Goal: Task Accomplishment & Management: Use online tool/utility

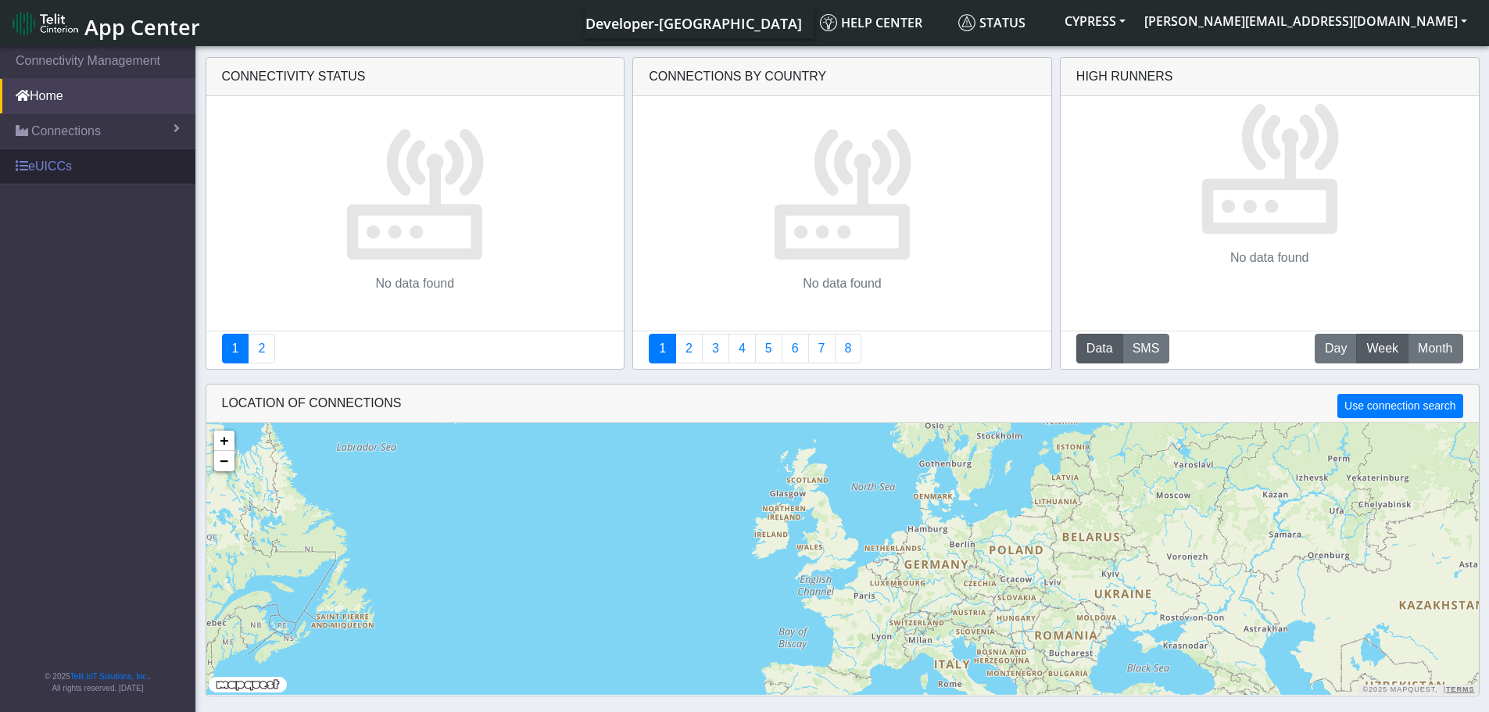
click at [80, 170] on link "eUICCs" at bounding box center [97, 166] width 195 height 34
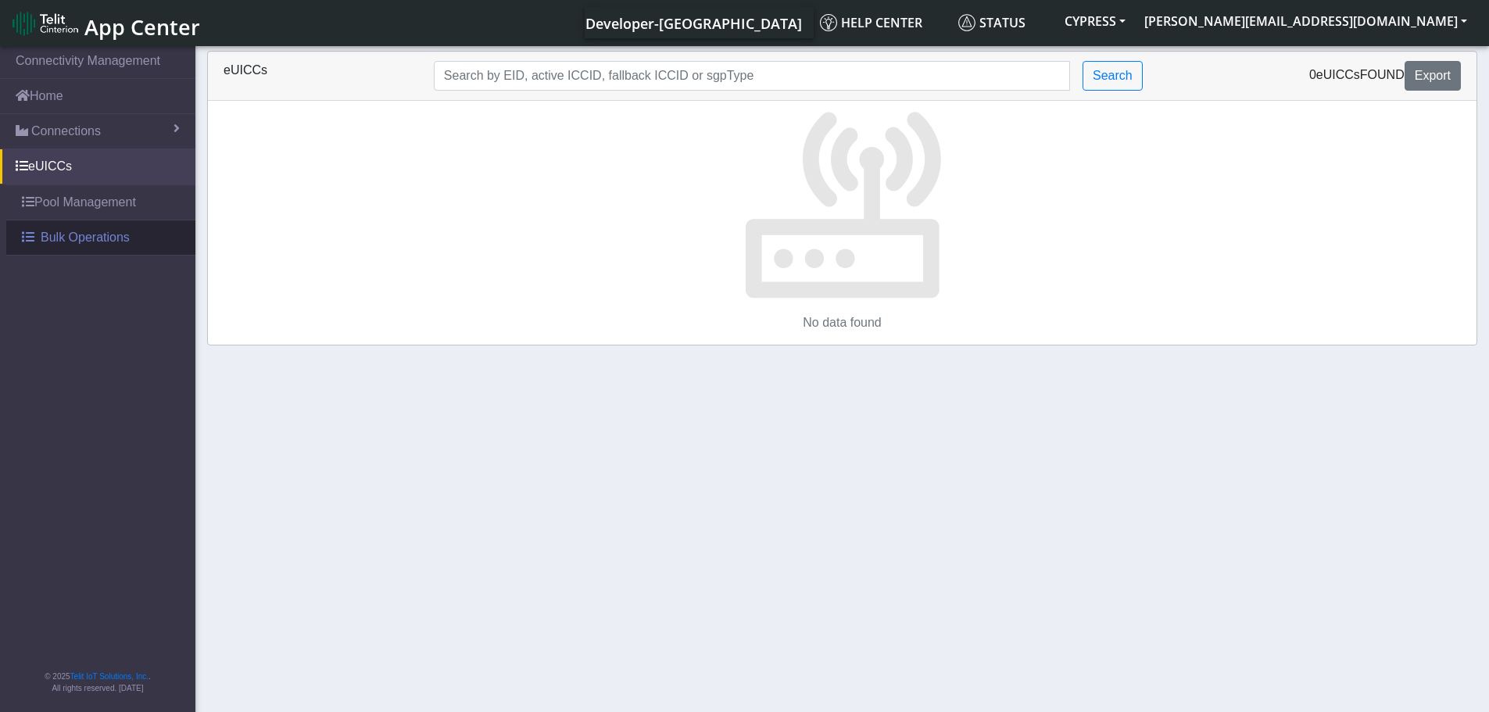
click at [52, 234] on span "Bulk Operations" at bounding box center [85, 237] width 89 height 19
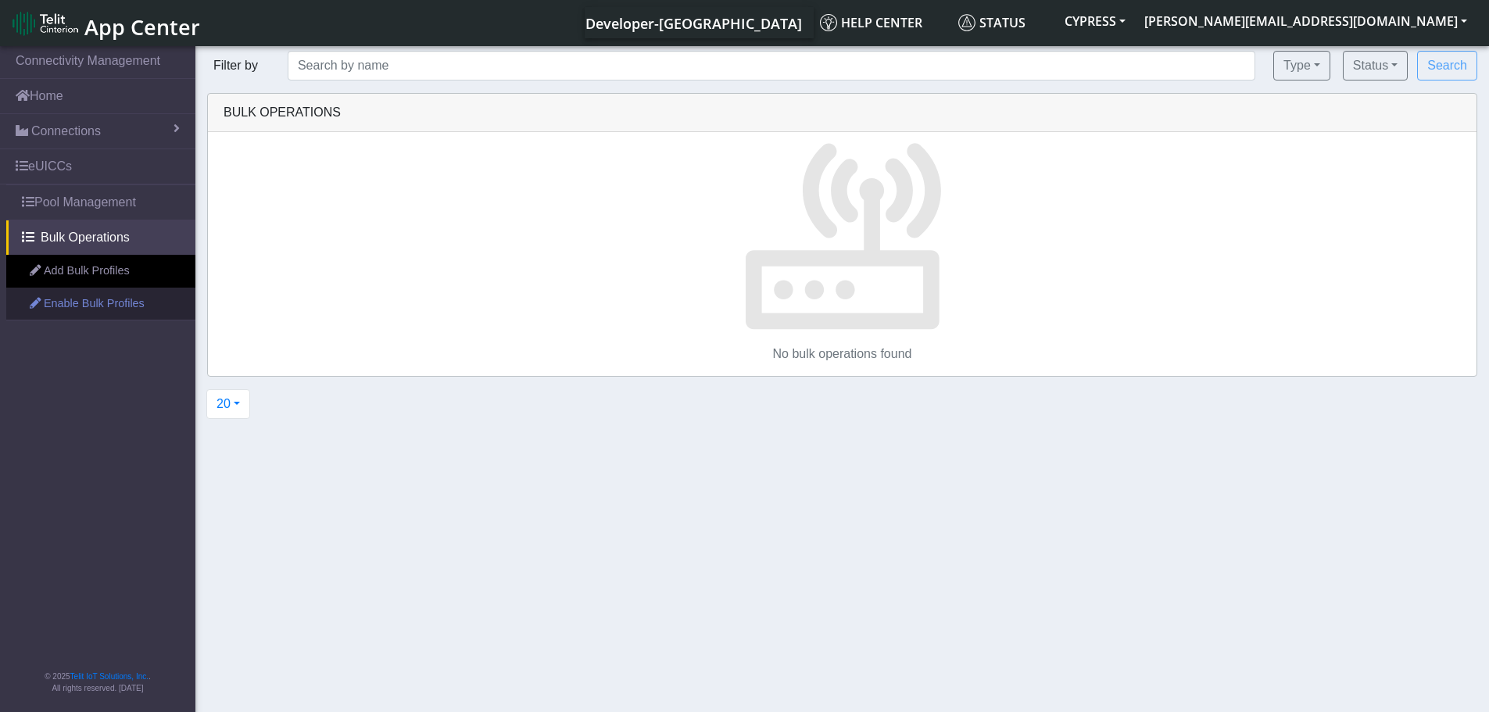
click at [70, 300] on link "Enable Bulk Profiles" at bounding box center [100, 304] width 189 height 33
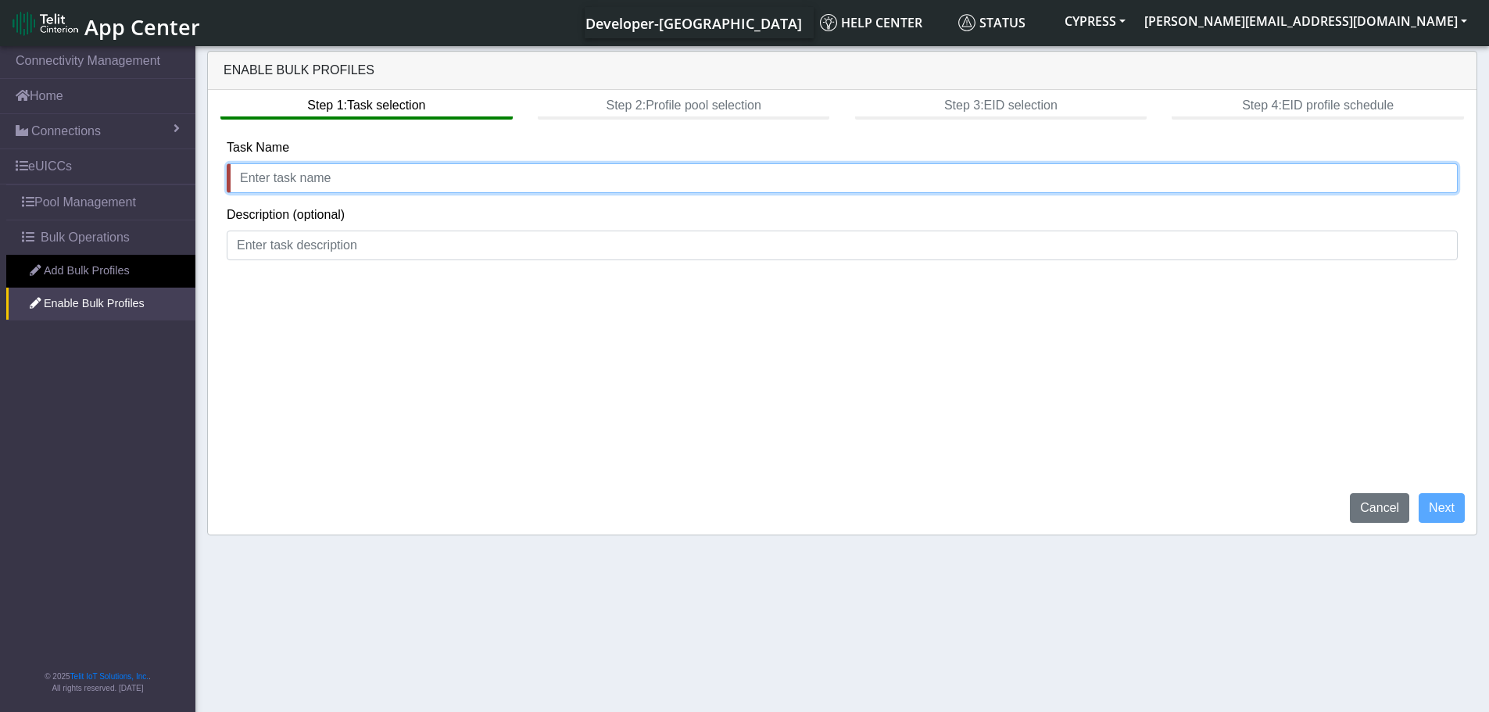
click at [276, 184] on input "text" at bounding box center [842, 178] width 1231 height 30
type input "enabd"
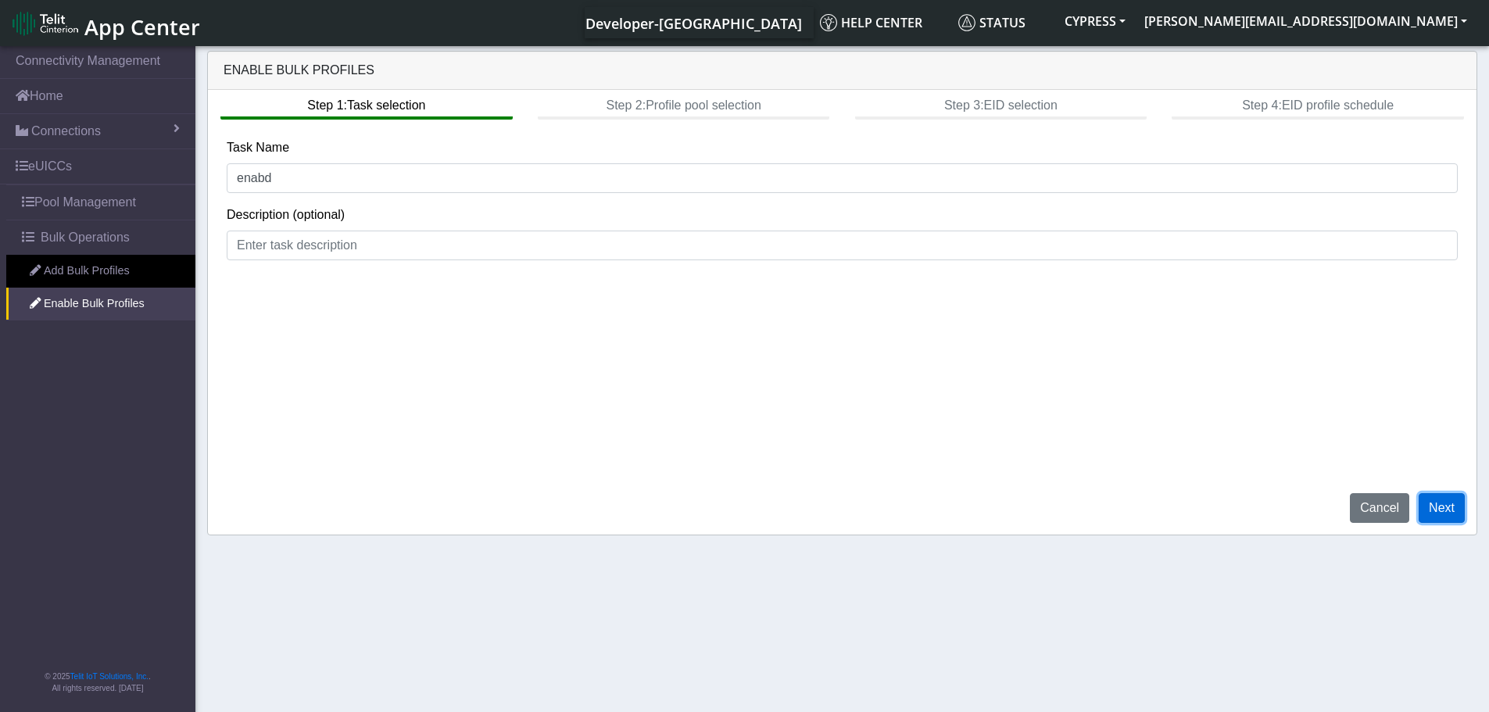
click at [1452, 511] on button "Next" at bounding box center [1442, 508] width 46 height 30
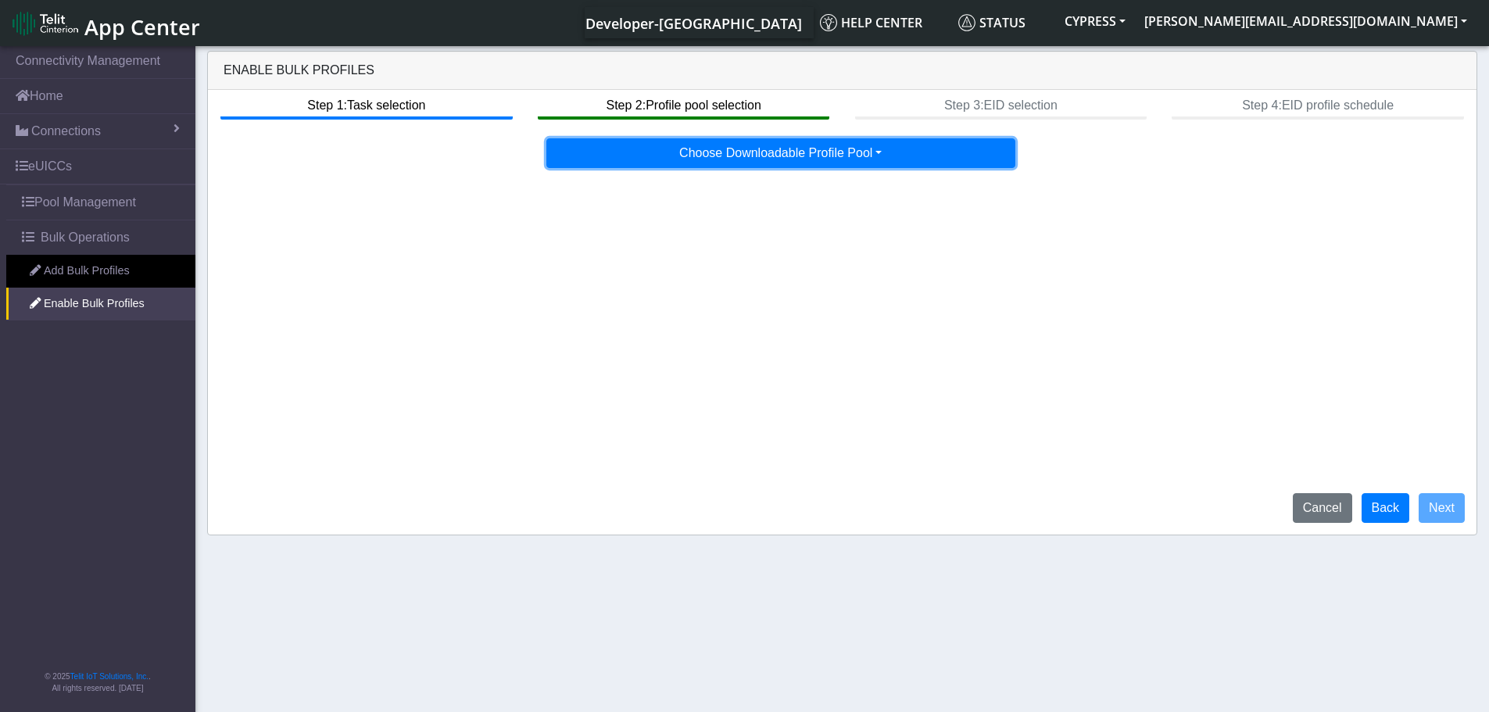
click at [810, 154] on button "Choose Downloadable Profile Pool" at bounding box center [780, 153] width 469 height 30
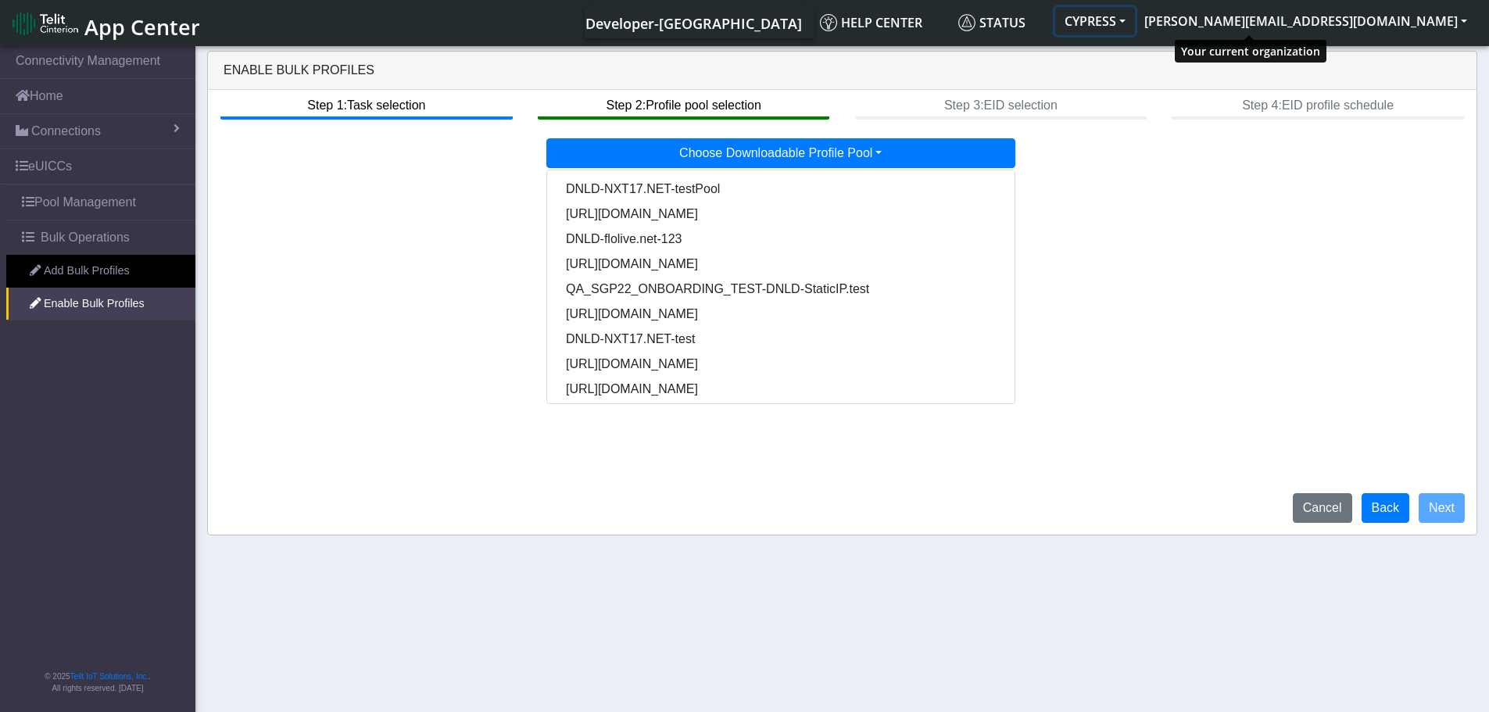
click at [1135, 20] on button "CYPRESS" at bounding box center [1095, 21] width 80 height 28
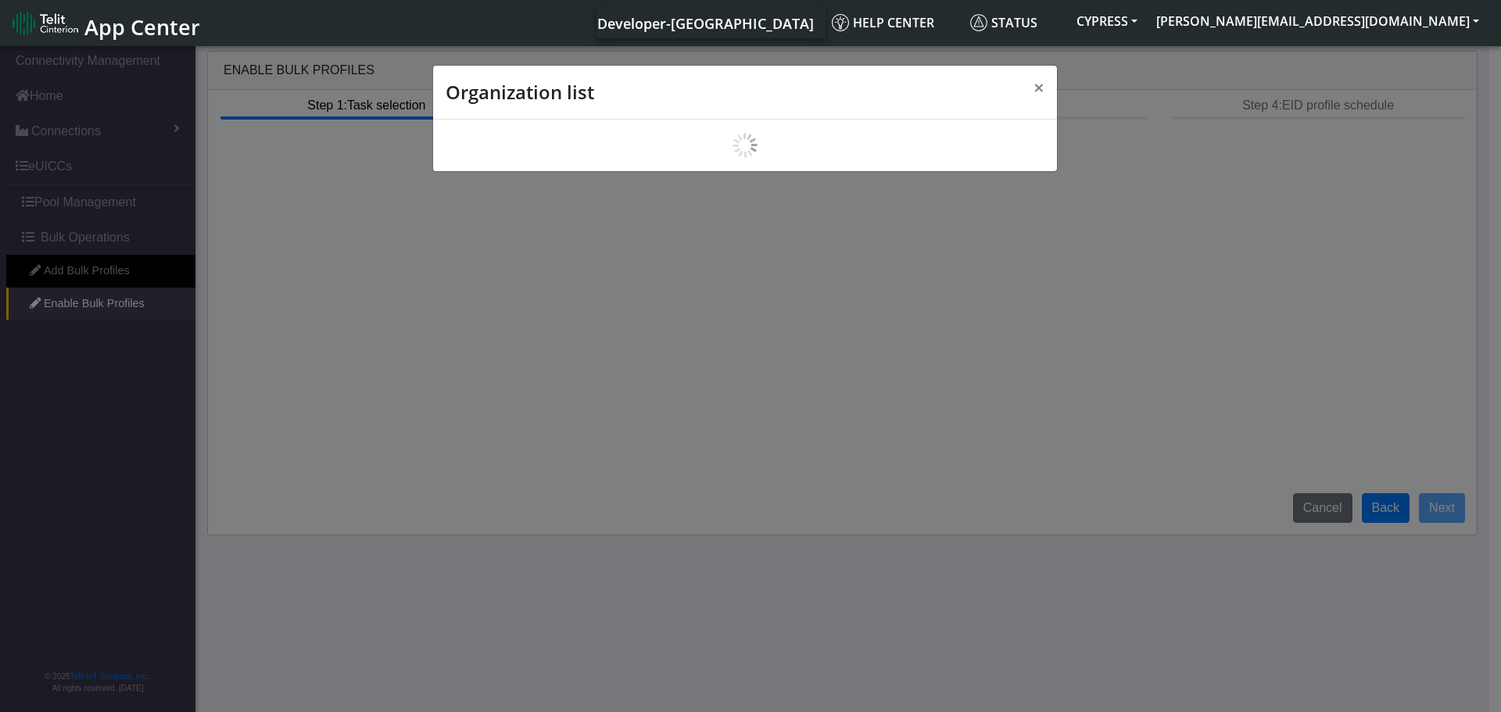
scroll to position [5, 0]
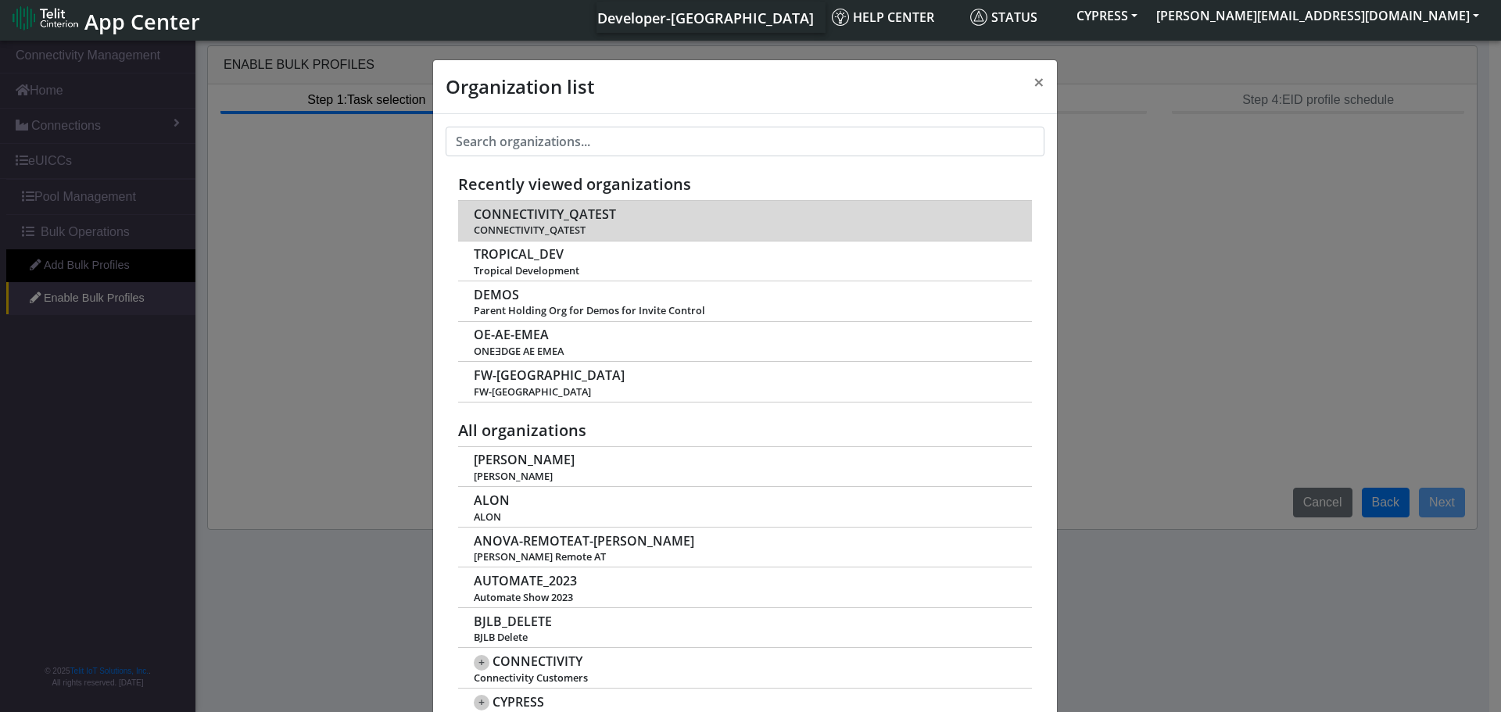
click at [518, 207] on span "CONNECTIVITY_QATEST" at bounding box center [545, 214] width 142 height 15
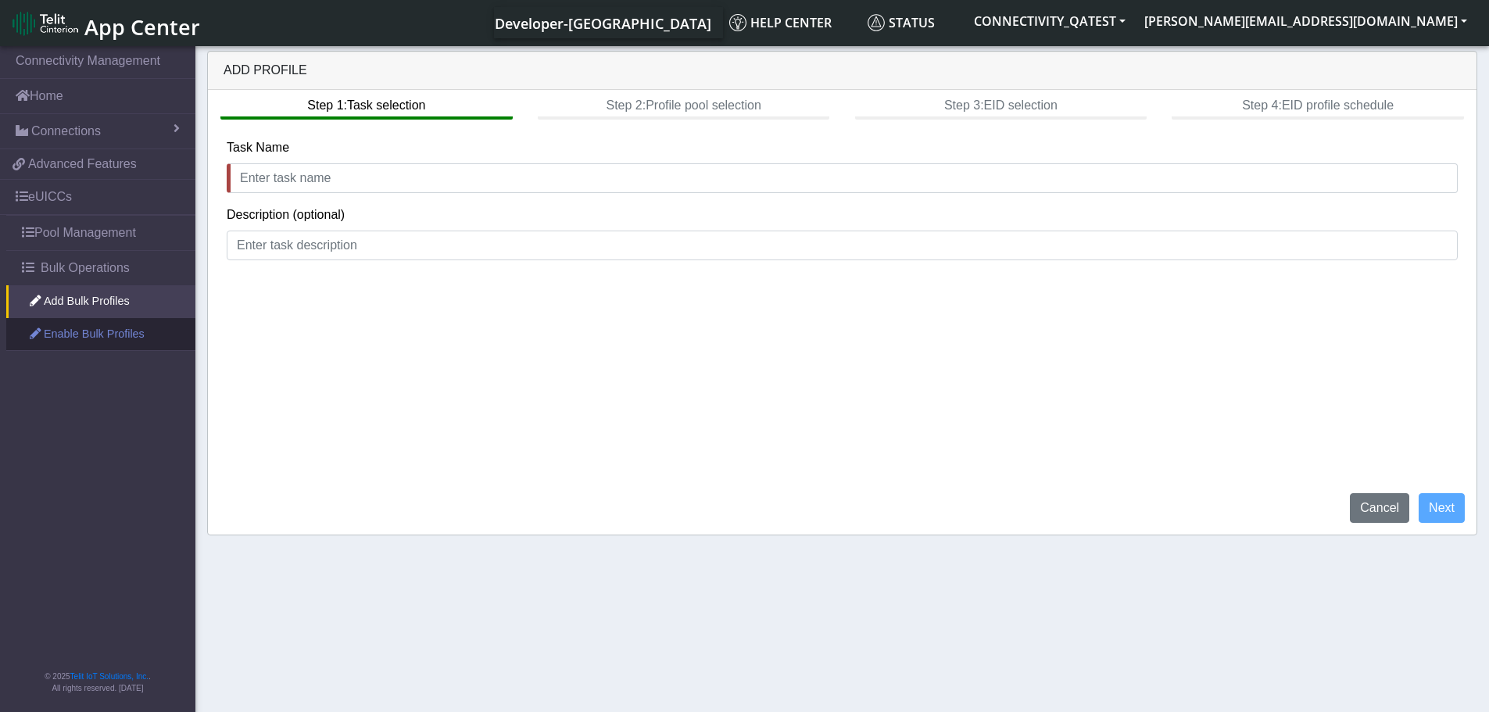
click at [131, 337] on link "Enable Bulk Profiles" at bounding box center [100, 334] width 189 height 33
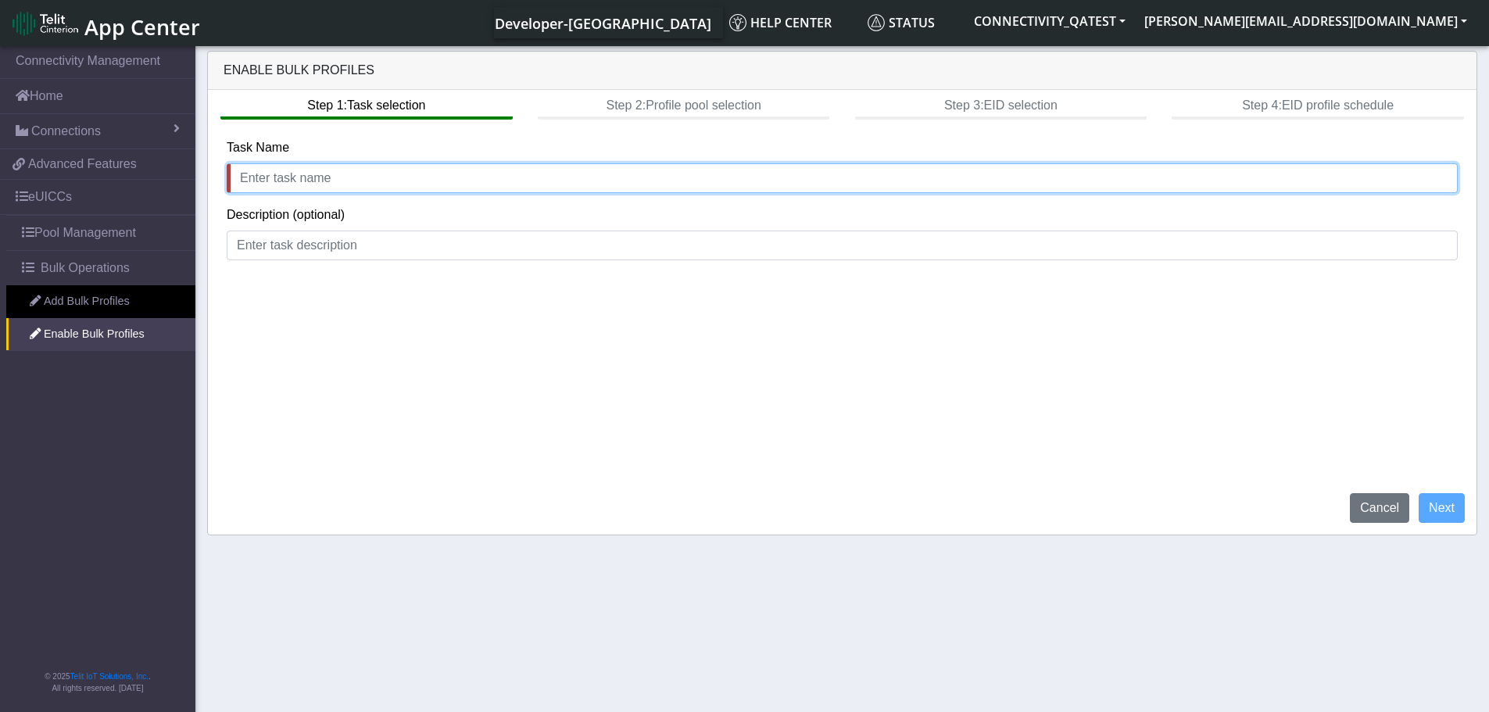
drag, startPoint x: 372, startPoint y: 177, endPoint x: 390, endPoint y: 165, distance: 21.9
click at [373, 178] on input "text" at bounding box center [842, 178] width 1231 height 30
type input "etst"
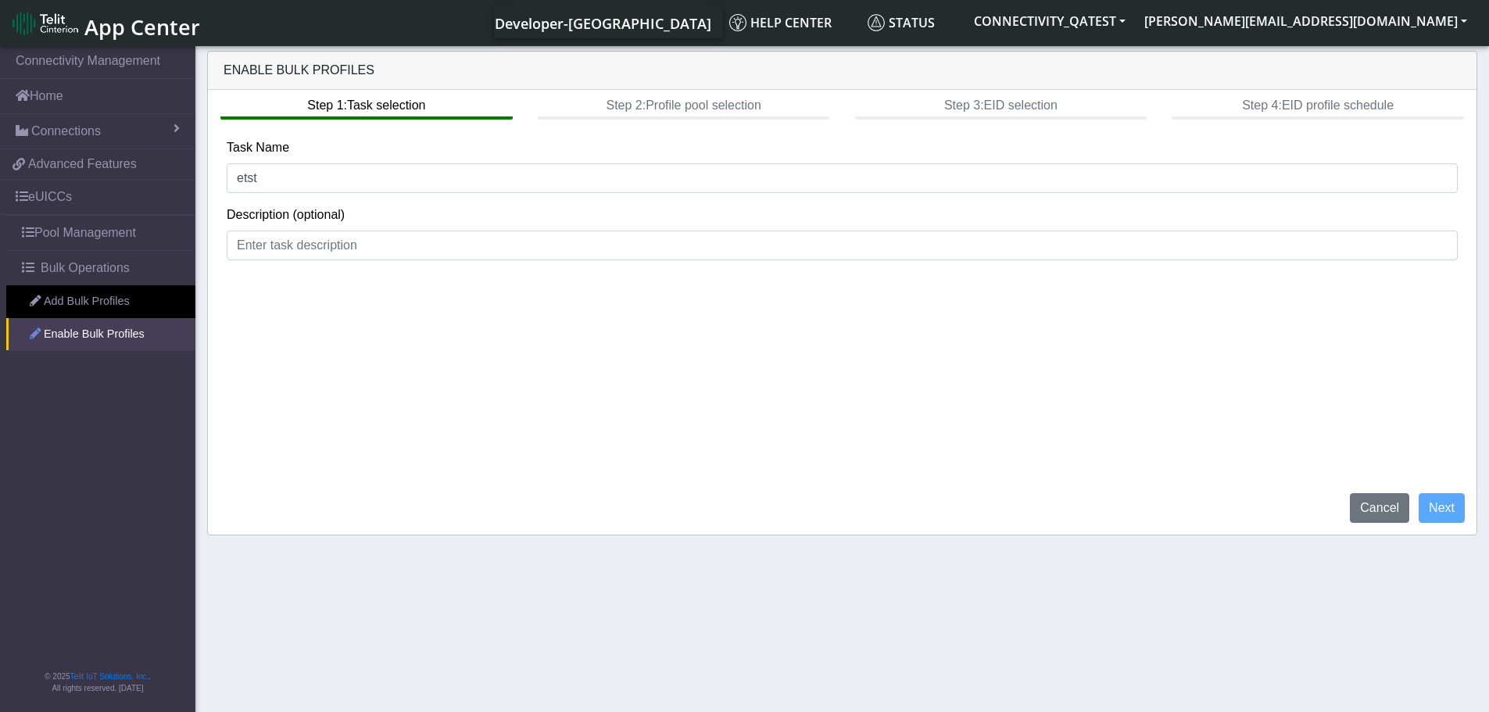
click at [84, 338] on link "Enable Bulk Profiles" at bounding box center [100, 334] width 189 height 33
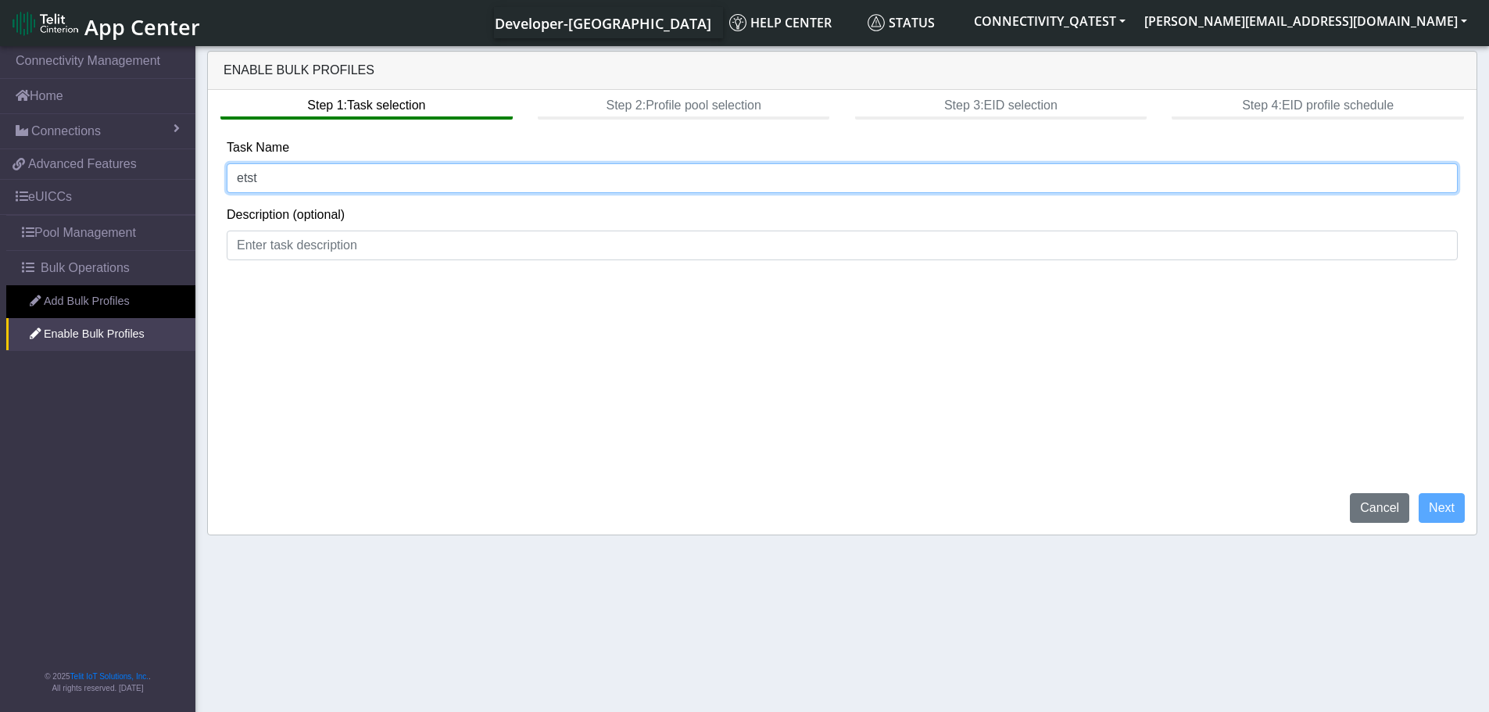
click at [453, 173] on input "etst" at bounding box center [842, 178] width 1231 height 30
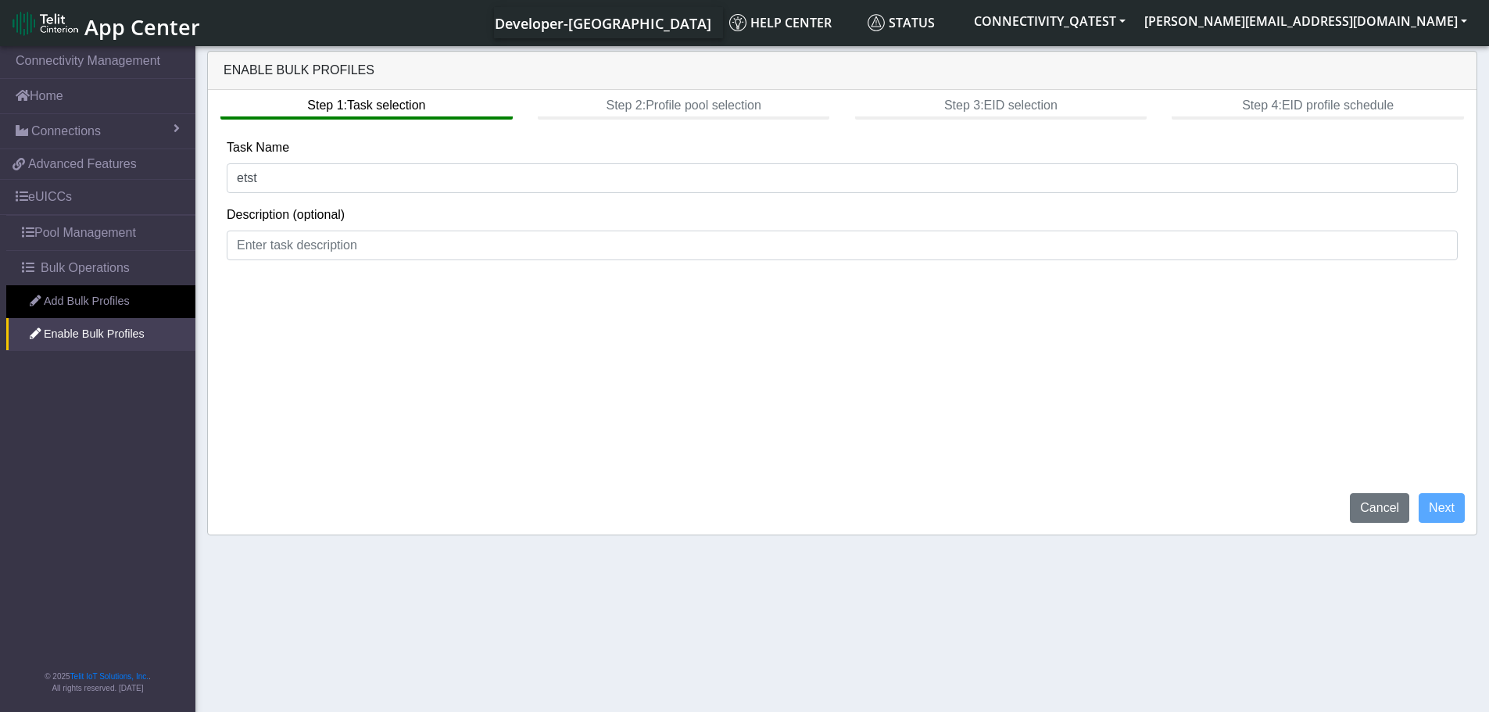
click at [122, 16] on span "App Center" at bounding box center [142, 27] width 116 height 29
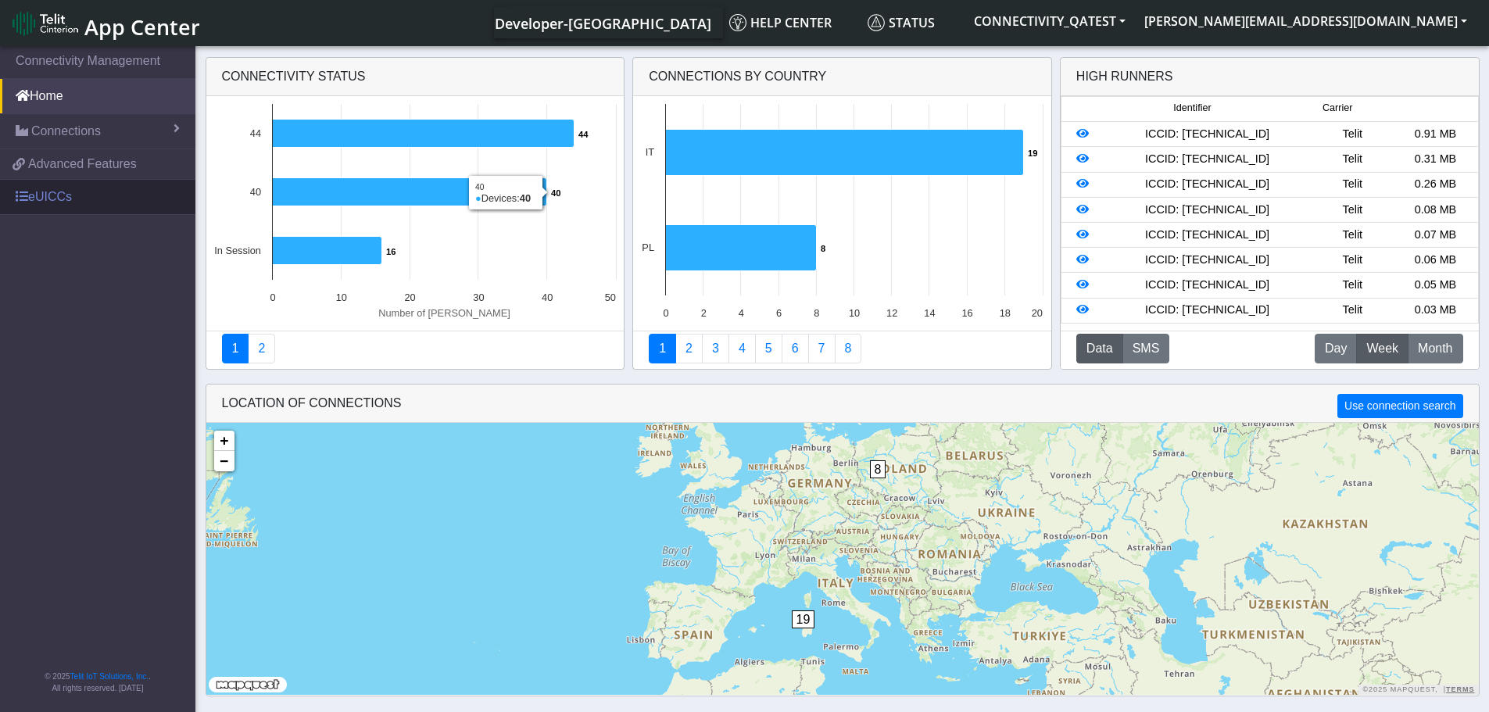
click at [59, 202] on link "eUICCs" at bounding box center [97, 197] width 195 height 34
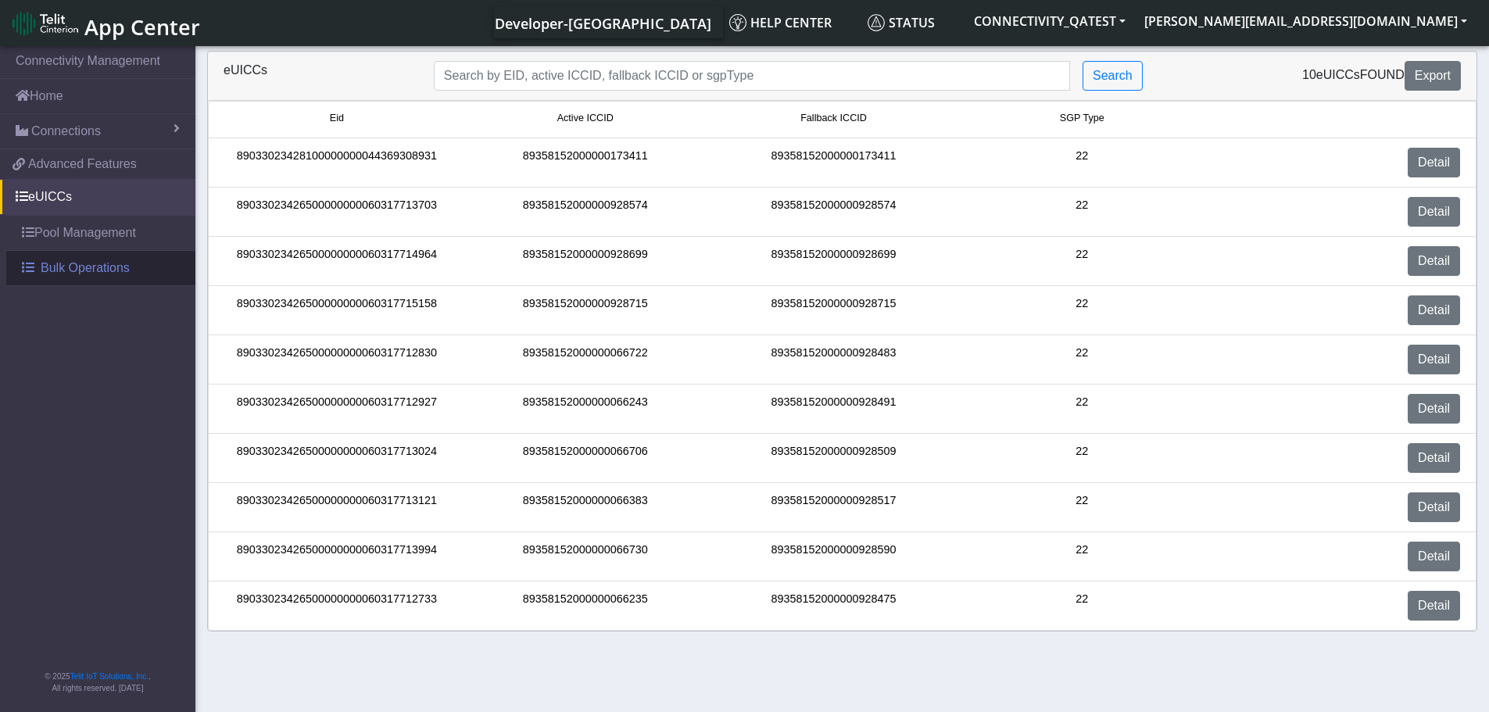
click at [85, 266] on span "Bulk Operations" at bounding box center [85, 268] width 89 height 19
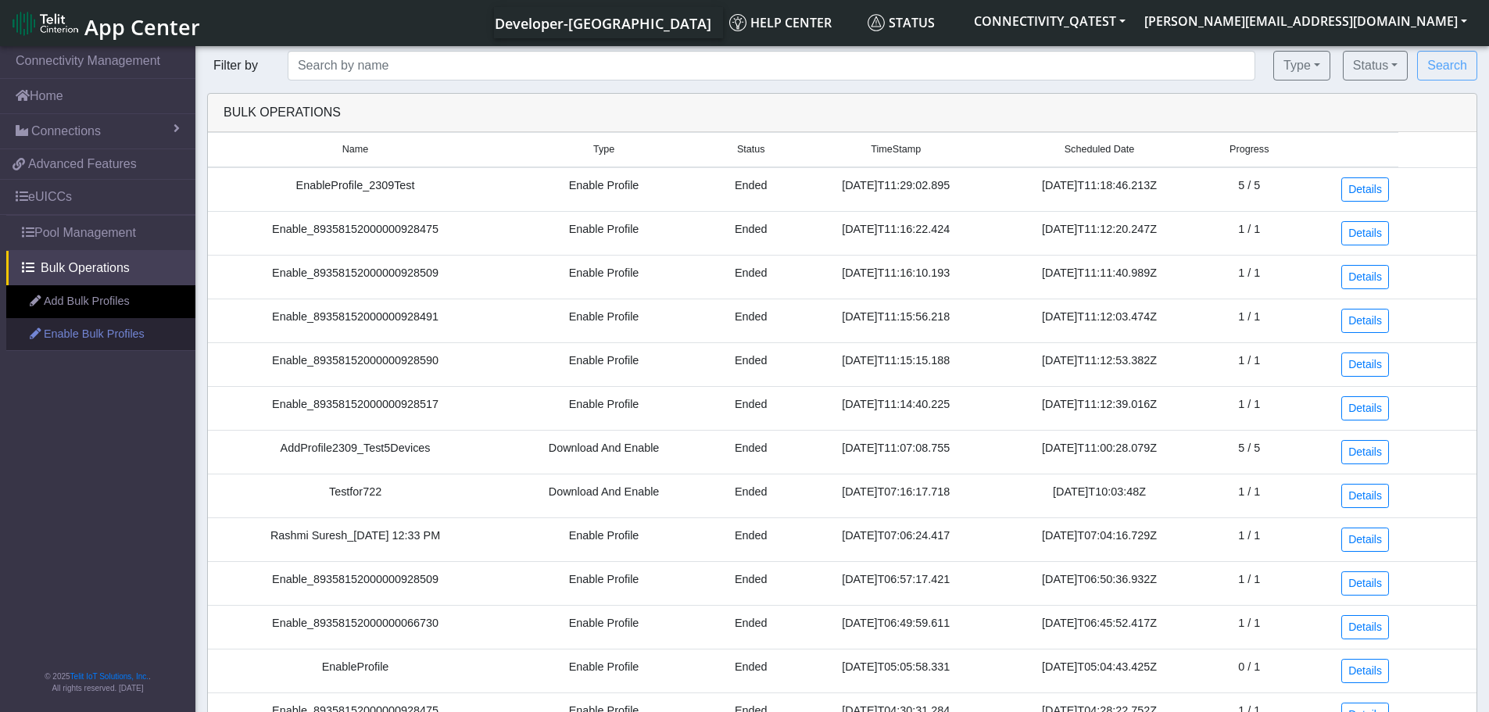
click at [127, 335] on link "Enable Bulk Profiles" at bounding box center [100, 334] width 189 height 33
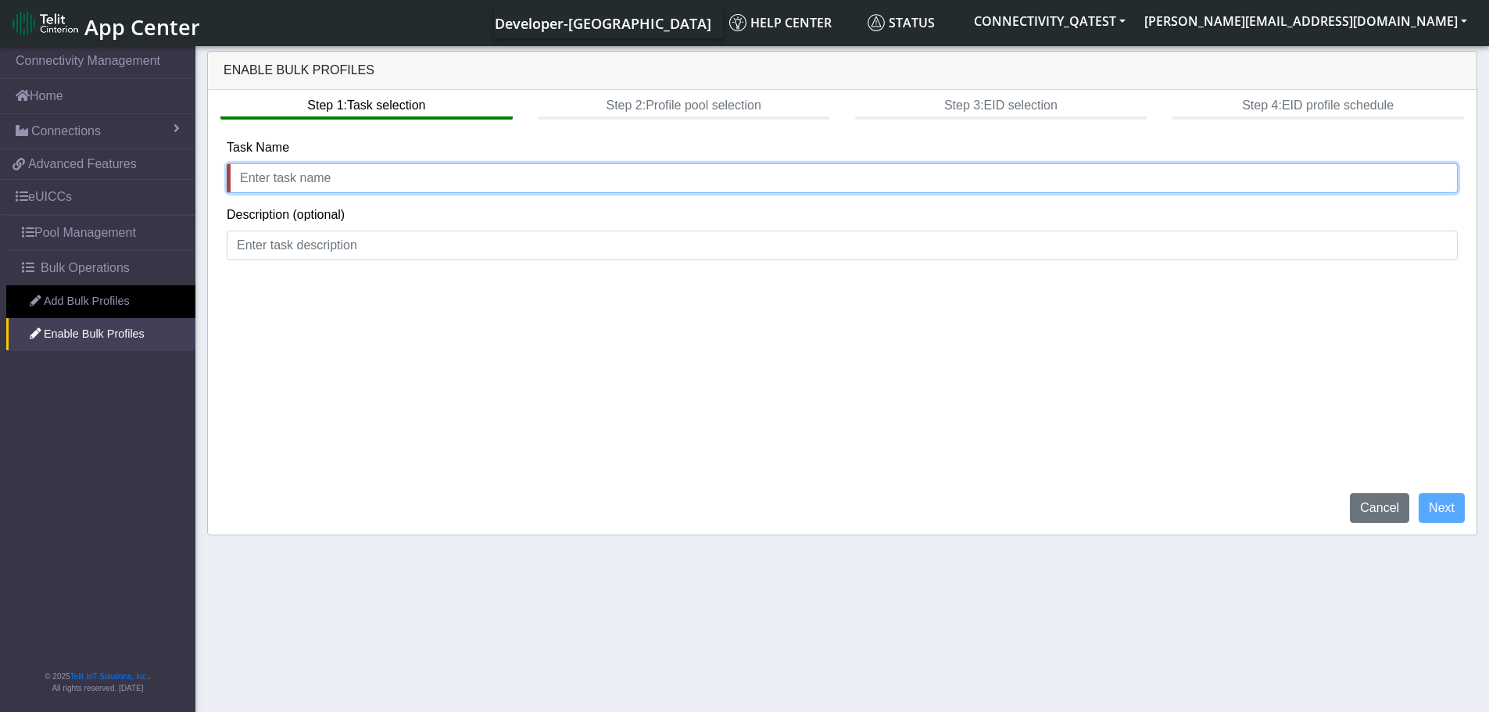
click at [353, 182] on input "text" at bounding box center [842, 178] width 1231 height 30
type input "test"
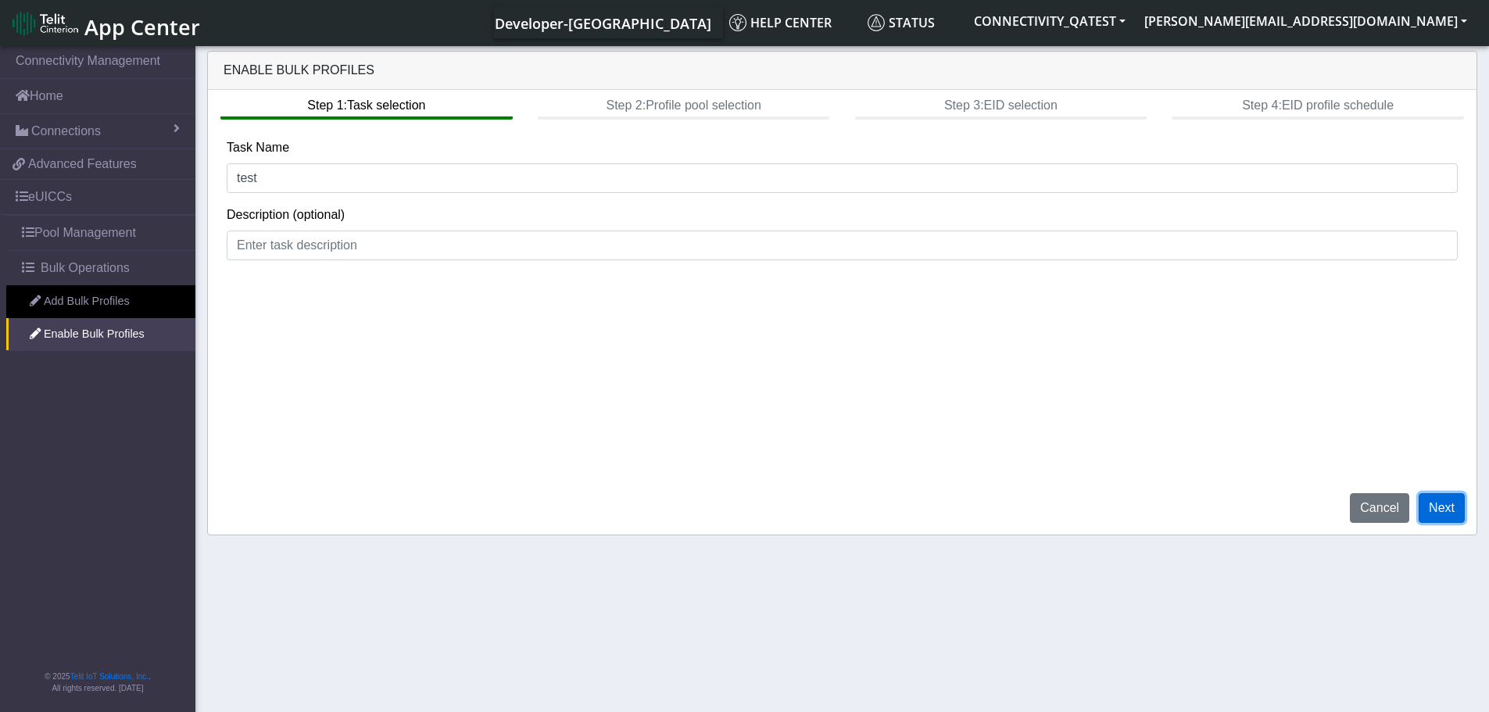
click at [1455, 517] on button "Next" at bounding box center [1442, 508] width 46 height 30
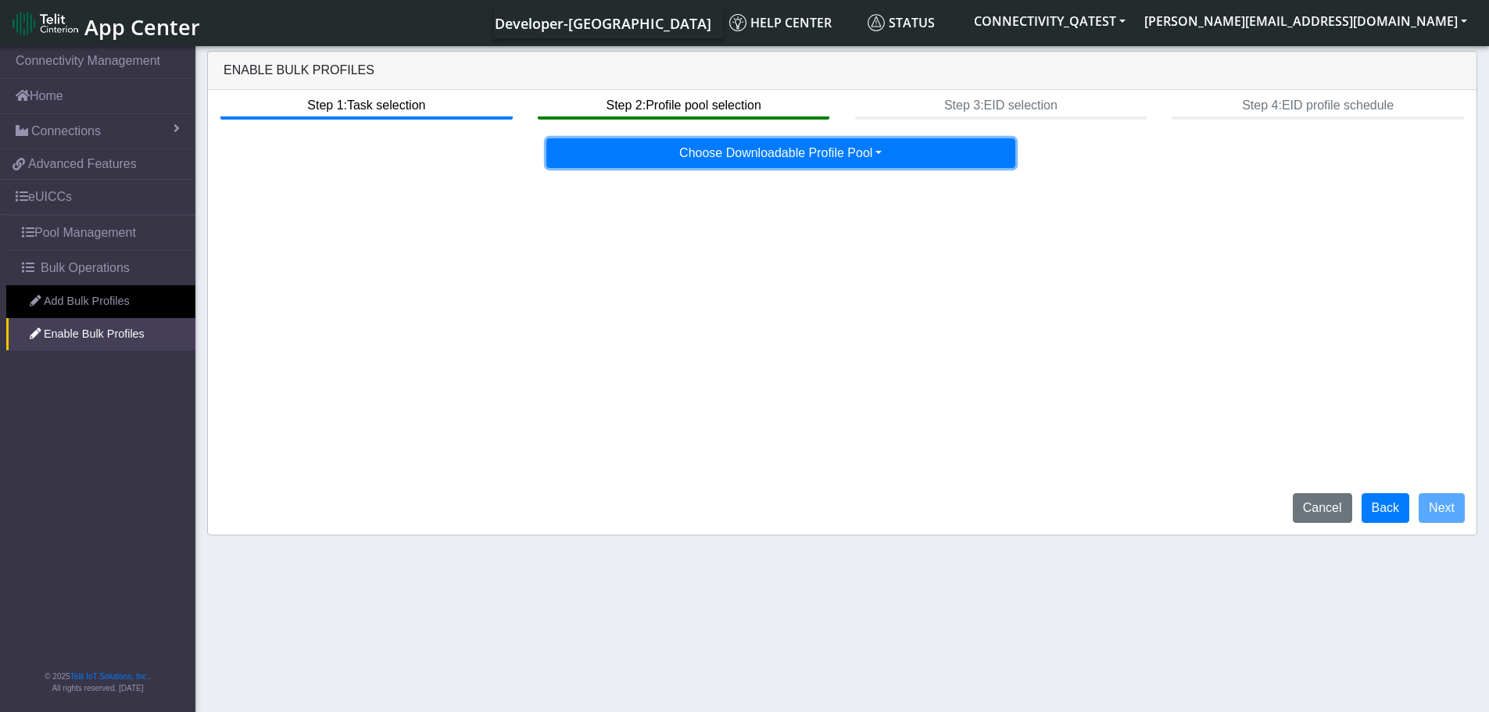
click at [768, 154] on button "Choose Downloadable Profile Pool" at bounding box center [780, 153] width 469 height 30
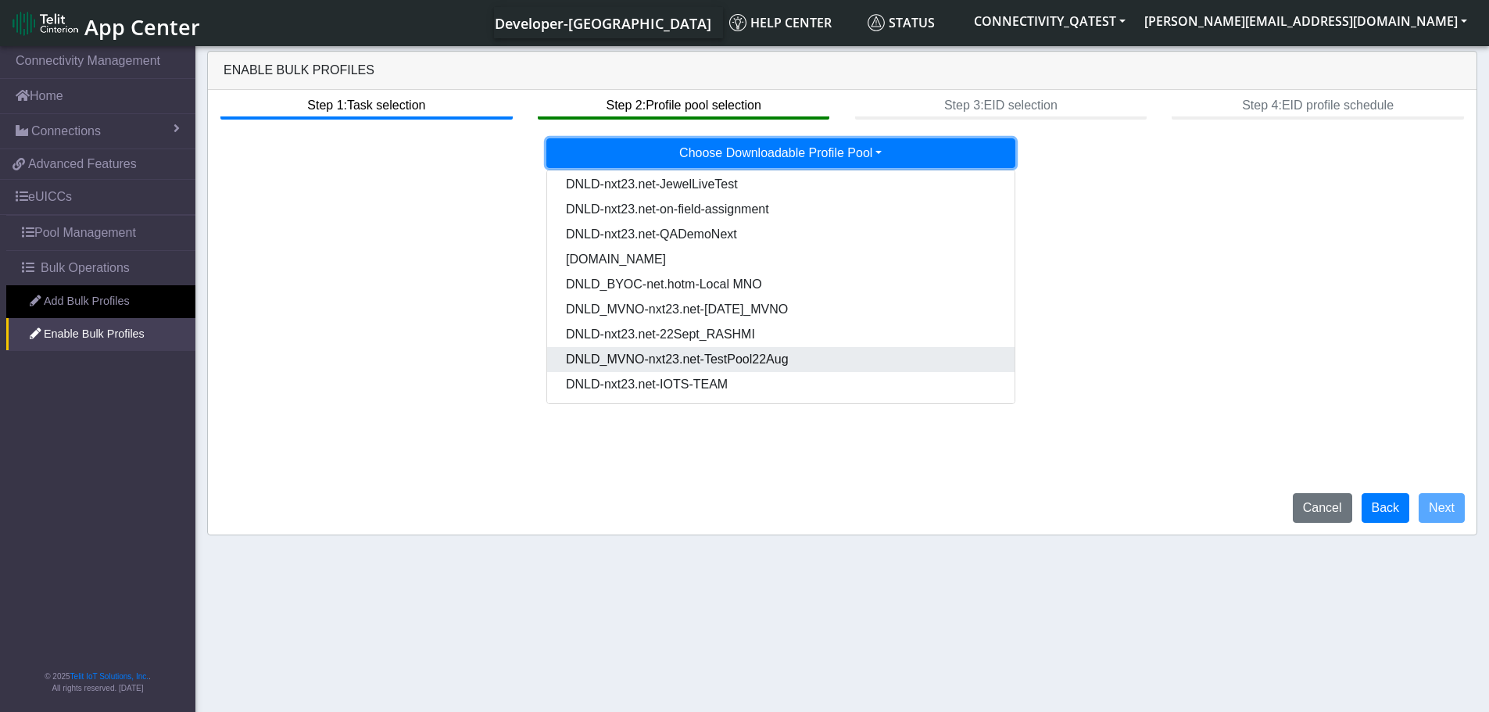
scroll to position [5, 0]
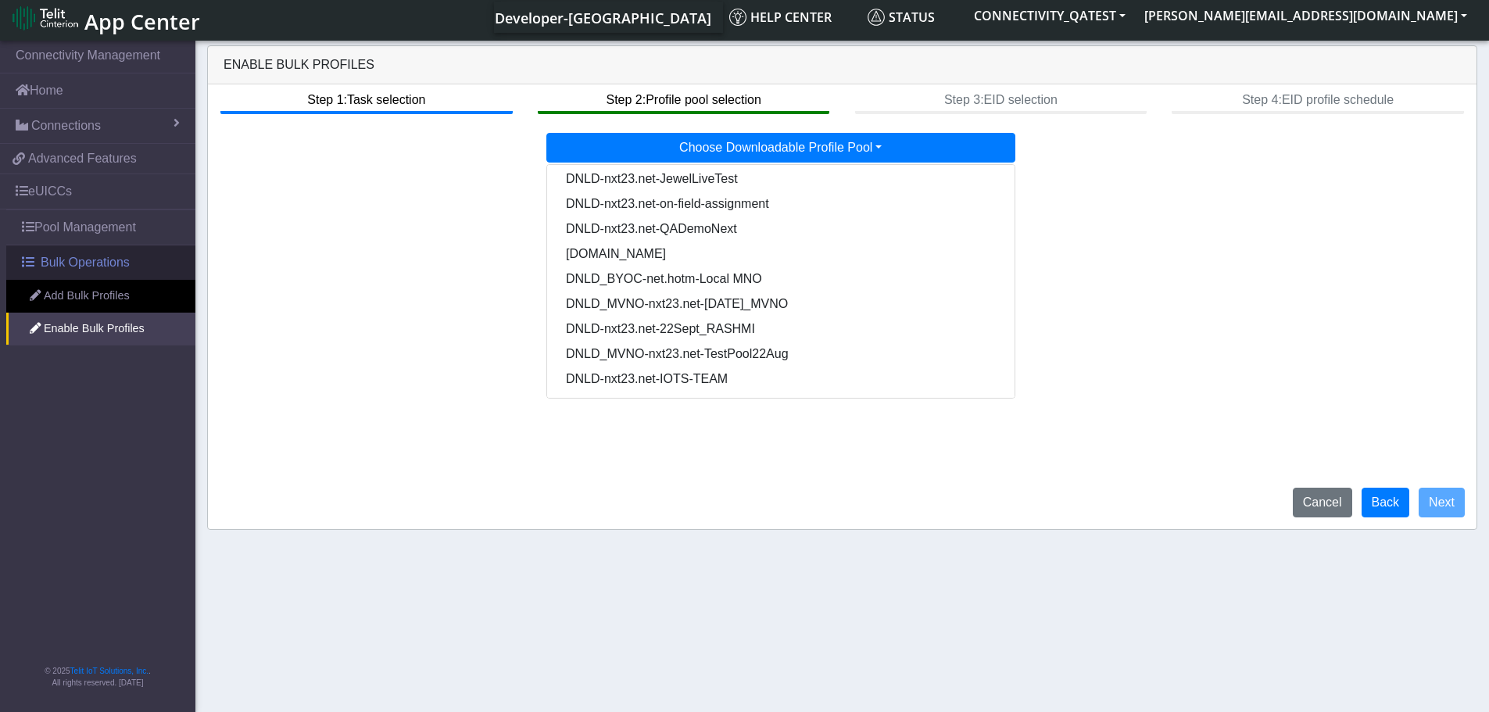
click at [40, 267] on link "Bulk Operations" at bounding box center [100, 262] width 189 height 34
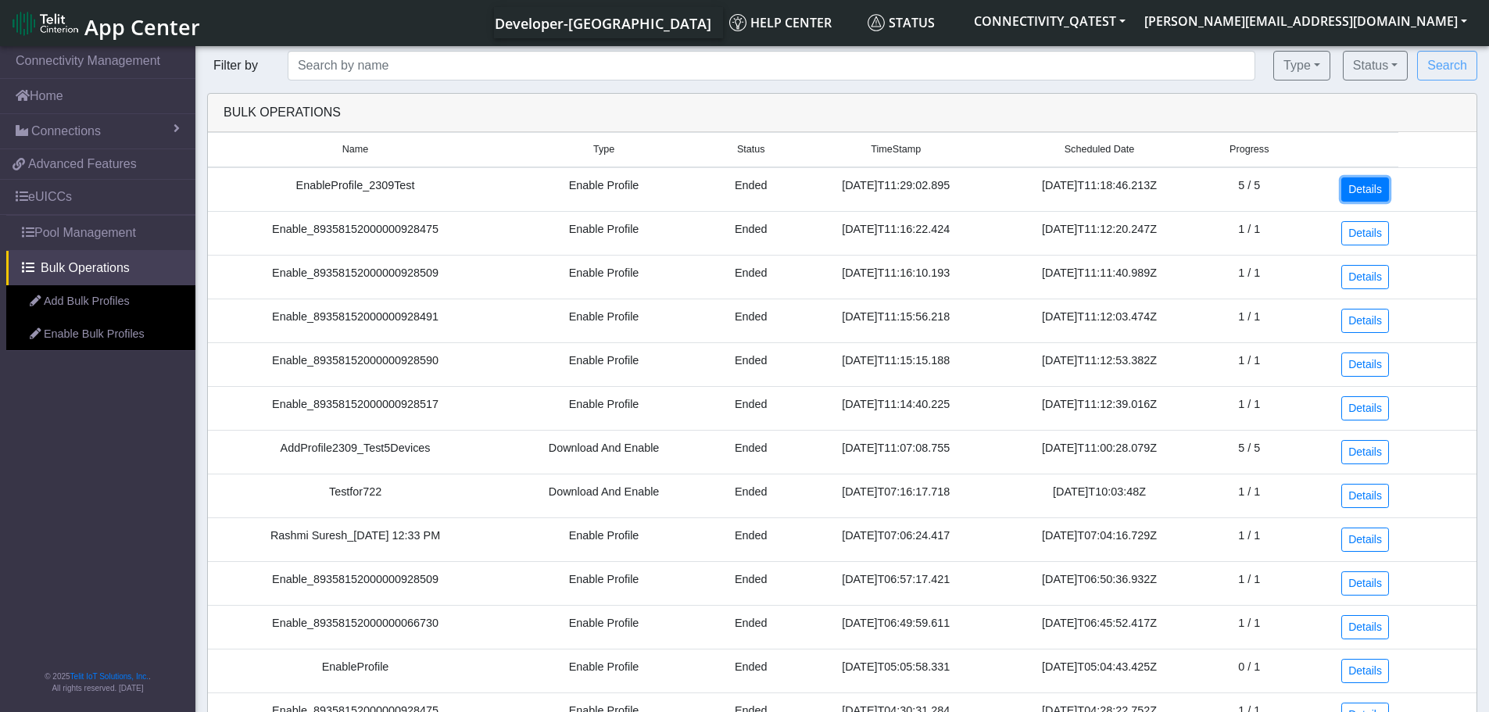
click at [1369, 191] on link "Details" at bounding box center [1365, 189] width 48 height 24
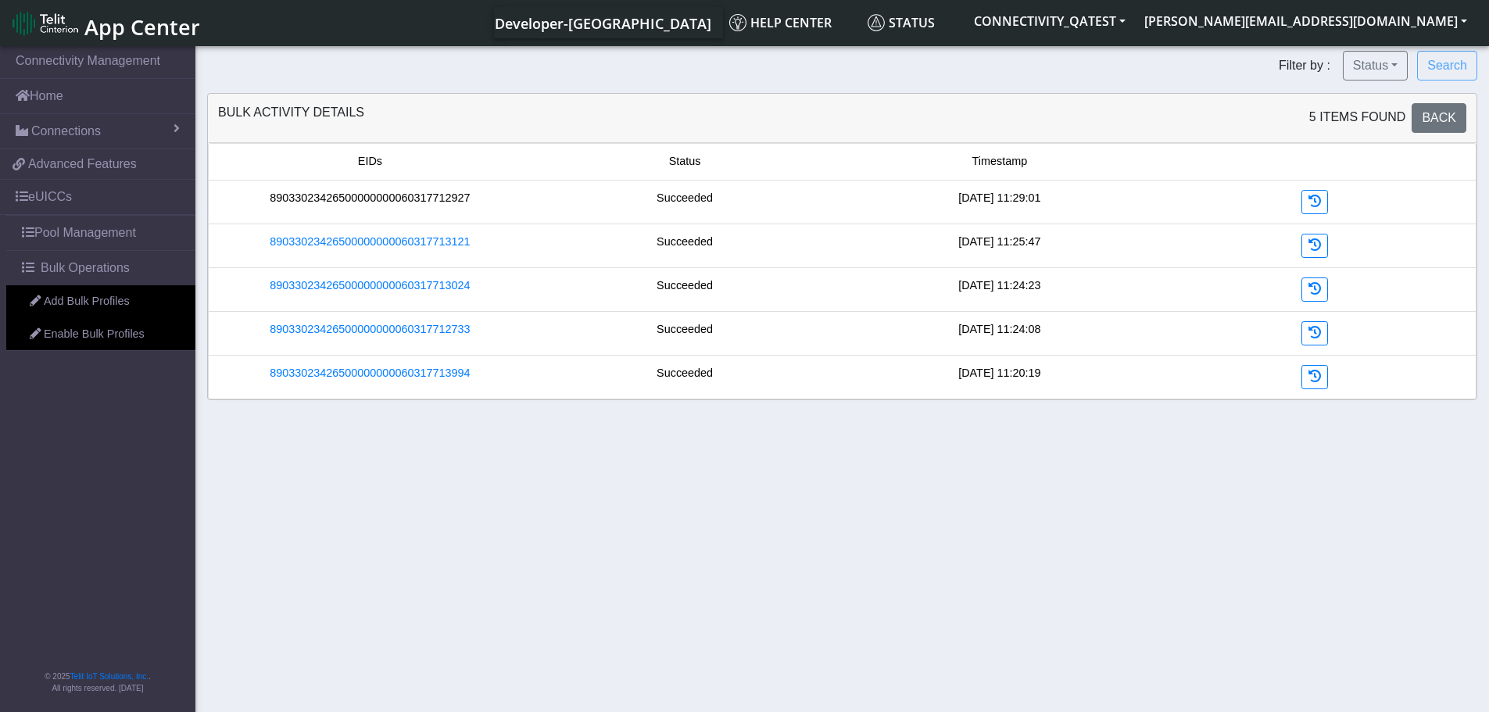
click at [401, 202] on link "89033023426500000000060317712927" at bounding box center [370, 198] width 200 height 17
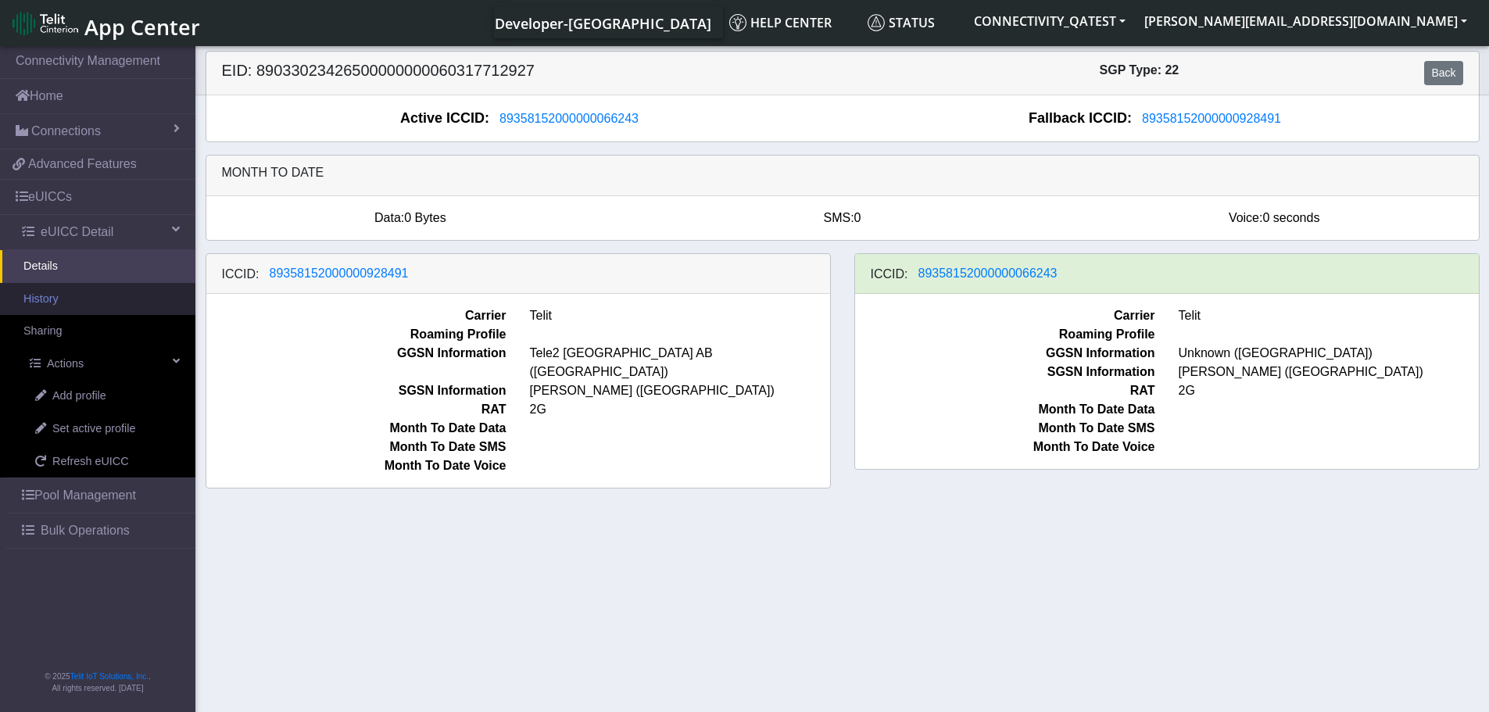
click at [48, 304] on link "History" at bounding box center [97, 299] width 195 height 33
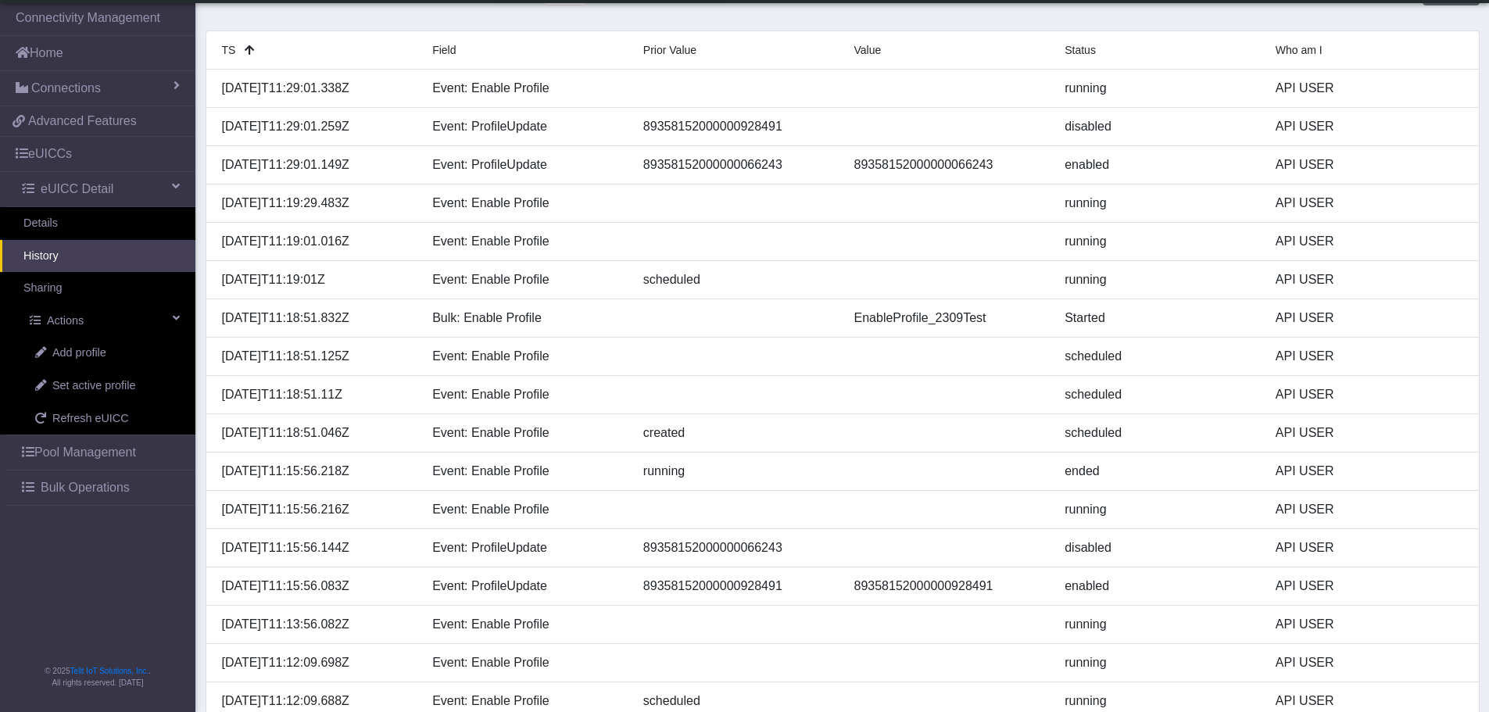
scroll to position [156, 0]
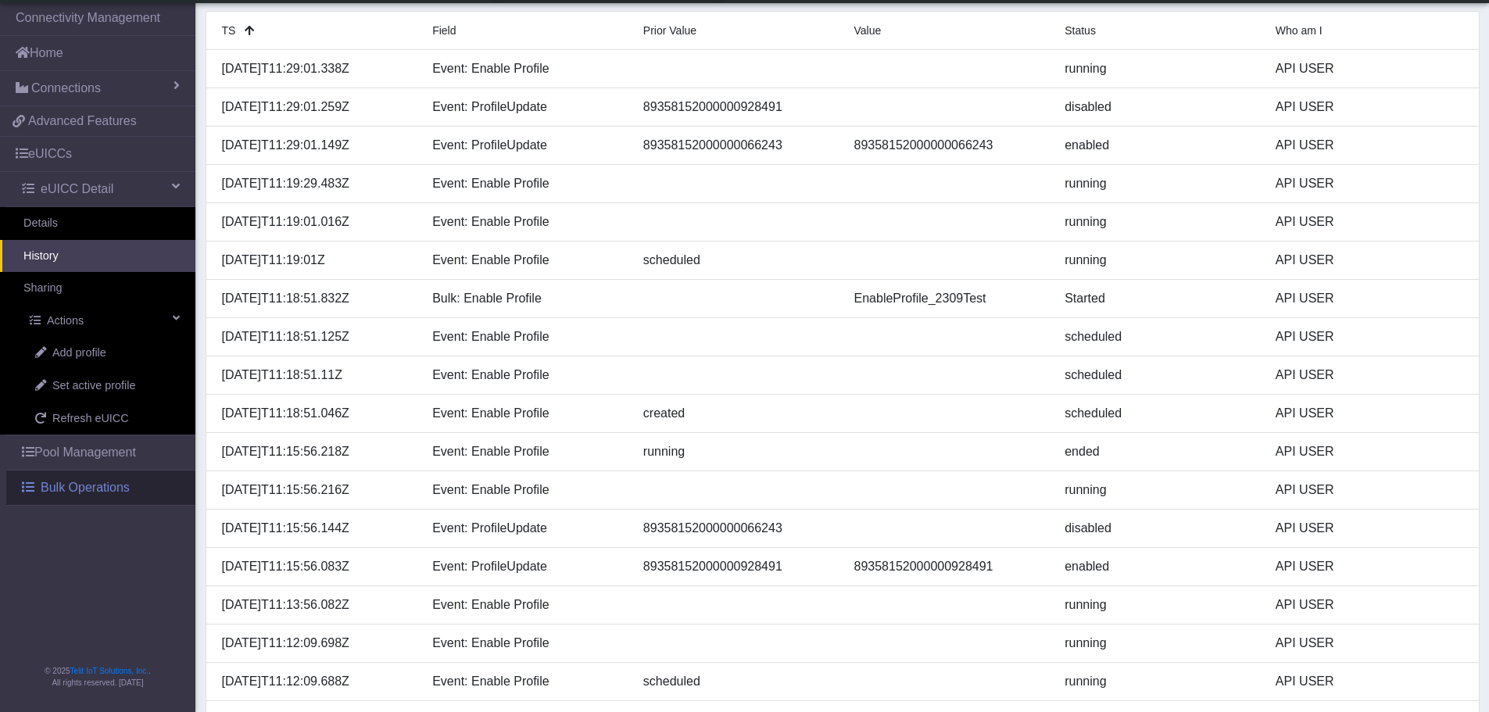
click at [87, 486] on span "Bulk Operations" at bounding box center [85, 487] width 89 height 19
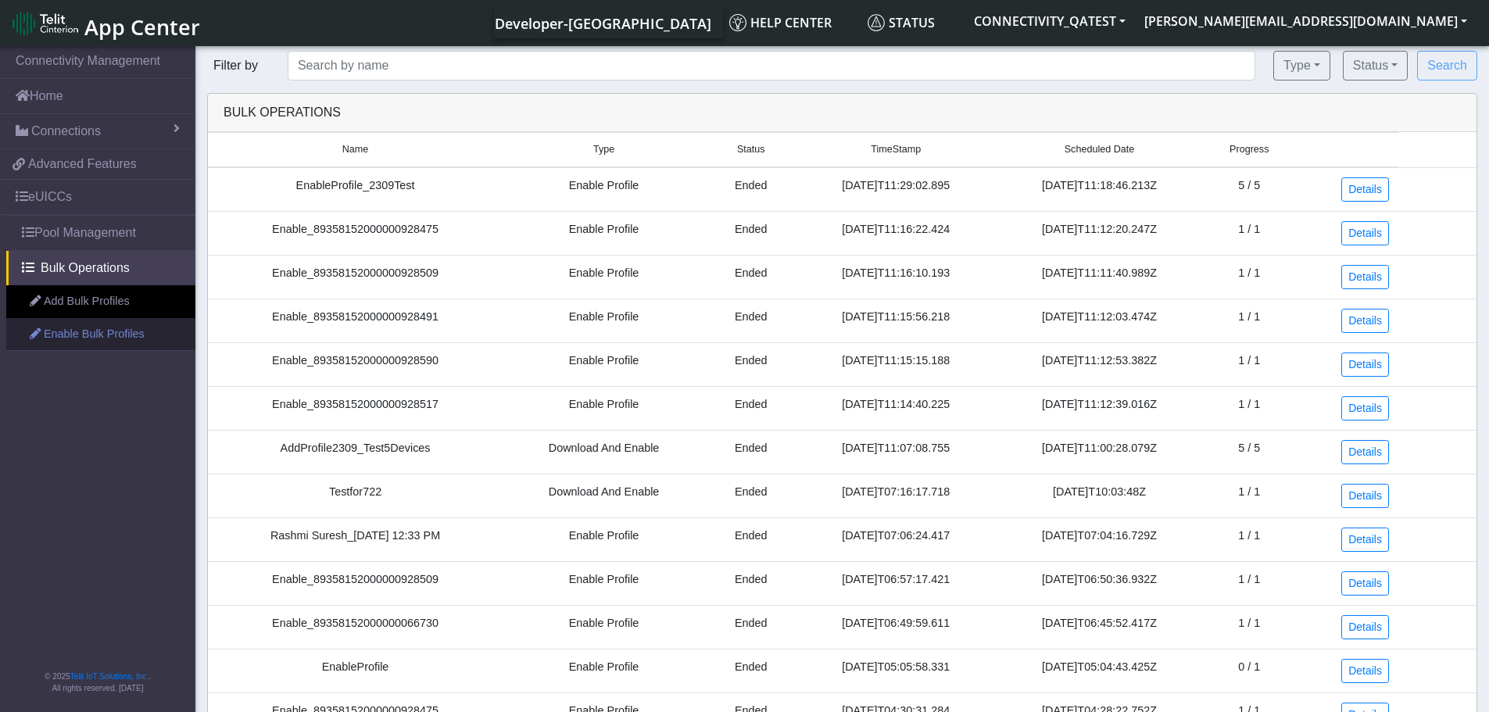
click at [100, 337] on link "Enable Bulk Profiles" at bounding box center [100, 334] width 189 height 33
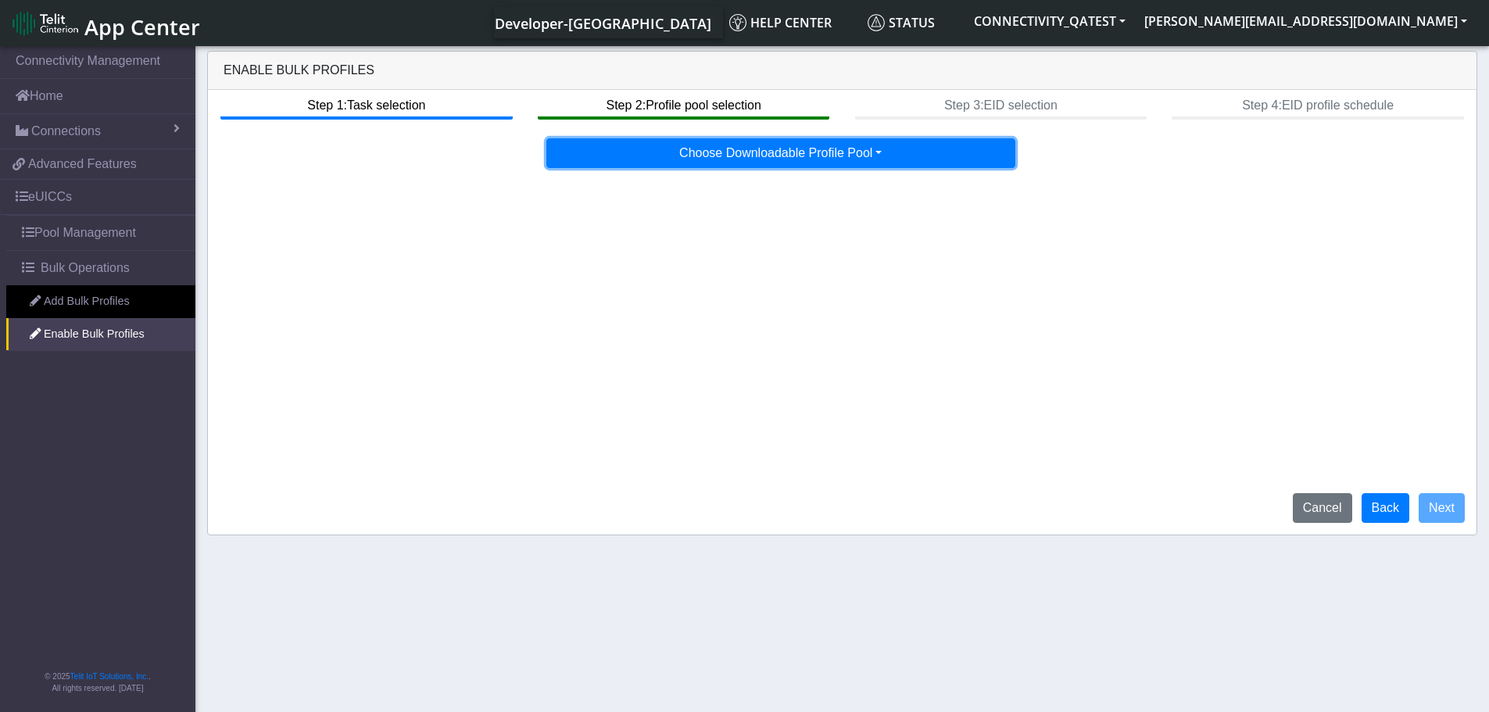
click at [840, 156] on button "Choose Downloadable Profile Pool" at bounding box center [780, 153] width 469 height 30
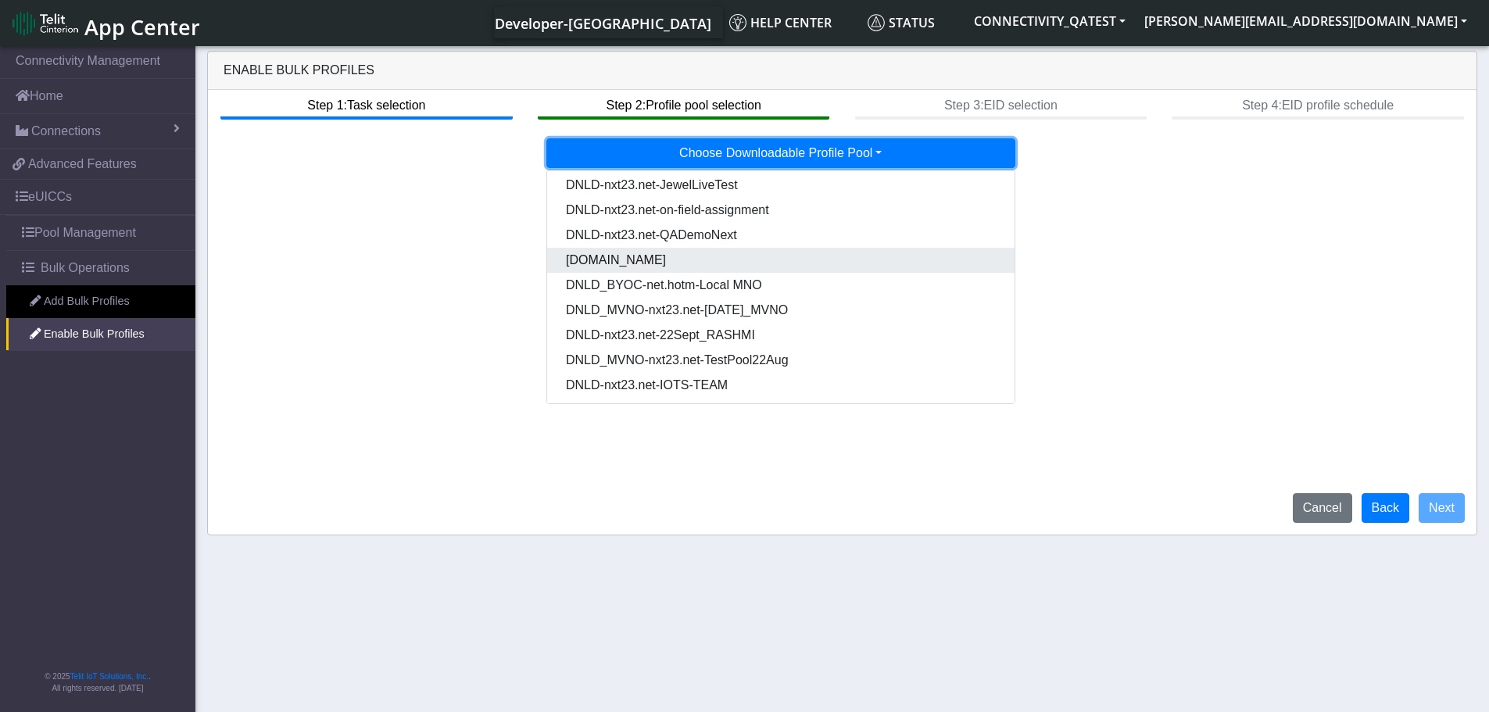
scroll to position [5, 0]
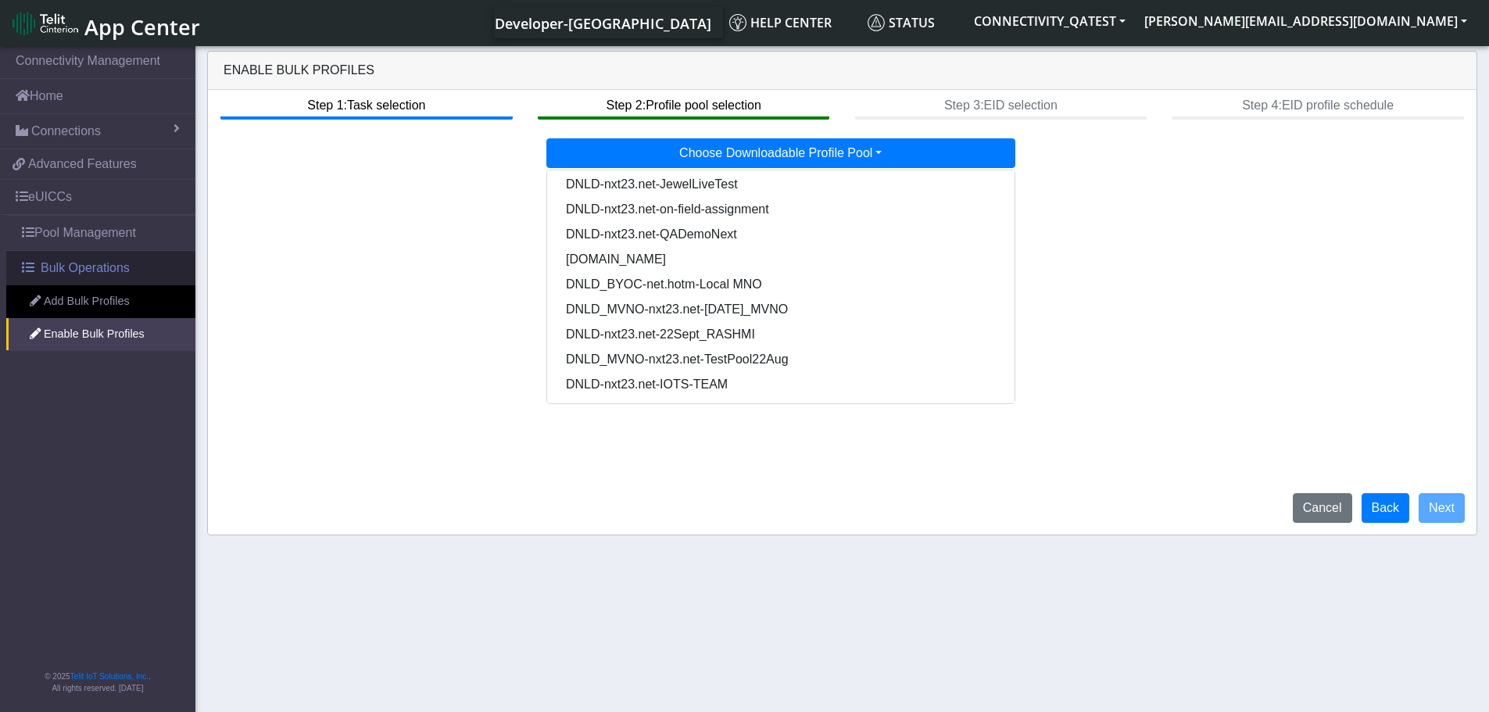
click at [91, 276] on span "Bulk Operations" at bounding box center [85, 268] width 89 height 19
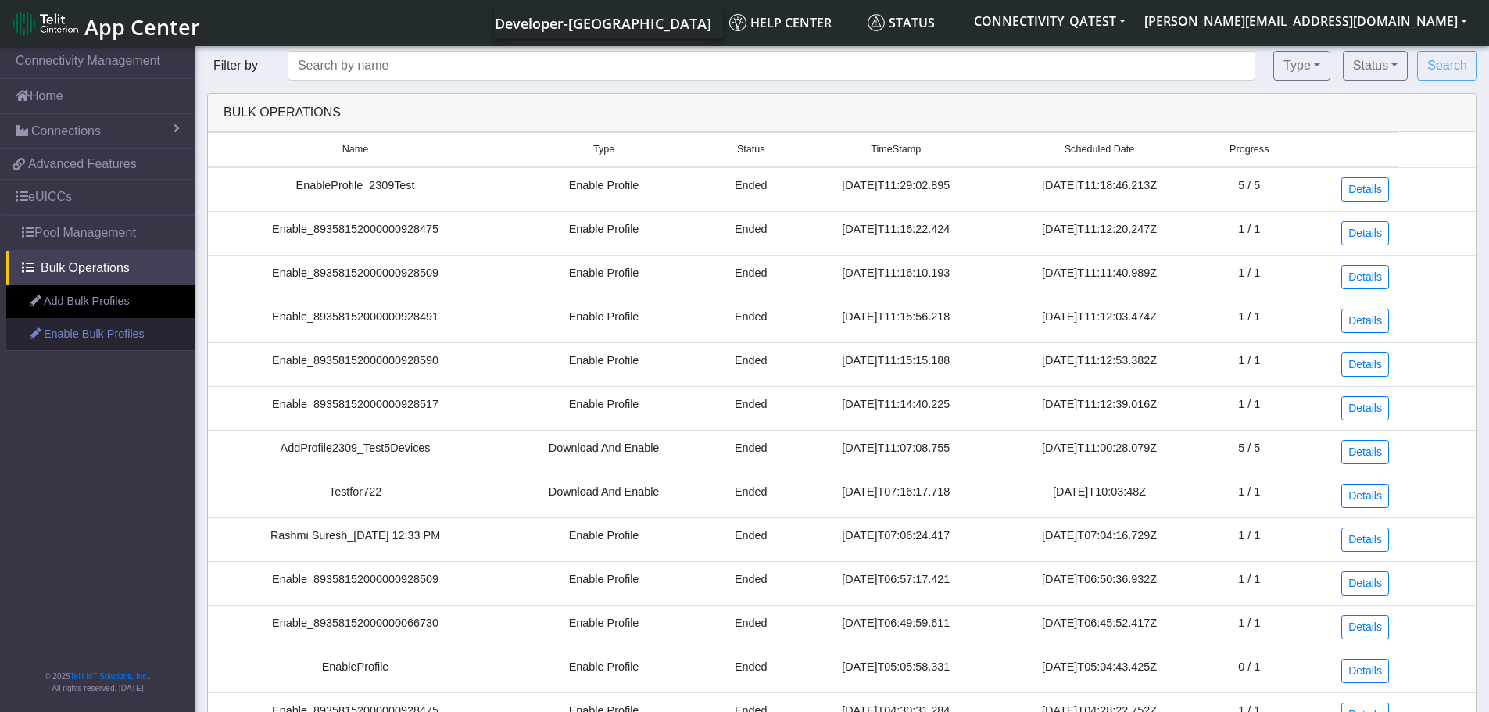
drag, startPoint x: 50, startPoint y: 332, endPoint x: 100, endPoint y: 332, distance: 50.0
click at [50, 332] on link "Enable Bulk Profiles" at bounding box center [100, 334] width 189 height 33
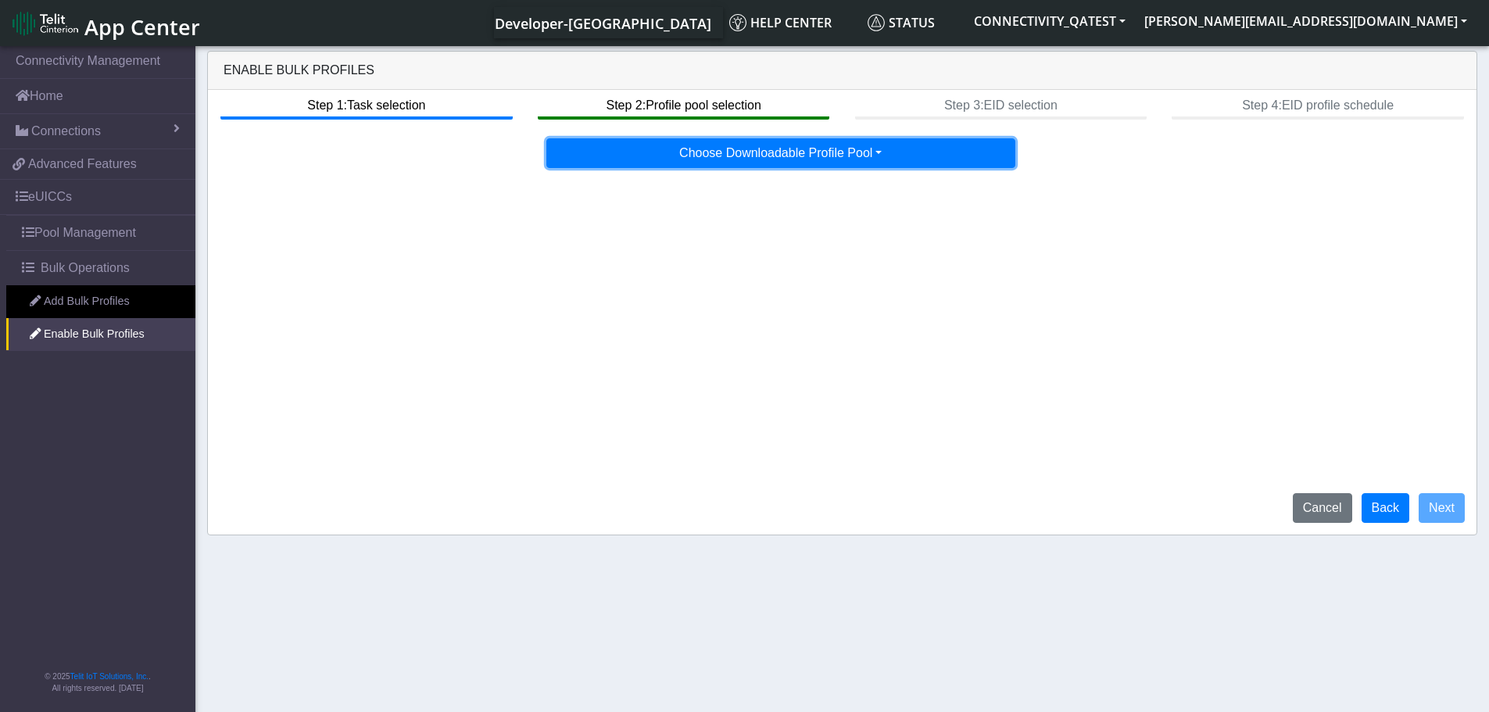
click at [819, 157] on button "Choose Downloadable Profile Pool" at bounding box center [780, 153] width 469 height 30
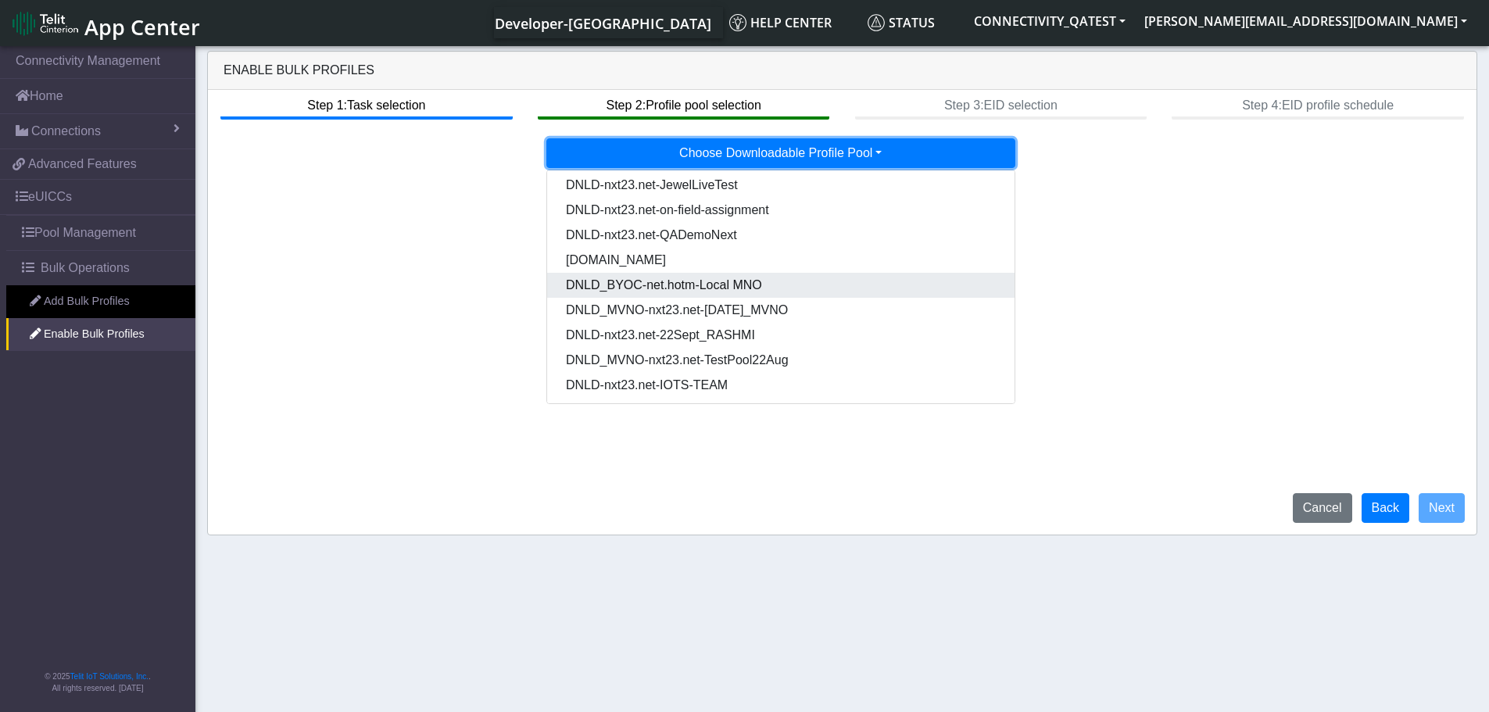
scroll to position [5, 0]
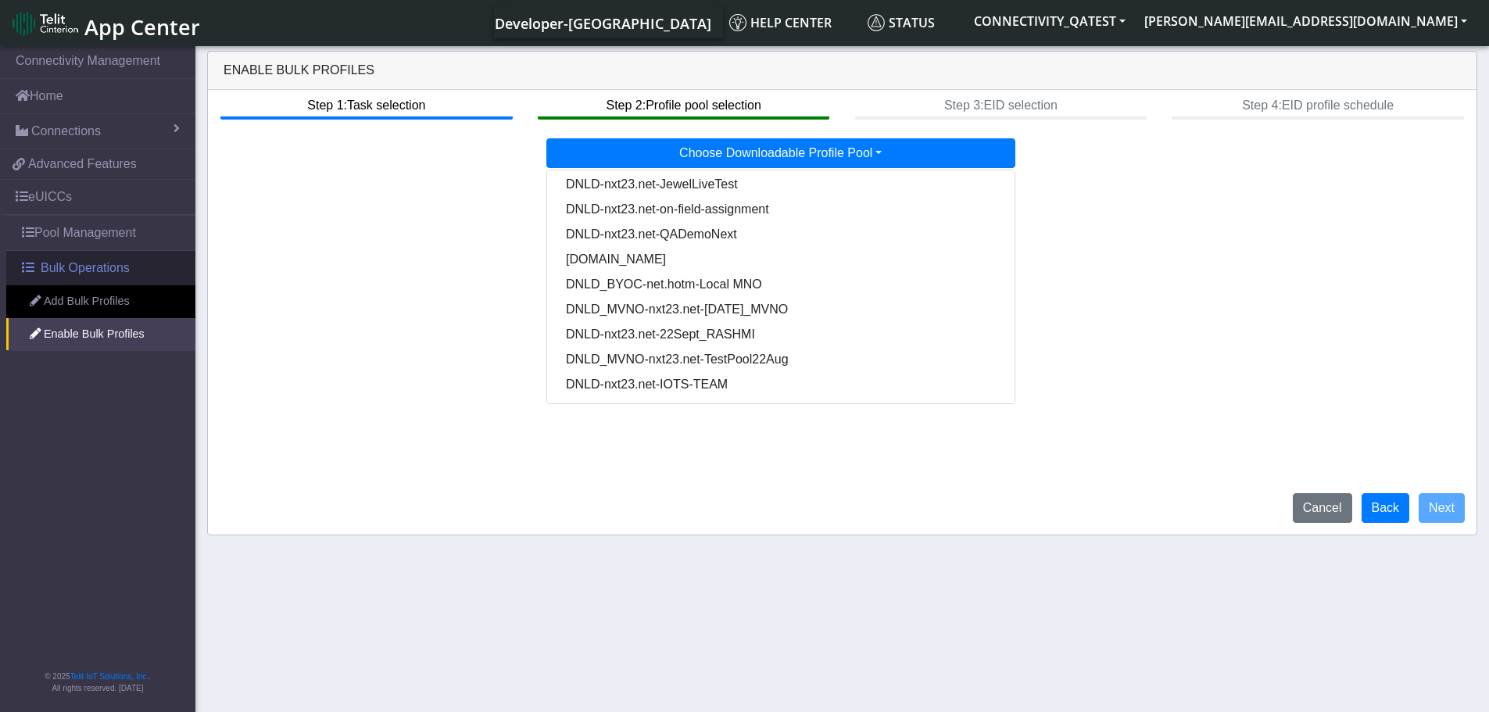
click at [73, 267] on span "Bulk Operations" at bounding box center [85, 268] width 89 height 19
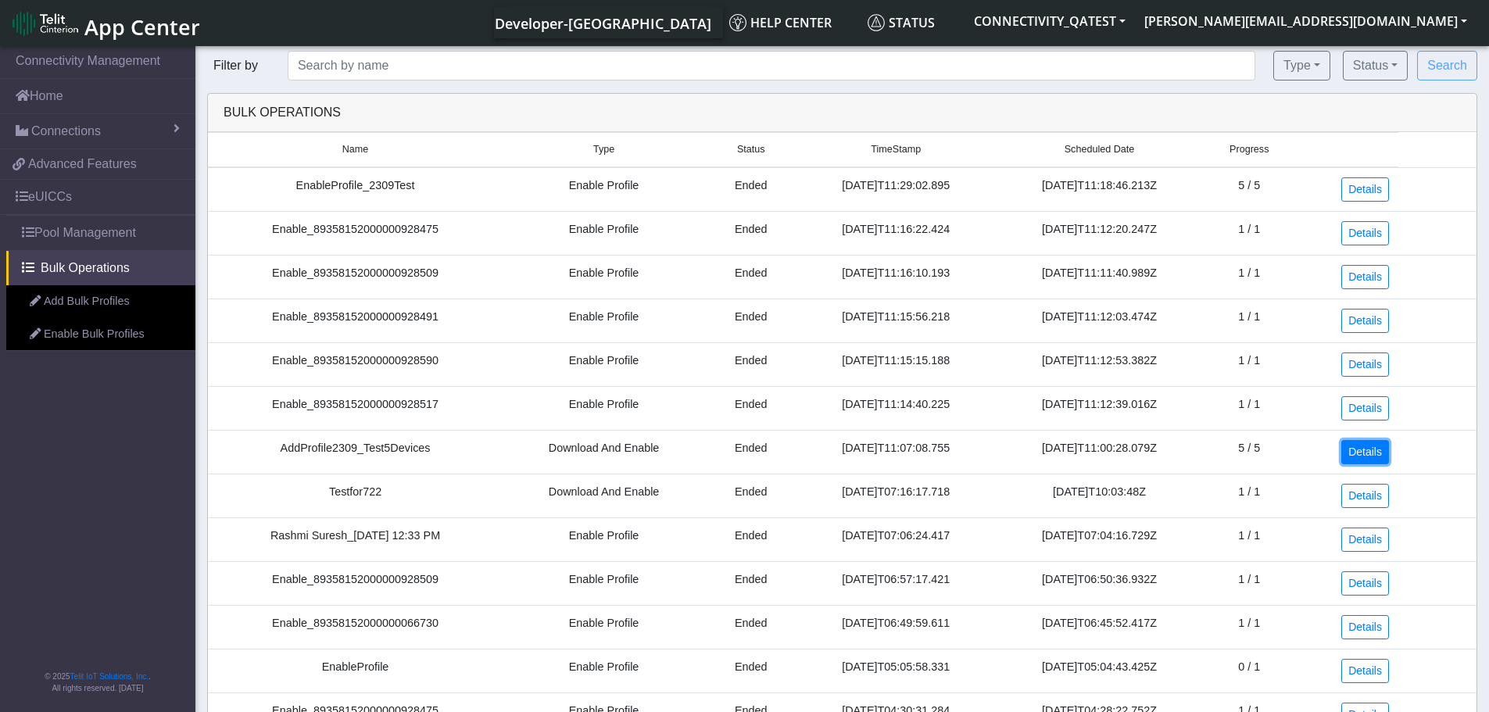
click at [1380, 457] on link "Details" at bounding box center [1365, 452] width 48 height 24
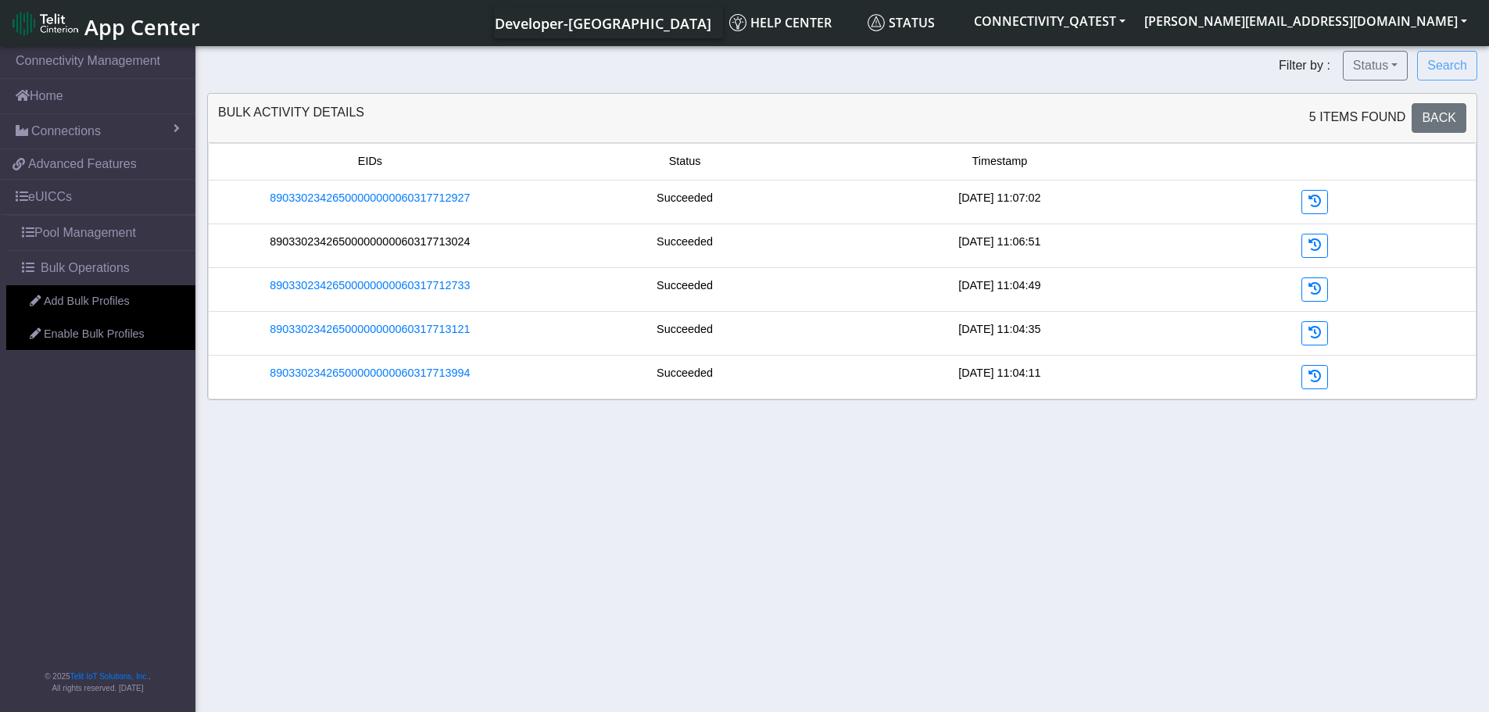
click at [399, 240] on link "89033023426500000000060317713024" at bounding box center [370, 242] width 200 height 17
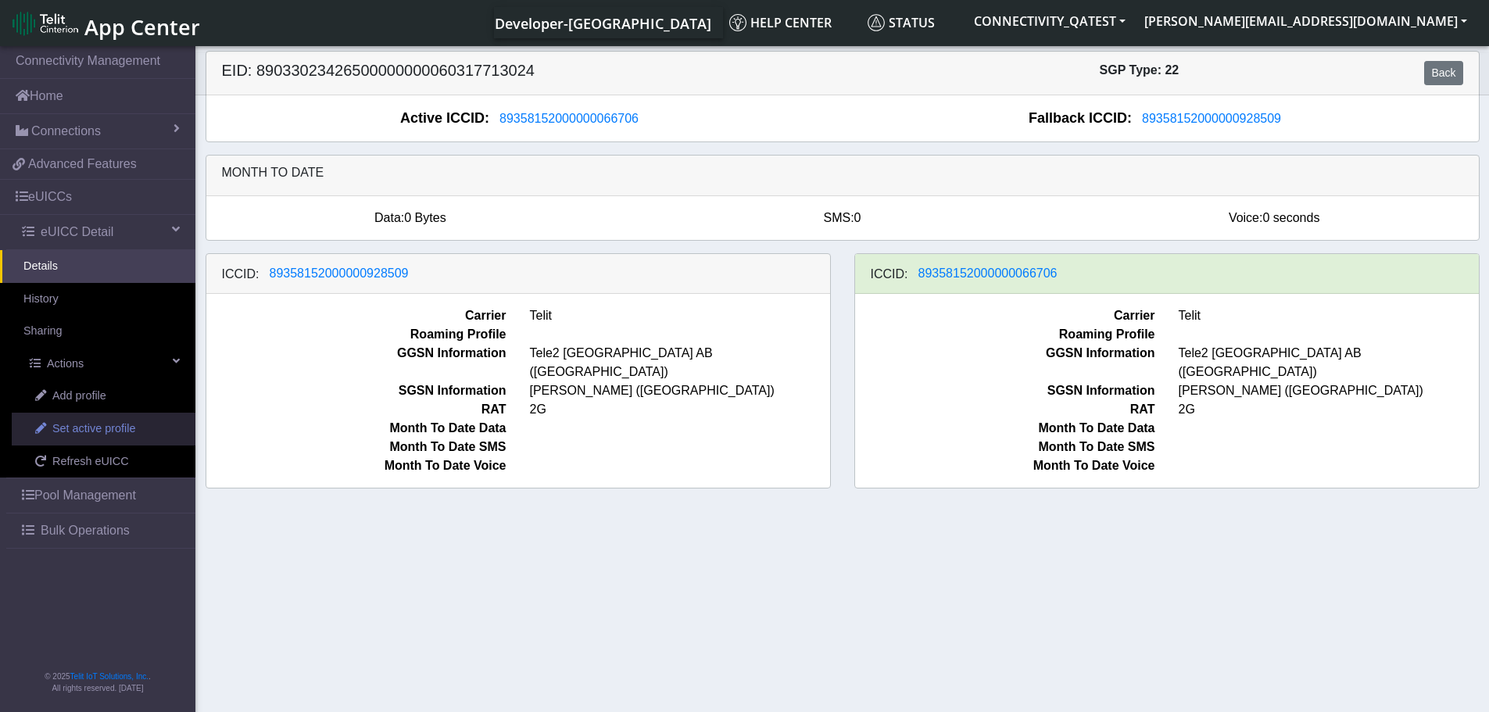
click at [91, 431] on span "Set active profile" at bounding box center [93, 429] width 83 height 17
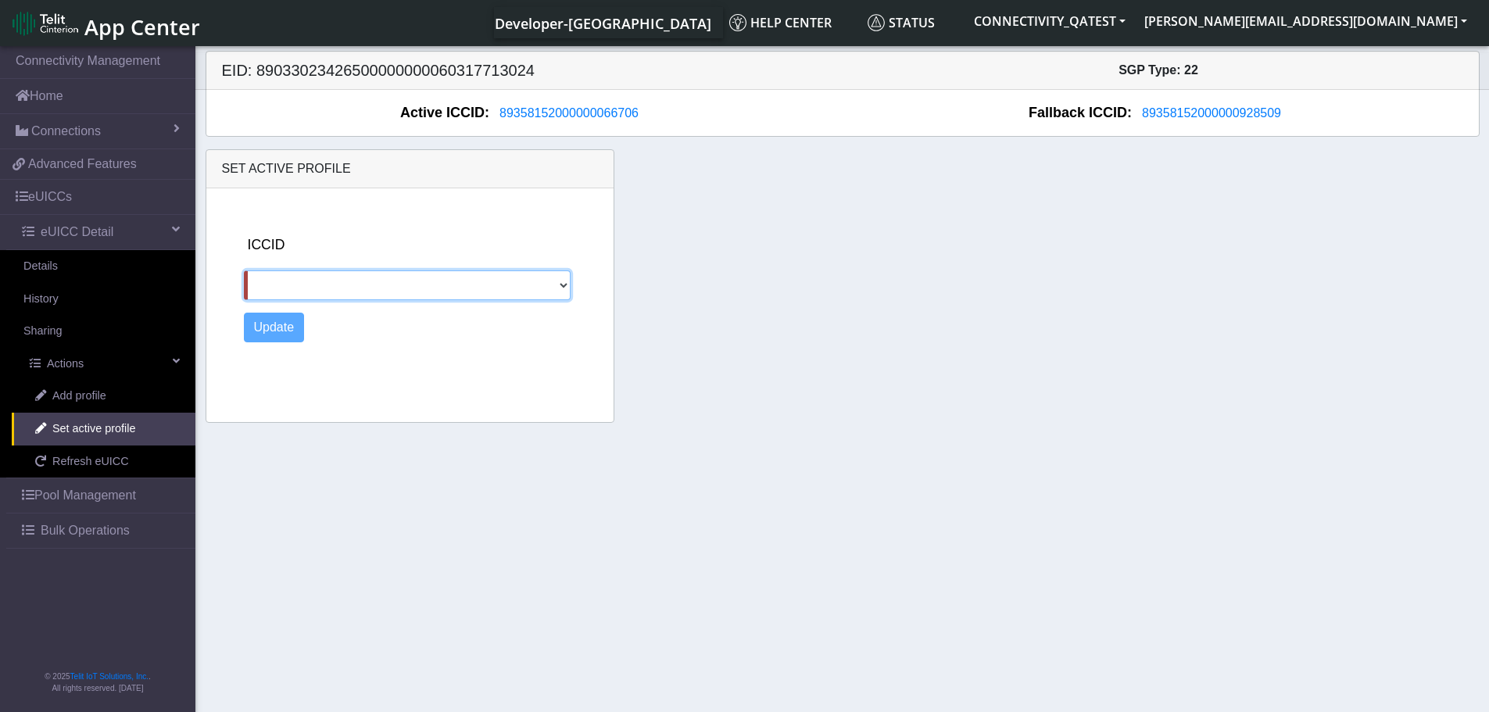
click at [557, 288] on select "89358152000000928509" at bounding box center [407, 285] width 327 height 30
select select "89358152000000928509"
click at [244, 270] on select "89358152000000928509" at bounding box center [407, 285] width 327 height 30
click at [272, 335] on button "Update" at bounding box center [274, 328] width 61 height 30
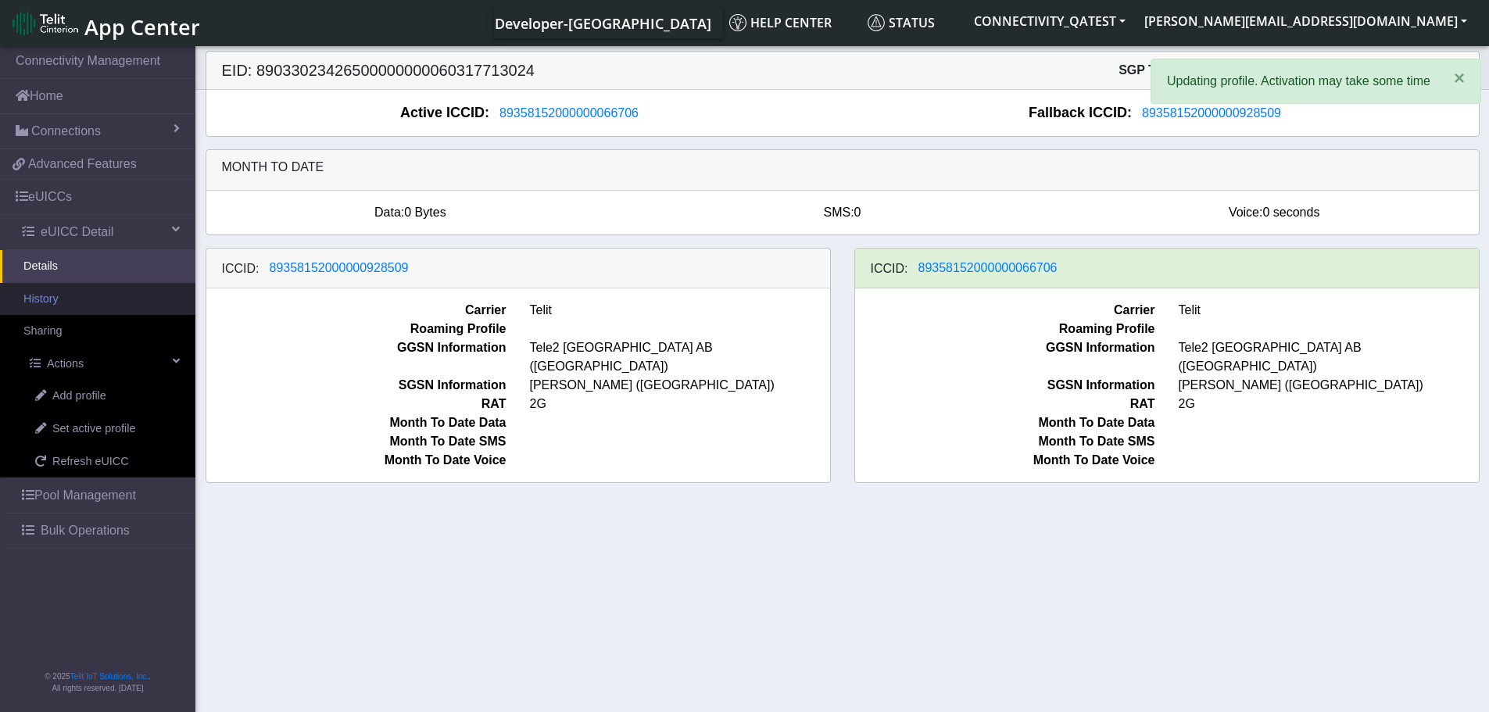
click at [59, 302] on link "History" at bounding box center [97, 299] width 195 height 33
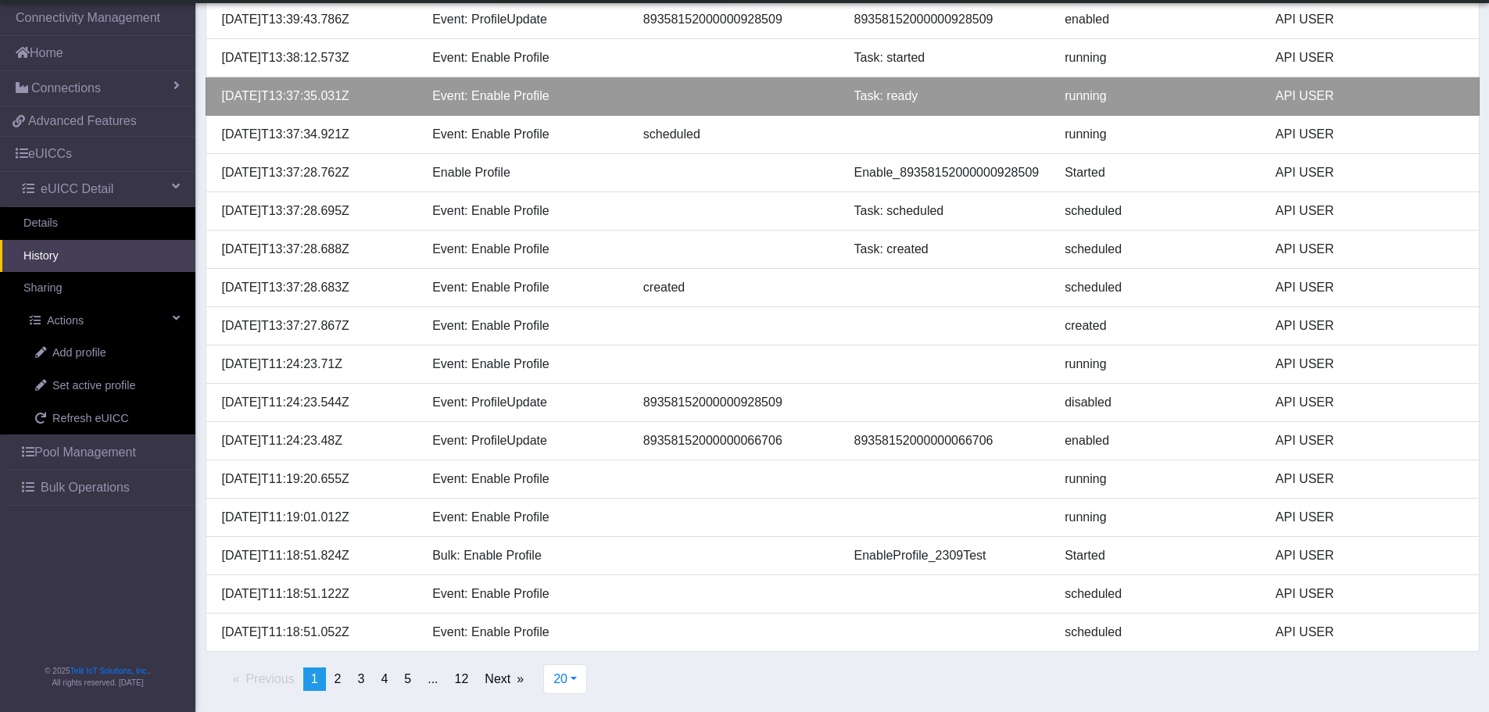
scroll to position [321, 0]
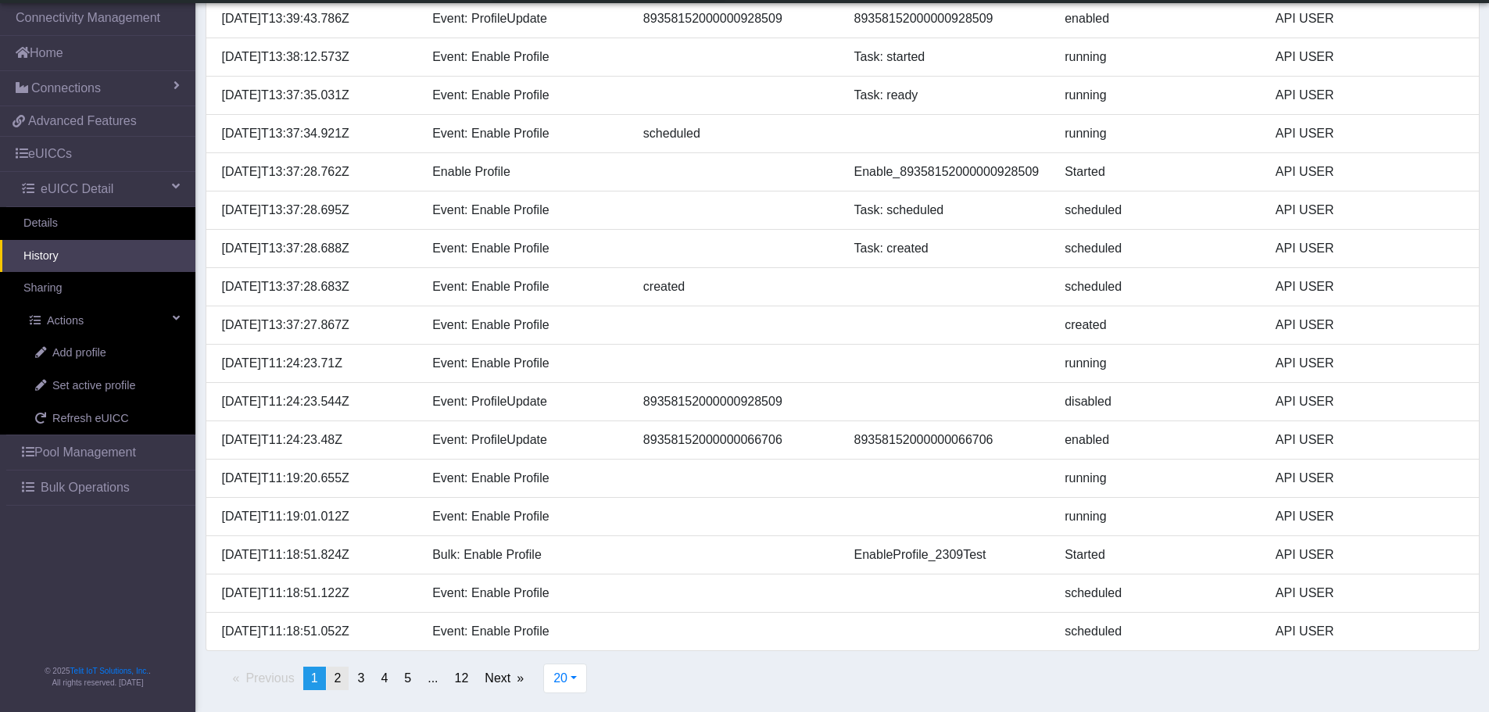
click at [345, 682] on link "page 2" at bounding box center [338, 678] width 23 height 23
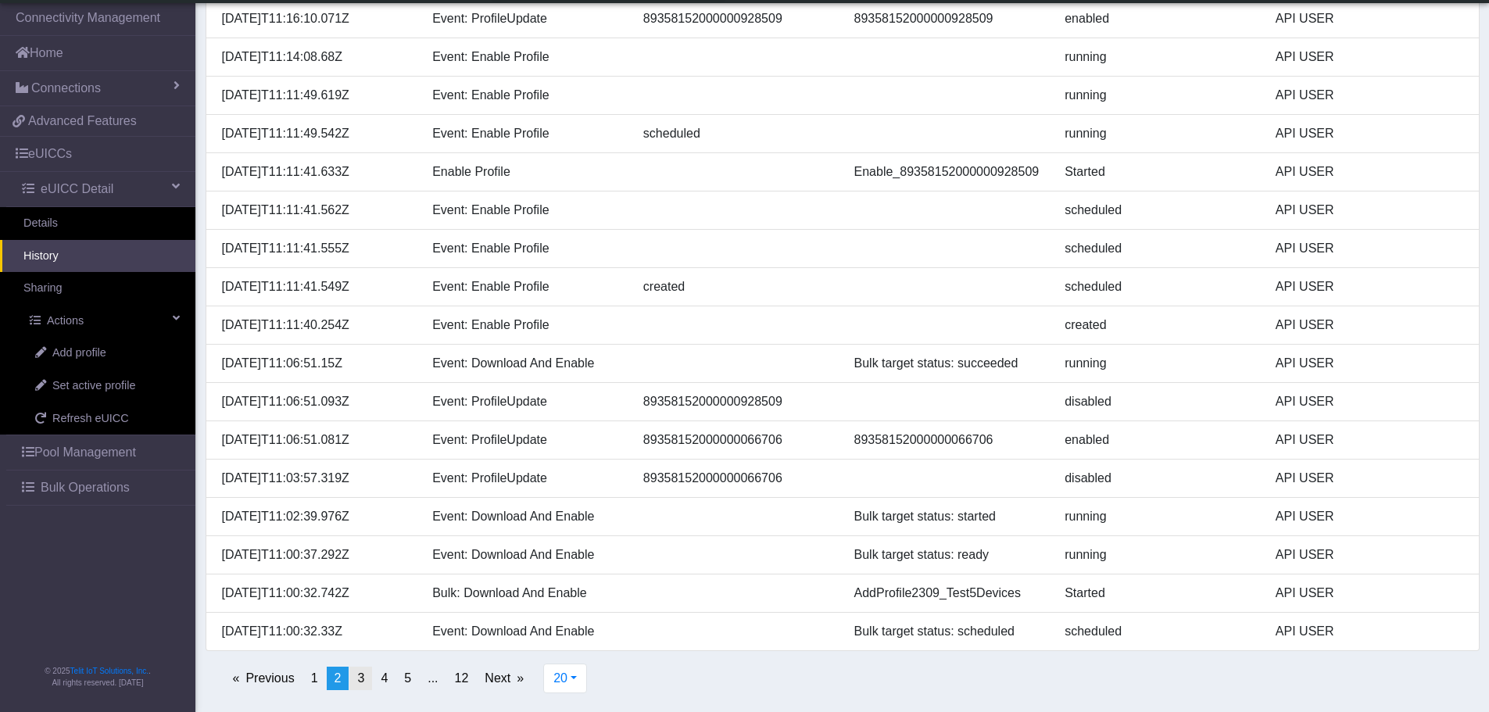
click at [358, 679] on span "3" at bounding box center [360, 677] width 7 height 13
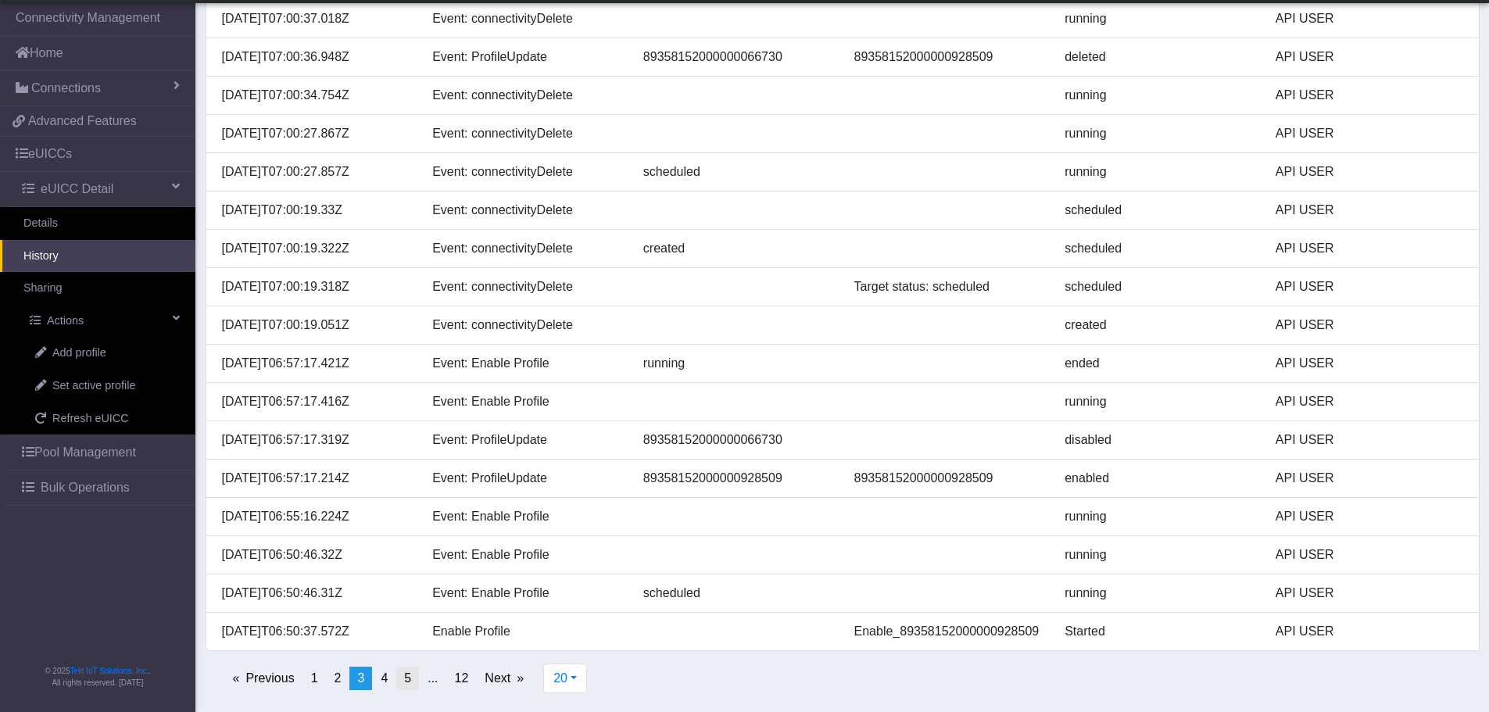
click at [402, 683] on link "page 5" at bounding box center [407, 678] width 23 height 23
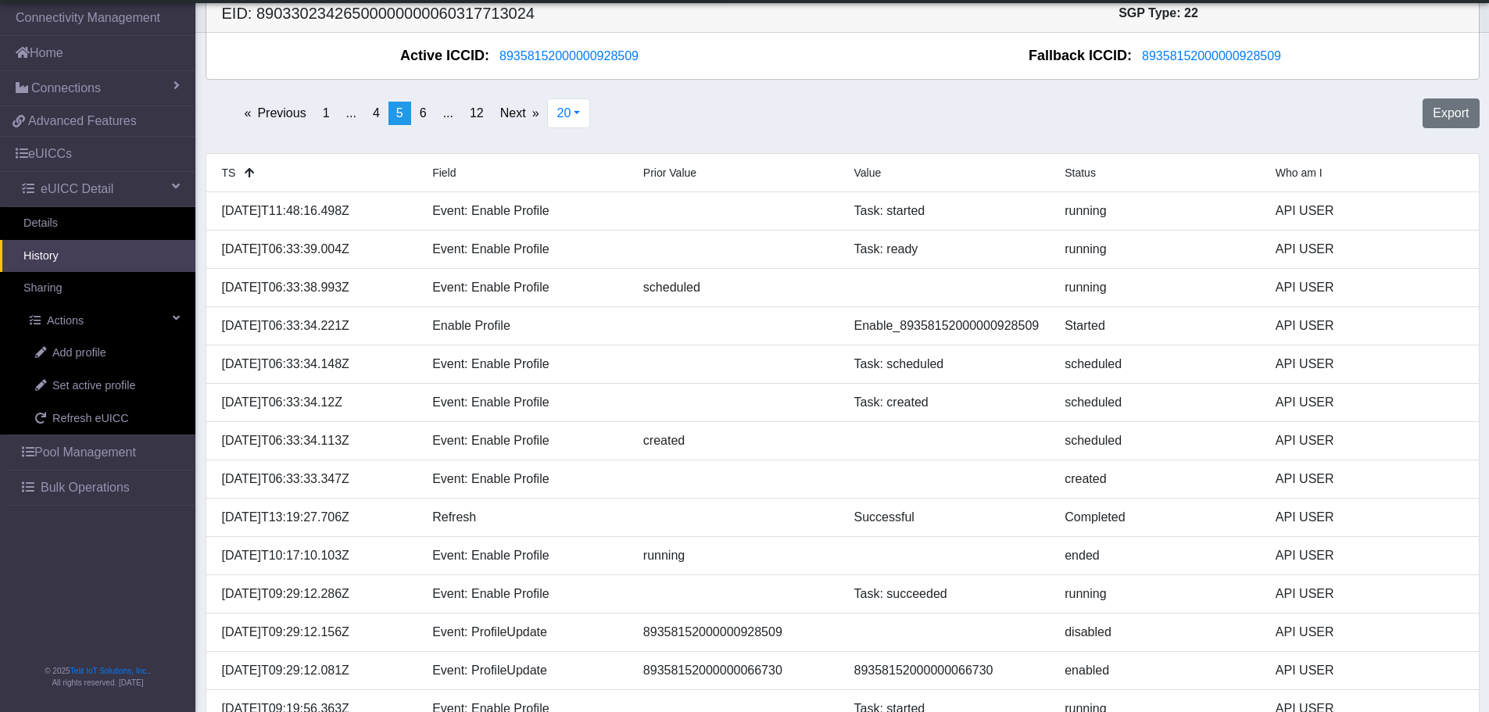
scroll to position [9, 0]
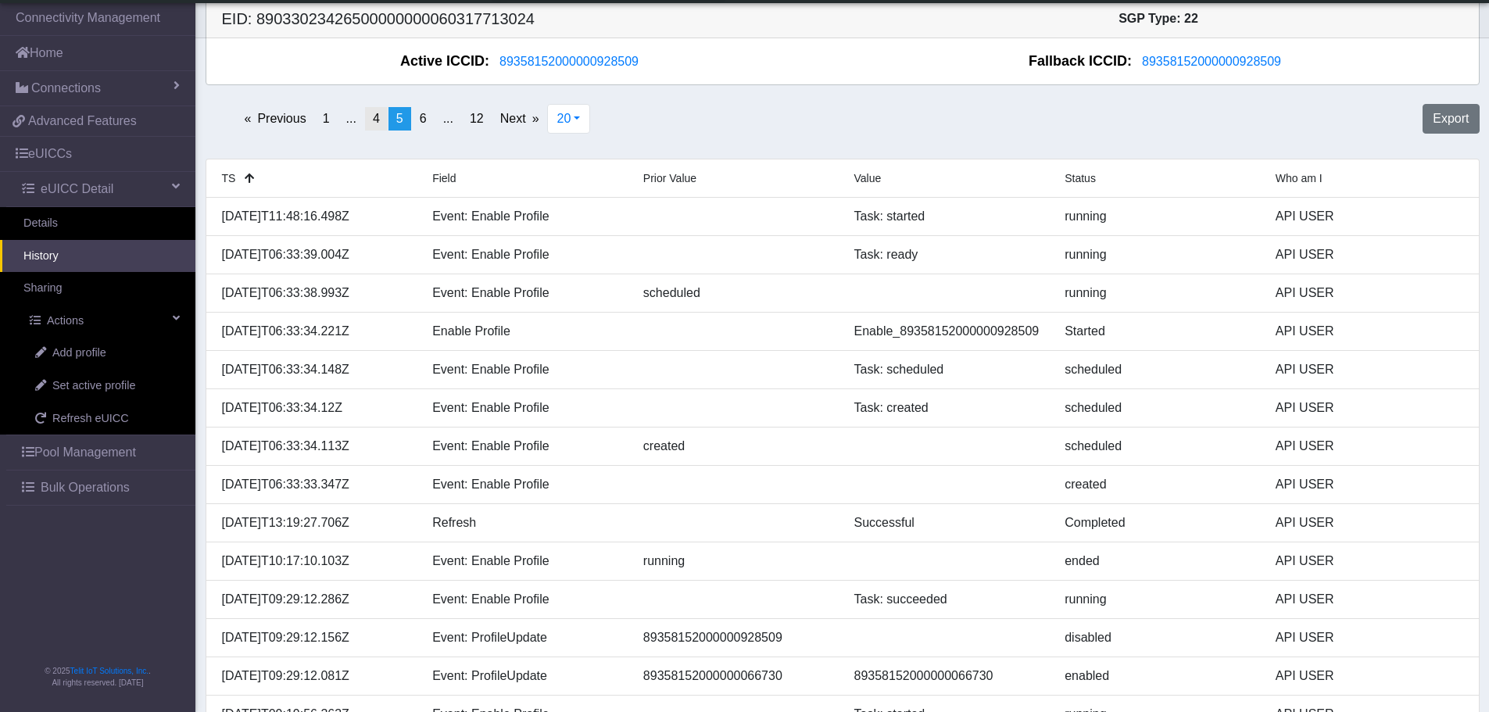
click at [374, 117] on span "4" at bounding box center [376, 118] width 7 height 13
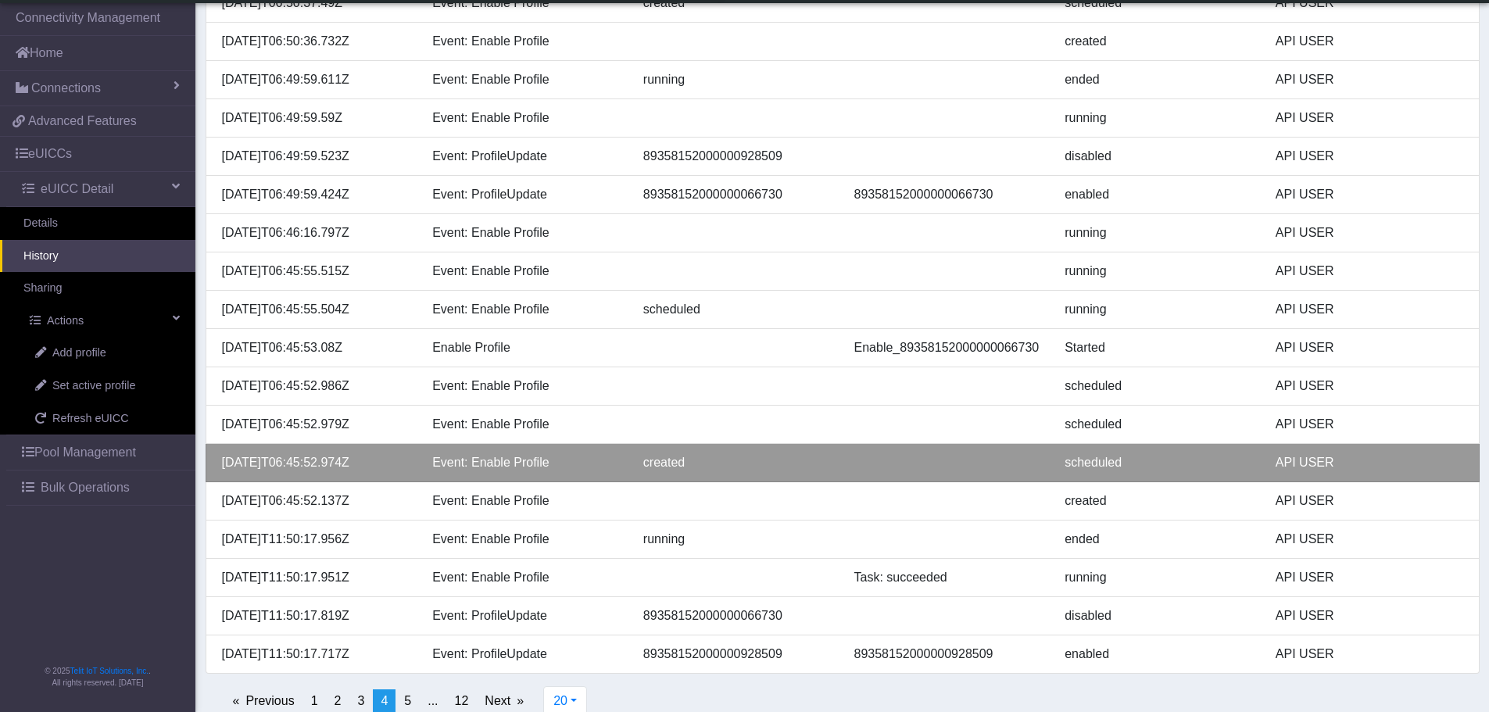
scroll to position [321, 0]
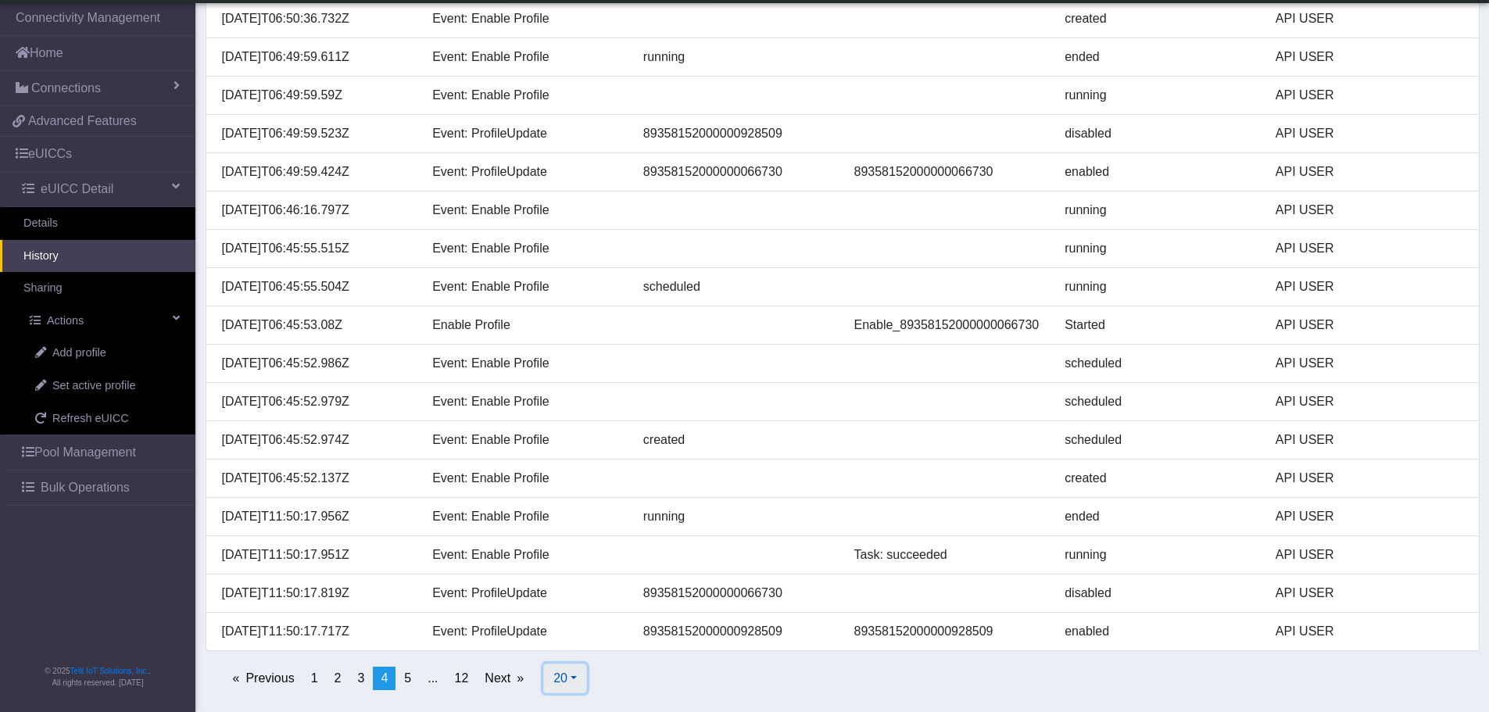
click at [574, 675] on button "20" at bounding box center [565, 679] width 44 height 30
click at [568, 589] on button "50" at bounding box center [605, 592] width 123 height 25
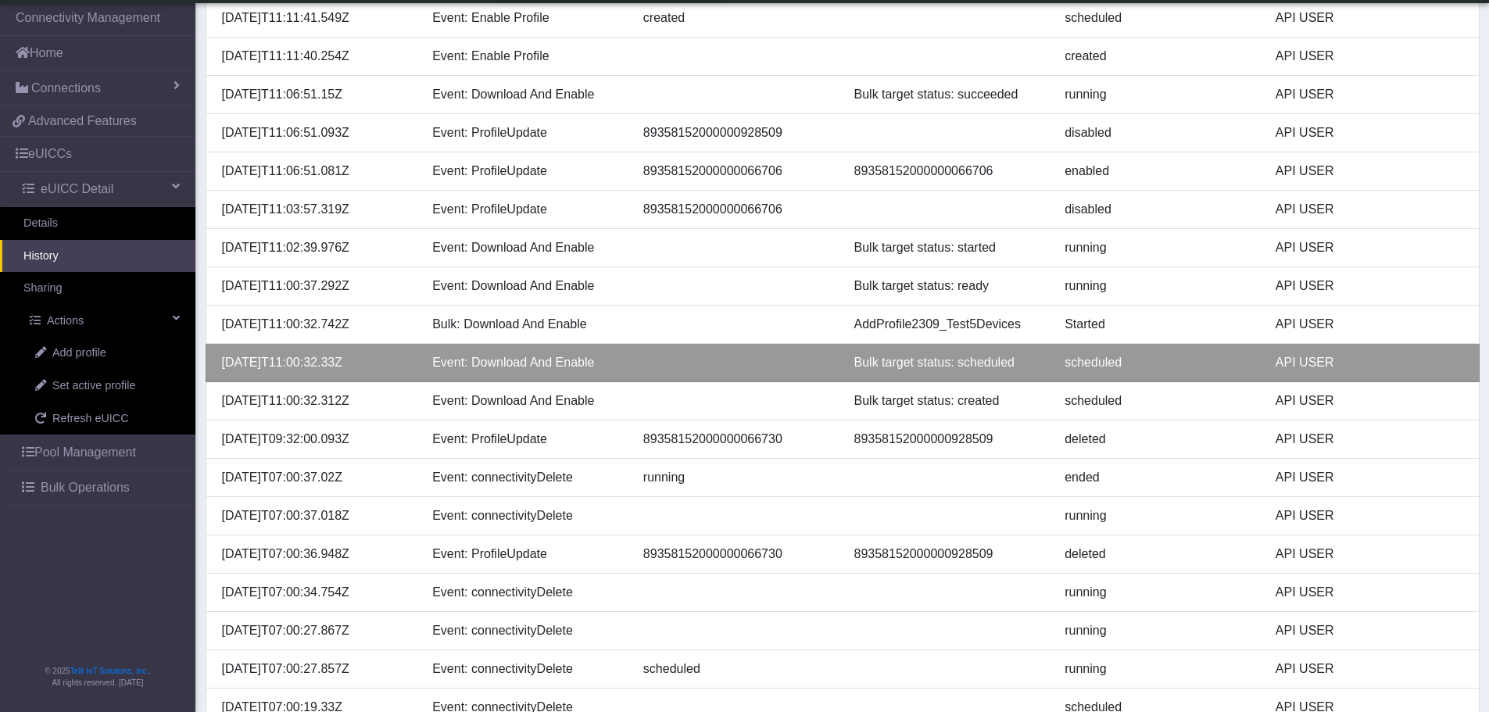
scroll to position [1470, 0]
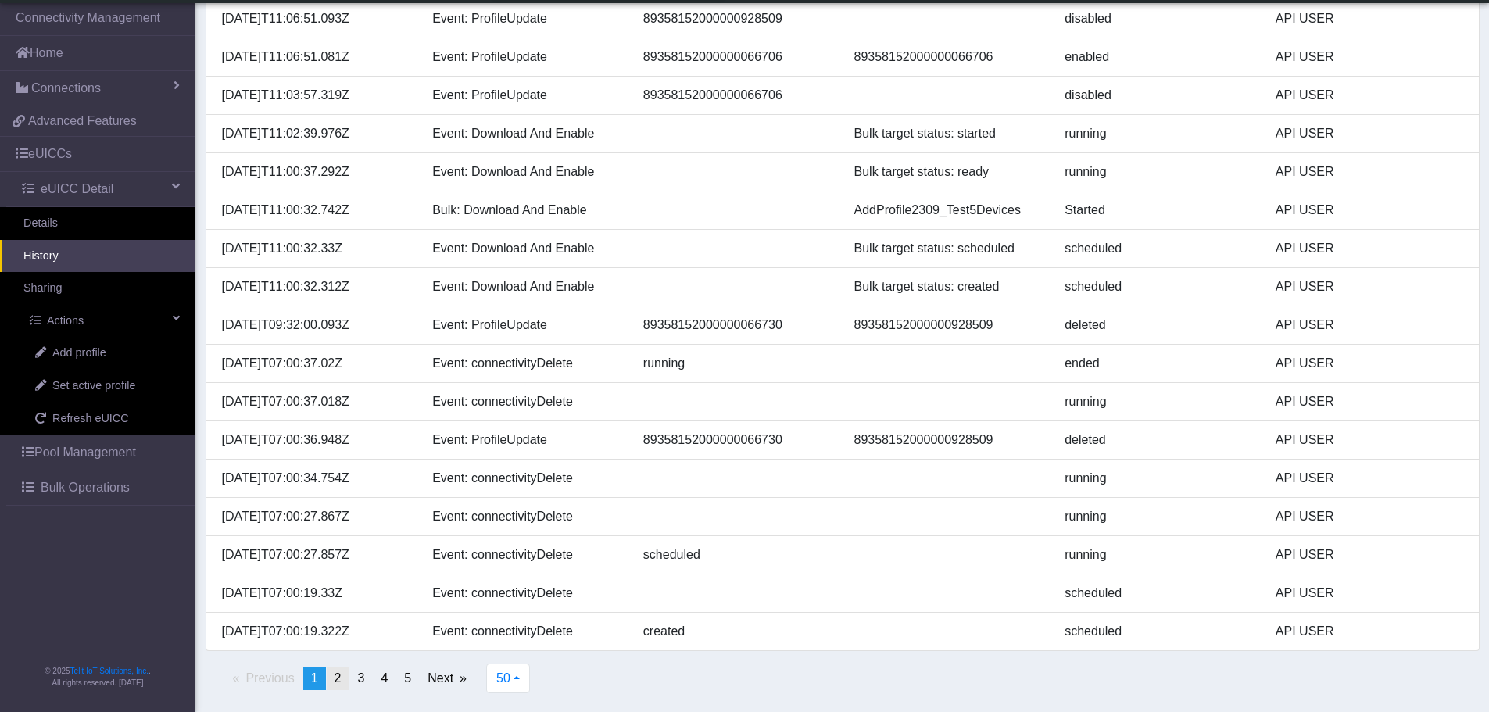
click at [338, 682] on span "2" at bounding box center [338, 677] width 7 height 13
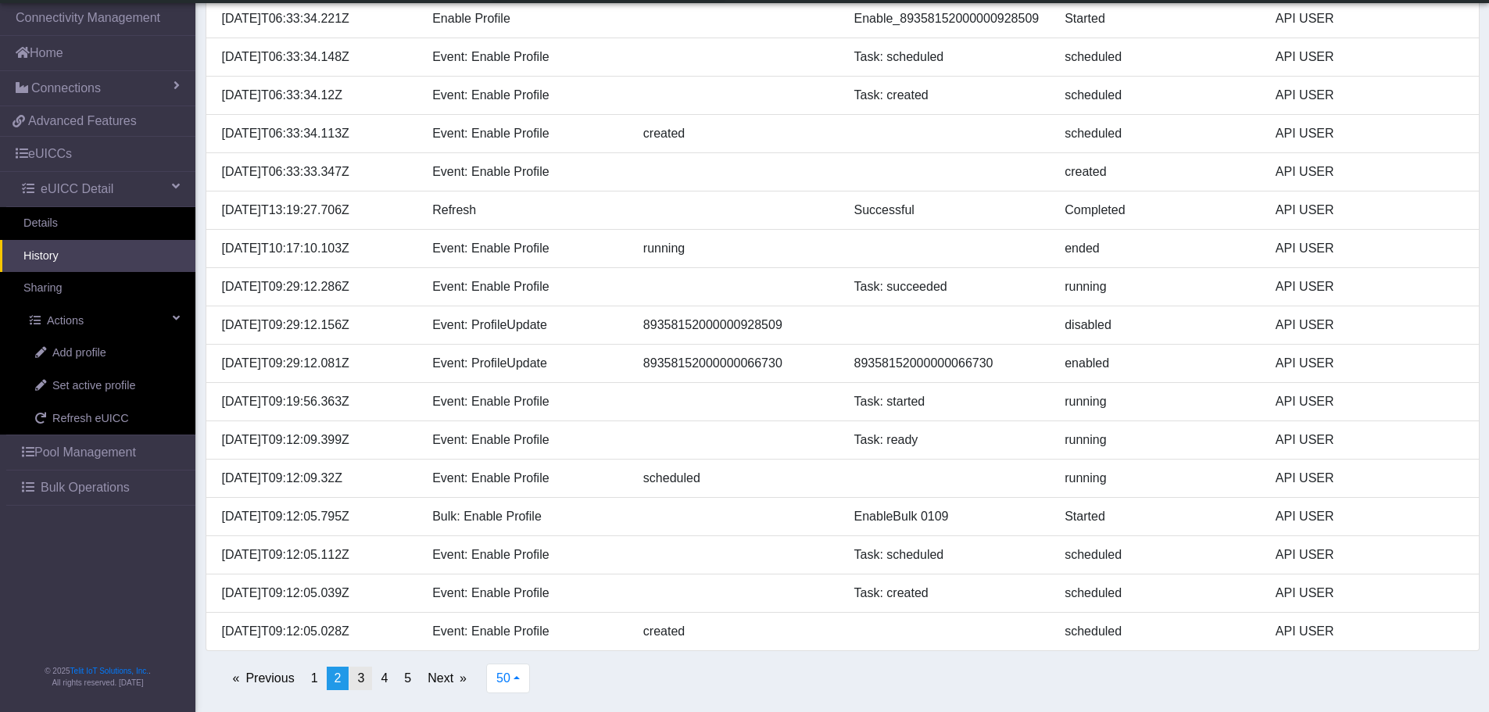
click at [360, 677] on span "3" at bounding box center [360, 677] width 7 height 13
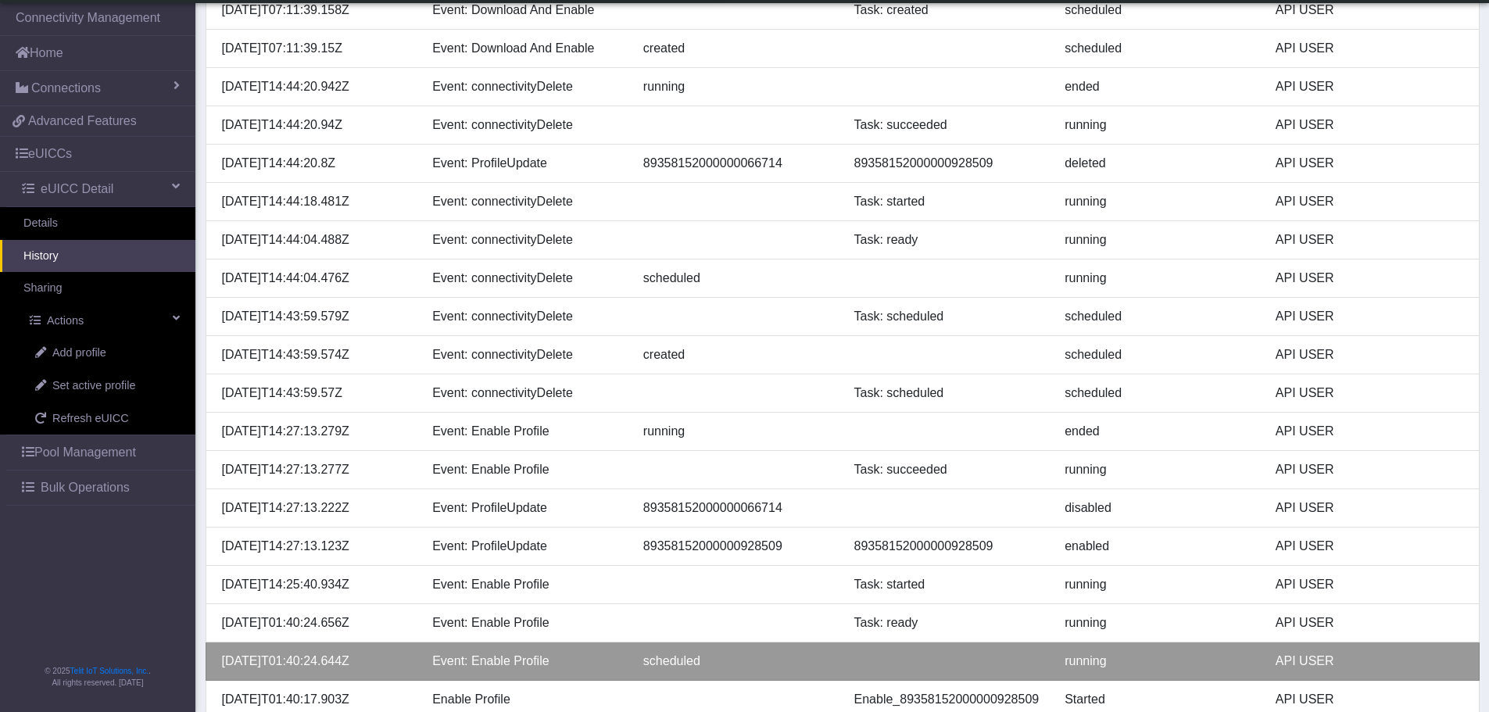
scroll to position [1489, 0]
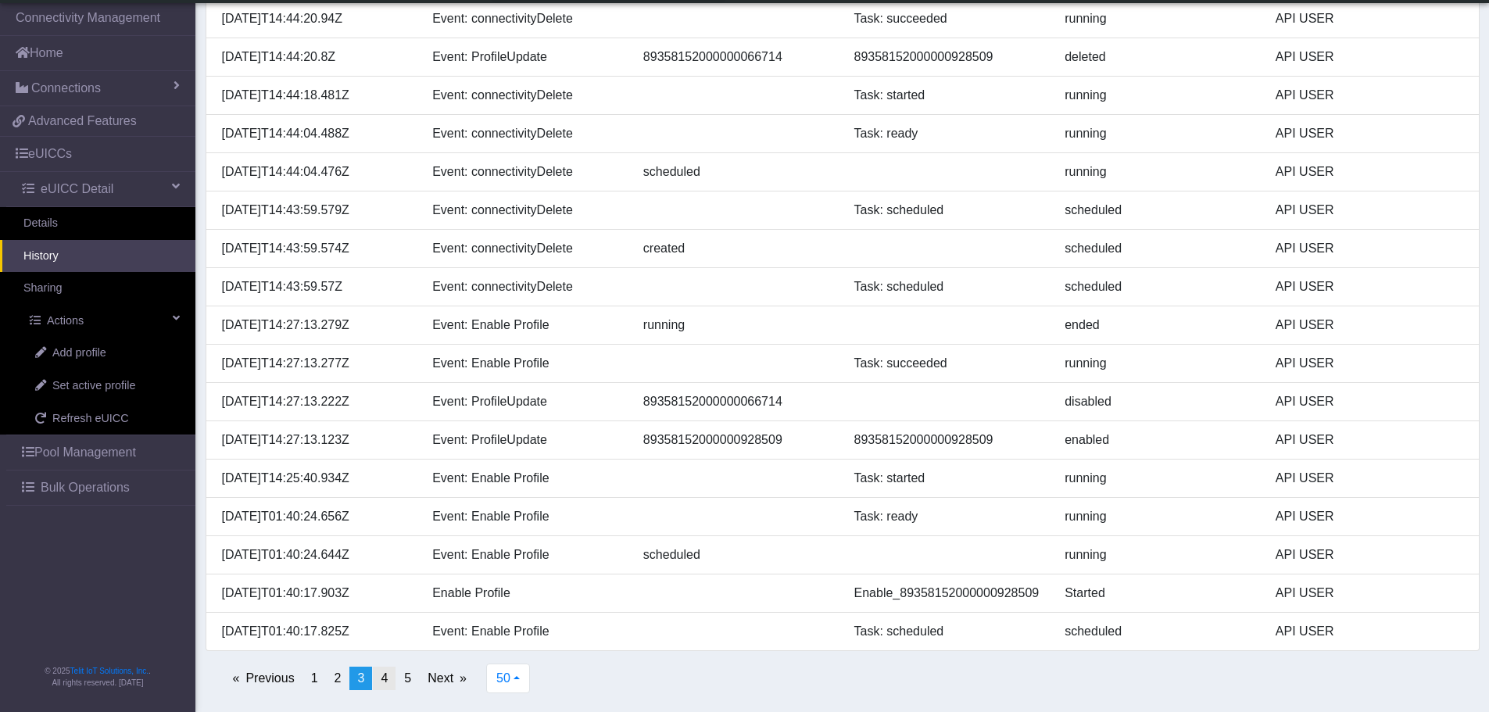
click at [381, 675] on span "4" at bounding box center [384, 677] width 7 height 13
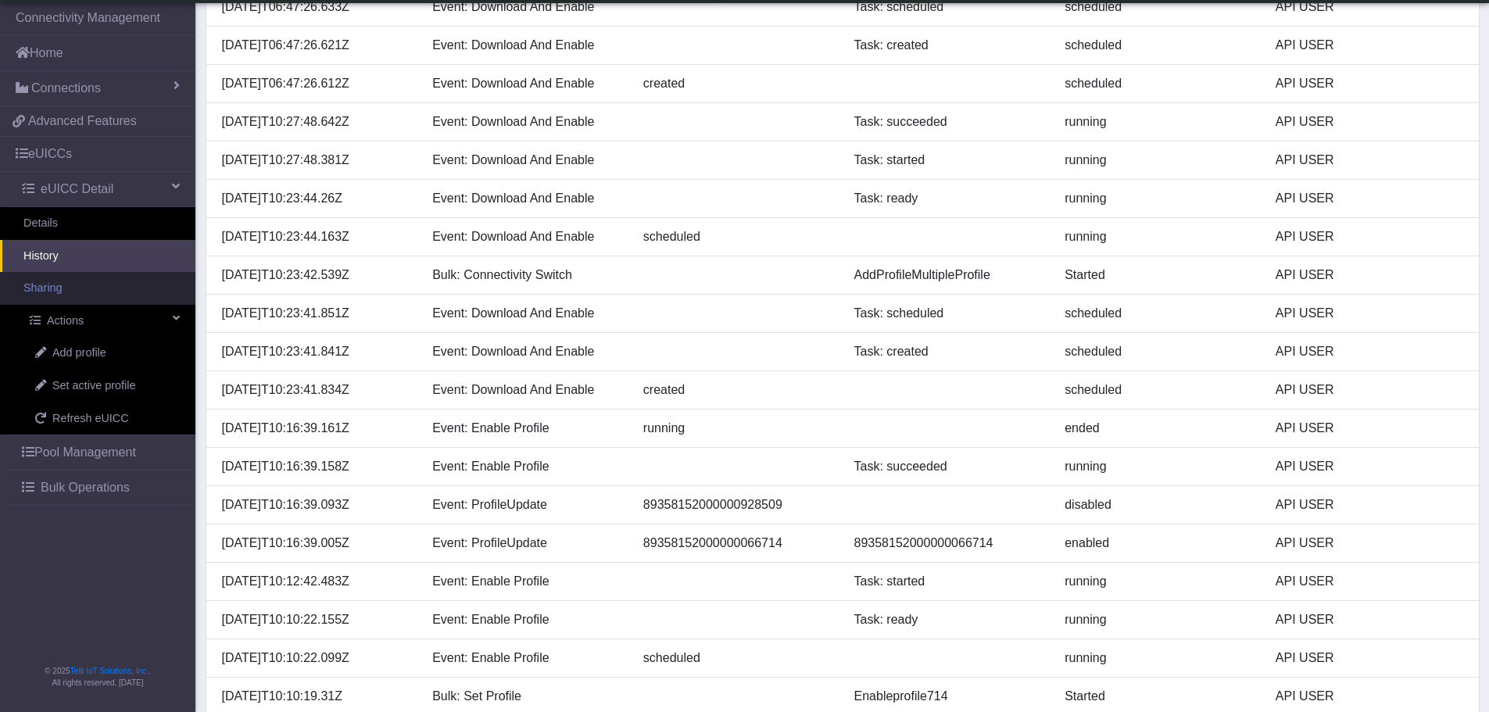
scroll to position [376, 0]
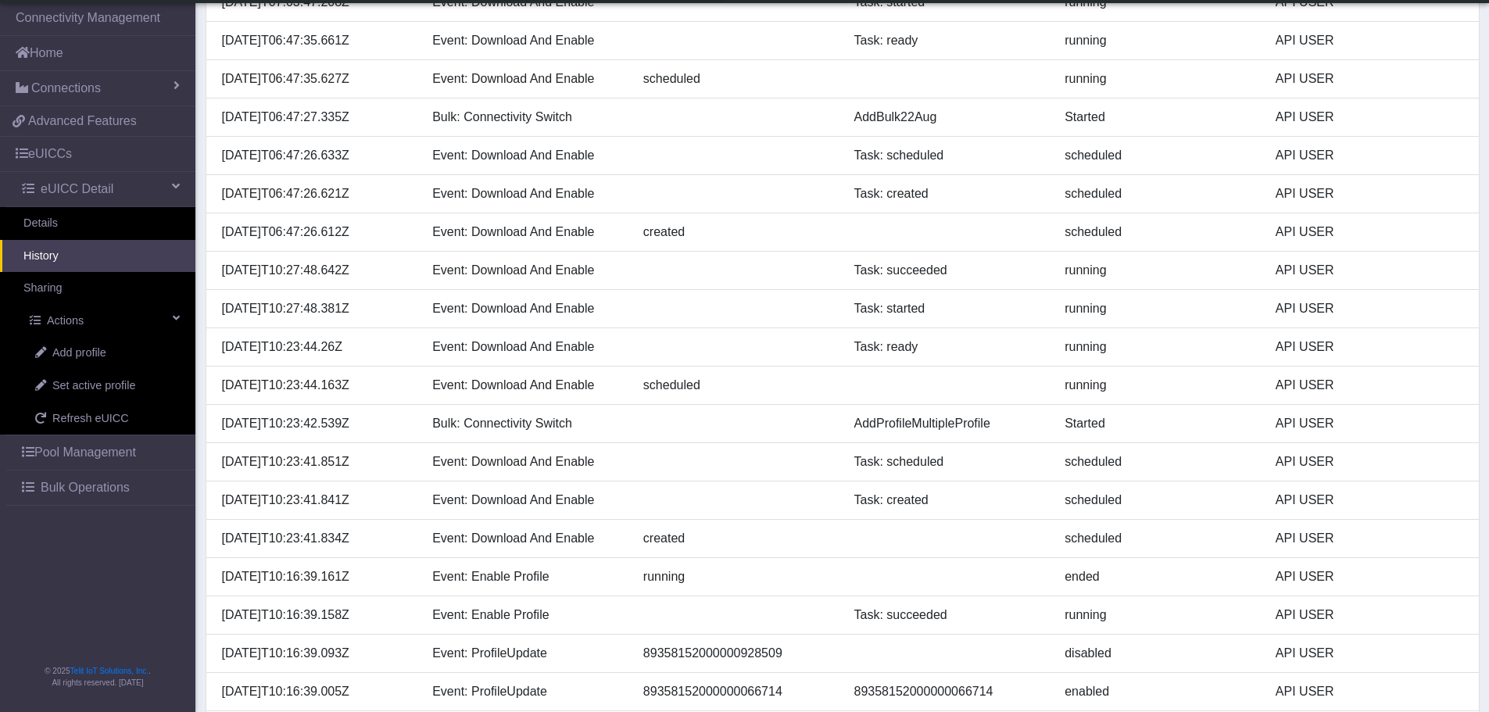
click at [81, 252] on link "History" at bounding box center [97, 256] width 195 height 33
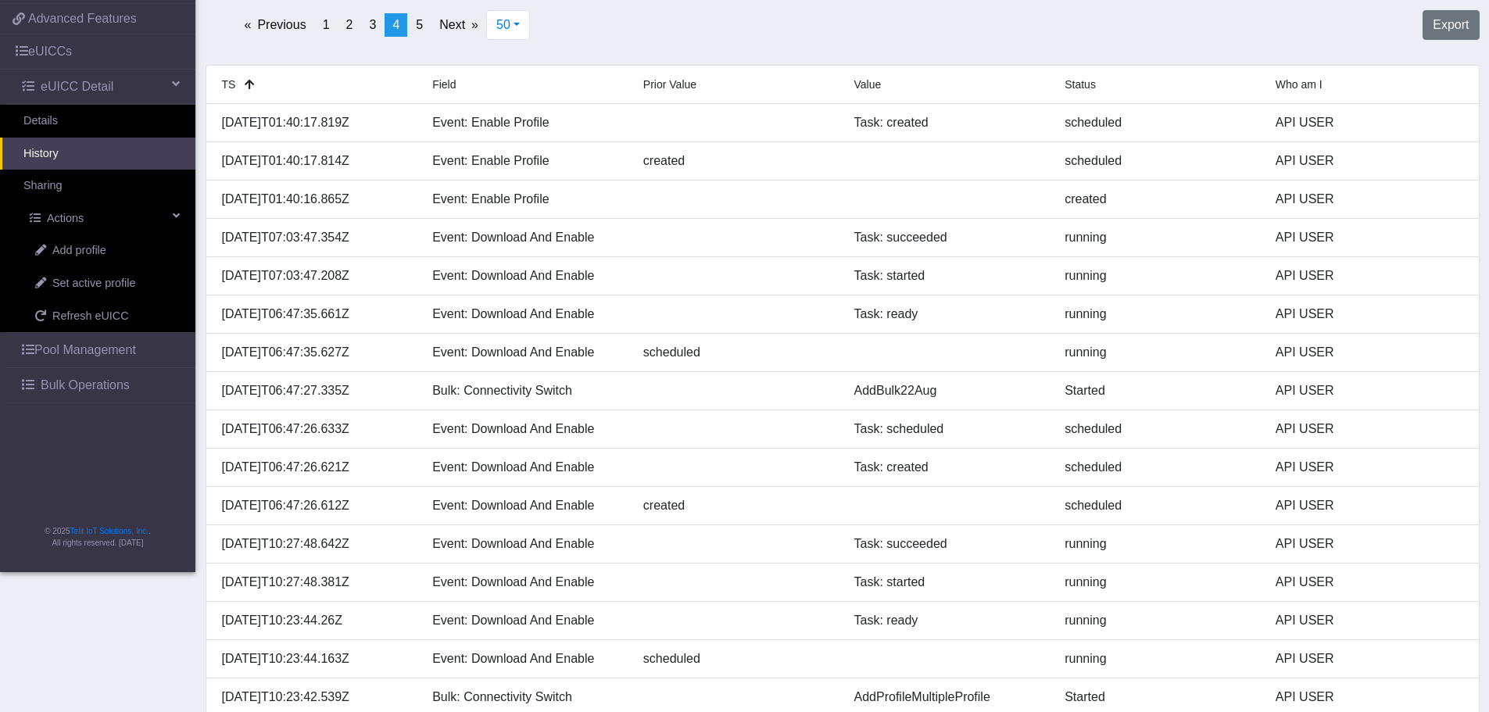
scroll to position [0, 0]
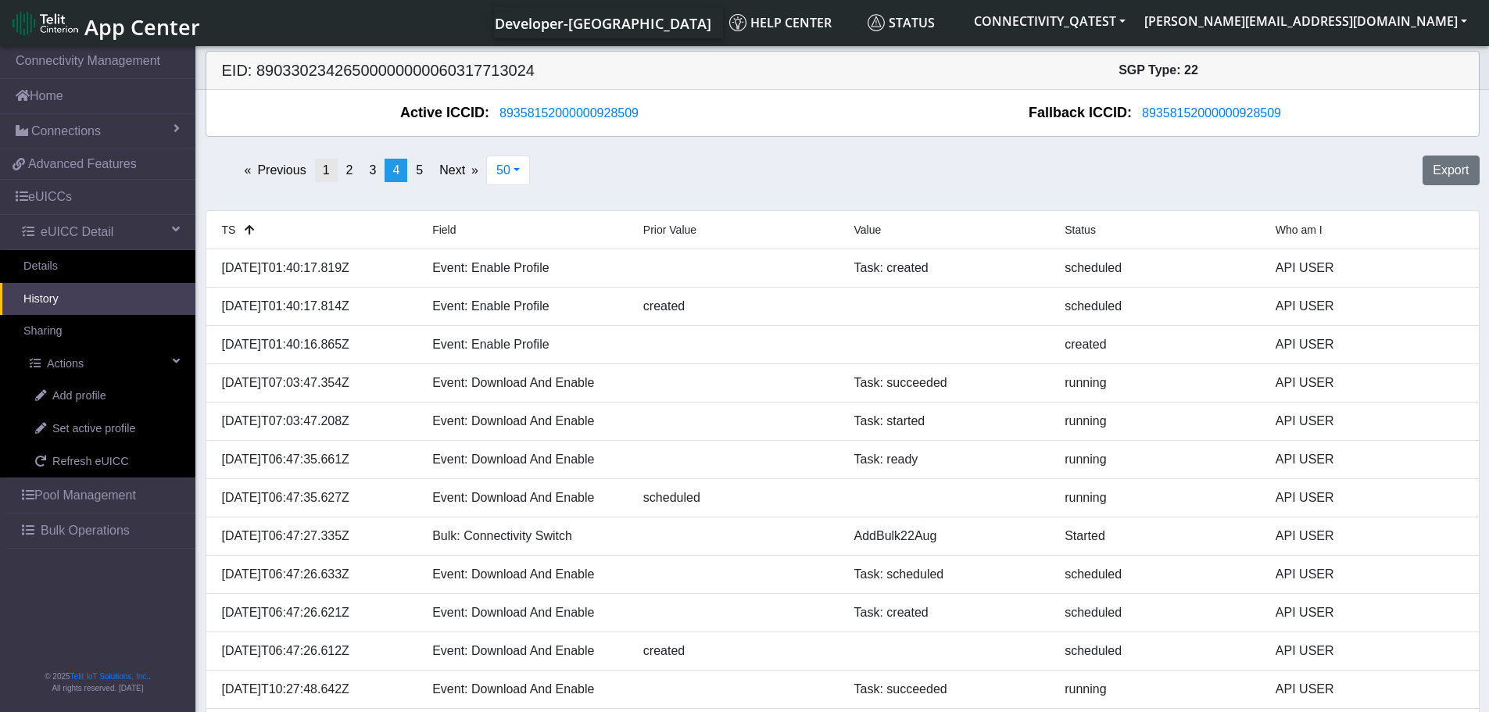
click at [330, 176] on span "1" at bounding box center [326, 169] width 7 height 13
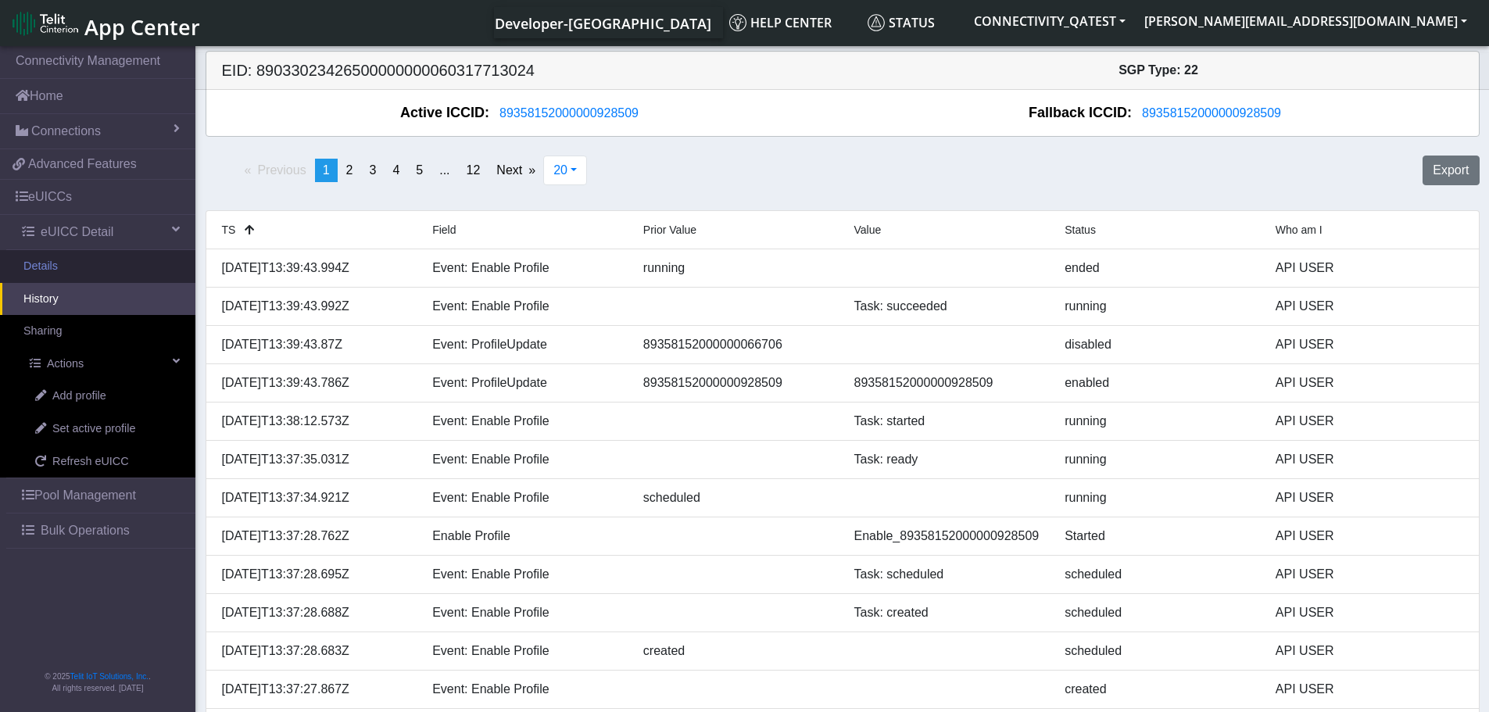
click at [47, 275] on link "Details" at bounding box center [97, 266] width 195 height 33
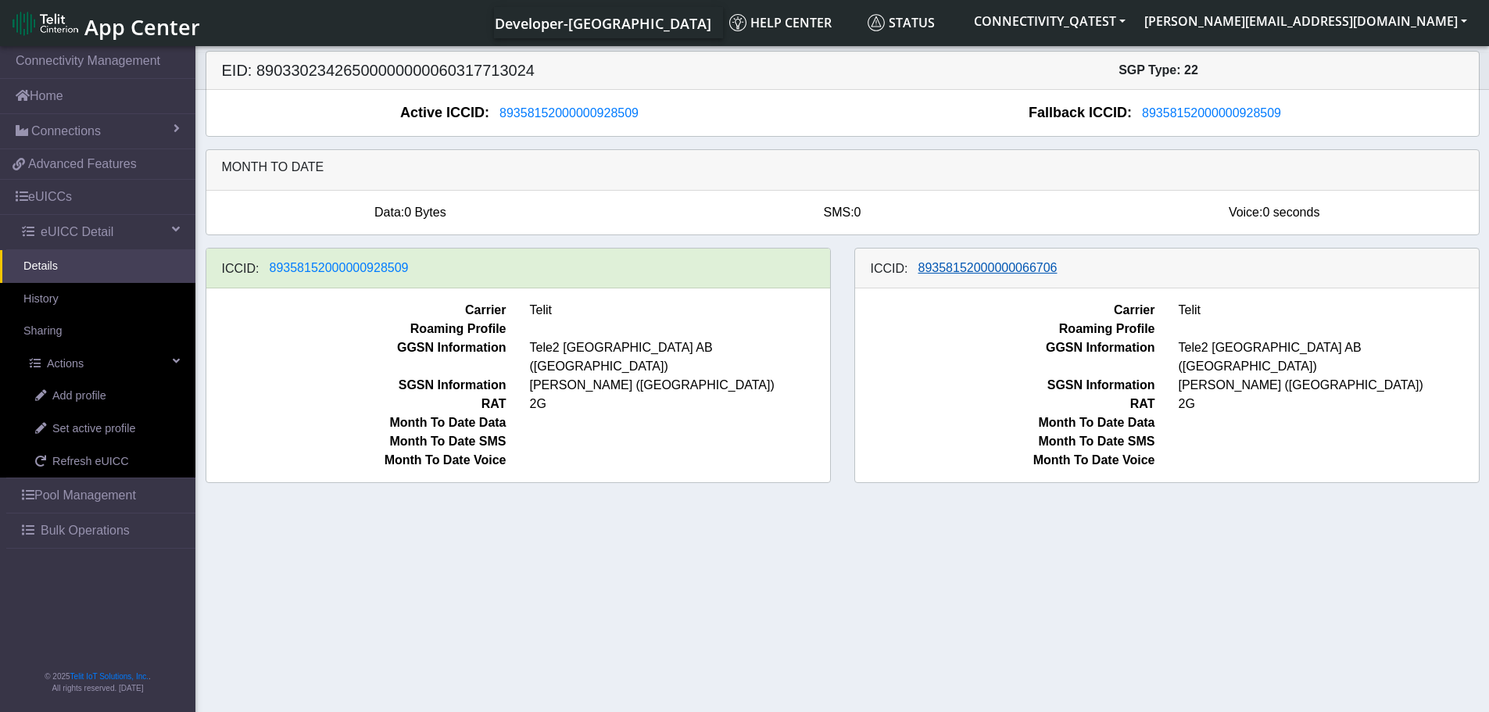
drag, startPoint x: 1076, startPoint y: 270, endPoint x: 925, endPoint y: 274, distance: 151.7
click at [925, 274] on div "ICCID: [TECHNICAL_ID]" at bounding box center [1167, 269] width 624 height 40
click at [1018, 266] on span "89358152000000066706" at bounding box center [987, 267] width 139 height 13
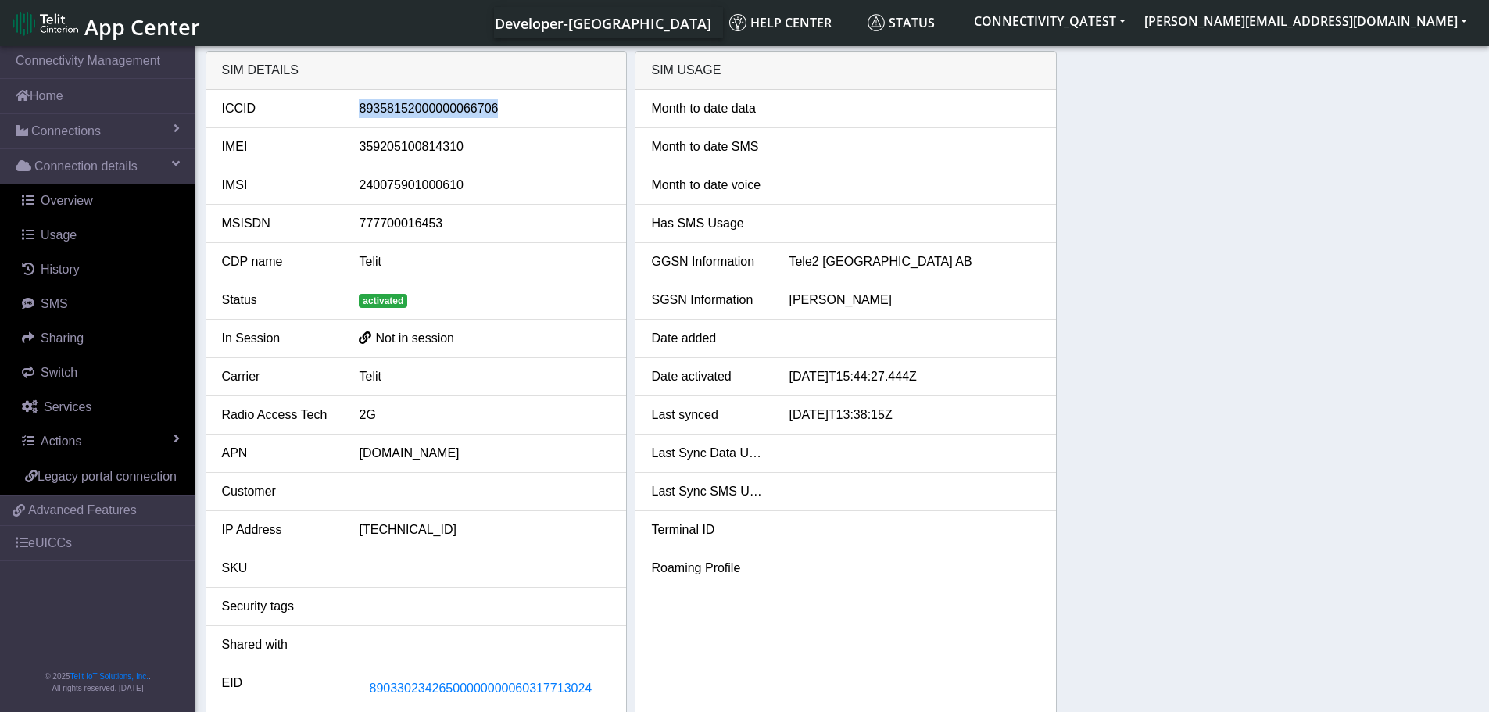
drag, startPoint x: 499, startPoint y: 116, endPoint x: 360, endPoint y: 123, distance: 139.3
click at [360, 123] on li "ICCID [TECHNICAL_ID]" at bounding box center [416, 109] width 421 height 38
copy div "89358152000000066706"
click at [88, 206] on span "Overview" at bounding box center [67, 200] width 52 height 13
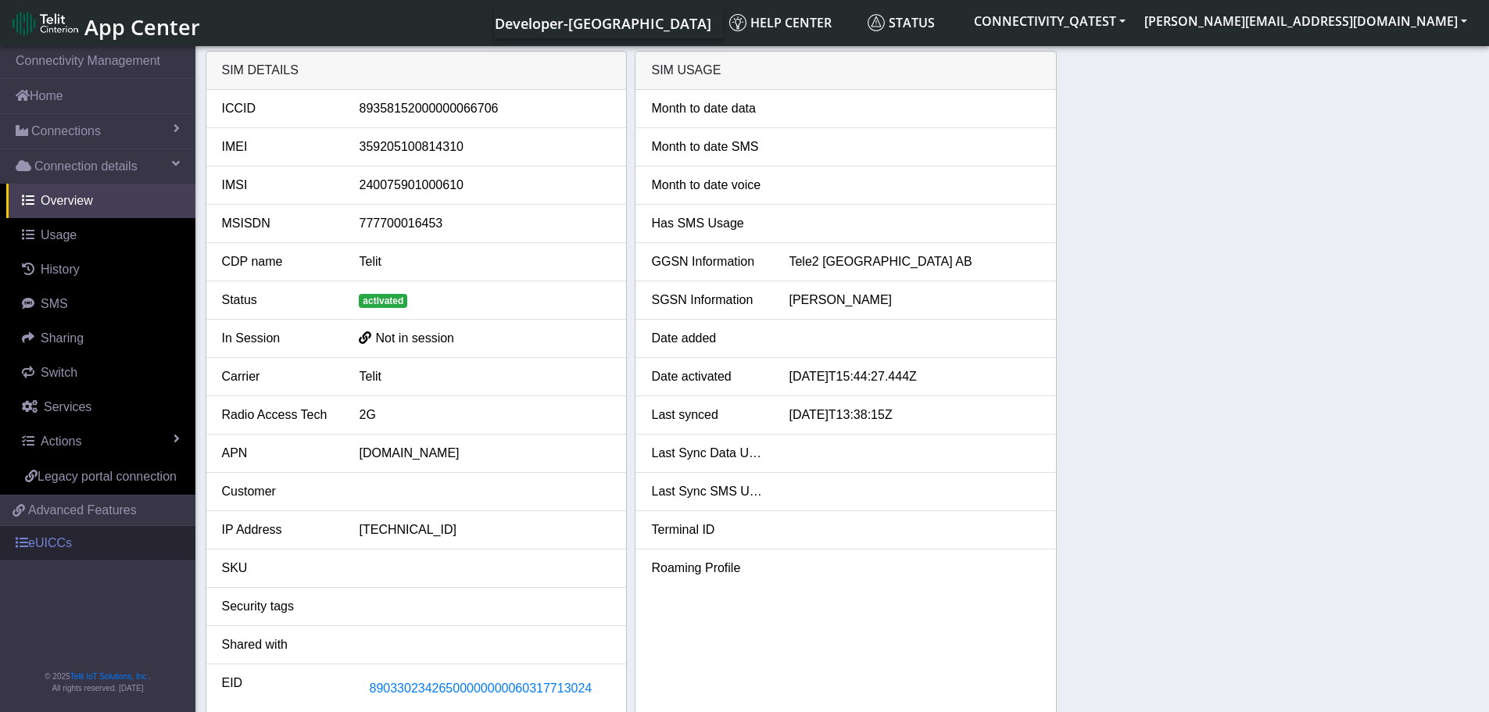
click at [63, 553] on link "eUICCs" at bounding box center [97, 543] width 195 height 34
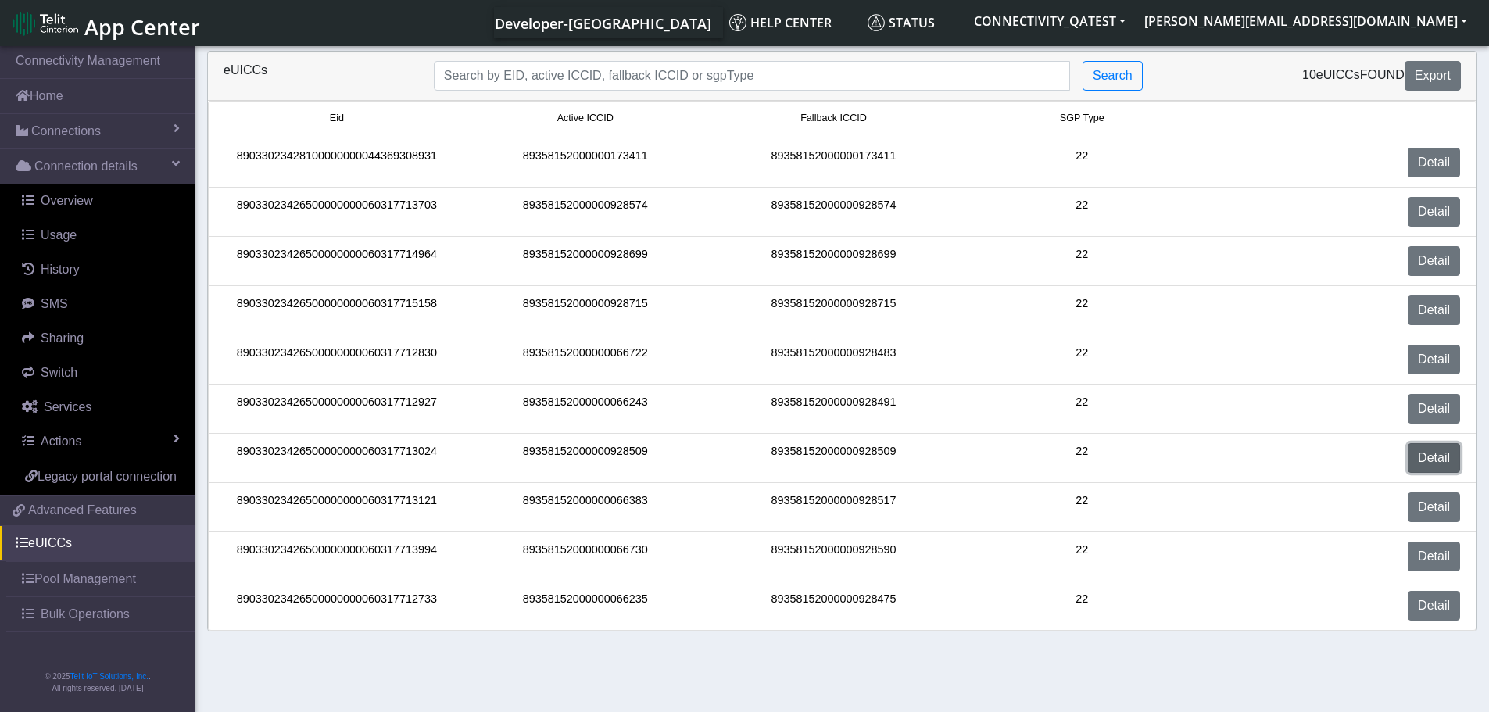
click at [1437, 461] on link "Detail" at bounding box center [1434, 458] width 52 height 30
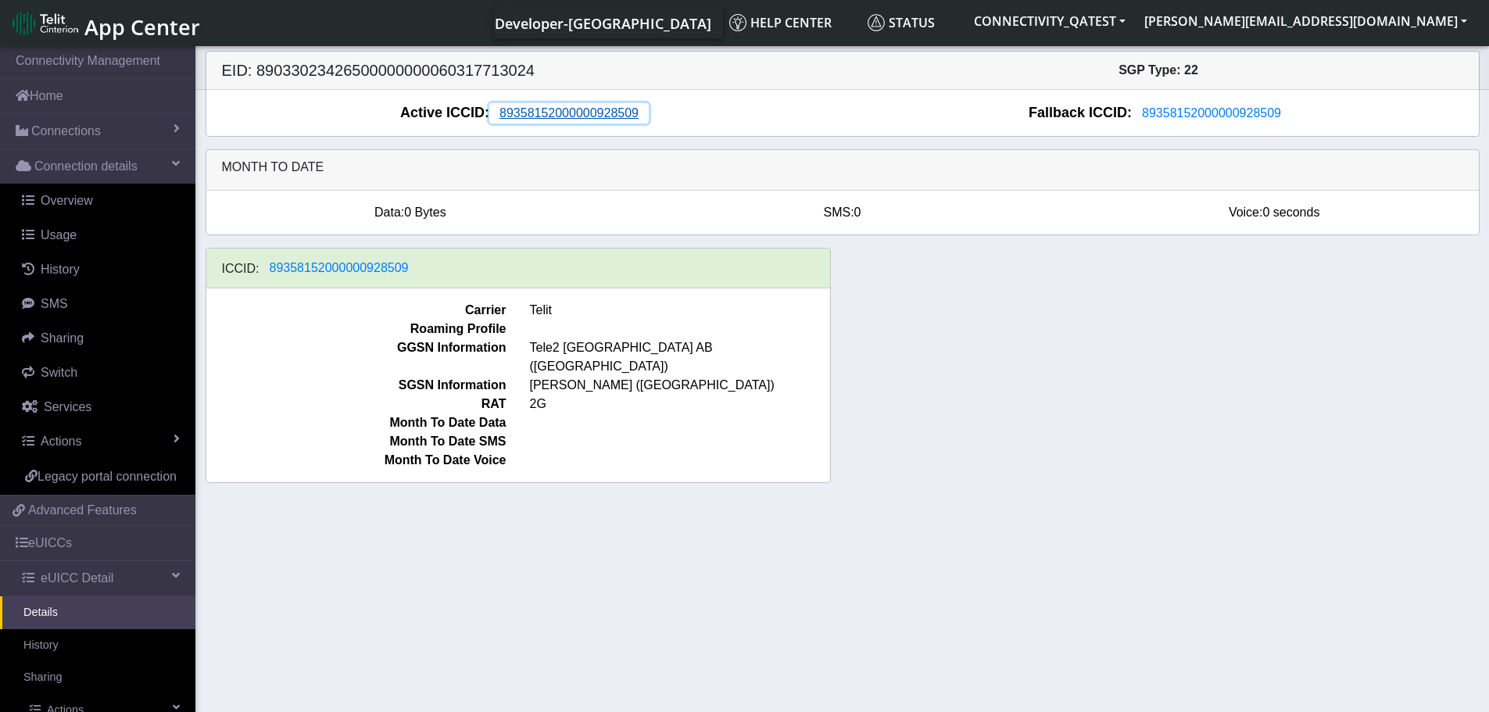
click at [532, 115] on span "89358152000000928509" at bounding box center [568, 112] width 139 height 13
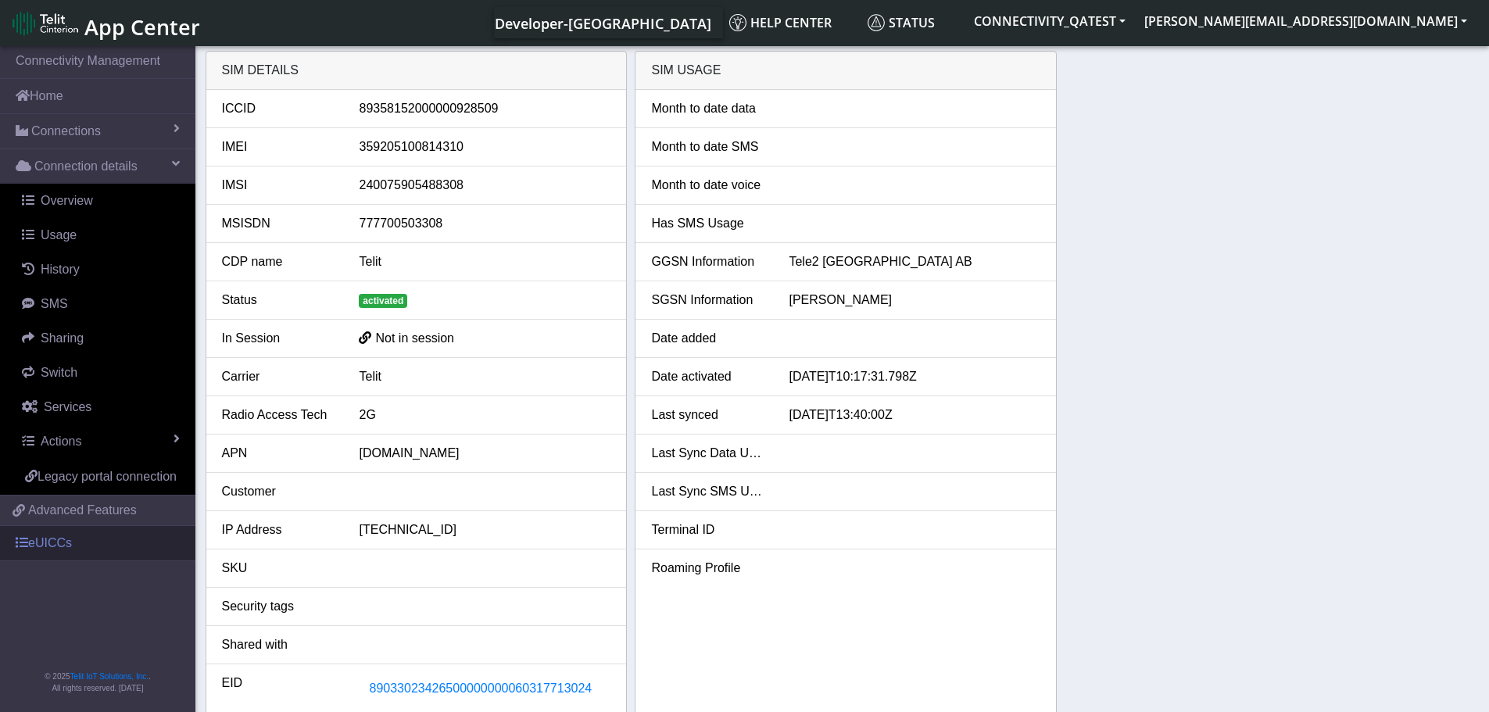
click at [66, 551] on link "eUICCs" at bounding box center [97, 543] width 195 height 34
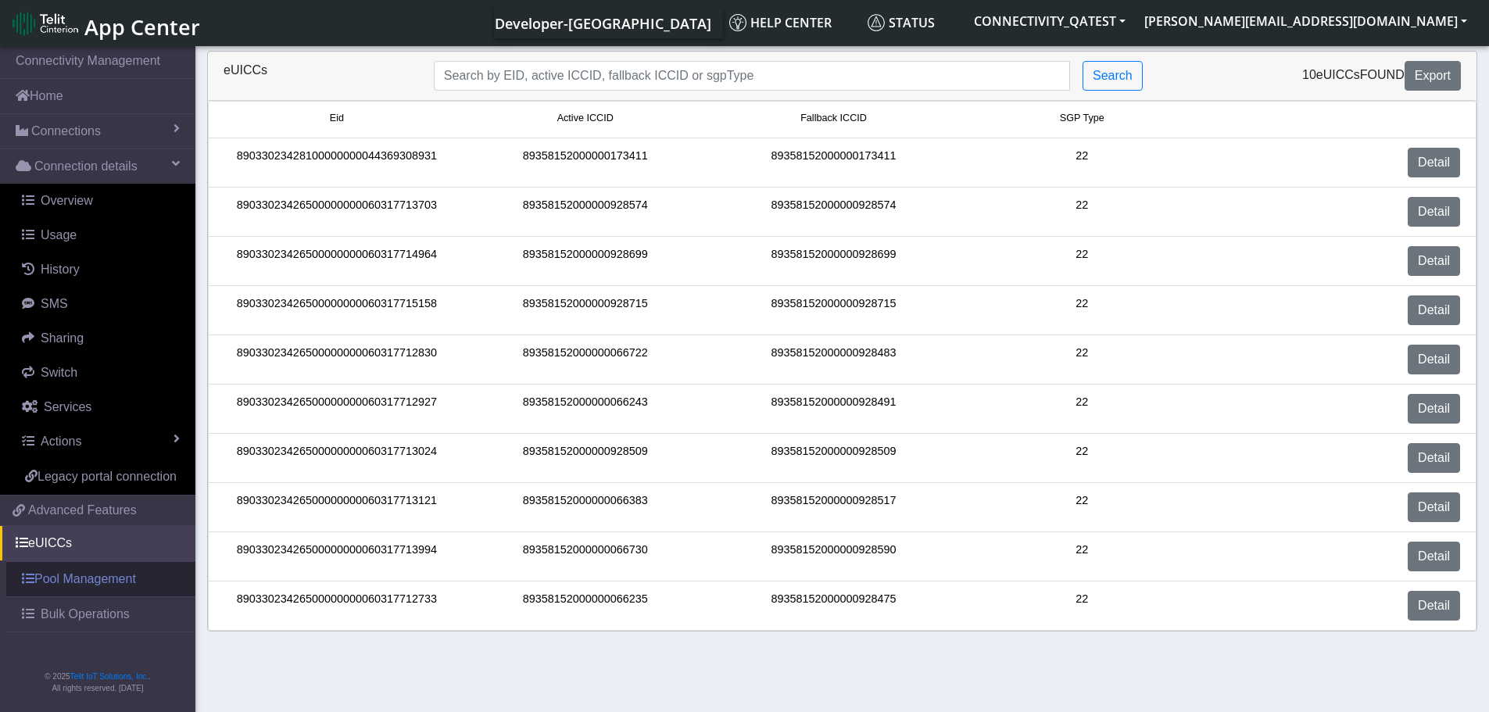
click at [70, 584] on link "Pool Management" at bounding box center [100, 579] width 189 height 34
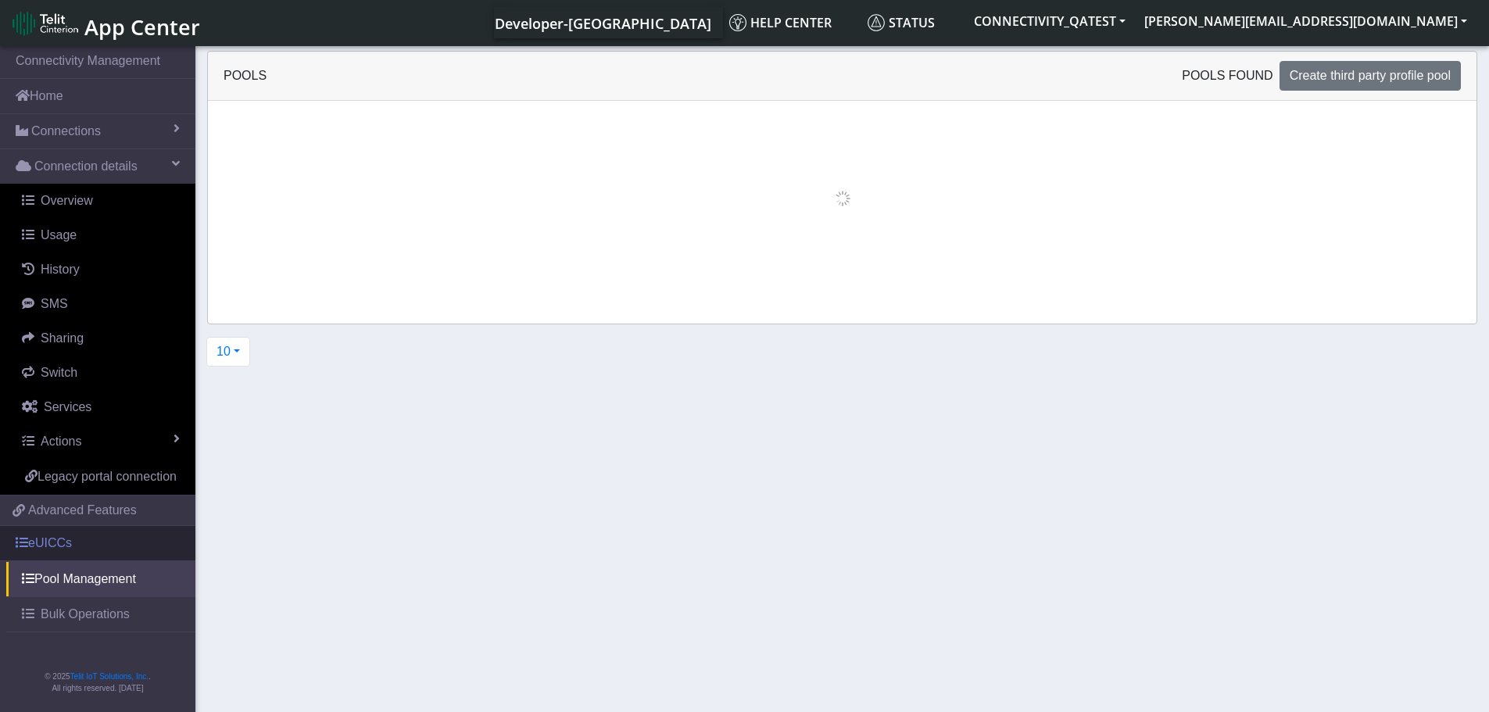
click at [73, 541] on link "eUICCs" at bounding box center [97, 543] width 195 height 34
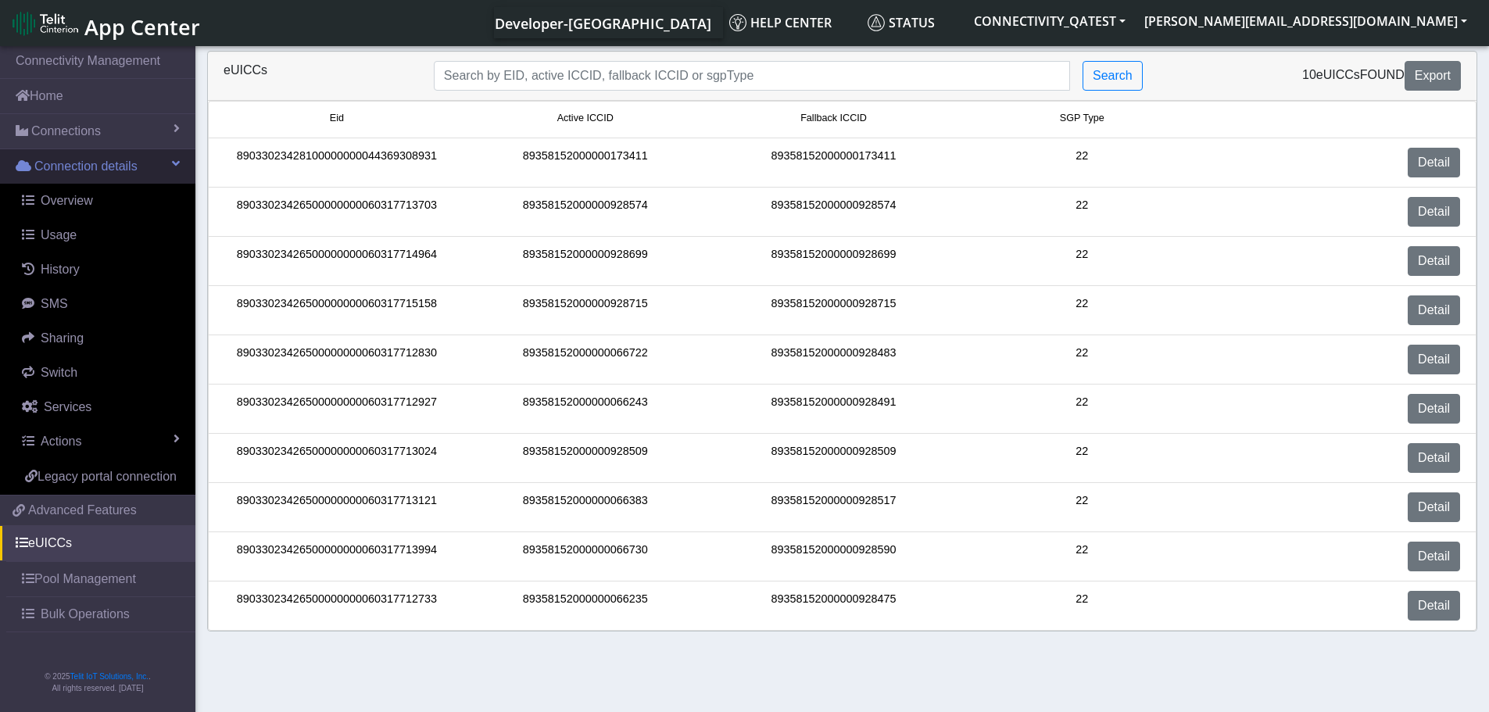
click at [180, 159] on link "Connection details" at bounding box center [97, 166] width 195 height 34
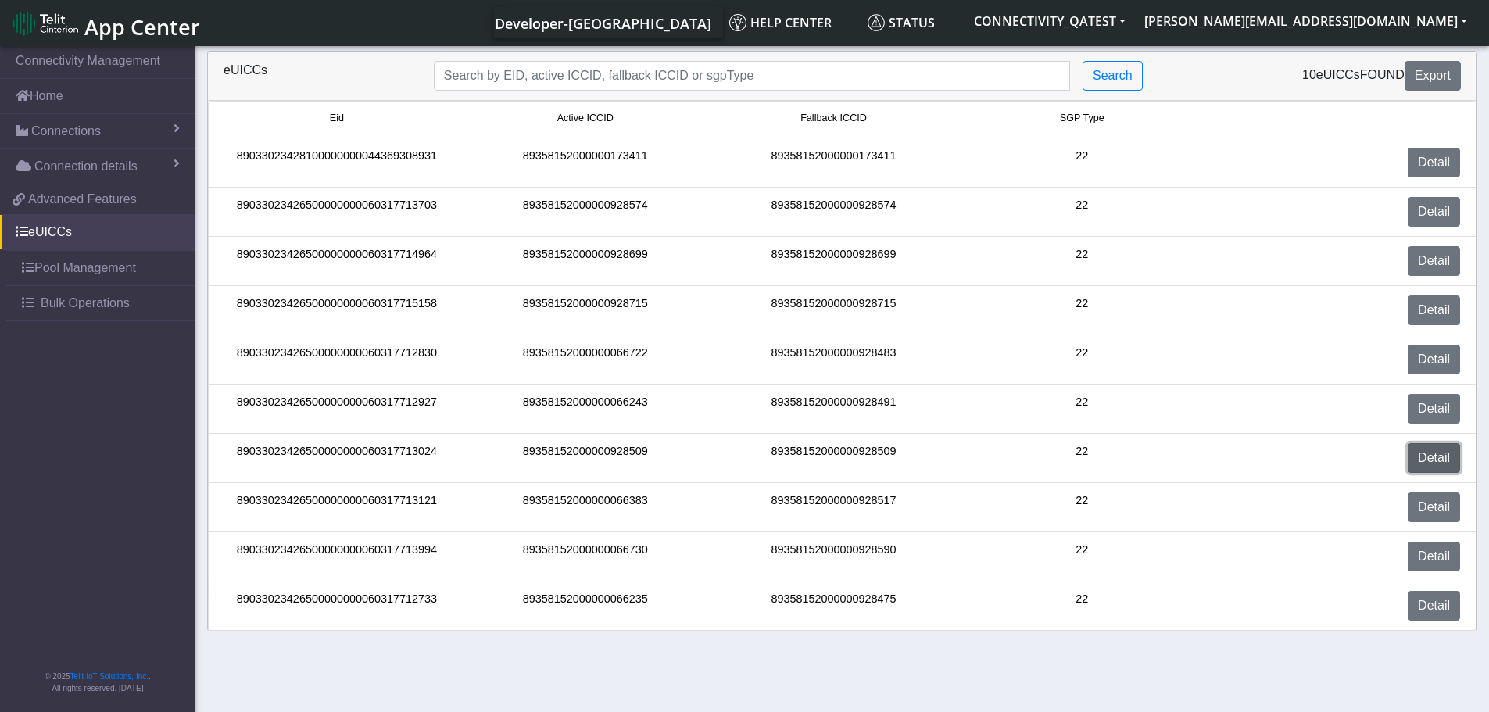
click at [1455, 460] on link "Detail" at bounding box center [1434, 458] width 52 height 30
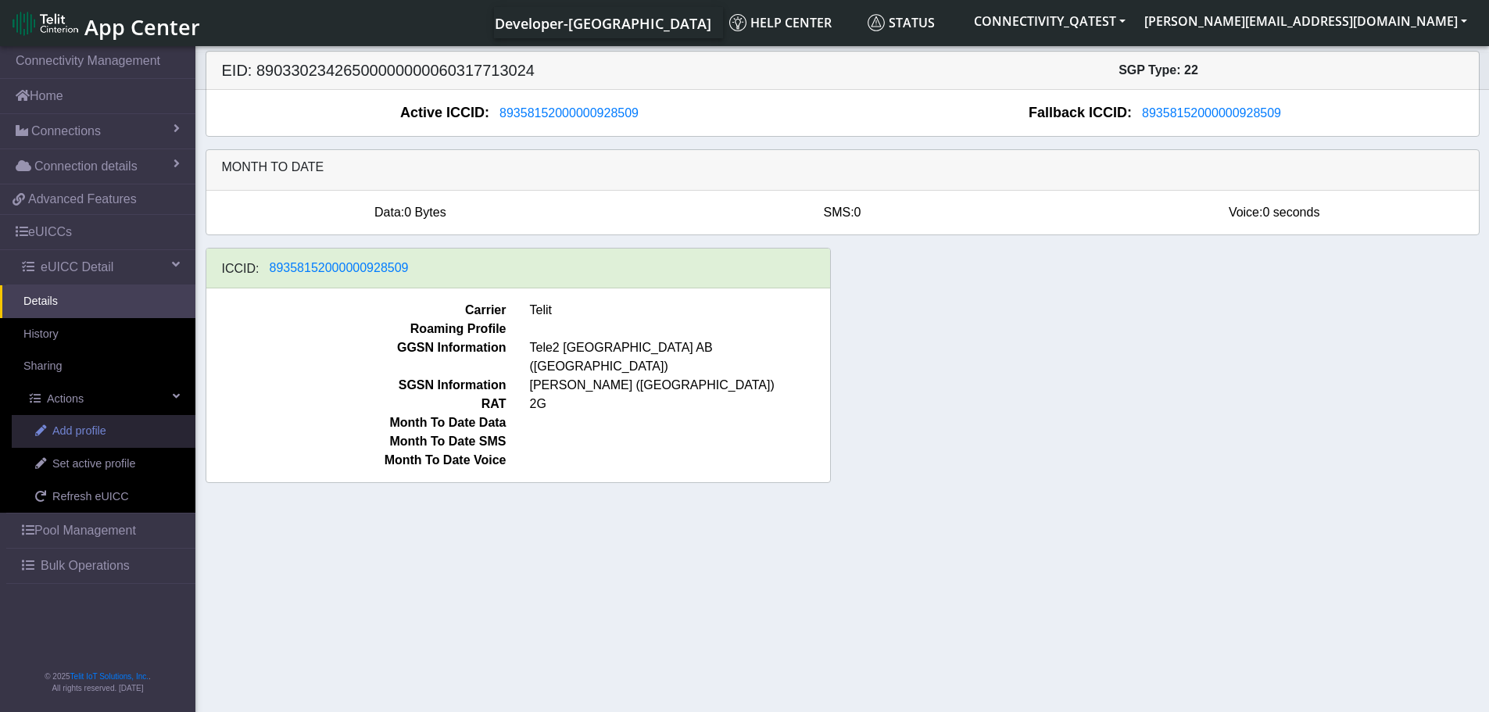
click at [70, 433] on span "Add profile" at bounding box center [79, 431] width 54 height 17
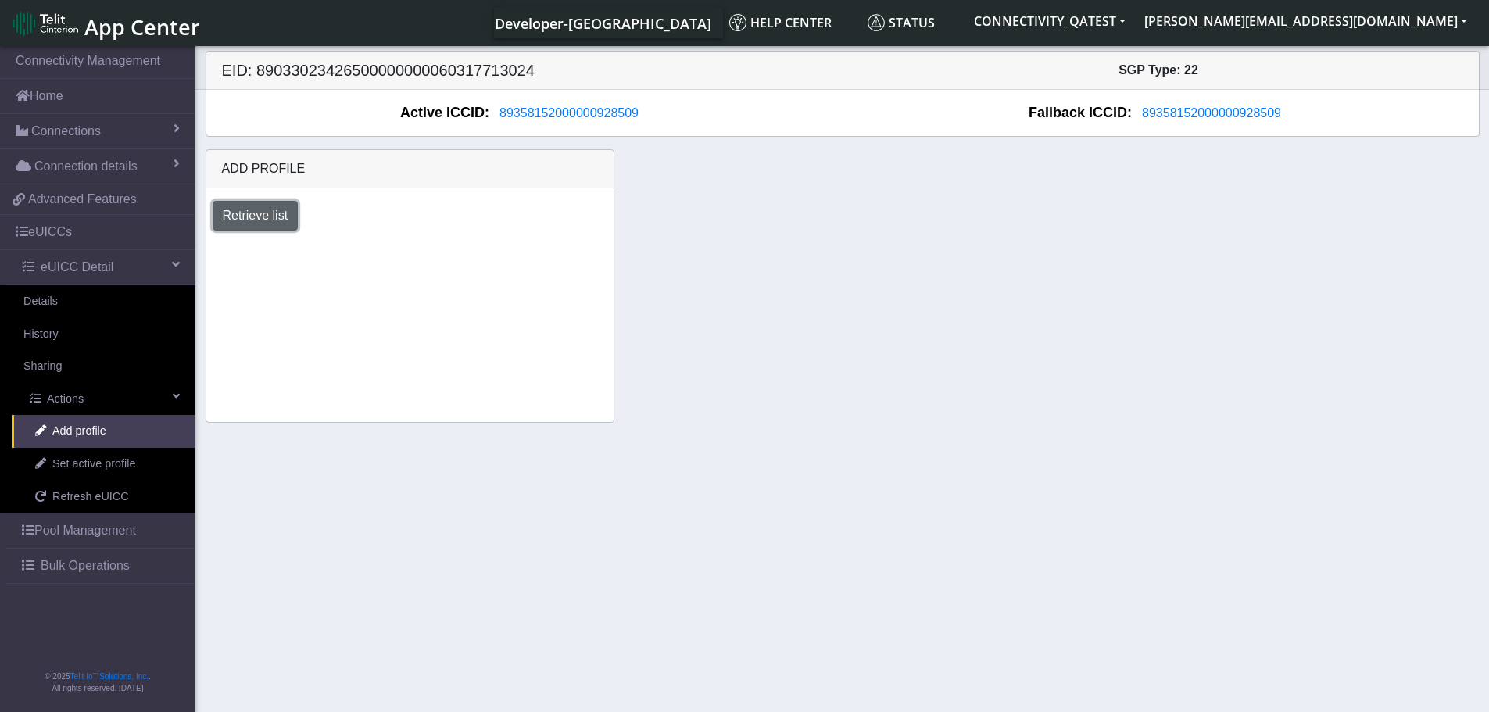
click at [256, 219] on button "Retrieve list" at bounding box center [256, 216] width 86 height 30
click at [421, 260] on select "Select profile to add JewelLiveTest (available: 0) on-field-assignment (availab…" at bounding box center [323, 258] width 220 height 30
select select "7eab5334-eaa0-4b38-b93b-2f7c70d4aa37"
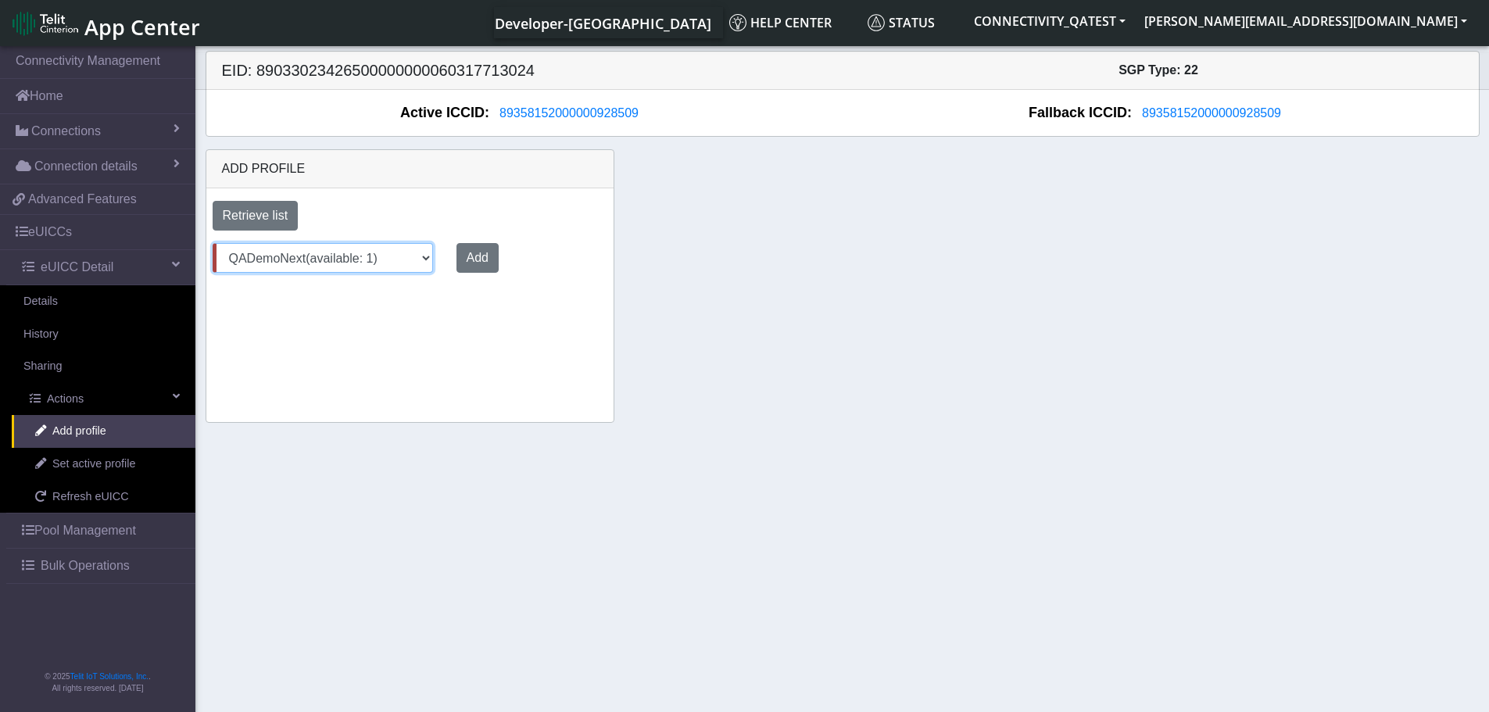
click at [213, 243] on select "Select profile to add JewelLiveTest (available: 0) on-field-assignment (availab…" at bounding box center [323, 258] width 220 height 30
click at [477, 263] on button "Add" at bounding box center [474, 258] width 42 height 30
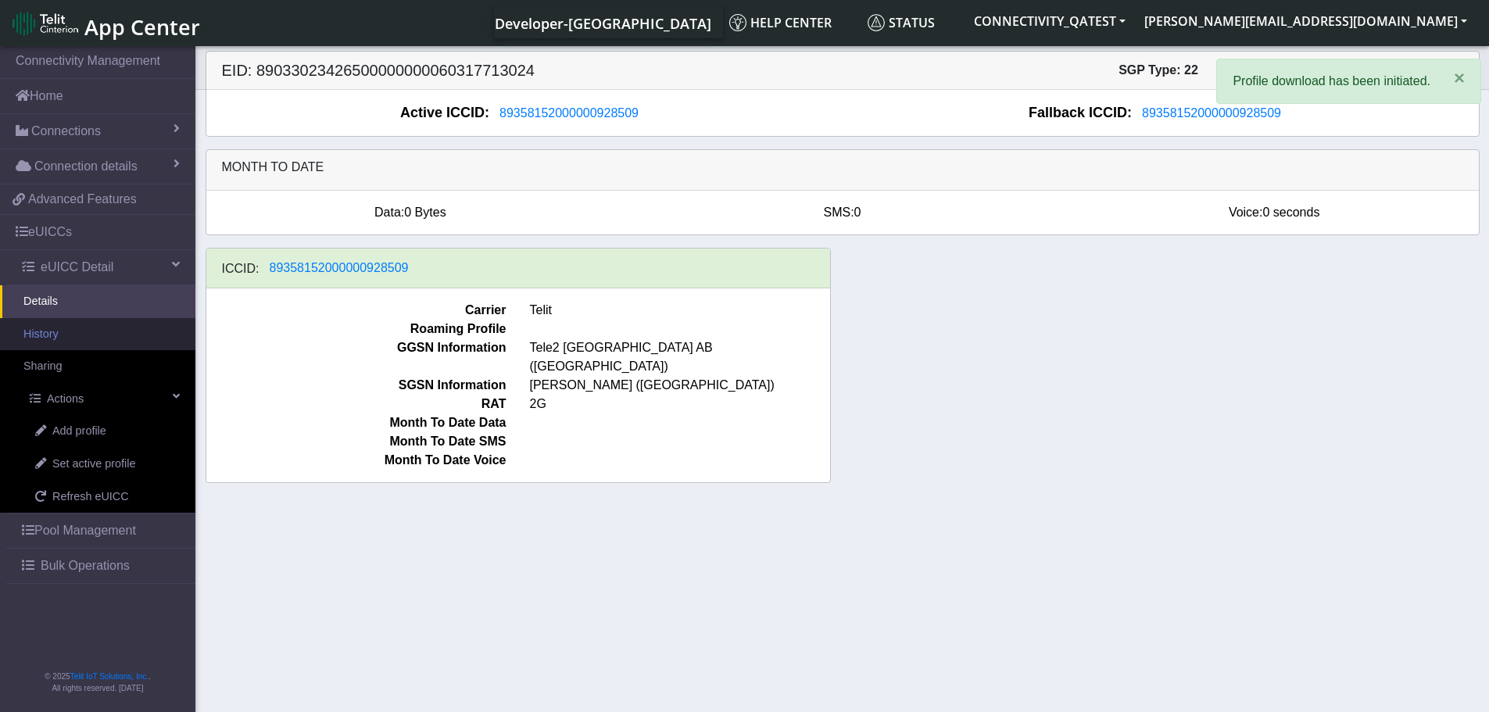
click at [55, 335] on link "History" at bounding box center [97, 334] width 195 height 33
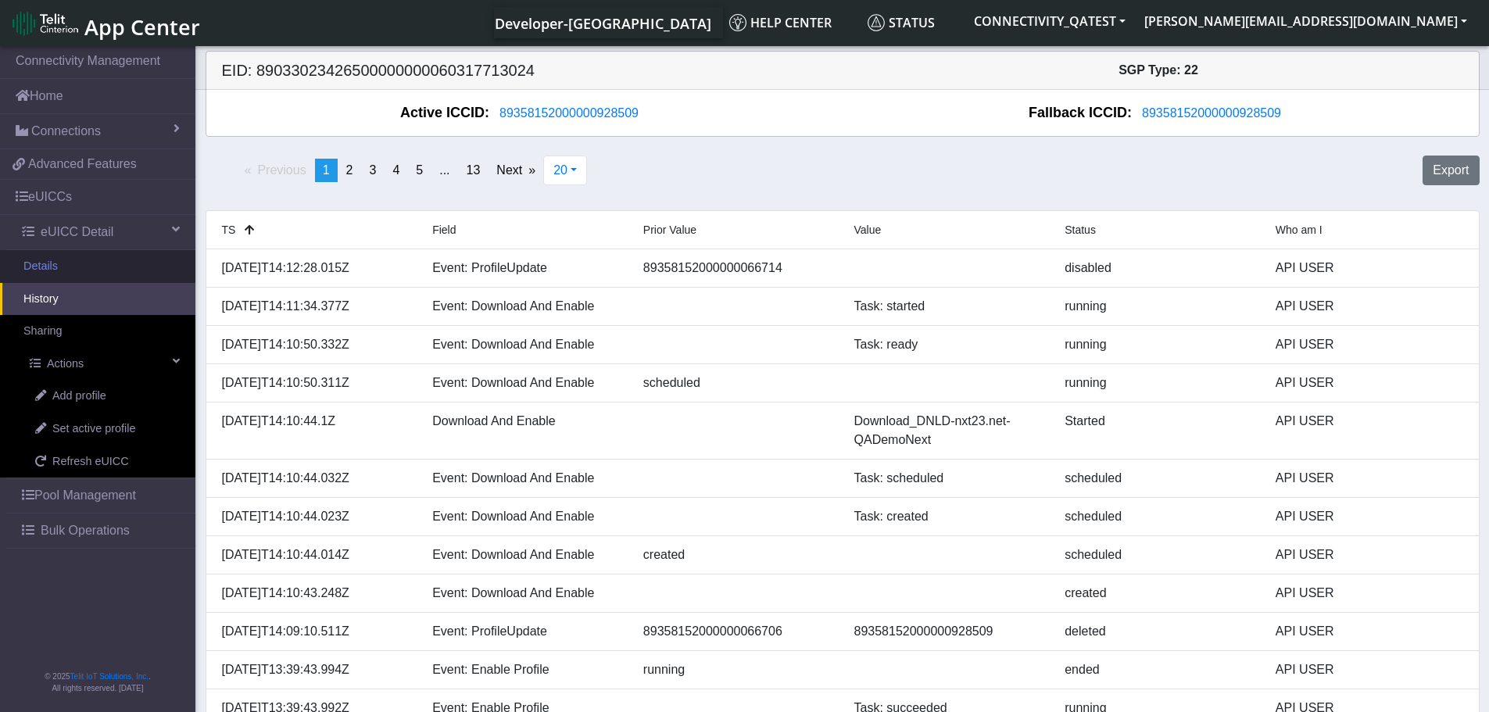
click at [55, 273] on link "Details" at bounding box center [97, 266] width 195 height 33
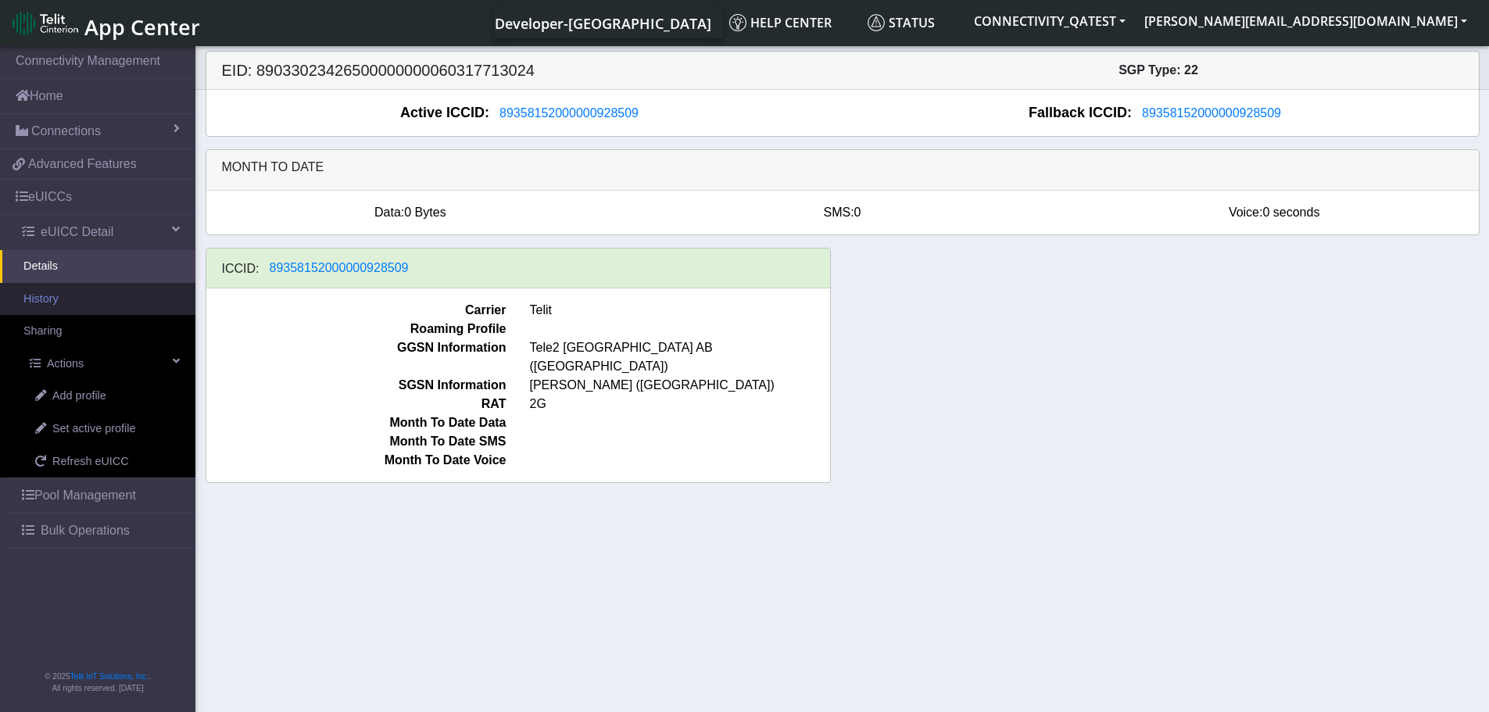
click at [63, 302] on link "History" at bounding box center [97, 299] width 195 height 33
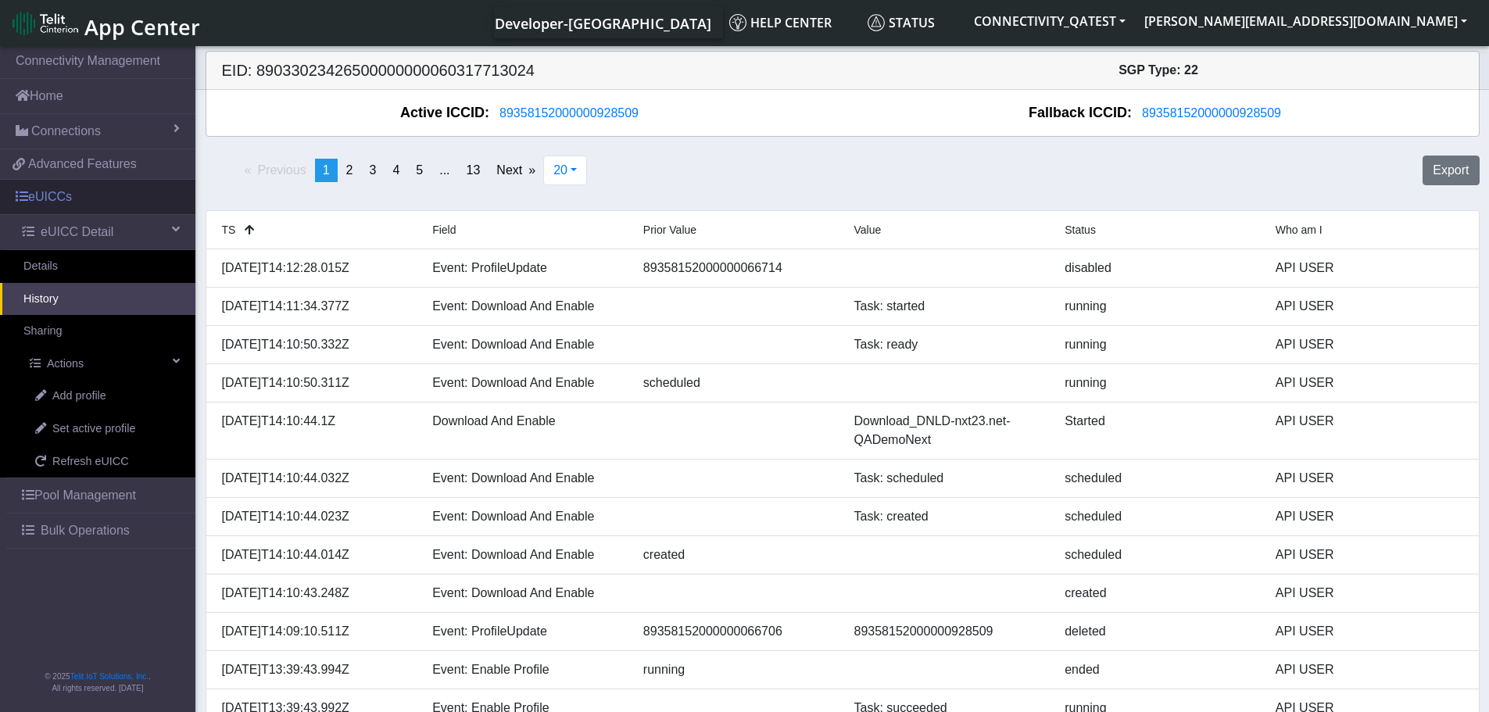
click at [53, 202] on link "eUICCs" at bounding box center [97, 197] width 195 height 34
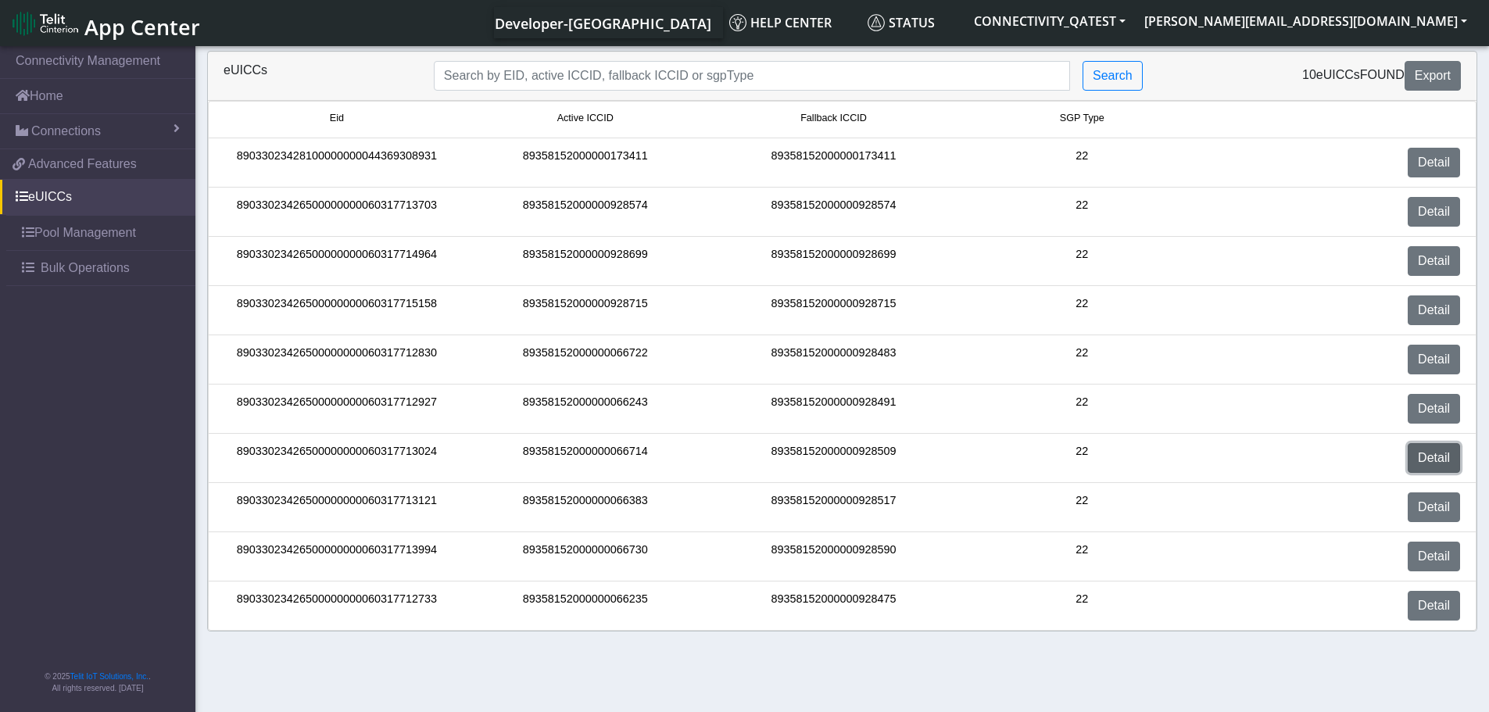
click at [1423, 460] on link "Detail" at bounding box center [1434, 458] width 52 height 30
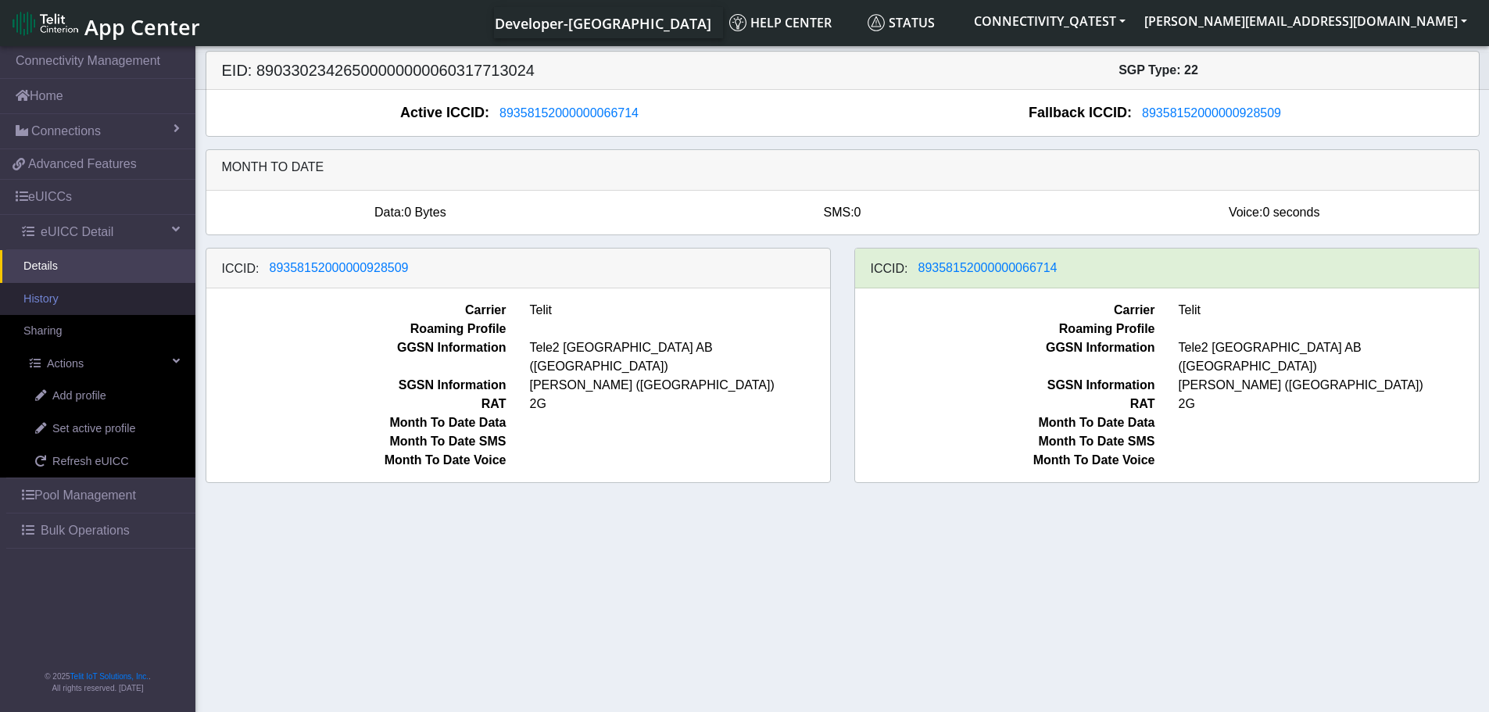
click at [48, 302] on link "History" at bounding box center [97, 299] width 195 height 33
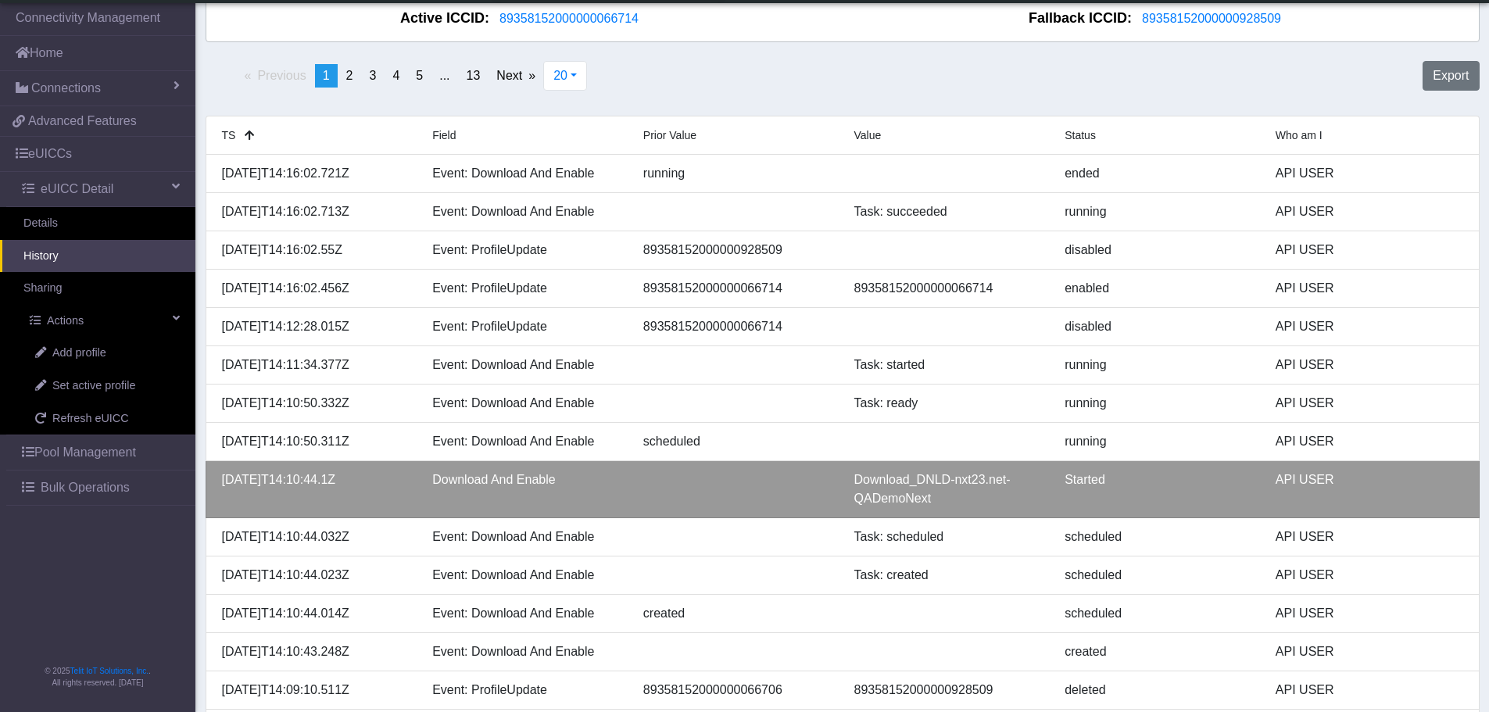
scroll to position [78, 0]
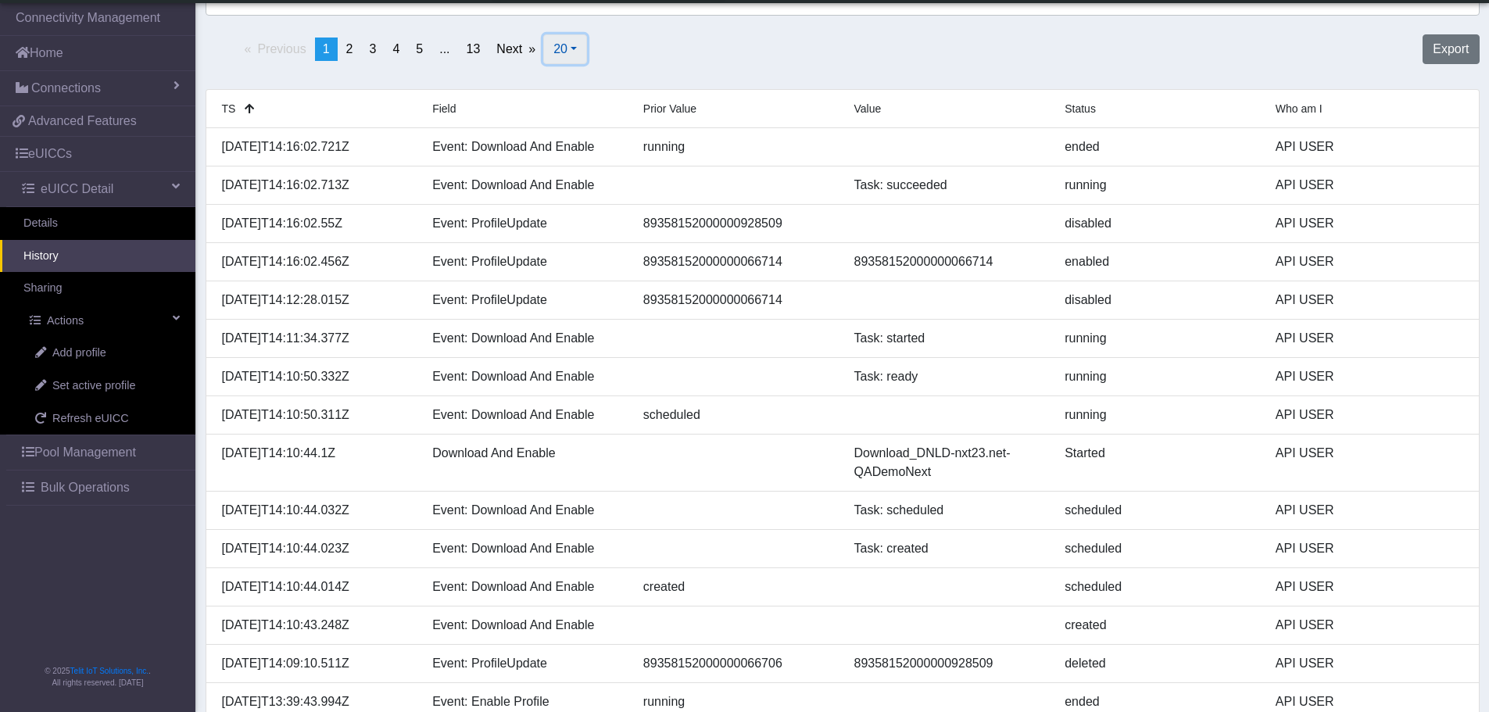
click at [574, 50] on button "20" at bounding box center [565, 49] width 44 height 30
click at [577, 111] on button "50" at bounding box center [605, 110] width 123 height 25
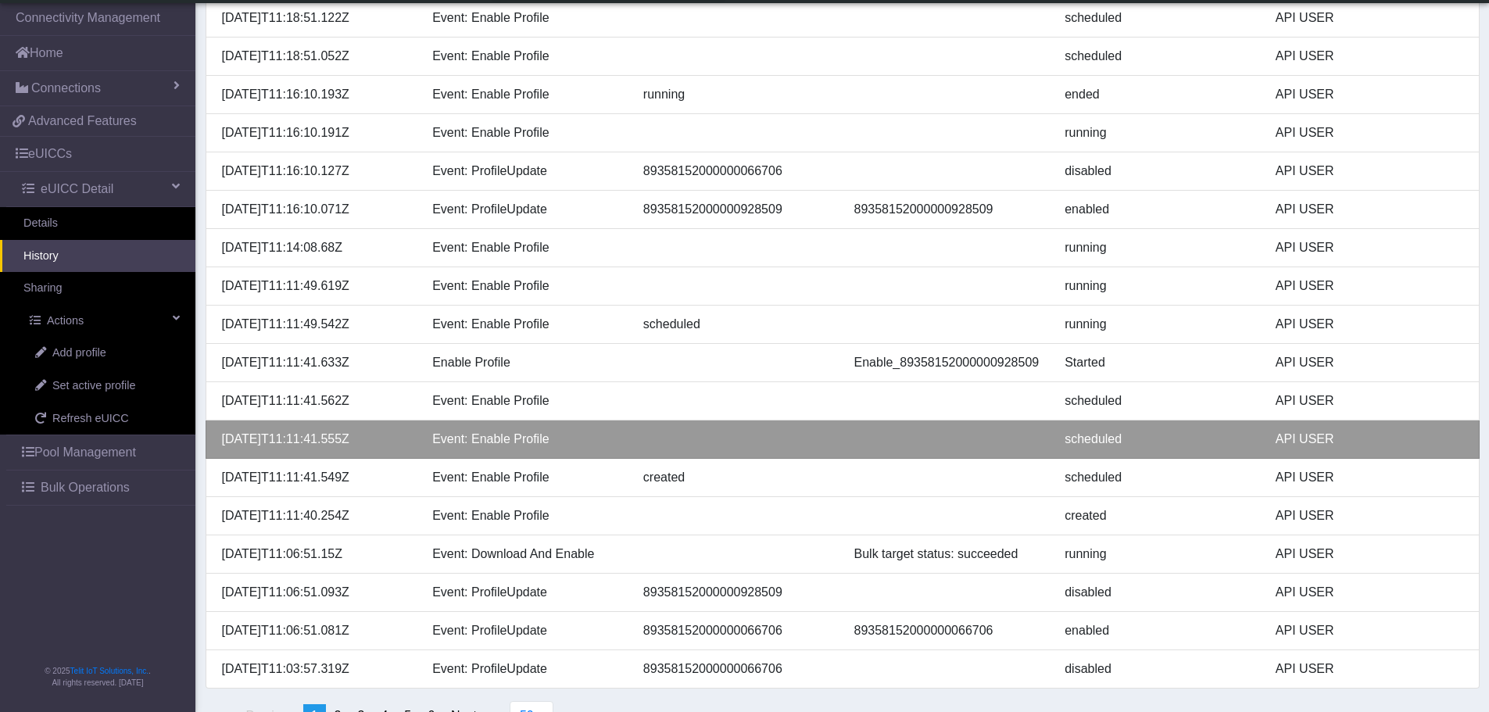
scroll to position [1489, 0]
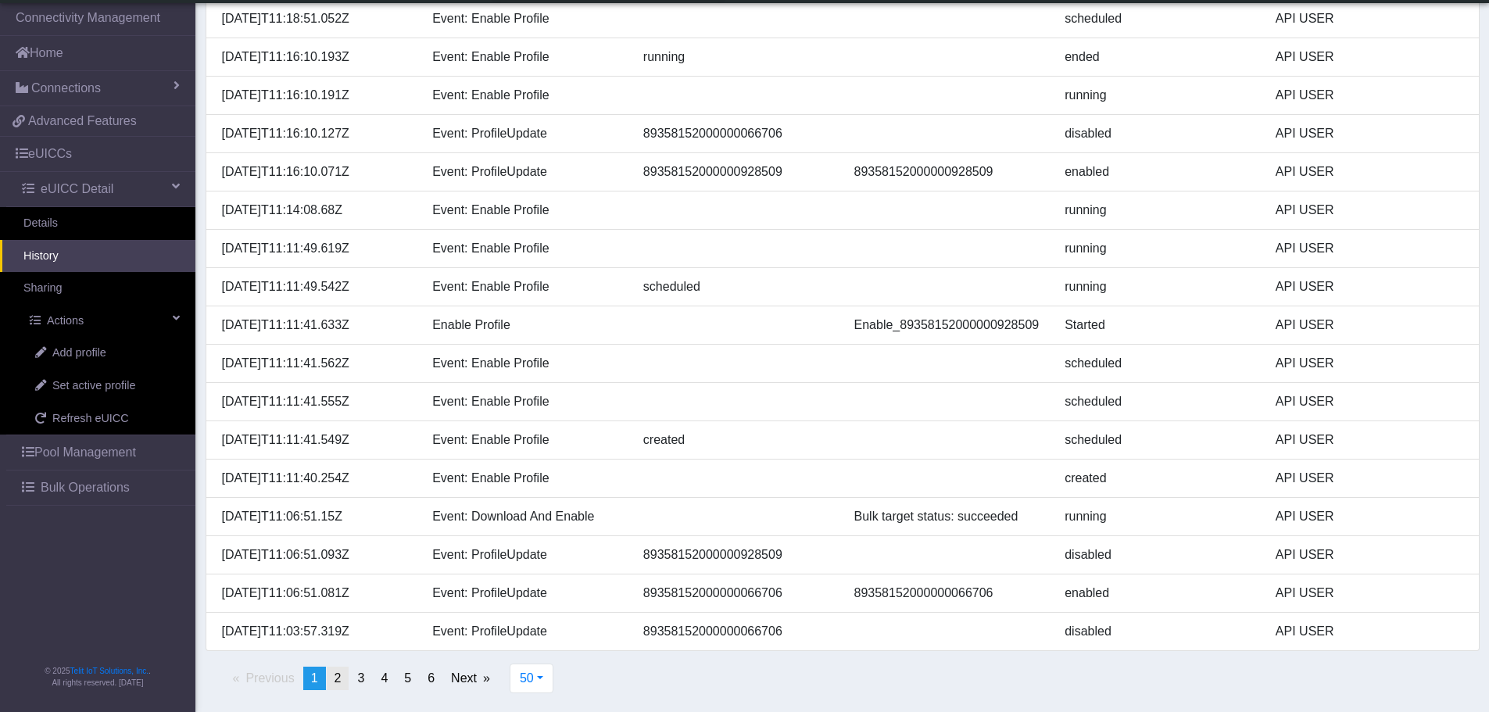
click at [344, 681] on link "page 2" at bounding box center [338, 678] width 23 height 23
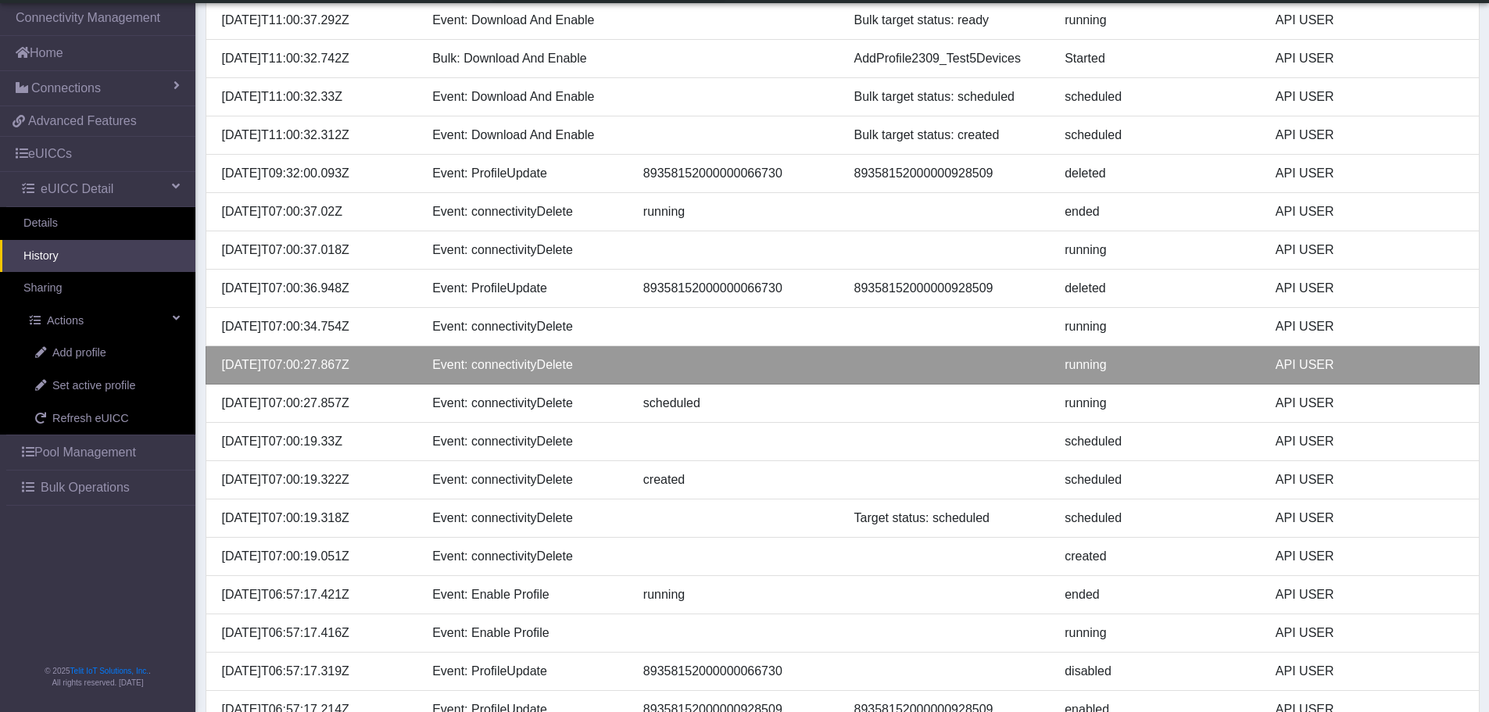
scroll to position [220, 0]
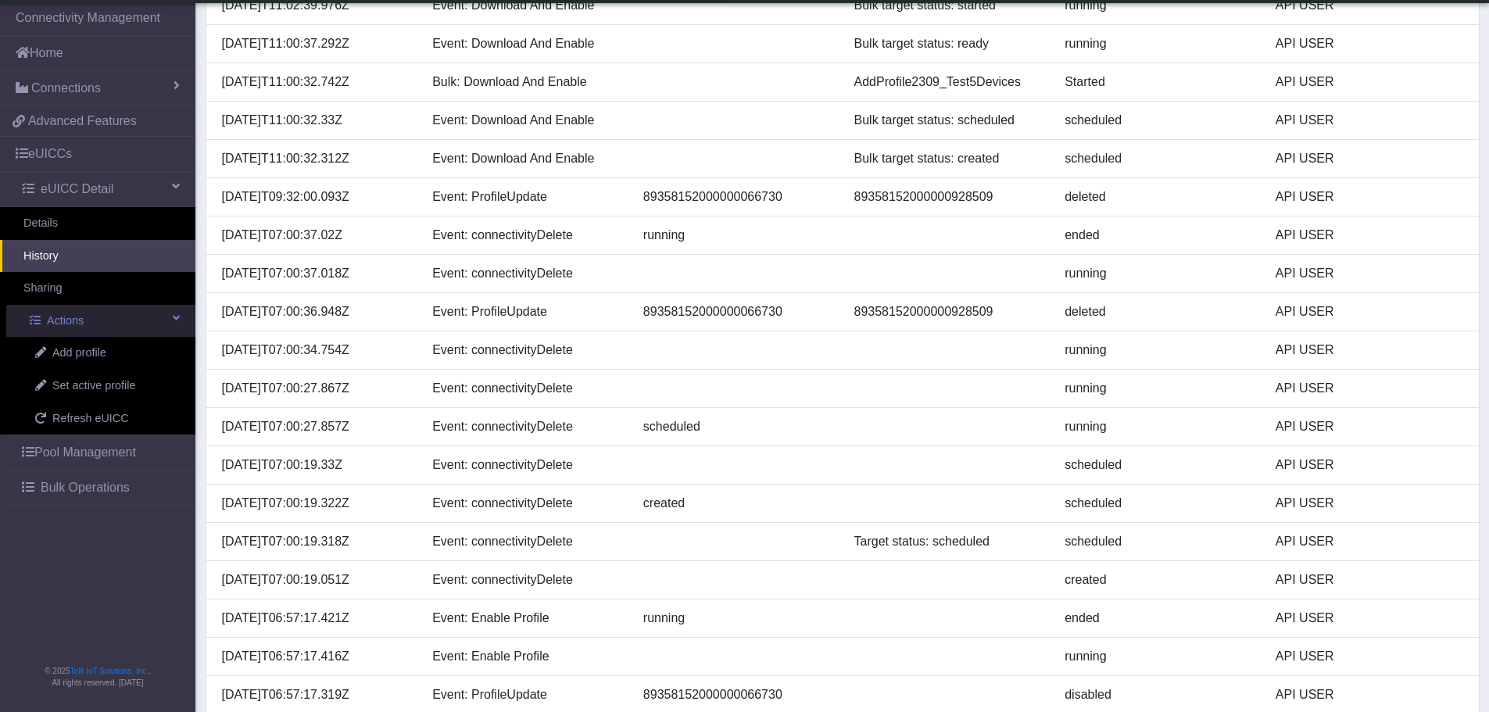
click at [162, 317] on link "Actions" at bounding box center [100, 321] width 189 height 33
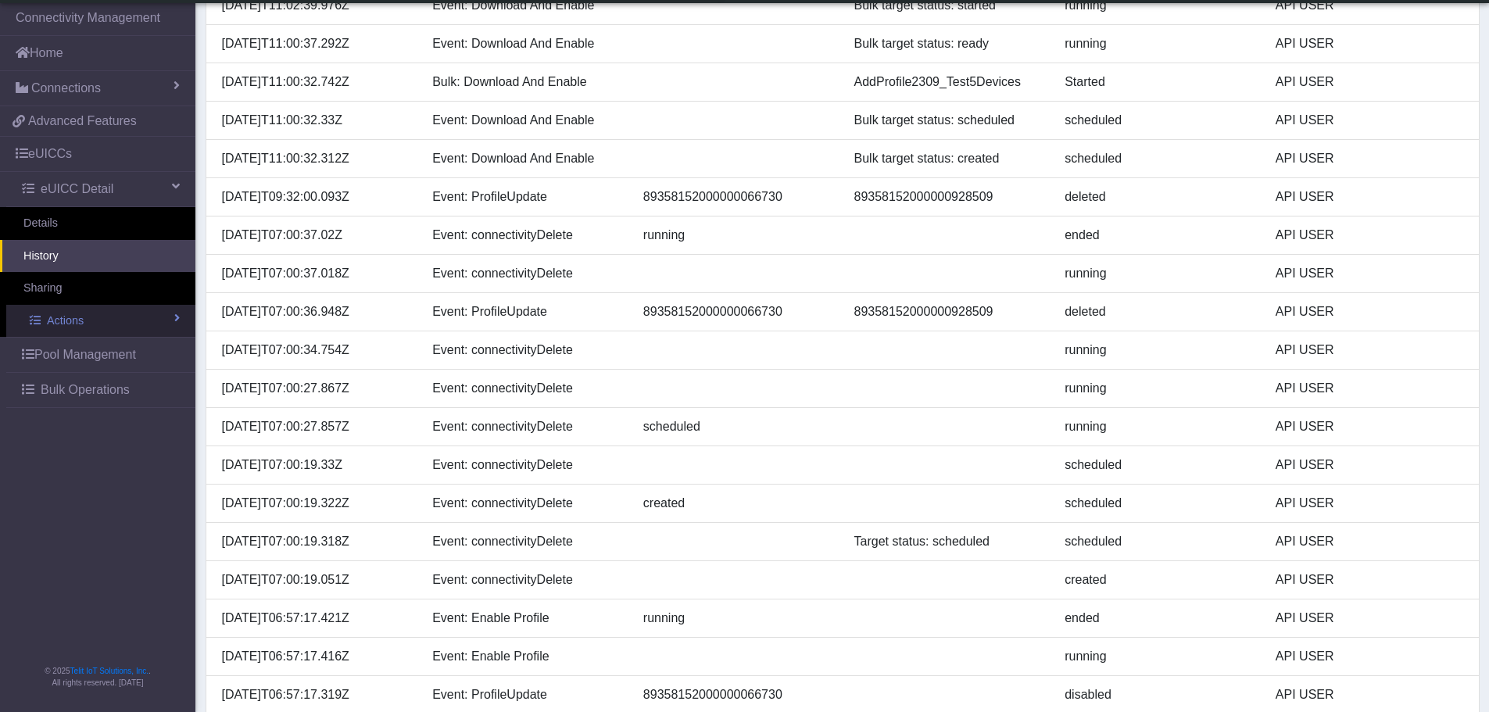
click at [173, 316] on link "Actions" at bounding box center [100, 321] width 189 height 33
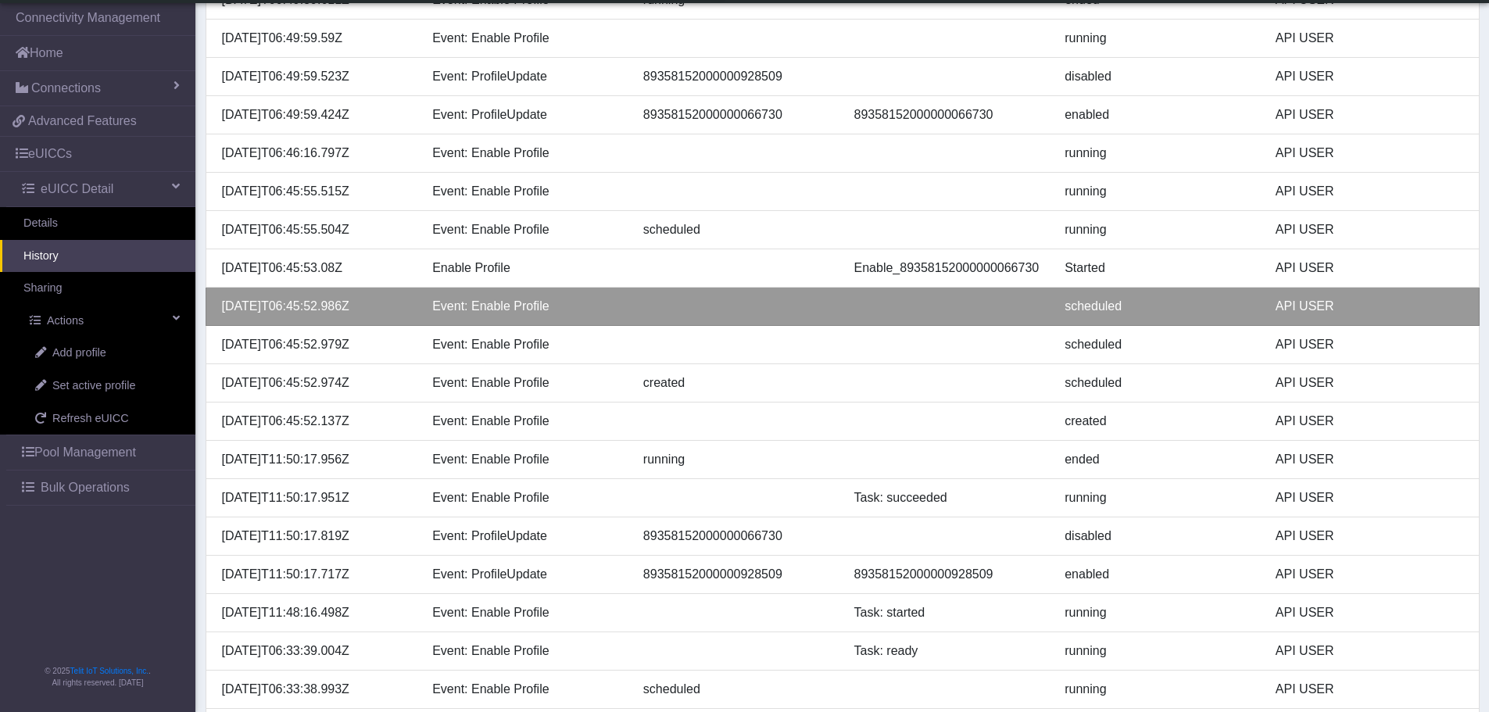
scroll to position [1470, 0]
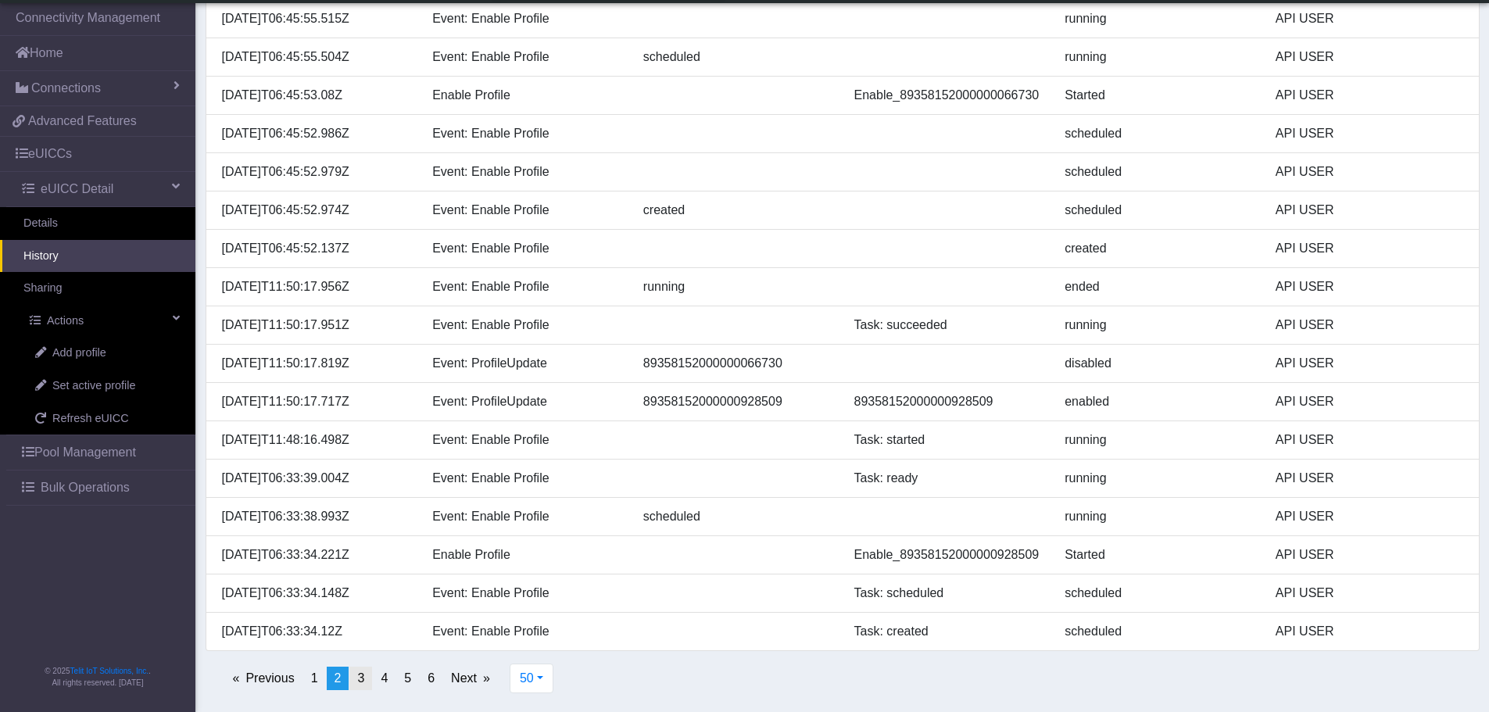
click at [366, 675] on link "page 3" at bounding box center [360, 678] width 23 height 23
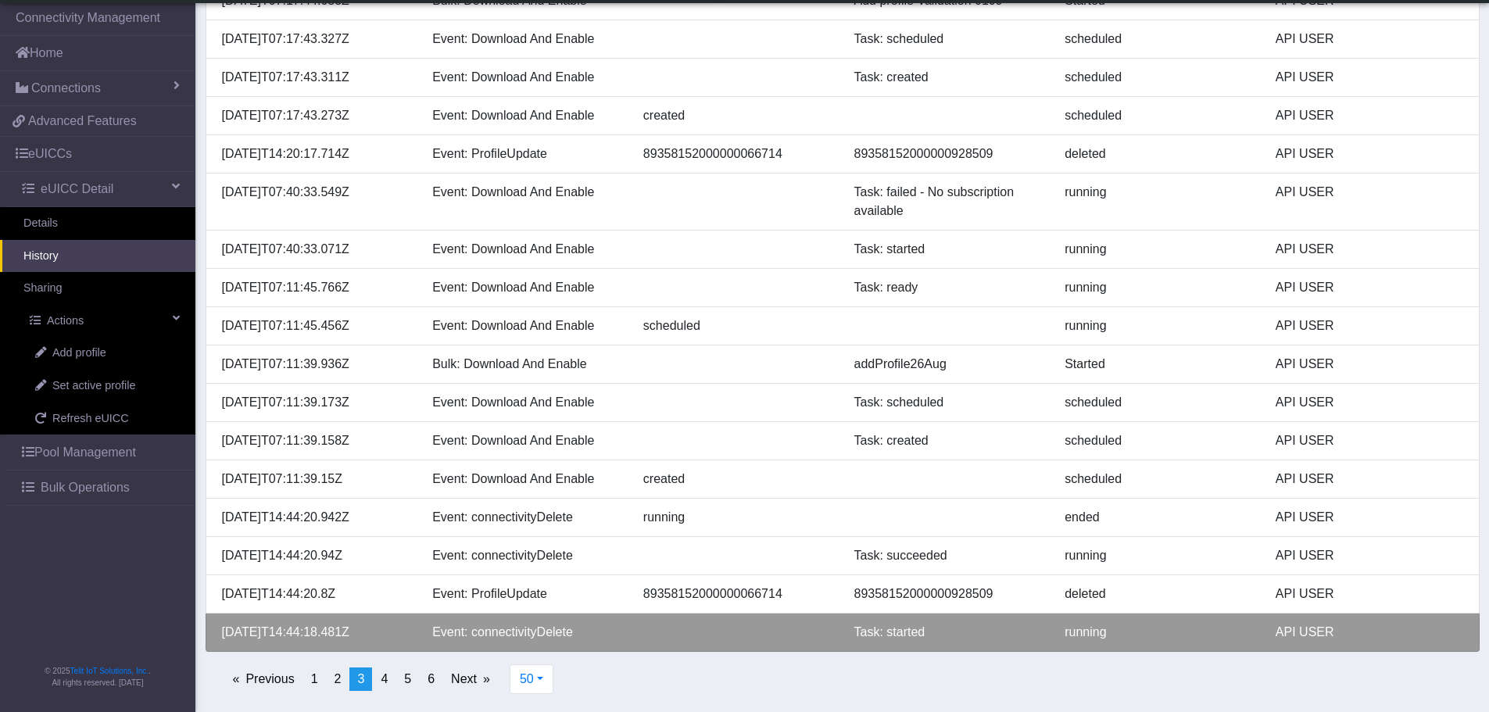
scroll to position [1489, 0]
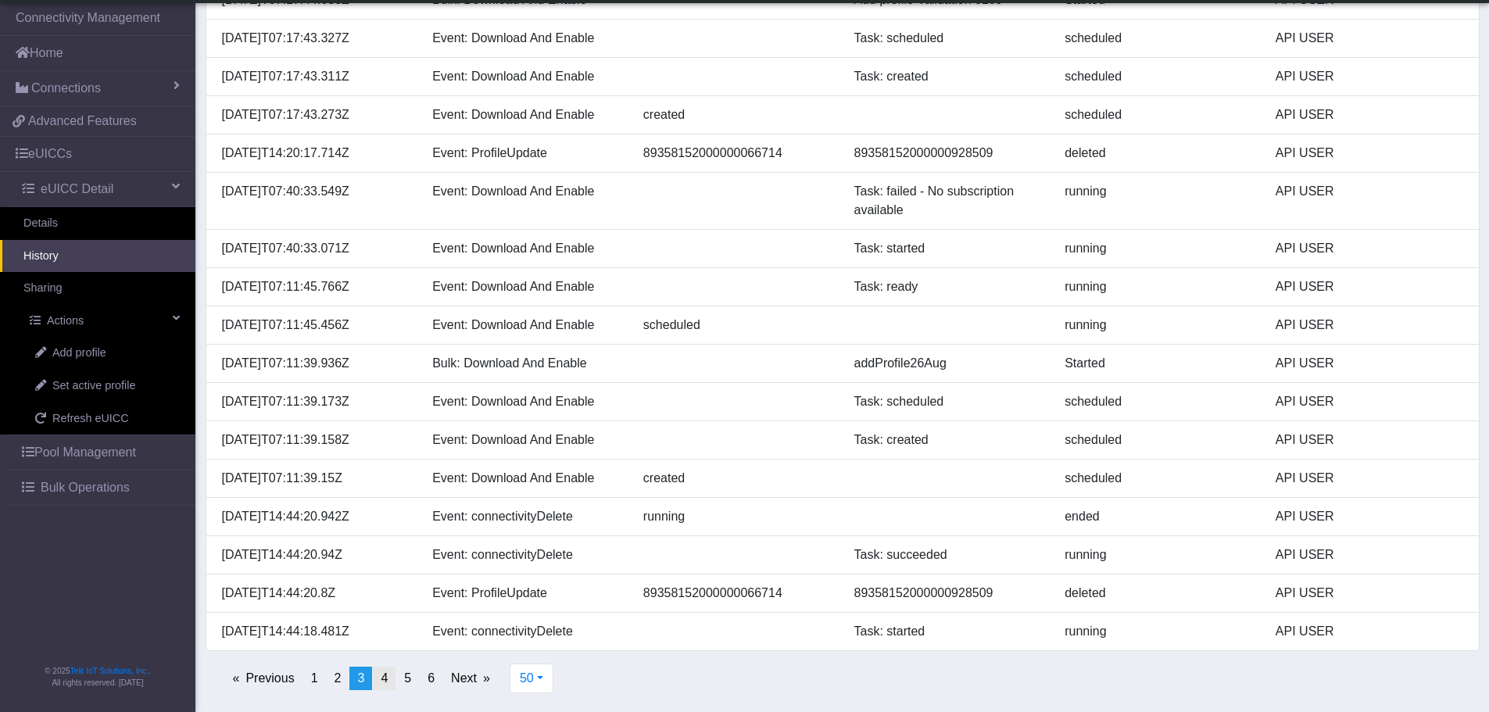
click at [385, 679] on span "4" at bounding box center [384, 677] width 7 height 13
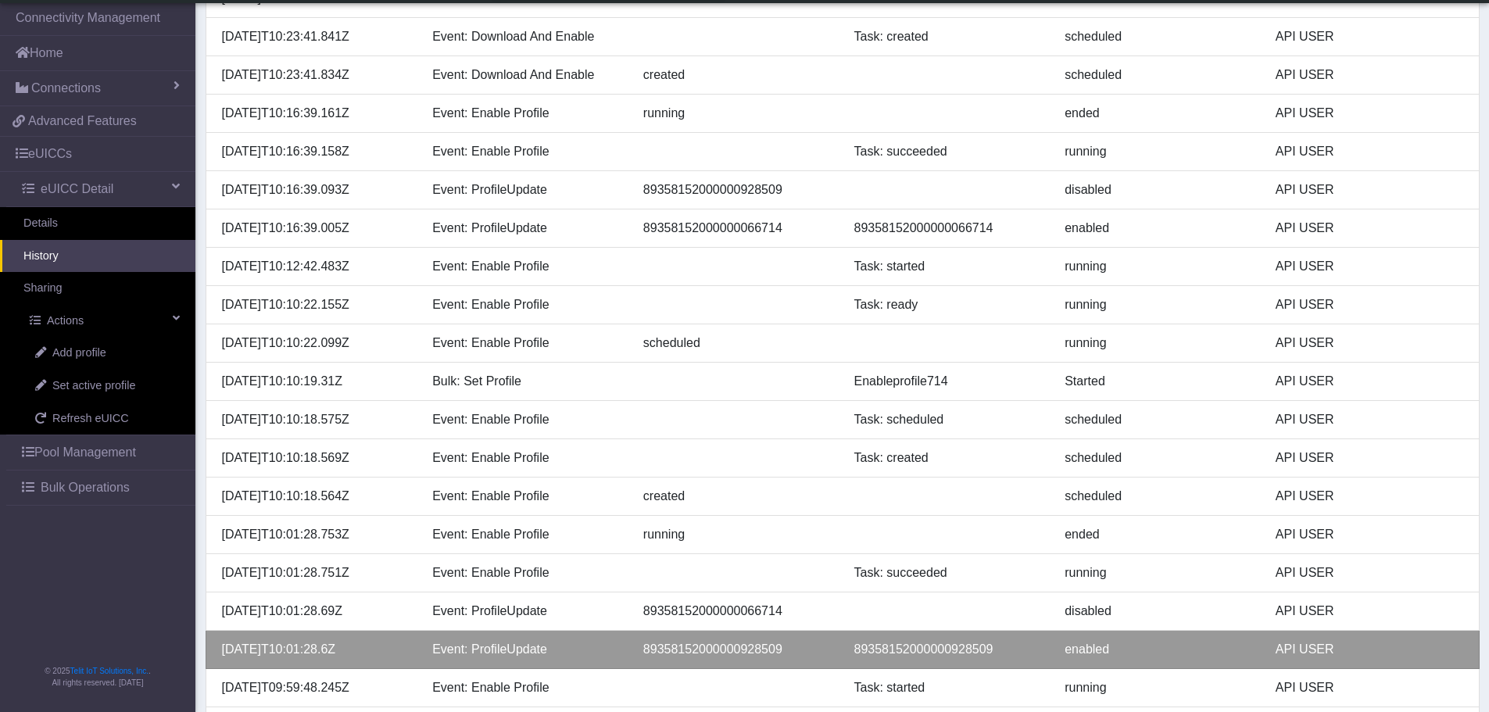
scroll to position [1470, 0]
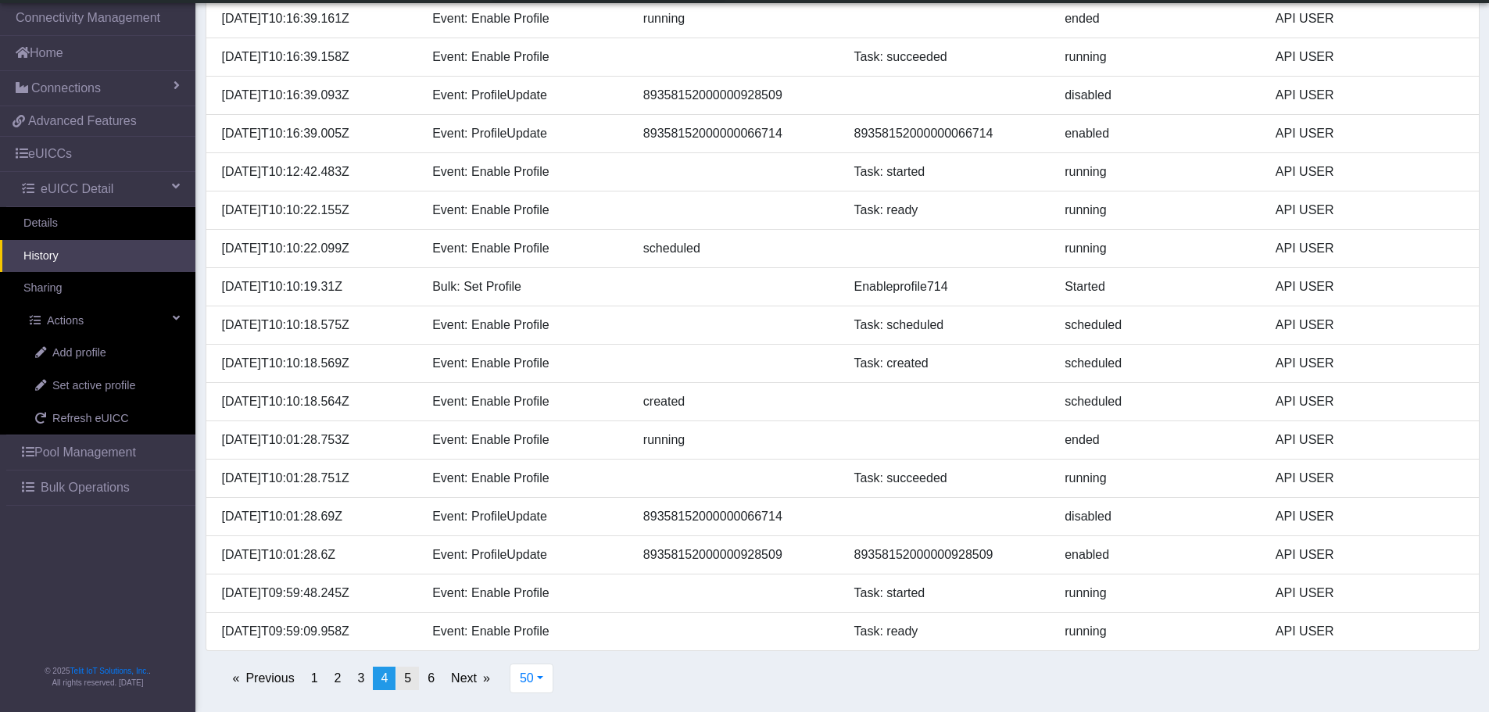
click at [407, 675] on span "5" at bounding box center [407, 677] width 7 height 13
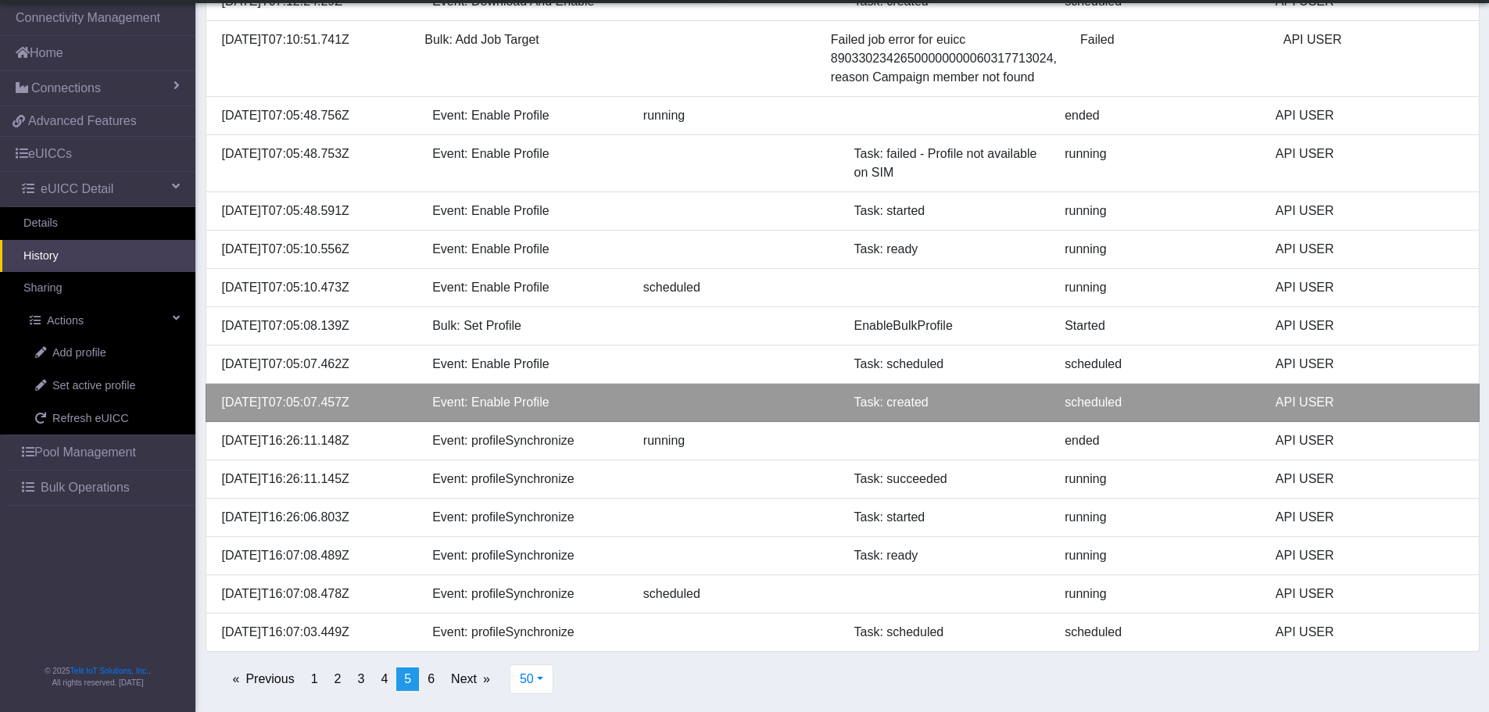
scroll to position [1564, 0]
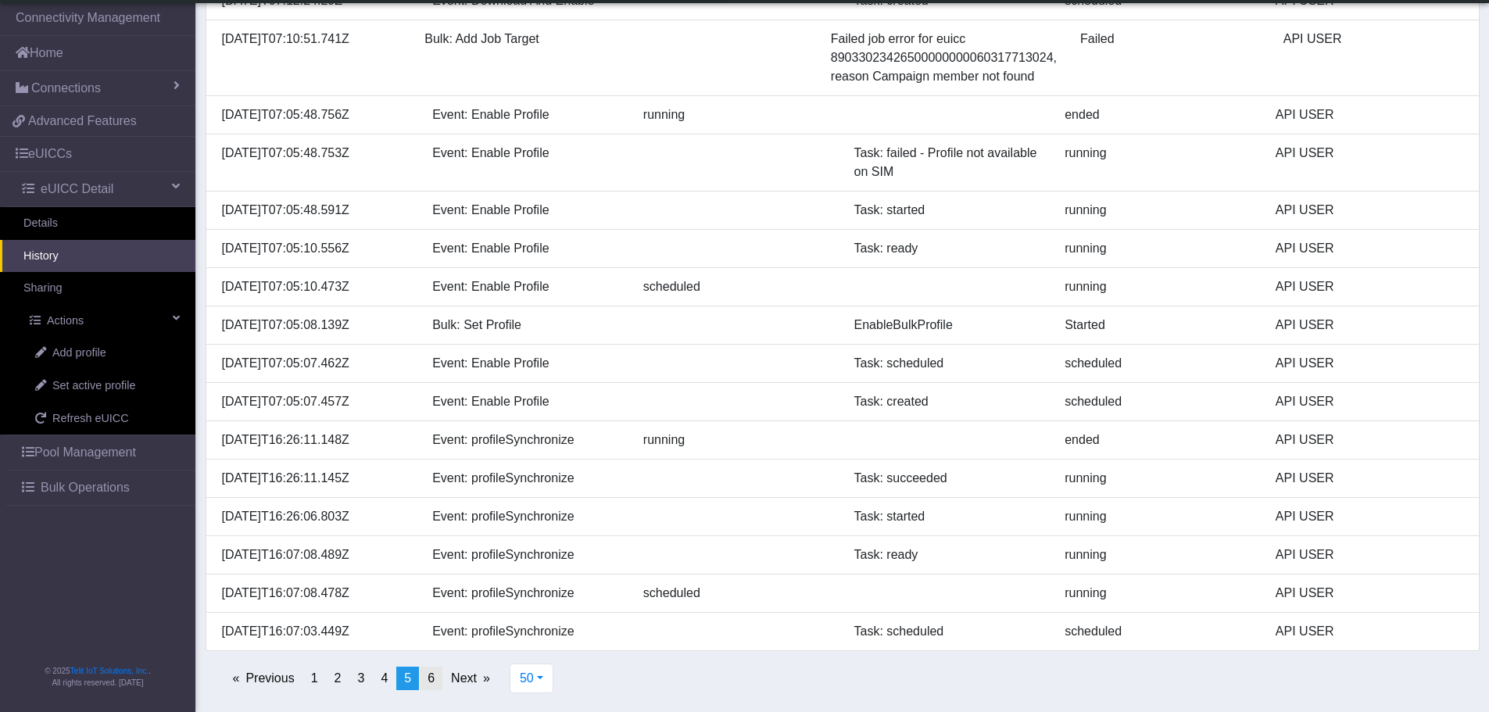
click at [428, 676] on span "6" at bounding box center [431, 677] width 7 height 13
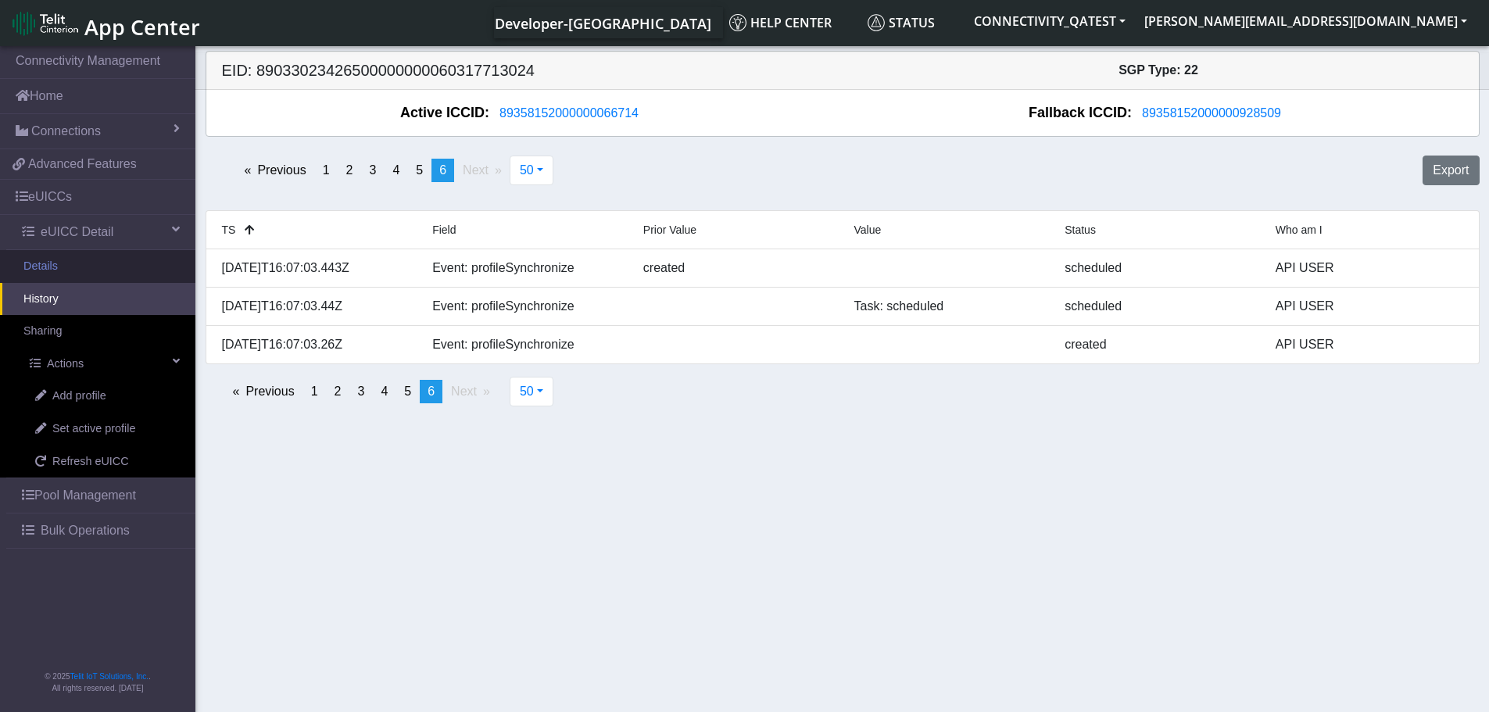
click at [63, 261] on link "Details" at bounding box center [97, 266] width 195 height 33
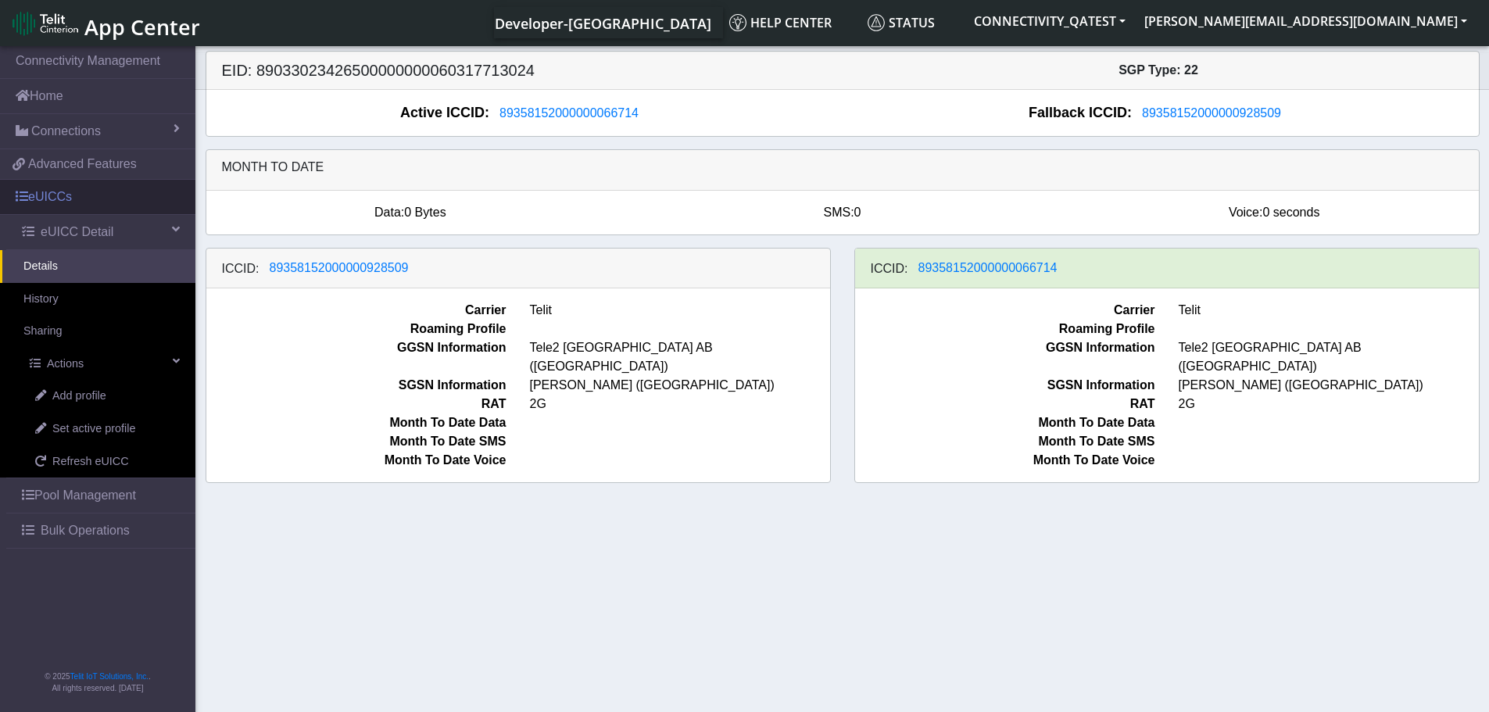
click at [90, 193] on link "eUICCs" at bounding box center [97, 197] width 195 height 34
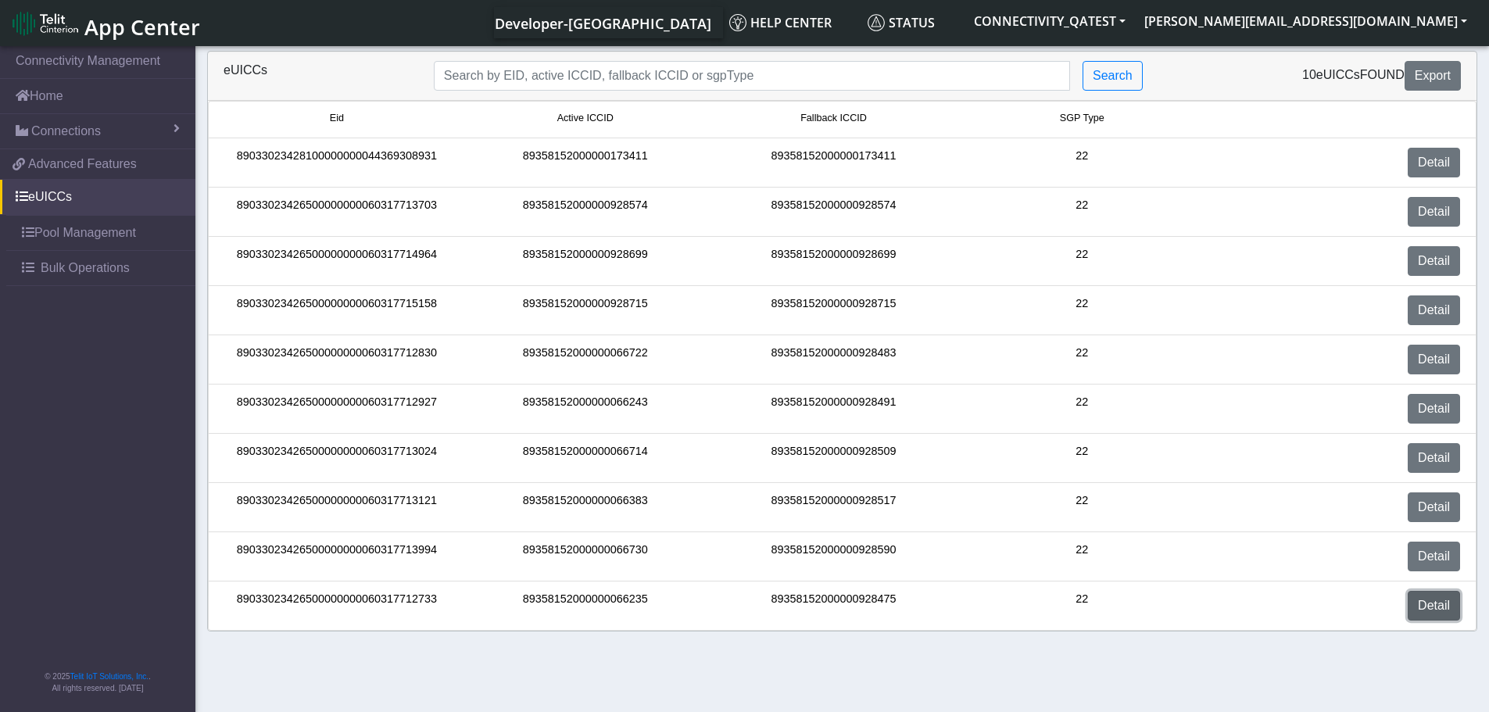
click at [1443, 613] on link "Detail" at bounding box center [1434, 606] width 52 height 30
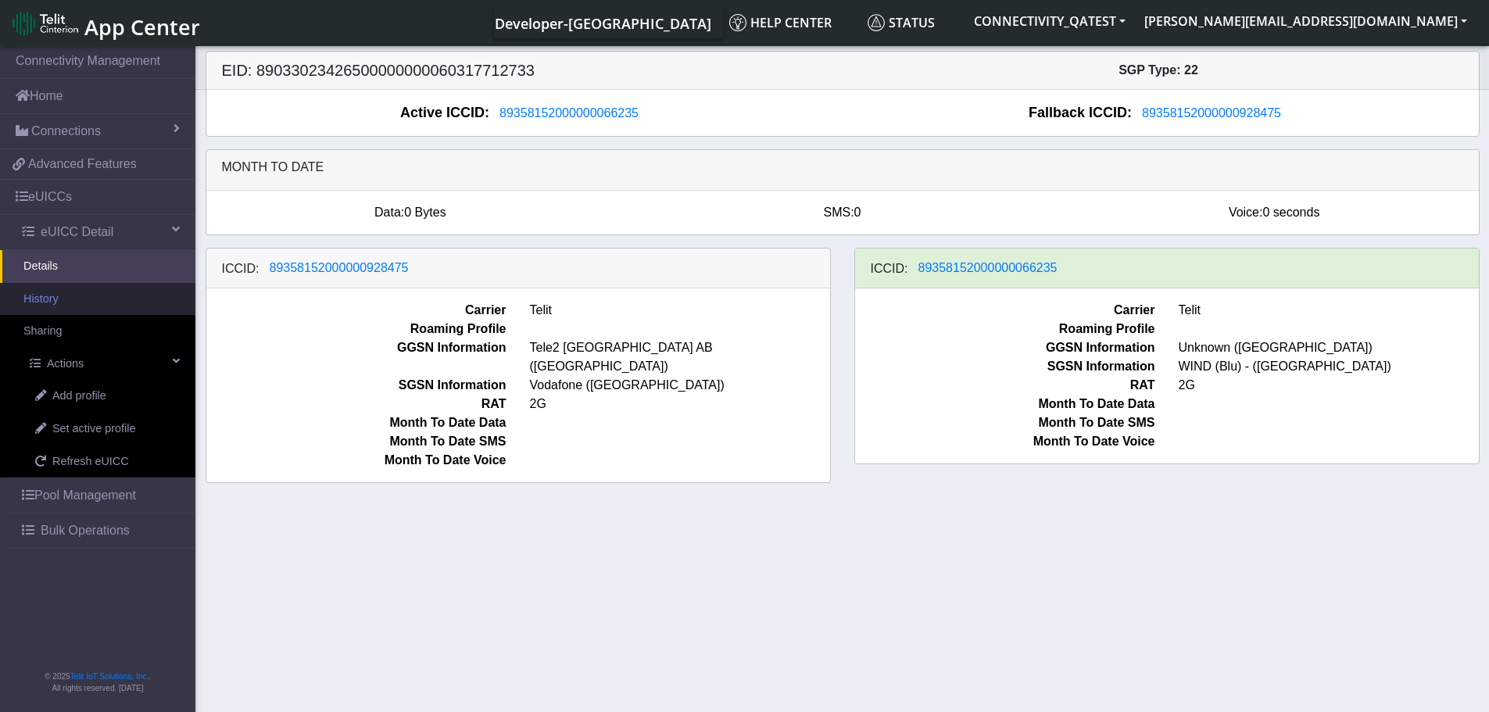
click at [60, 305] on link "History" at bounding box center [97, 299] width 195 height 33
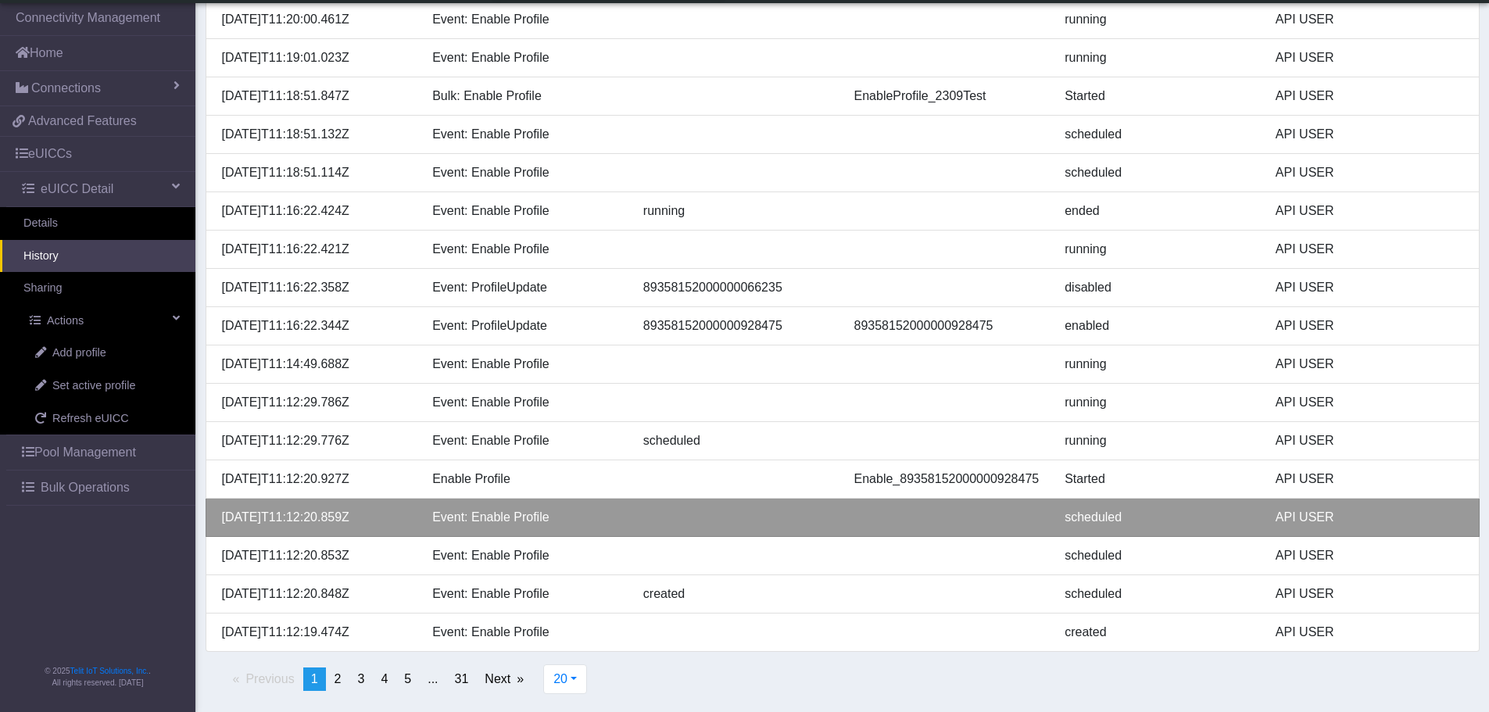
scroll to position [321, 0]
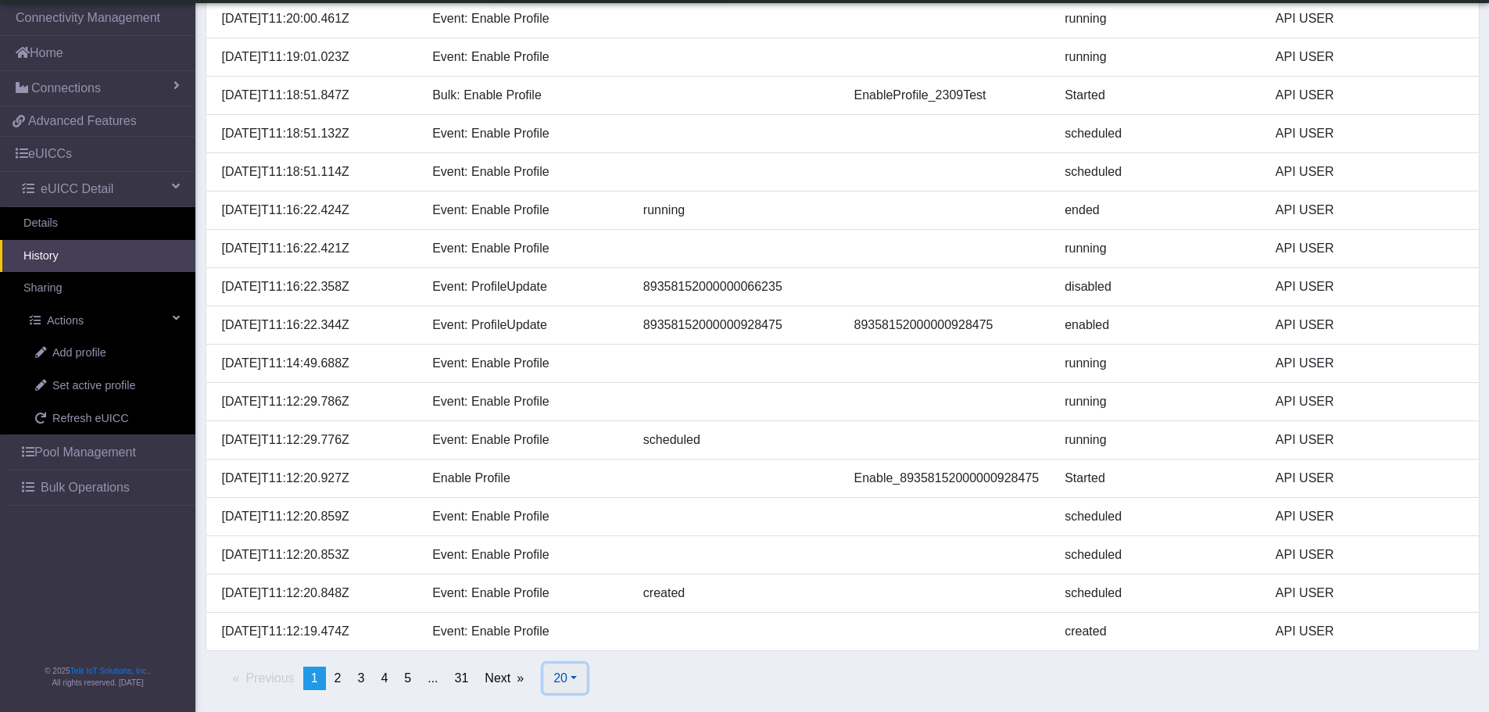
click at [570, 679] on button "20" at bounding box center [565, 679] width 44 height 30
click at [582, 614] on button "100" at bounding box center [605, 617] width 123 height 25
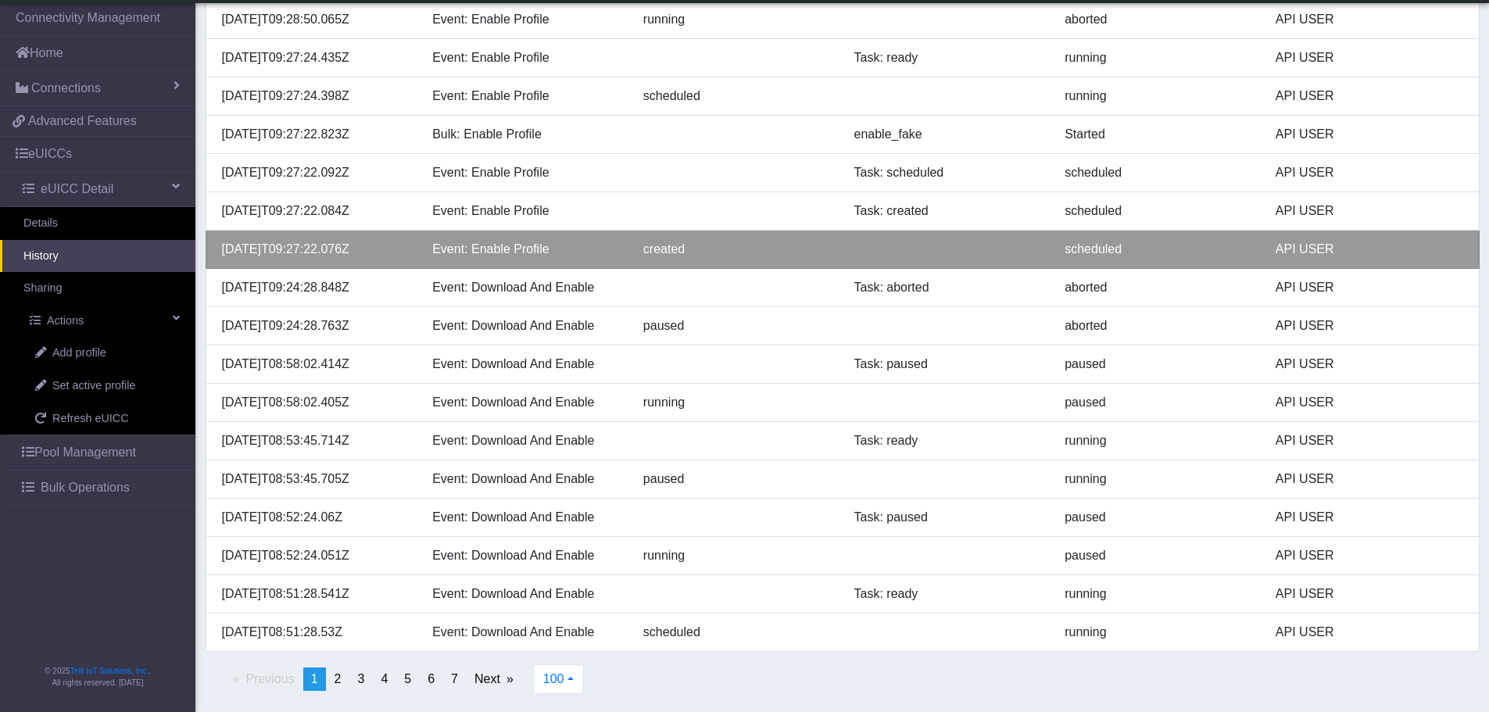
scroll to position [3404, 0]
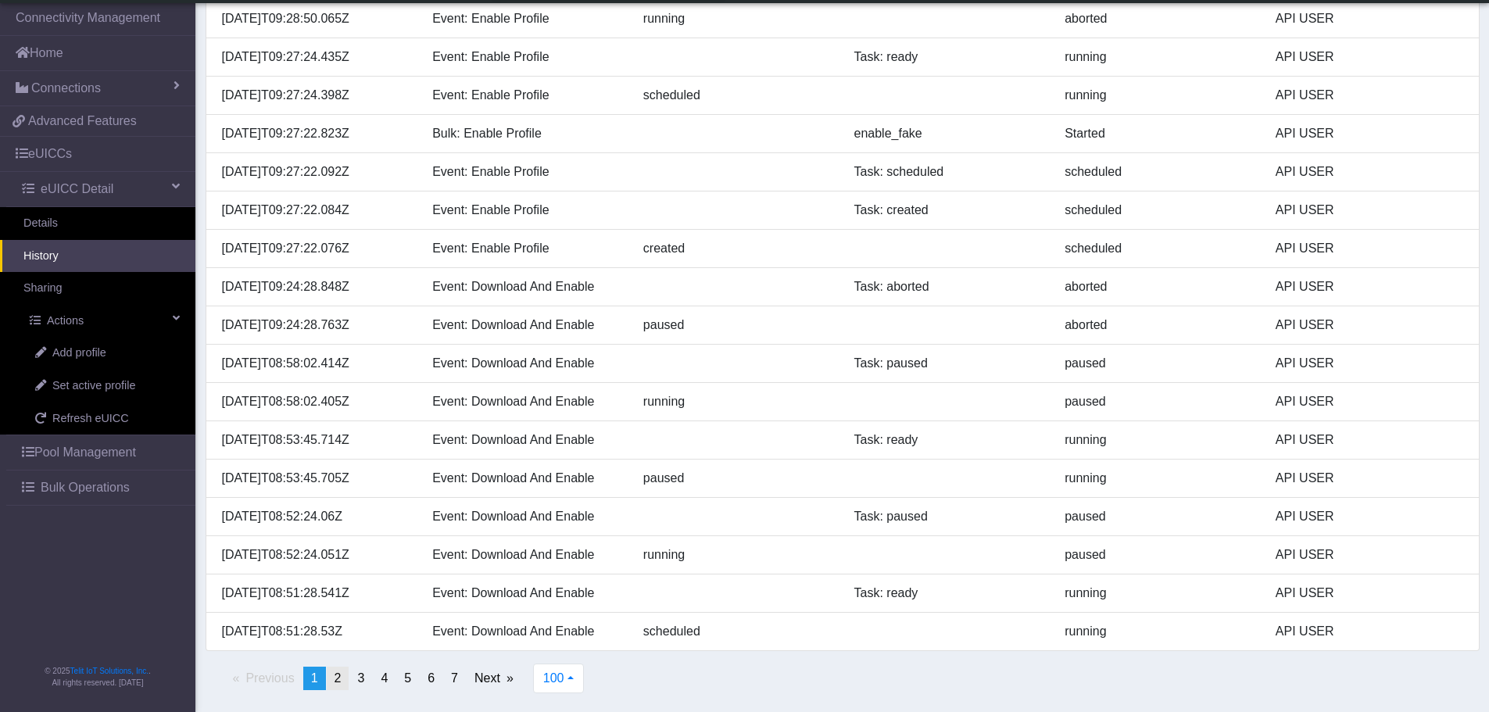
click at [342, 684] on link "page 2" at bounding box center [338, 678] width 23 height 23
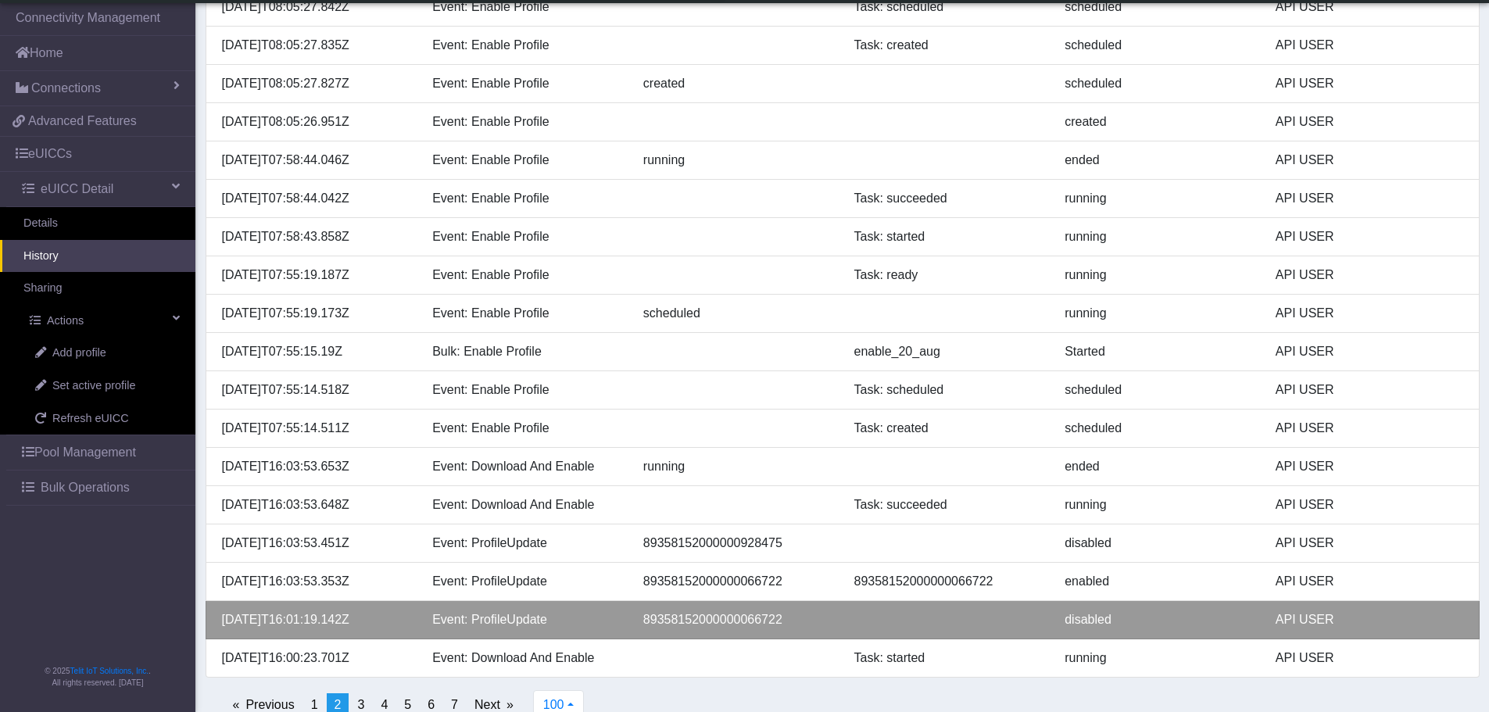
scroll to position [3385, 0]
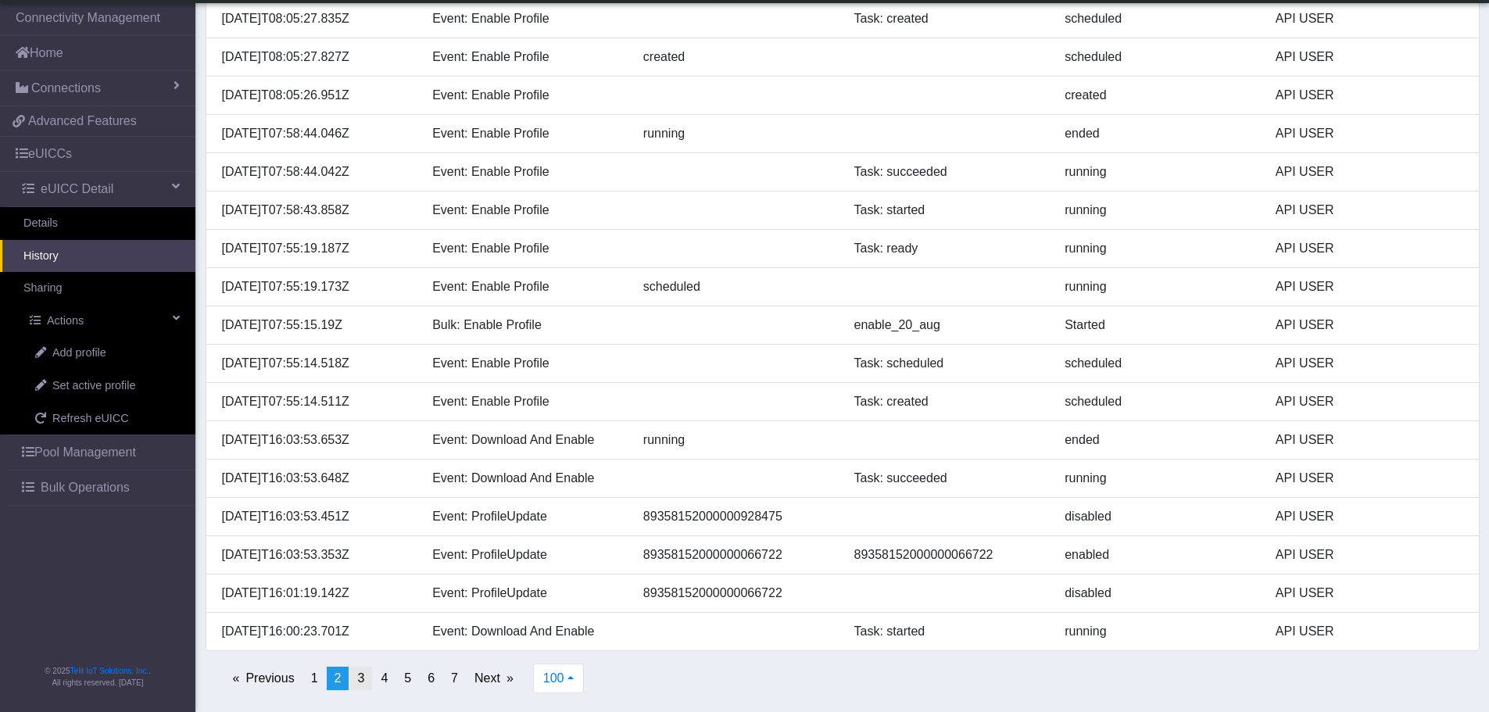
click at [365, 680] on link "page 3" at bounding box center [360, 678] width 23 height 23
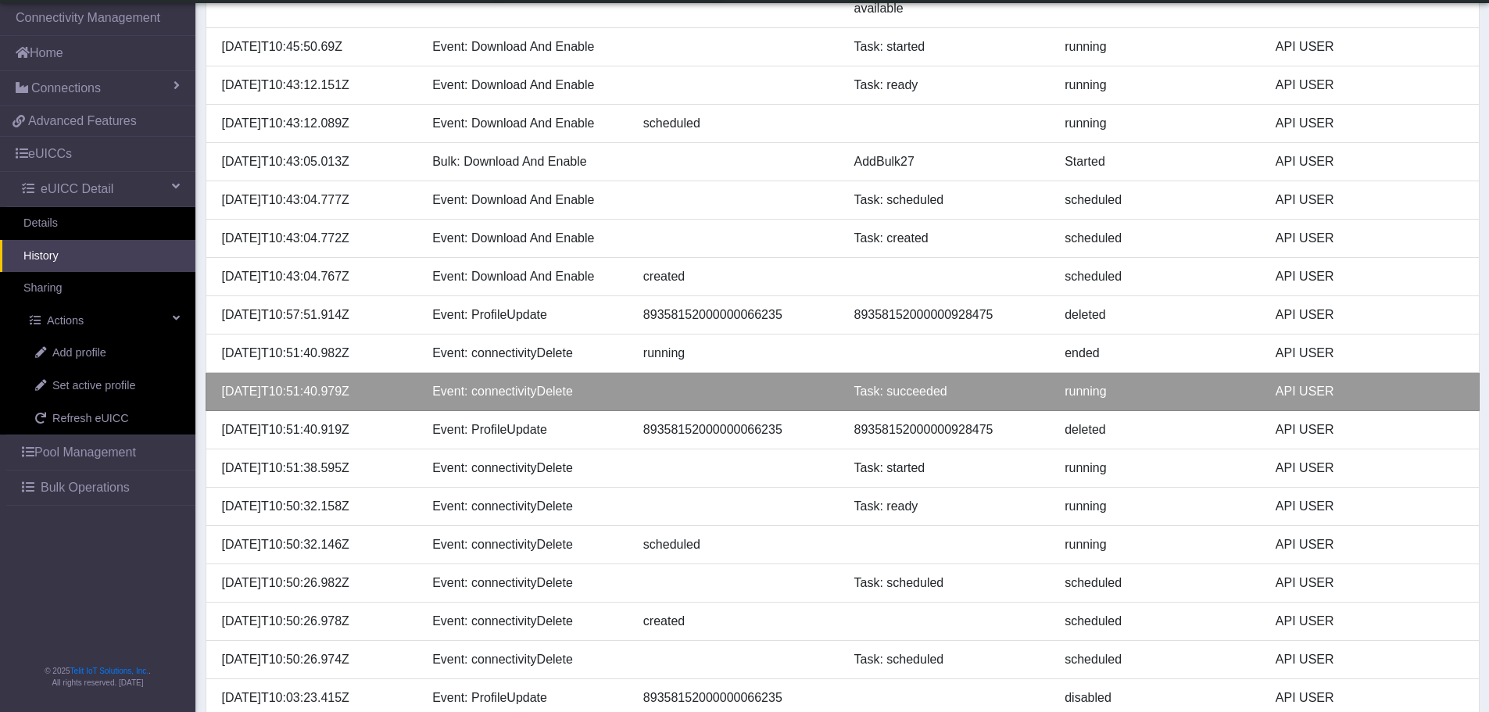
scroll to position [3423, 0]
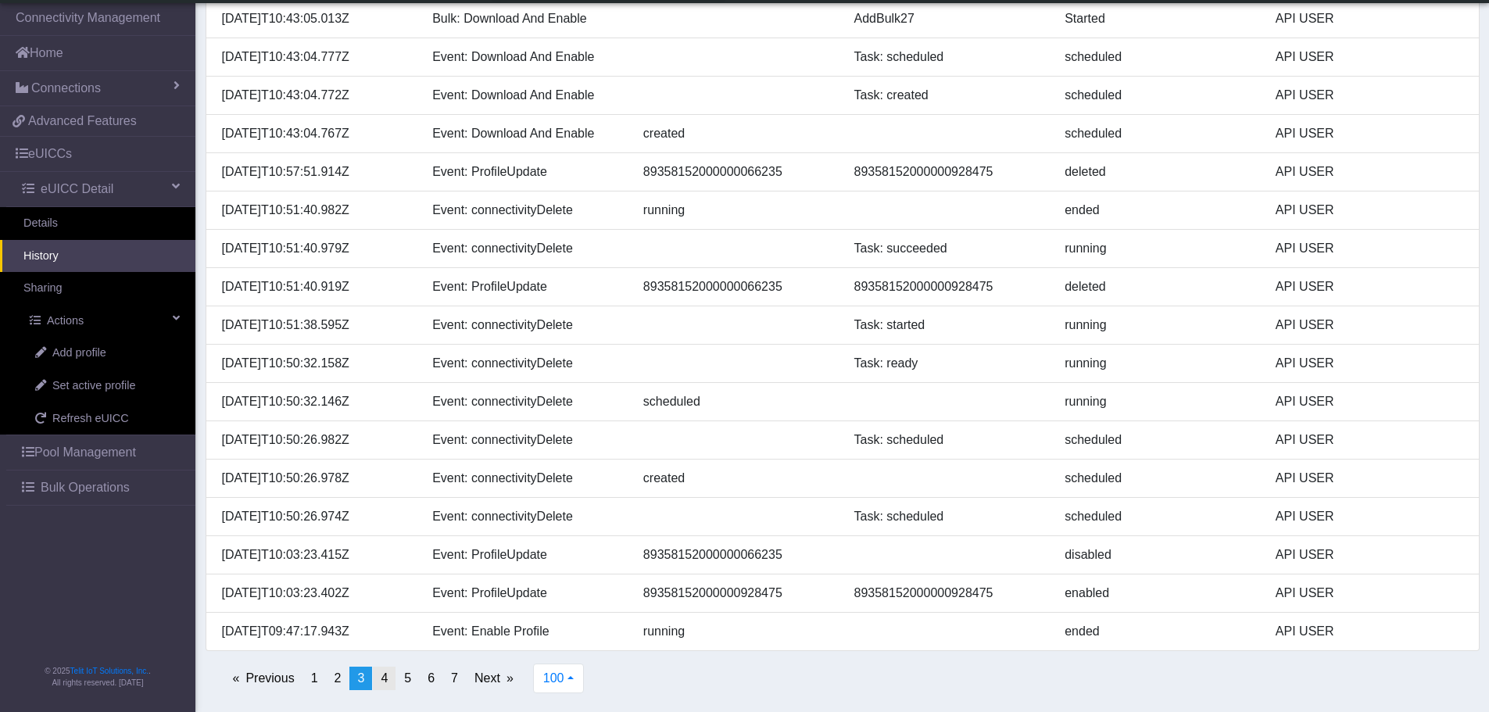
click at [383, 681] on span "4" at bounding box center [384, 677] width 7 height 13
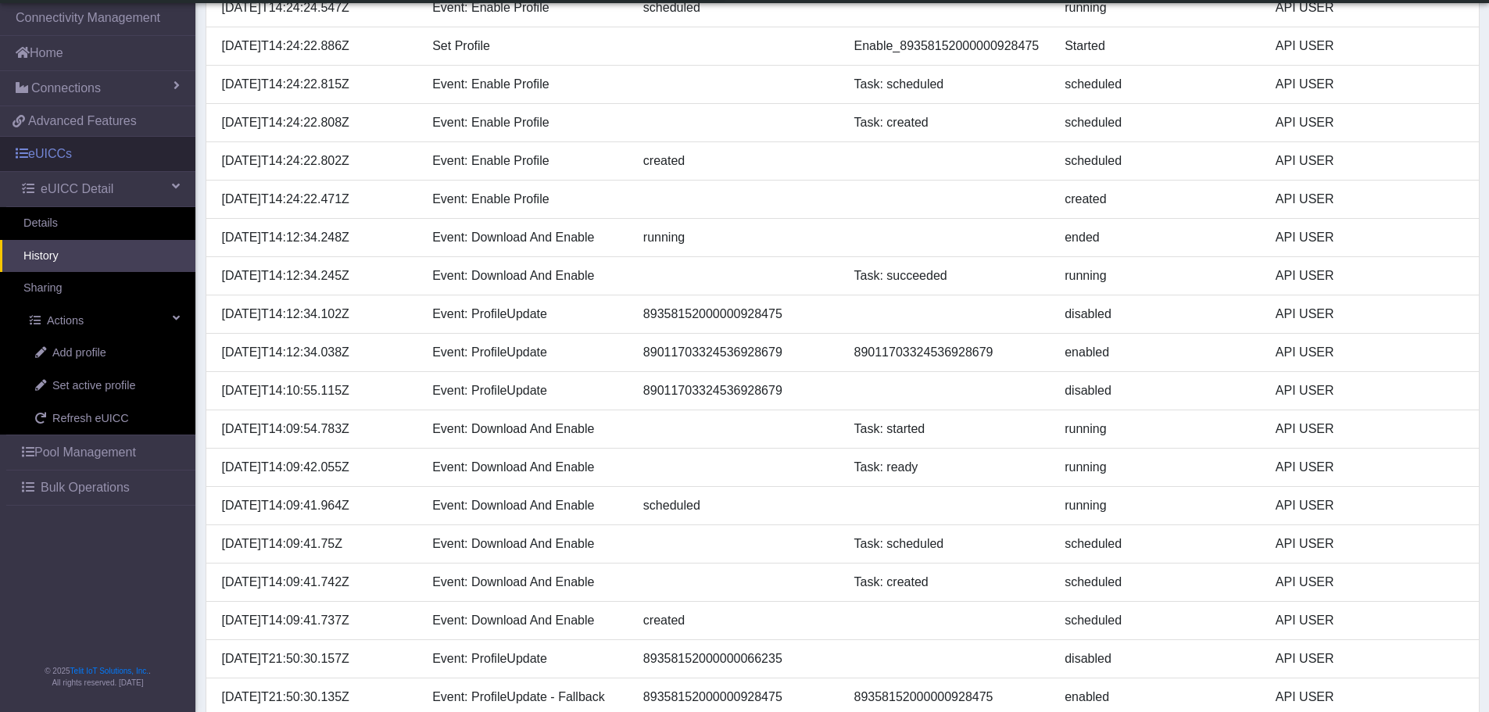
scroll to position [1197, 0]
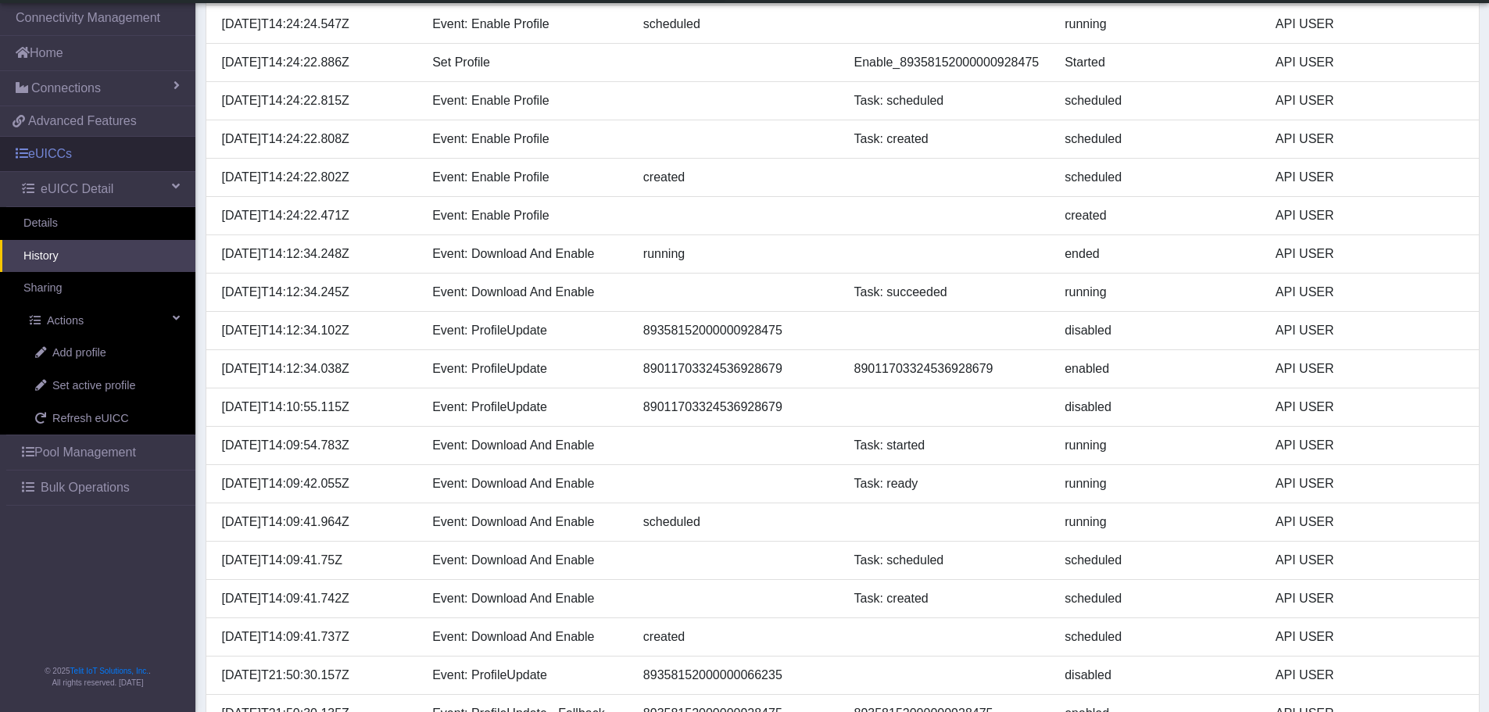
click at [81, 163] on link "eUICCs" at bounding box center [97, 154] width 195 height 34
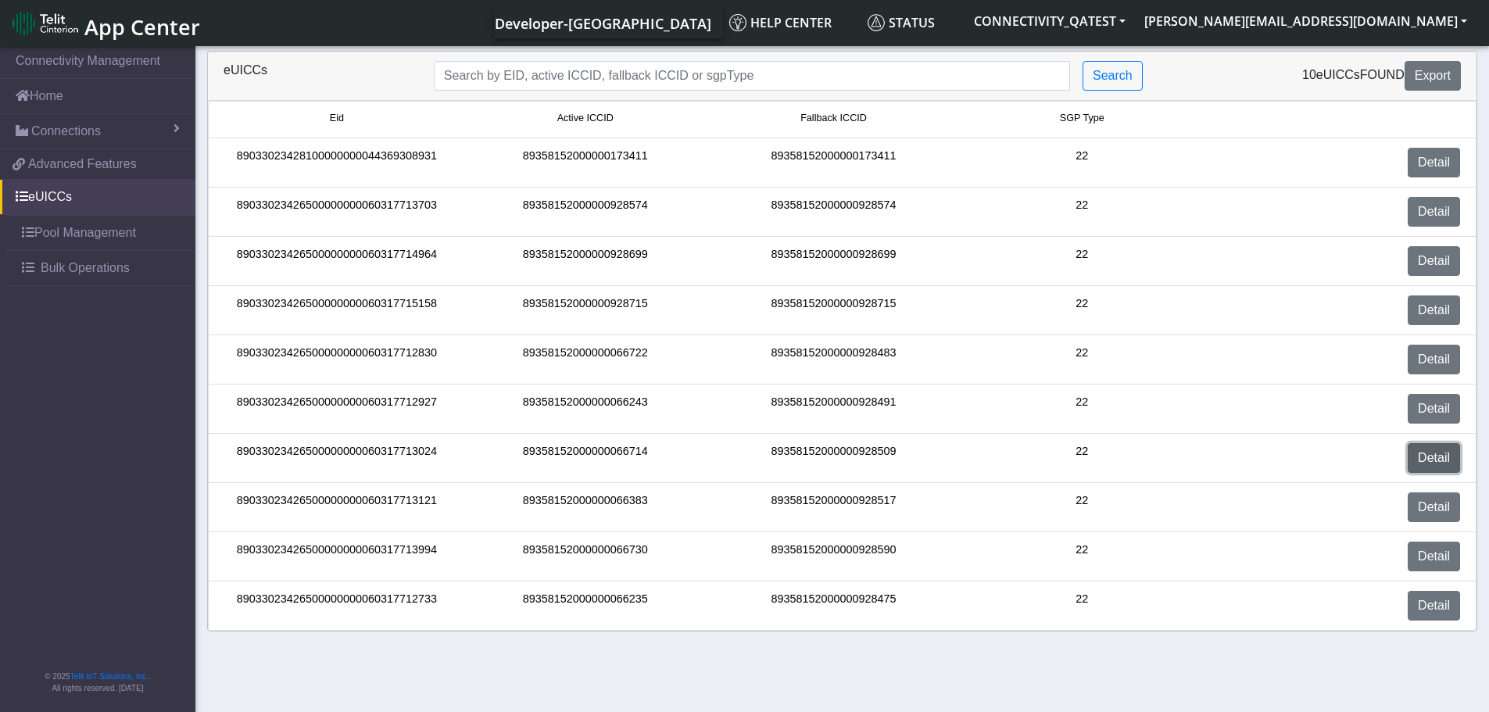
click at [1441, 460] on link "Detail" at bounding box center [1434, 458] width 52 height 30
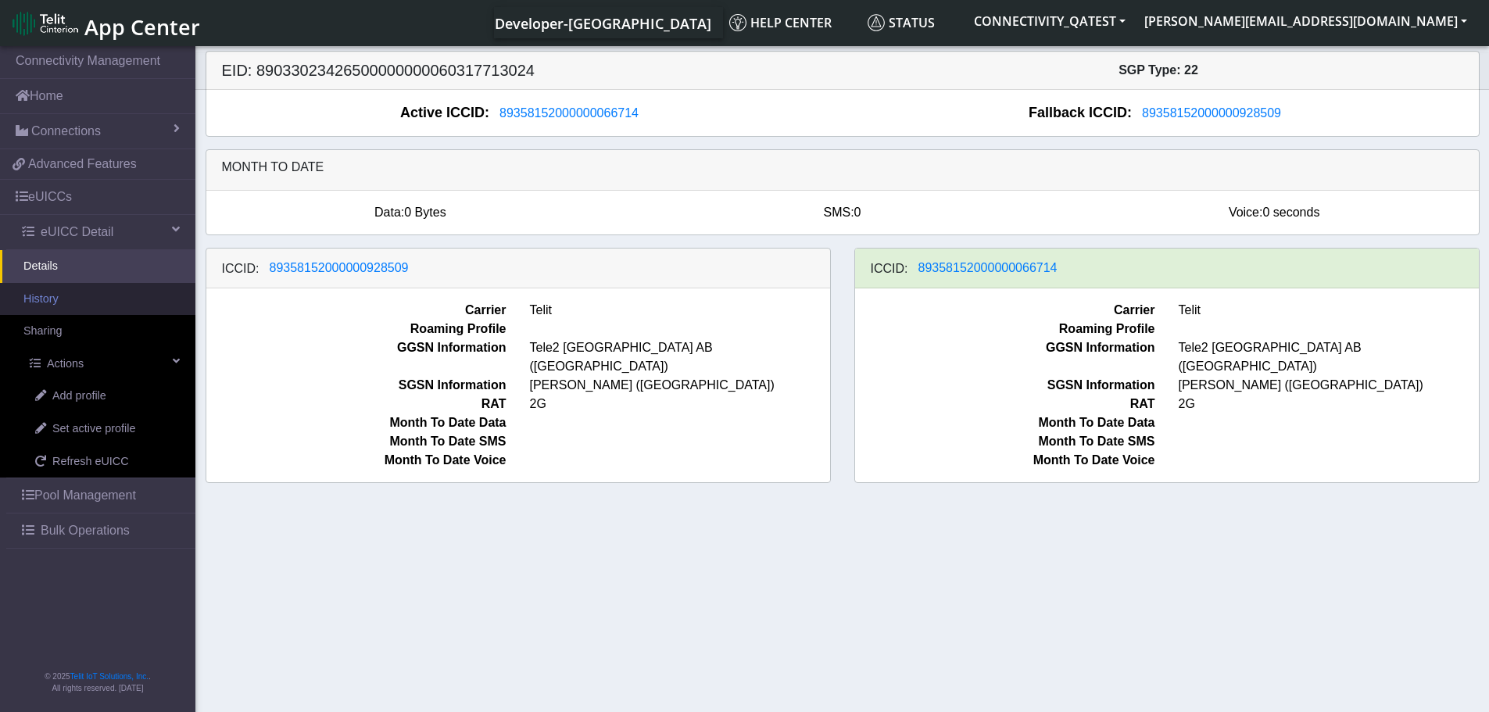
click at [63, 302] on link "History" at bounding box center [97, 299] width 195 height 33
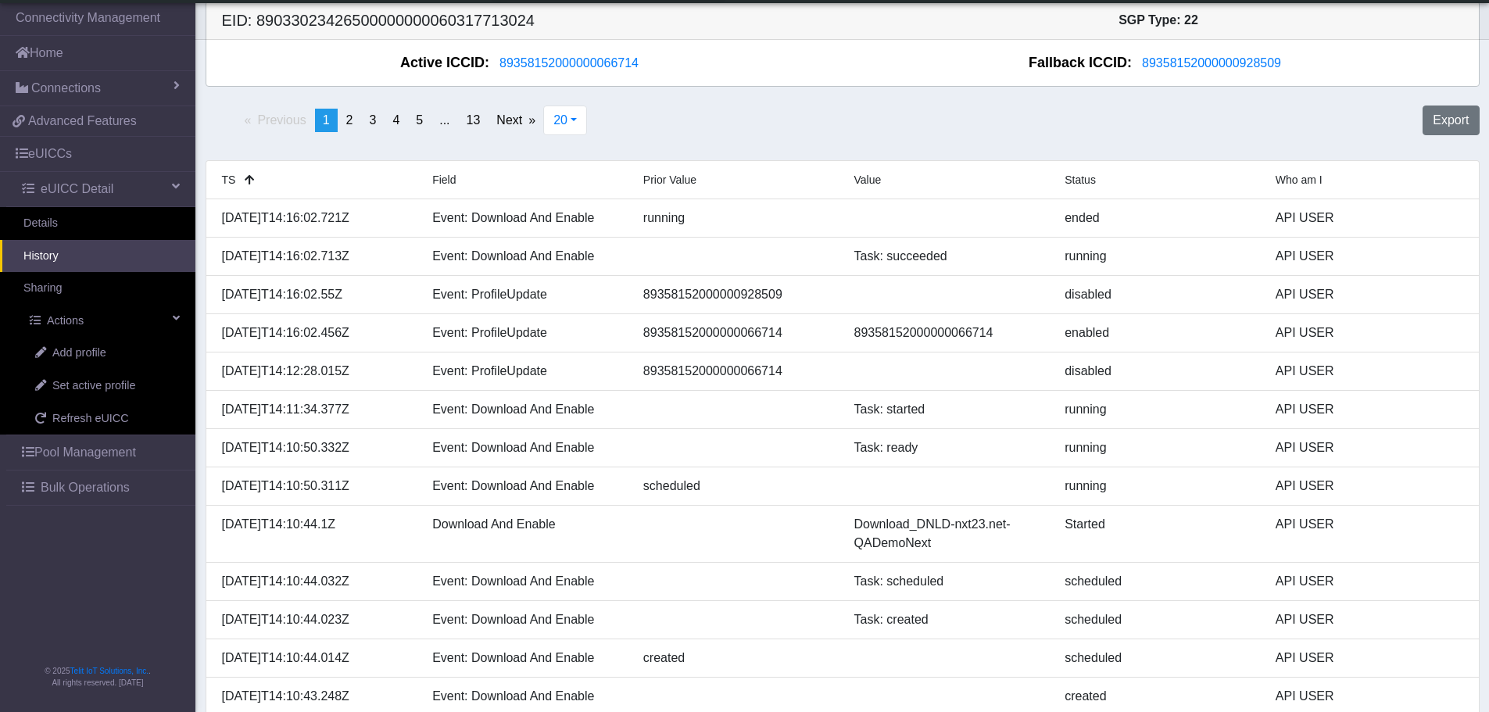
scroll to position [9, 0]
click at [131, 485] on link "Bulk Operations" at bounding box center [100, 488] width 189 height 34
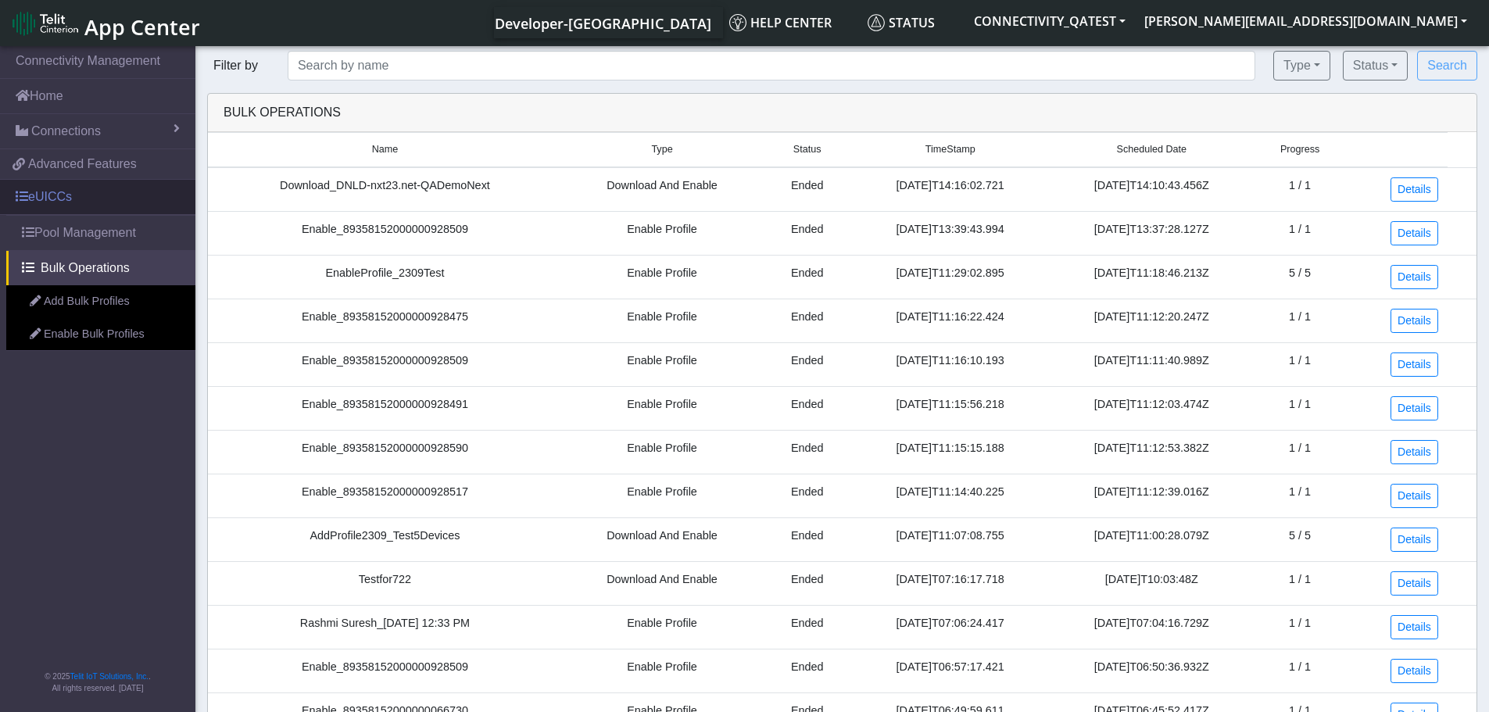
click at [105, 197] on link "eUICCs" at bounding box center [97, 197] width 195 height 34
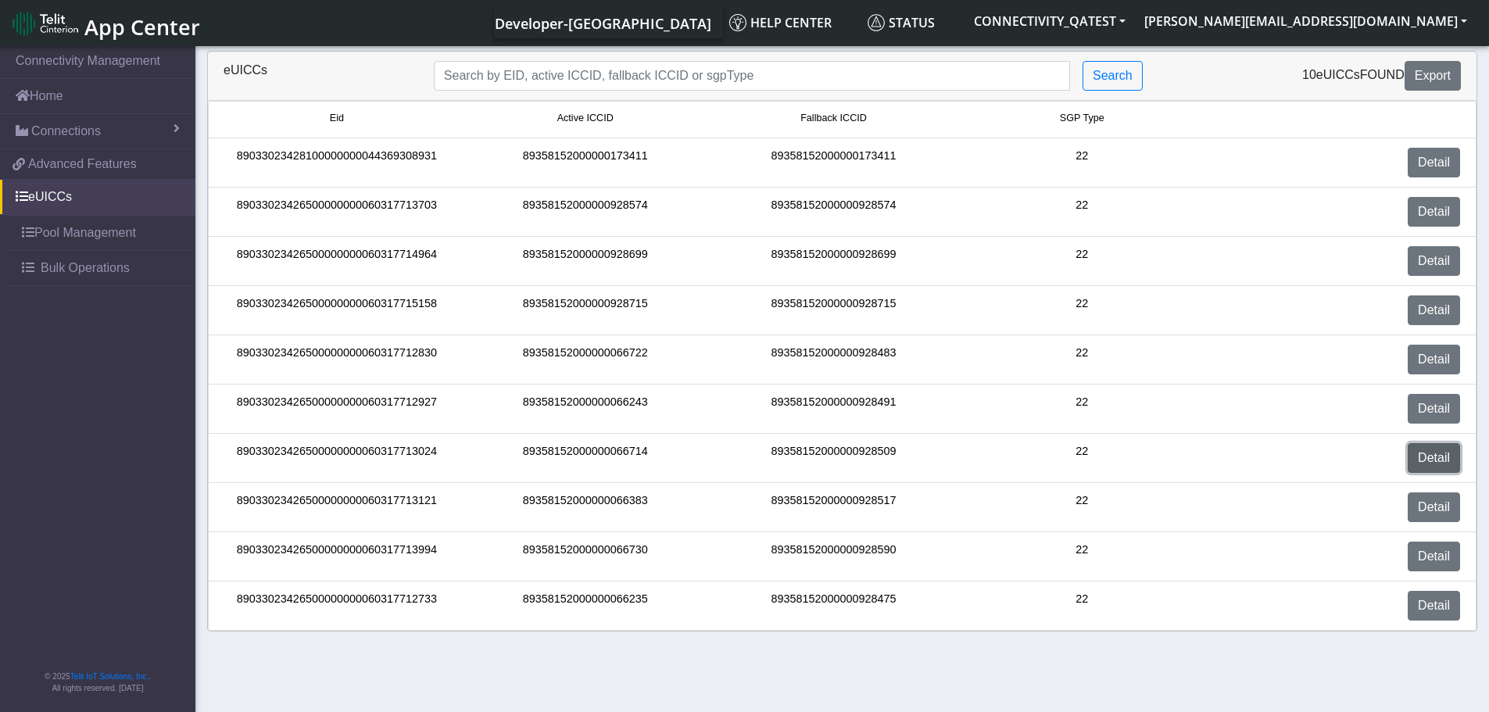
click at [1427, 460] on link "Detail" at bounding box center [1434, 458] width 52 height 30
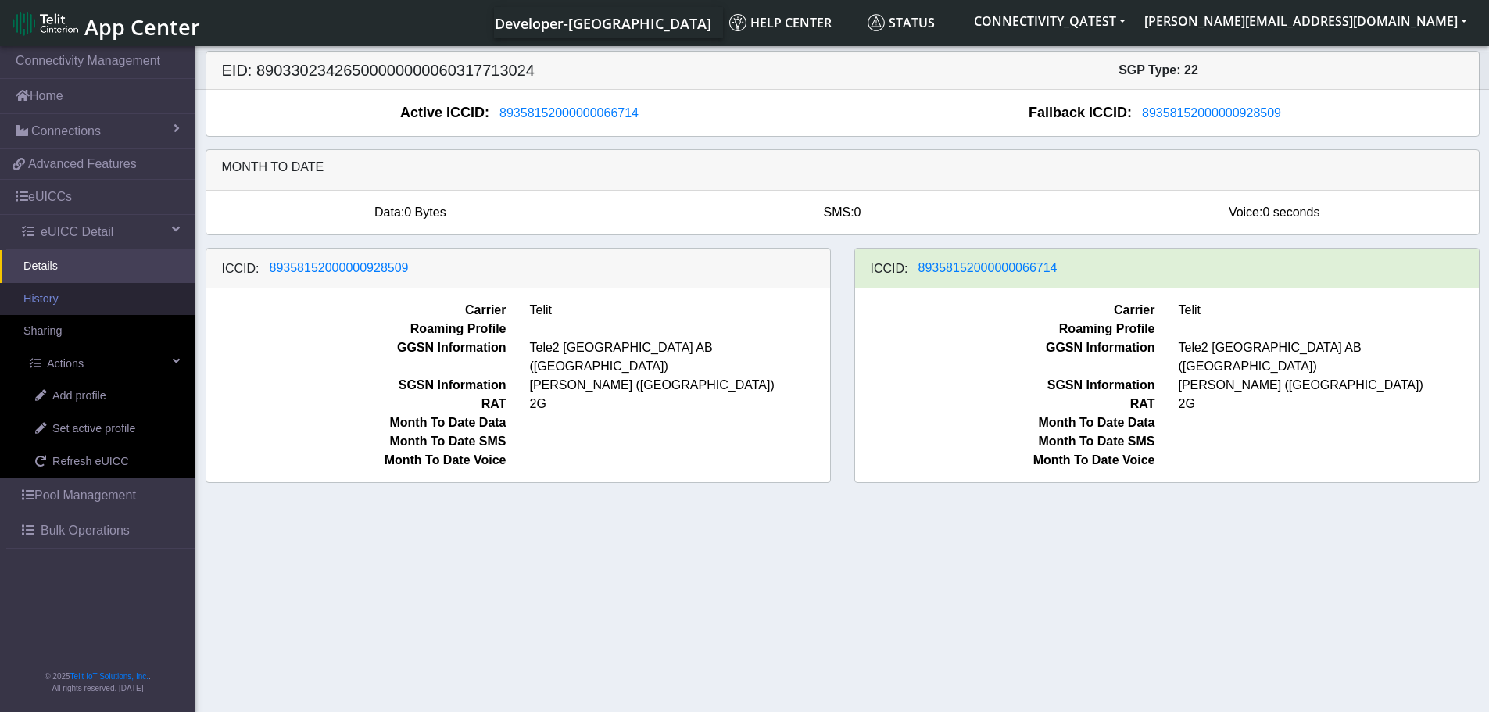
click at [80, 304] on link "History" at bounding box center [97, 299] width 195 height 33
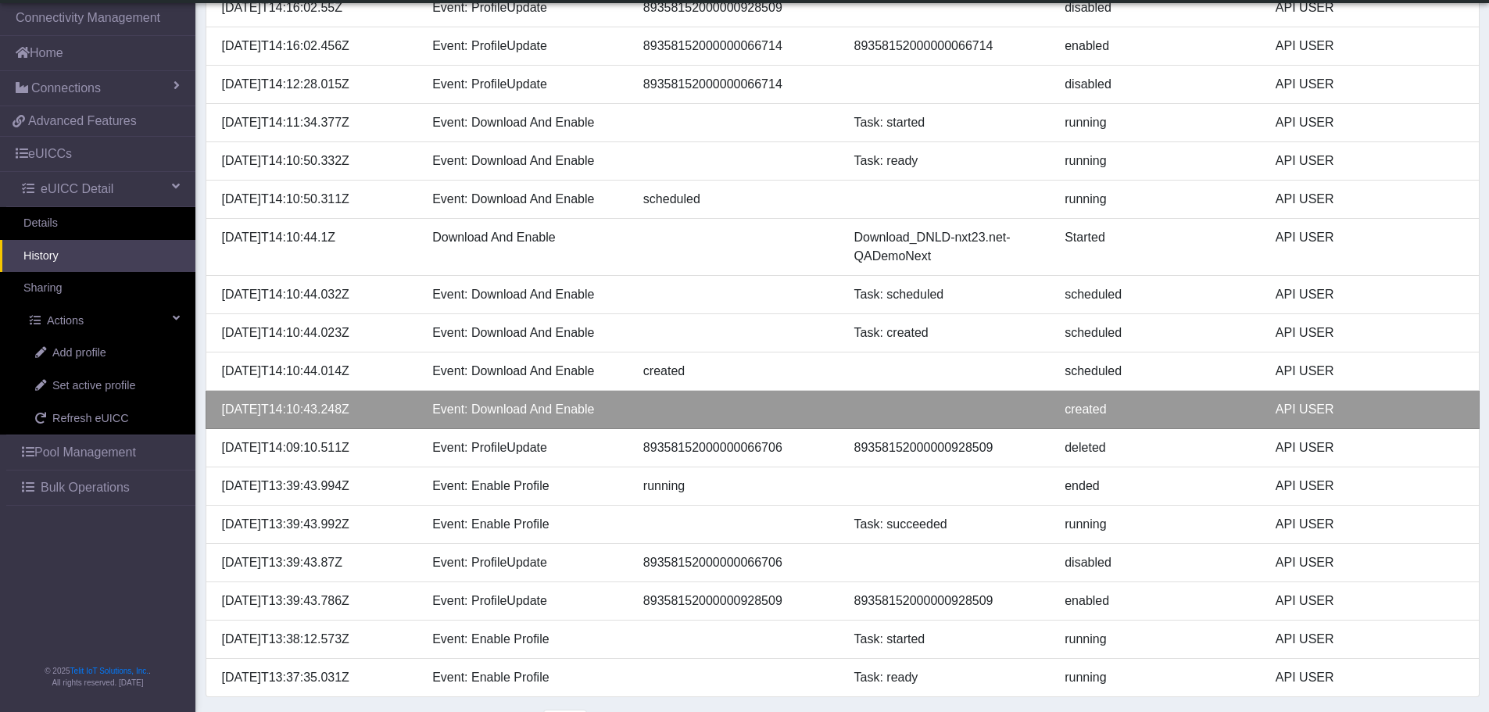
scroll to position [340, 0]
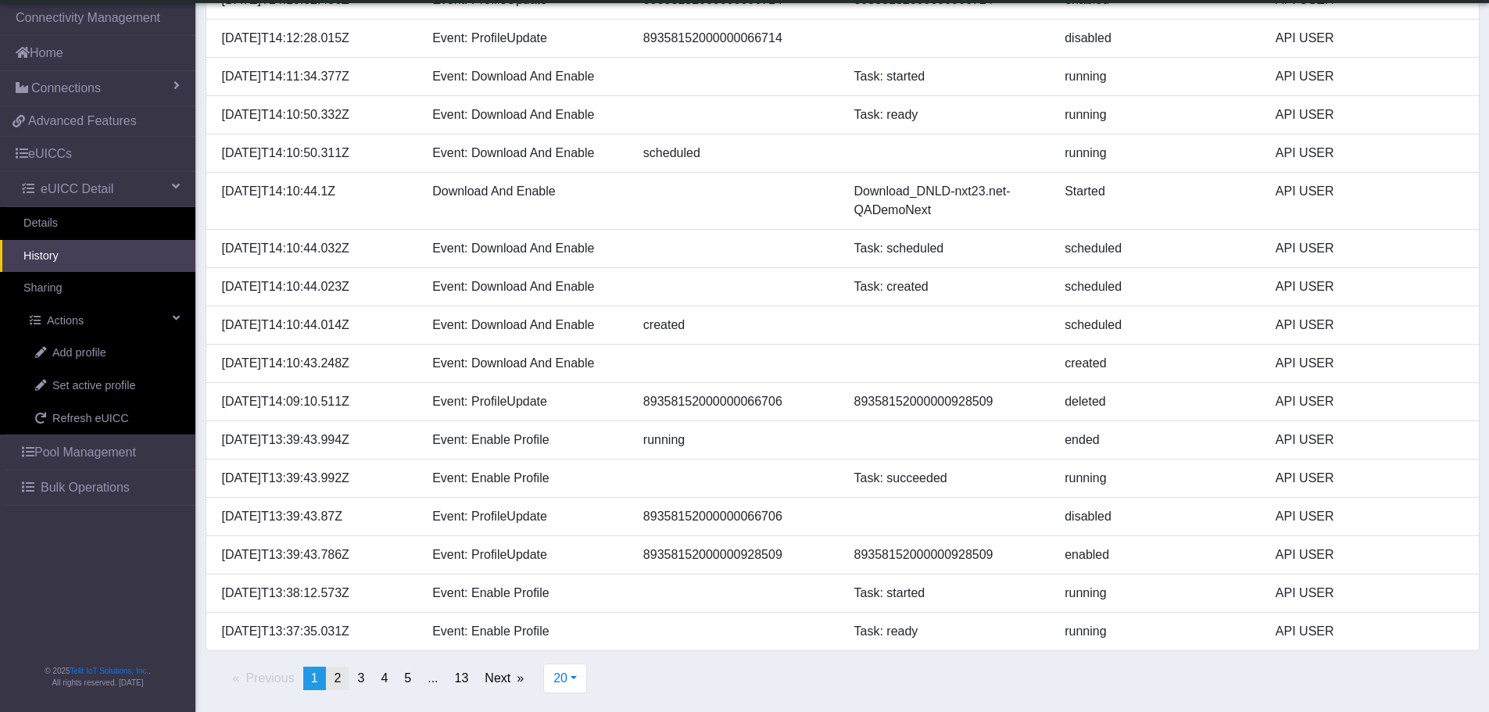
click at [342, 680] on link "page 2" at bounding box center [338, 678] width 23 height 23
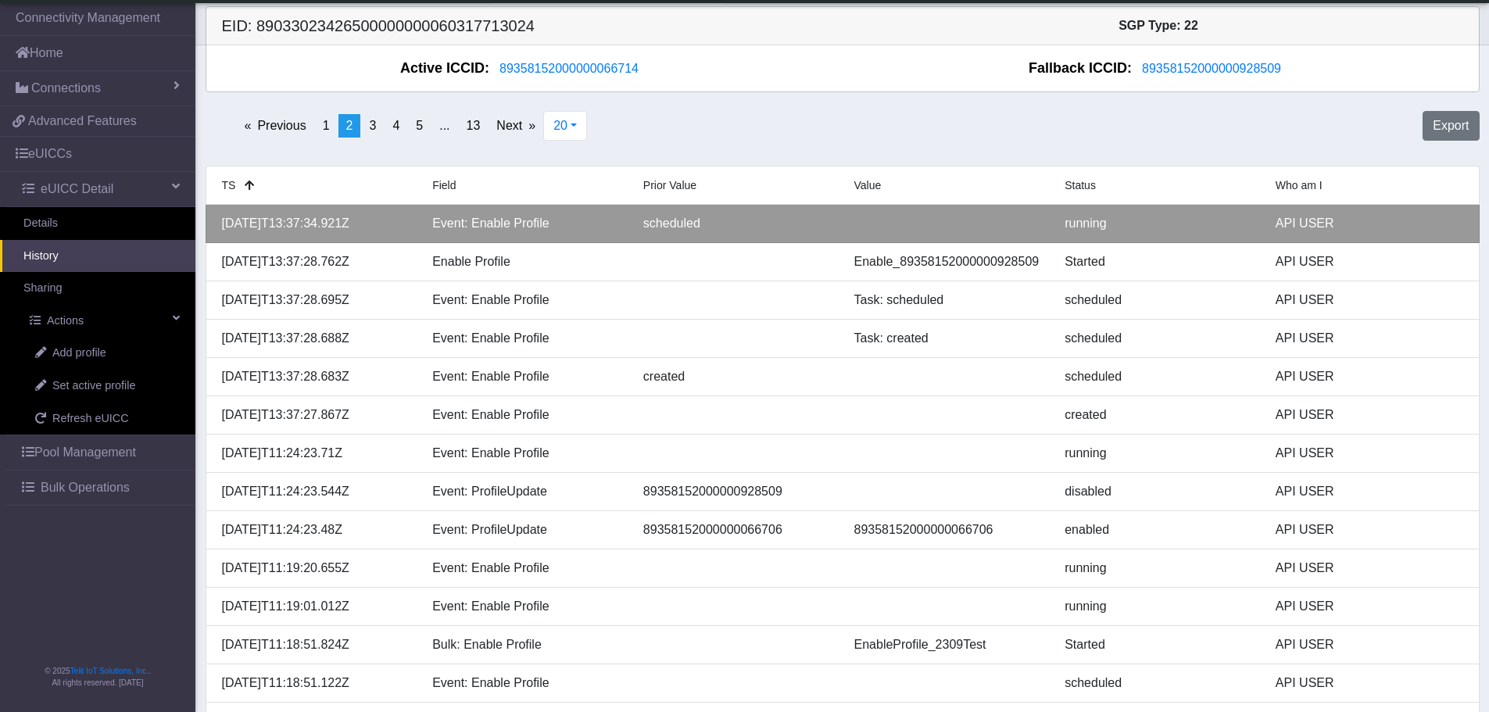
scroll to position [0, 0]
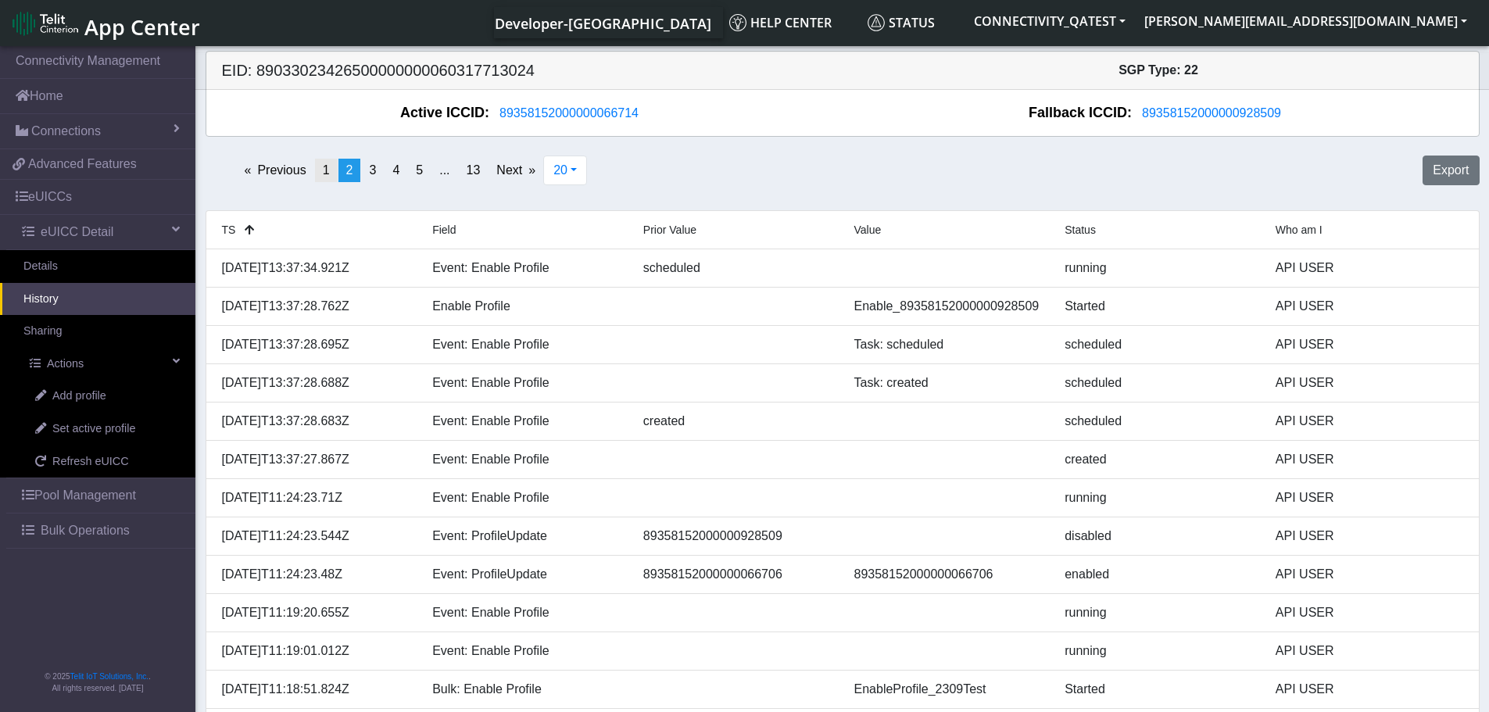
click at [327, 173] on span "1" at bounding box center [326, 169] width 7 height 13
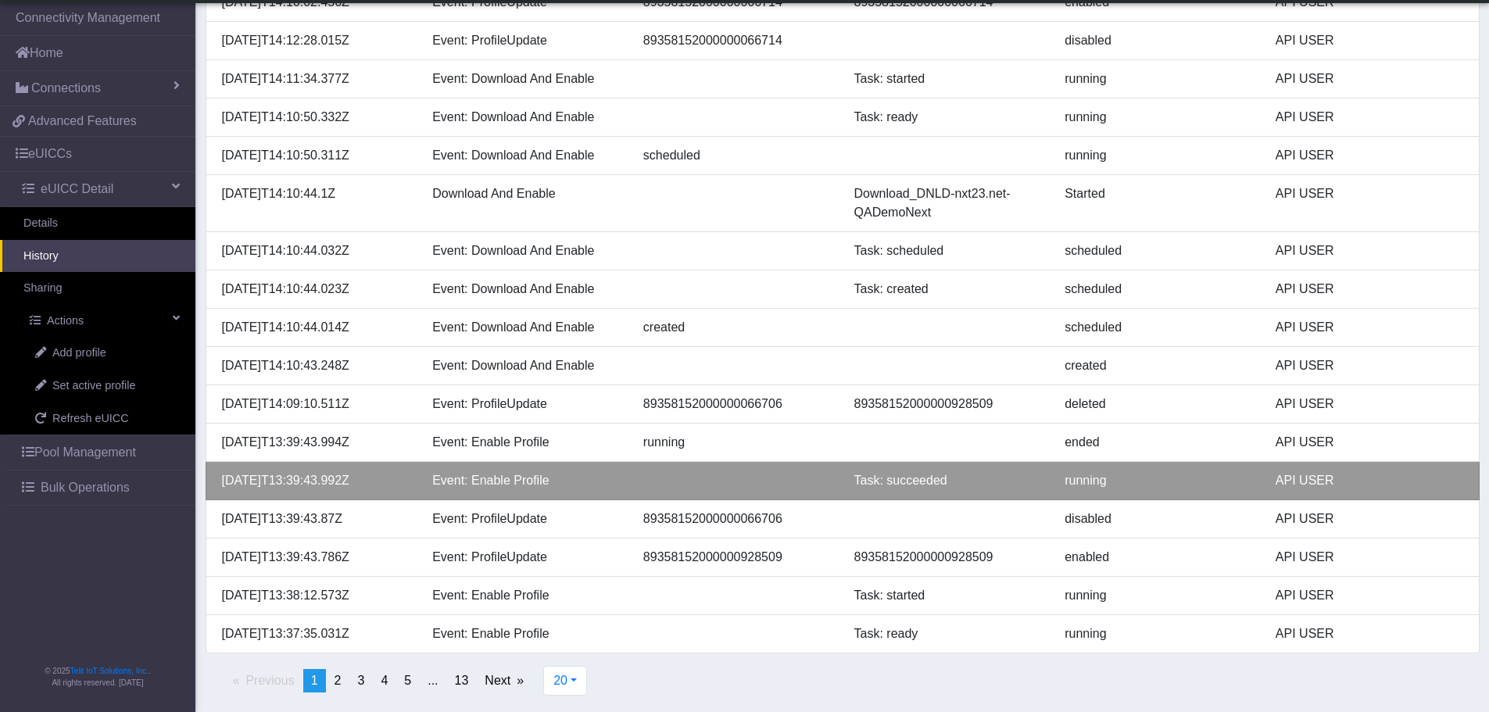
scroll to position [340, 0]
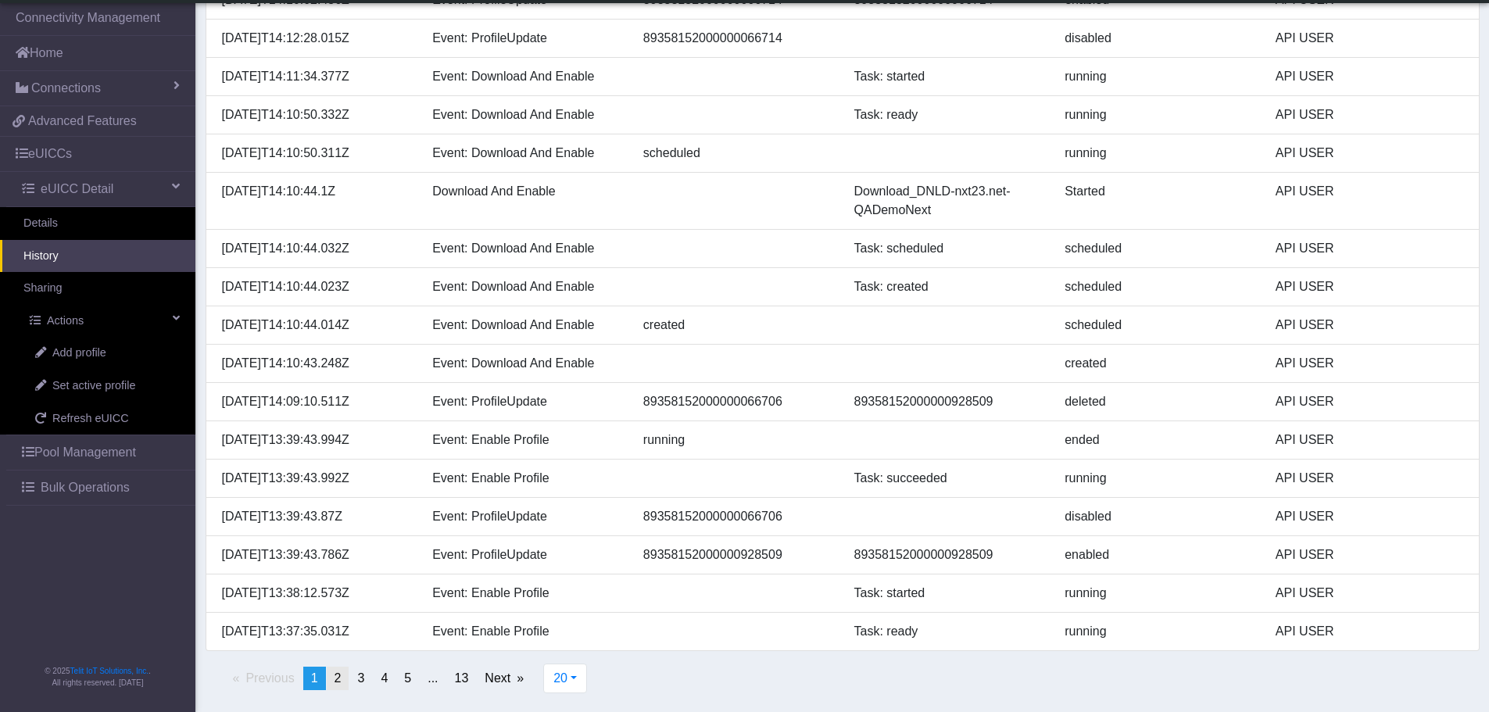
click at [338, 679] on span "2" at bounding box center [338, 677] width 7 height 13
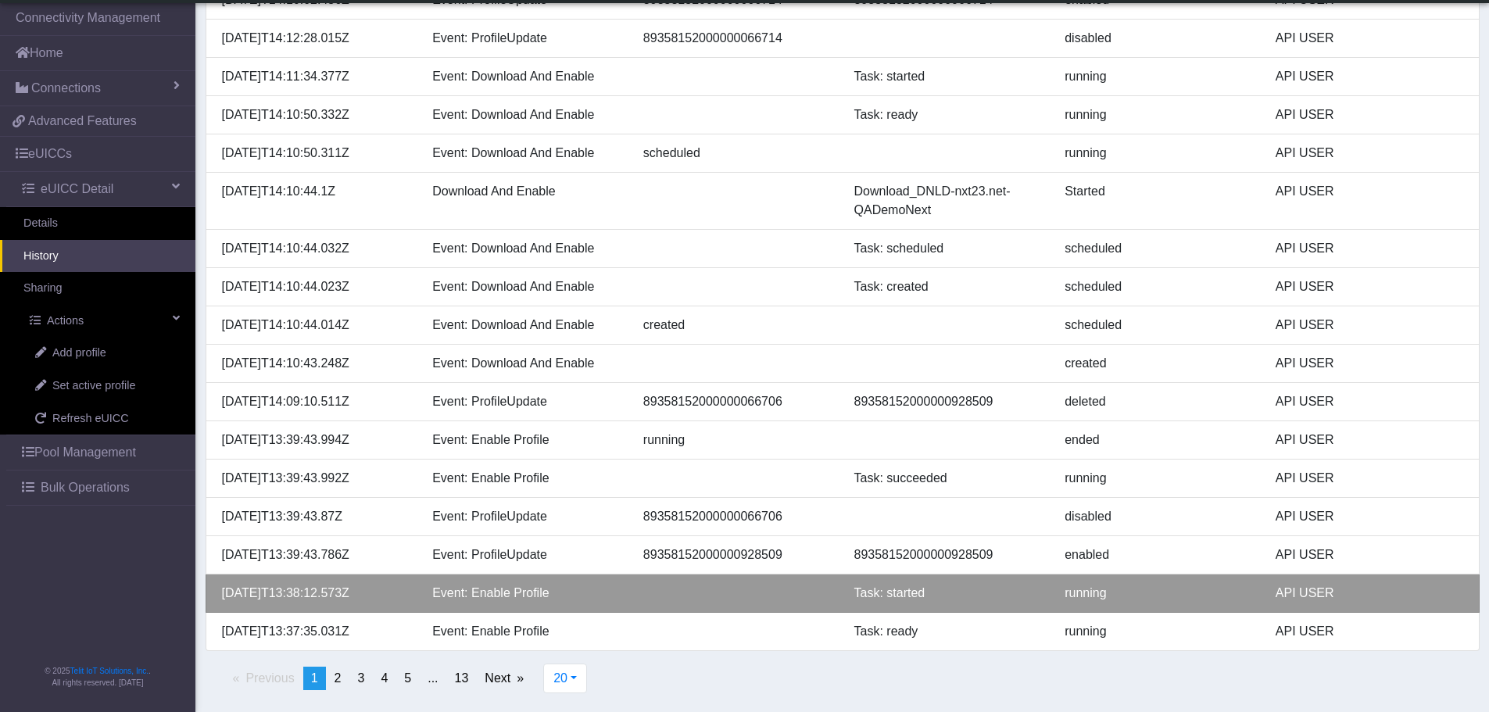
scroll to position [321, 0]
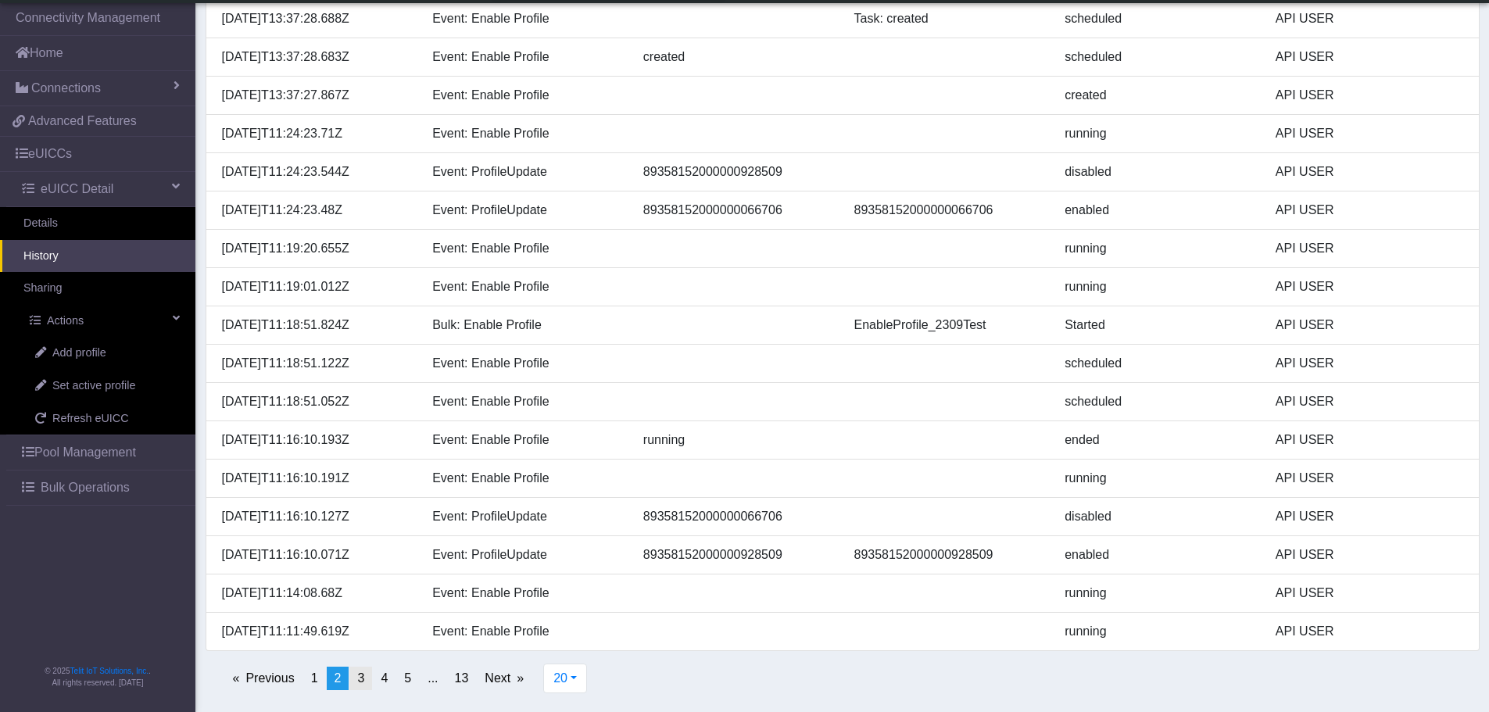
click at [363, 678] on span "3" at bounding box center [360, 677] width 7 height 13
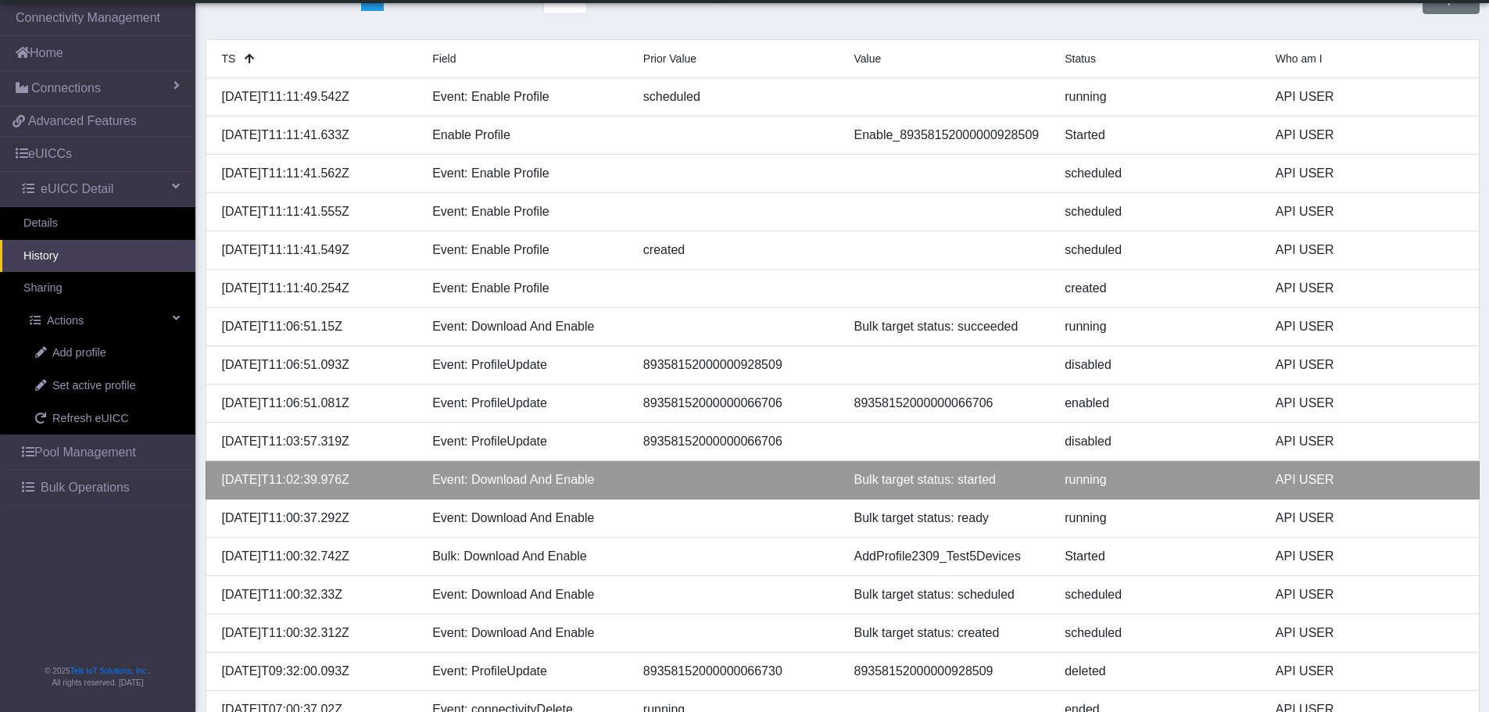
scroll to position [87, 0]
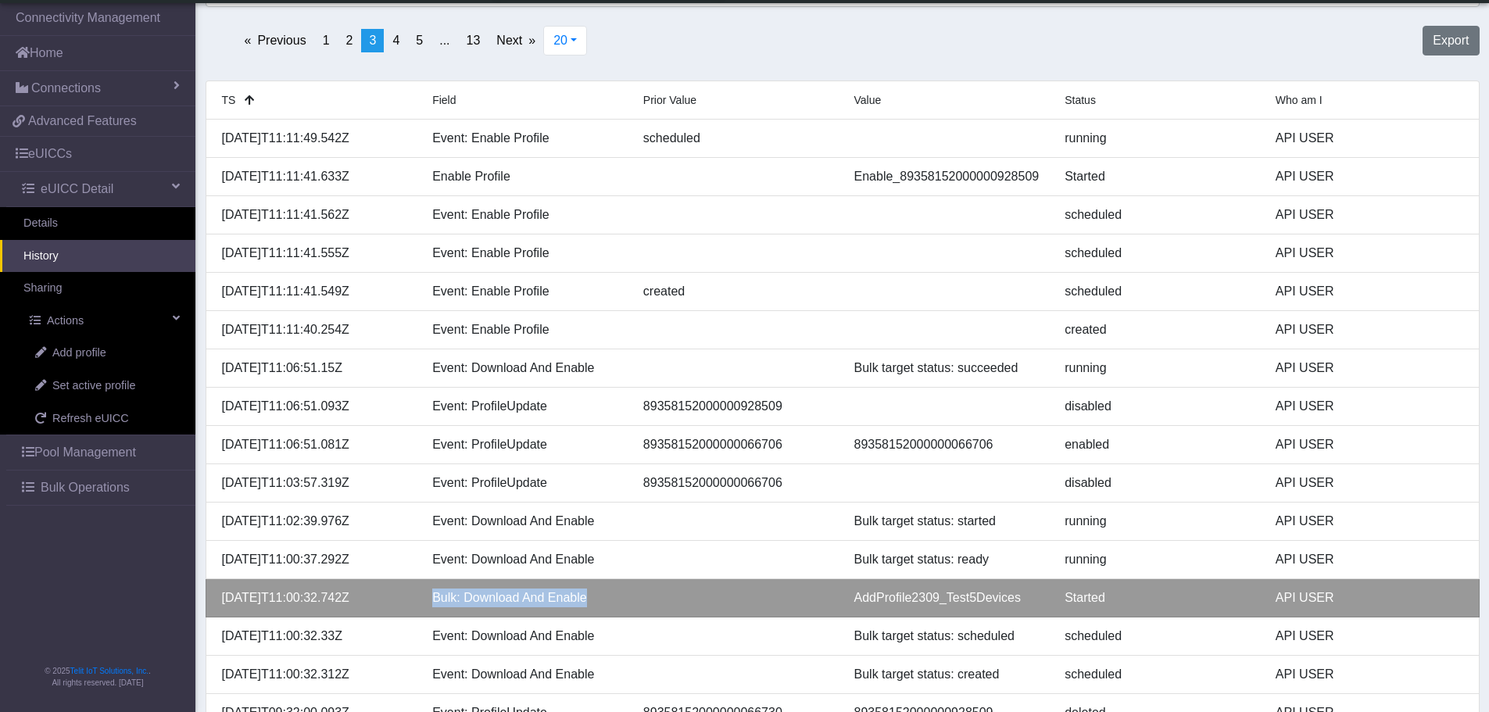
drag, startPoint x: 594, startPoint y: 601, endPoint x: 430, endPoint y: 599, distance: 164.2
click at [430, 599] on div "Bulk: Download And Enable" at bounding box center [526, 598] width 211 height 19
copy div "Bulk: Download And Enable"
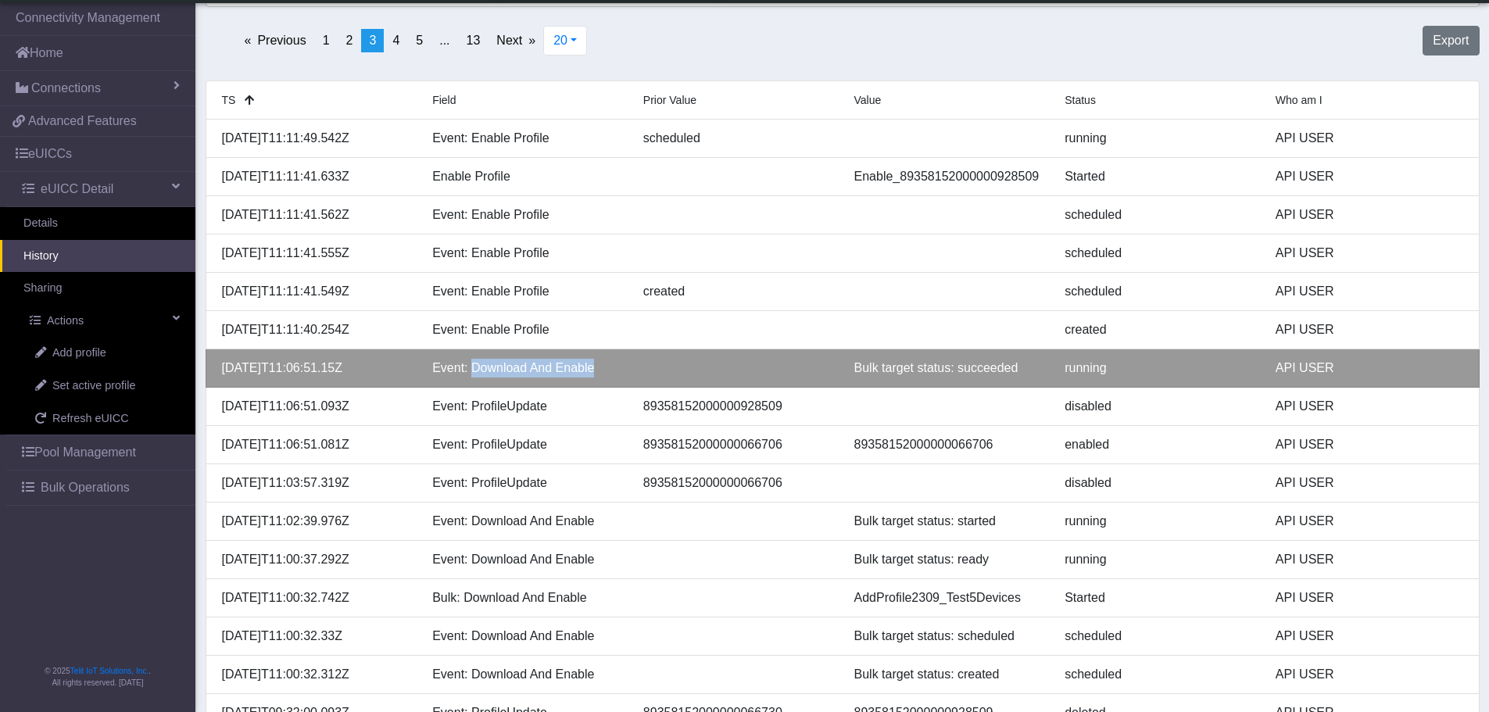
drag, startPoint x: 603, startPoint y: 375, endPoint x: 473, endPoint y: 367, distance: 130.8
click at [473, 367] on div "Event: Download And Enable" at bounding box center [526, 368] width 211 height 19
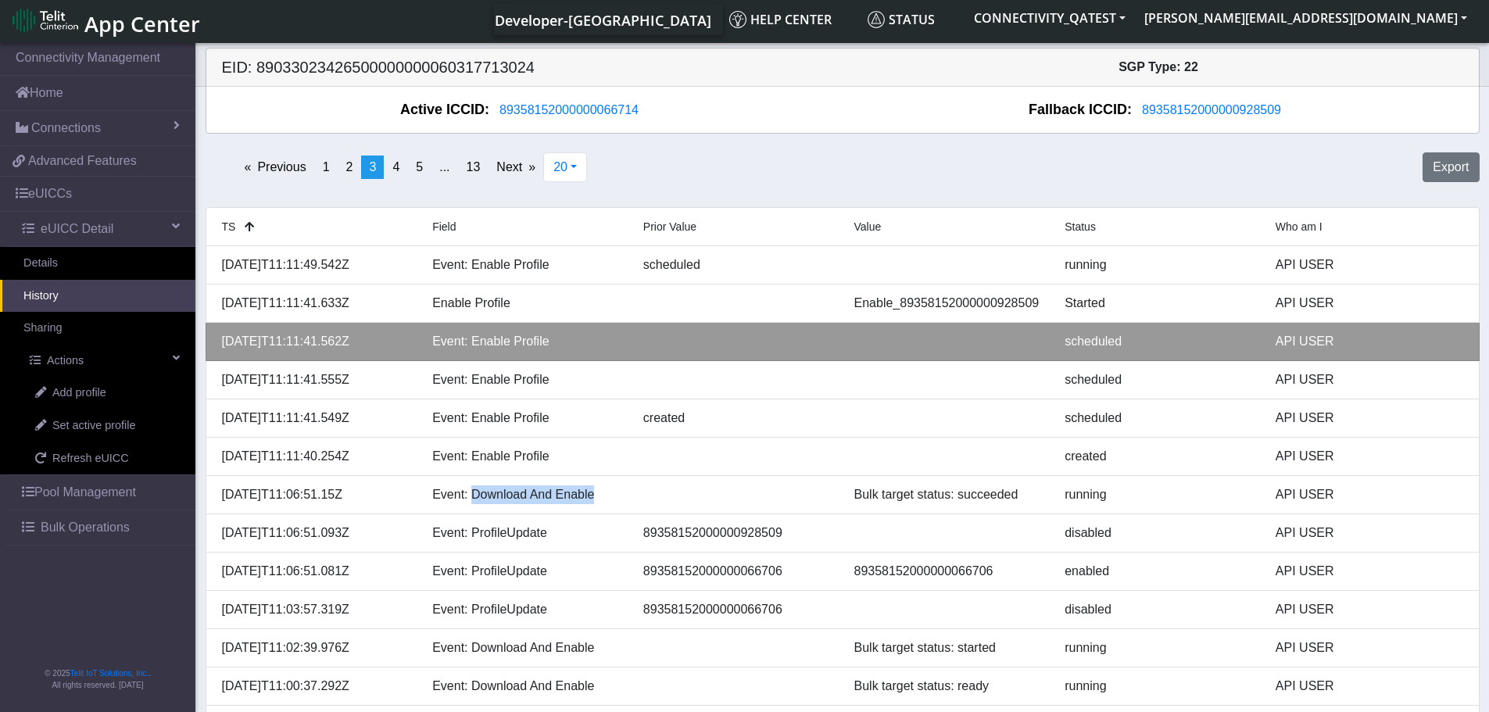
scroll to position [0, 0]
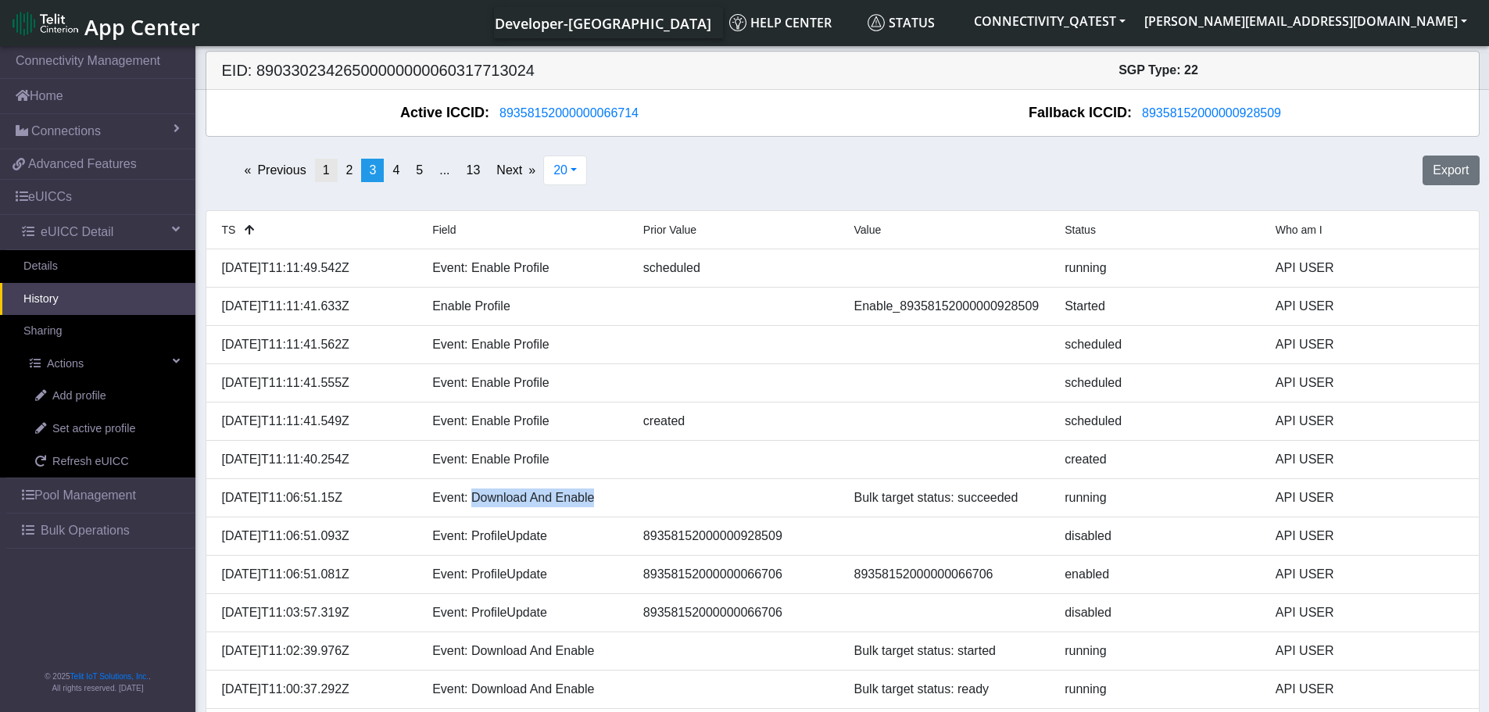
click at [331, 170] on link "page 1" at bounding box center [326, 170] width 23 height 23
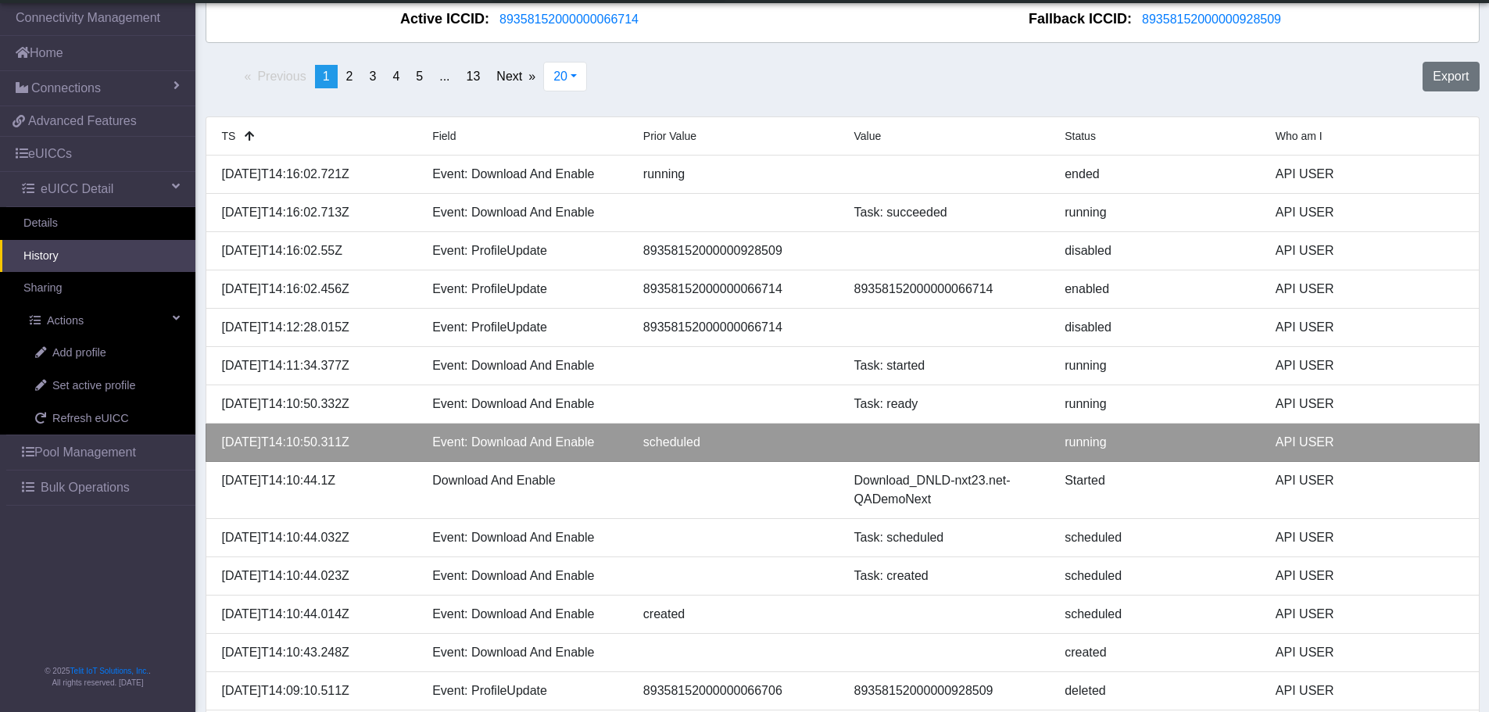
scroll to position [78, 0]
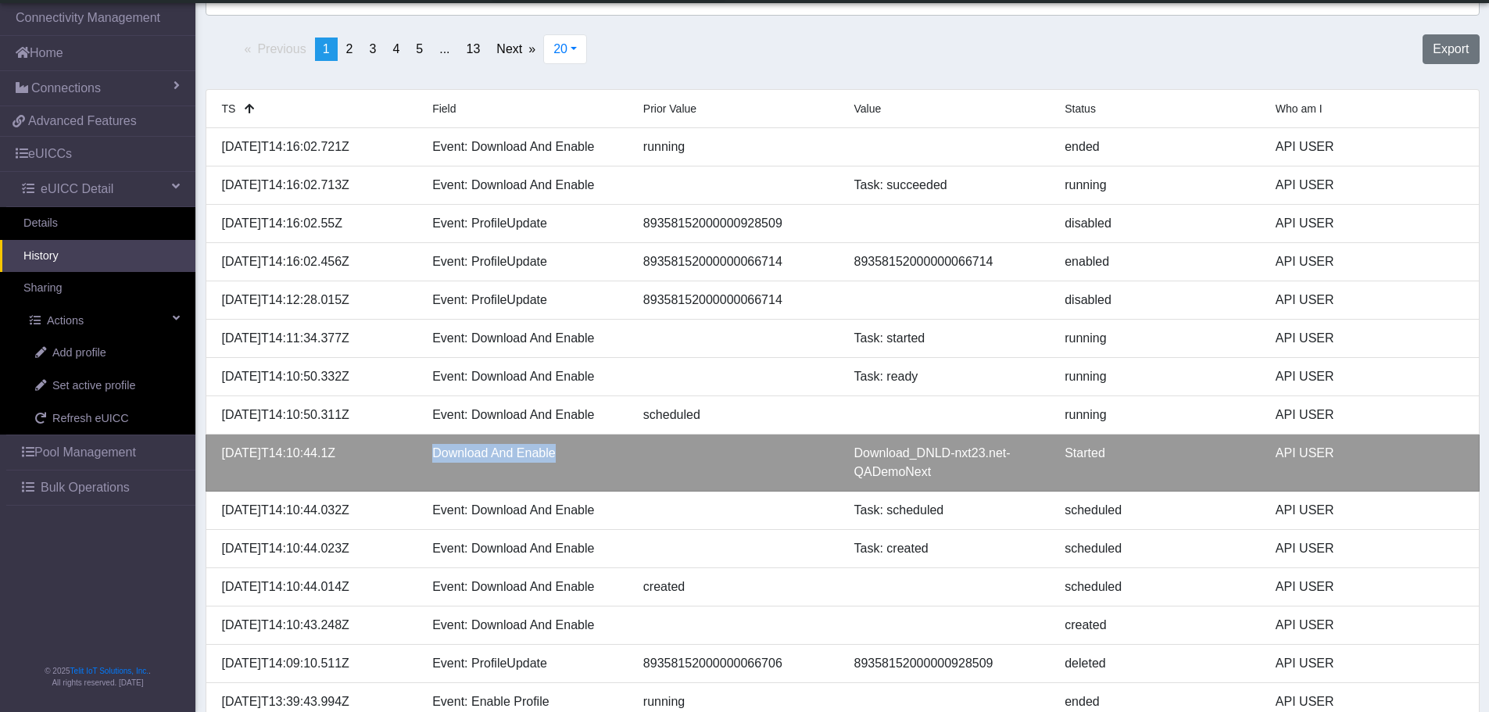
drag, startPoint x: 583, startPoint y: 457, endPoint x: 423, endPoint y: 457, distance: 160.2
click at [423, 457] on div "Download And Enable" at bounding box center [526, 463] width 211 height 38
copy div "Download And Enable"
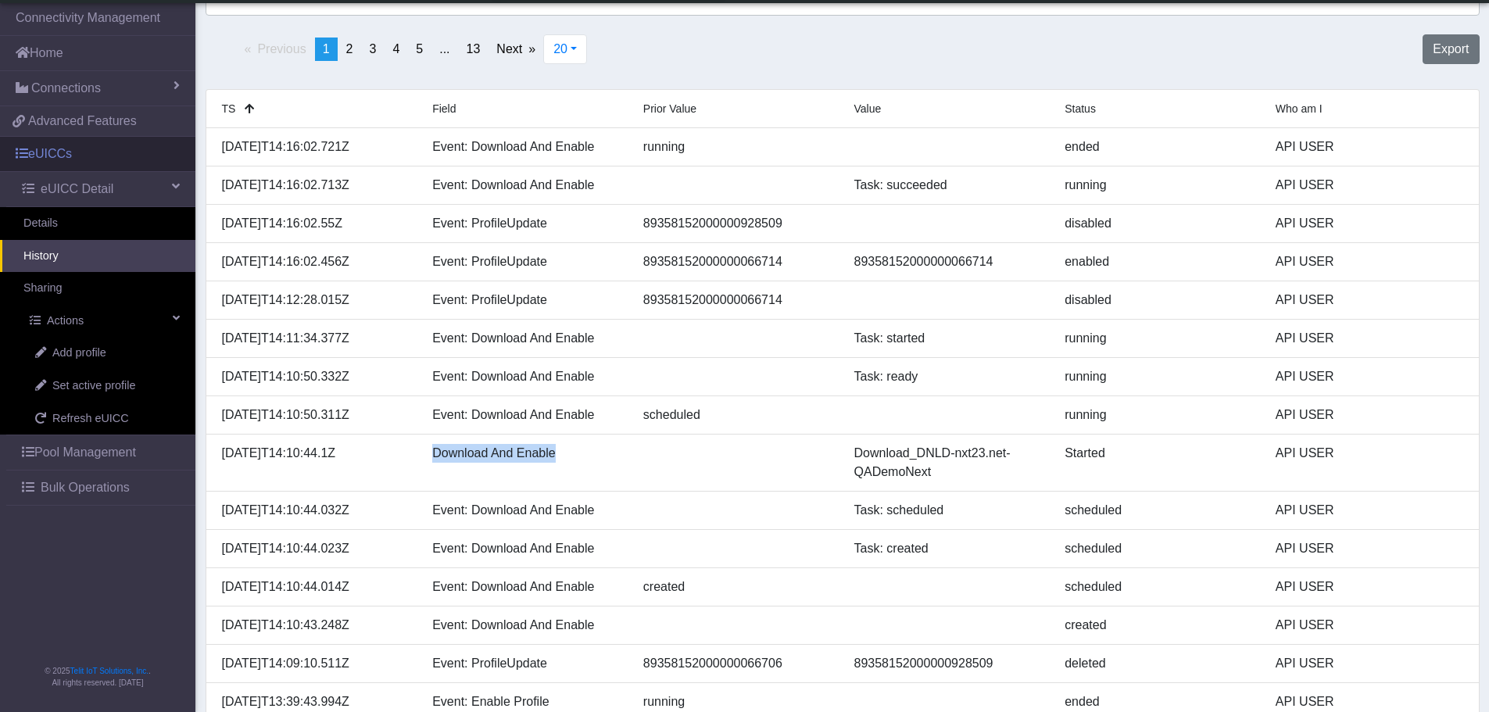
click at [71, 158] on link "eUICCs" at bounding box center [97, 154] width 195 height 34
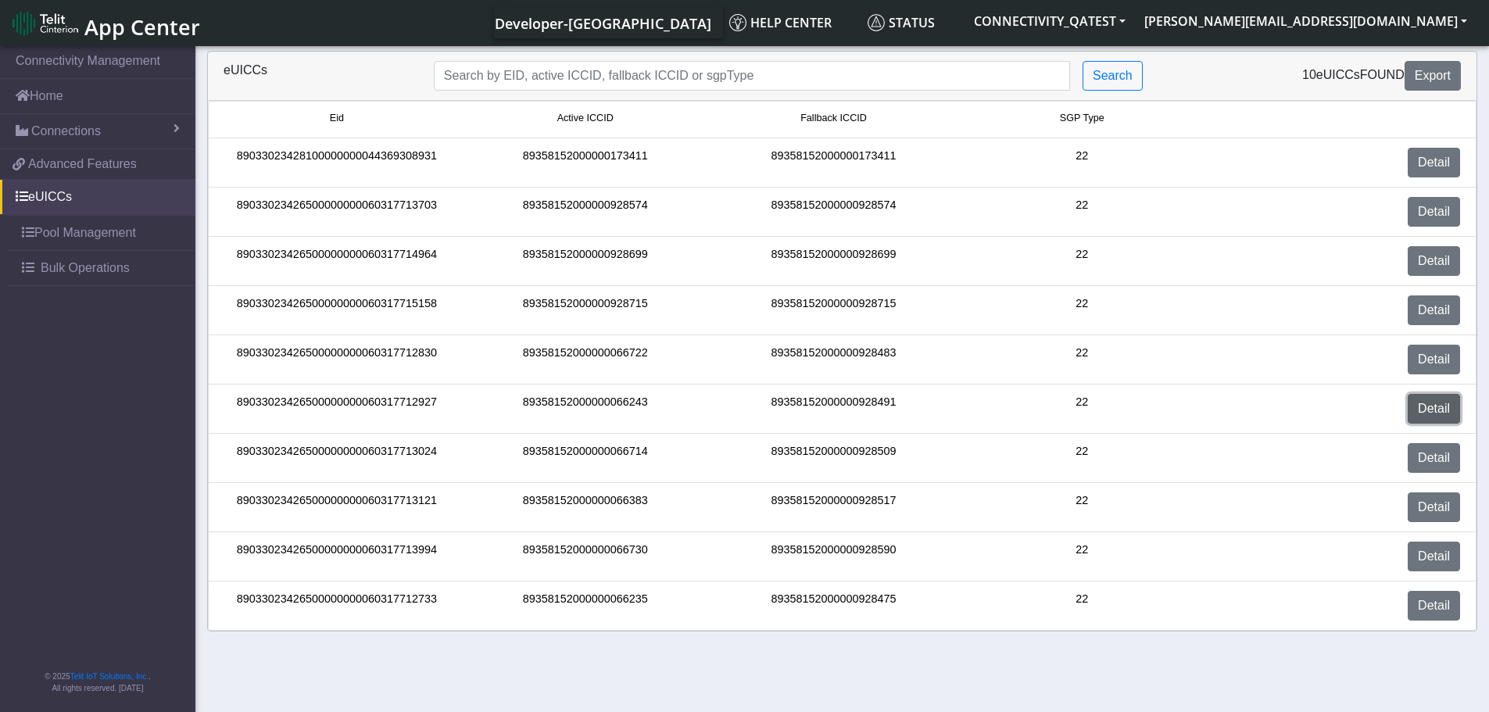
click at [1443, 408] on link "Detail" at bounding box center [1434, 409] width 52 height 30
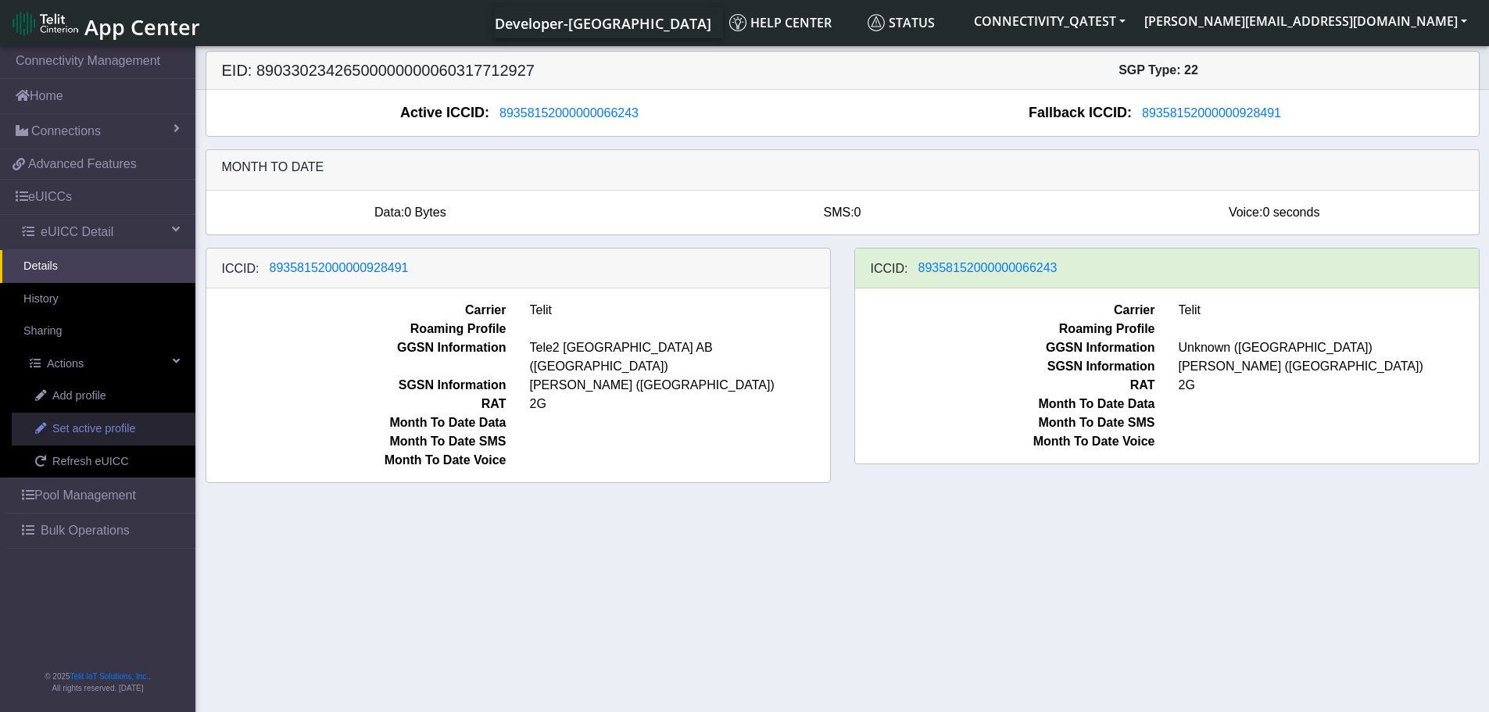
click at [103, 428] on span "Set active profile" at bounding box center [93, 429] width 83 height 17
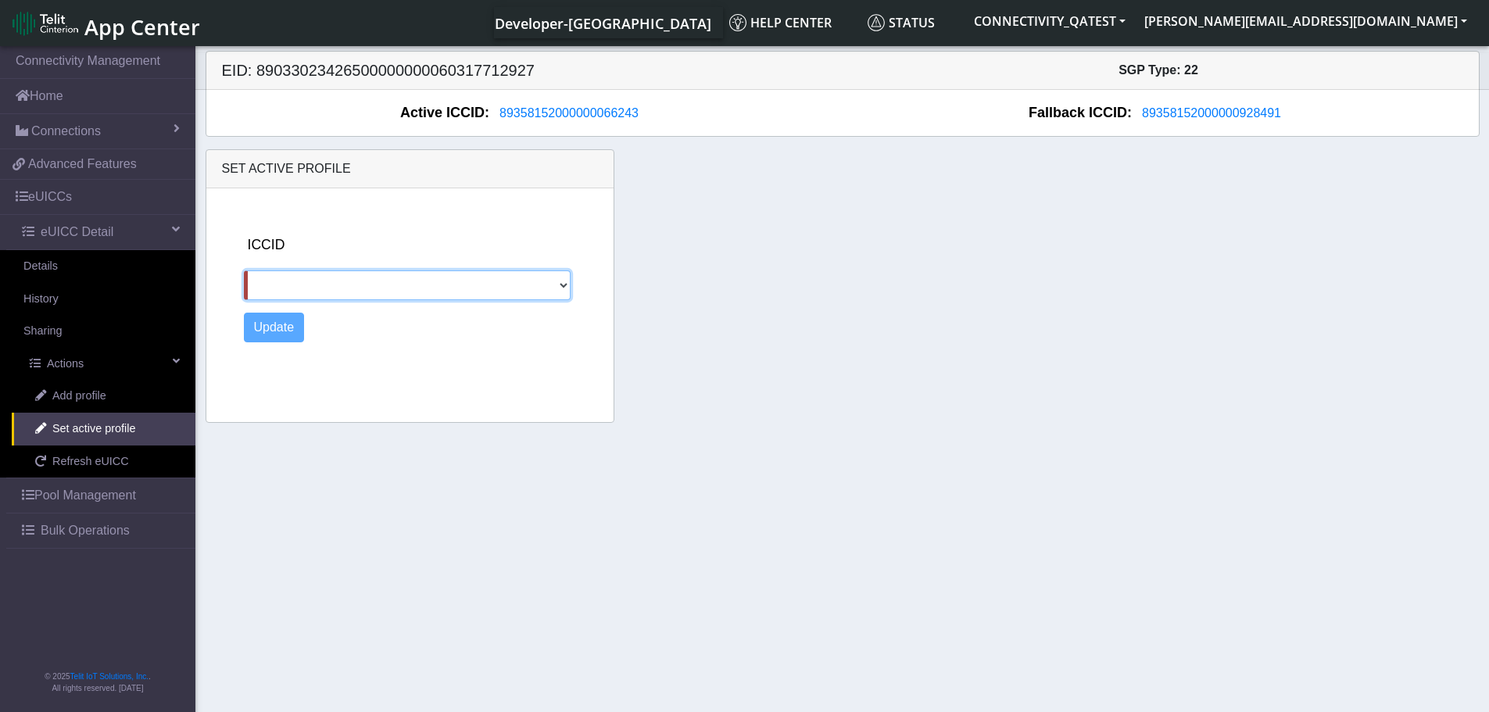
click at [546, 293] on select "89358152000000928491" at bounding box center [407, 285] width 327 height 30
select select "89358152000000928491"
click at [244, 270] on select "89358152000000928491" at bounding box center [407, 285] width 327 height 30
click at [259, 334] on button "Update" at bounding box center [274, 328] width 61 height 30
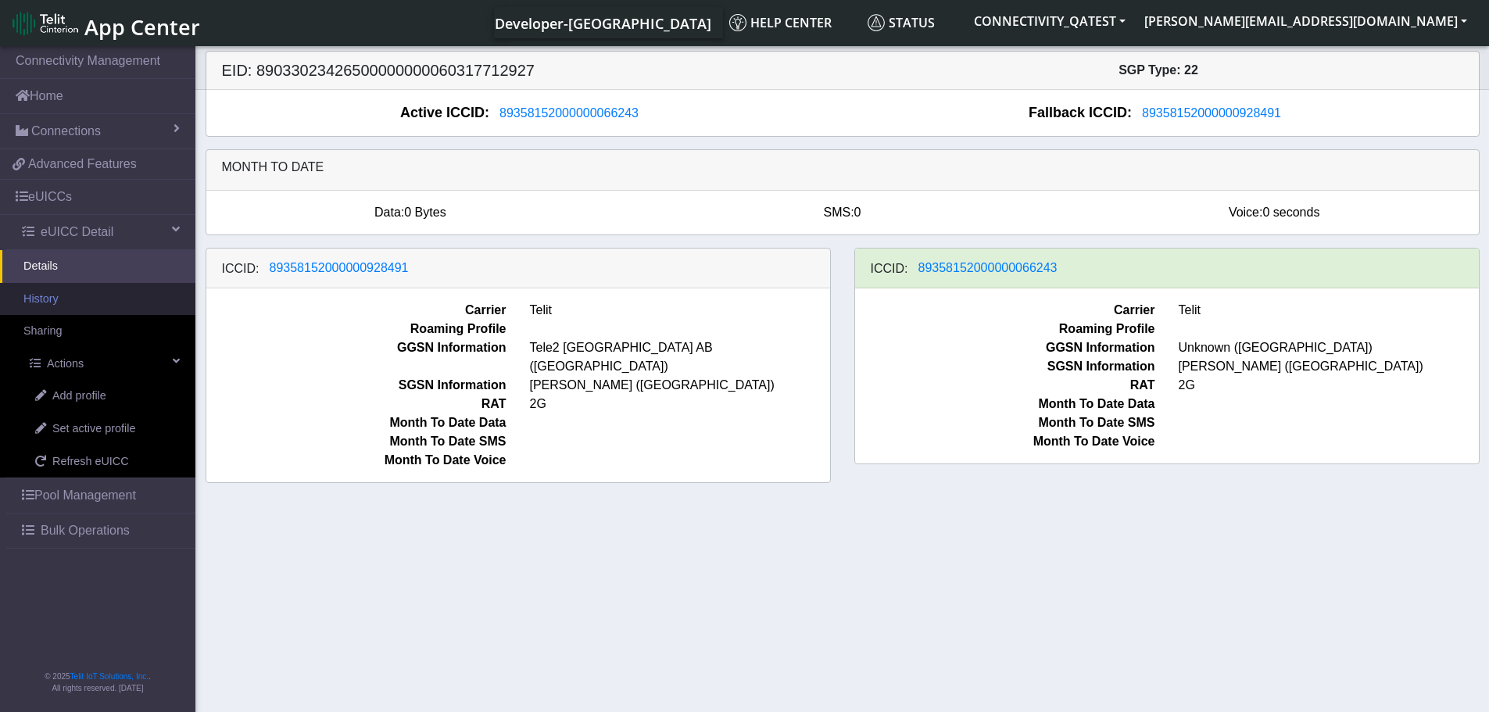
click at [57, 300] on link "History" at bounding box center [97, 299] width 195 height 33
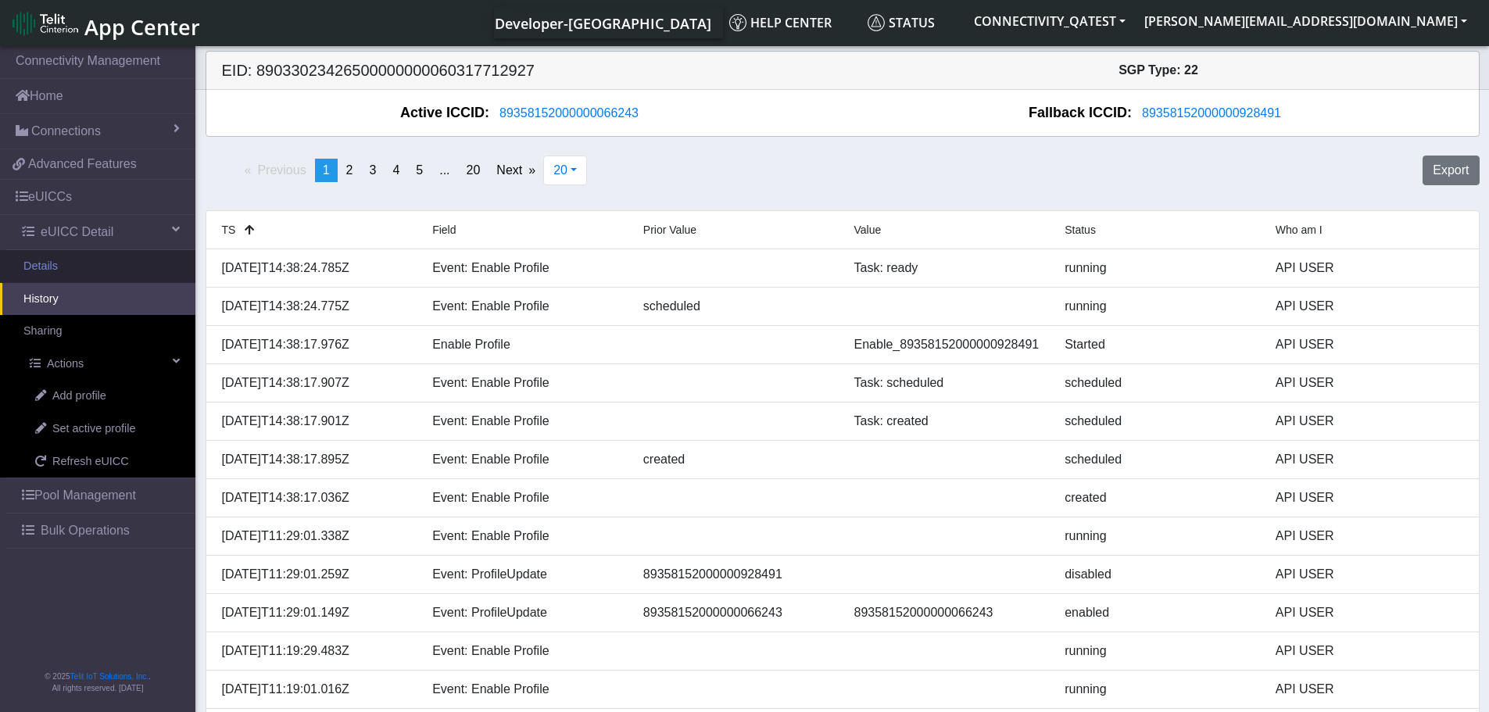
click at [74, 268] on link "Details" at bounding box center [97, 266] width 195 height 33
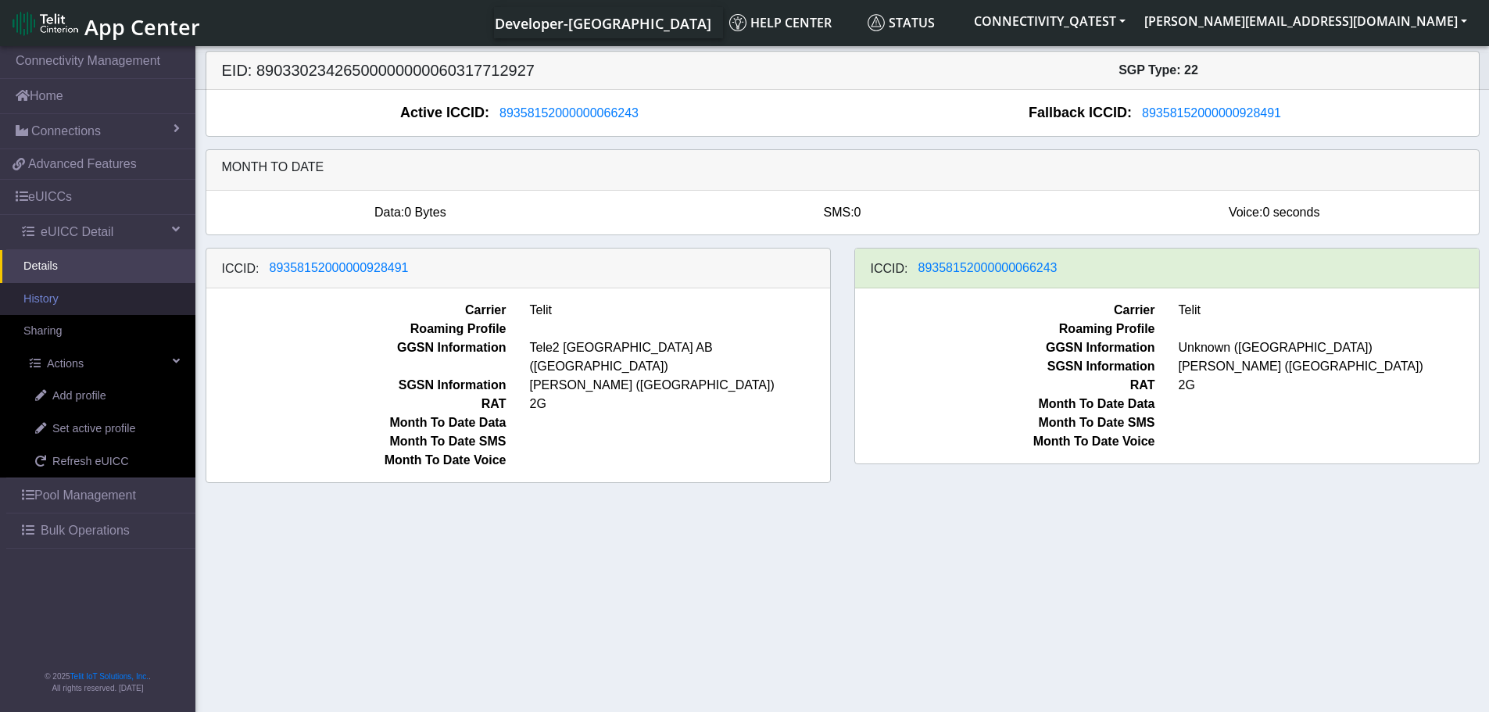
click at [59, 297] on link "History" at bounding box center [97, 299] width 195 height 33
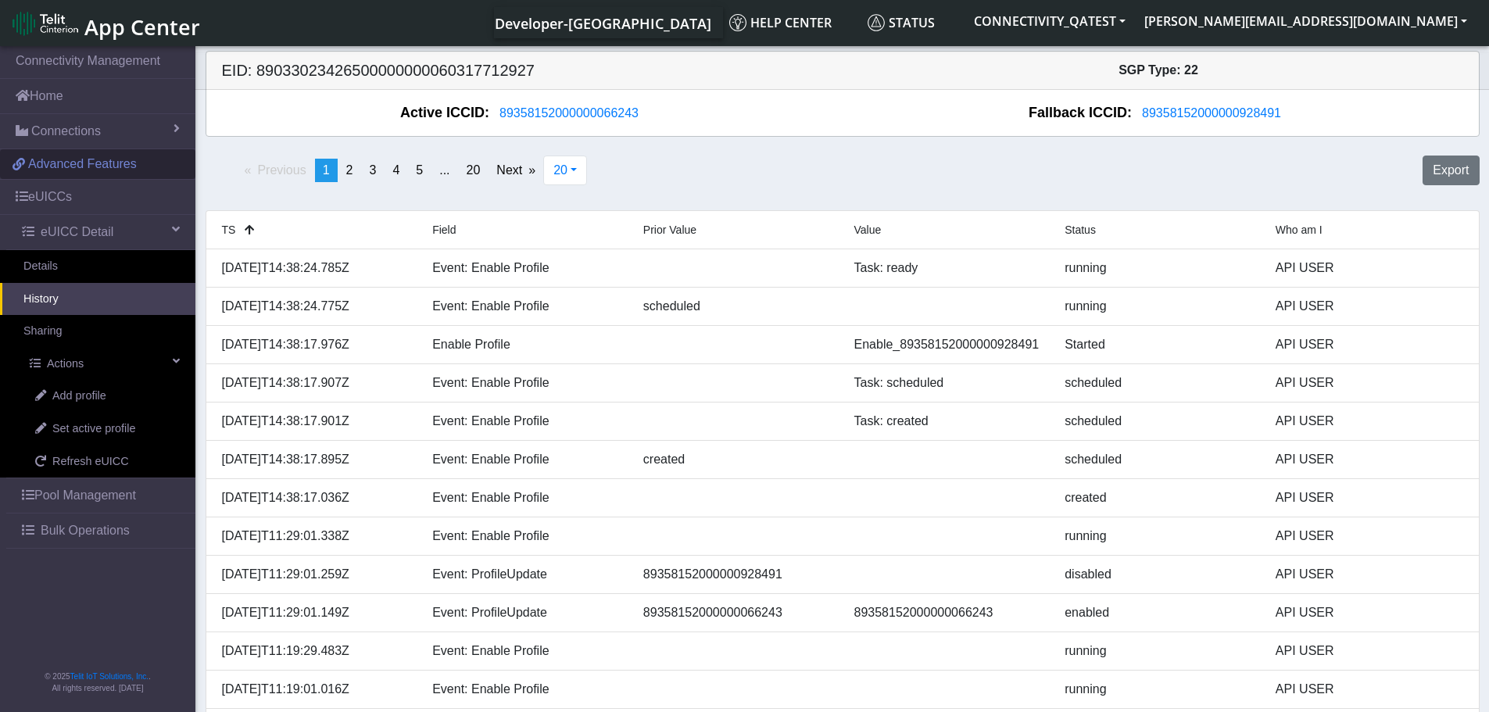
drag, startPoint x: 89, startPoint y: 204, endPoint x: 191, endPoint y: 172, distance: 107.3
click at [89, 204] on link "eUICCs" at bounding box center [97, 197] width 195 height 34
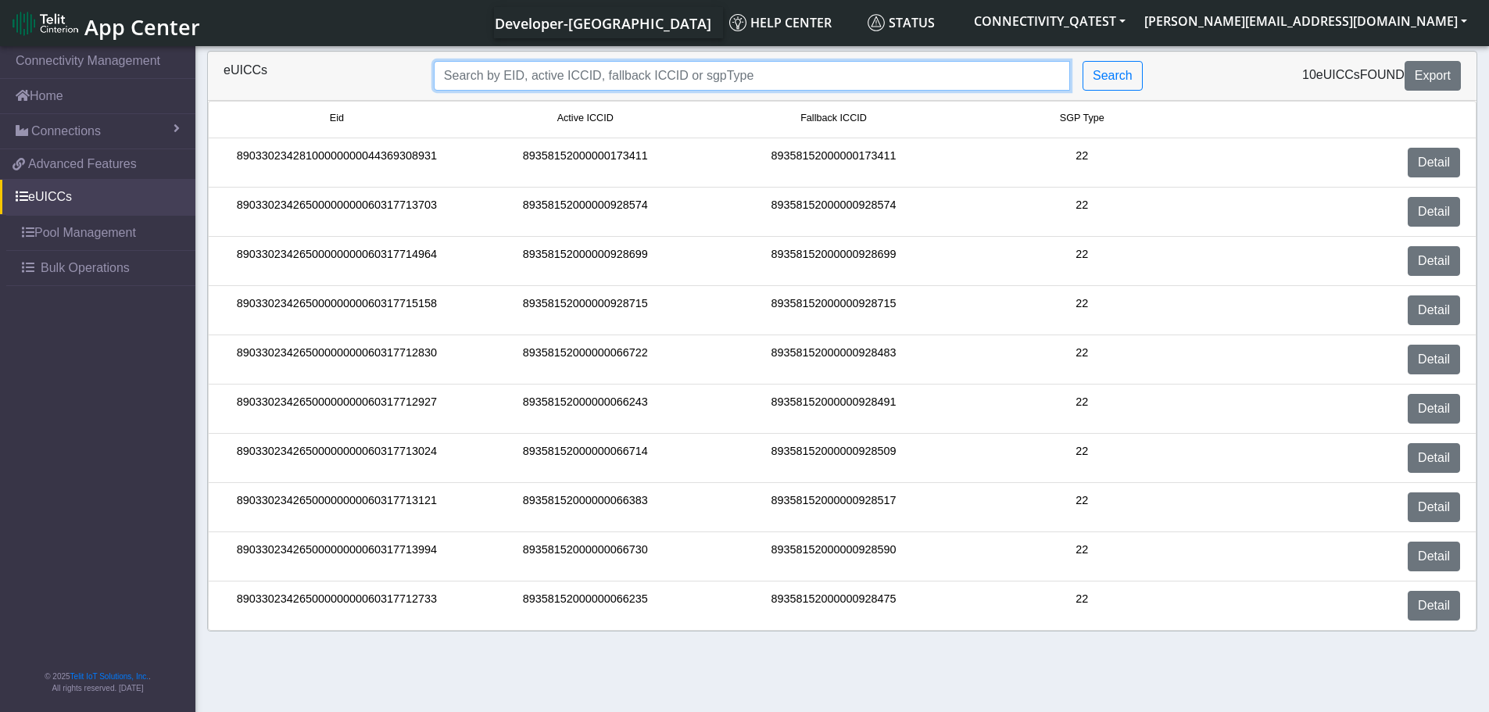
click at [507, 71] on input "Search..." at bounding box center [752, 76] width 636 height 30
paste input "89358152000000066722"
click at [447, 79] on input "89358152000000066722" at bounding box center [752, 76] width 636 height 30
type input "89358152000000066722"
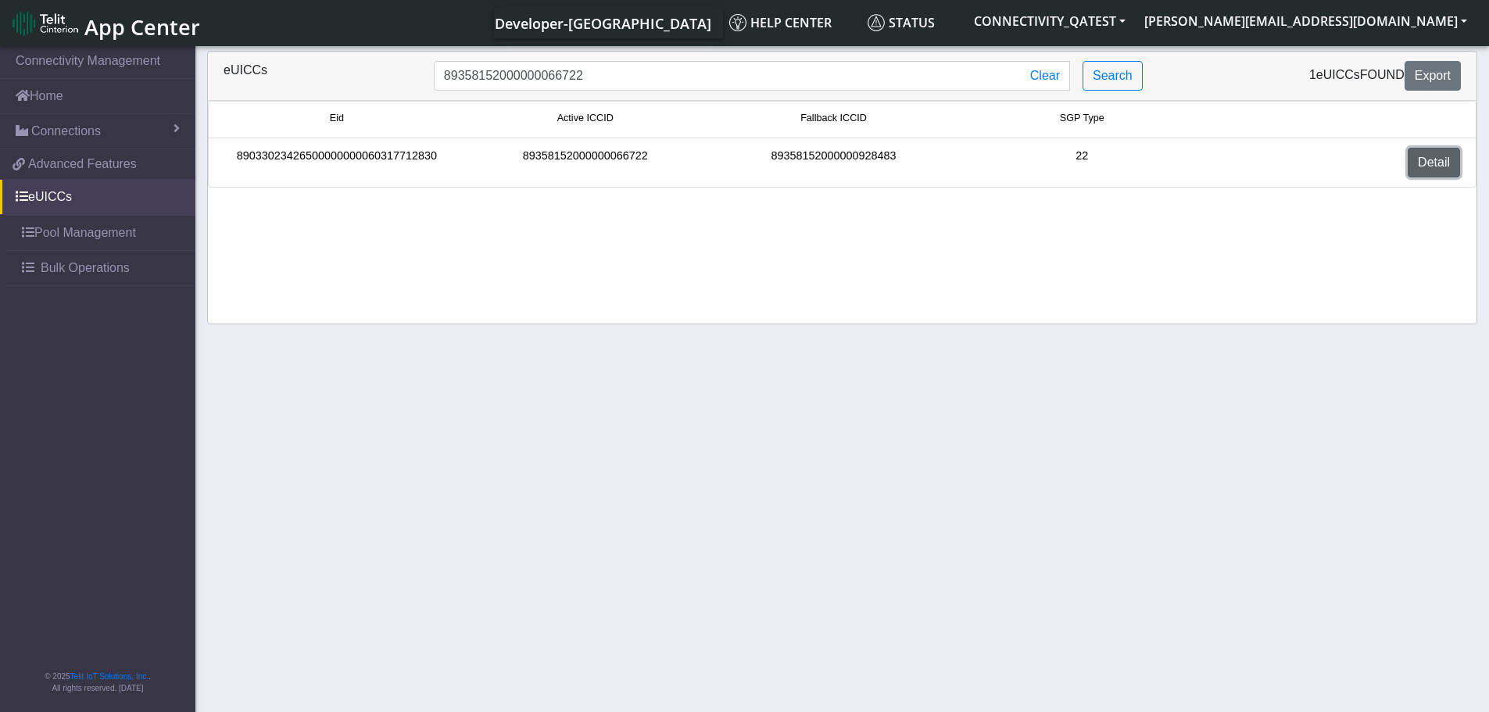
drag, startPoint x: 1449, startPoint y: 158, endPoint x: 1434, endPoint y: 166, distance: 17.2
click at [1449, 158] on link "Detail" at bounding box center [1434, 163] width 52 height 30
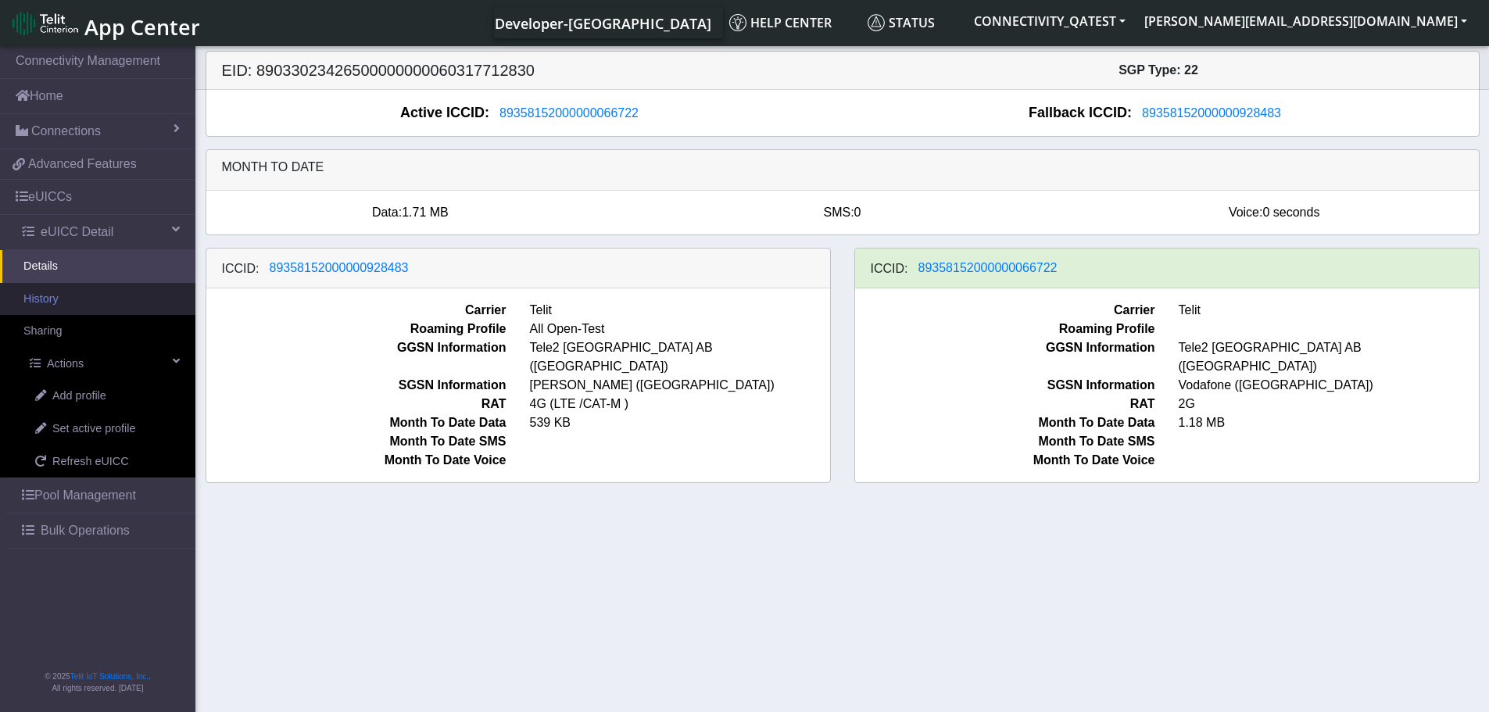
click at [45, 304] on link "History" at bounding box center [97, 299] width 195 height 33
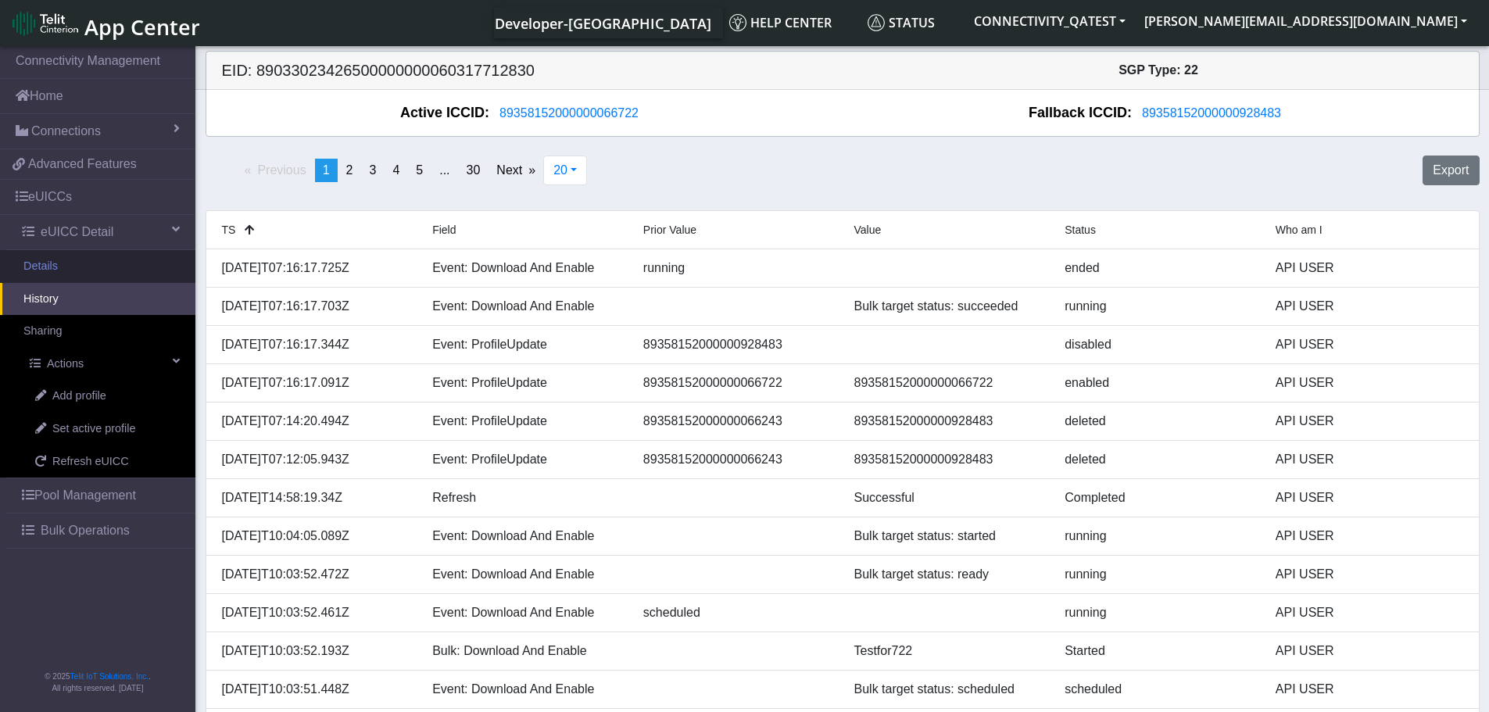
click at [48, 267] on link "Details" at bounding box center [97, 266] width 195 height 33
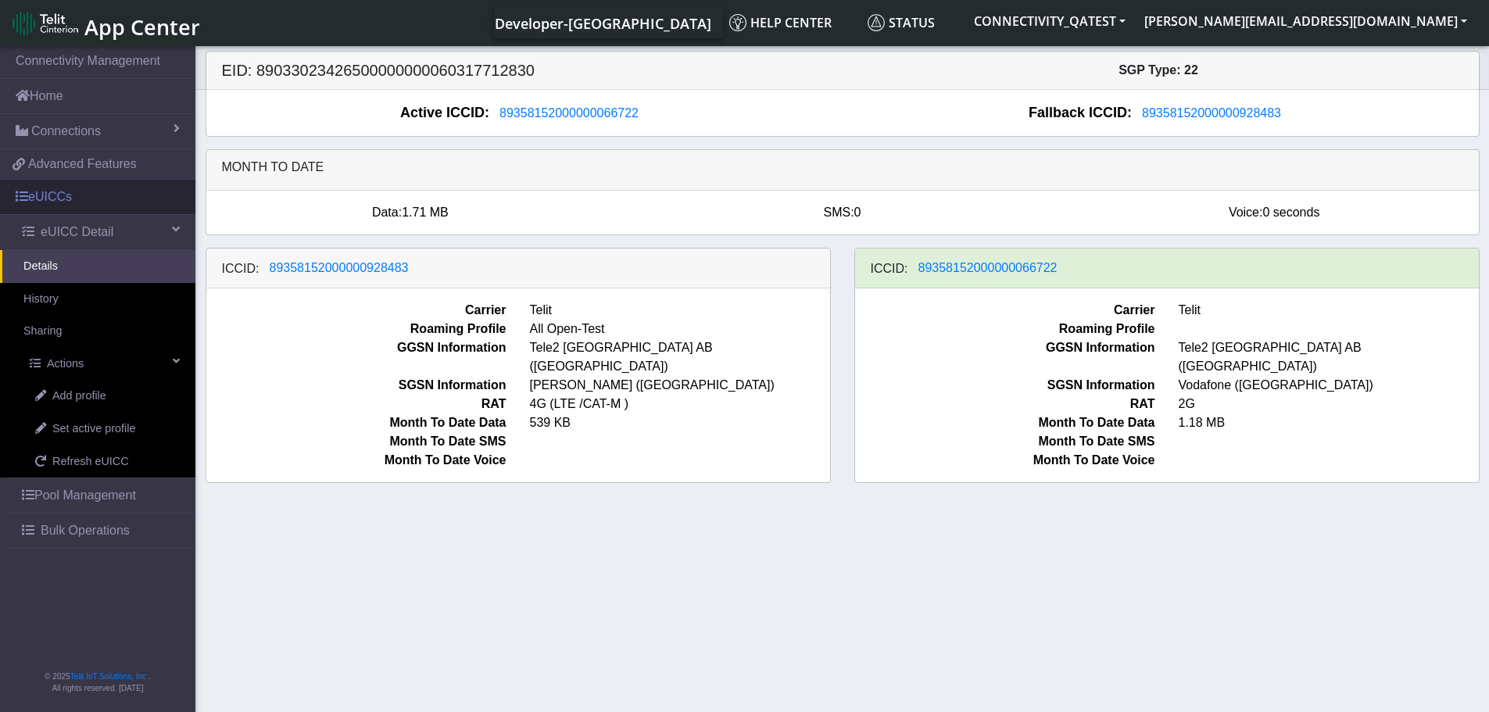
click at [65, 191] on link "eUICCs" at bounding box center [97, 197] width 195 height 34
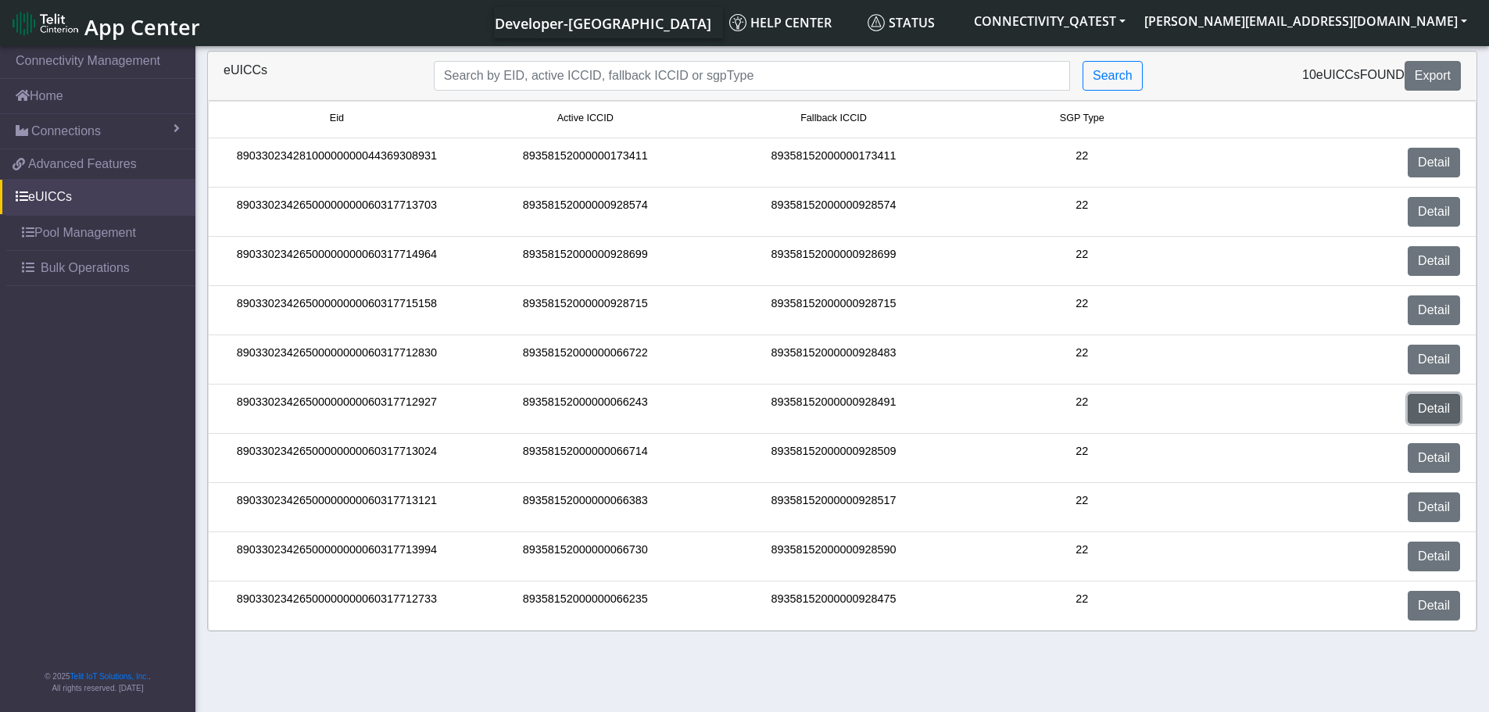
click at [1430, 406] on link "Detail" at bounding box center [1434, 409] width 52 height 30
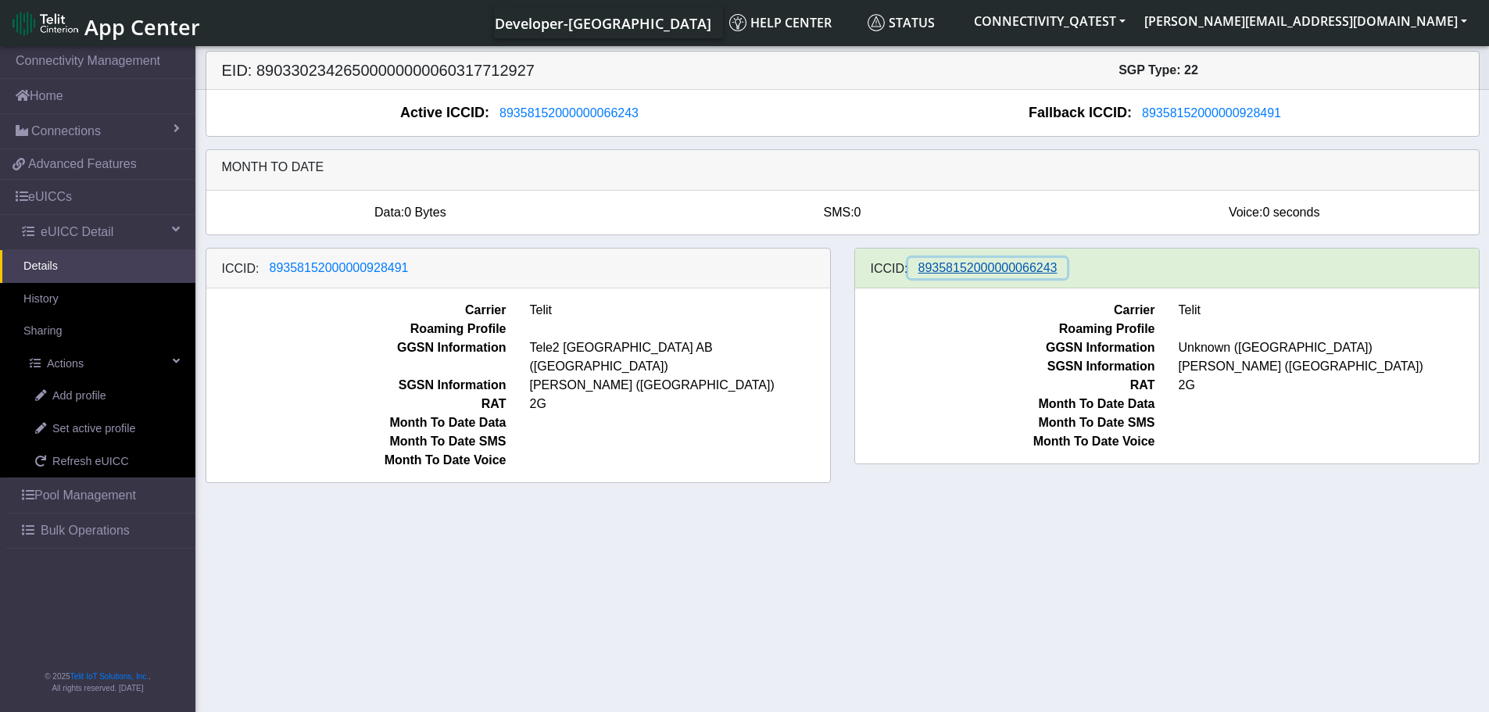
click at [995, 273] on span "89358152000000066243" at bounding box center [987, 267] width 139 height 13
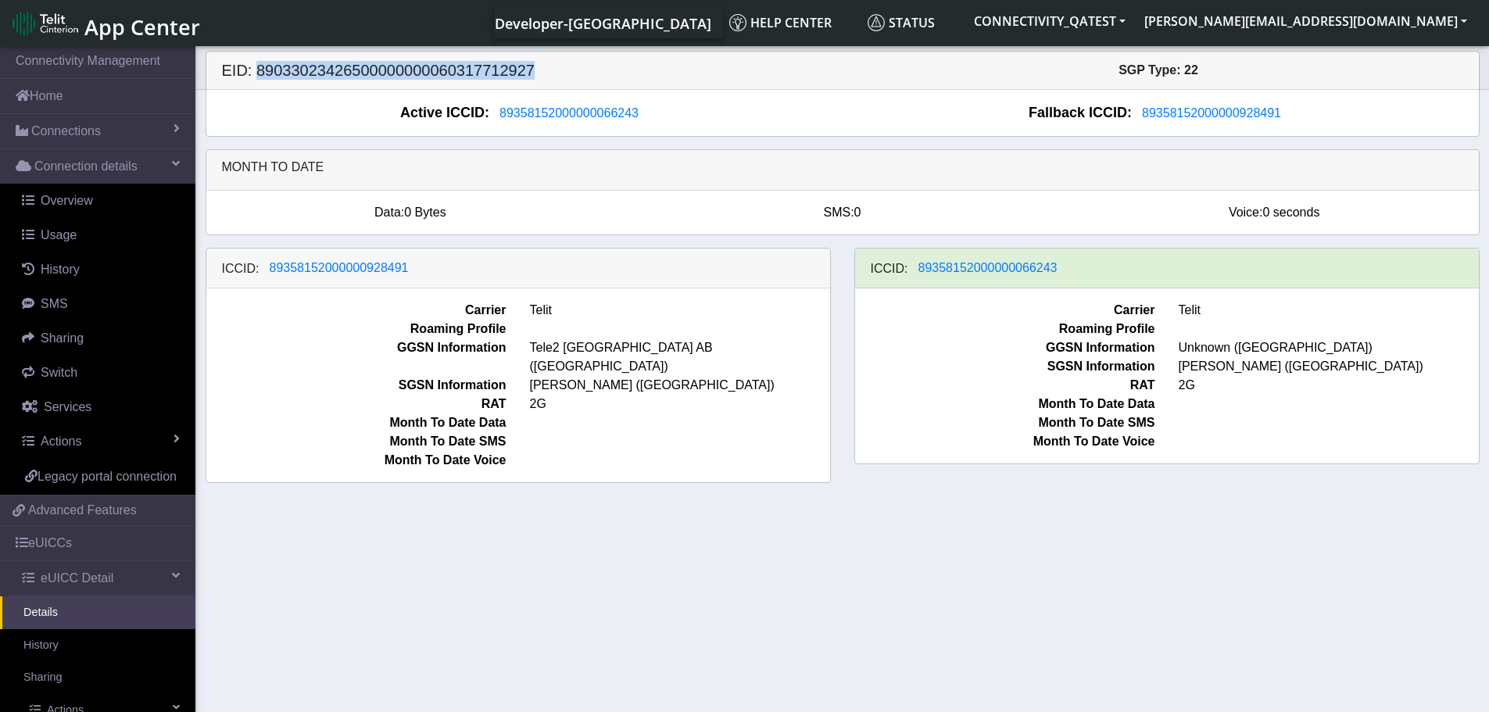
drag, startPoint x: 510, startPoint y: 77, endPoint x: 252, endPoint y: 58, distance: 258.6
click at [252, 58] on div "EID: 89033023426500000000060317712927 SGP Type: 22" at bounding box center [843, 71] width 1296 height 38
copy h5 "89033023426500000000060317712927"
drag, startPoint x: 429, startPoint y: 270, endPoint x: 256, endPoint y: 272, distance: 173.5
click at [256, 272] on div "ICCID: 89358152000000928491" at bounding box center [518, 269] width 624 height 40
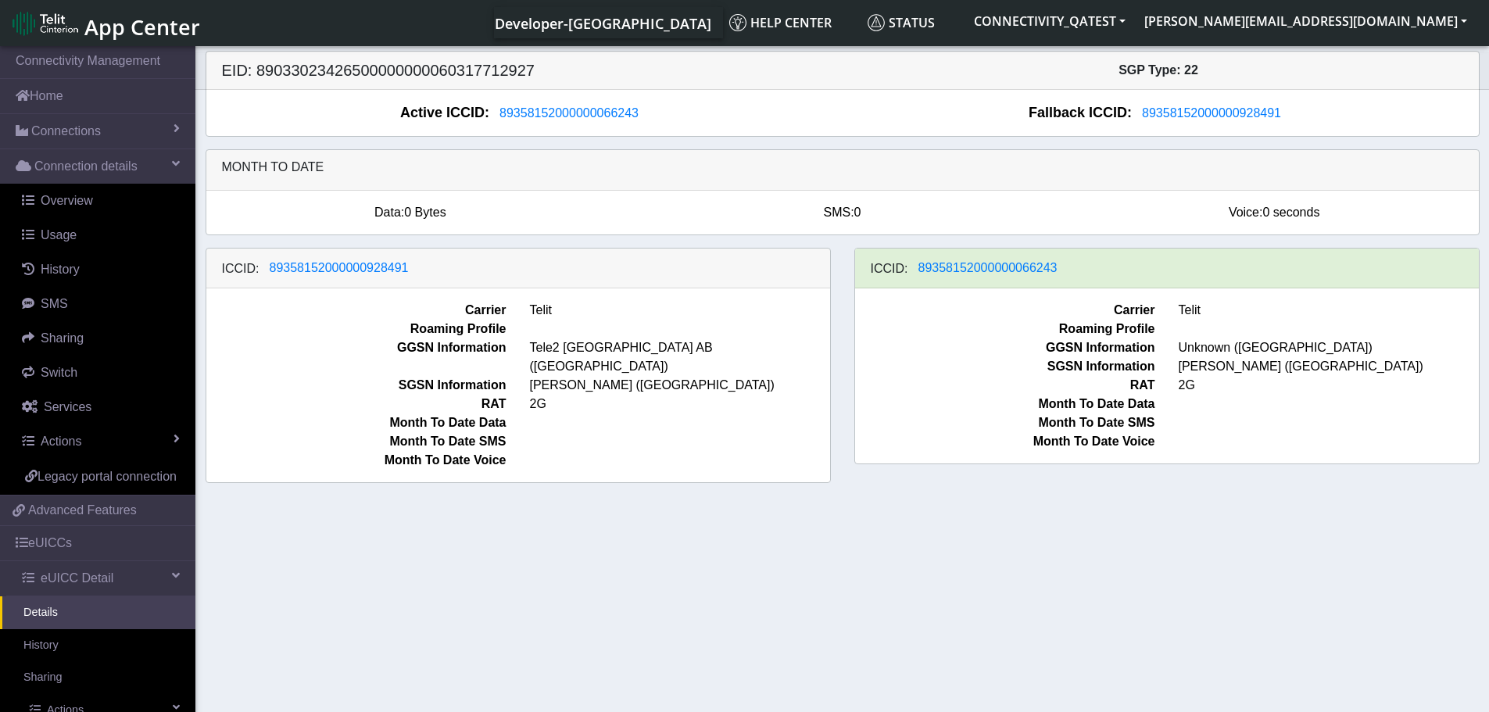
drag, startPoint x: 667, startPoint y: 123, endPoint x: 542, endPoint y: 130, distance: 125.2
click at [542, 130] on div "Active ICCID: 89358152000000066243 Fallback ICCID: 89358152000000928491" at bounding box center [842, 113] width 1272 height 46
click at [378, 268] on span "89358152000000928491" at bounding box center [339, 267] width 139 height 13
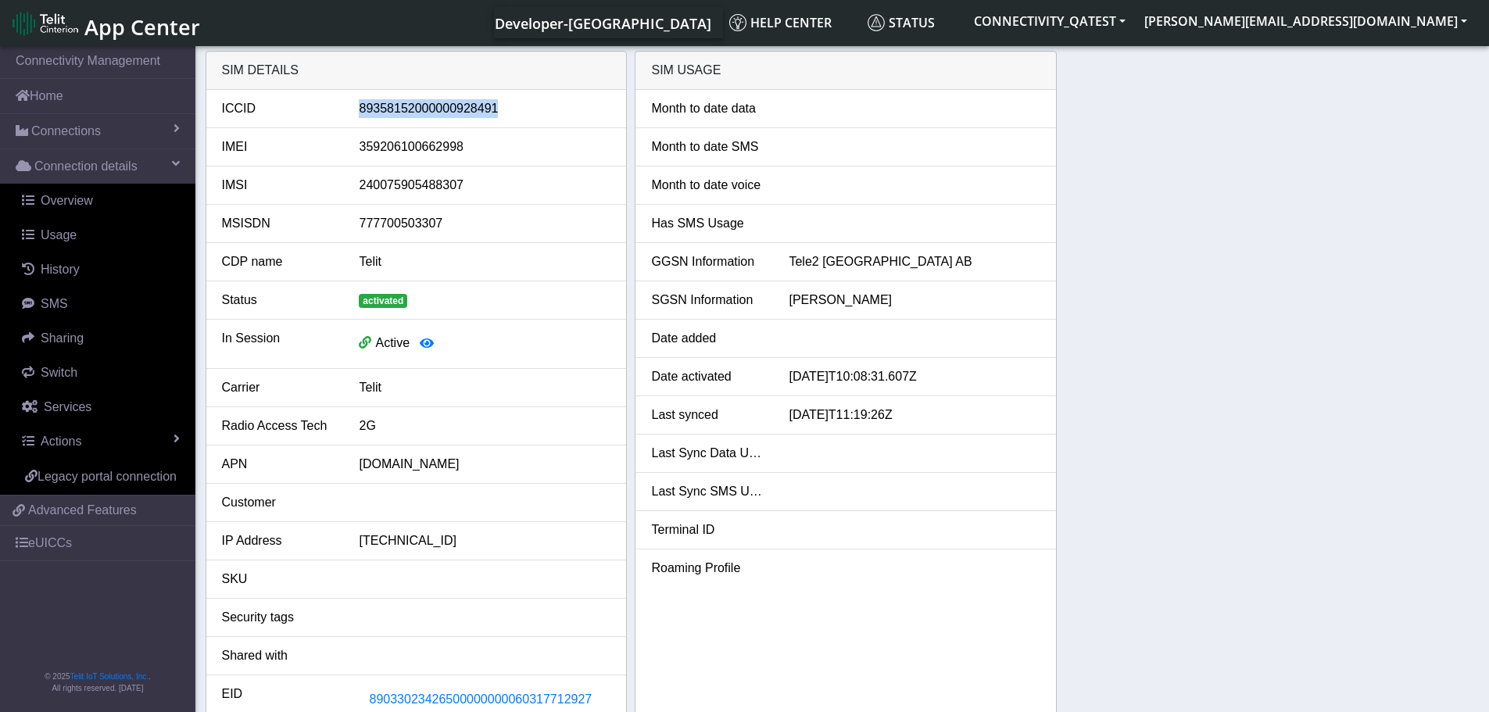
drag, startPoint x: 523, startPoint y: 106, endPoint x: 352, endPoint y: 109, distance: 171.2
click at [352, 109] on div "89358152000000928491" at bounding box center [484, 108] width 275 height 19
copy div "89358152000000928491"
drag, startPoint x: 467, startPoint y: 148, endPoint x: 336, endPoint y: 146, distance: 131.3
click at [336, 146] on div "IMEI 359206100662998" at bounding box center [416, 147] width 413 height 19
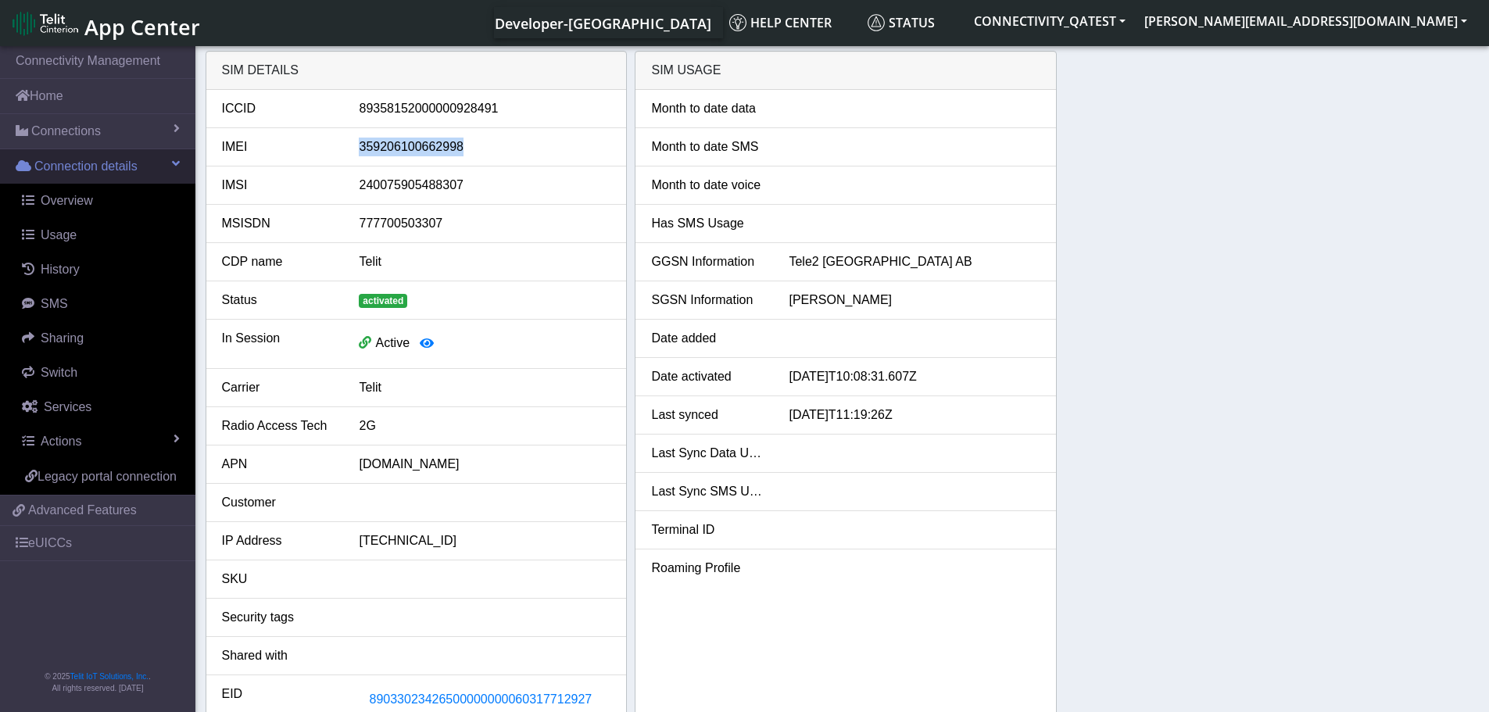
copy div "359206100662998"
drag, startPoint x: 41, startPoint y: 547, endPoint x: 59, endPoint y: 552, distance: 19.3
click at [41, 547] on link "eUICCs" at bounding box center [97, 543] width 195 height 34
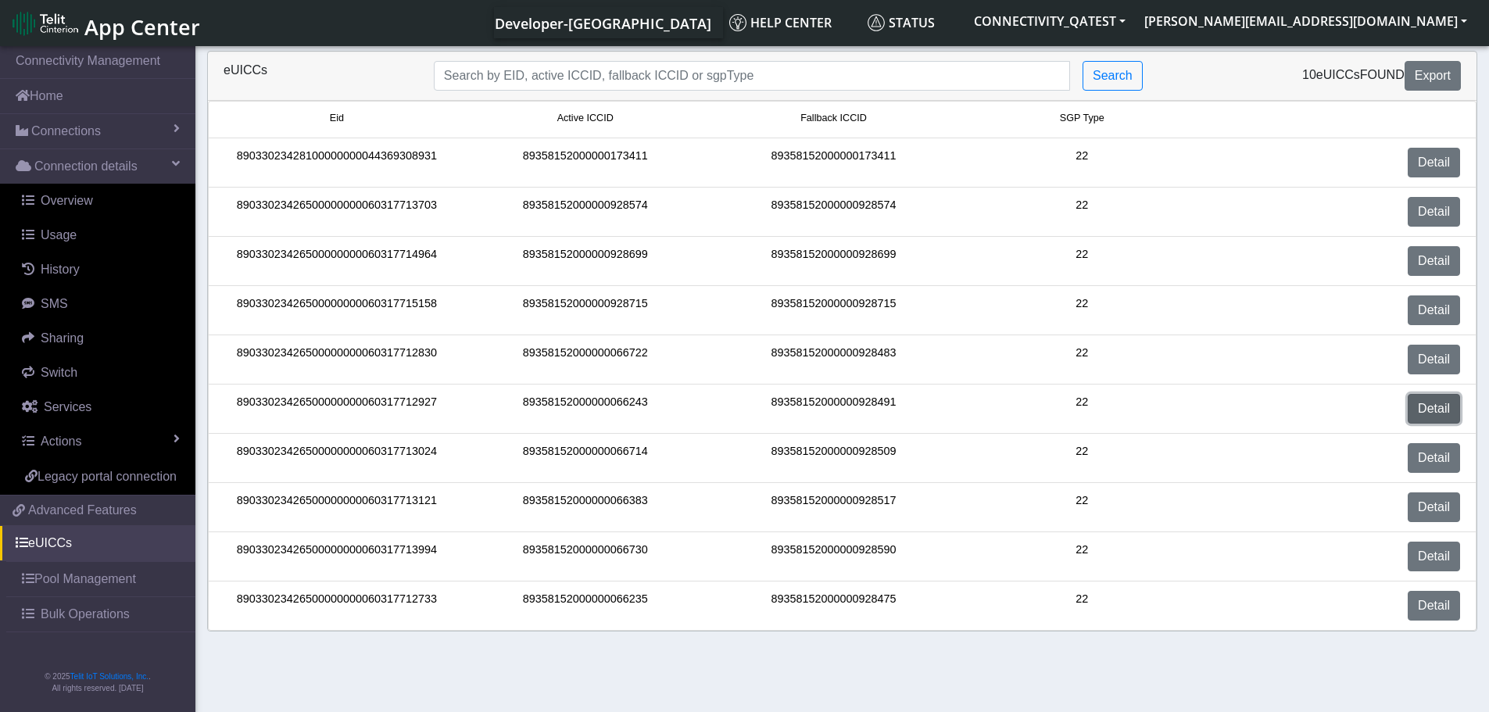
click at [1433, 407] on link "Detail" at bounding box center [1434, 409] width 52 height 30
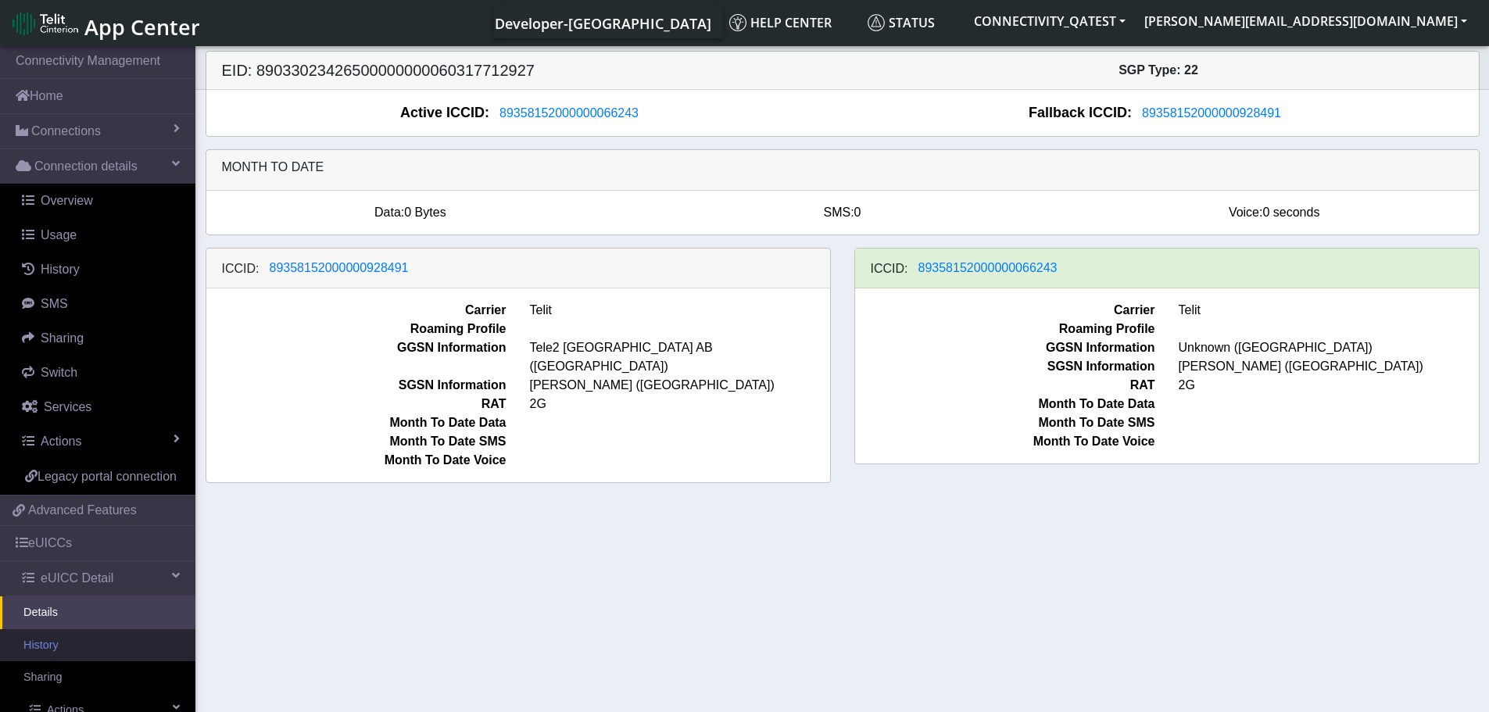
click at [65, 660] on link "History" at bounding box center [97, 645] width 195 height 33
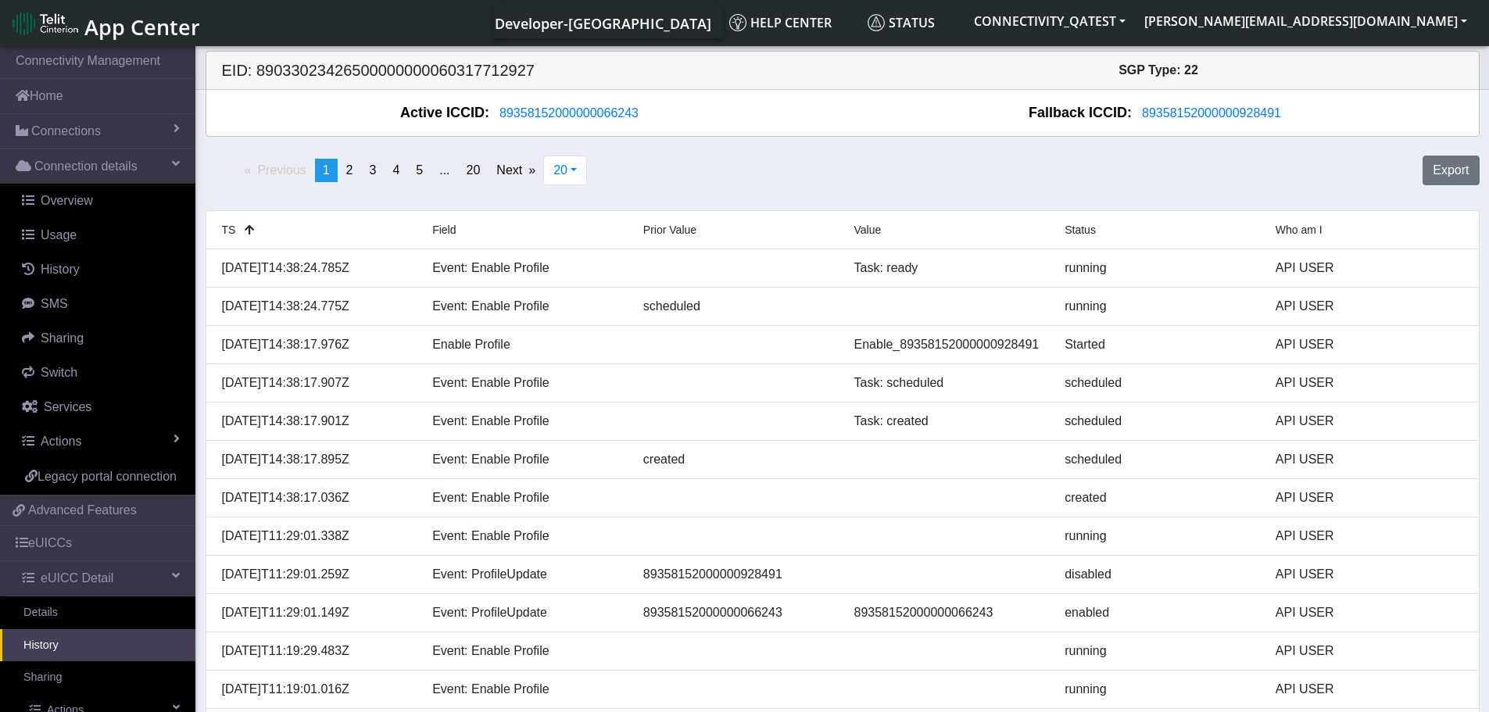
drag, startPoint x: 64, startPoint y: 560, endPoint x: 407, endPoint y: 417, distance: 371.4
click at [64, 560] on link "eUICCs" at bounding box center [97, 543] width 195 height 34
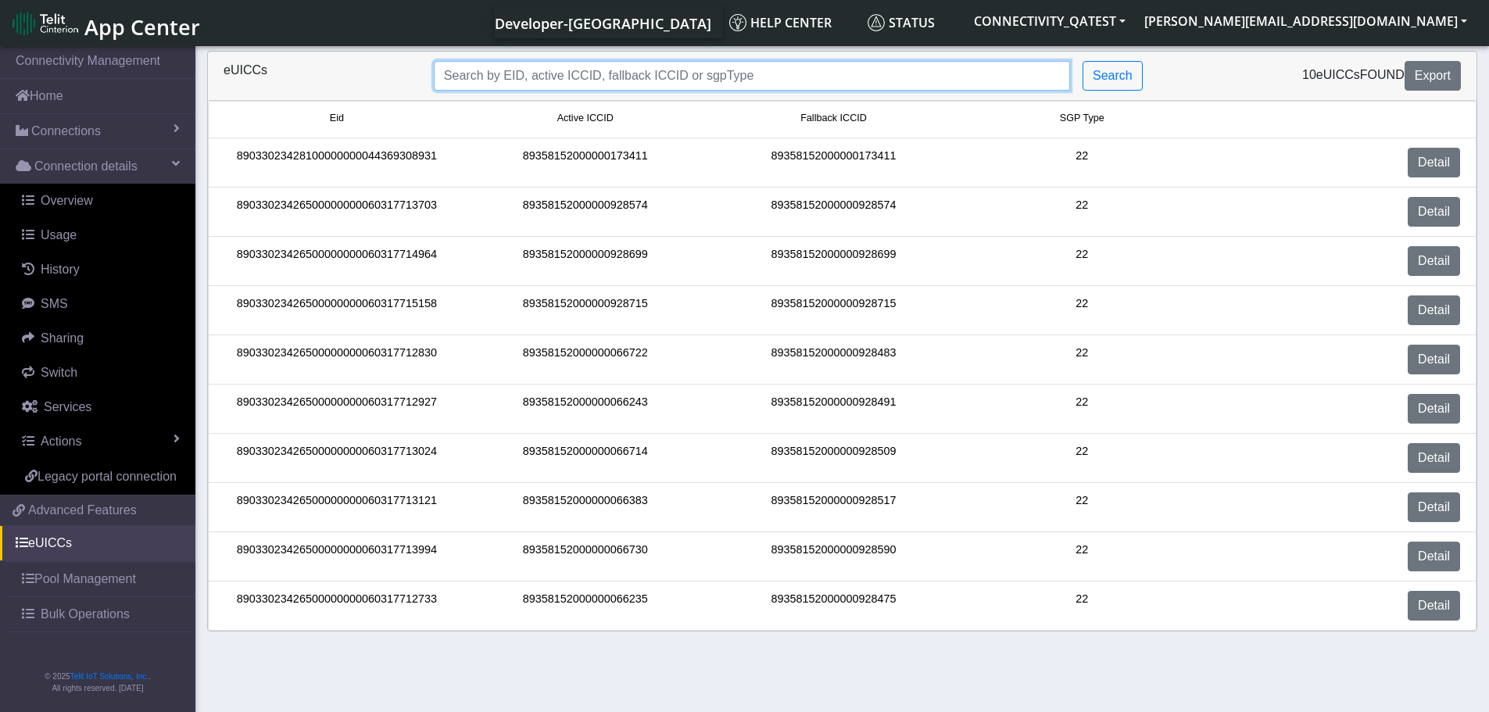
click at [535, 76] on input "Search..." at bounding box center [752, 76] width 636 height 30
paste input "89033023426500000000060317713024"
type input "89033023426500000000060317713024"
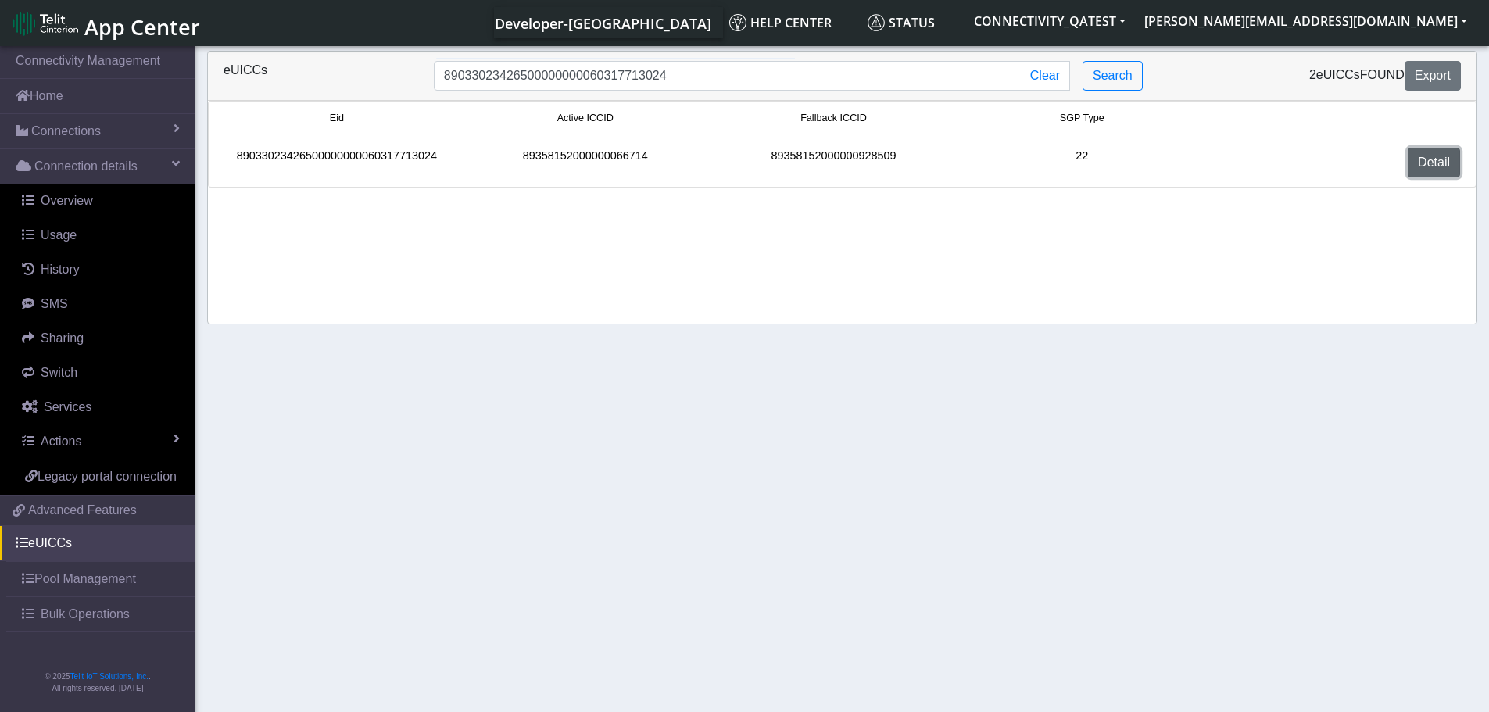
click at [1437, 162] on link "Detail" at bounding box center [1434, 163] width 52 height 30
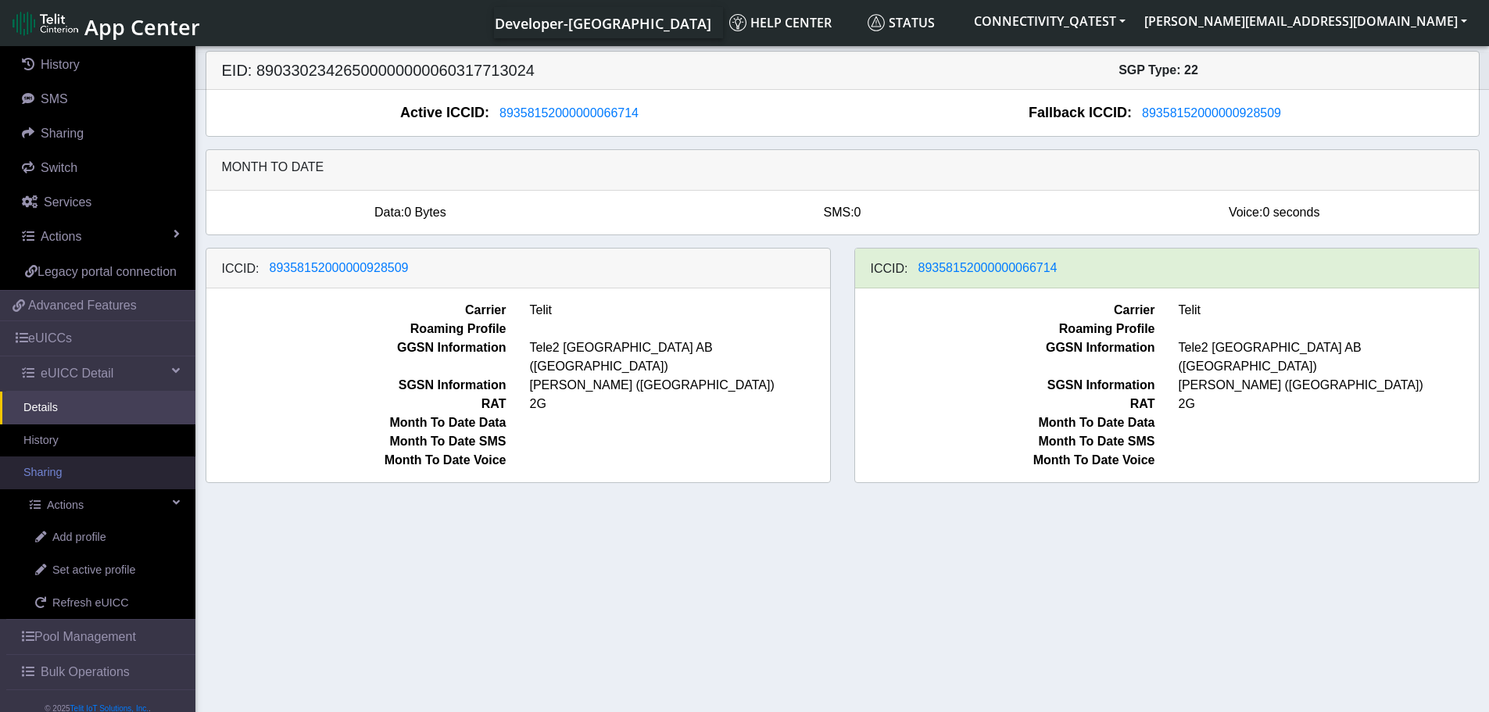
scroll to position [234, 0]
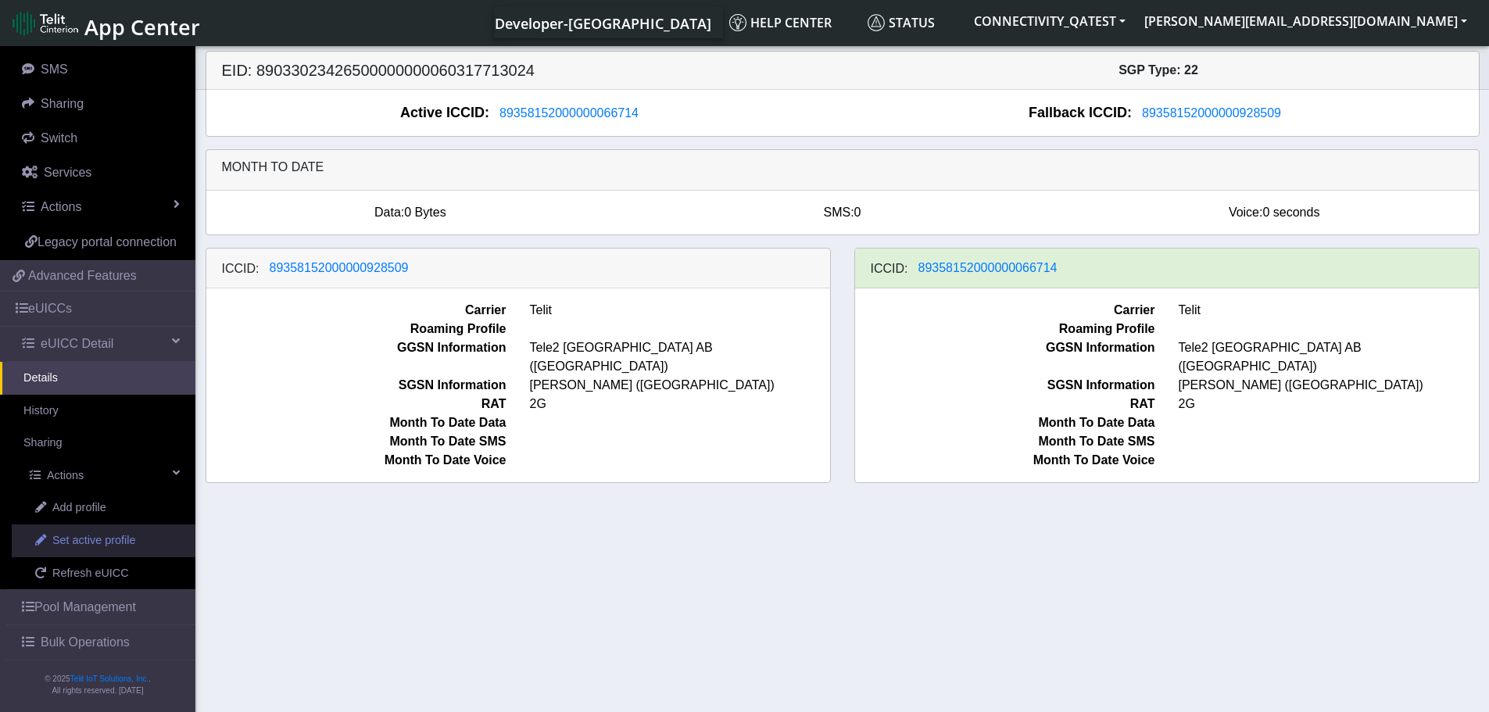
click at [89, 549] on span "Set active profile" at bounding box center [93, 540] width 83 height 17
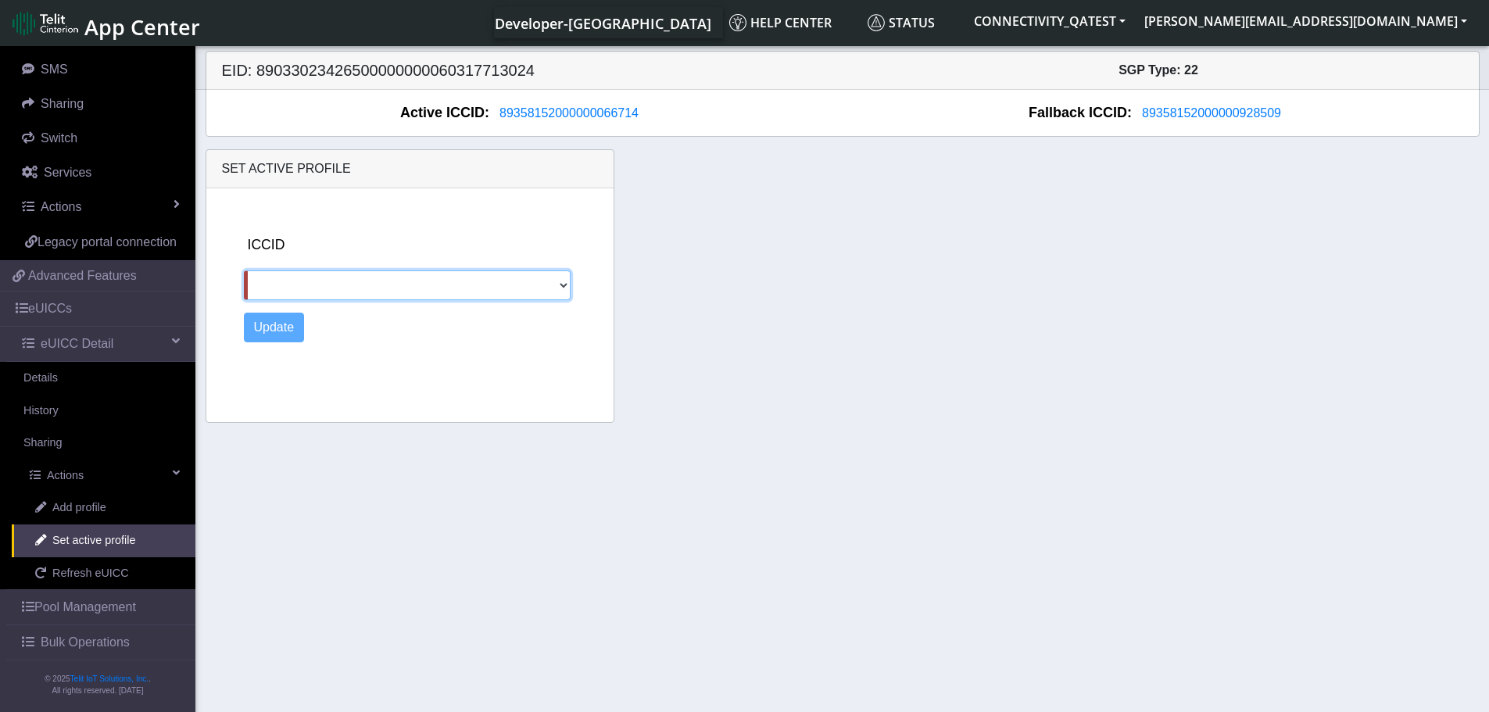
click at [559, 272] on select "89358152000000928509" at bounding box center [407, 285] width 327 height 30
select select "89358152000000928509"
click at [244, 270] on select "89358152000000928509" at bounding box center [407, 285] width 327 height 30
click at [270, 331] on button "Update" at bounding box center [274, 328] width 61 height 30
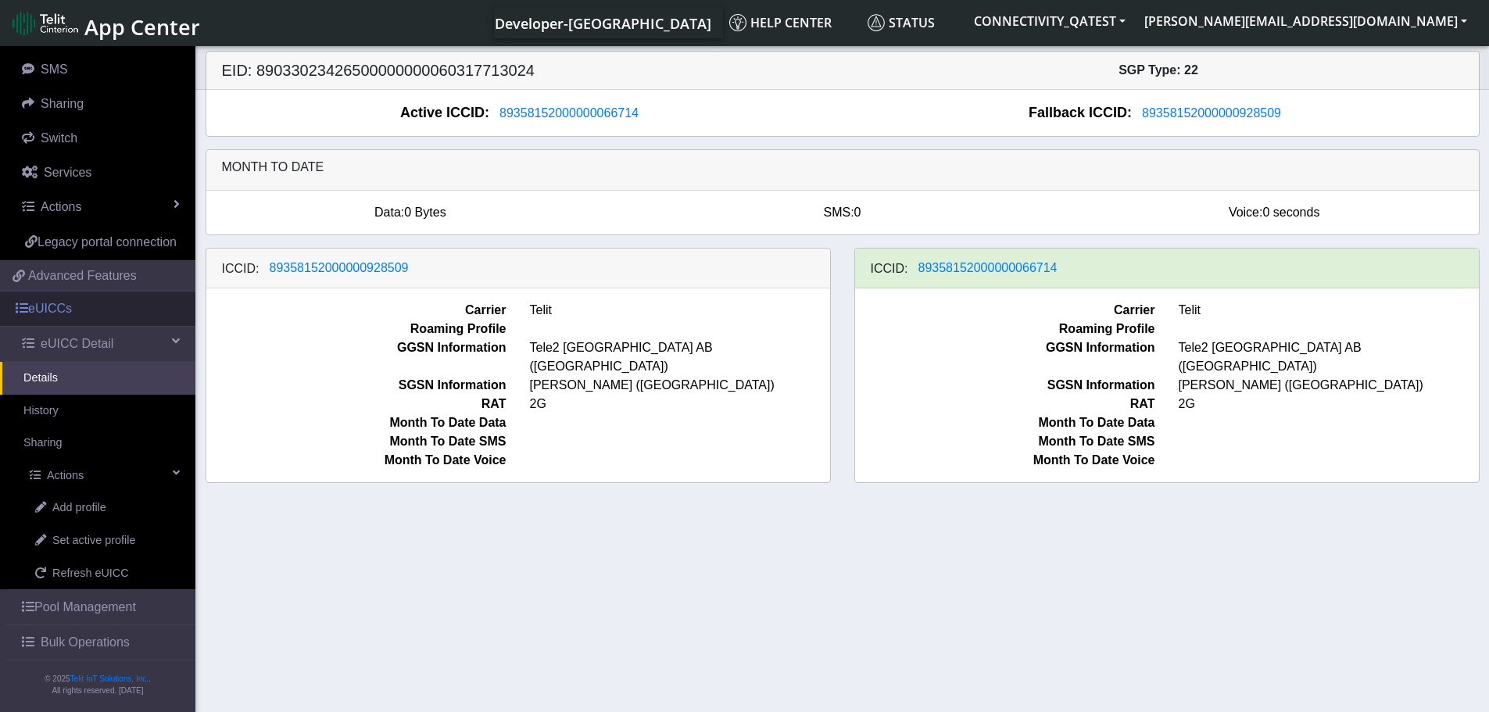
click at [67, 326] on link "eUICCs" at bounding box center [97, 309] width 195 height 34
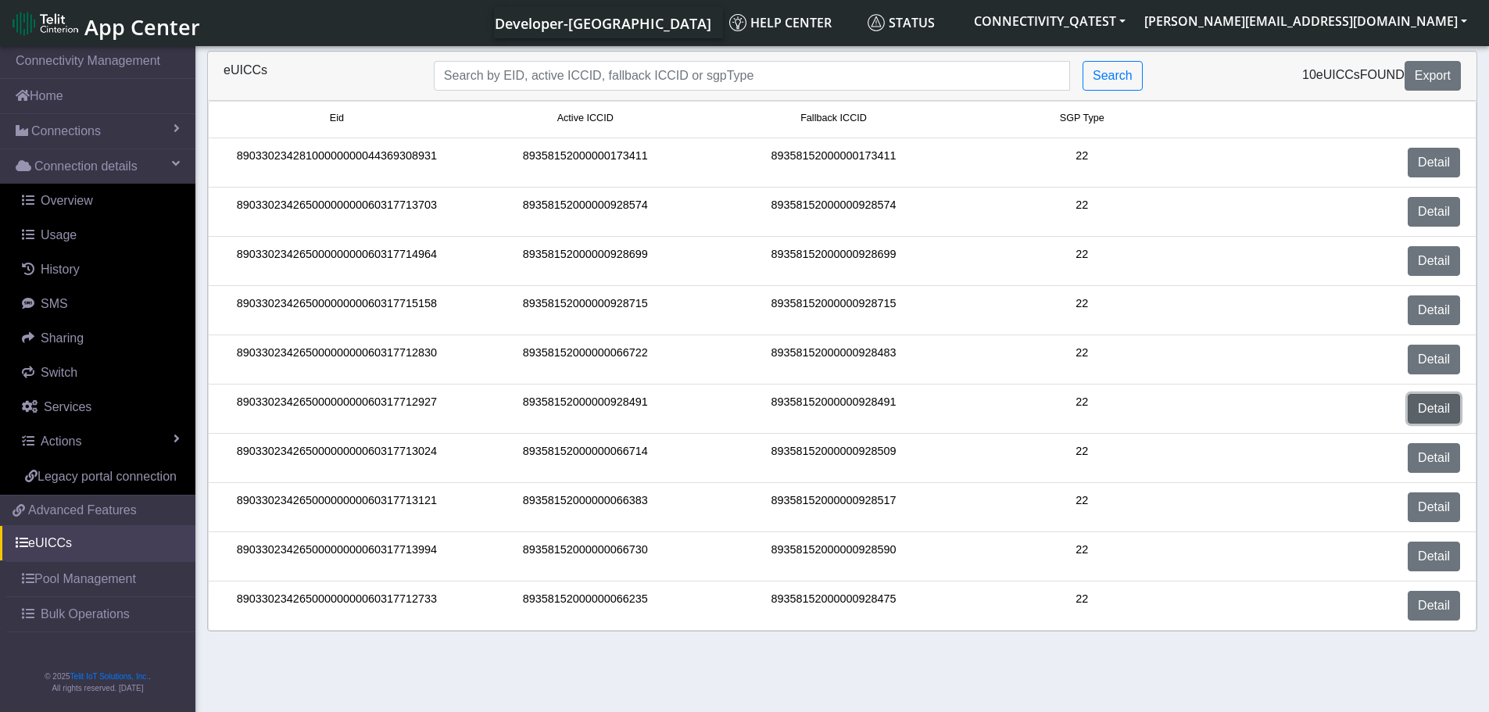
click at [1433, 413] on link "Detail" at bounding box center [1434, 409] width 52 height 30
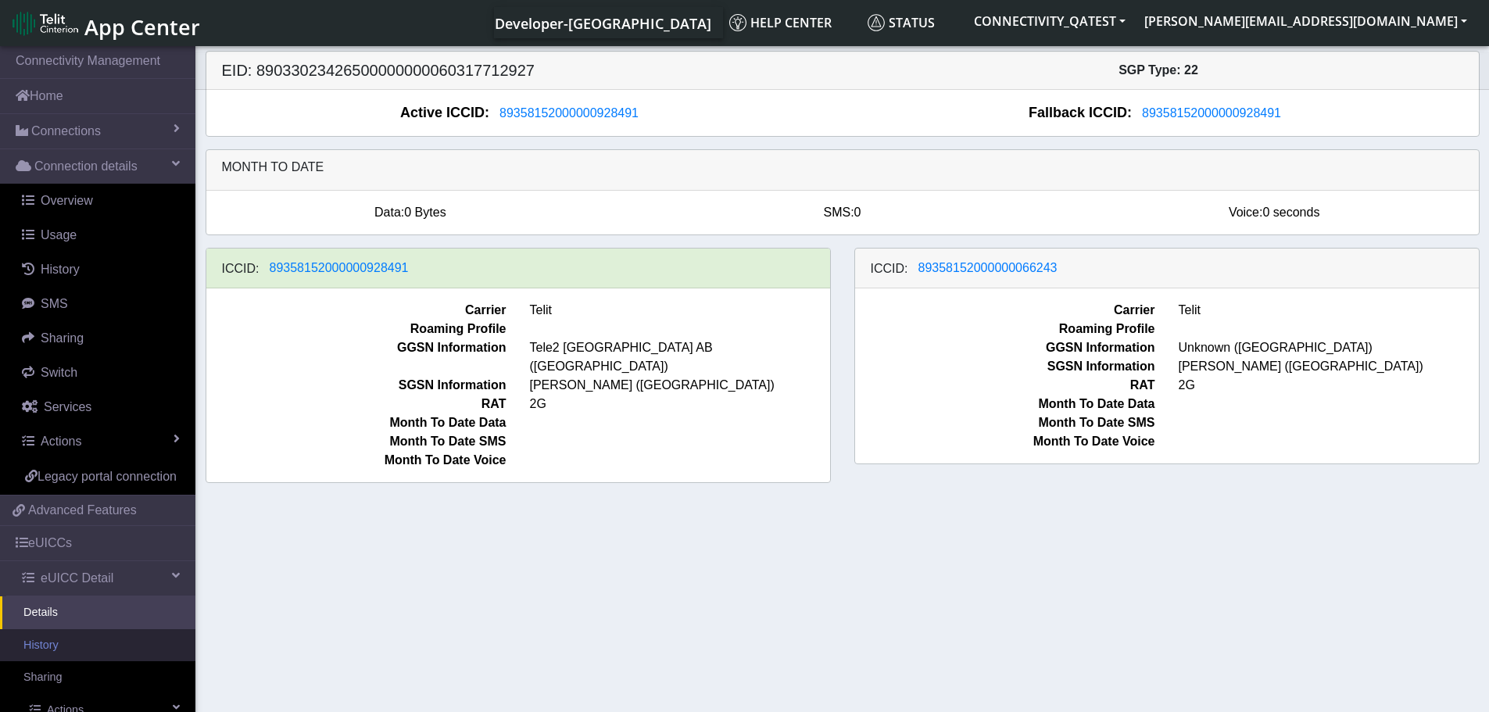
click at [101, 662] on link "History" at bounding box center [97, 645] width 195 height 33
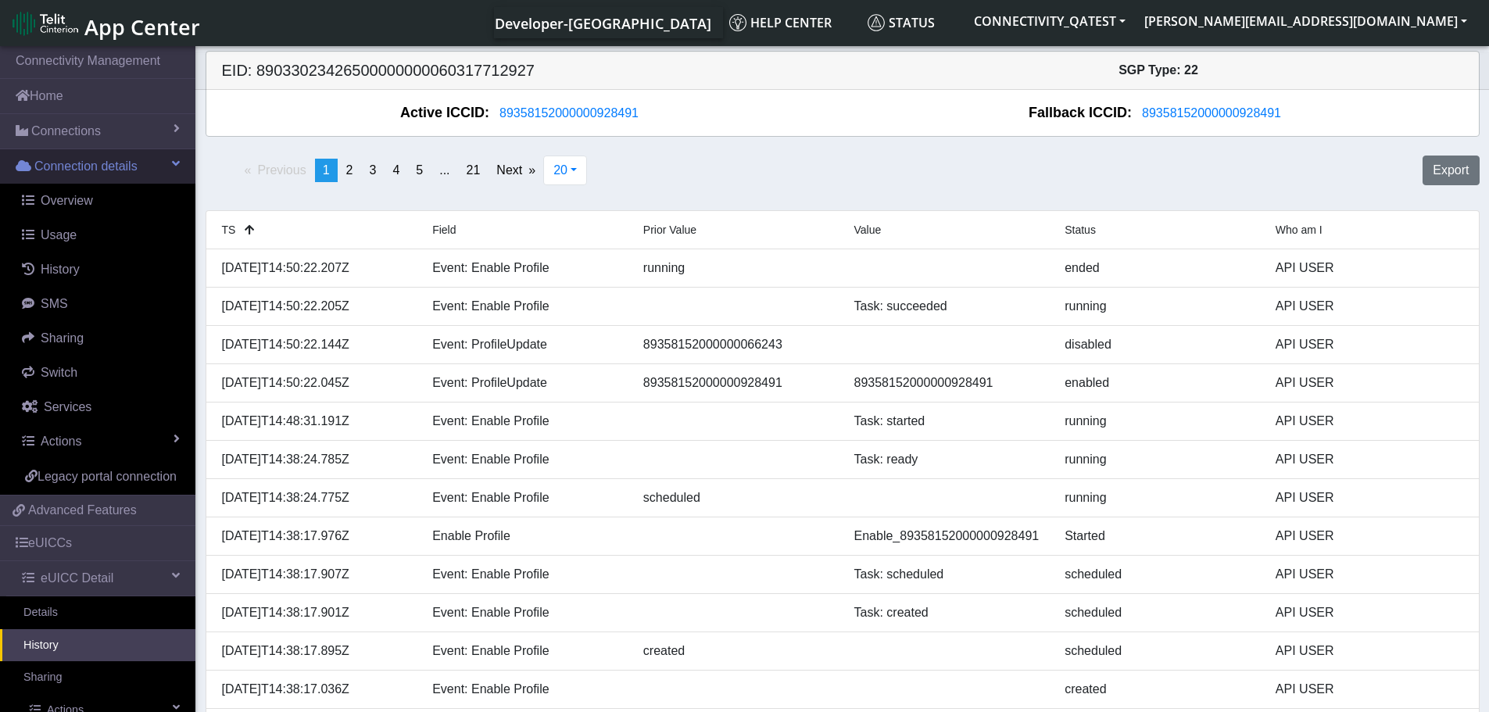
click at [172, 158] on span at bounding box center [176, 163] width 8 height 13
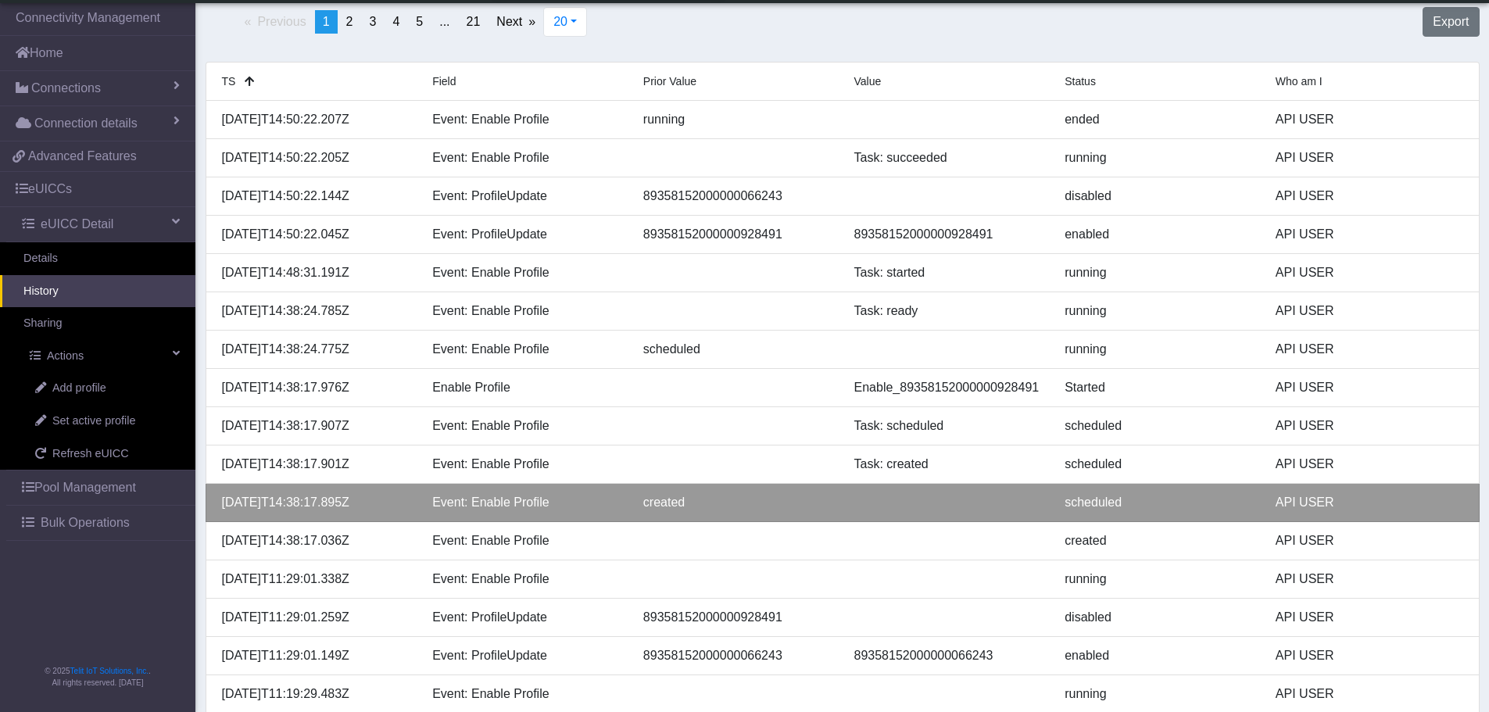
scroll to position [78, 0]
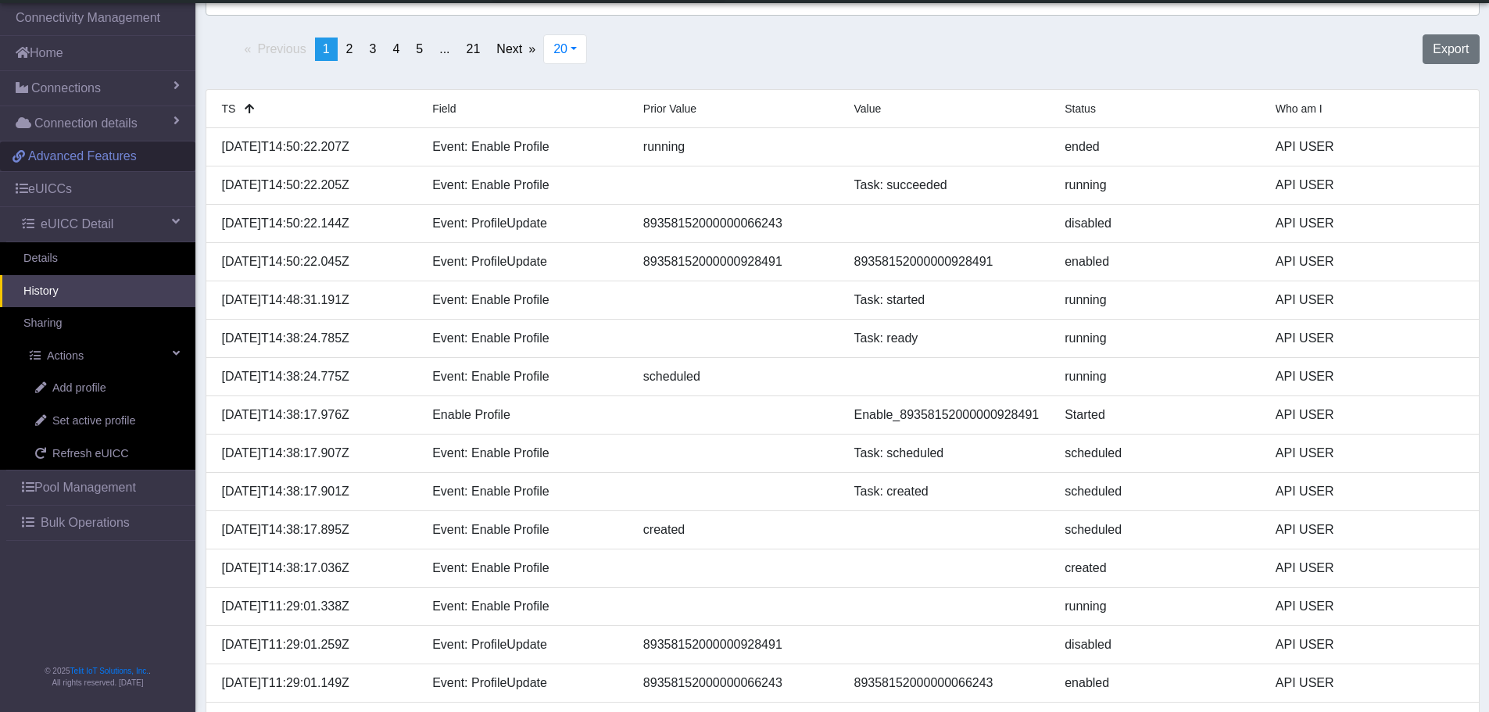
click at [66, 191] on link "eUICCs" at bounding box center [97, 189] width 195 height 34
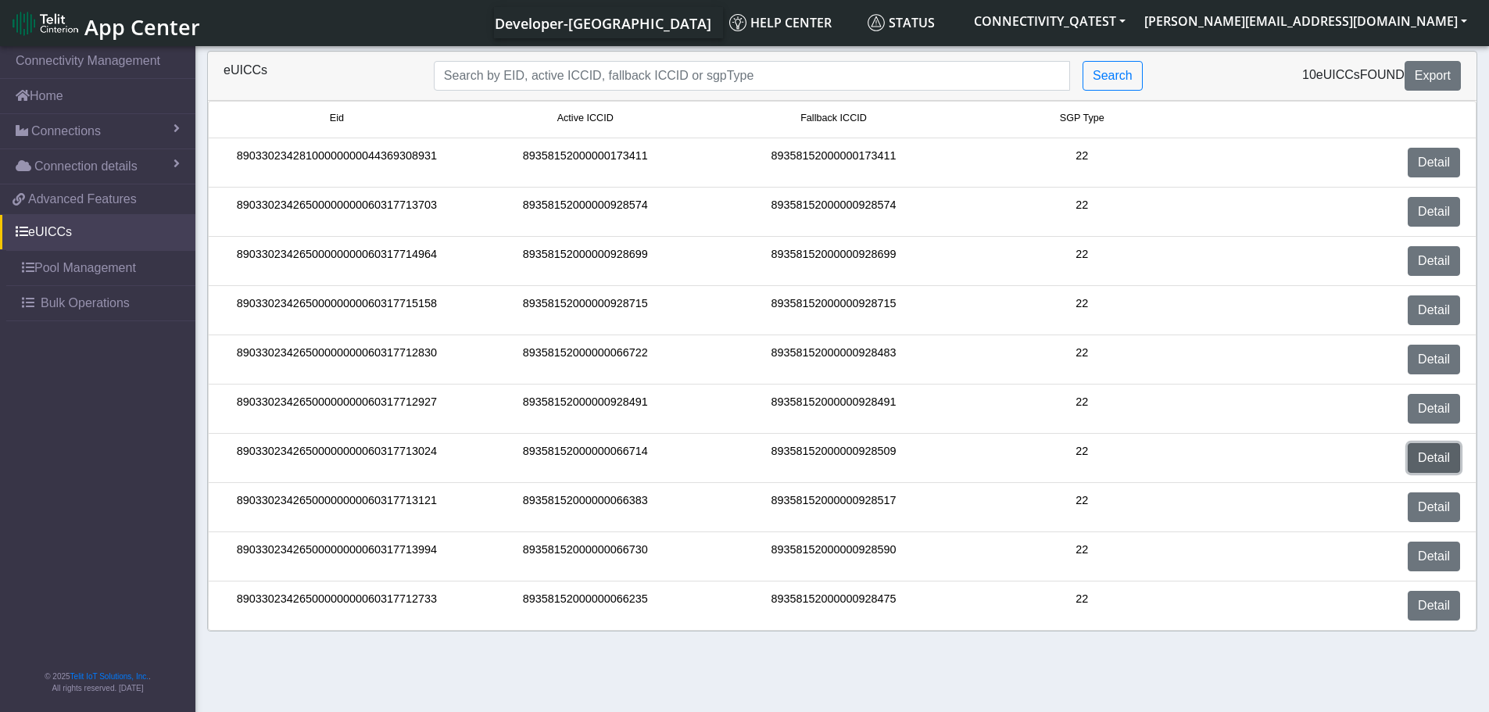
click at [1453, 454] on link "Detail" at bounding box center [1434, 458] width 52 height 30
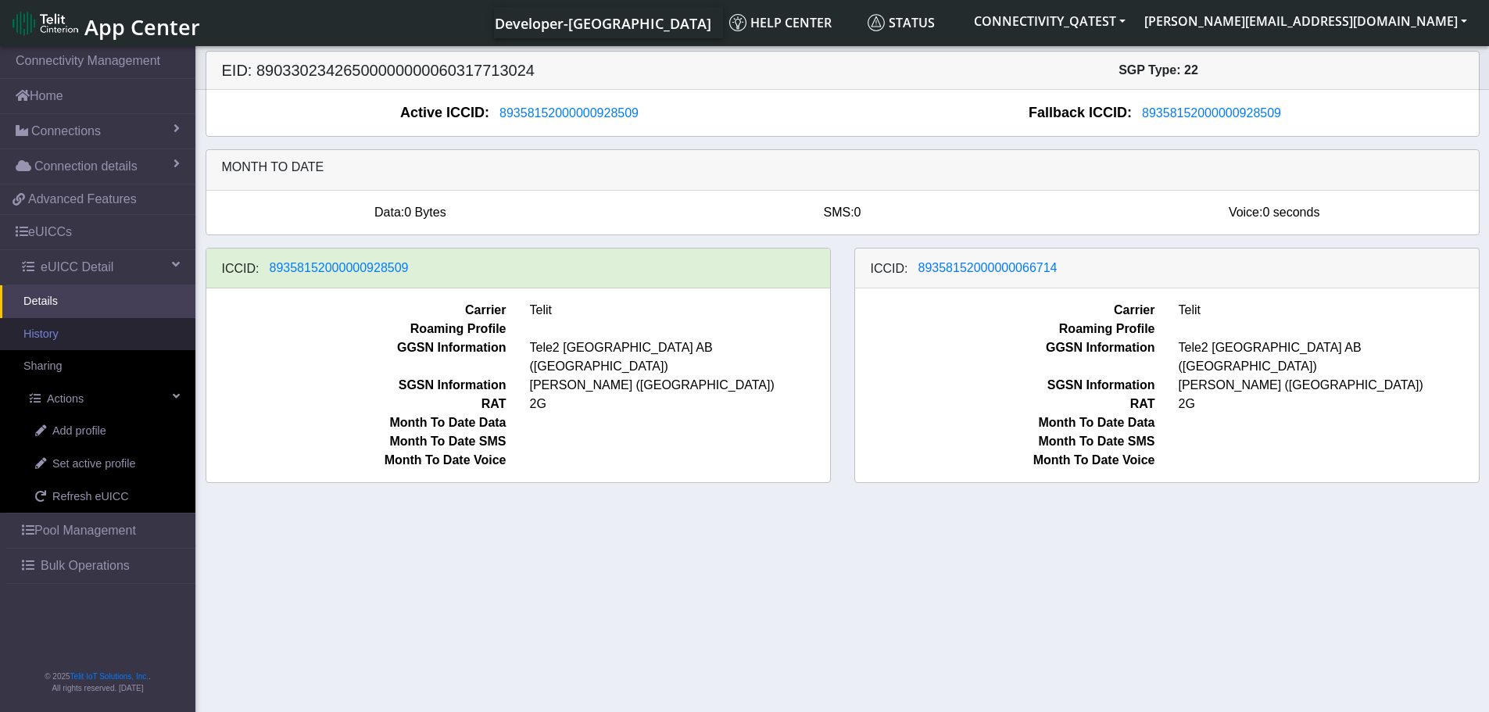
click at [61, 341] on link "History" at bounding box center [97, 334] width 195 height 33
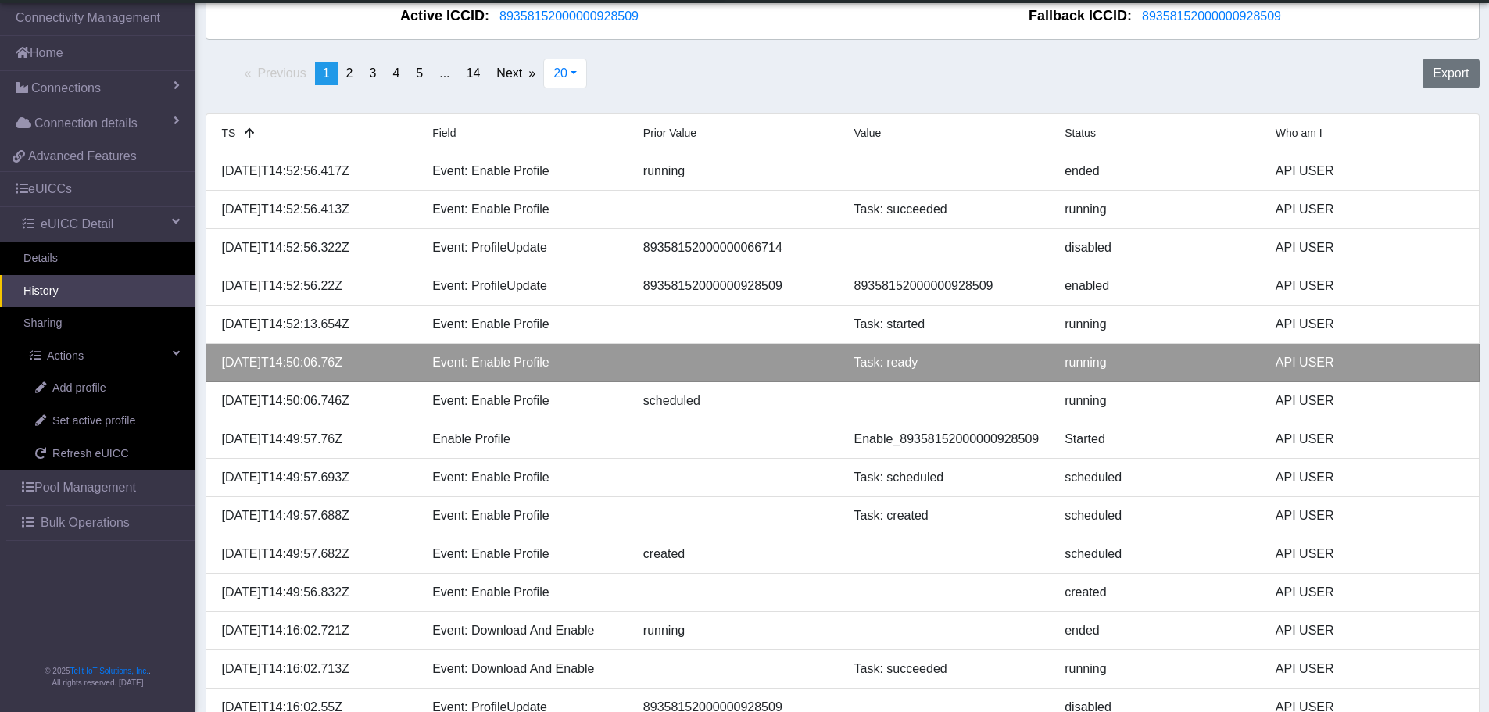
scroll to position [78, 0]
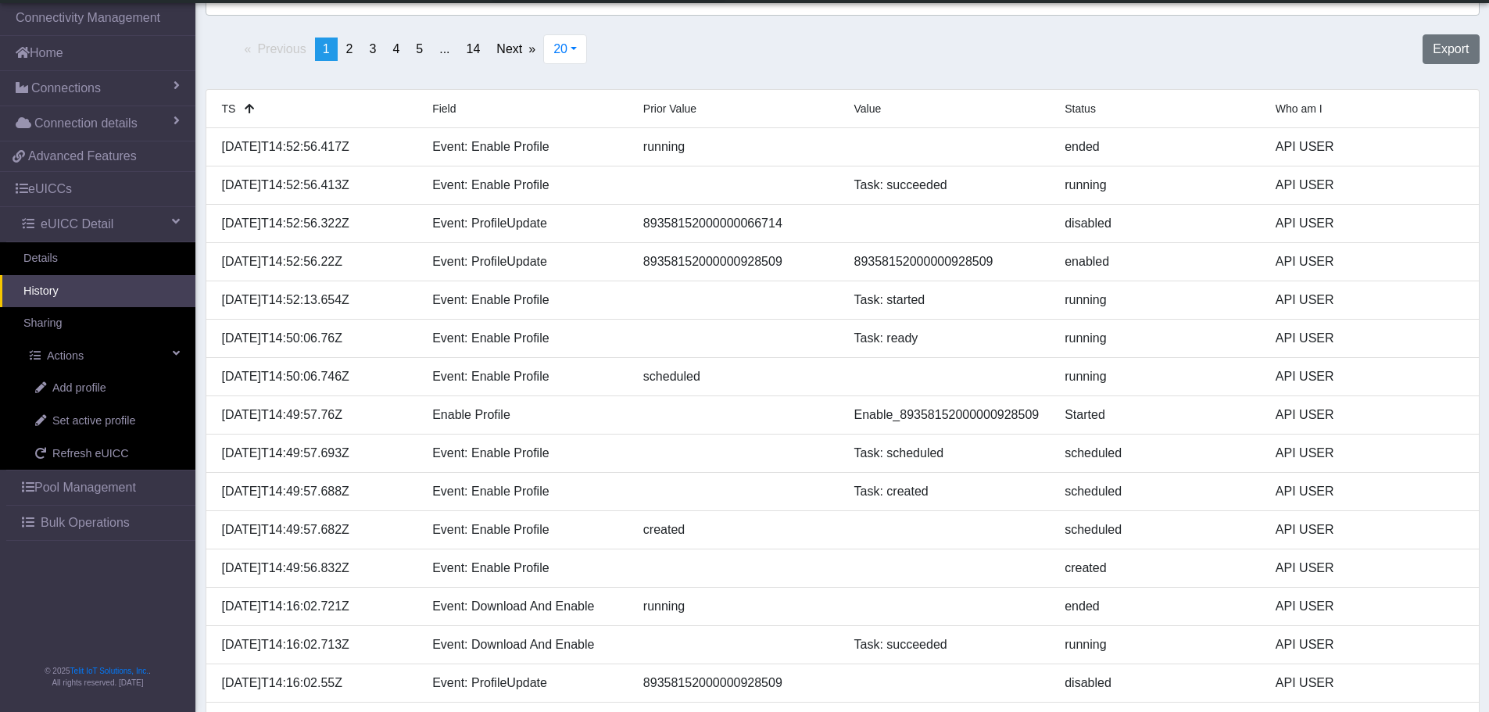
click at [77, 290] on link "History" at bounding box center [97, 291] width 195 height 33
click at [66, 264] on link "Details" at bounding box center [97, 258] width 195 height 33
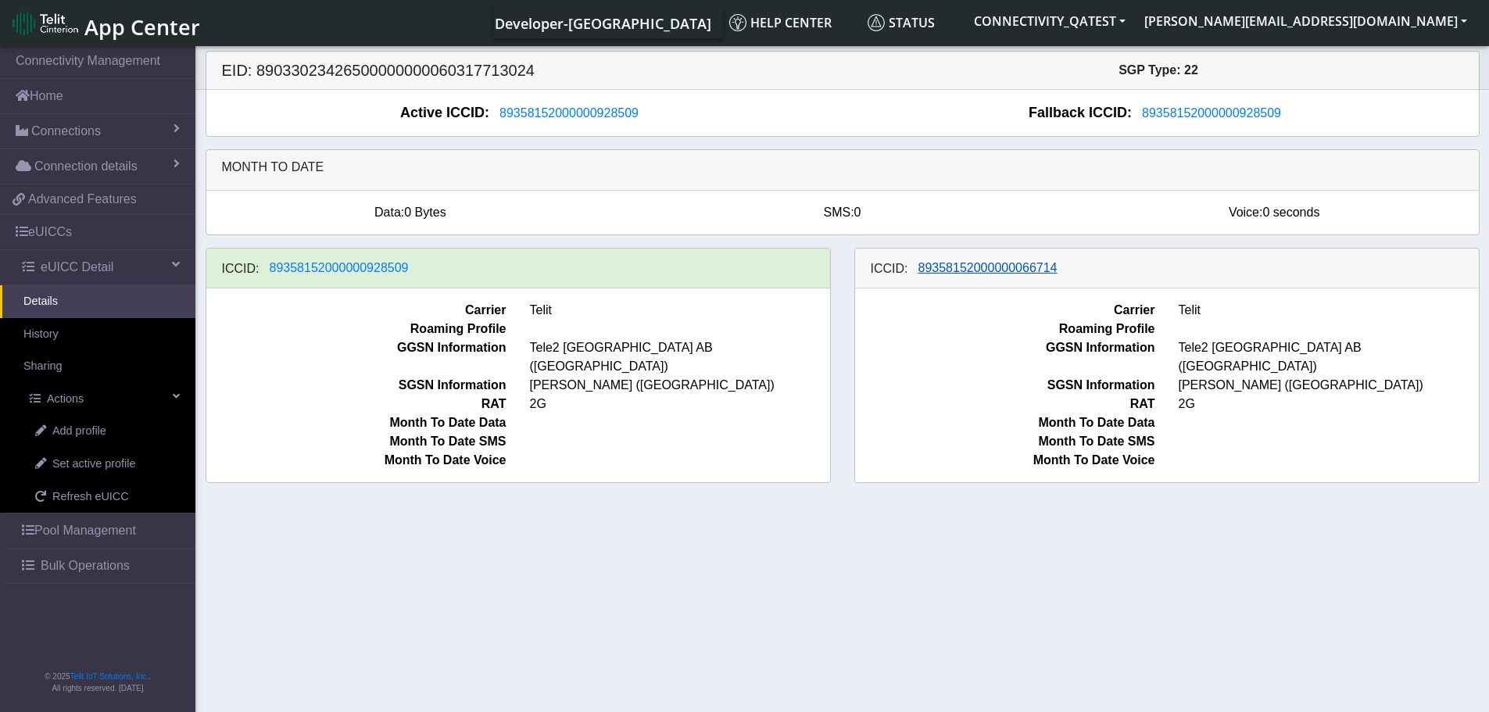
drag, startPoint x: 1061, startPoint y: 273, endPoint x: 929, endPoint y: 271, distance: 132.9
click at [929, 271] on div "ICCID: 89358152000000066714" at bounding box center [1167, 269] width 624 height 40
click at [999, 271] on span "89358152000000066714" at bounding box center [987, 267] width 139 height 13
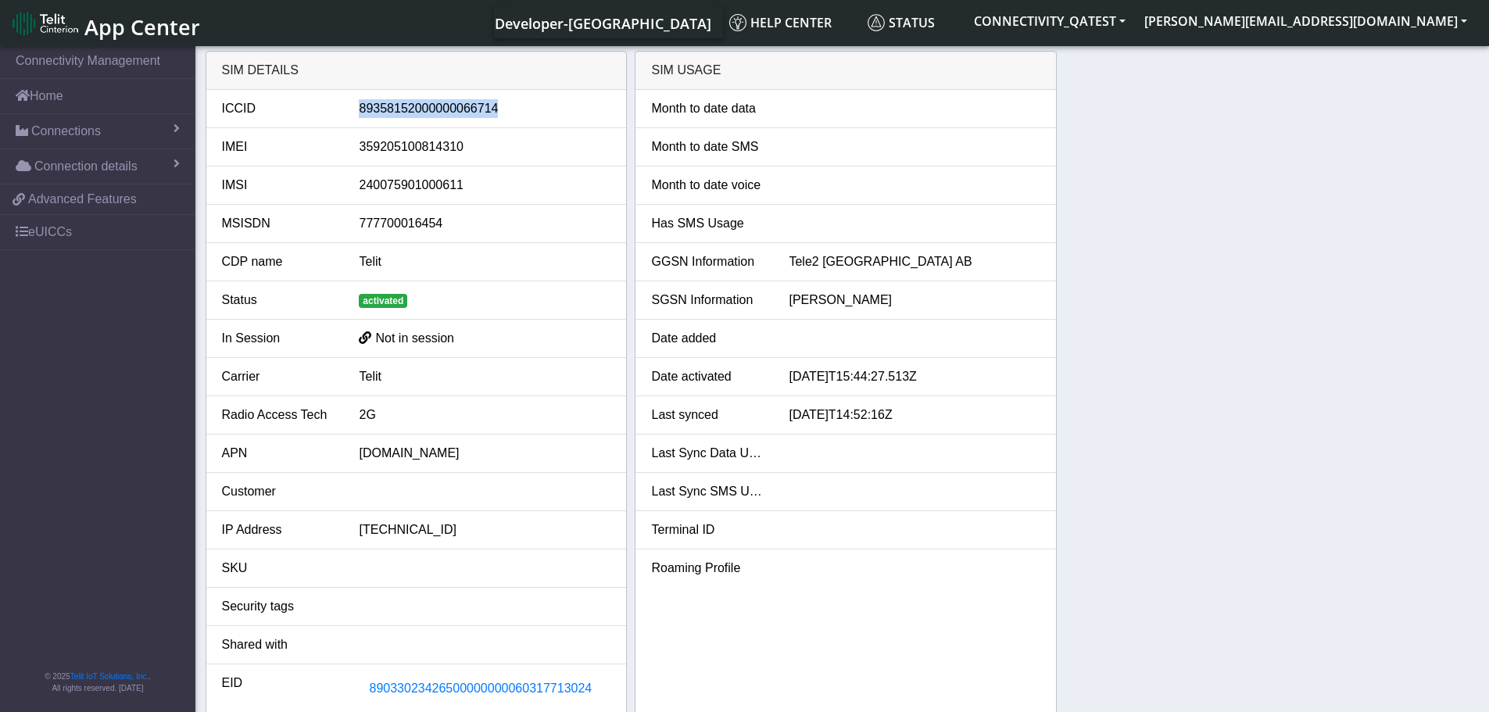
drag, startPoint x: 446, startPoint y: 103, endPoint x: 350, endPoint y: 100, distance: 96.2
click at [350, 100] on div "89358152000000066714" at bounding box center [484, 108] width 275 height 19
copy div "89358152000000066714"
click at [55, 230] on link "eUICCs" at bounding box center [97, 232] width 195 height 34
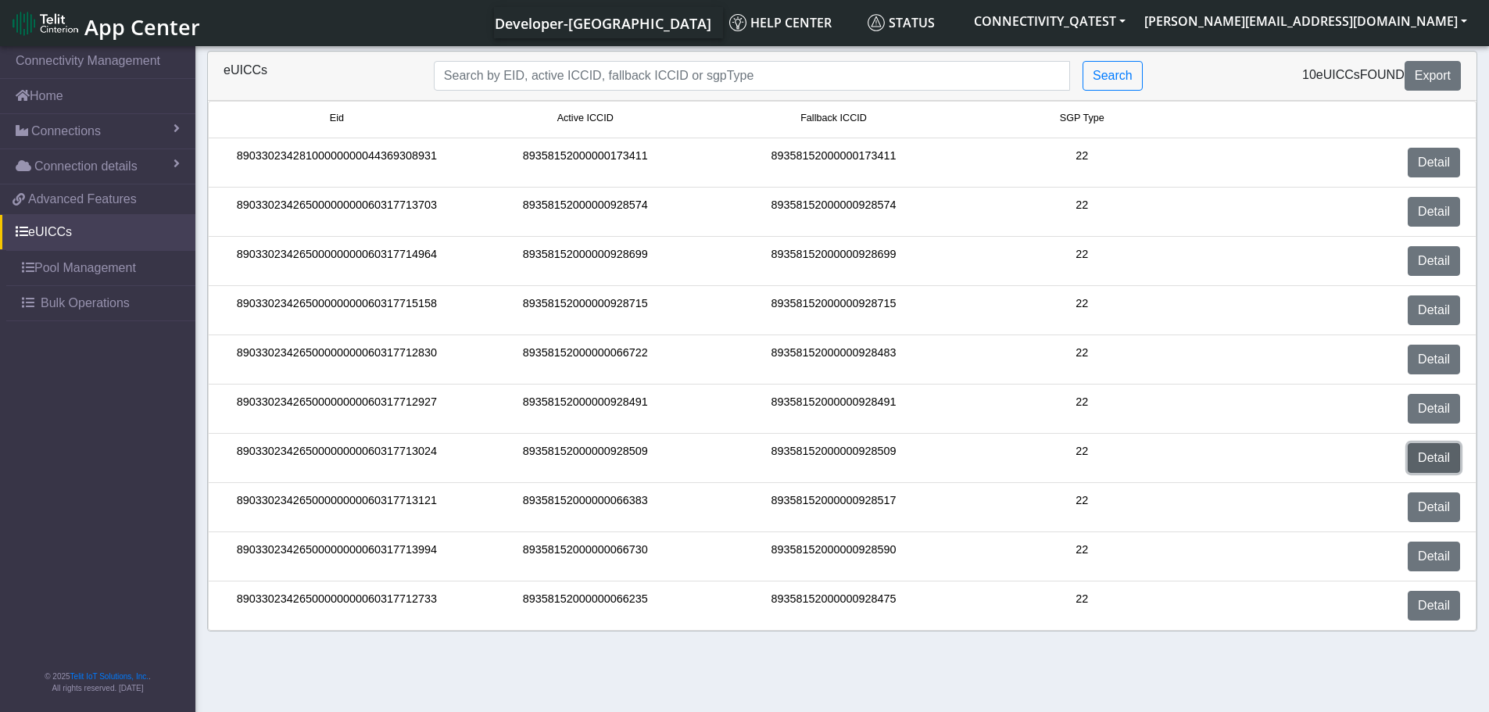
click at [1444, 455] on link "Detail" at bounding box center [1434, 458] width 52 height 30
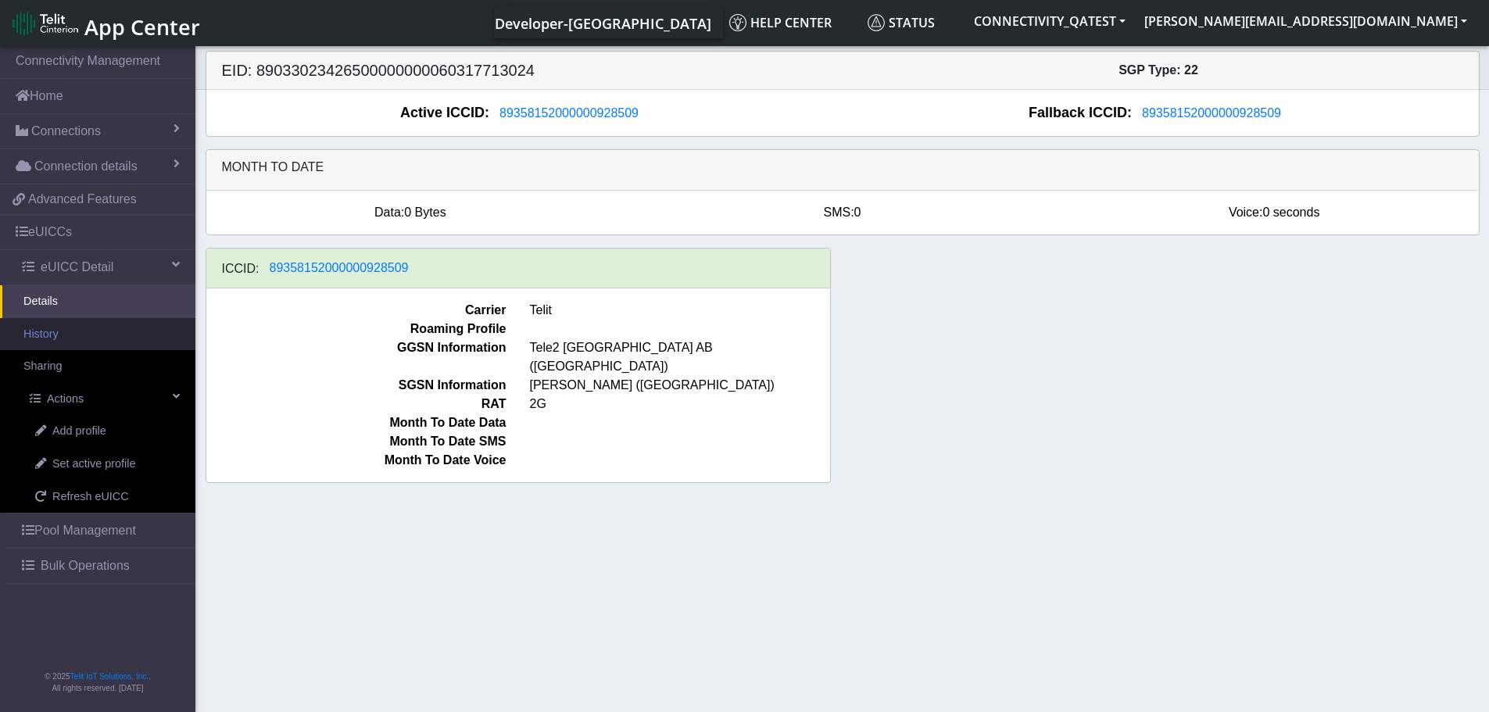
click at [48, 338] on link "History" at bounding box center [97, 334] width 195 height 33
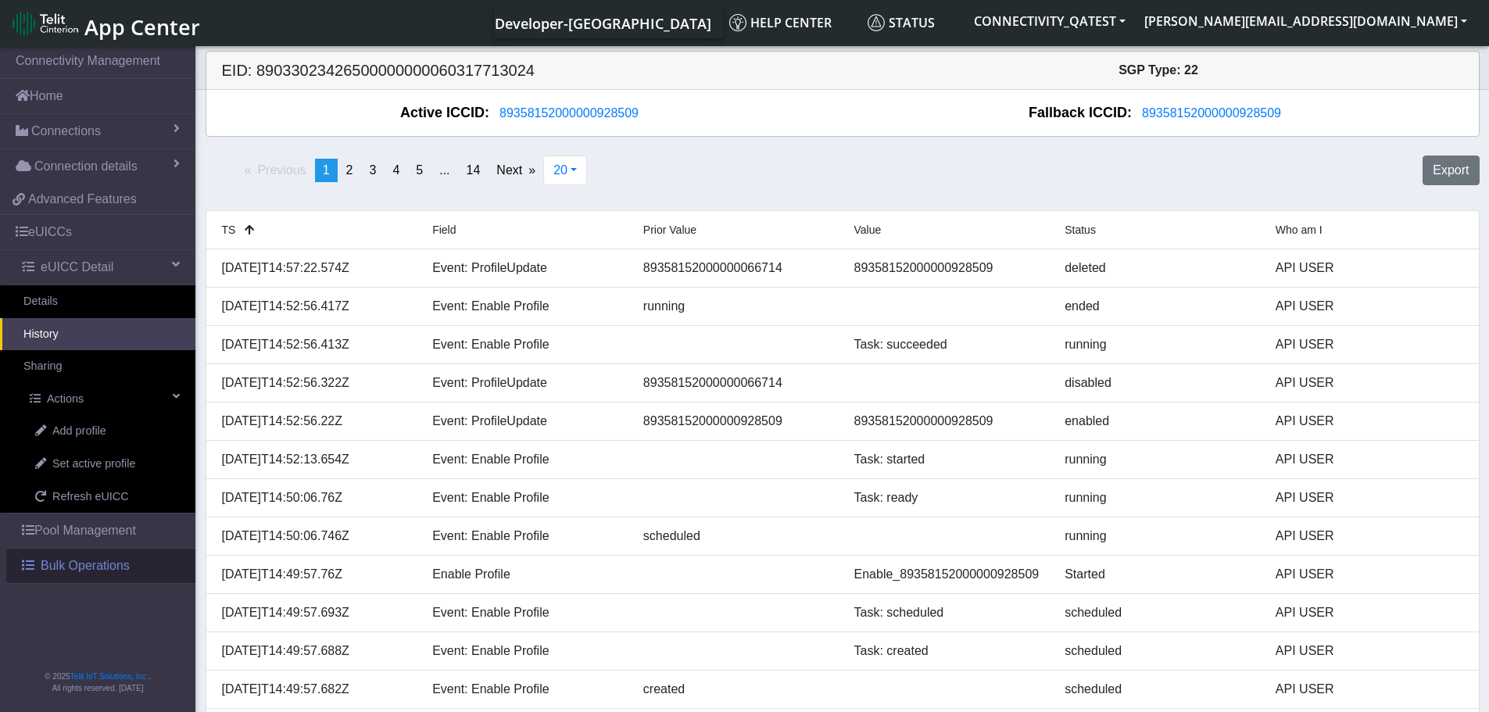
click at [92, 564] on span "Bulk Operations" at bounding box center [85, 566] width 89 height 19
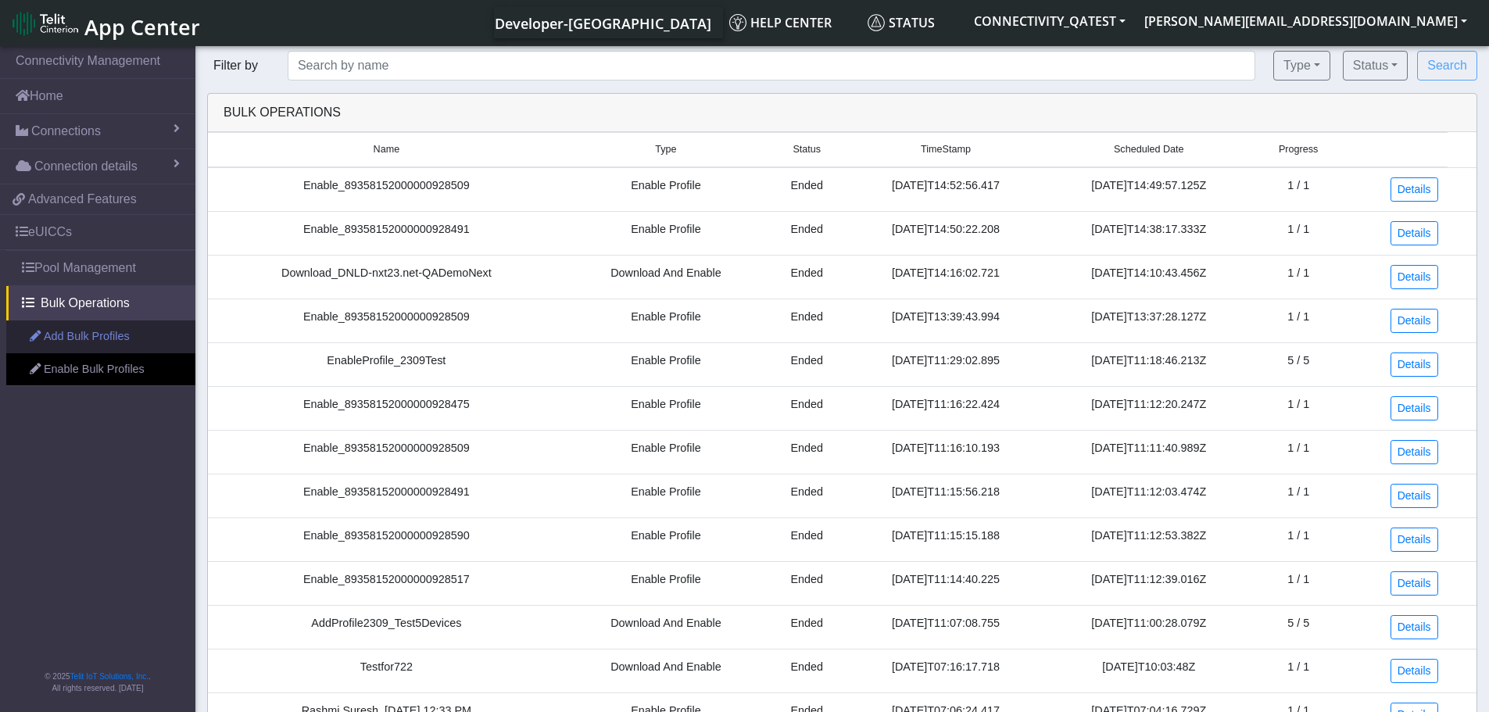
click at [75, 341] on link "Add Bulk Profiles" at bounding box center [100, 336] width 189 height 33
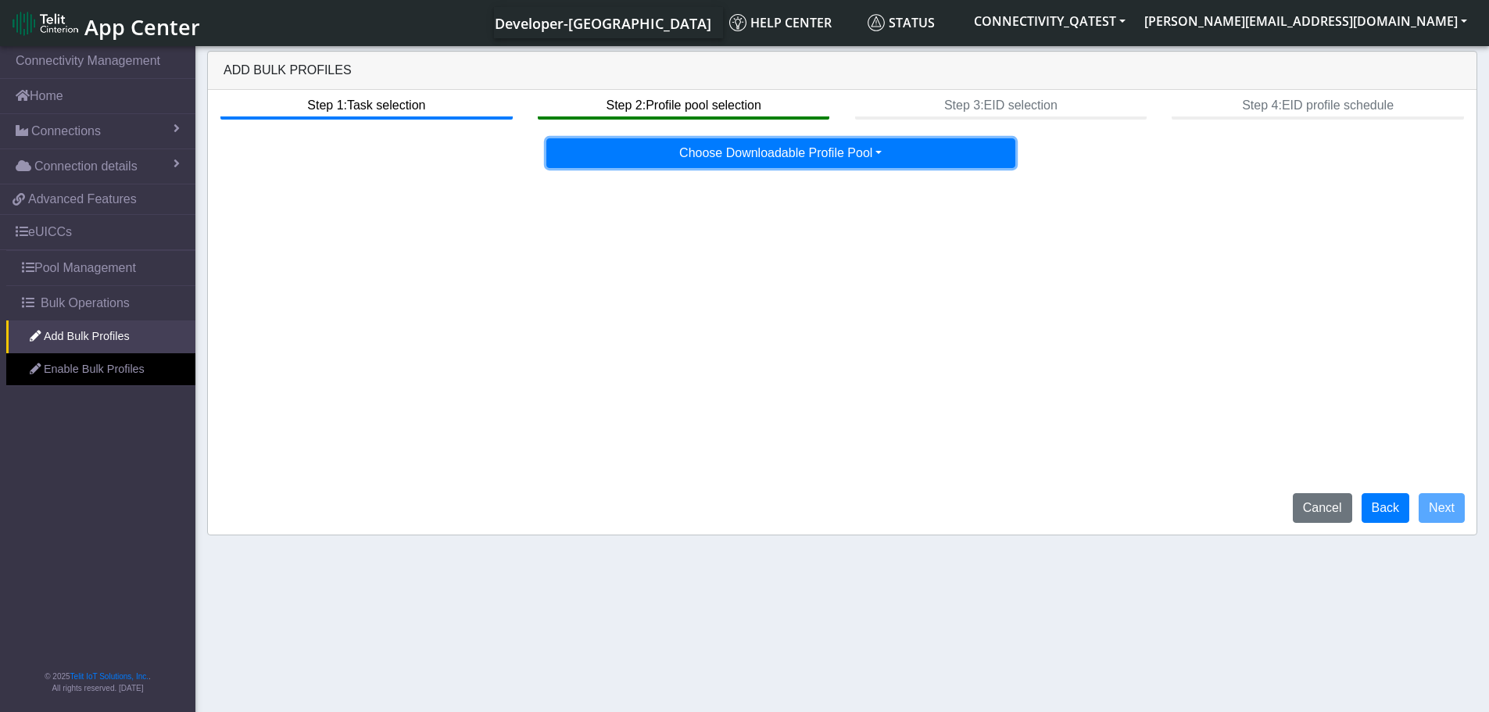
click at [800, 154] on button "Choose Downloadable Profile Pool" at bounding box center [780, 153] width 469 height 30
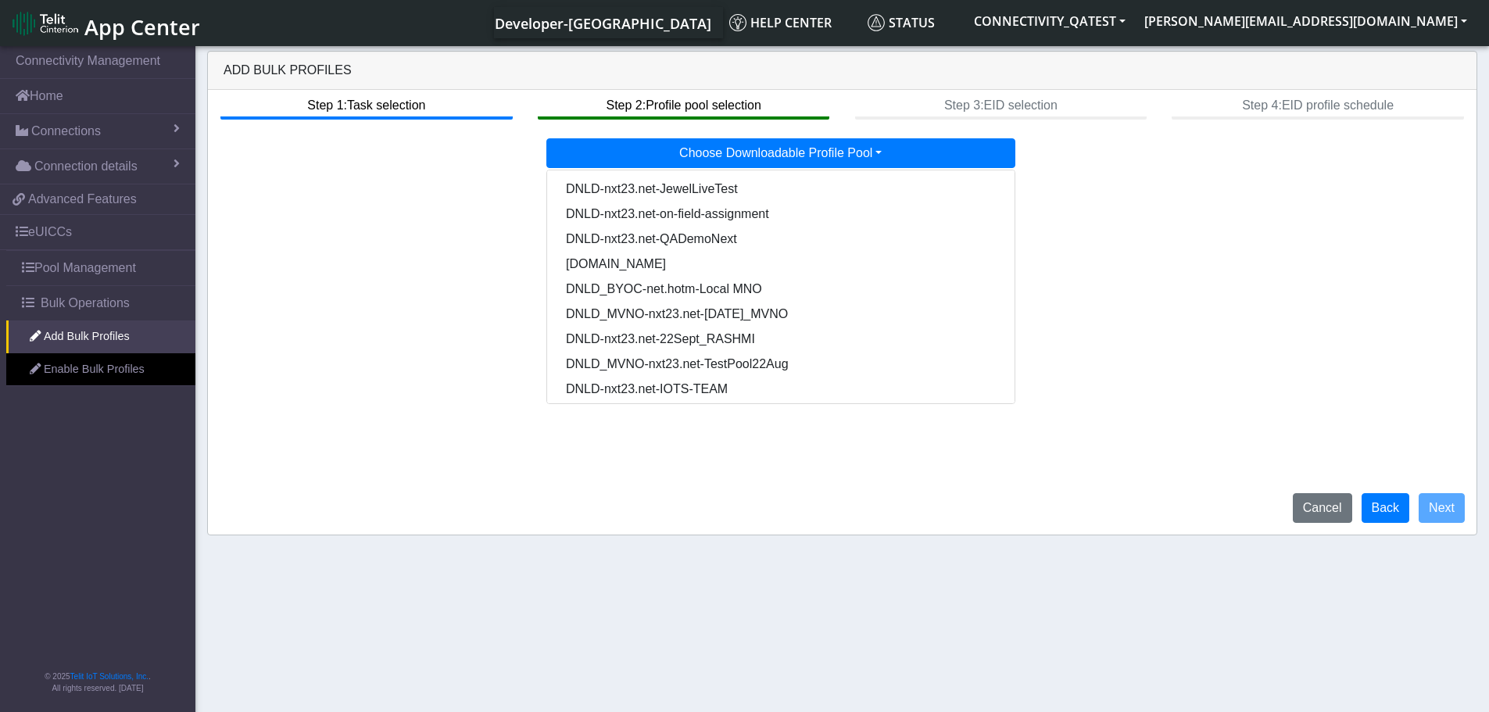
drag, startPoint x: 87, startPoint y: 267, endPoint x: 596, endPoint y: 392, distance: 524.0
click at [87, 267] on link "Pool Management" at bounding box center [100, 268] width 189 height 34
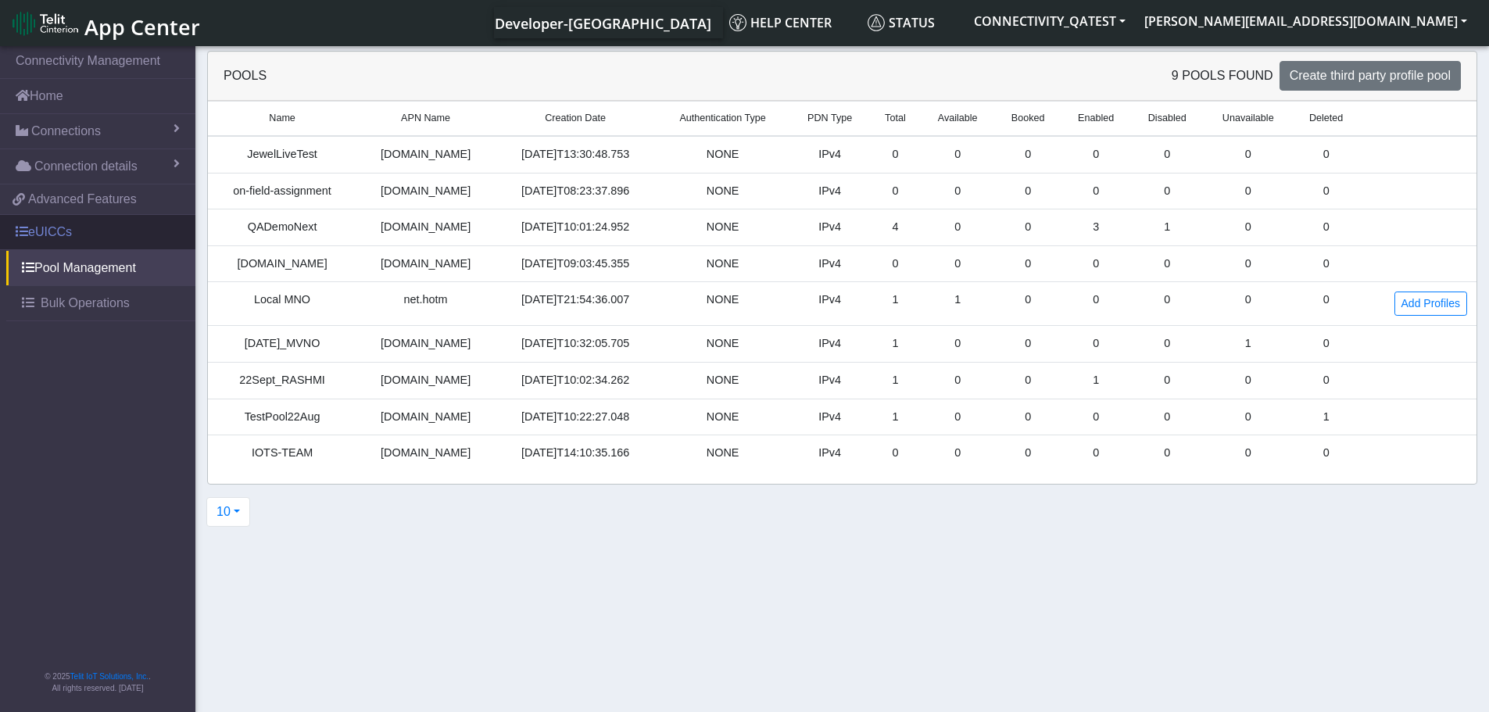
click at [67, 227] on link "eUICCs" at bounding box center [97, 232] width 195 height 34
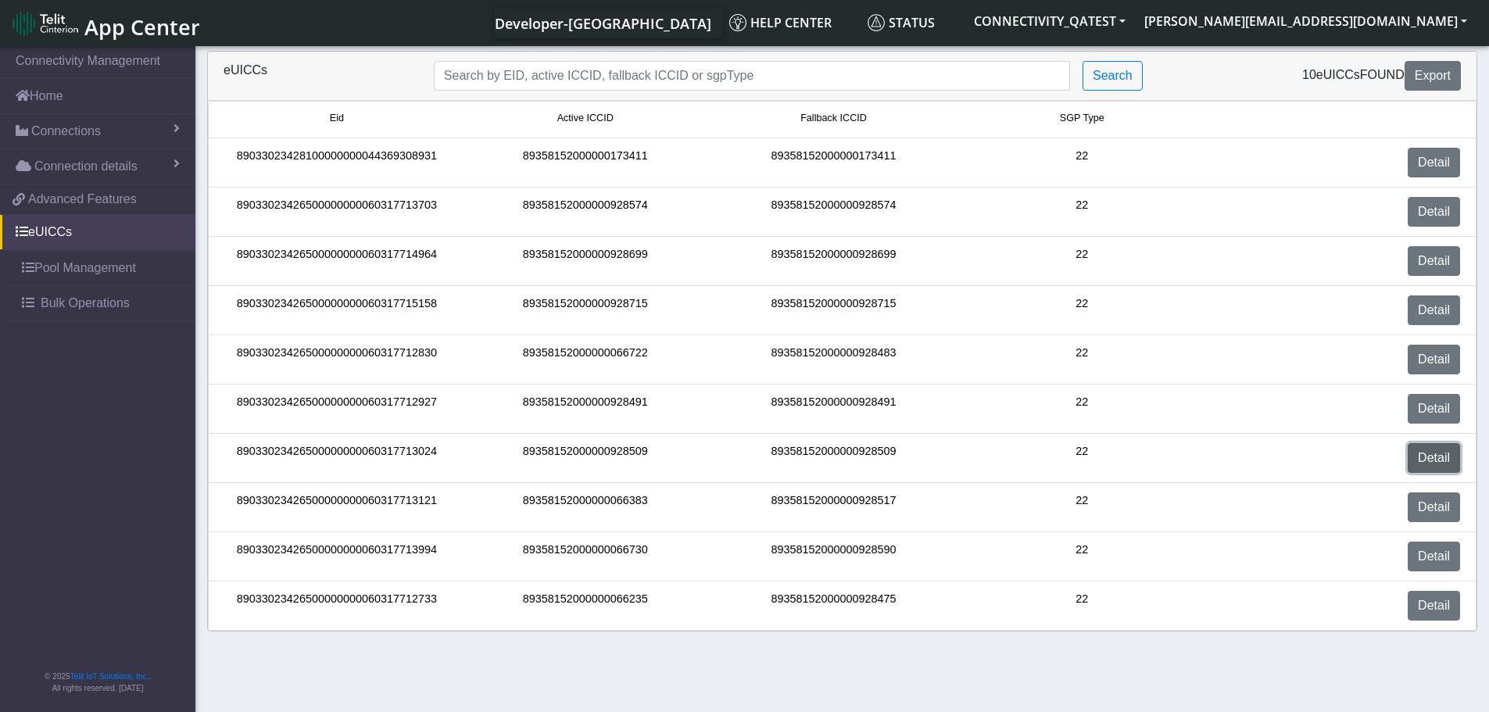
click at [1432, 460] on link "Detail" at bounding box center [1434, 458] width 52 height 30
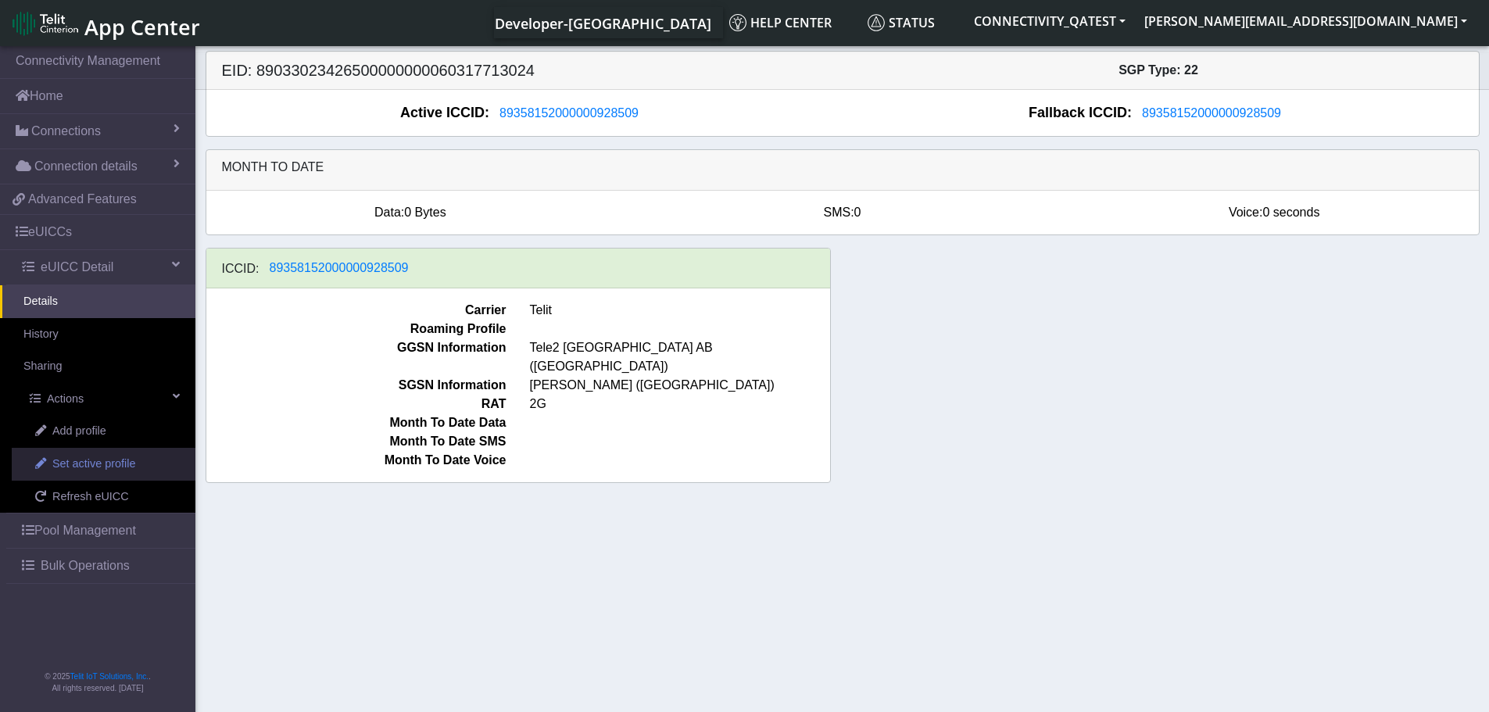
click at [97, 470] on span "Set active profile" at bounding box center [93, 464] width 83 height 17
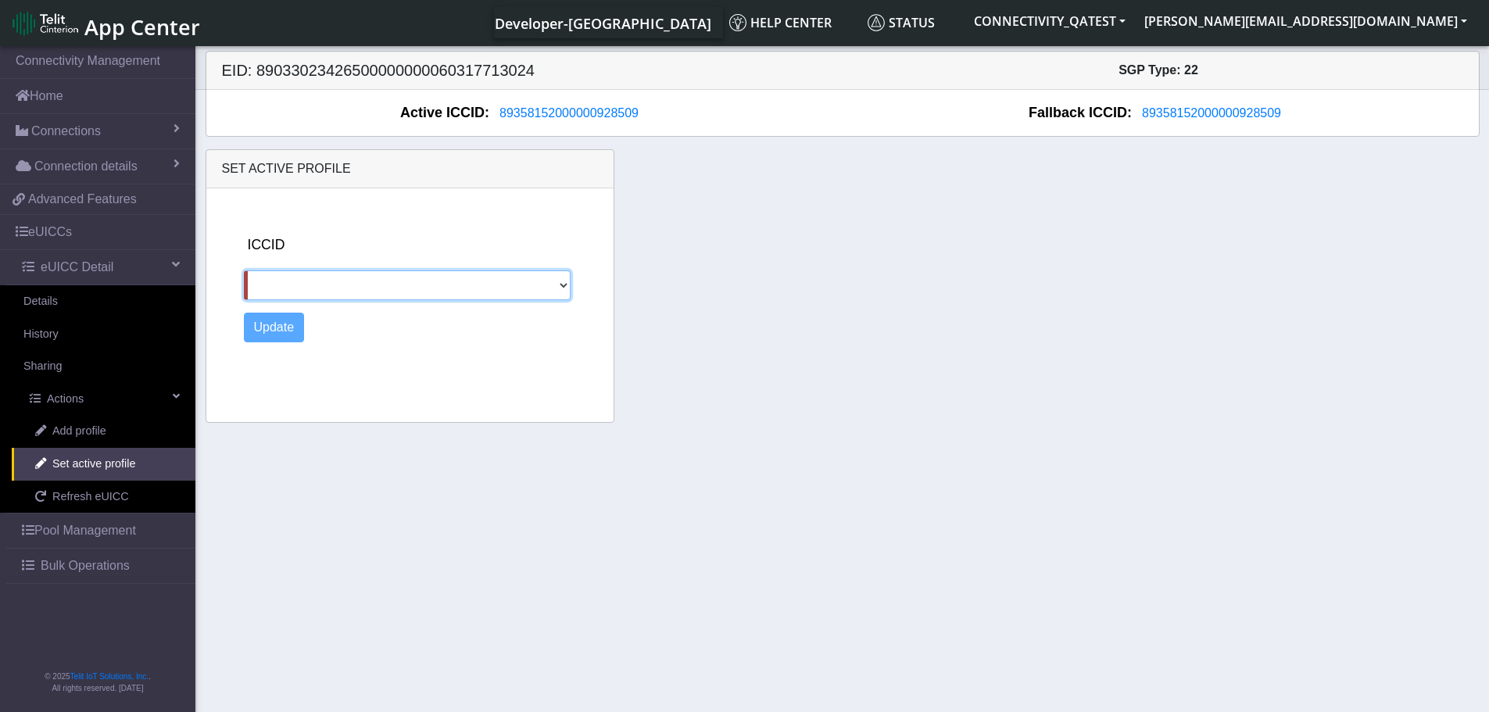
click at [563, 283] on select at bounding box center [407, 285] width 327 height 30
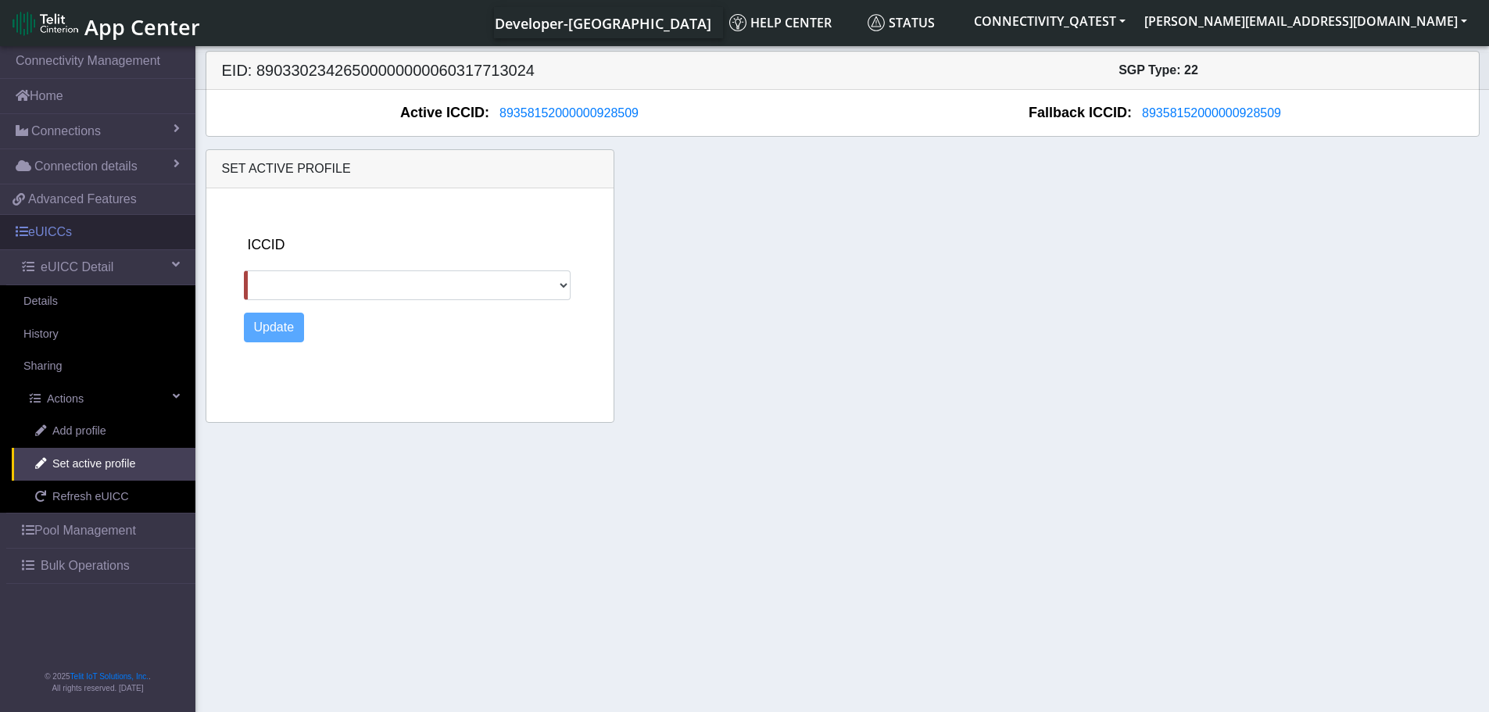
click at [60, 234] on link "eUICCs" at bounding box center [97, 232] width 195 height 34
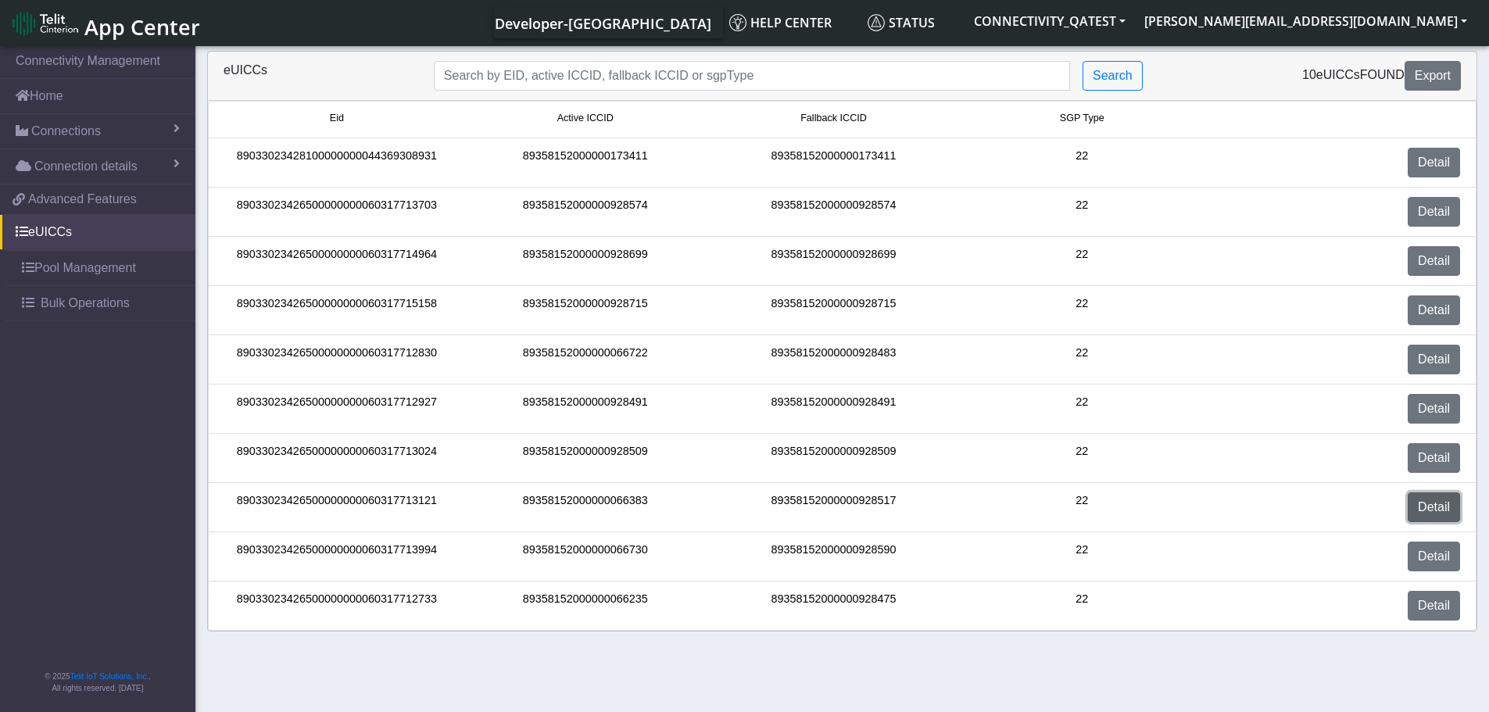
click at [1427, 511] on link "Detail" at bounding box center [1434, 507] width 52 height 30
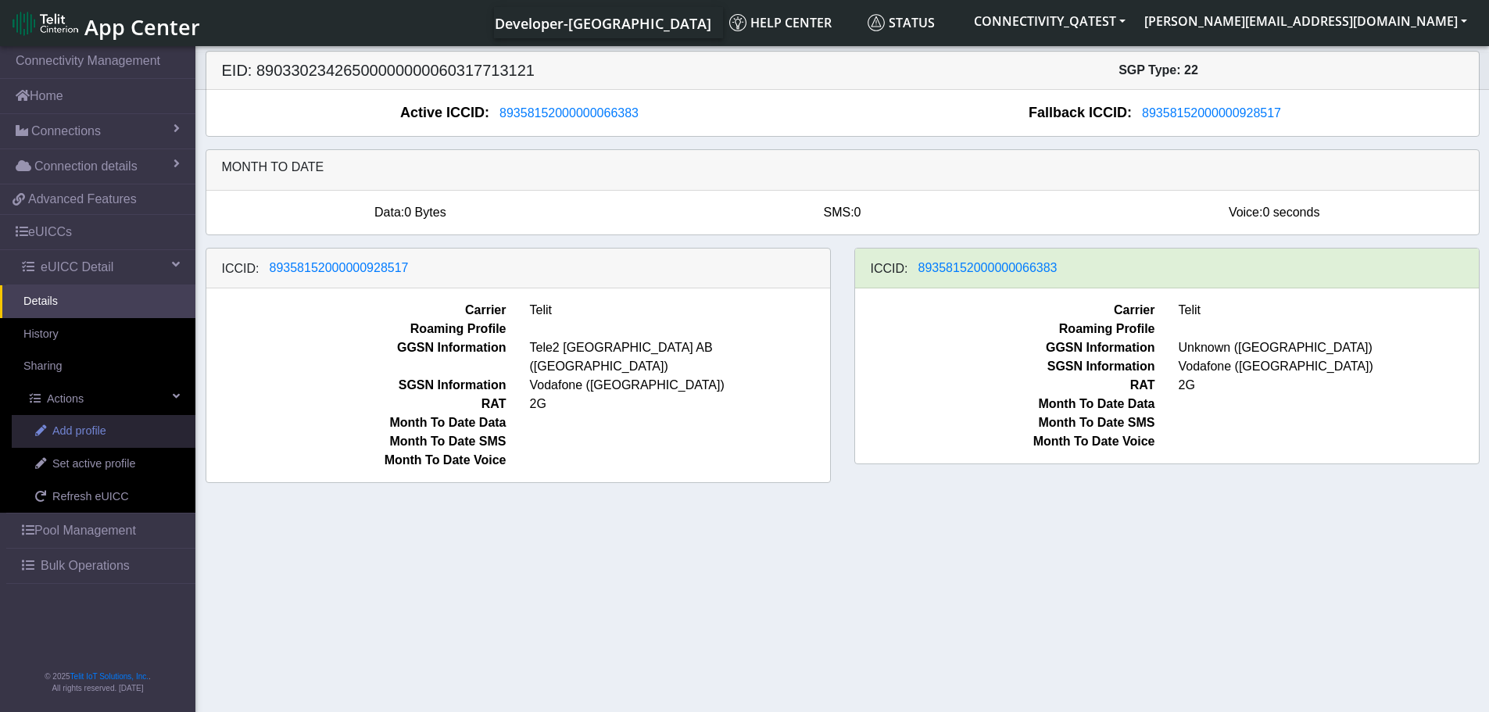
click at [82, 428] on span "Add profile" at bounding box center [79, 431] width 54 height 17
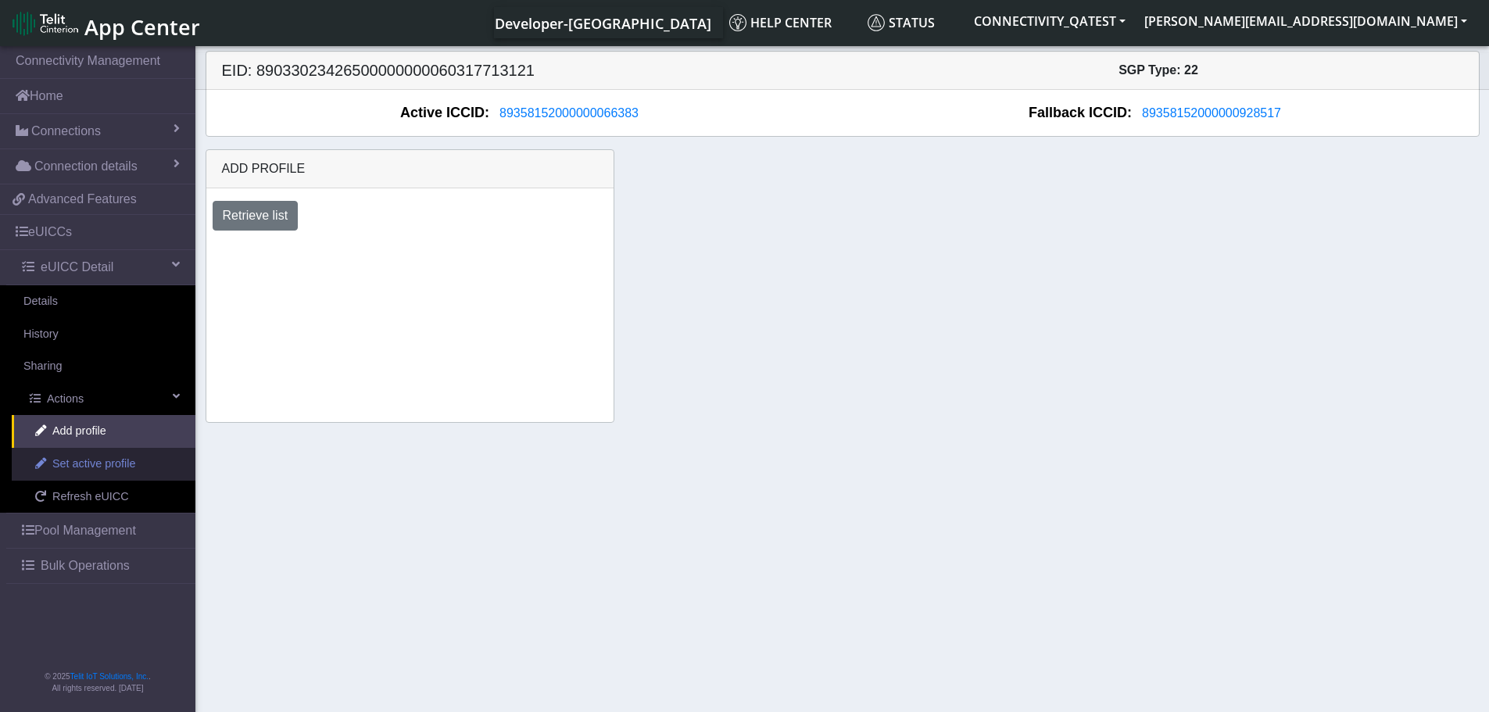
click at [92, 467] on span "Set active profile" at bounding box center [93, 464] width 83 height 17
select select
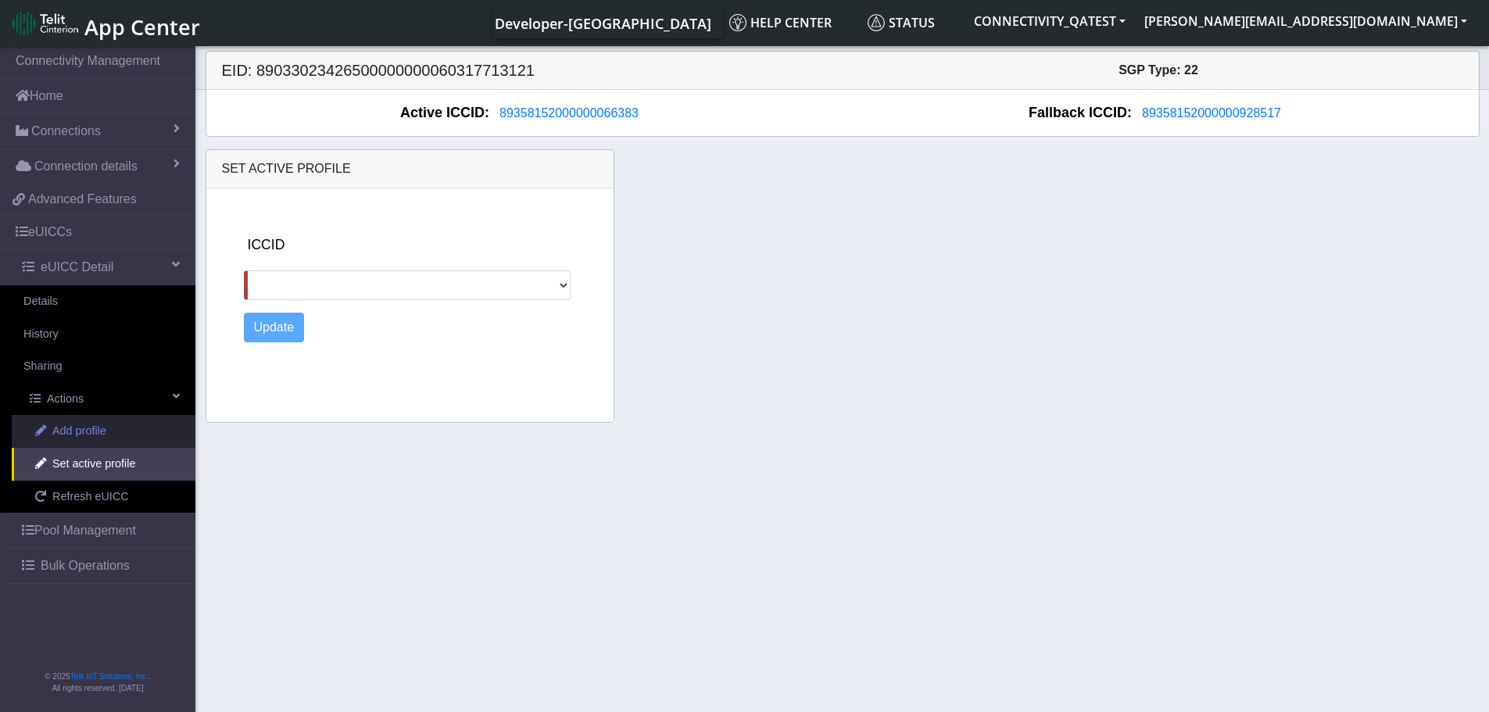
click at [70, 431] on span "Add profile" at bounding box center [79, 431] width 54 height 17
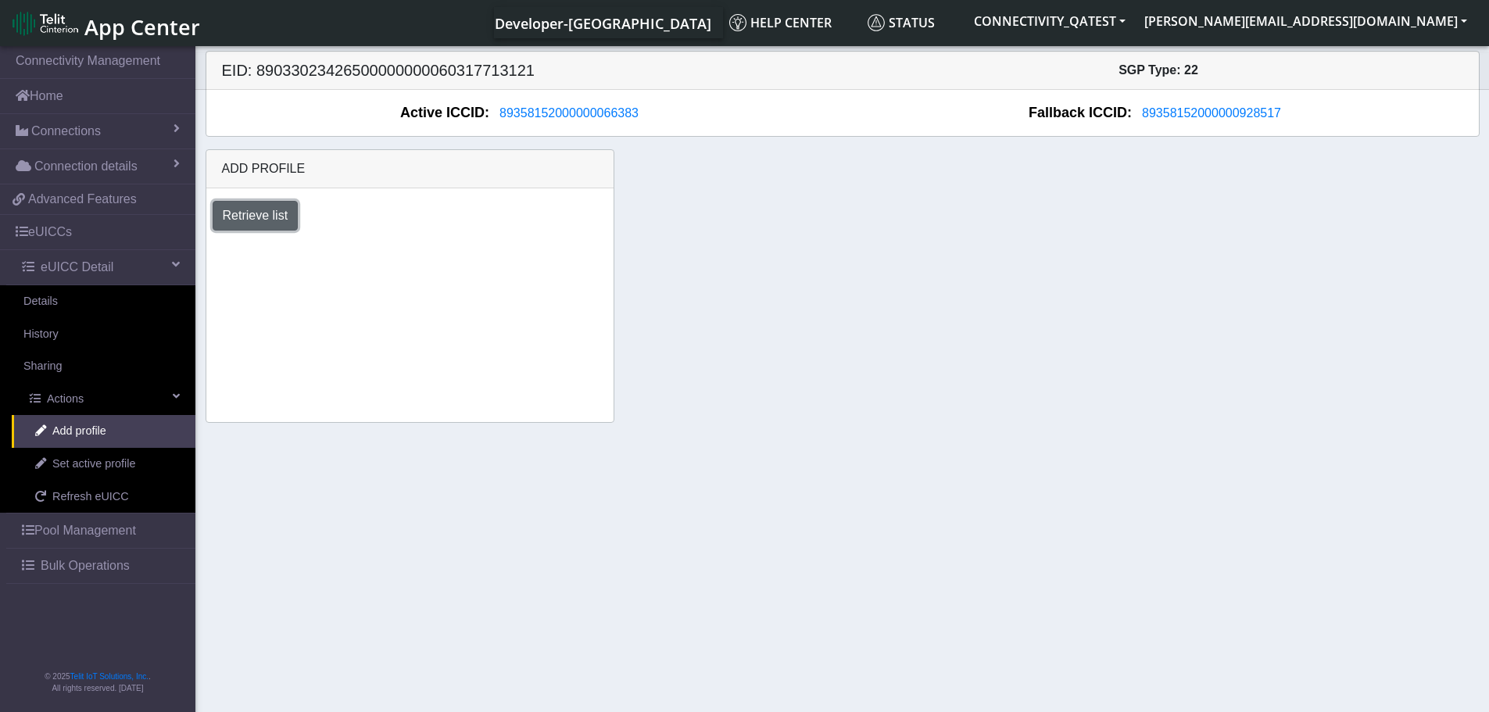
click at [275, 211] on button "Retrieve list" at bounding box center [256, 216] width 86 height 30
click at [392, 267] on select "Select profile to add JewelLiveTest (available: 0) on-field-assignment (availab…" at bounding box center [323, 258] width 220 height 30
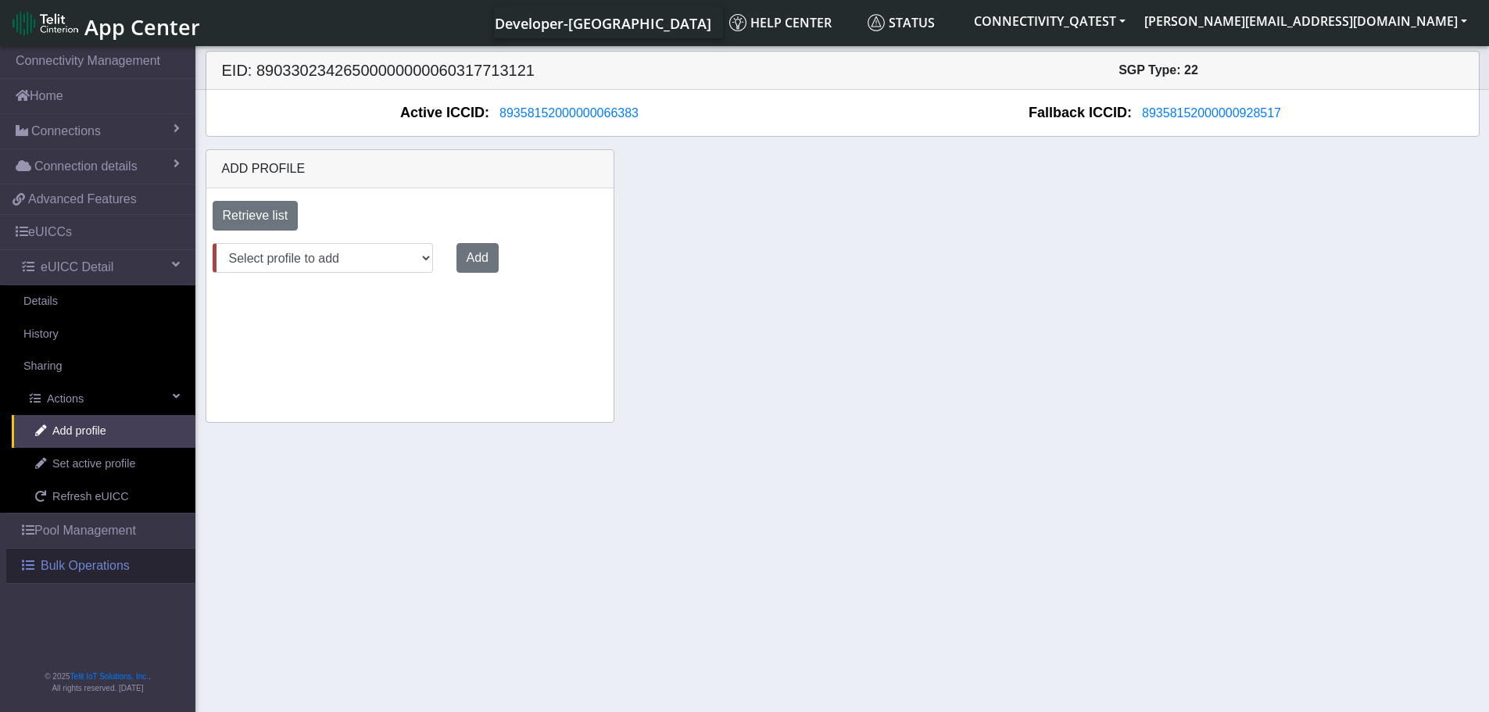
click at [73, 566] on span "Bulk Operations" at bounding box center [85, 566] width 89 height 19
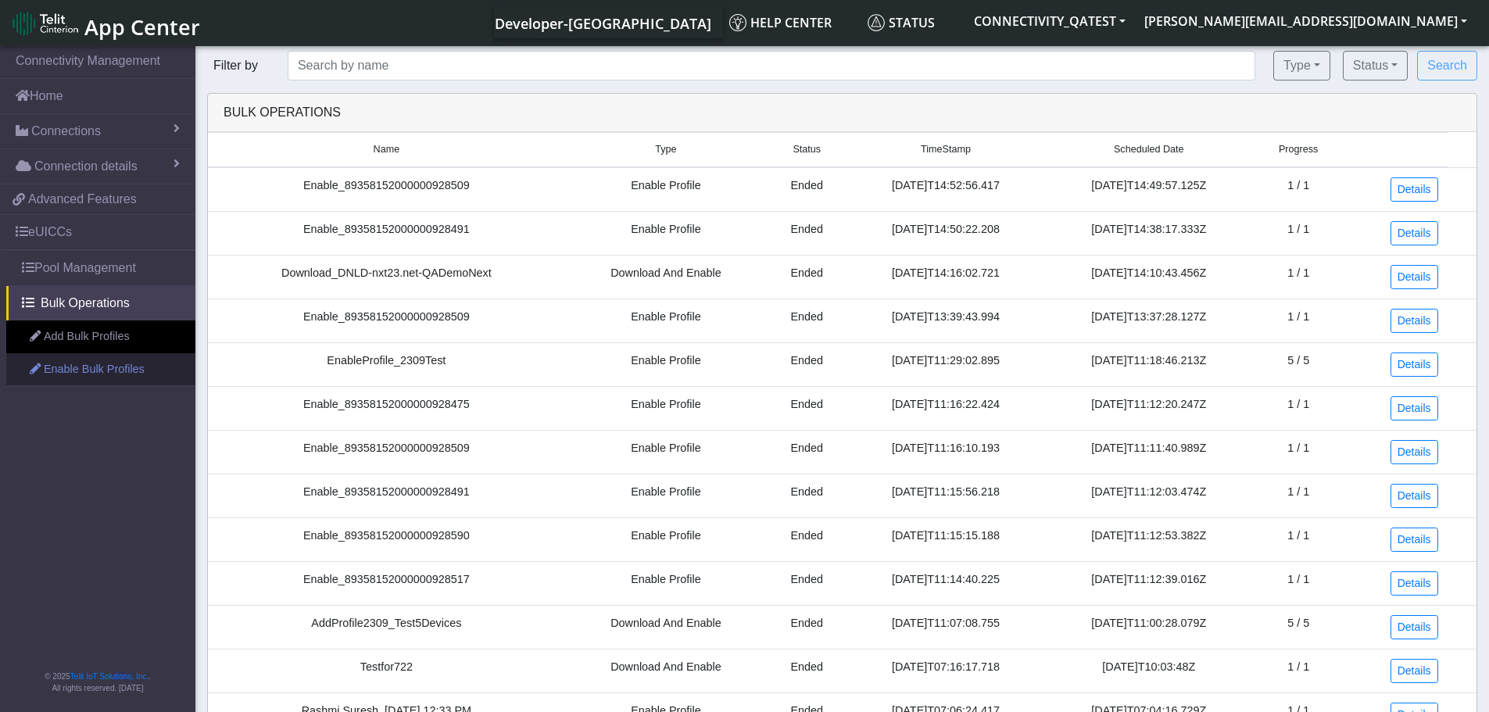
click at [105, 365] on link "Enable Bulk Profiles" at bounding box center [100, 369] width 189 height 33
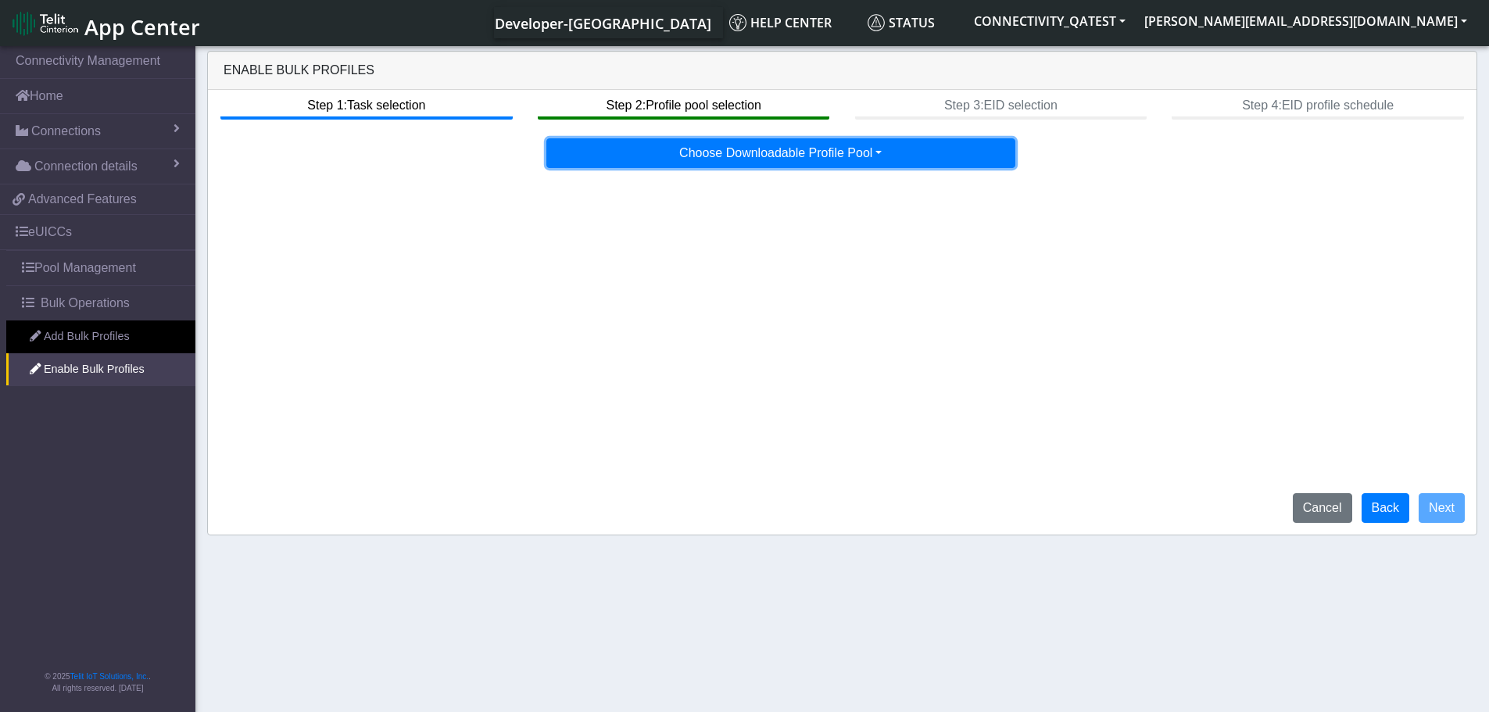
click at [844, 154] on button "Choose Downloadable Profile Pool" at bounding box center [780, 153] width 469 height 30
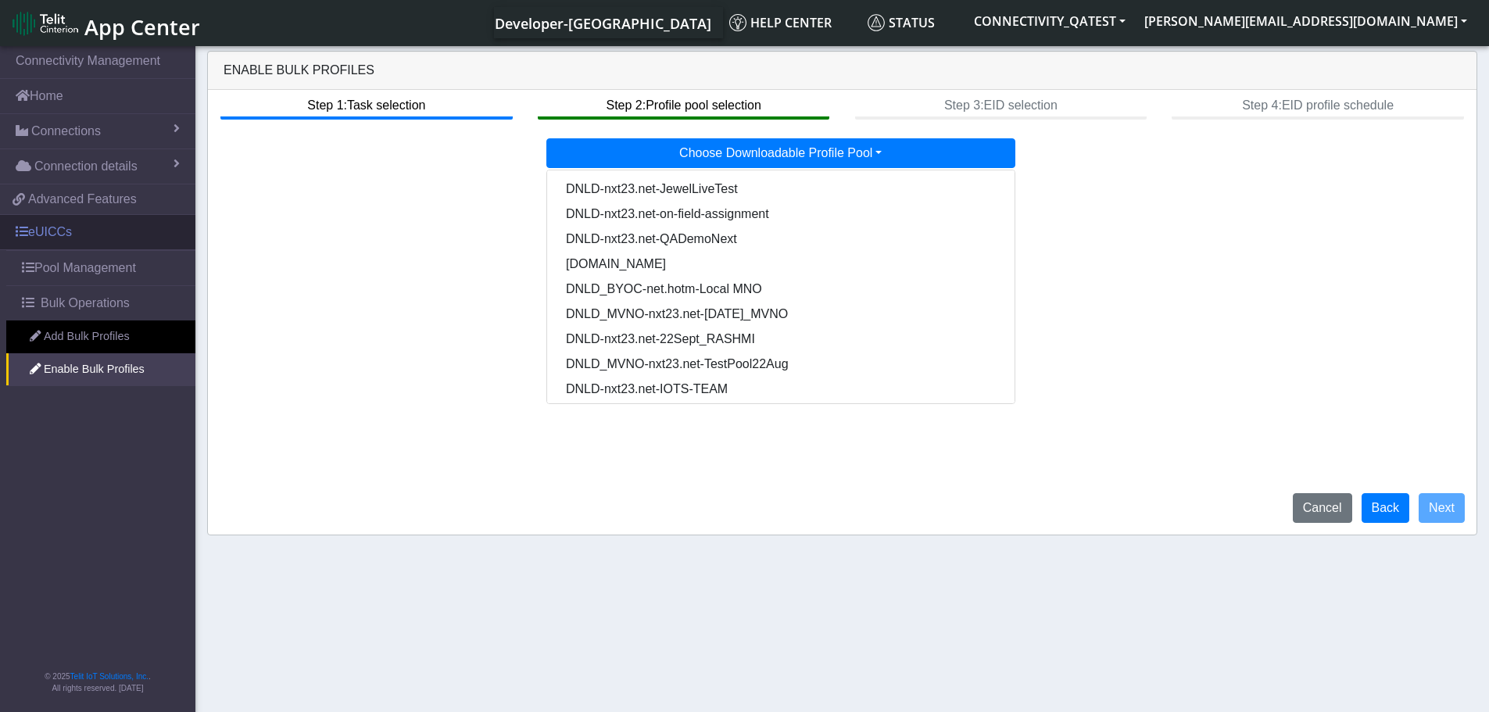
click at [56, 235] on link "eUICCs" at bounding box center [97, 232] width 195 height 34
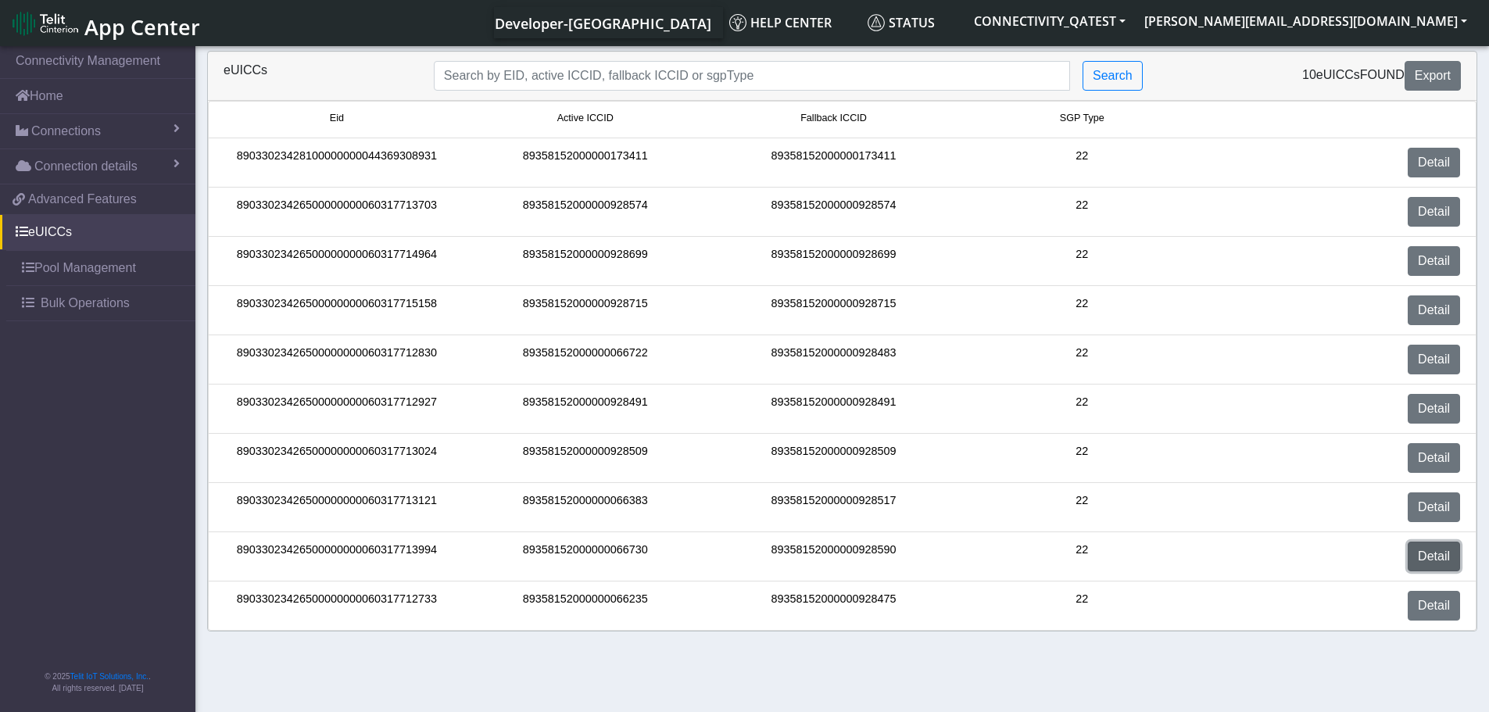
click at [1445, 559] on link "Detail" at bounding box center [1434, 557] width 52 height 30
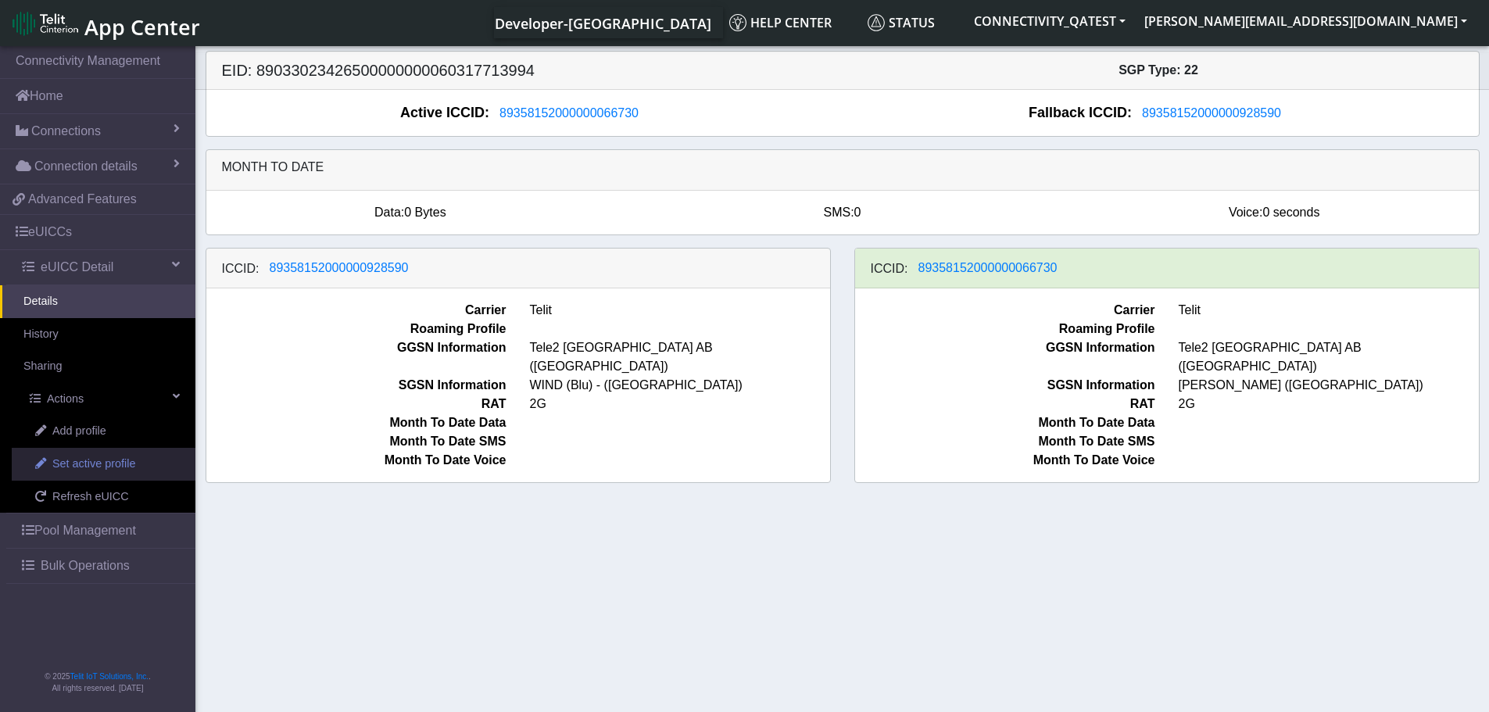
click at [66, 462] on span "Set active profile" at bounding box center [93, 464] width 83 height 17
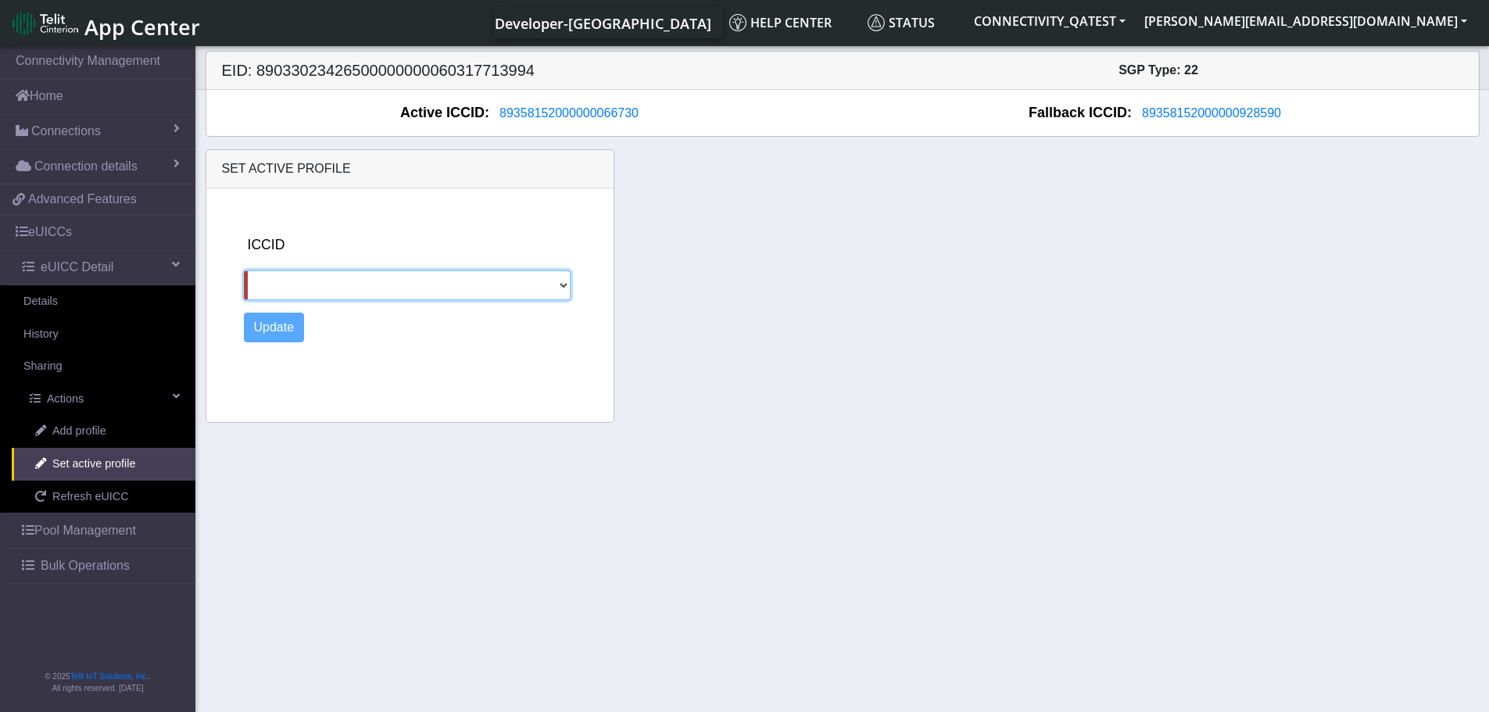
click at [564, 289] on select "89358152000000928590" at bounding box center [407, 285] width 327 height 30
select select "89358152000000928590"
click at [244, 270] on select "89358152000000928590" at bounding box center [407, 285] width 327 height 30
click at [270, 324] on button "Update" at bounding box center [274, 328] width 61 height 30
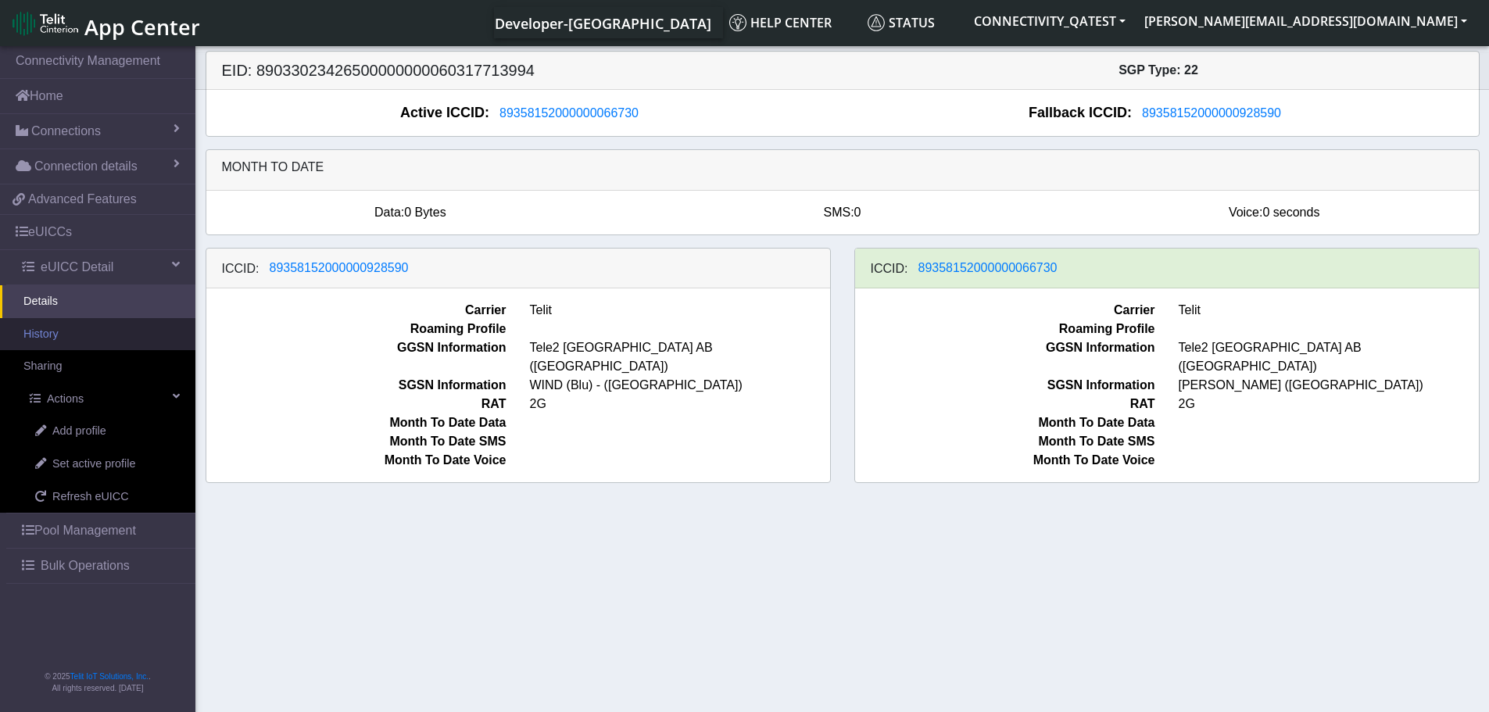
click at [69, 338] on link "History" at bounding box center [97, 334] width 195 height 33
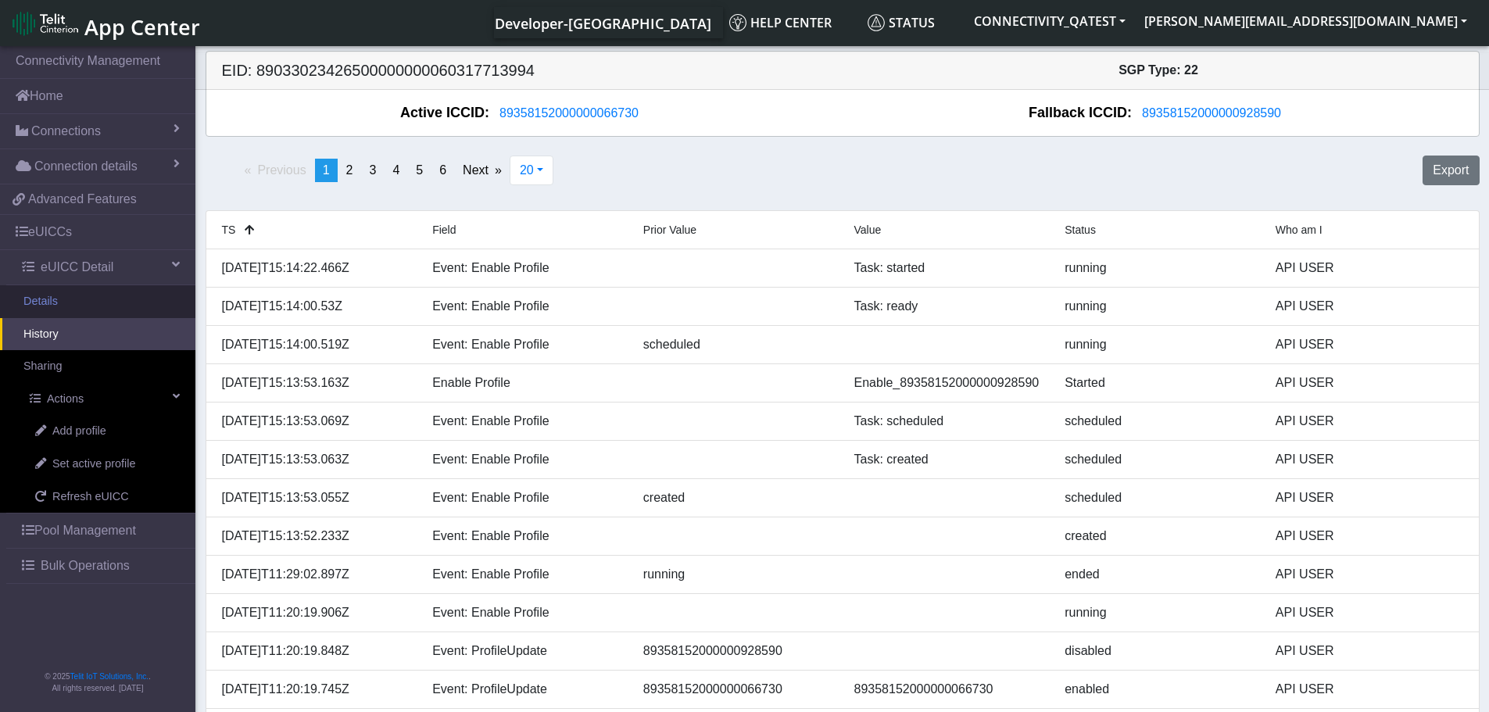
drag, startPoint x: 67, startPoint y: 301, endPoint x: 95, endPoint y: 300, distance: 27.4
click at [67, 301] on link "Details" at bounding box center [97, 301] width 195 height 33
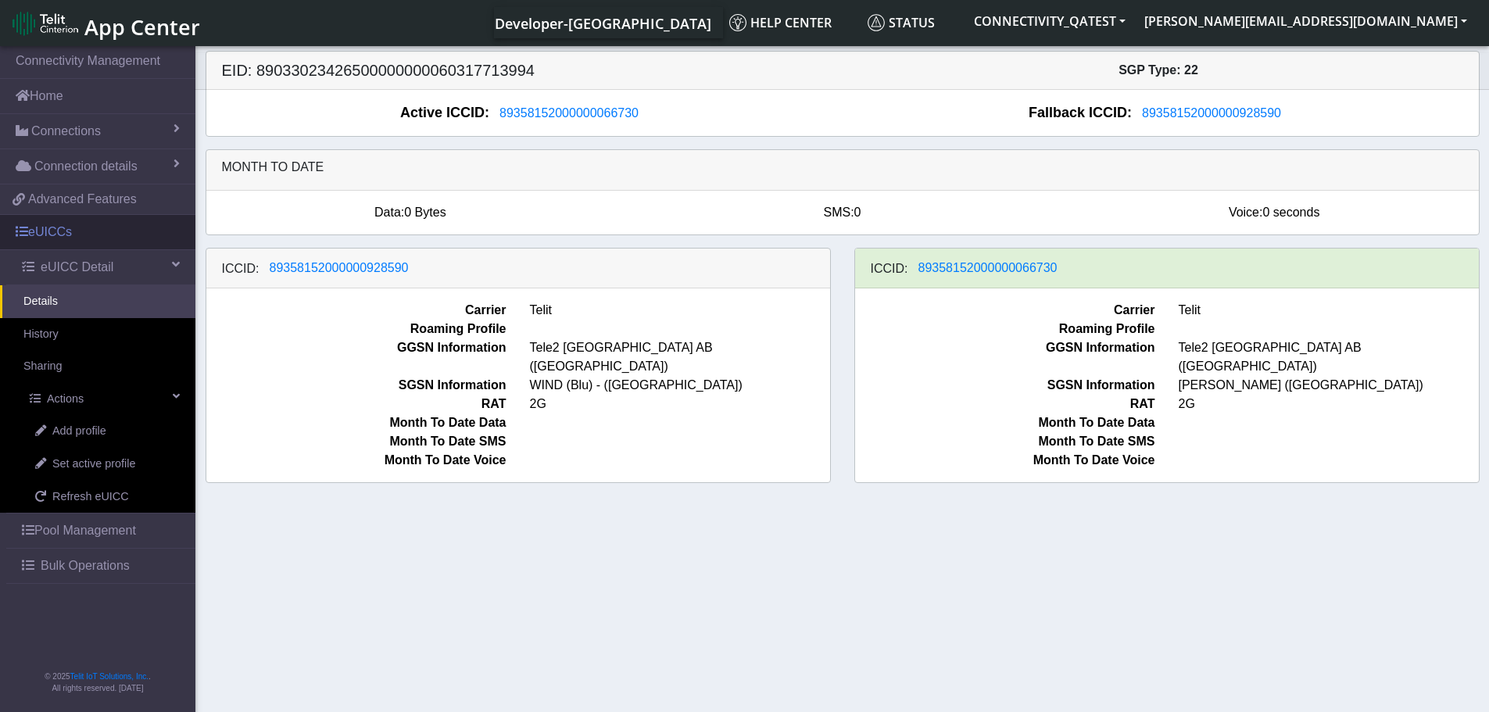
click at [66, 231] on link "eUICCs" at bounding box center [97, 232] width 195 height 34
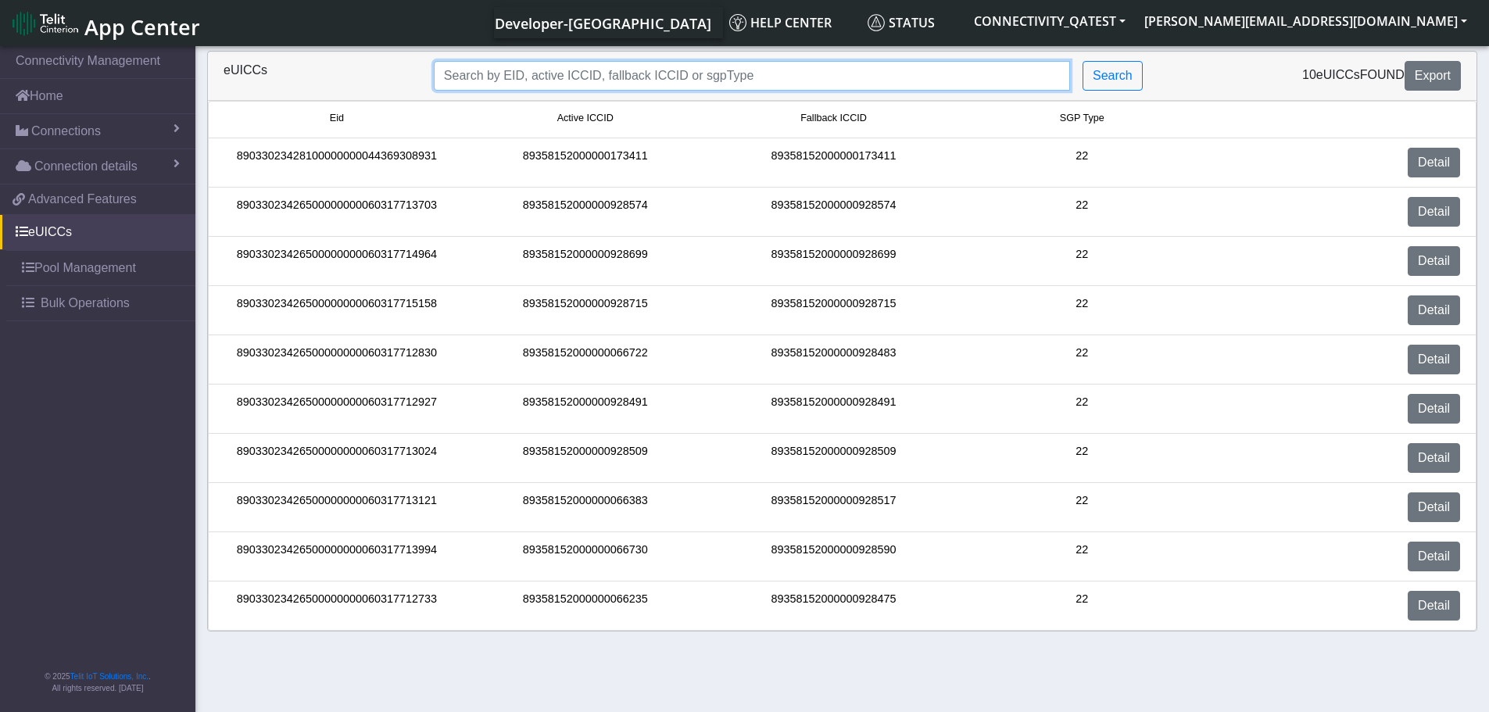
click at [521, 64] on input "Search..." at bounding box center [752, 76] width 636 height 30
paste input "89033023426500000000060317712927"
type input "89033023426500000000060317712927"
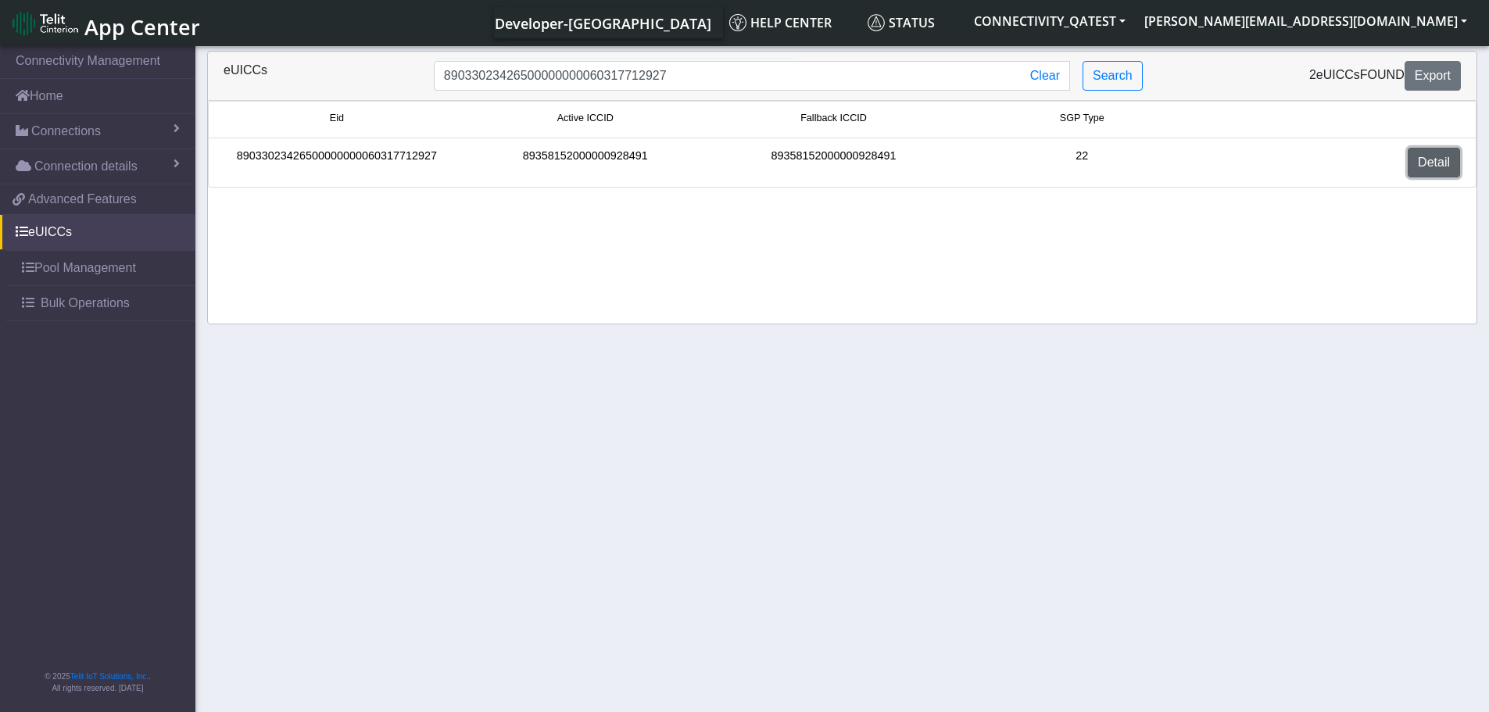
click at [1429, 167] on link "Detail" at bounding box center [1434, 163] width 52 height 30
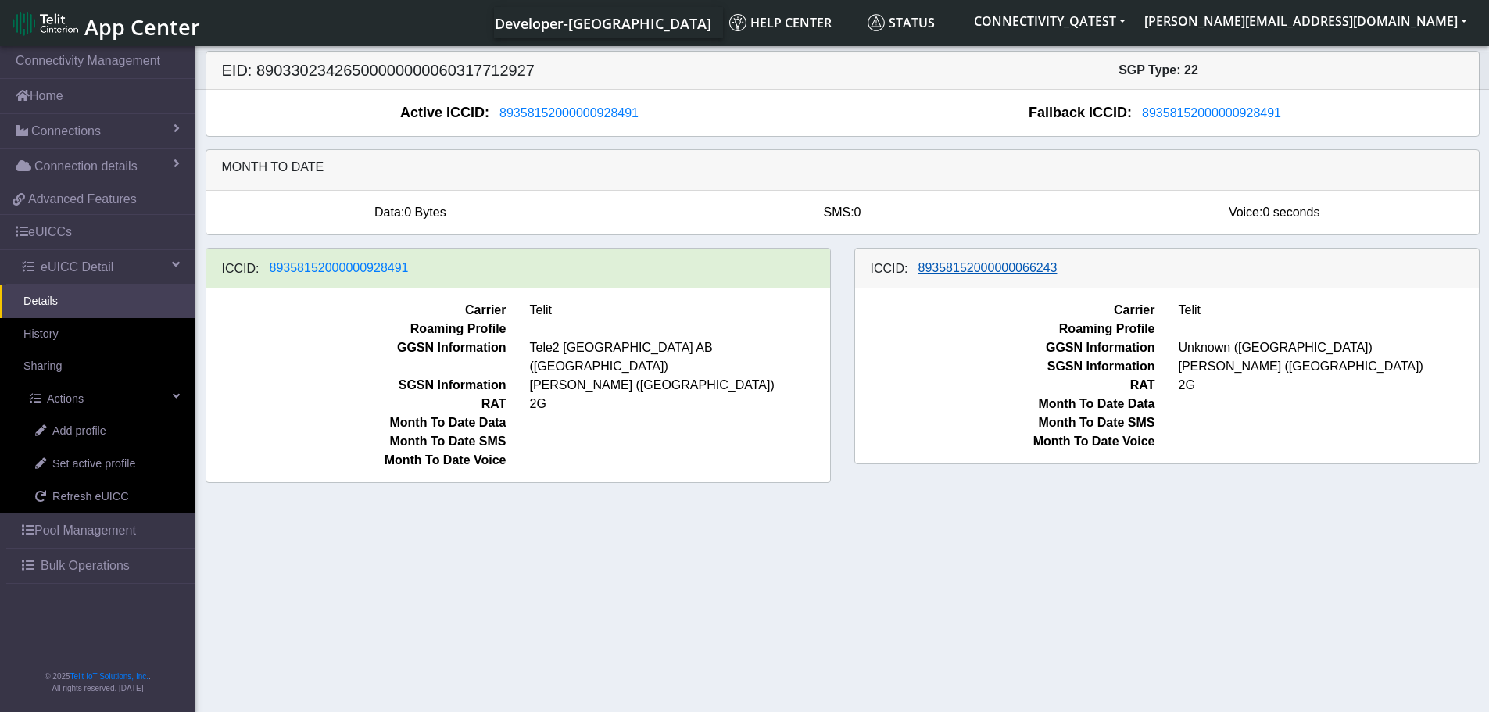
drag, startPoint x: 1040, startPoint y: 269, endPoint x: 957, endPoint y: 274, distance: 83.0
click at [957, 274] on div "ICCID: 89358152000000066243" at bounding box center [1167, 269] width 624 height 40
click at [66, 236] on link "eUICCs" at bounding box center [97, 232] width 195 height 34
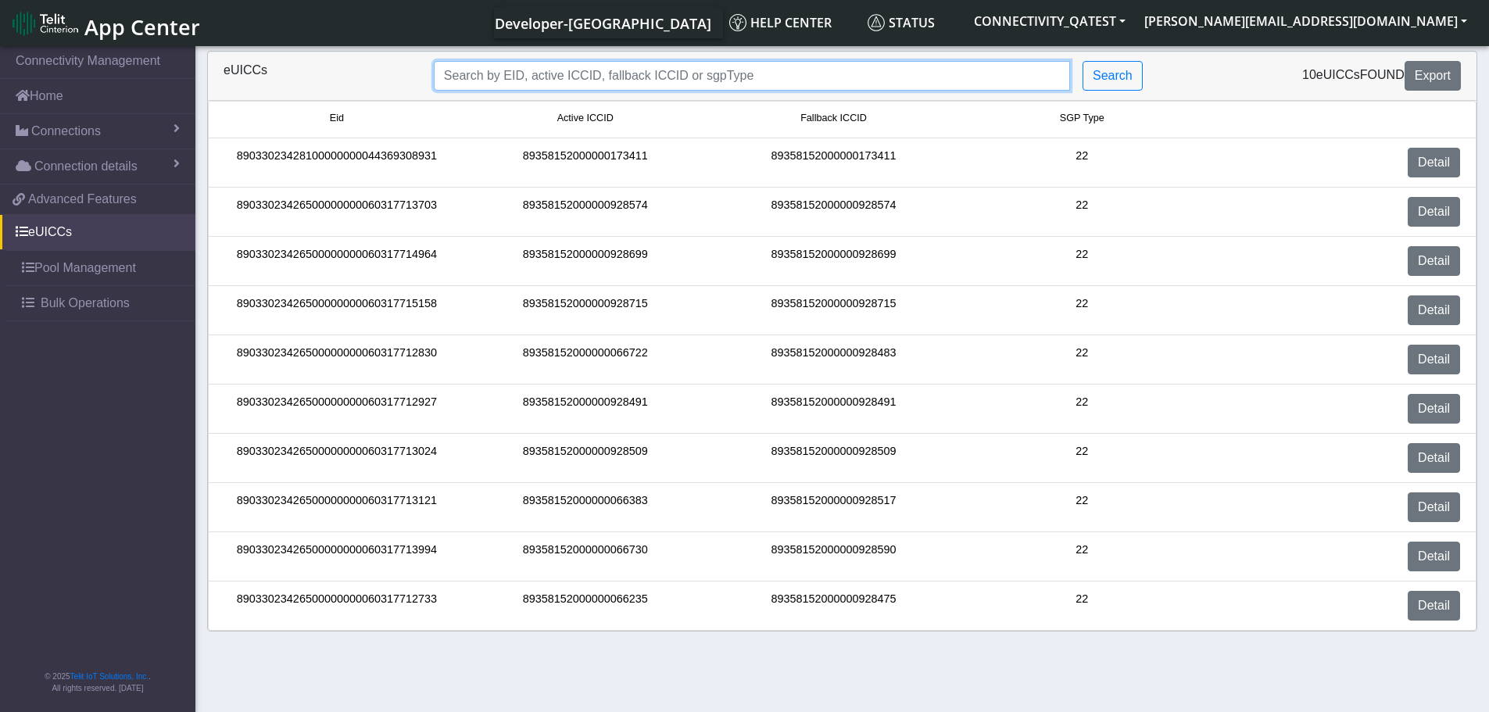
click at [600, 76] on input "Search..." at bounding box center [752, 76] width 636 height 30
paste input "89033023426500000000060317713024"
type input "89033023426500000000060317713024"
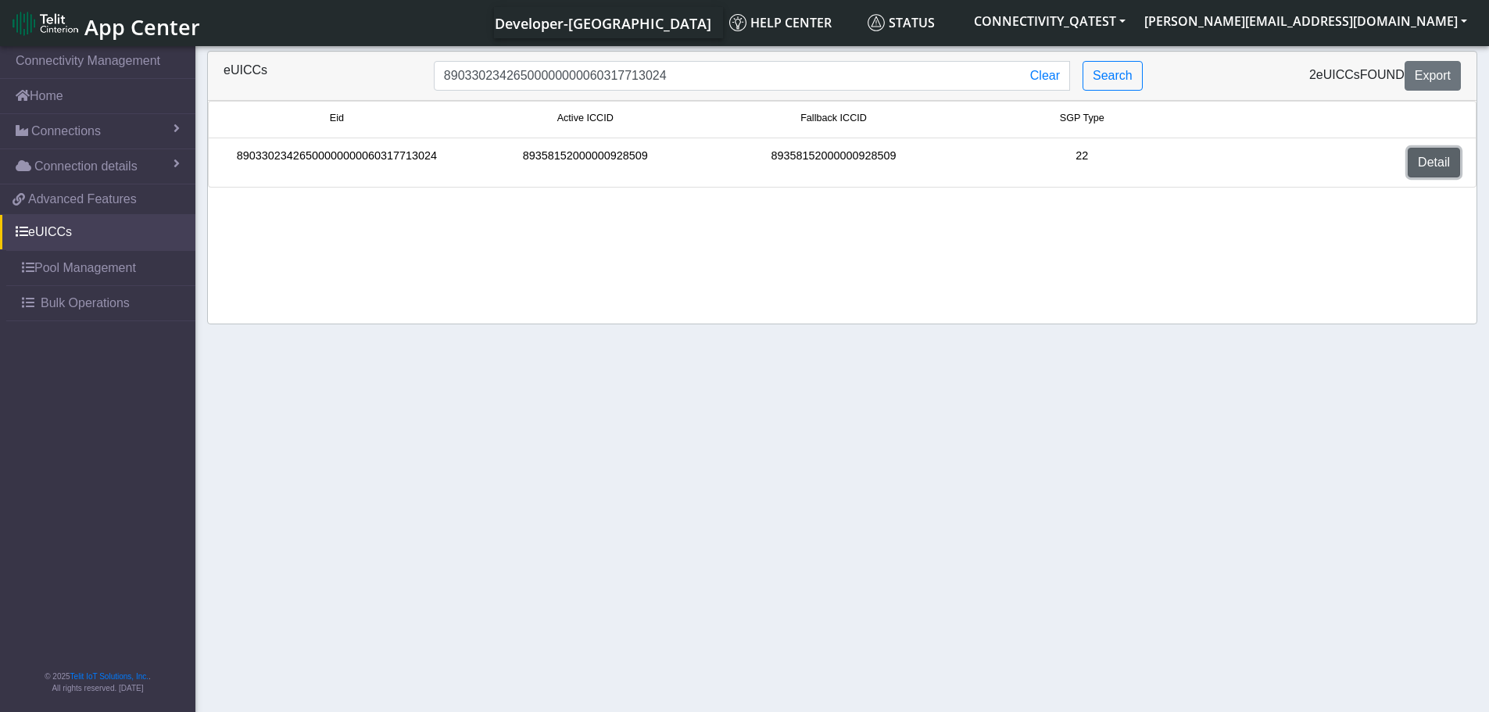
click at [1439, 166] on link "Detail" at bounding box center [1434, 163] width 52 height 30
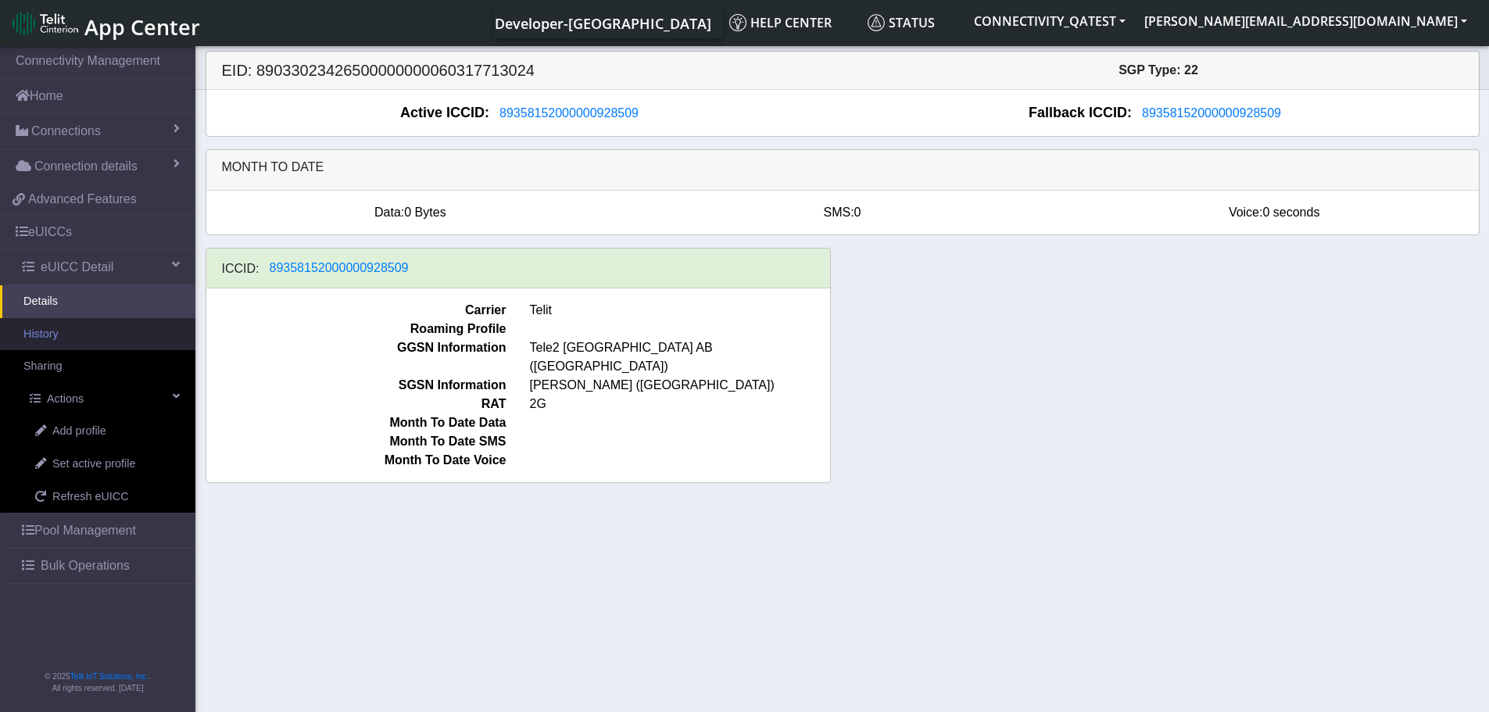
click at [61, 335] on link "History" at bounding box center [97, 334] width 195 height 33
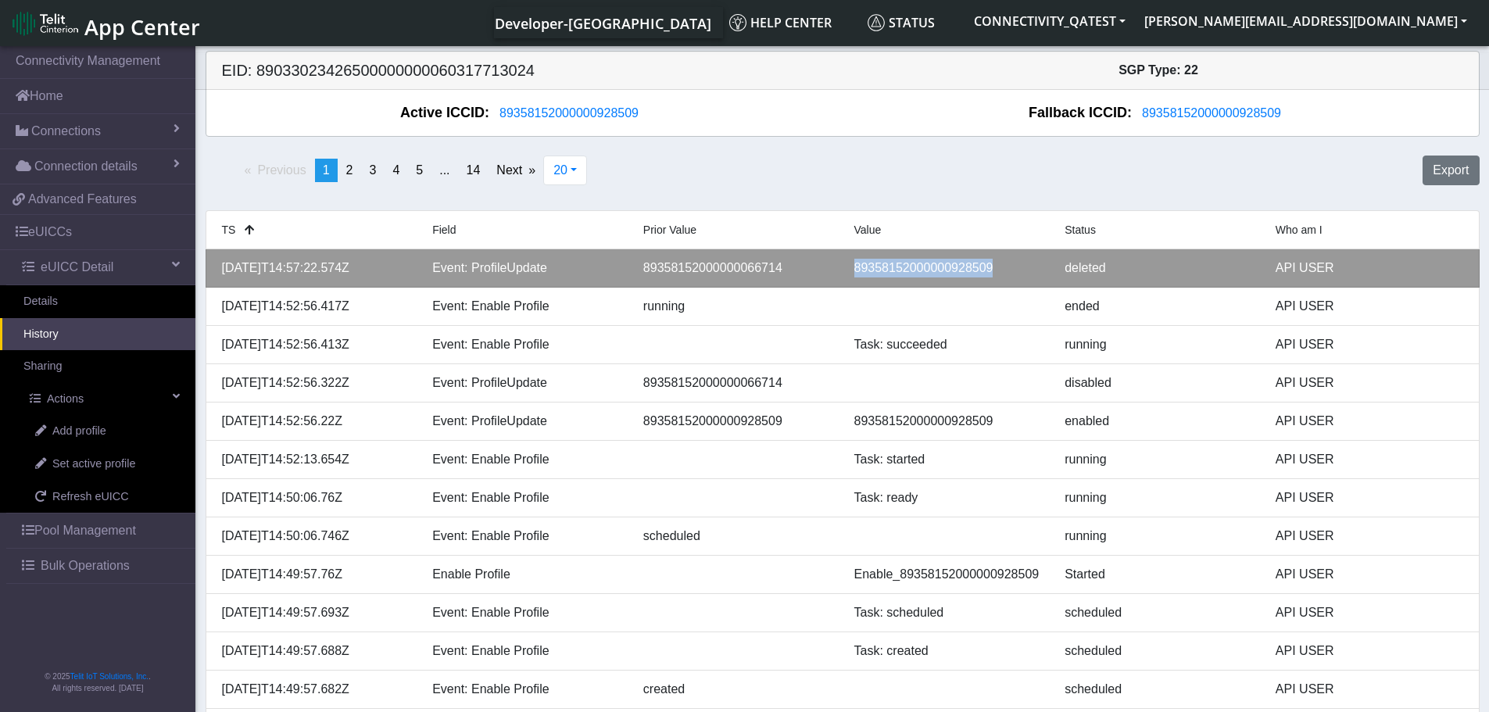
drag, startPoint x: 1000, startPoint y: 270, endPoint x: 819, endPoint y: 267, distance: 180.6
click at [819, 267] on div "2025-09-23T14:57:22.574Z Event: ProfileUpdate 89358152000000066714 893581520000…" at bounding box center [842, 268] width 1265 height 19
click at [696, 282] on li "2025-09-23T14:57:22.574Z Event: ProfileUpdate 89358152000000066714 893581520000…" at bounding box center [843, 268] width 1274 height 38
drag, startPoint x: 765, startPoint y: 271, endPoint x: 617, endPoint y: 271, distance: 148.5
click at [617, 271] on div "2025-09-23T14:57:22.574Z Event: ProfileUpdate 89358152000000066714 893581520000…" at bounding box center [842, 268] width 1265 height 19
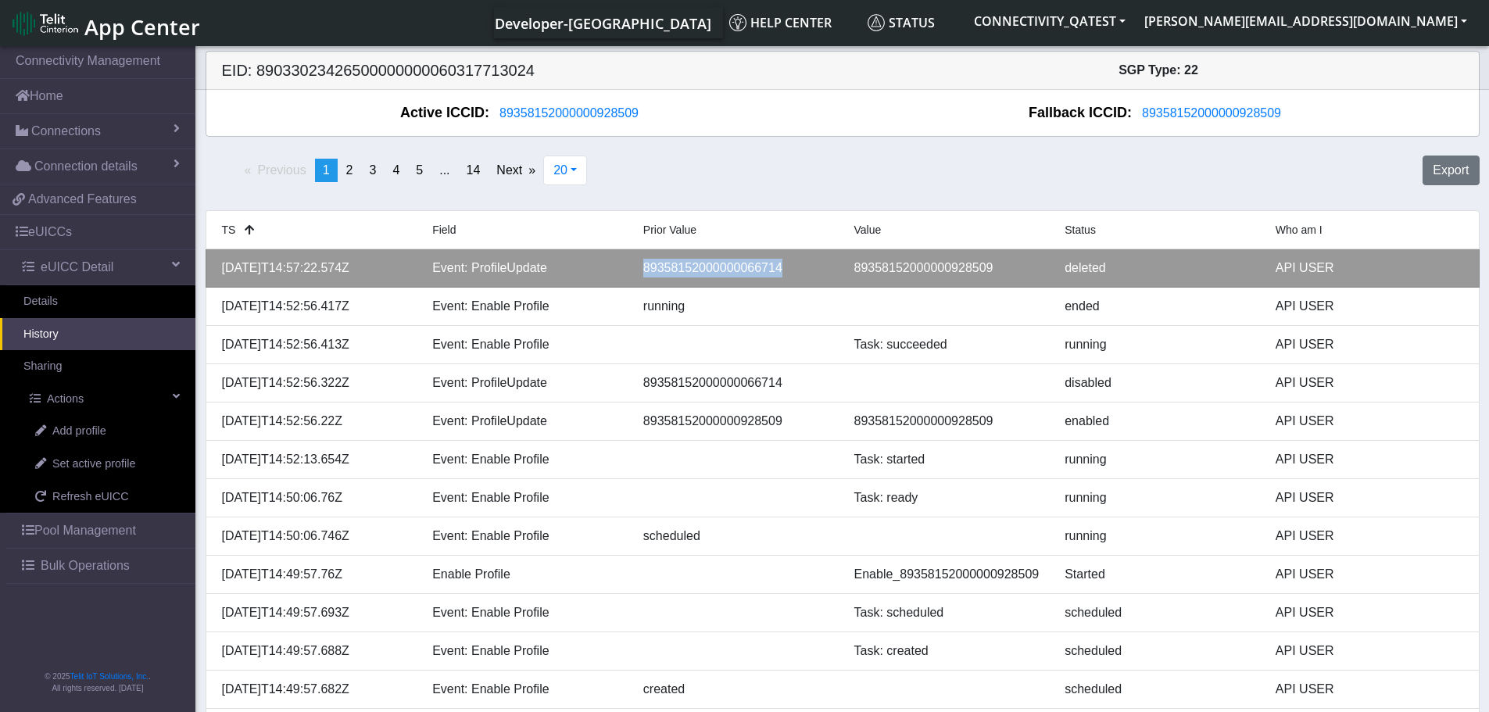
copy div "89358152000000066714"
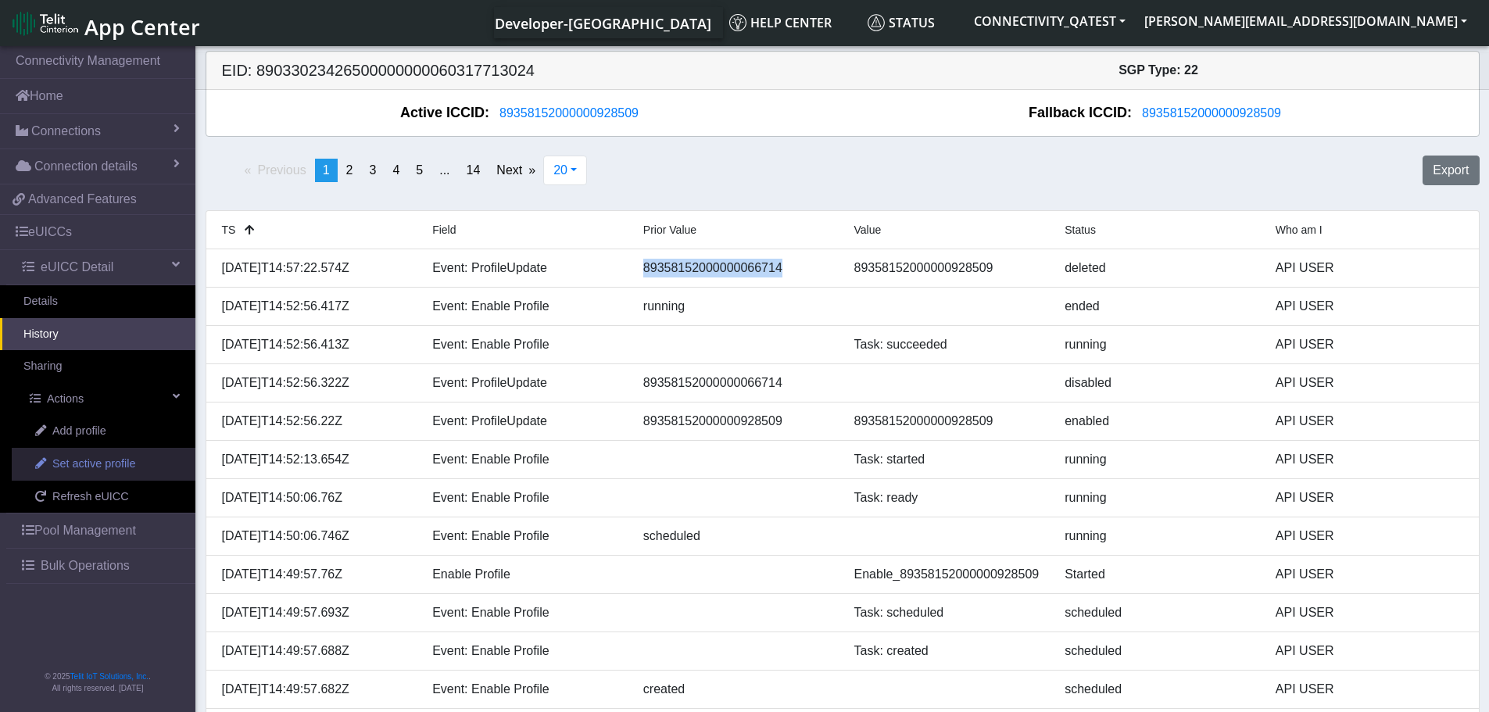
click at [81, 464] on span "Set active profile" at bounding box center [93, 464] width 83 height 17
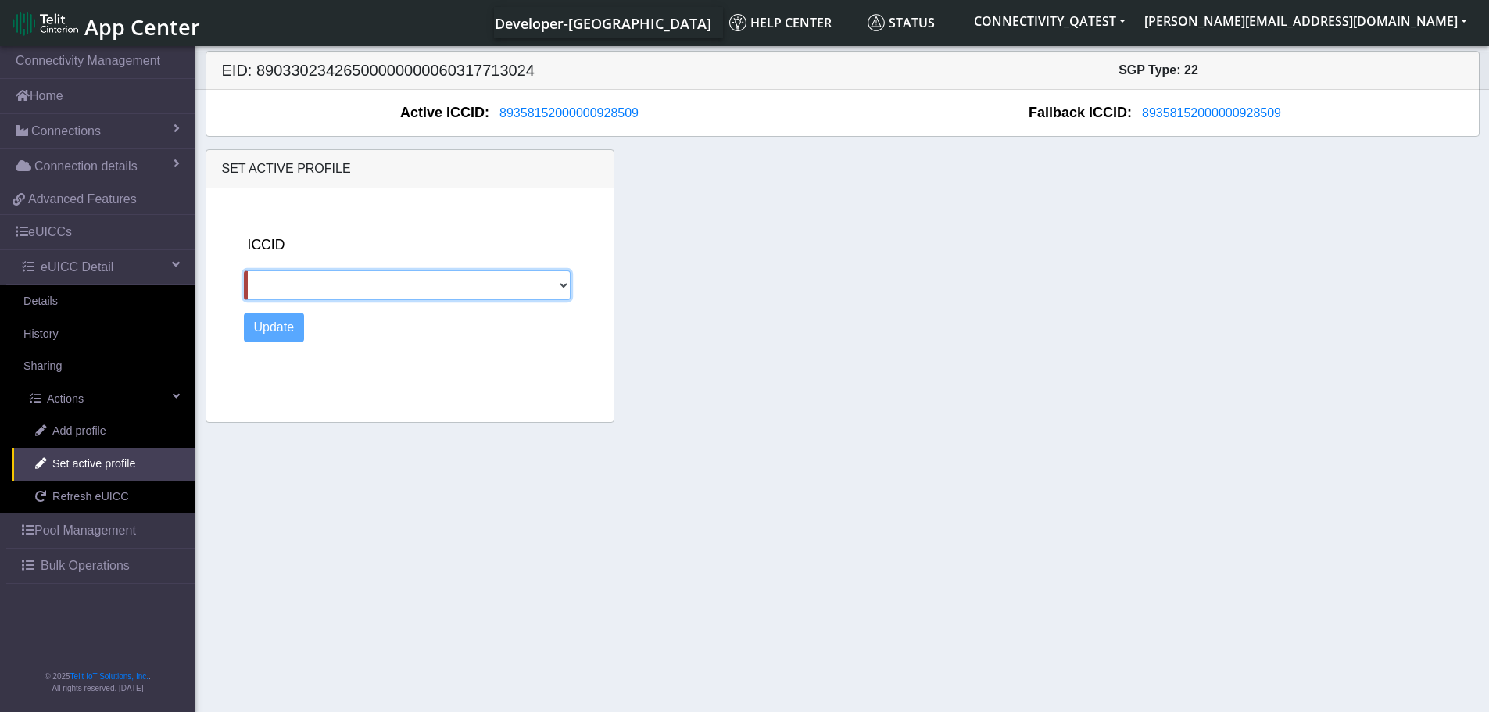
click at [537, 287] on select at bounding box center [407, 285] width 327 height 30
click at [549, 288] on select at bounding box center [407, 285] width 327 height 30
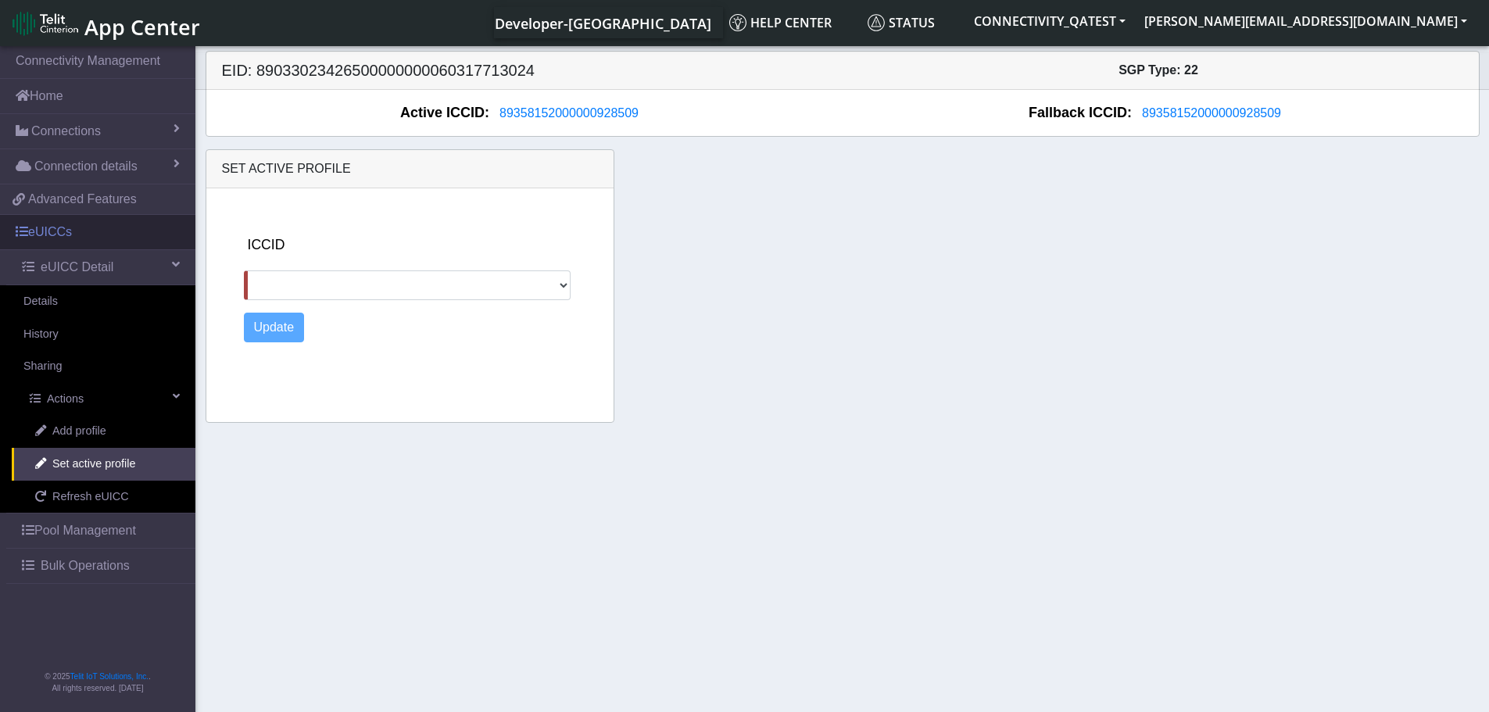
click at [58, 223] on link "eUICCs" at bounding box center [97, 232] width 195 height 34
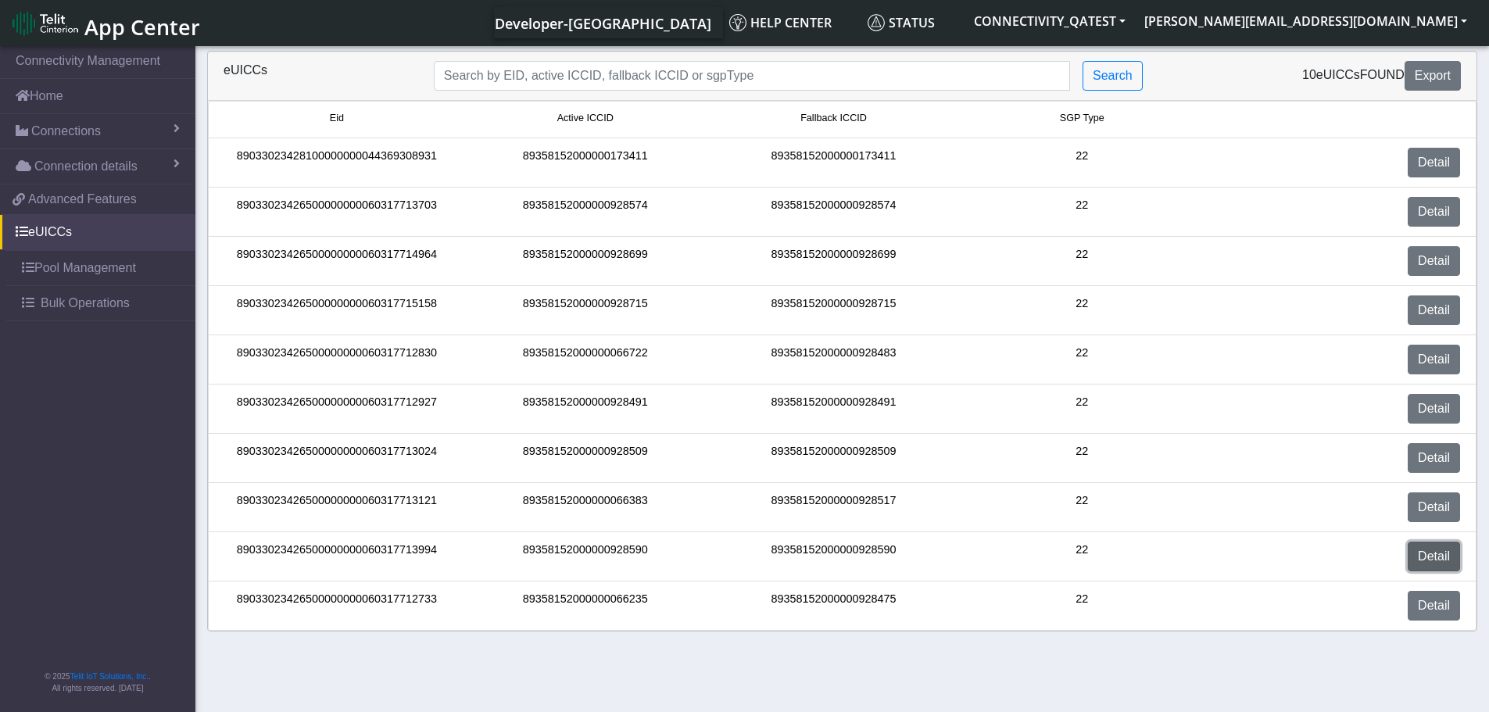
click at [1423, 555] on link "Detail" at bounding box center [1434, 557] width 52 height 30
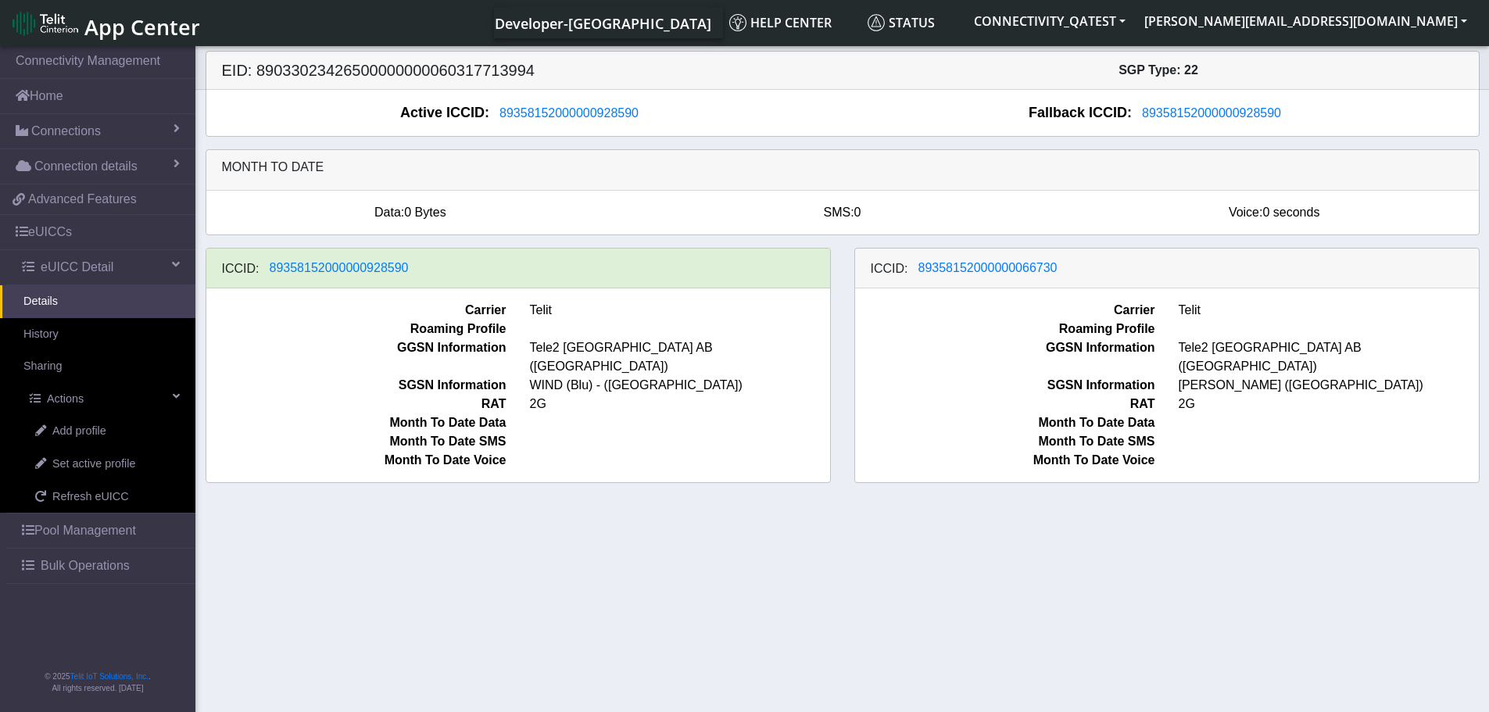
click at [51, 299] on link "Details" at bounding box center [97, 301] width 195 height 33
click at [74, 230] on link "eUICCs" at bounding box center [97, 232] width 195 height 34
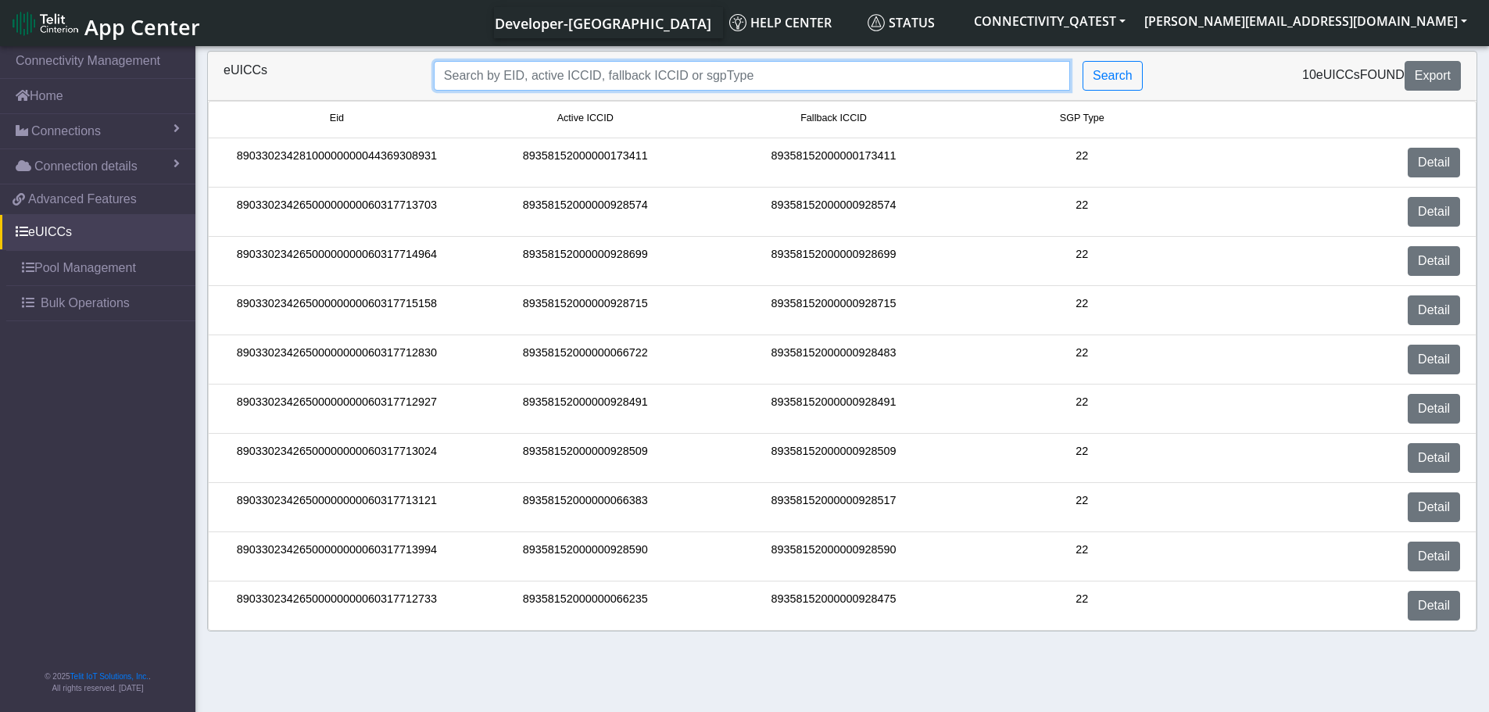
click at [571, 83] on input "Search..." at bounding box center [752, 76] width 636 height 30
paste input "89033023426500000000060317712733"
type input "89033023426500000000060317712733"
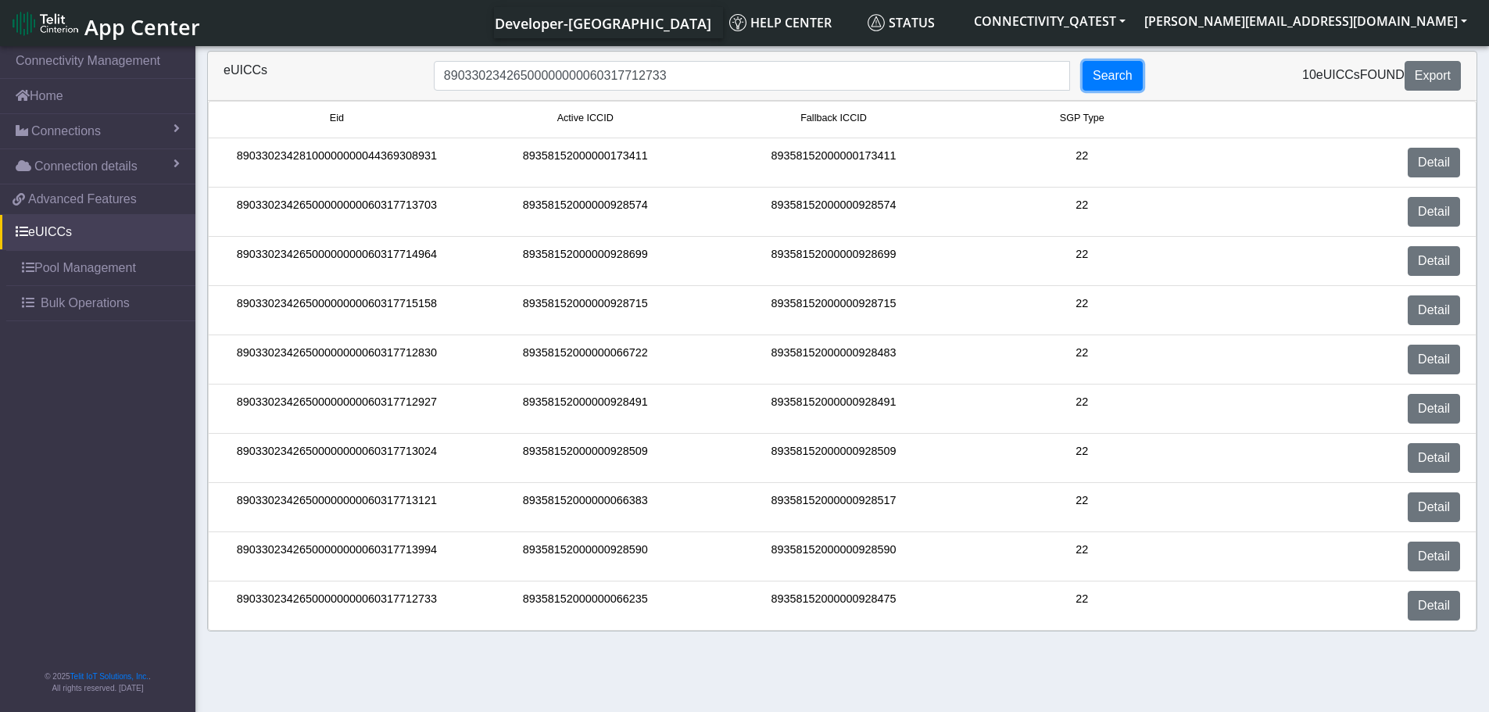
click at [1110, 81] on button "Search" at bounding box center [1113, 76] width 60 height 30
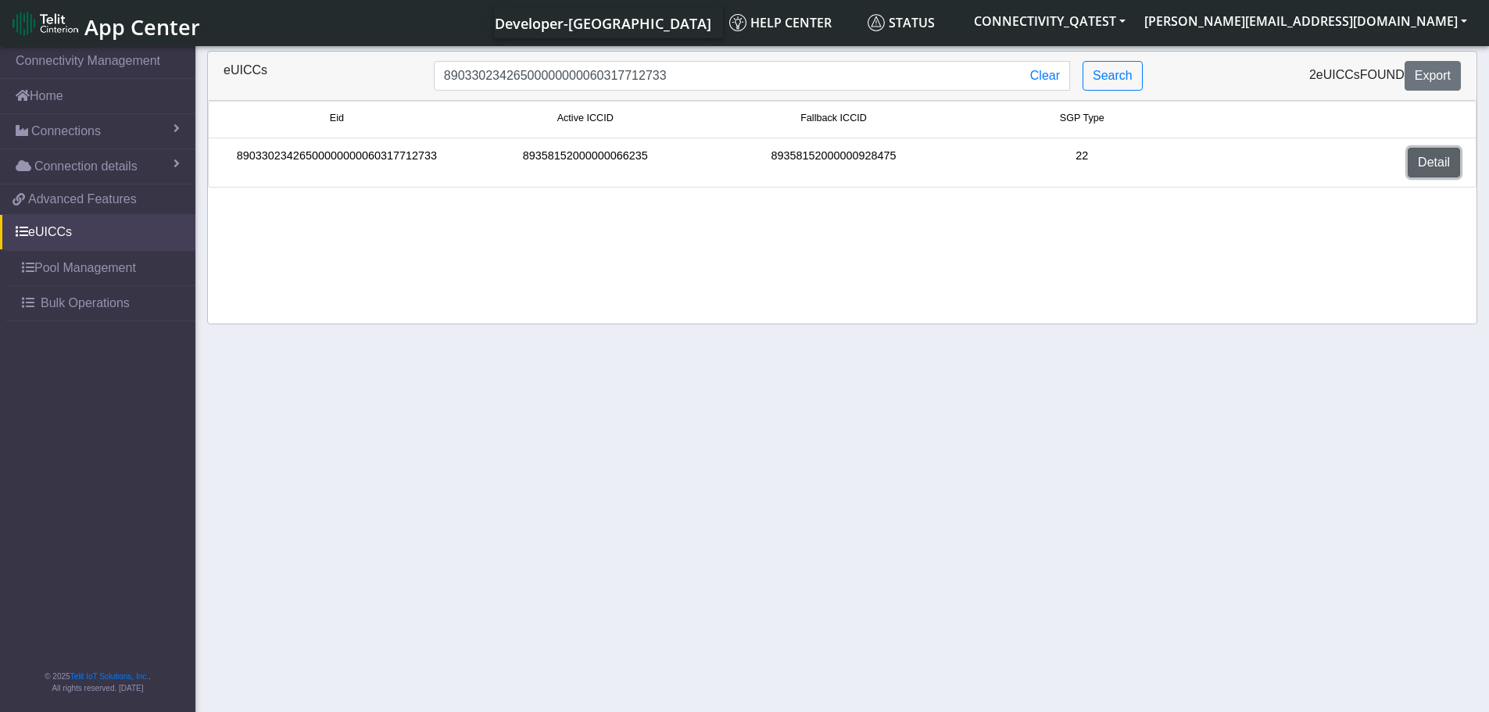
click at [1435, 166] on link "Detail" at bounding box center [1434, 163] width 52 height 30
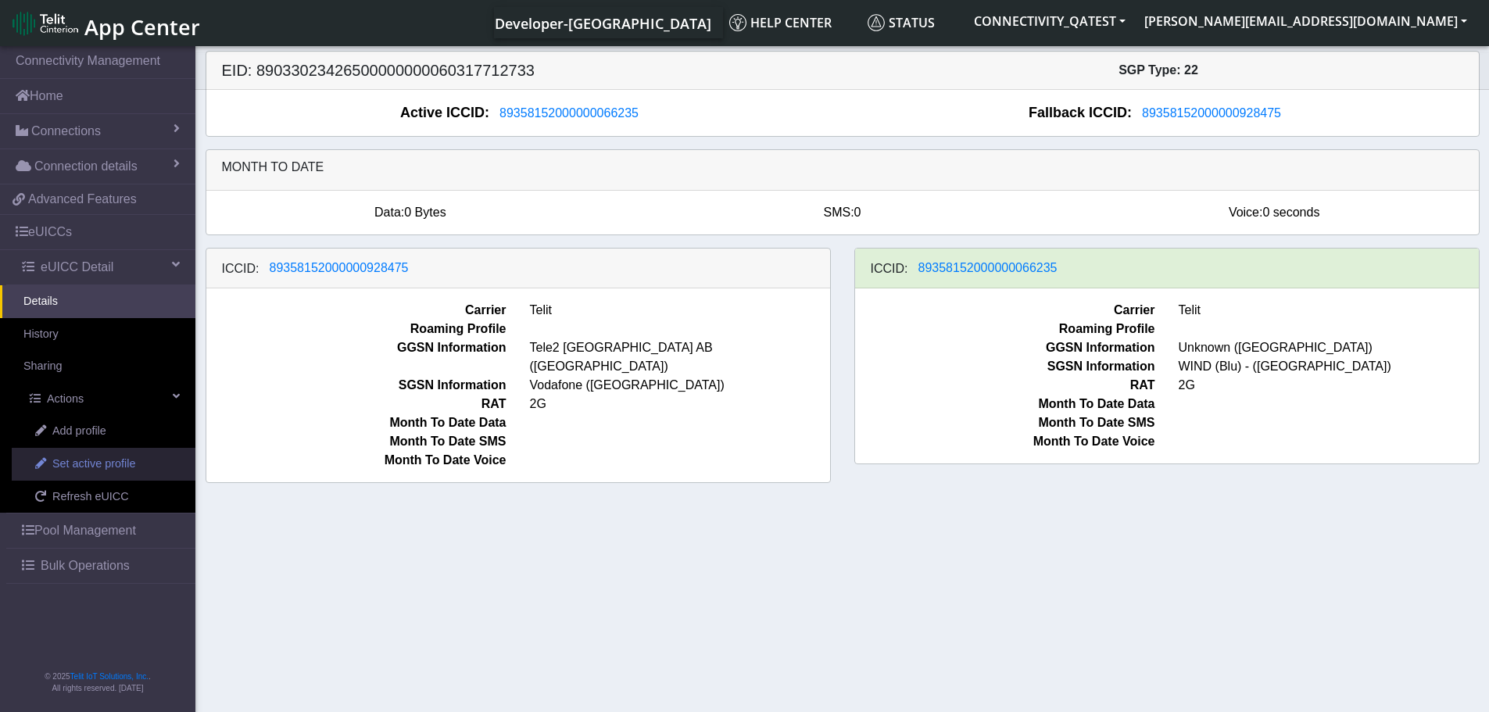
click at [88, 470] on span "Set active profile" at bounding box center [93, 464] width 83 height 17
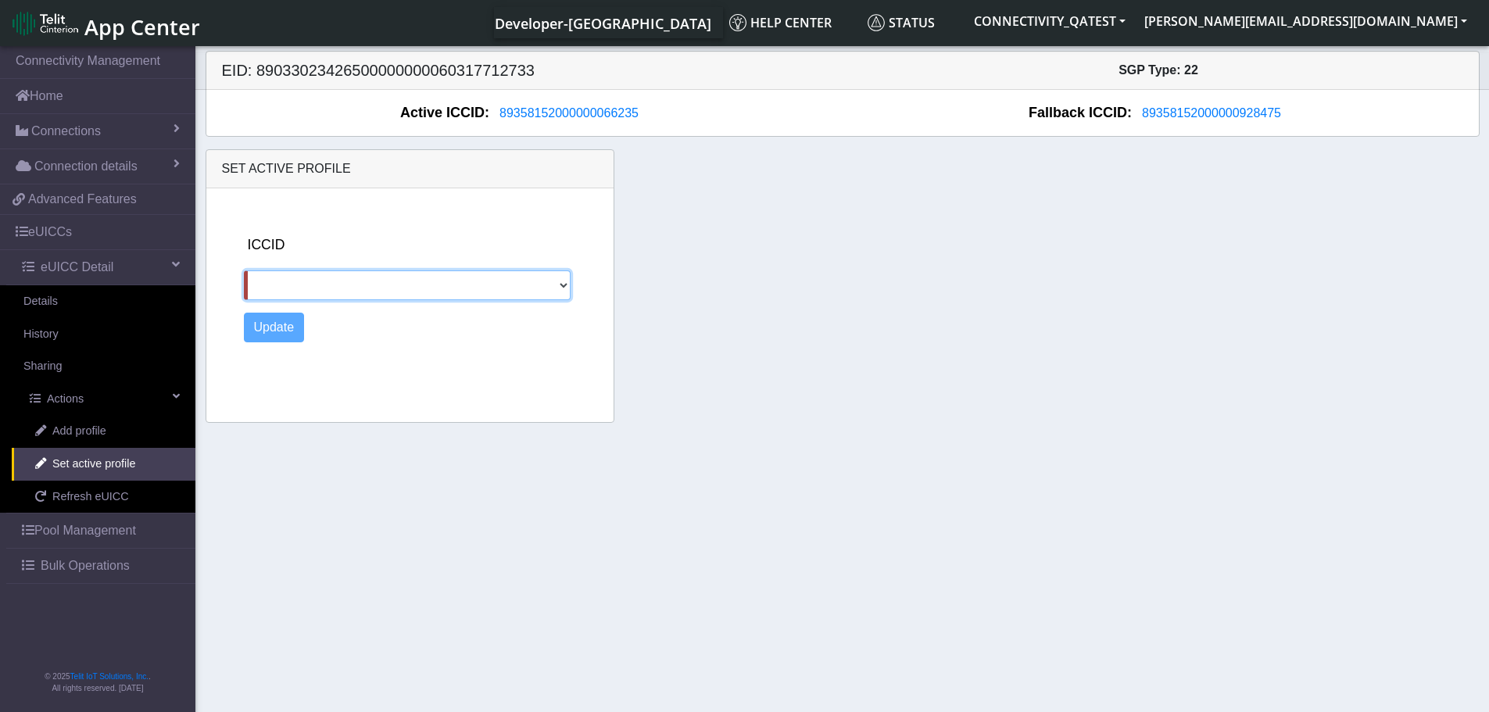
click at [526, 287] on select "89358152000000928475" at bounding box center [407, 285] width 327 height 30
select select "89358152000000928475"
click at [244, 270] on select "89358152000000928475" at bounding box center [407, 285] width 327 height 30
click at [276, 335] on button "Update" at bounding box center [274, 328] width 61 height 30
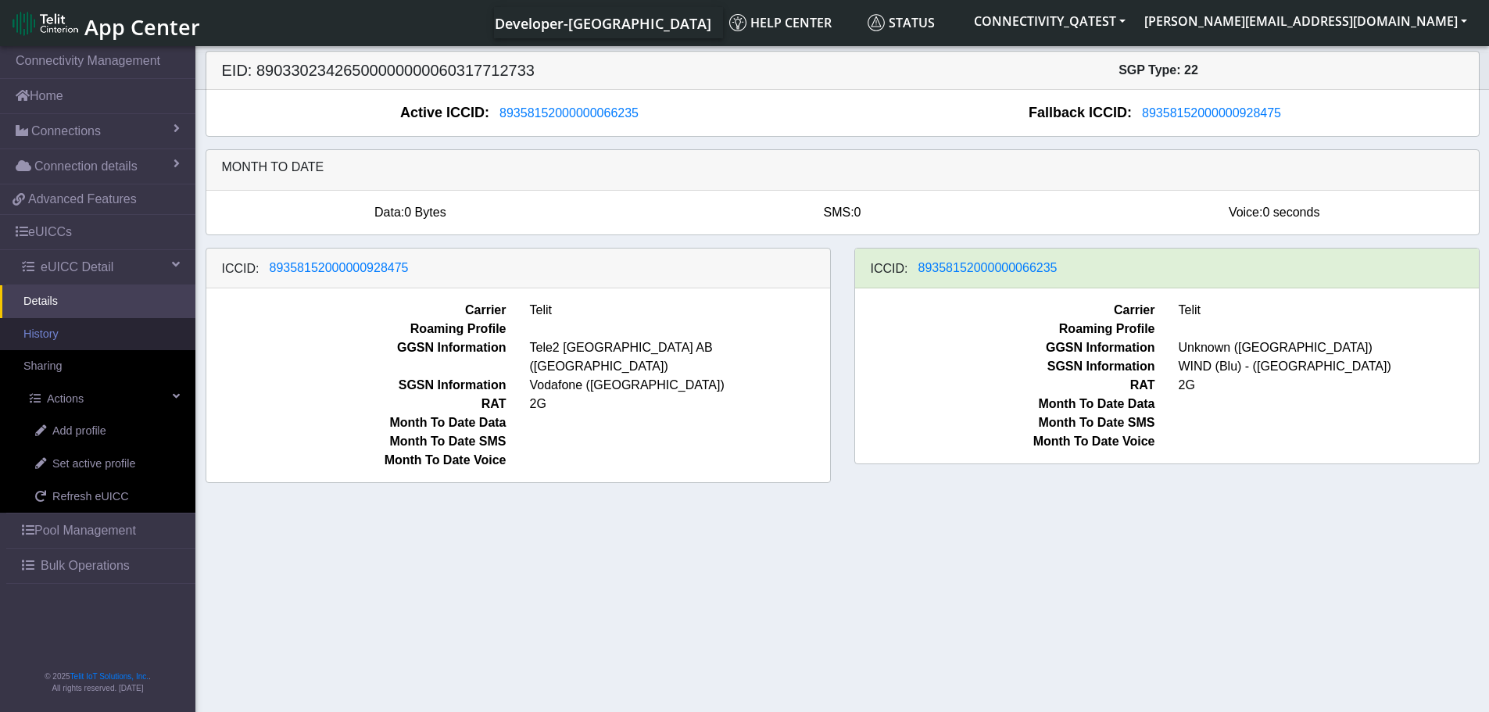
click at [69, 333] on link "History" at bounding box center [97, 334] width 195 height 33
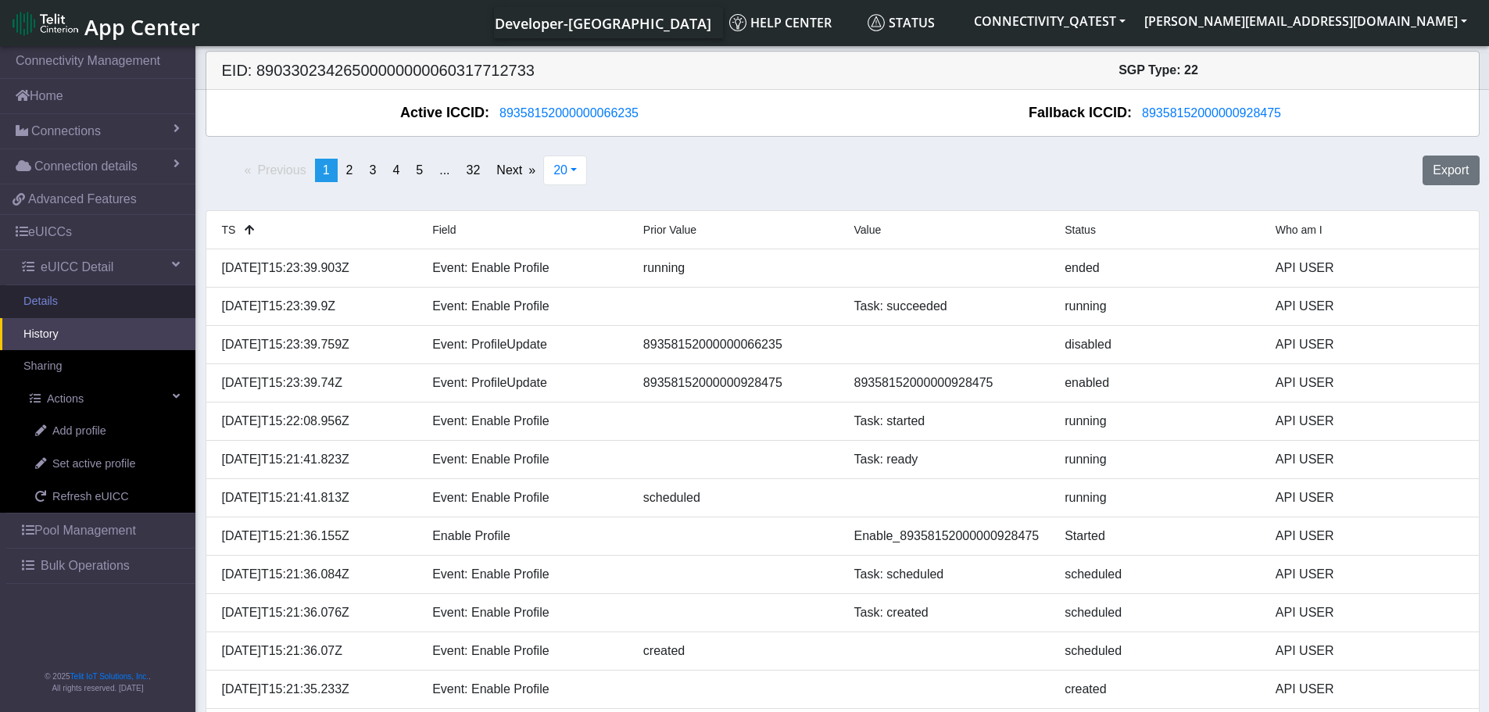
click at [45, 297] on link "Details" at bounding box center [97, 301] width 195 height 33
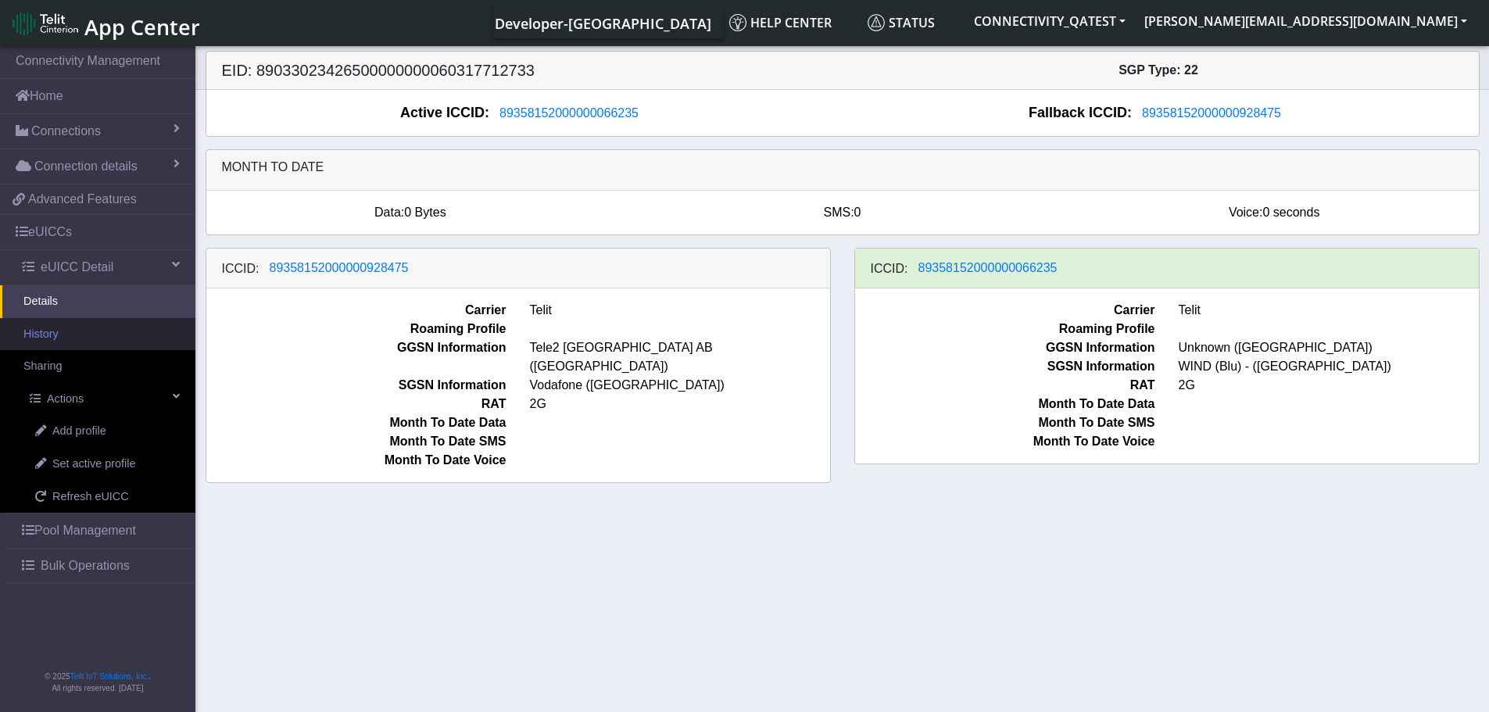
click at [53, 336] on link "History" at bounding box center [97, 334] width 195 height 33
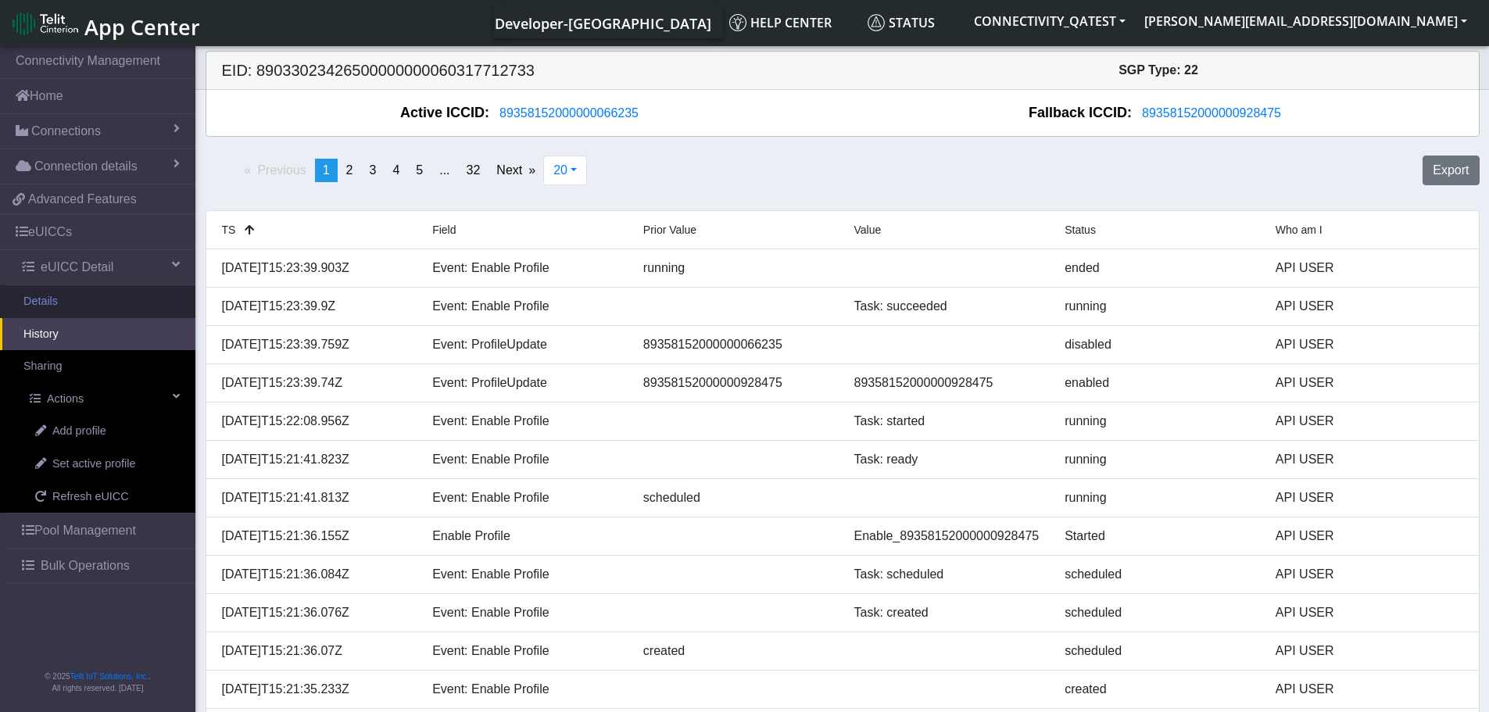
click at [72, 301] on link "Details" at bounding box center [97, 301] width 195 height 33
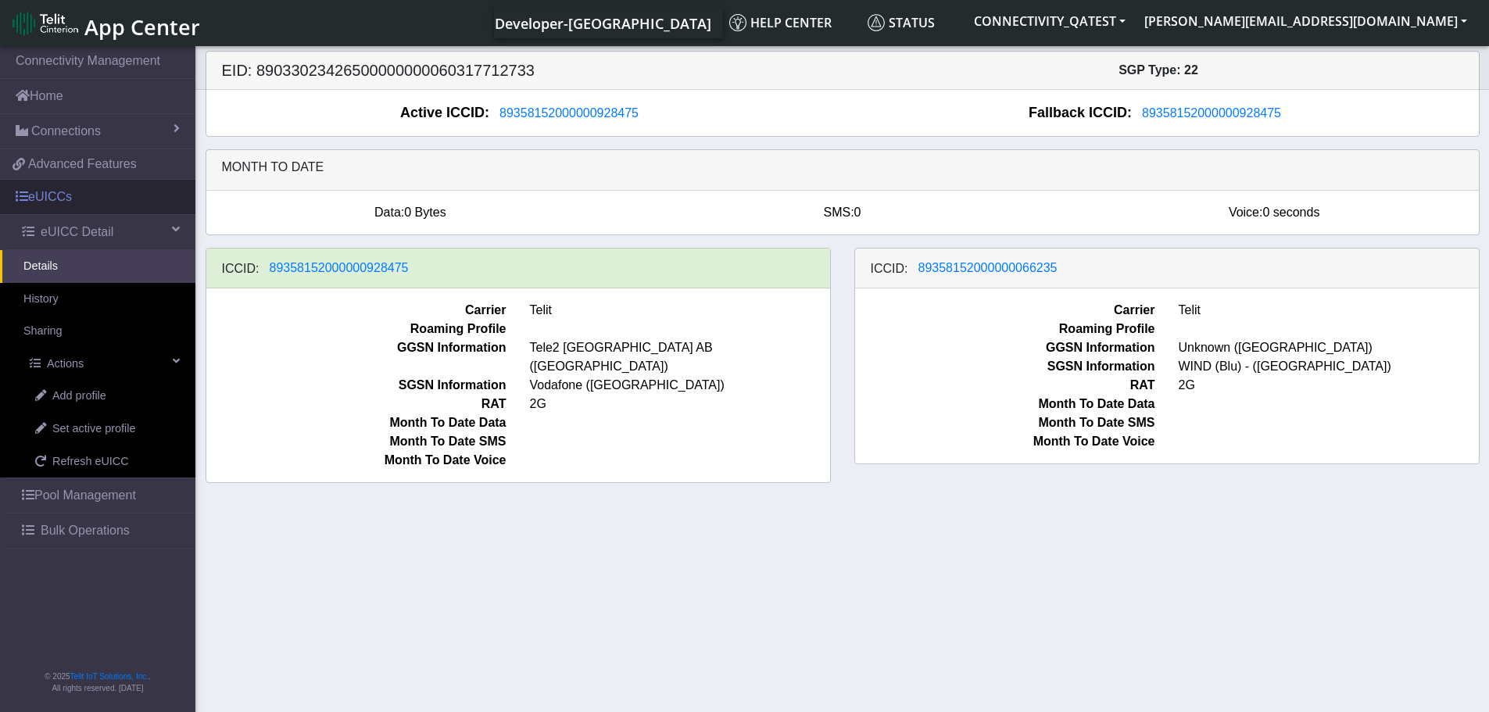
click at [62, 194] on link "eUICCs" at bounding box center [97, 197] width 195 height 34
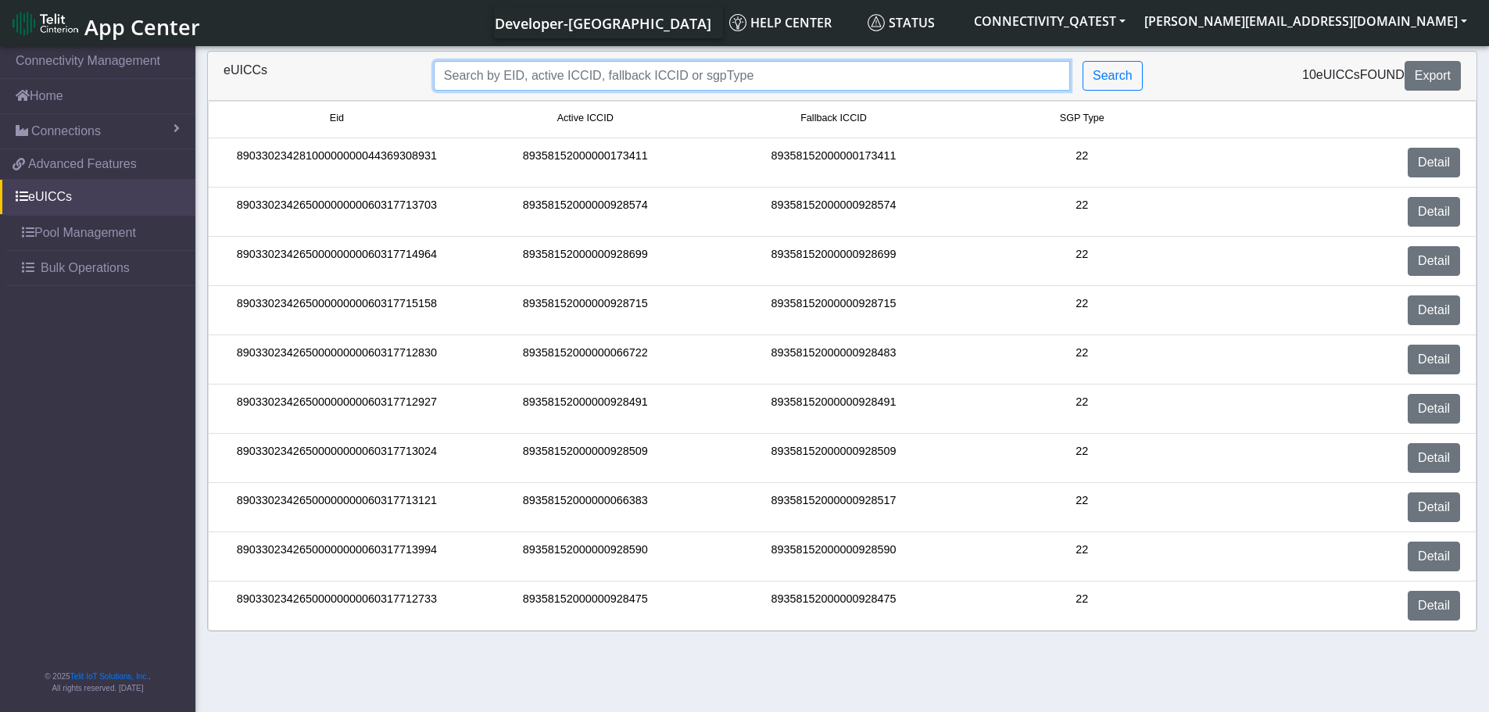
click at [517, 69] on input "Search..." at bounding box center [752, 76] width 636 height 30
paste input "89033023426500000000060317713121"
type input "89033023426500000000060317713121"
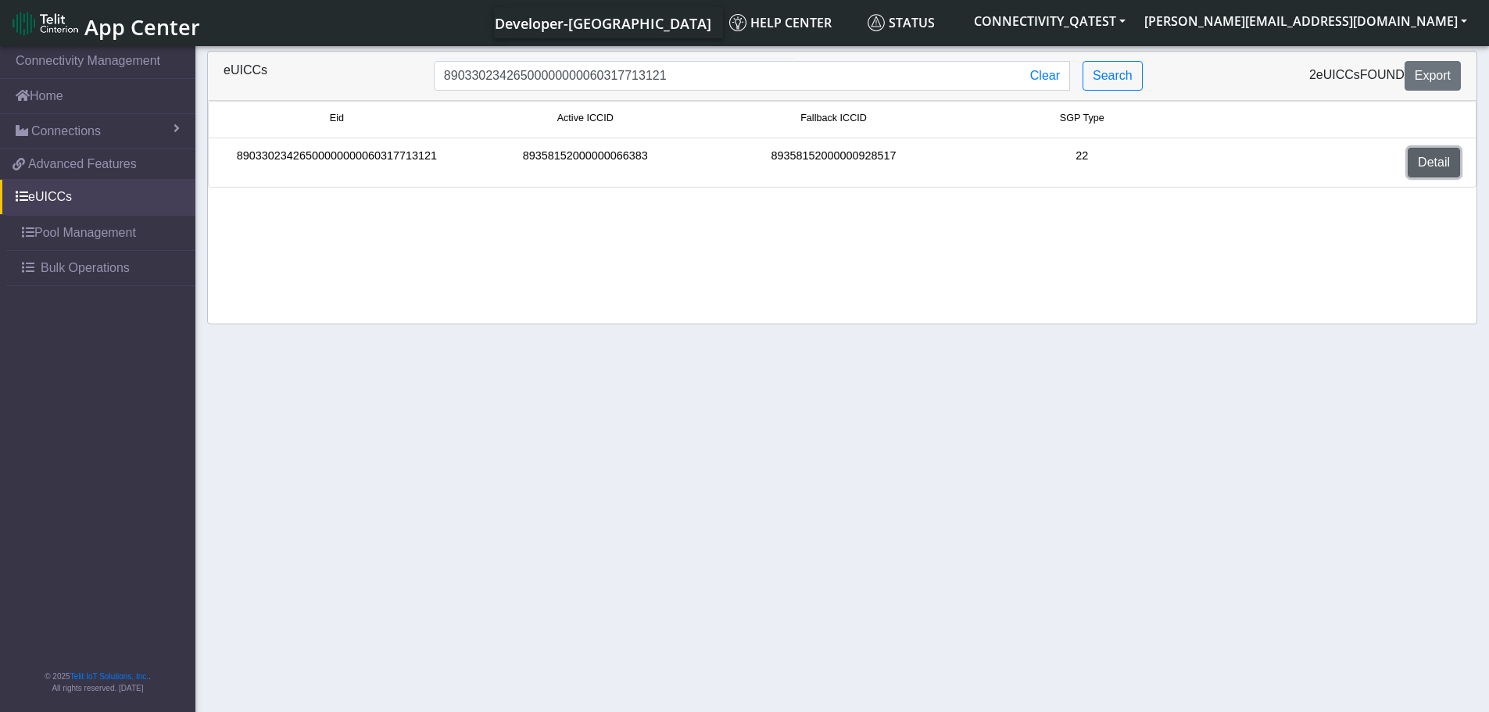
click at [1448, 164] on link "Detail" at bounding box center [1434, 163] width 52 height 30
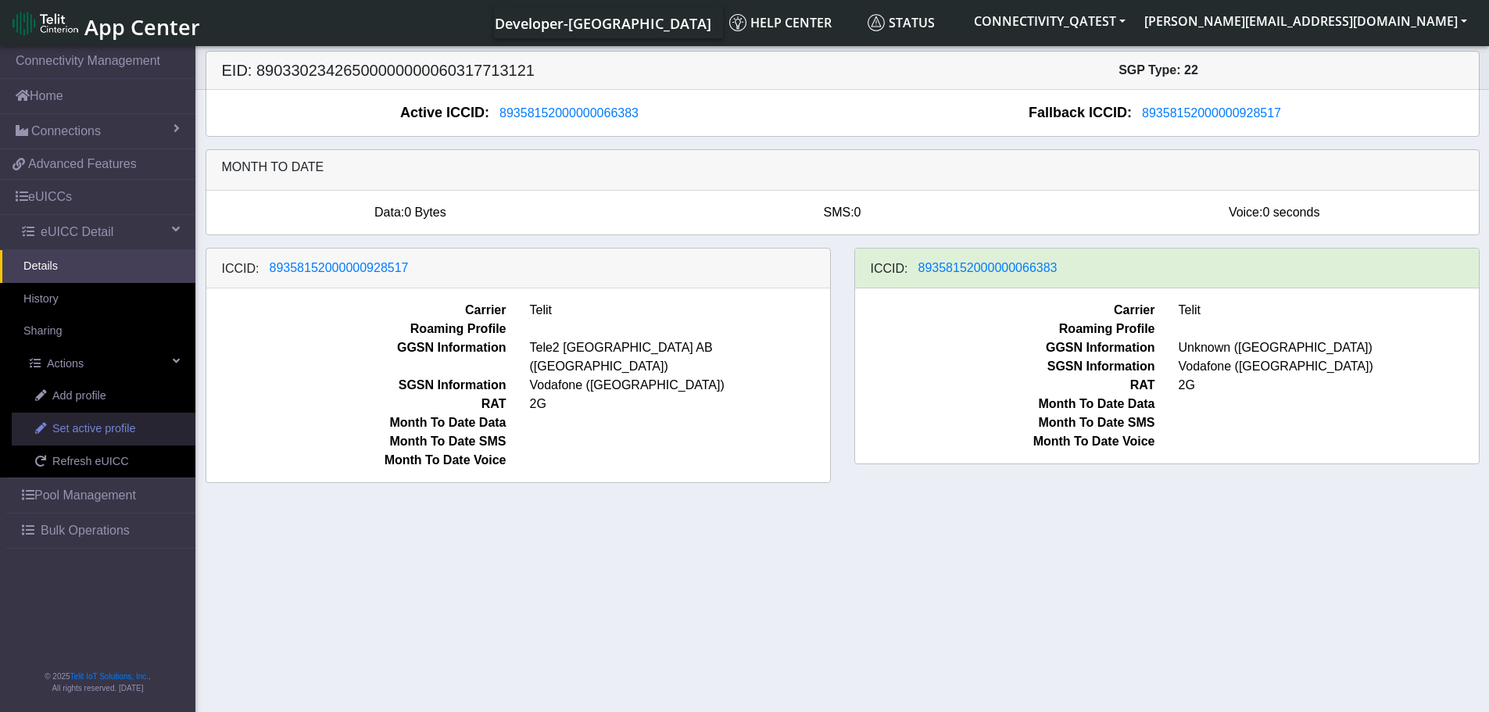
click at [77, 429] on span "Set active profile" at bounding box center [93, 429] width 83 height 17
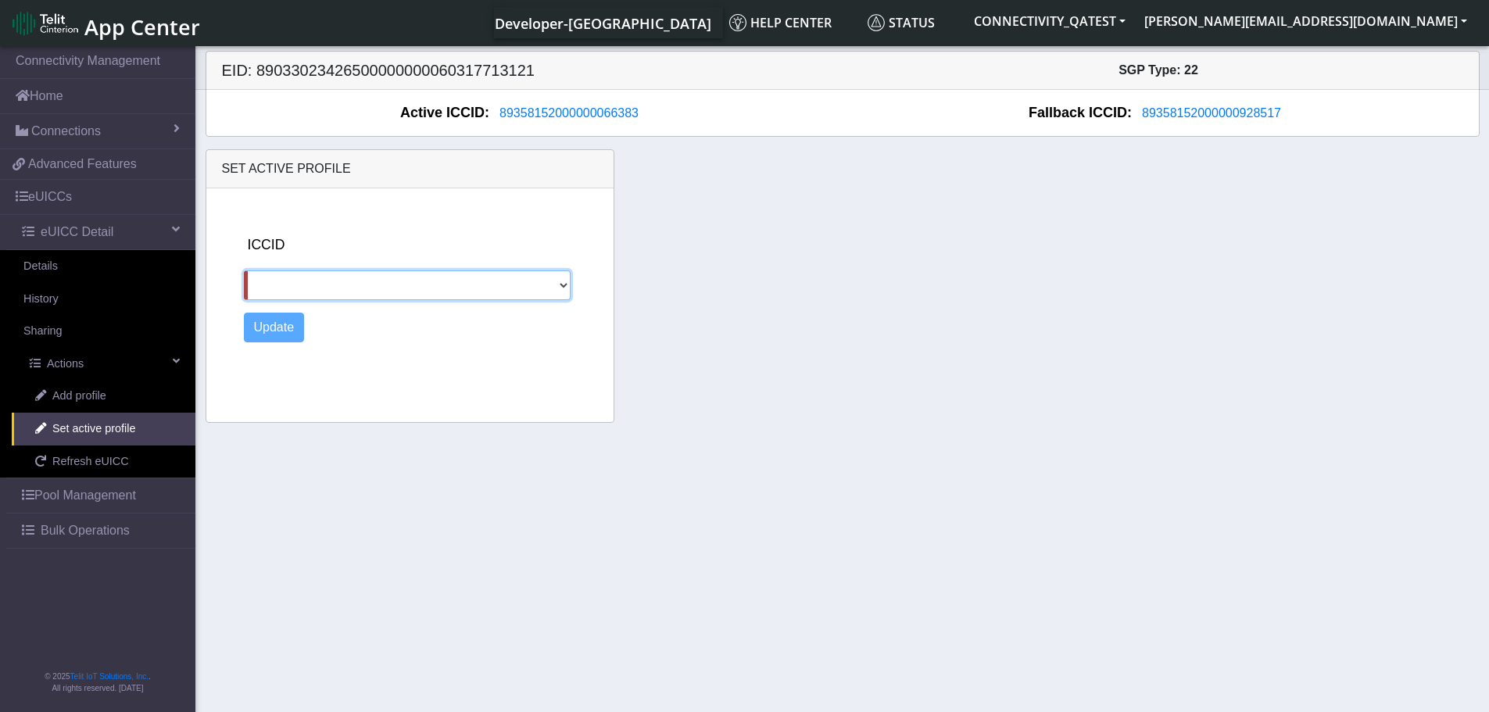
click at [479, 285] on select "89358152000000928517" at bounding box center [407, 285] width 327 height 30
select select "89358152000000928517"
click at [244, 270] on select "89358152000000928517" at bounding box center [407, 285] width 327 height 30
click at [276, 331] on button "Update" at bounding box center [274, 328] width 61 height 30
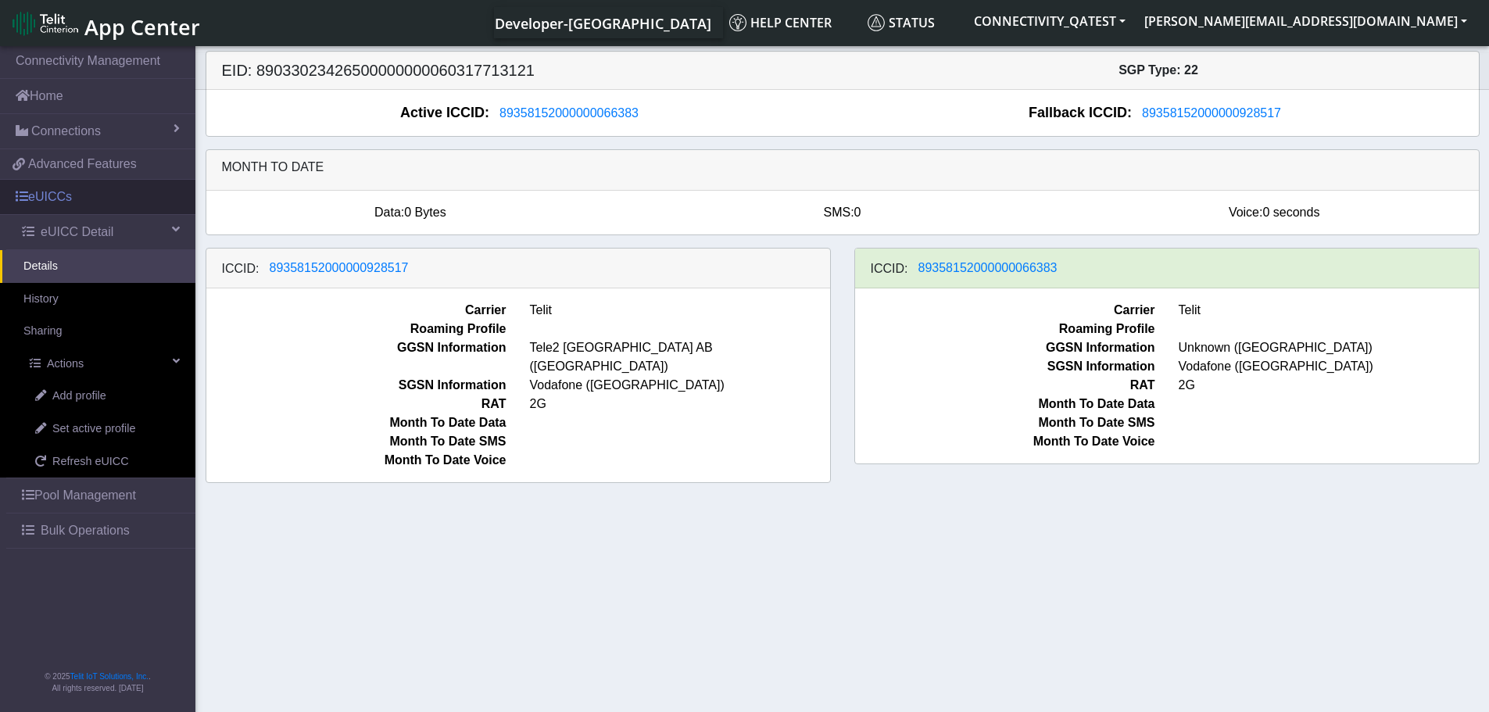
click at [67, 197] on link "eUICCs" at bounding box center [97, 197] width 195 height 34
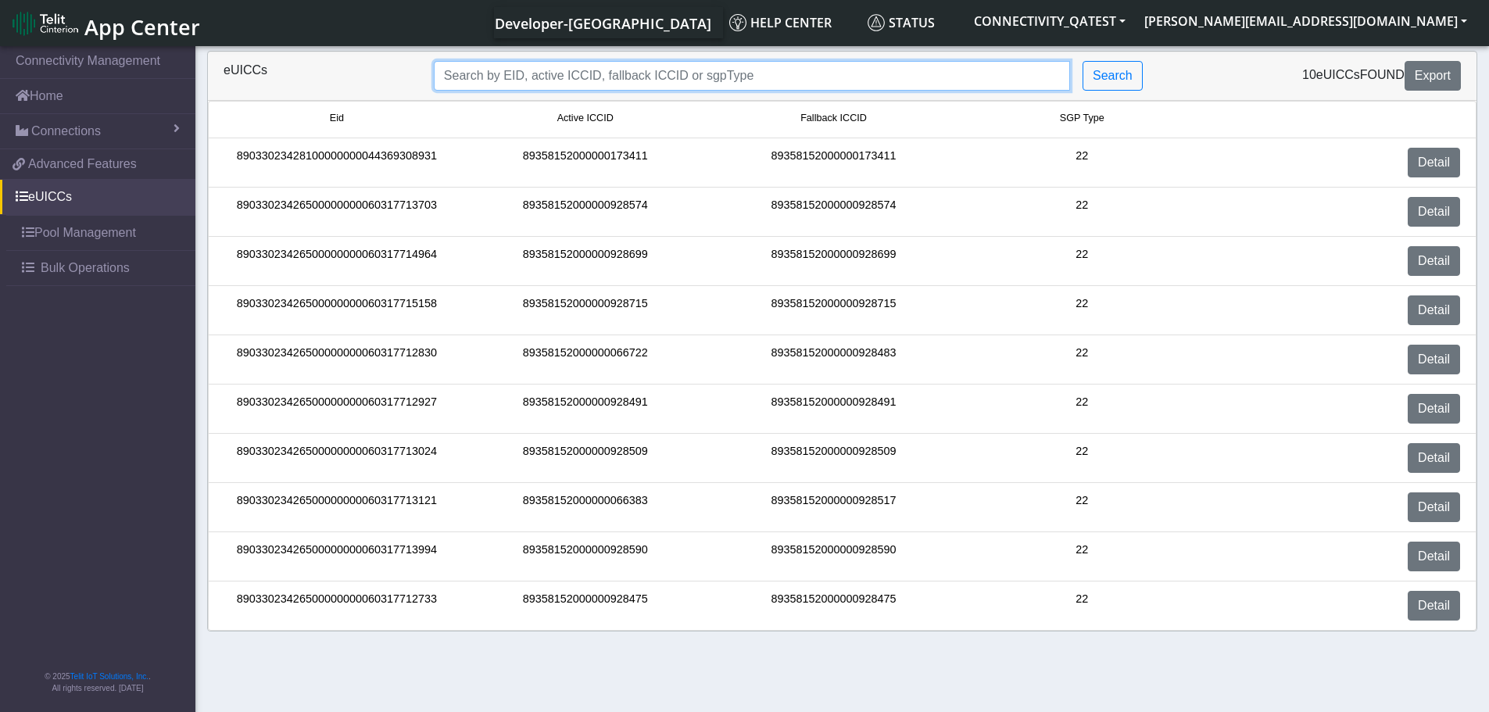
click at [517, 77] on input "Search..." at bounding box center [752, 76] width 636 height 30
paste input "89033023426500000000060317713994"
type input "89033023426500000000060317713994"
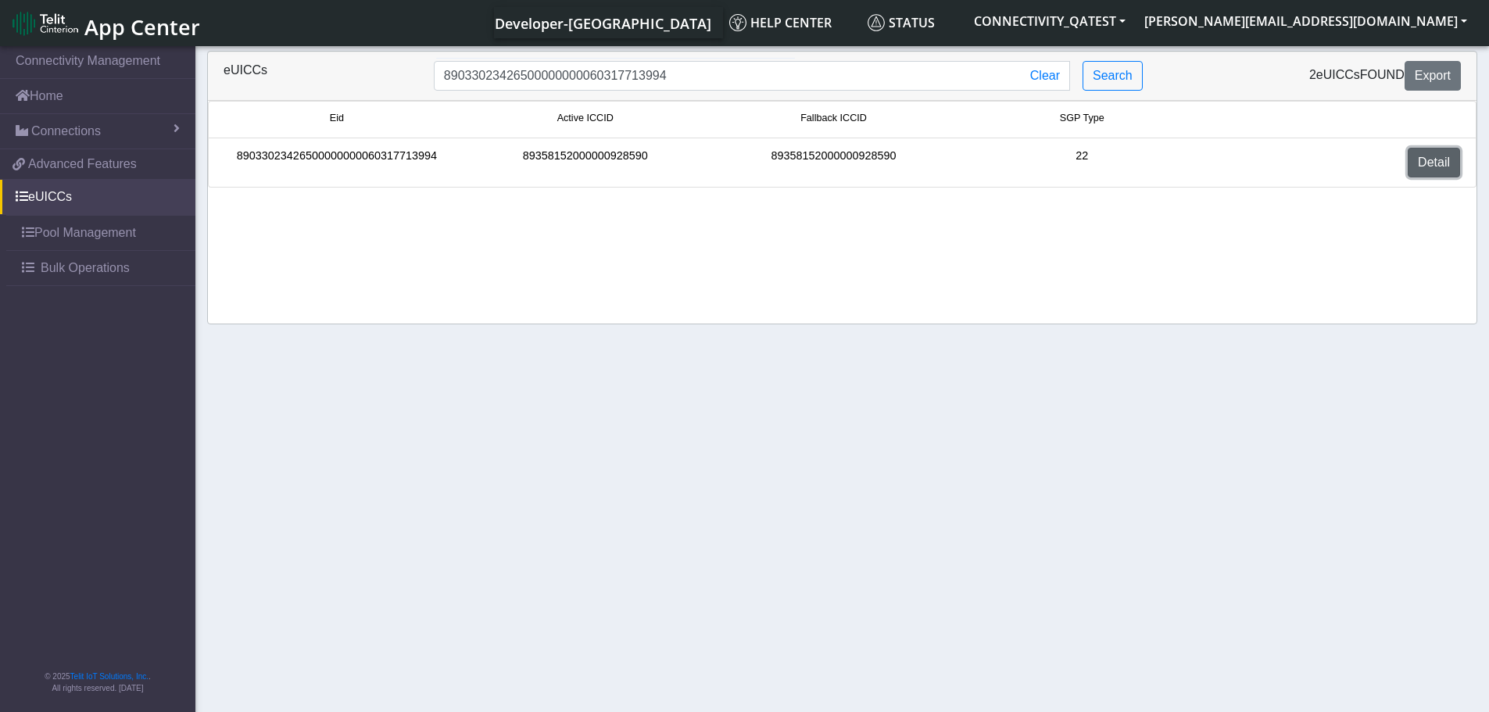
click at [1430, 167] on link "Detail" at bounding box center [1434, 163] width 52 height 30
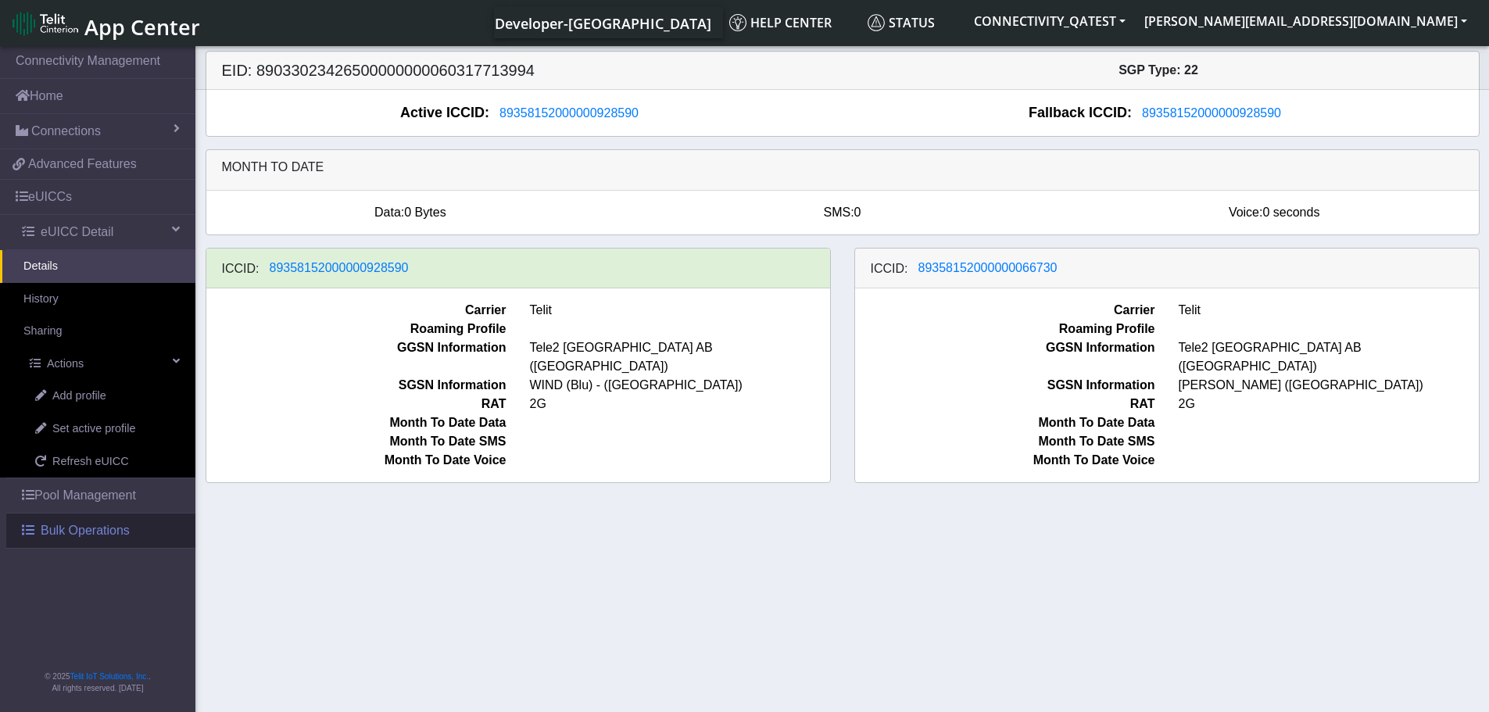
click at [105, 529] on span "Bulk Operations" at bounding box center [85, 530] width 89 height 19
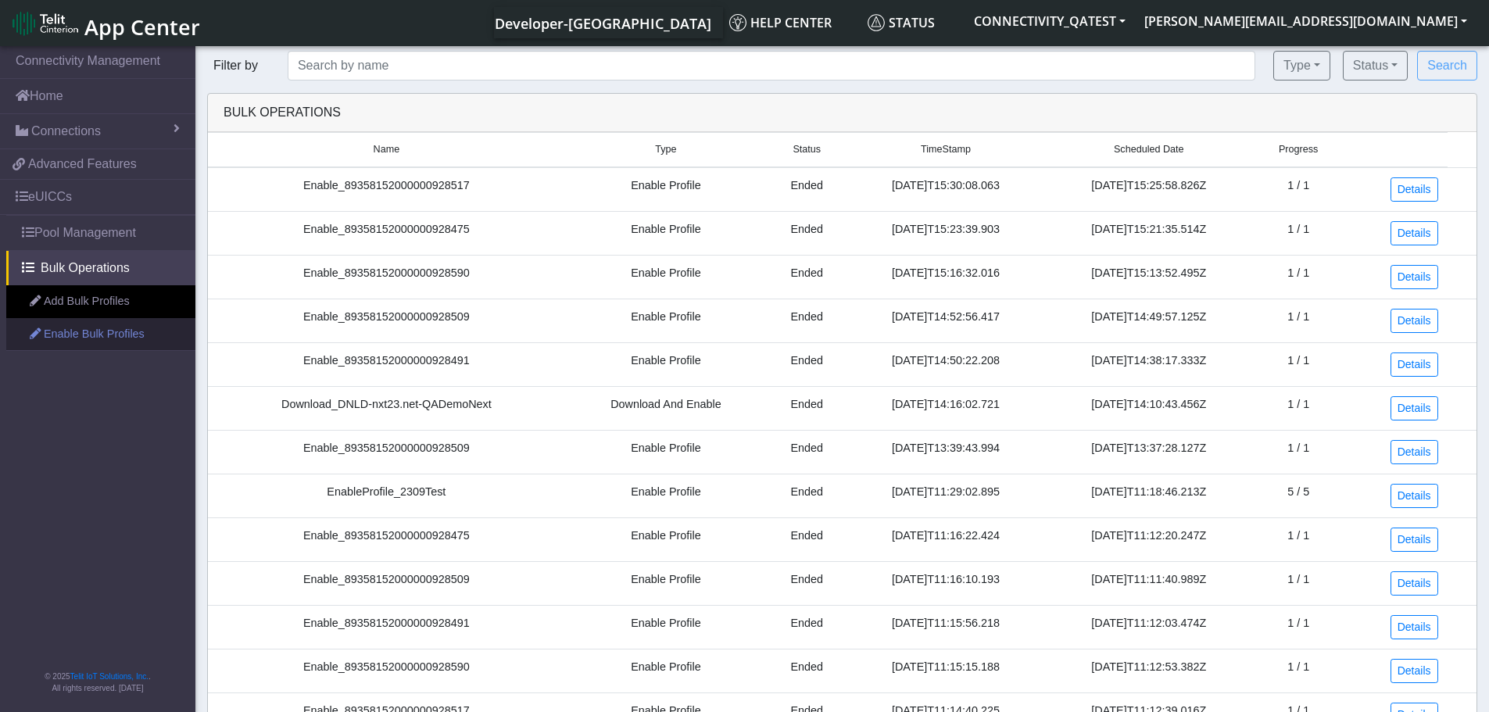
click at [90, 337] on link "Enable Bulk Profiles" at bounding box center [100, 334] width 189 height 33
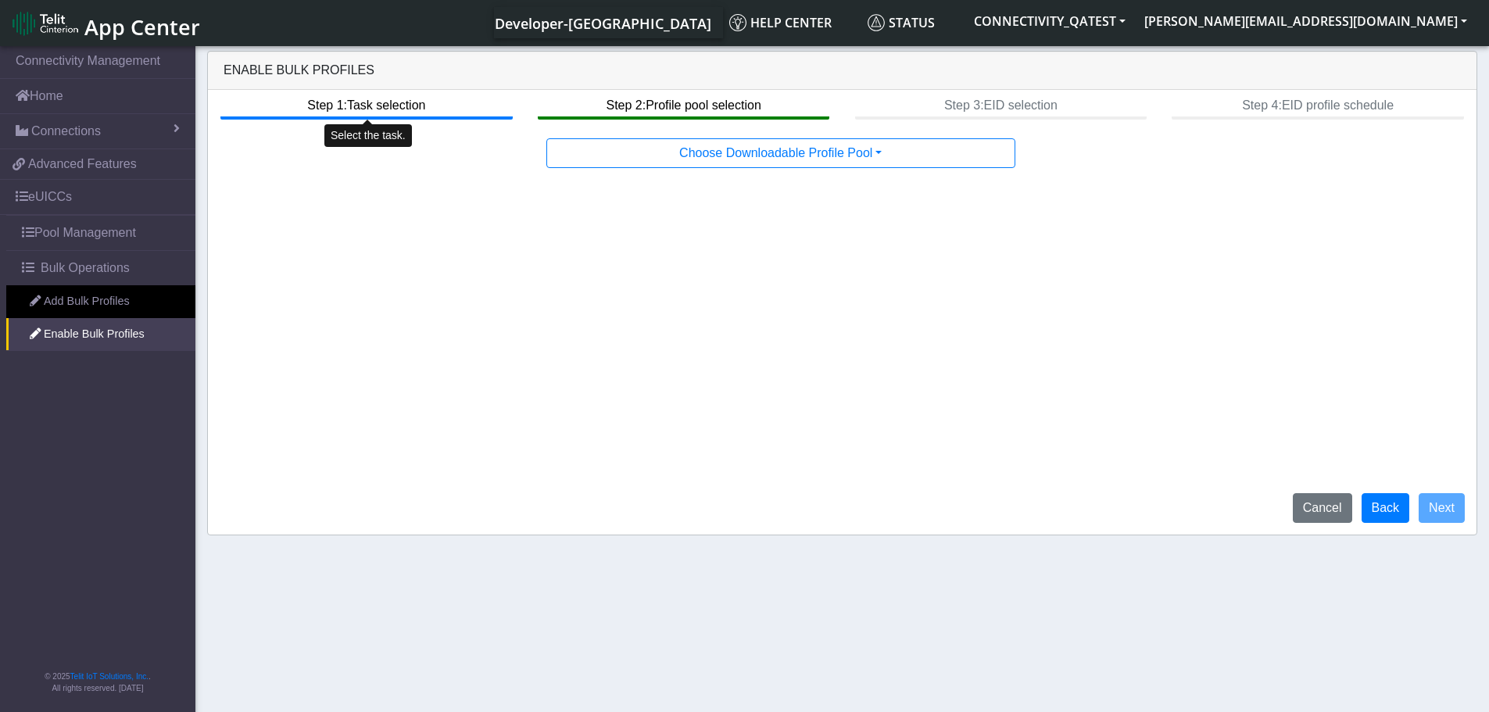
click at [370, 106] on btn "Step 1: Task selection" at bounding box center [366, 105] width 292 height 30
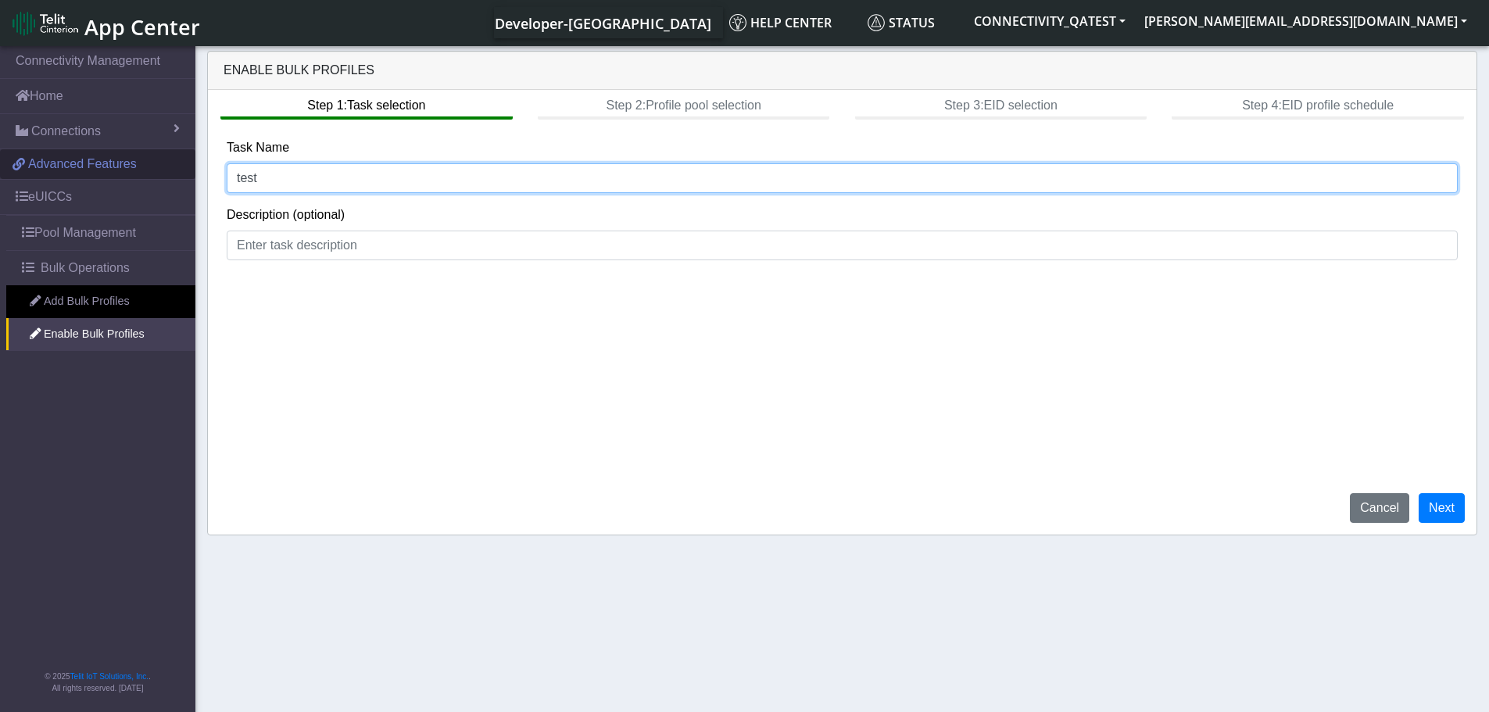
drag, startPoint x: 289, startPoint y: 177, endPoint x: 140, endPoint y: 170, distance: 149.5
click at [140, 170] on section "Connectivity Management Home Connections List Map 70e7addf413762ba3c06ad4f48c0b…" at bounding box center [744, 380] width 1489 height 675
type input "Enable_bulk_post fix"
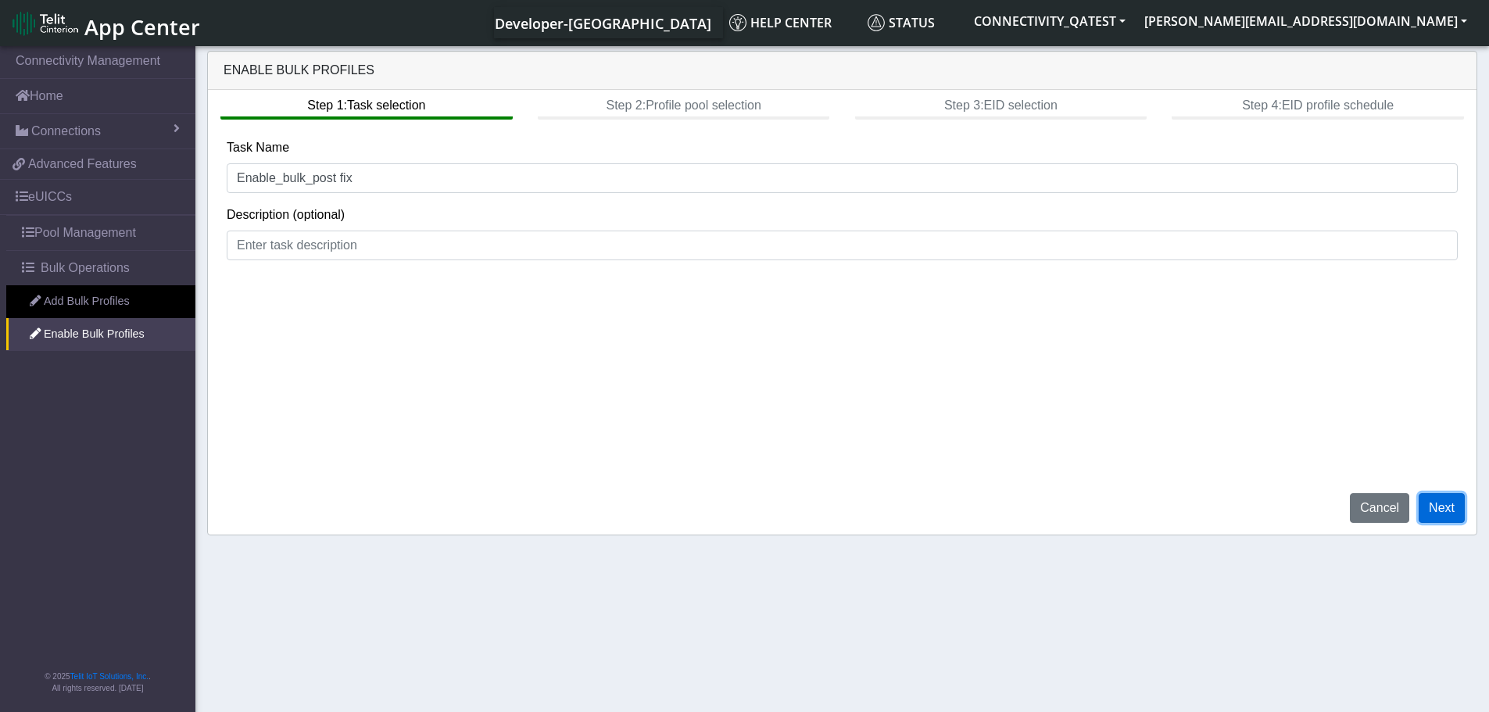
click at [1455, 506] on button "Next" at bounding box center [1442, 508] width 46 height 30
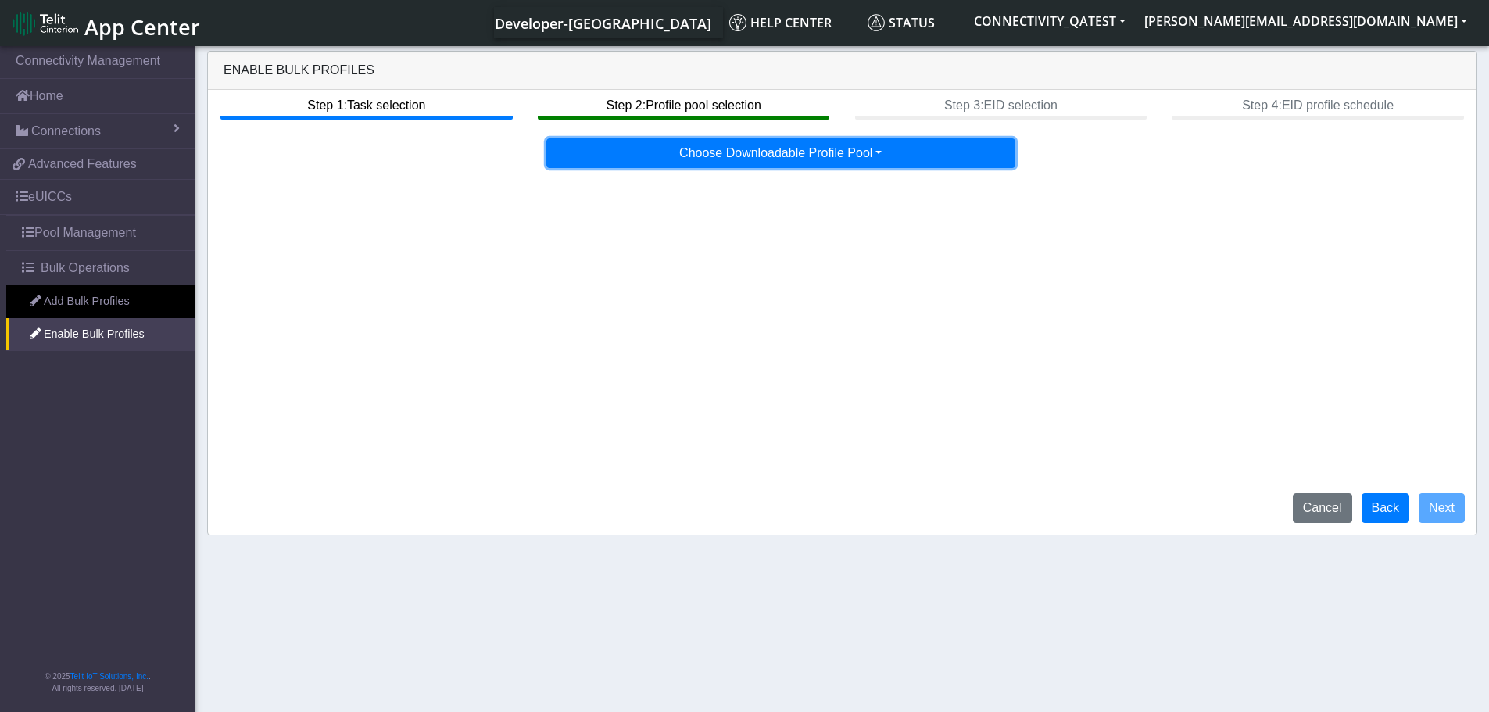
click at [786, 158] on button "Choose Downloadable Profile Pool" at bounding box center [780, 153] width 469 height 30
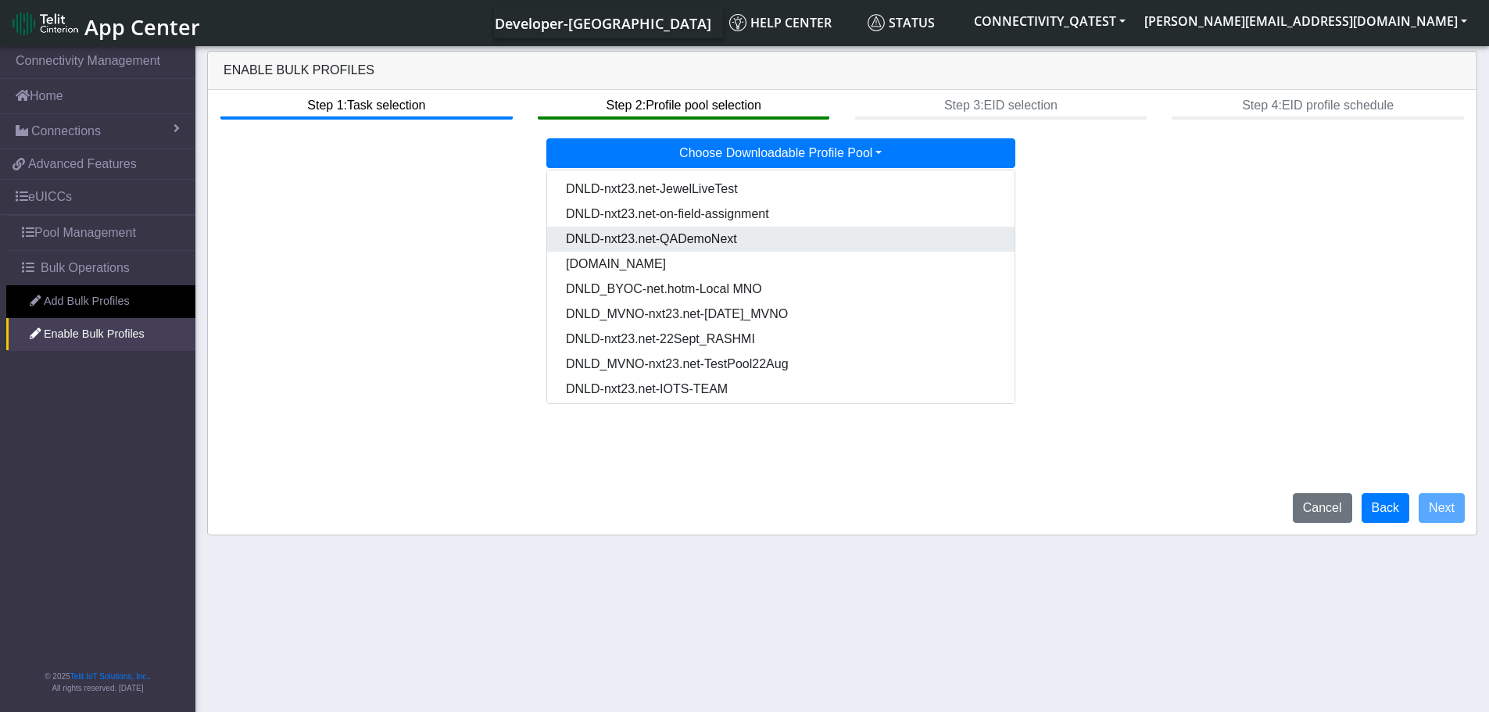
click at [743, 238] on Pool7eab5334-eaa0-4b38-b93b-2f7c70d4aa37-dropdown "DNLD-nxt23.net-QADemoNext" at bounding box center [780, 239] width 467 height 25
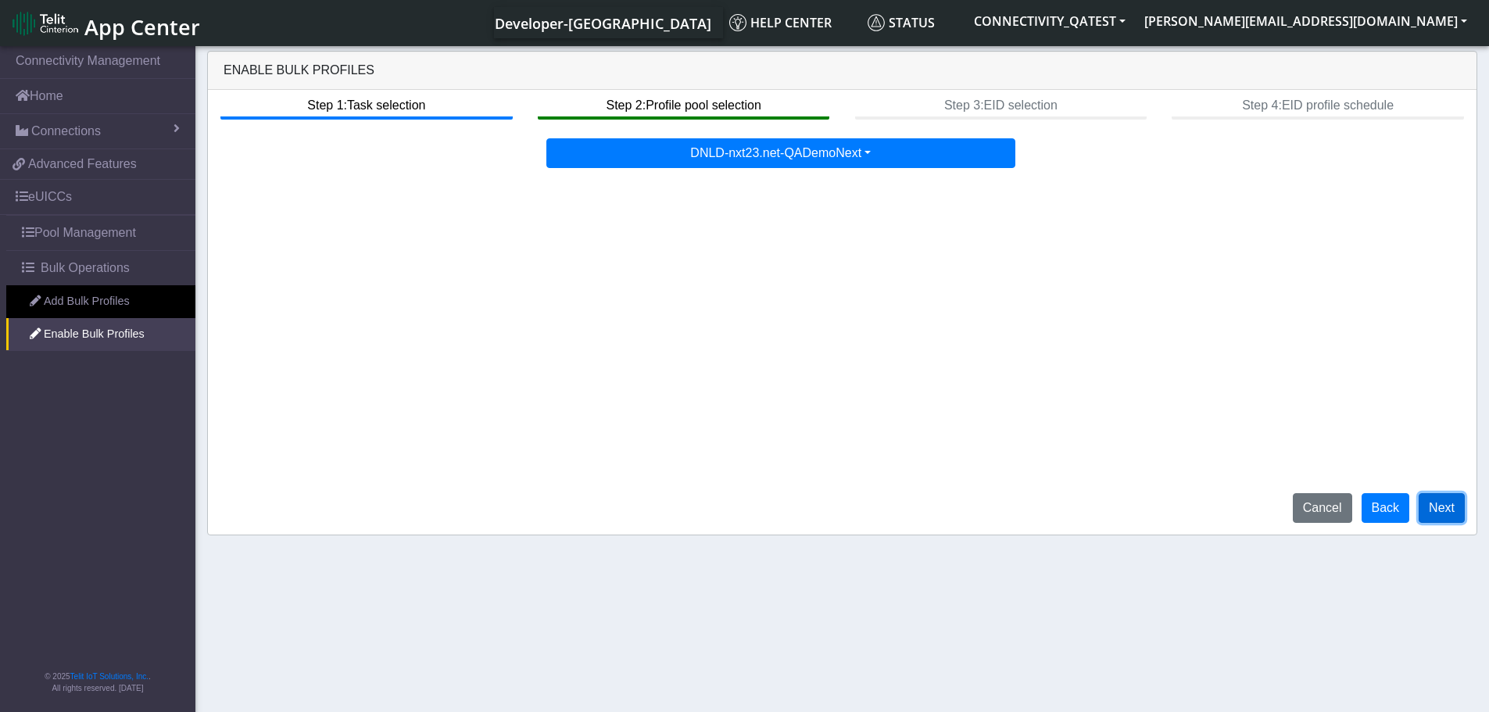
click at [1432, 509] on button "Next" at bounding box center [1442, 508] width 46 height 30
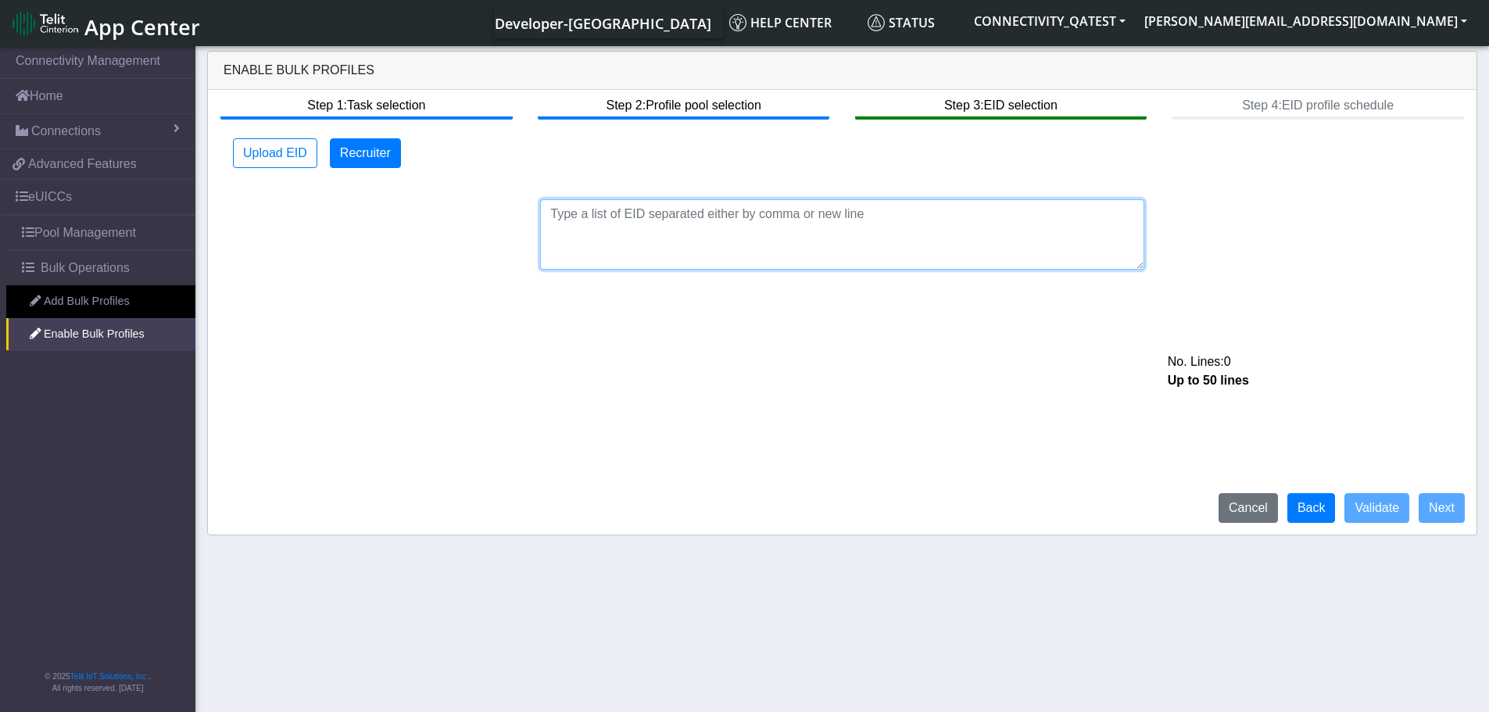
click at [553, 209] on textarea at bounding box center [842, 234] width 604 height 70
paste textarea "89033023426500000000060317712927"
click at [787, 213] on textarea "89033023426500000000060317712927," at bounding box center [842, 234] width 604 height 70
paste textarea "89033023426500000000060317712733"
click at [996, 217] on textarea "89033023426500000000060317712927,89033023426500000000060317712733," at bounding box center [842, 234] width 604 height 70
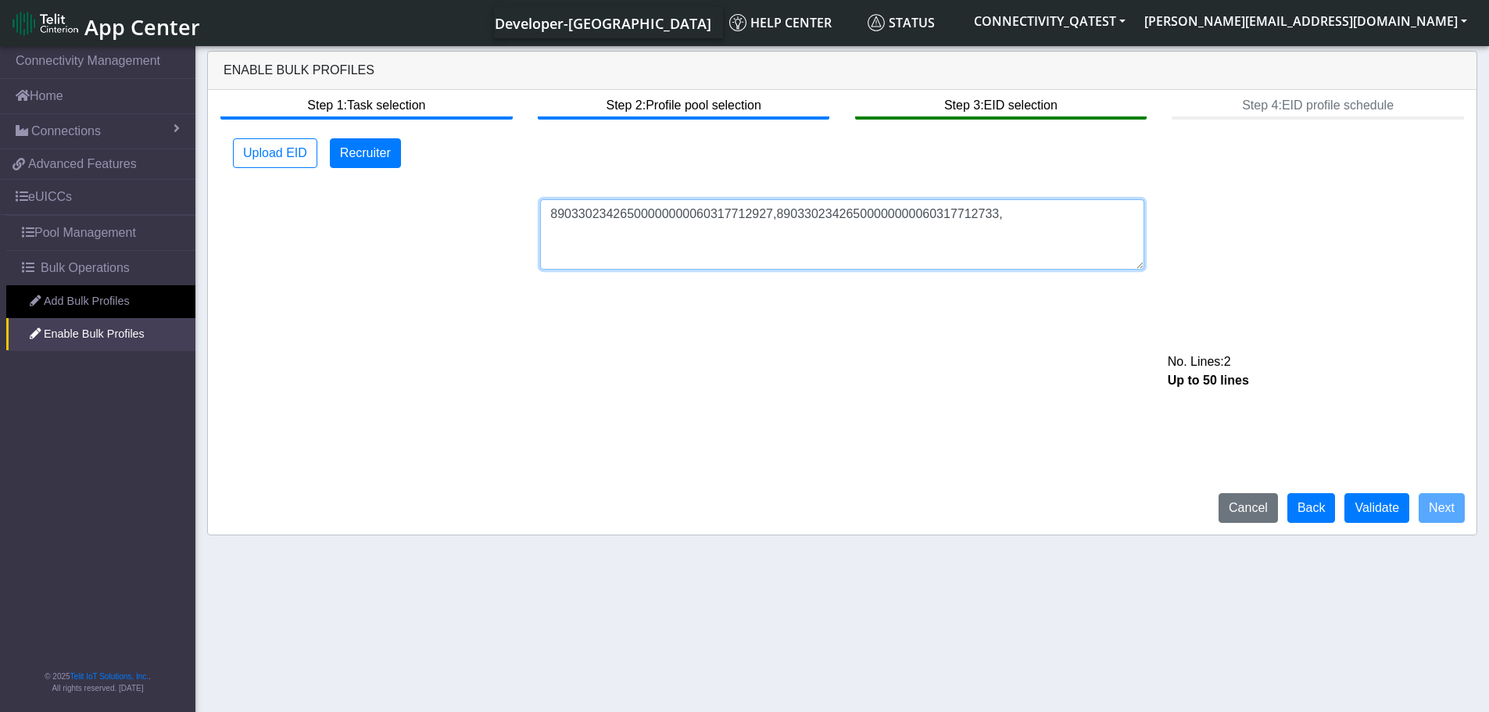
paste textarea "89033023426500000000060317713121"
click at [658, 233] on textarea "89033023426500000000060317712927,89033023426500000000060317712733,8903302342650…" at bounding box center [842, 234] width 604 height 70
paste textarea "89033023426500000000060317713994"
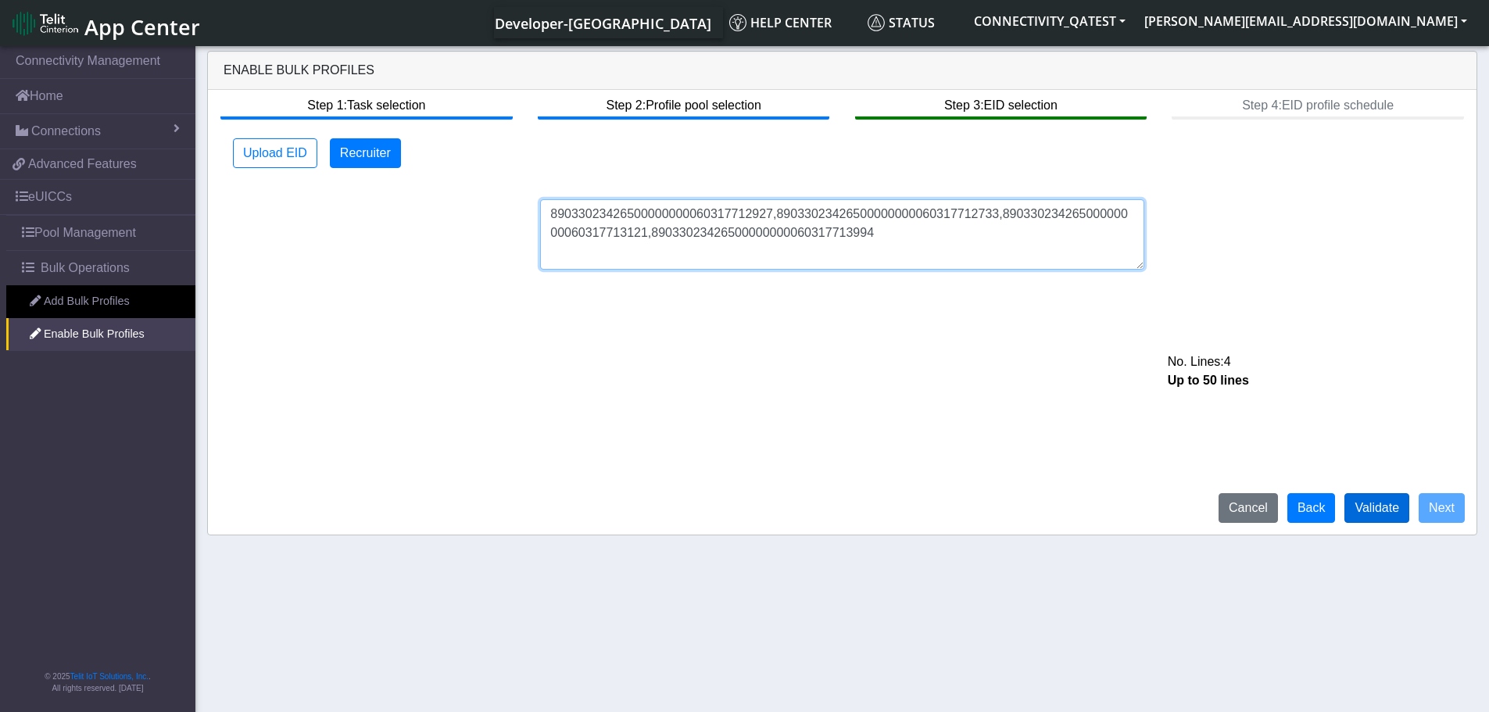
type textarea "89033023426500000000060317712927,89033023426500000000060317712733,8903302342650…"
click at [1375, 508] on button "Validate" at bounding box center [1376, 508] width 65 height 30
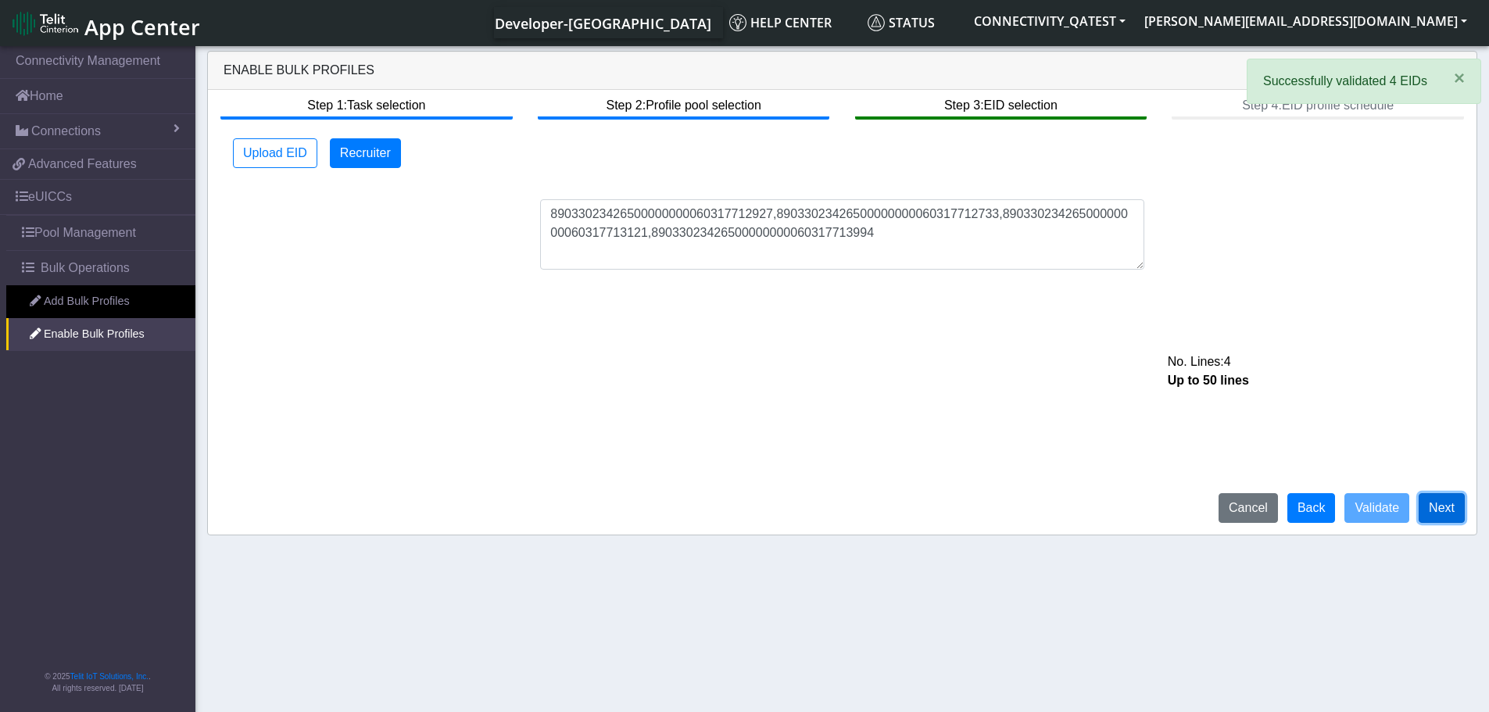
click at [1441, 507] on button "Next" at bounding box center [1442, 508] width 46 height 30
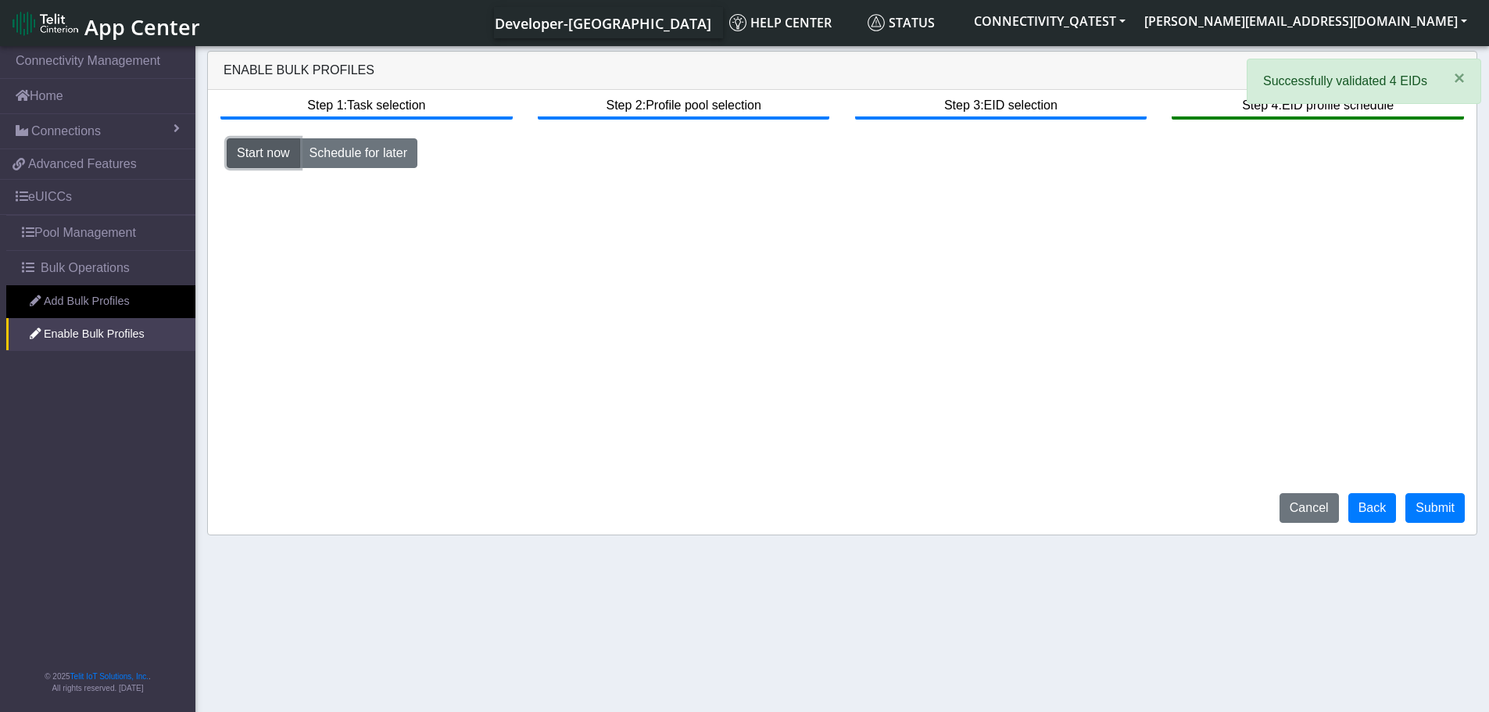
click at [262, 154] on button "Start now" at bounding box center [263, 153] width 73 height 30
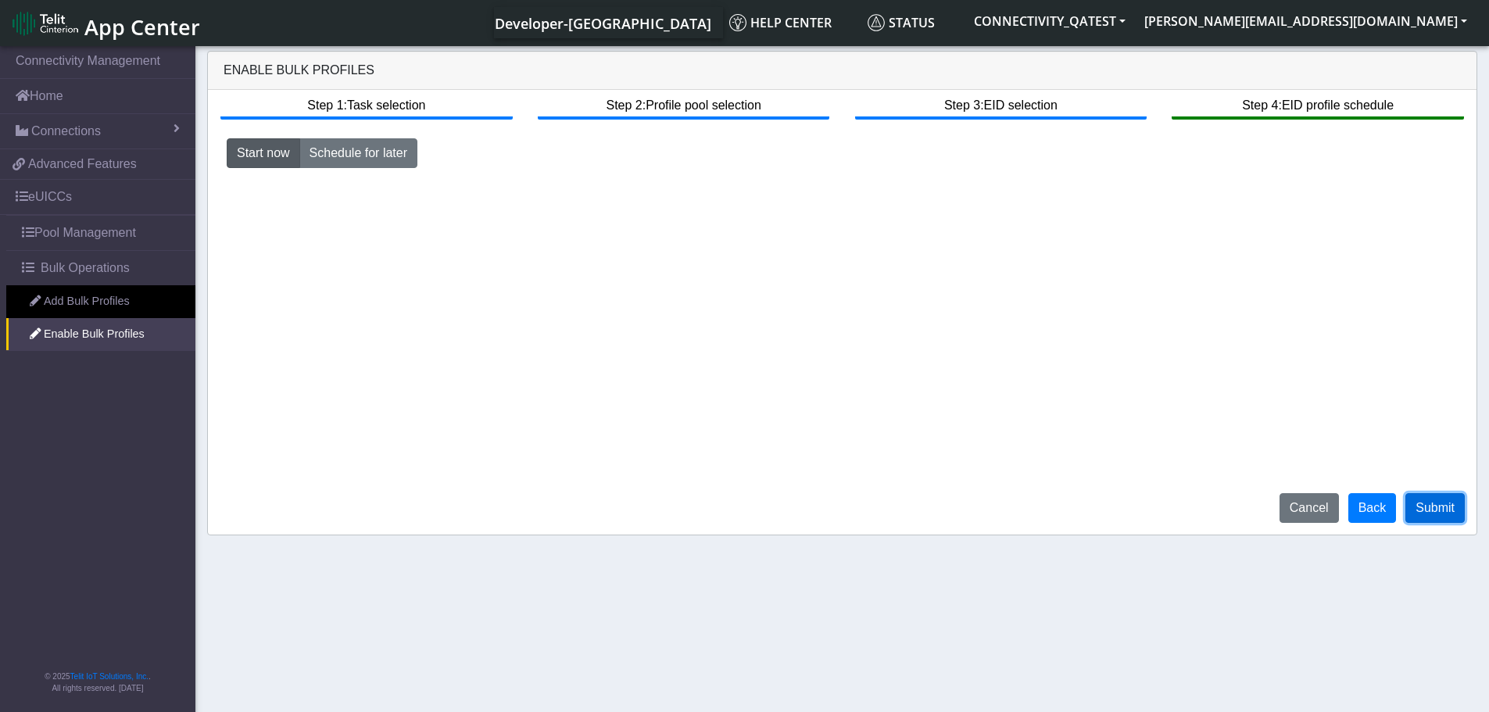
click at [1439, 510] on button "Submit" at bounding box center [1434, 508] width 59 height 30
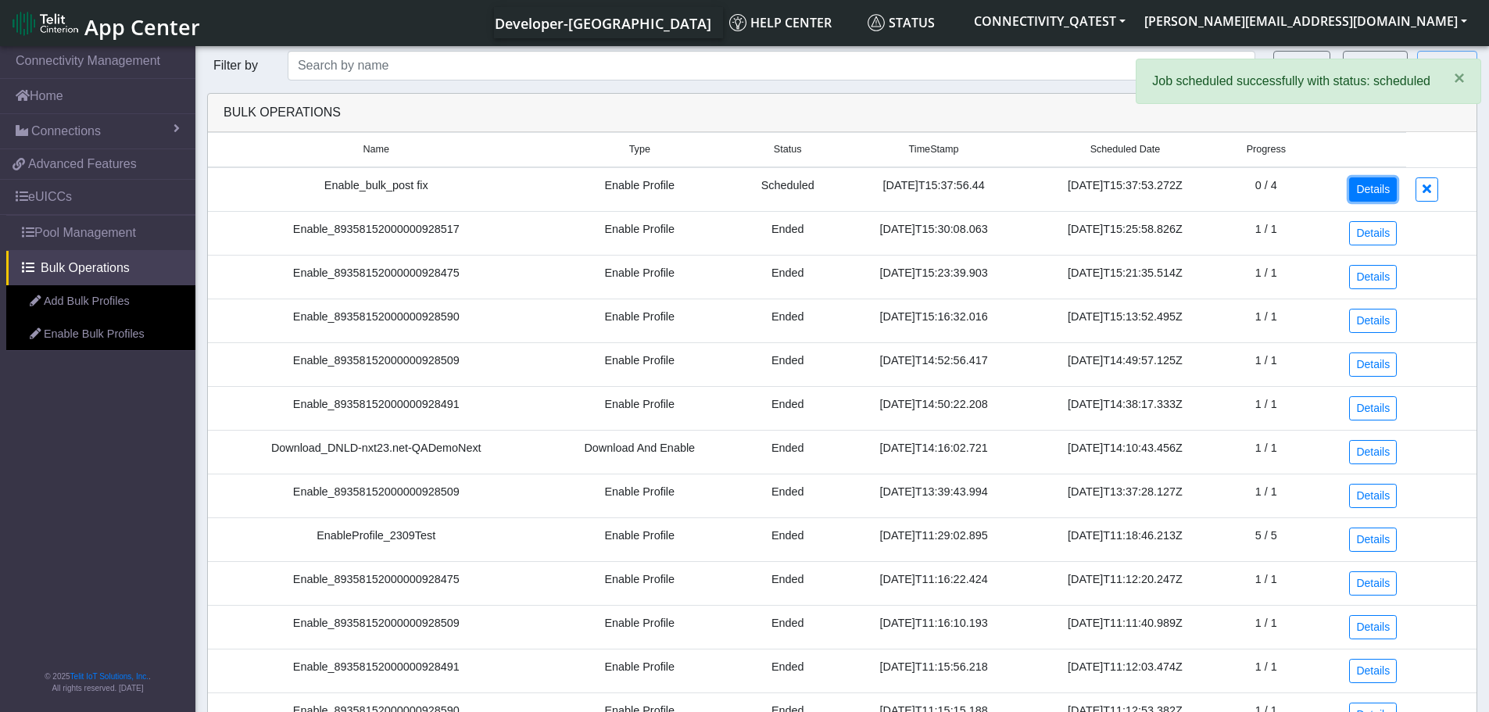
click at [1373, 195] on link "Details" at bounding box center [1373, 189] width 48 height 24
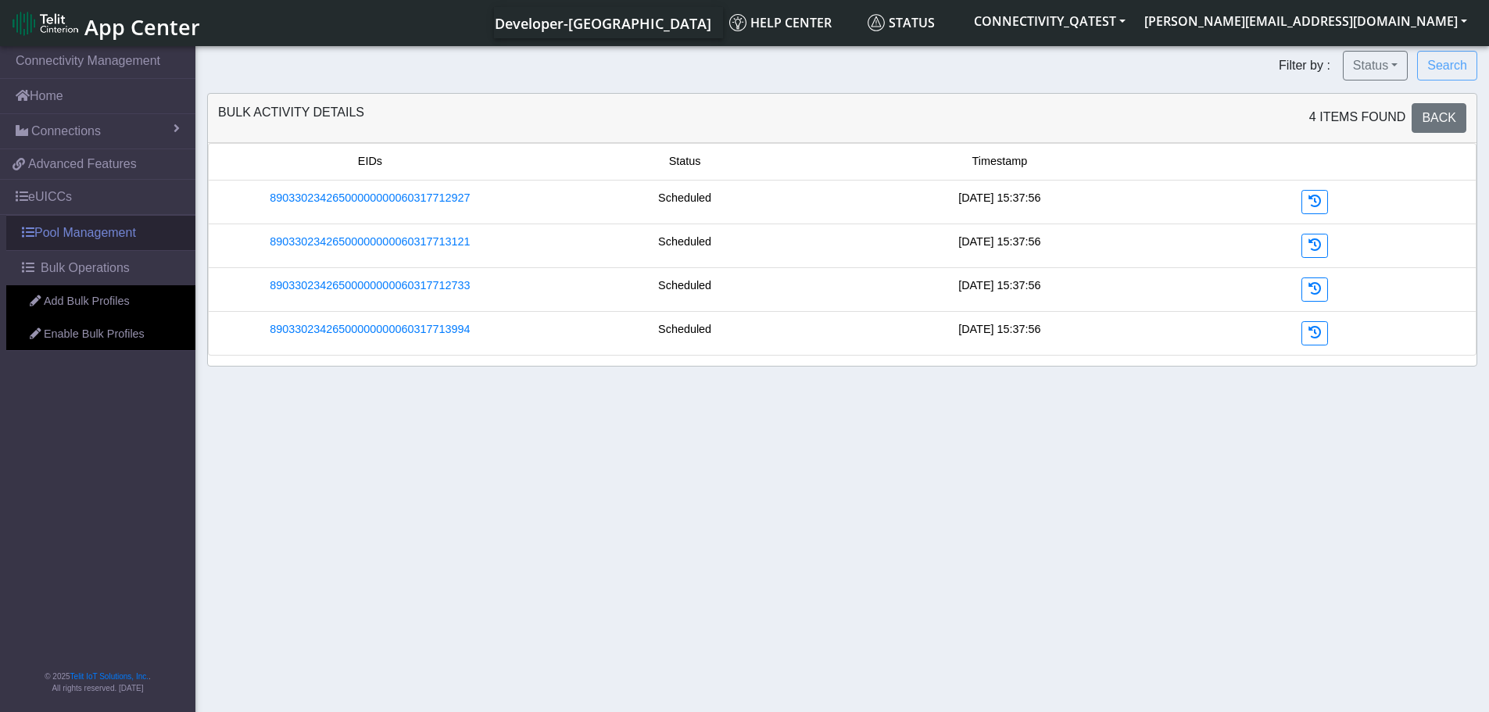
drag, startPoint x: 57, startPoint y: 194, endPoint x: 106, endPoint y: 218, distance: 54.9
click at [57, 194] on link "eUICCs" at bounding box center [97, 197] width 195 height 34
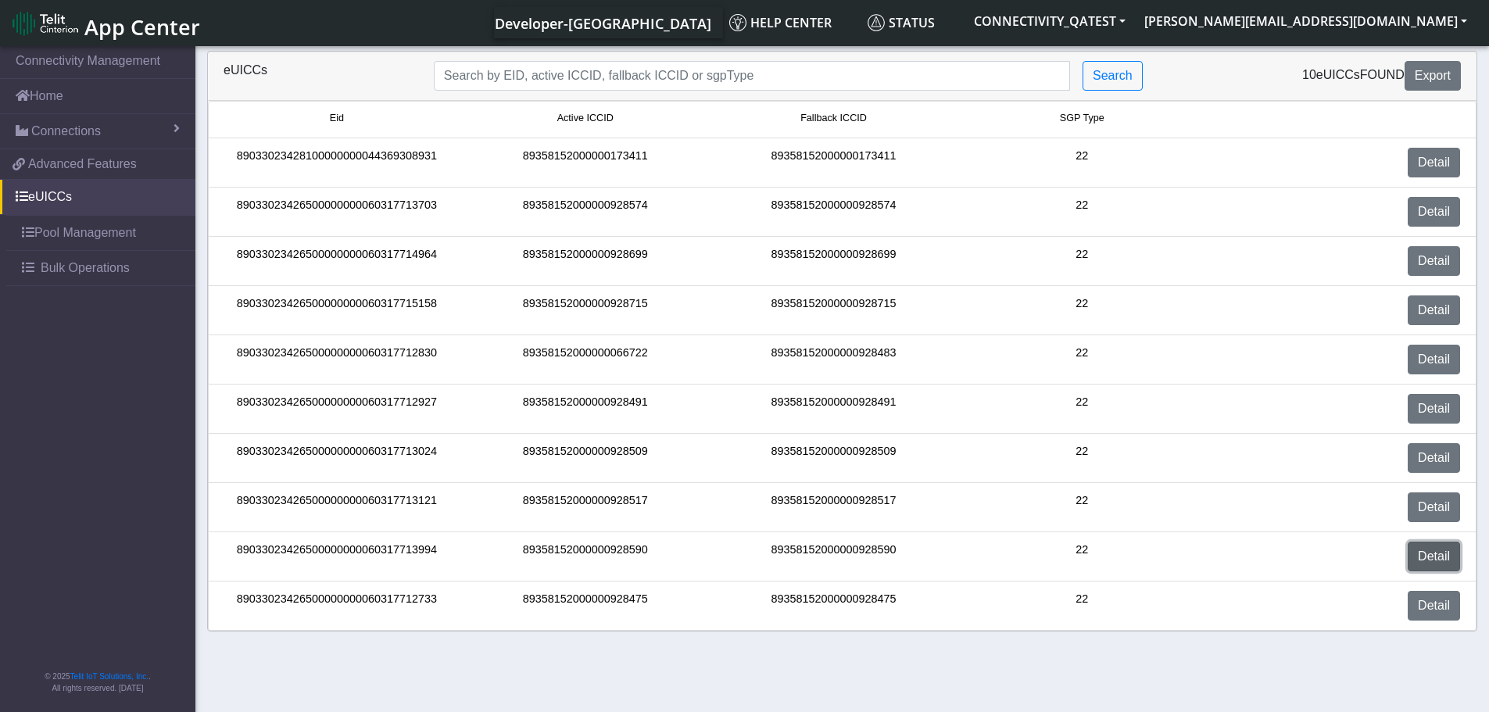
click at [1446, 546] on link "Detail" at bounding box center [1434, 557] width 52 height 30
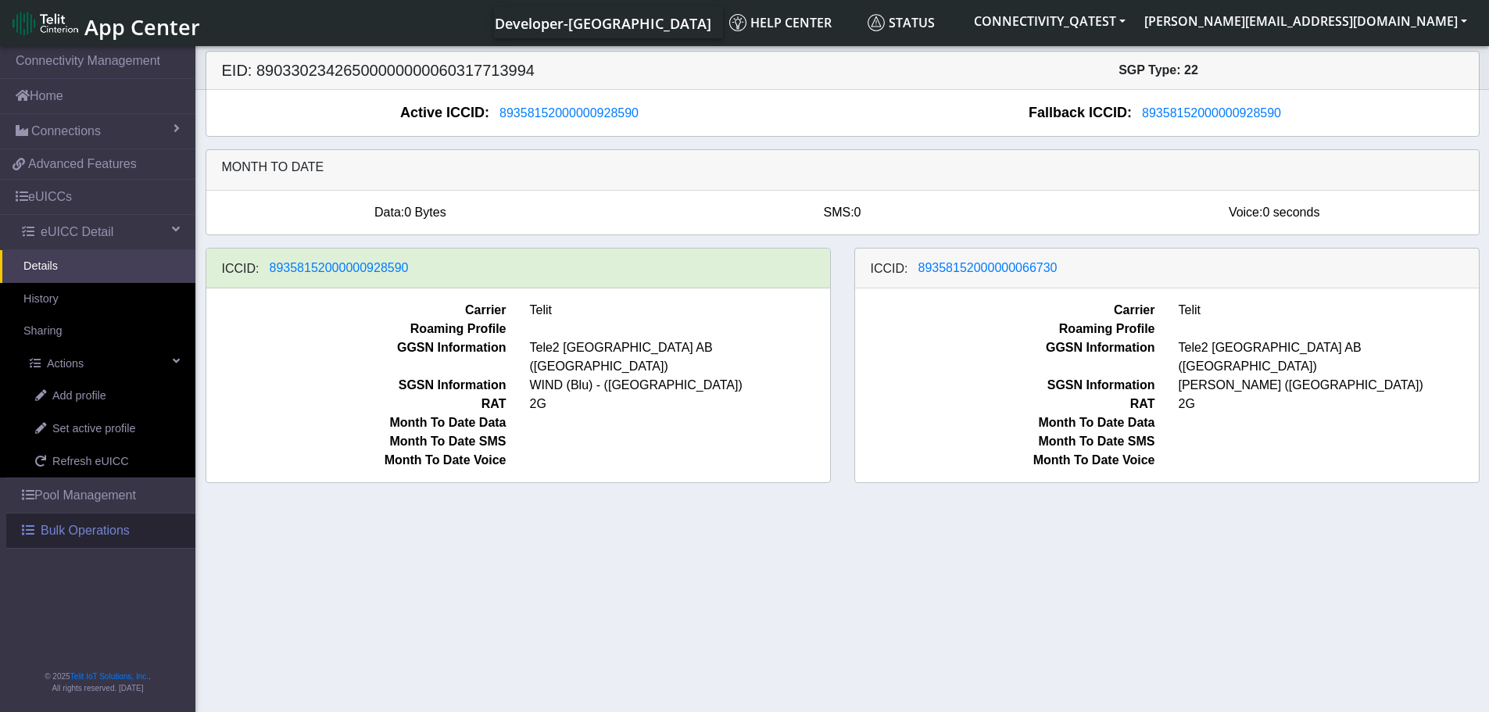
click at [73, 538] on span "Bulk Operations" at bounding box center [85, 530] width 89 height 19
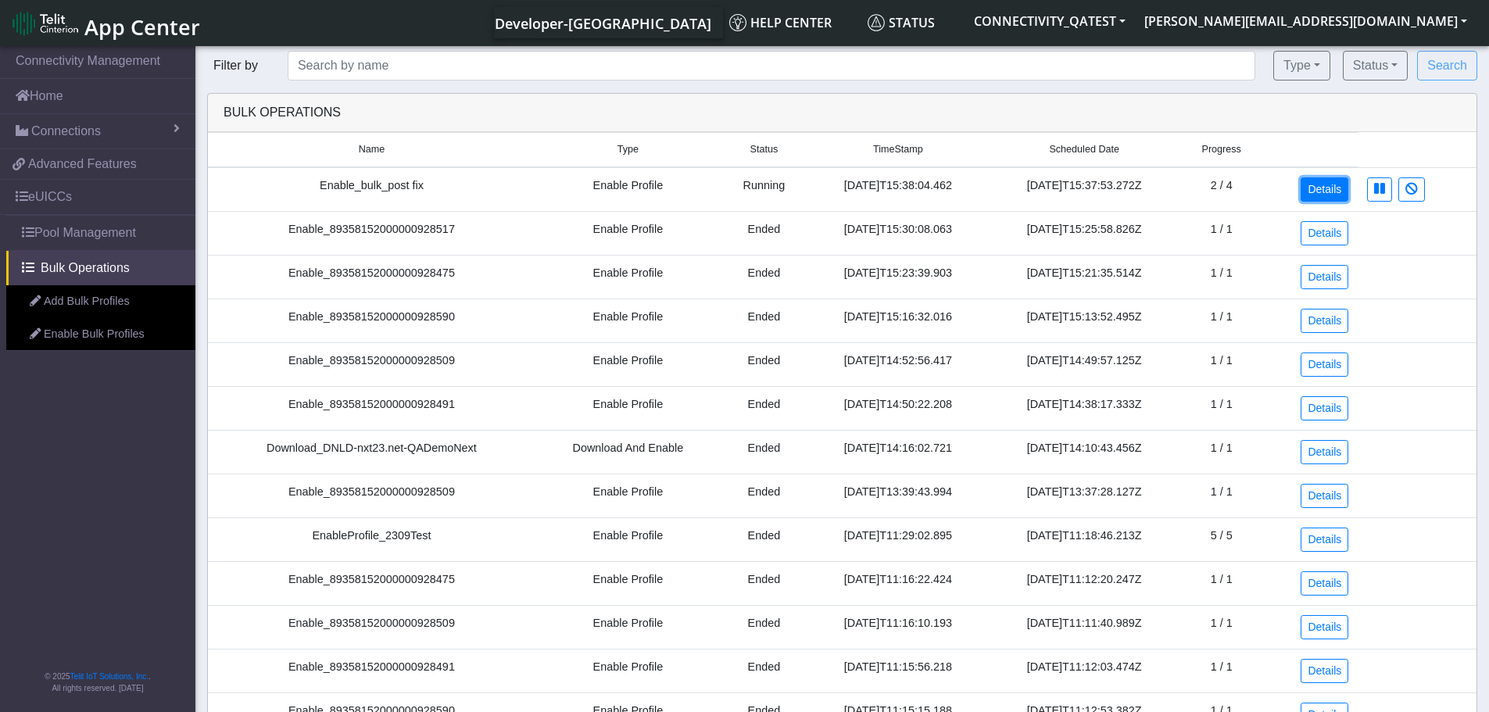
click at [1316, 191] on link "Details" at bounding box center [1325, 189] width 48 height 24
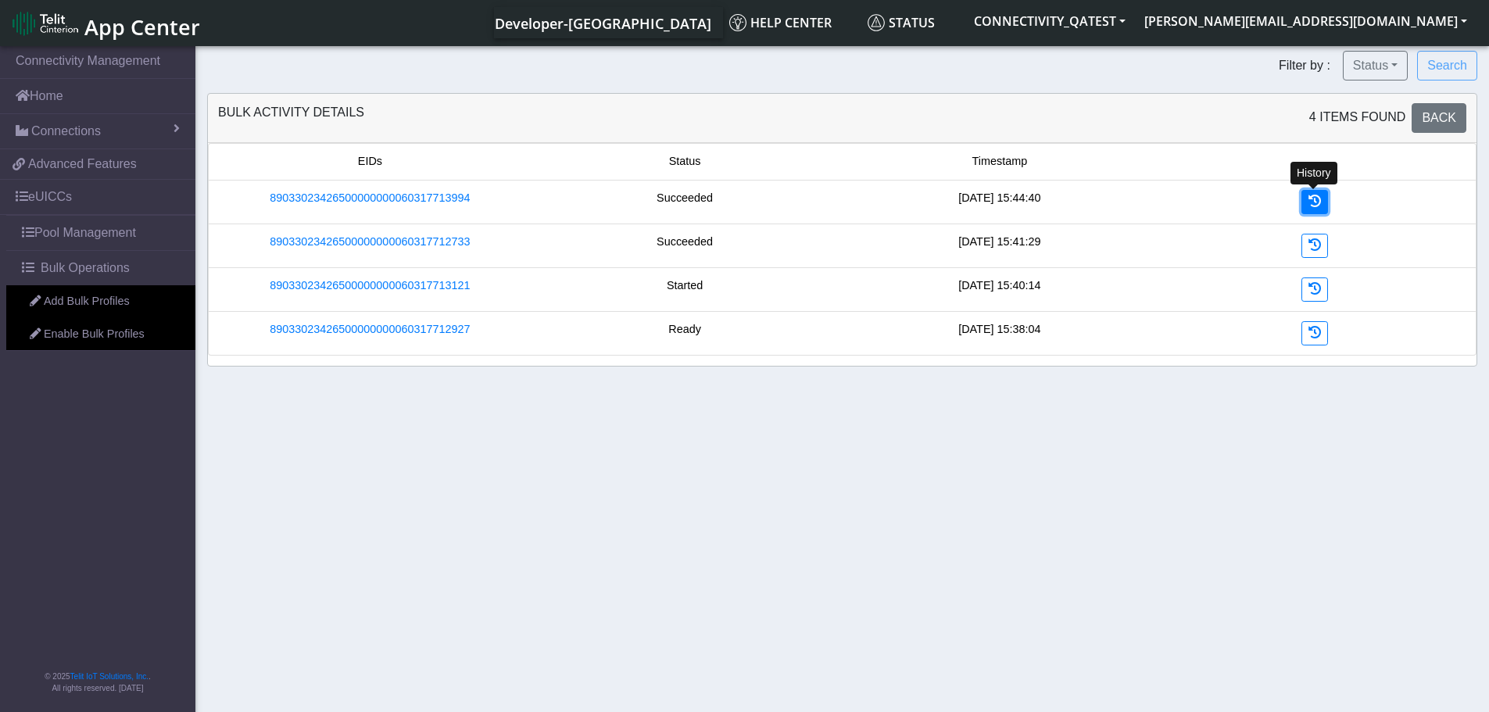
click at [1316, 200] on icon at bounding box center [1314, 201] width 13 height 13
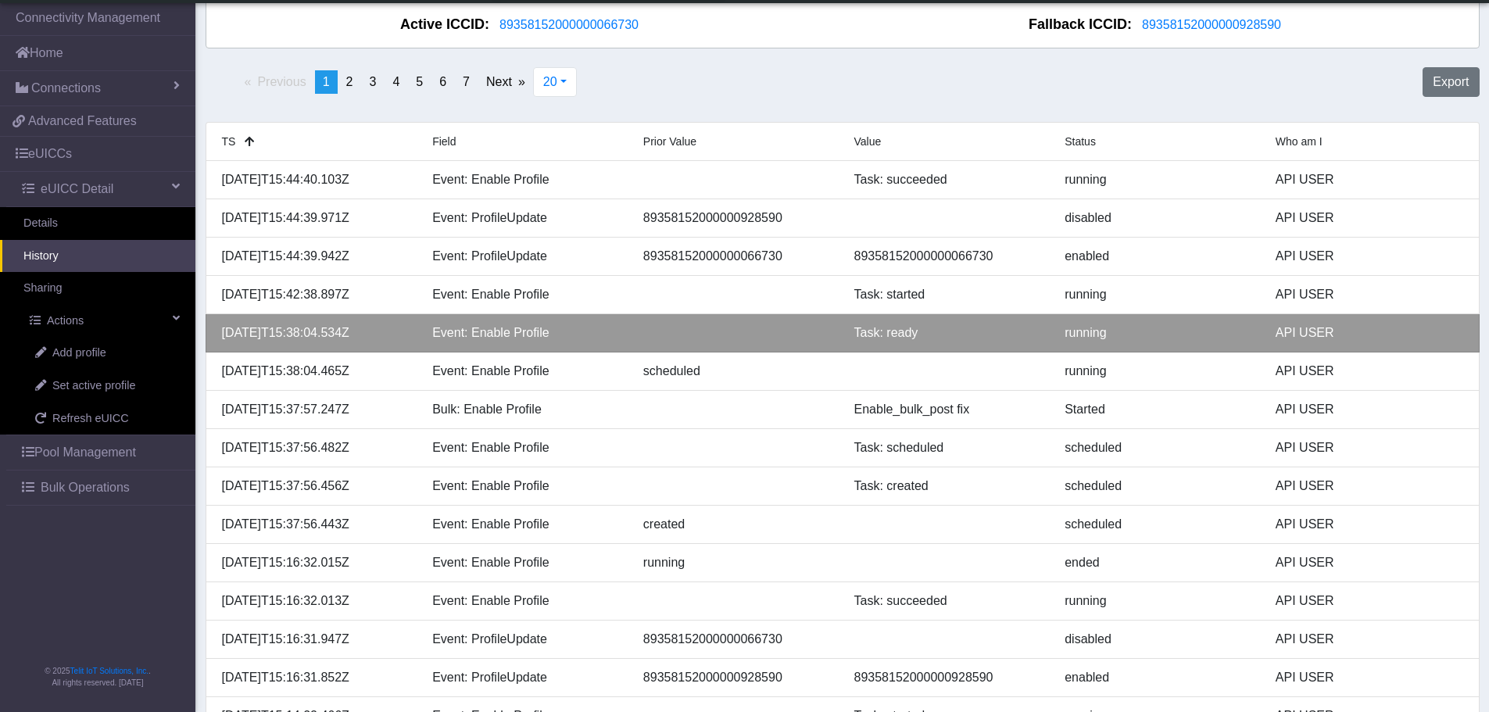
scroll to position [78, 0]
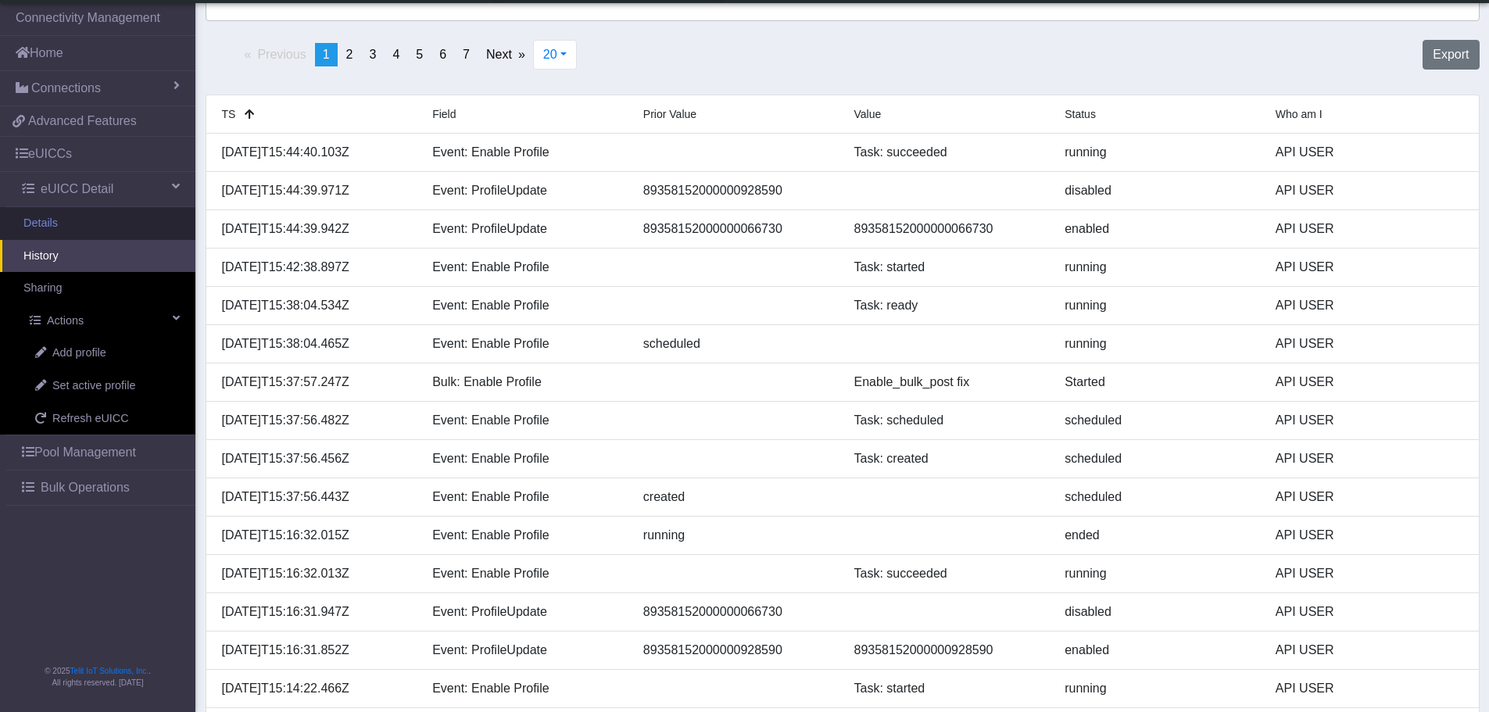
click at [65, 220] on link "Details" at bounding box center [97, 223] width 195 height 33
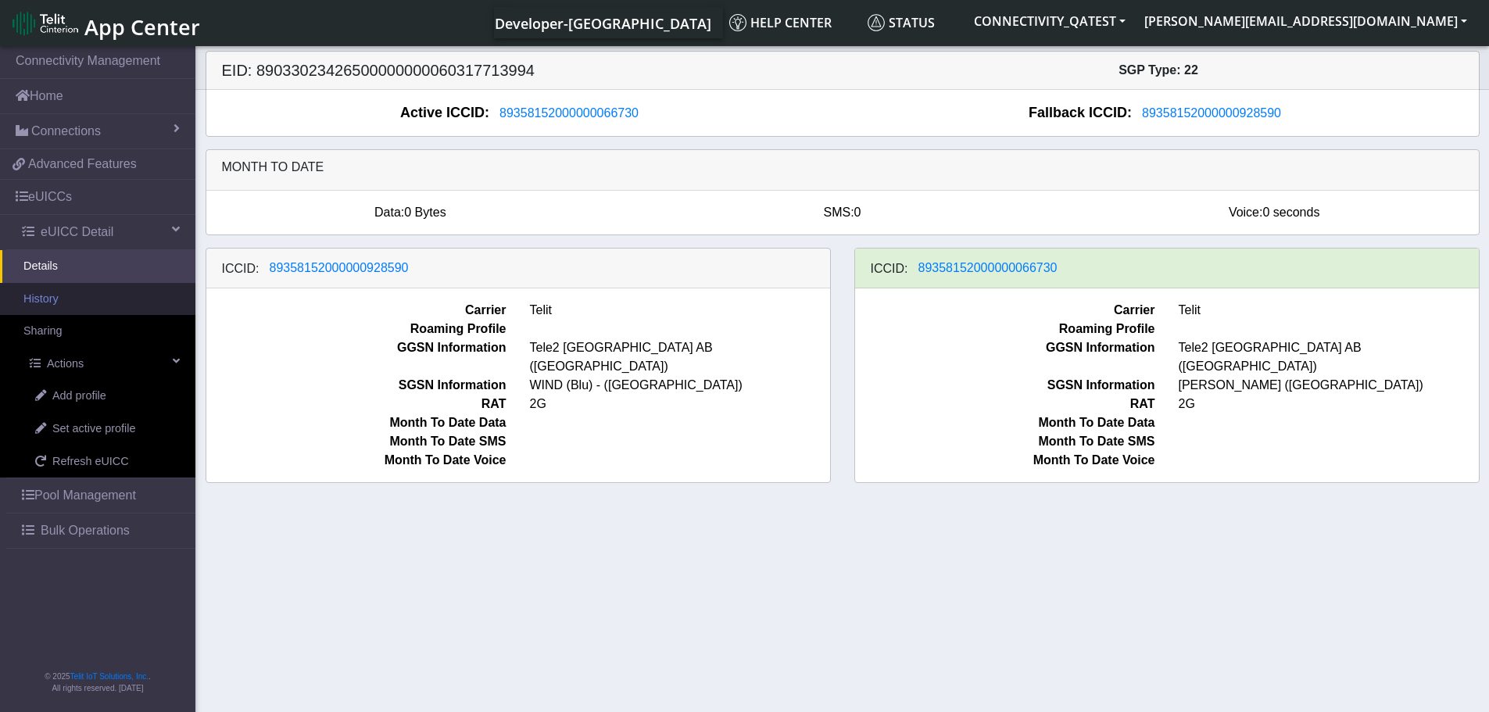
click at [78, 295] on link "History" at bounding box center [97, 299] width 195 height 33
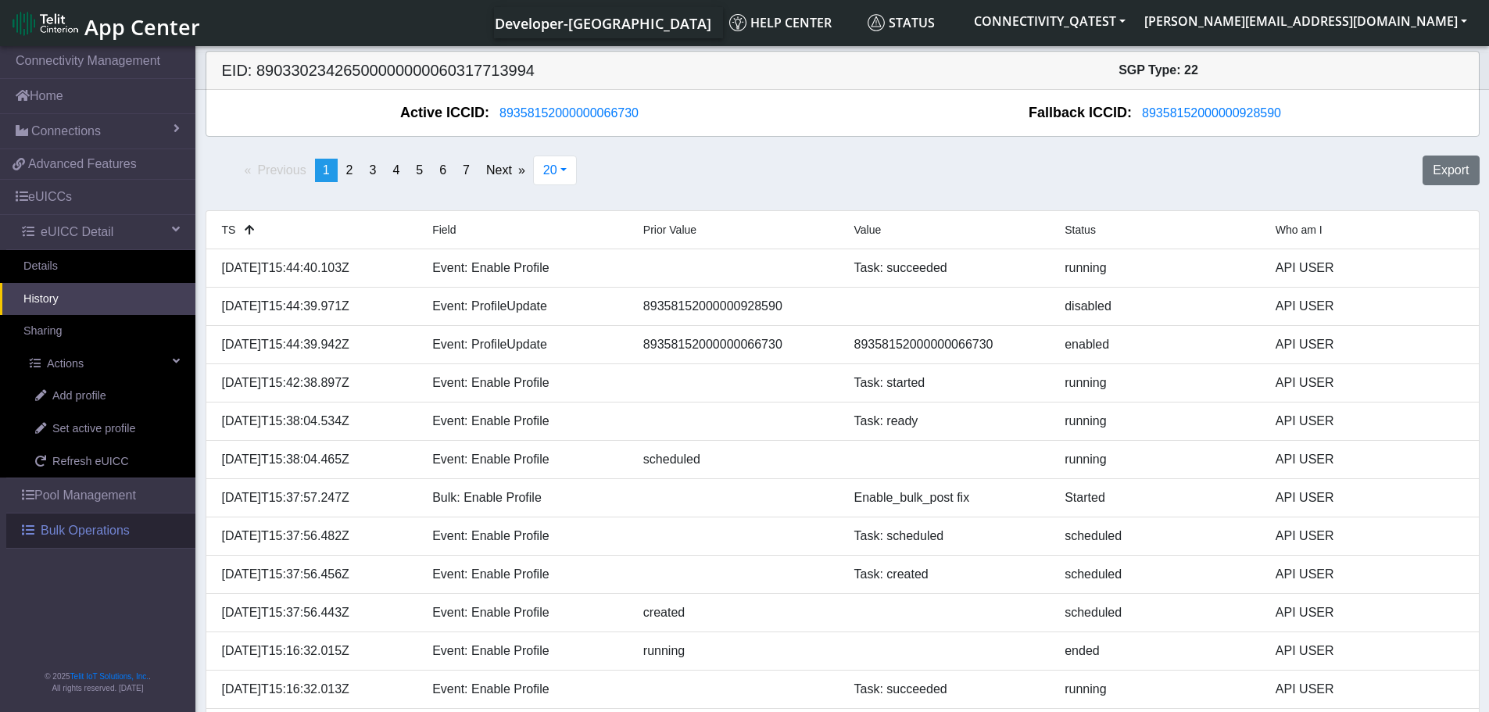
click at [82, 529] on span "Bulk Operations" at bounding box center [85, 530] width 89 height 19
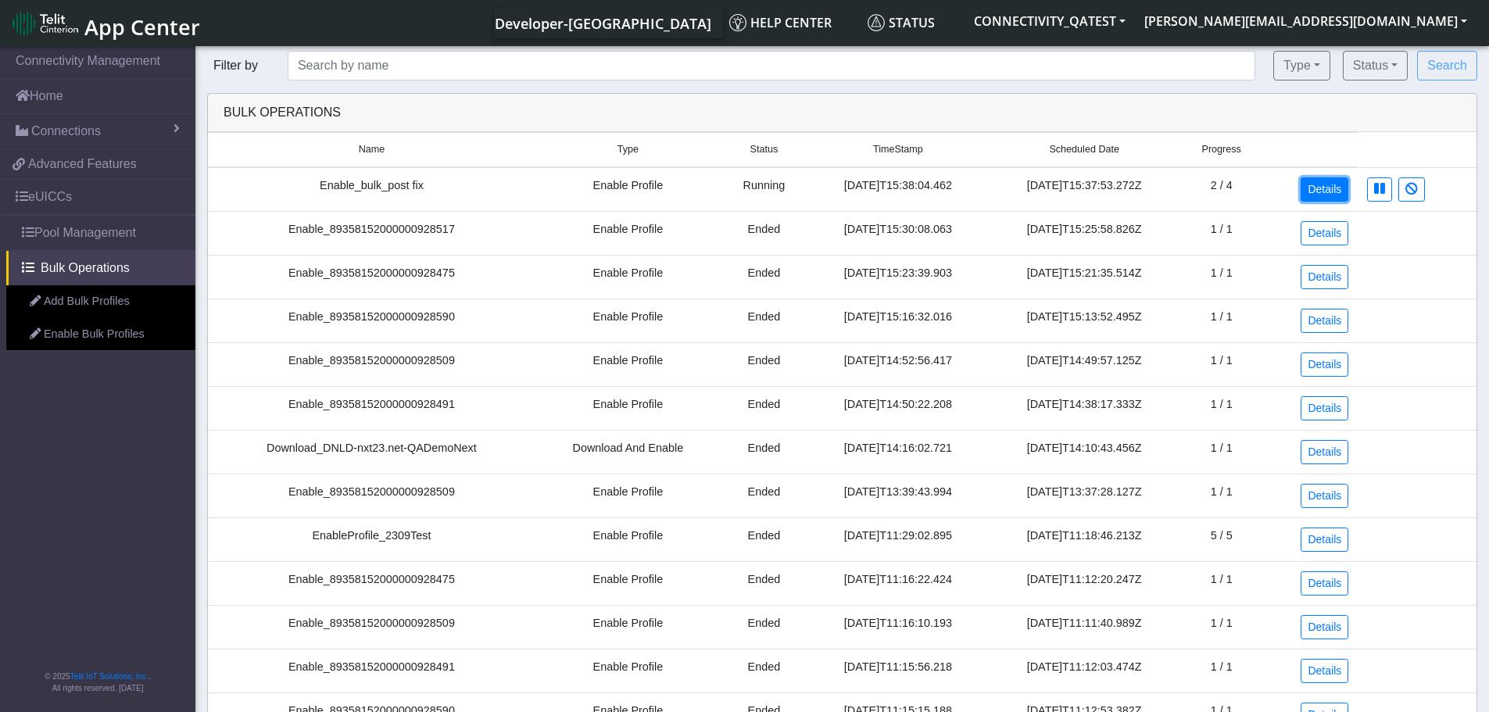
click at [1333, 192] on link "Details" at bounding box center [1325, 189] width 48 height 24
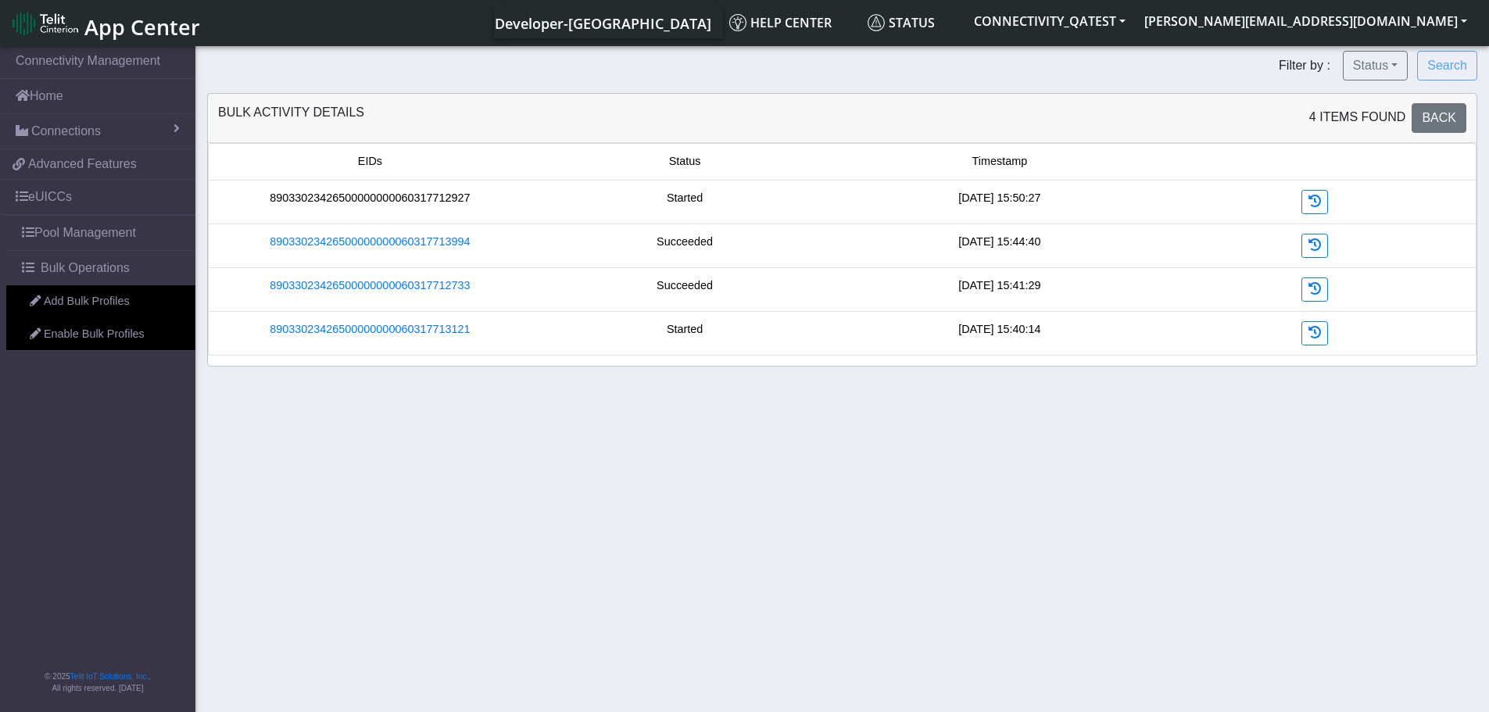
click at [331, 203] on link "89033023426500000000060317712927" at bounding box center [370, 198] width 200 height 17
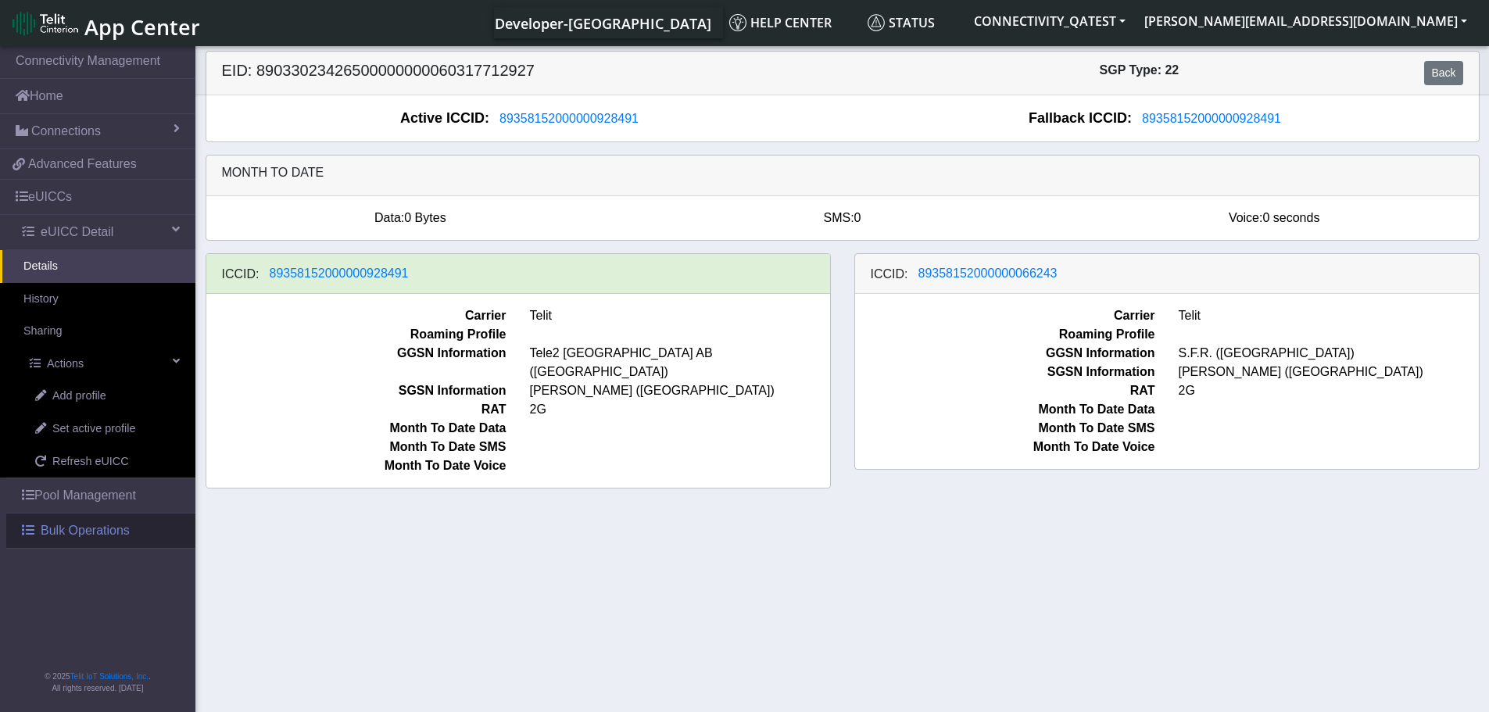
click at [48, 536] on span "Bulk Operations" at bounding box center [85, 530] width 89 height 19
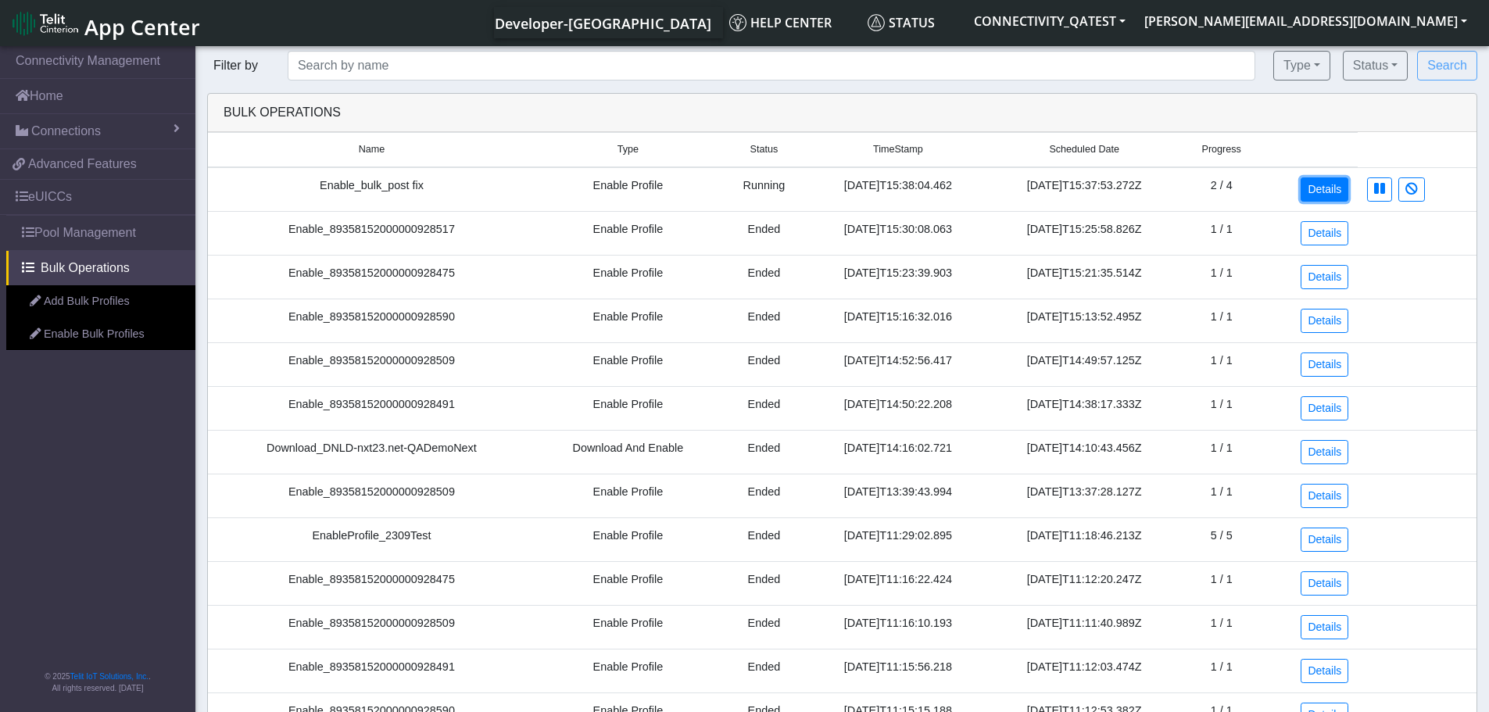
click at [1329, 192] on link "Details" at bounding box center [1325, 189] width 48 height 24
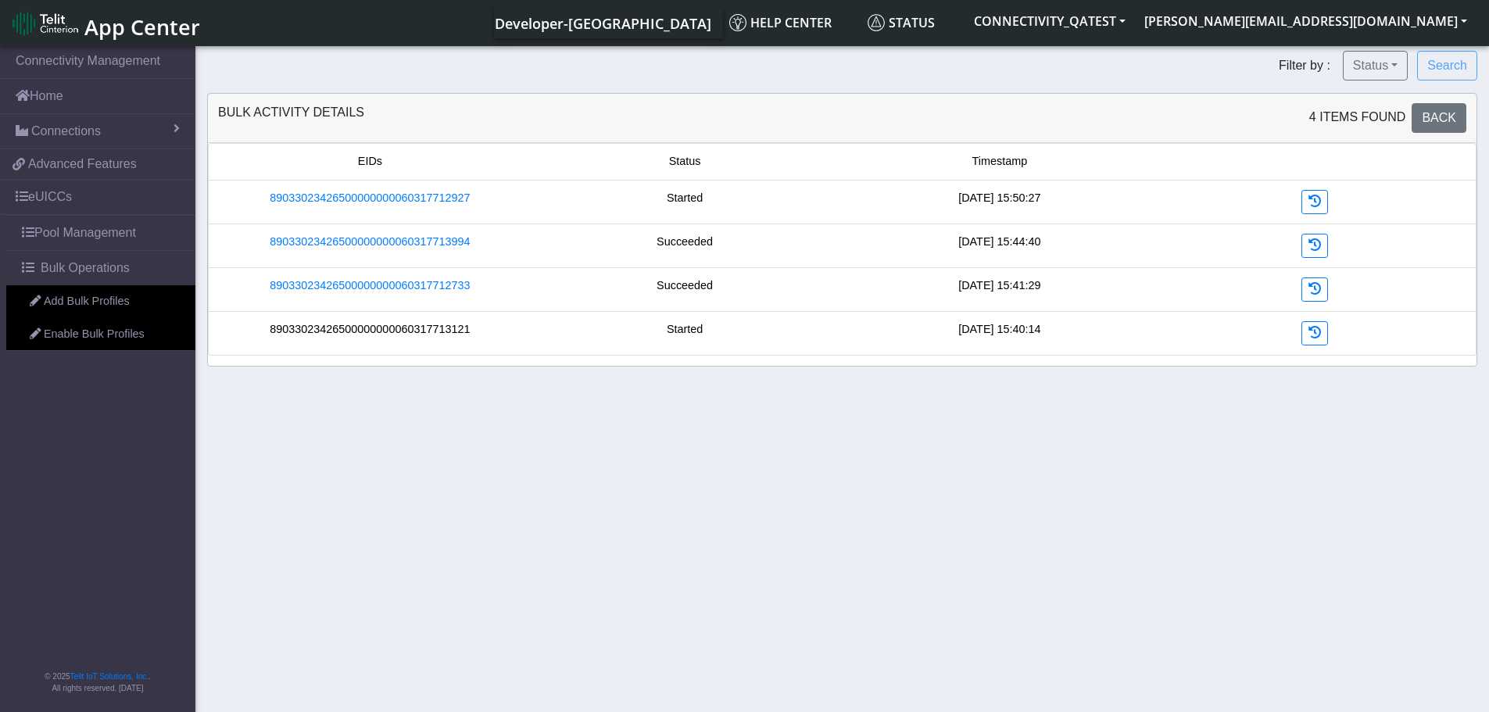
click at [394, 331] on link "89033023426500000000060317713121" at bounding box center [370, 329] width 200 height 17
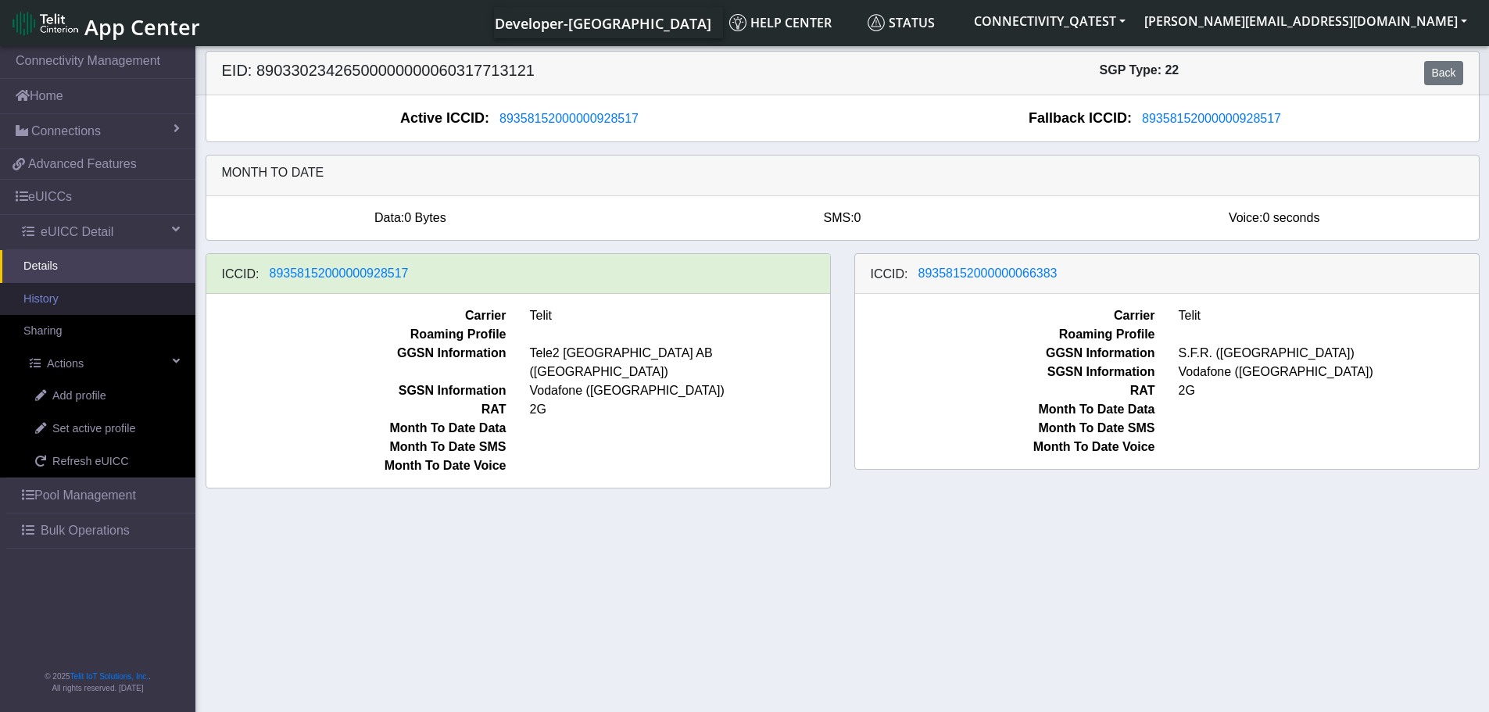
click at [55, 307] on link "History" at bounding box center [97, 299] width 195 height 33
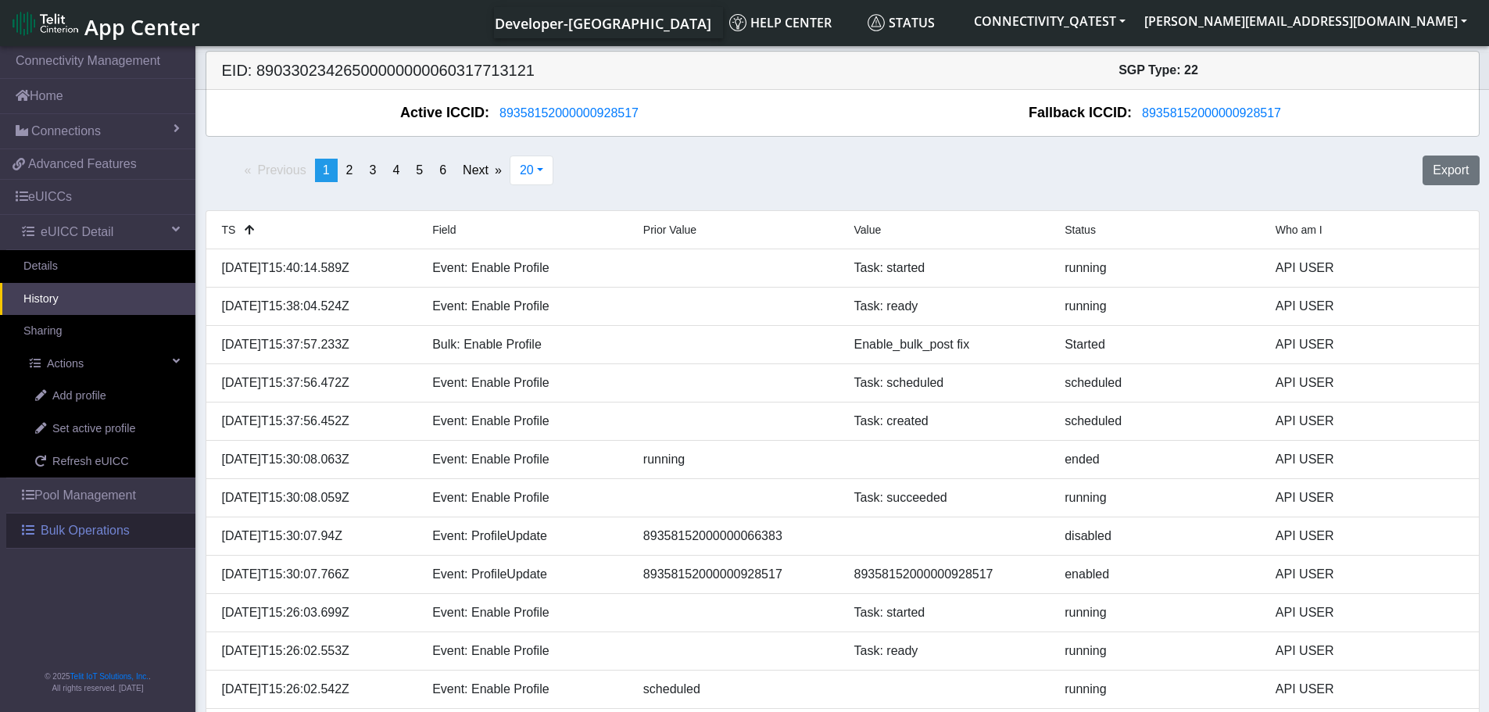
click at [91, 527] on span "Bulk Operations" at bounding box center [85, 530] width 89 height 19
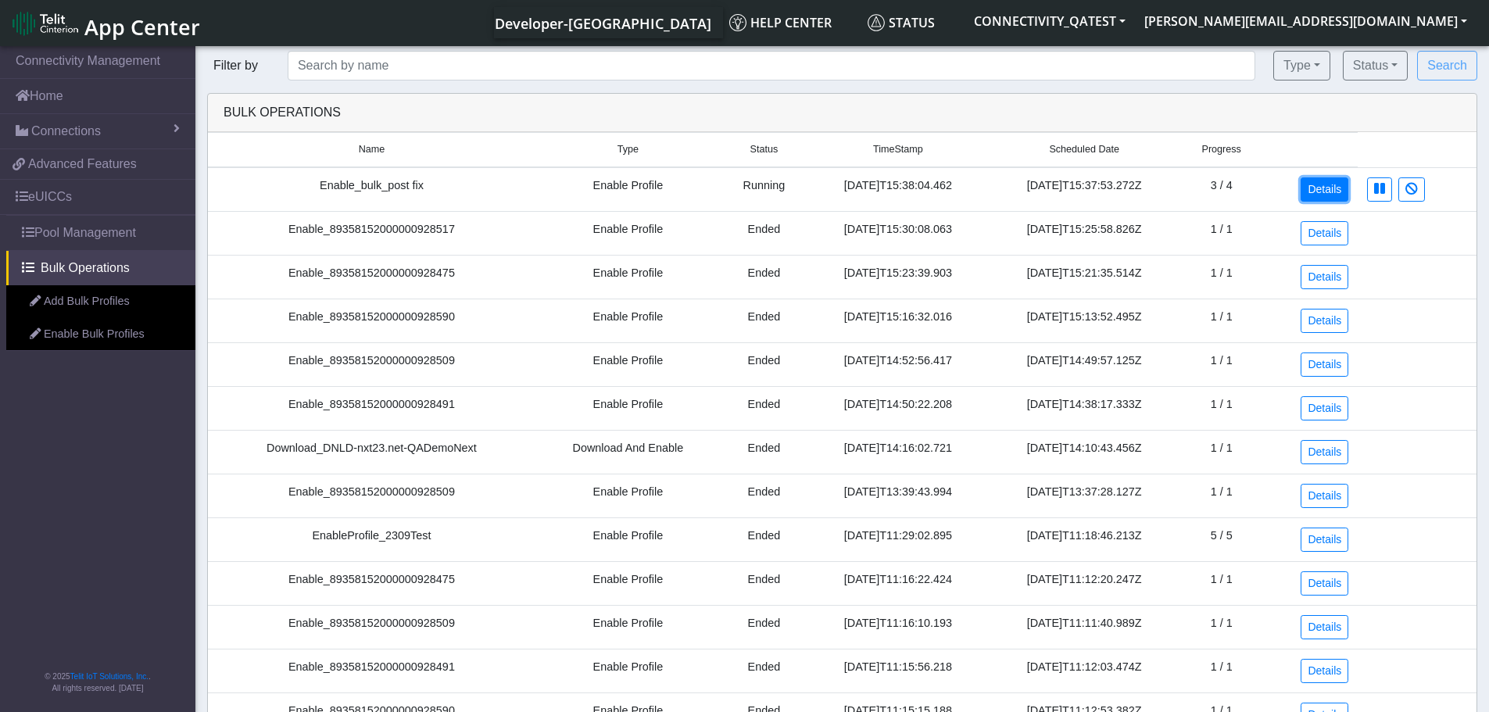
click at [1339, 188] on link "Details" at bounding box center [1325, 189] width 48 height 24
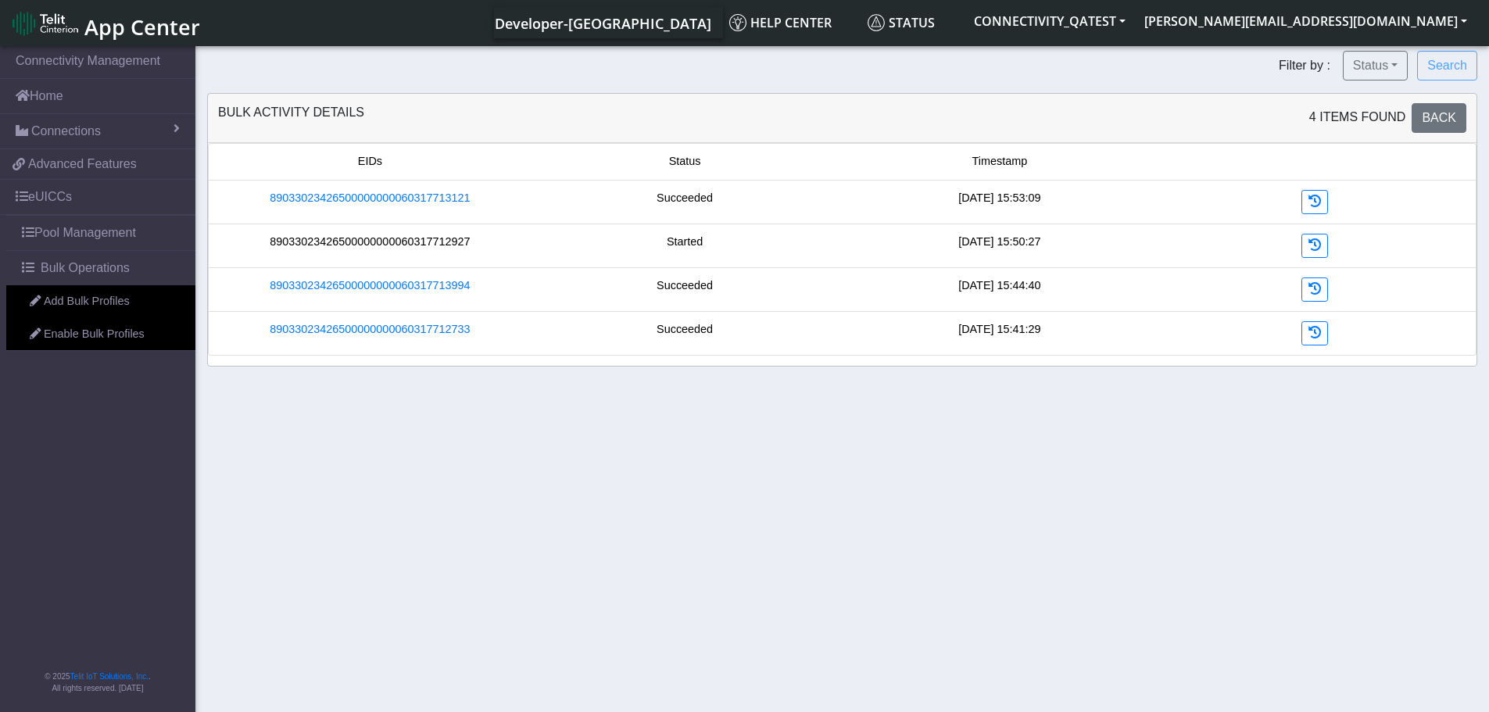
click at [385, 246] on link "89033023426500000000060317712927" at bounding box center [370, 242] width 200 height 17
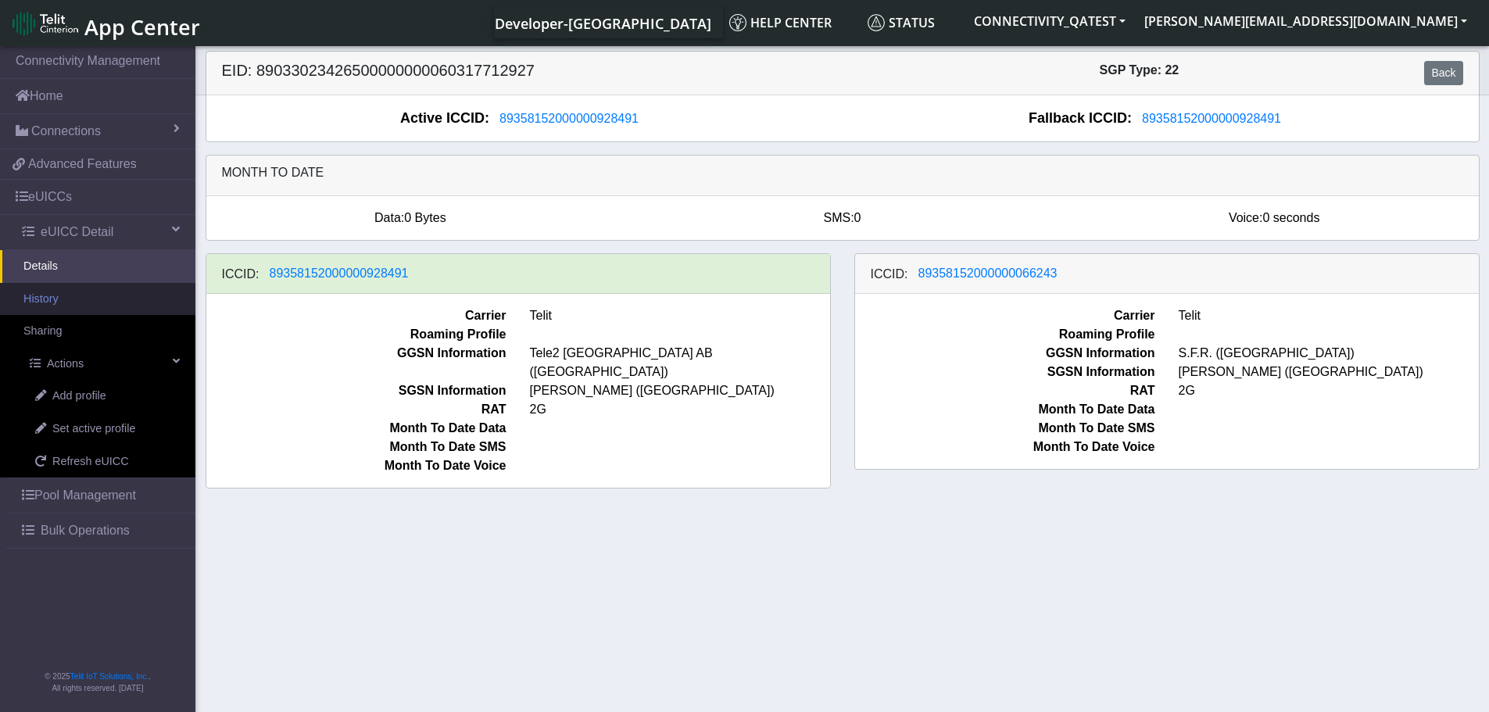
drag, startPoint x: 63, startPoint y: 298, endPoint x: 75, endPoint y: 302, distance: 13.4
click at [63, 298] on link "History" at bounding box center [97, 299] width 195 height 33
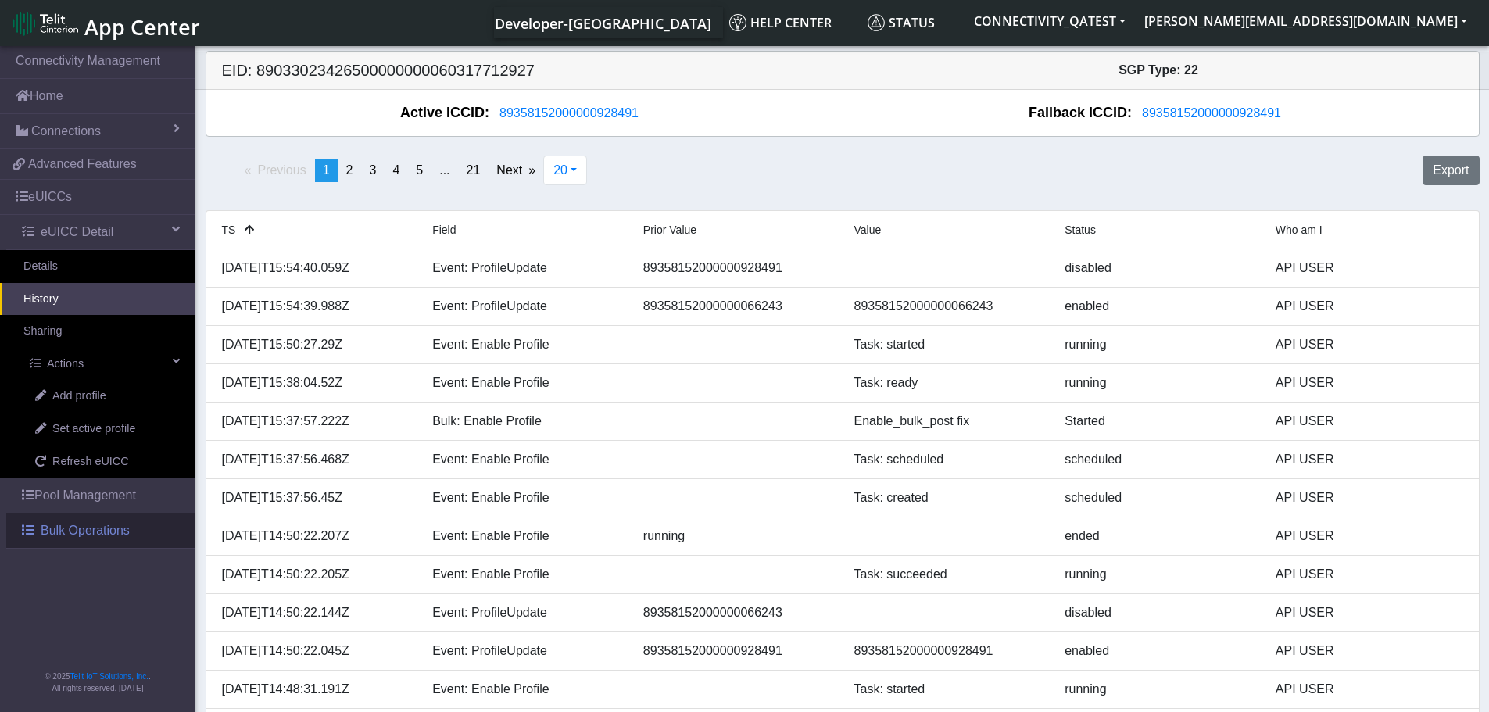
click at [95, 534] on span "Bulk Operations" at bounding box center [85, 530] width 89 height 19
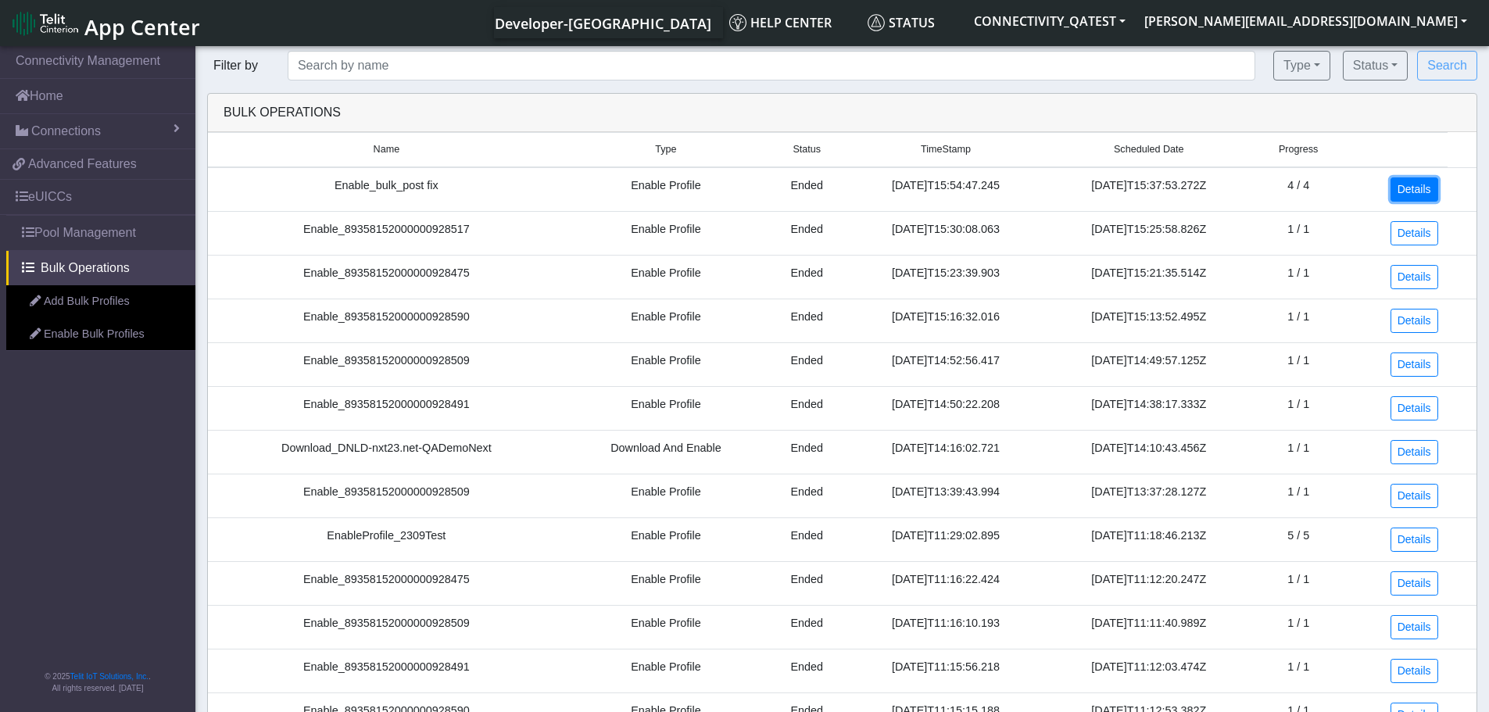
click at [1423, 193] on link "Details" at bounding box center [1414, 189] width 48 height 24
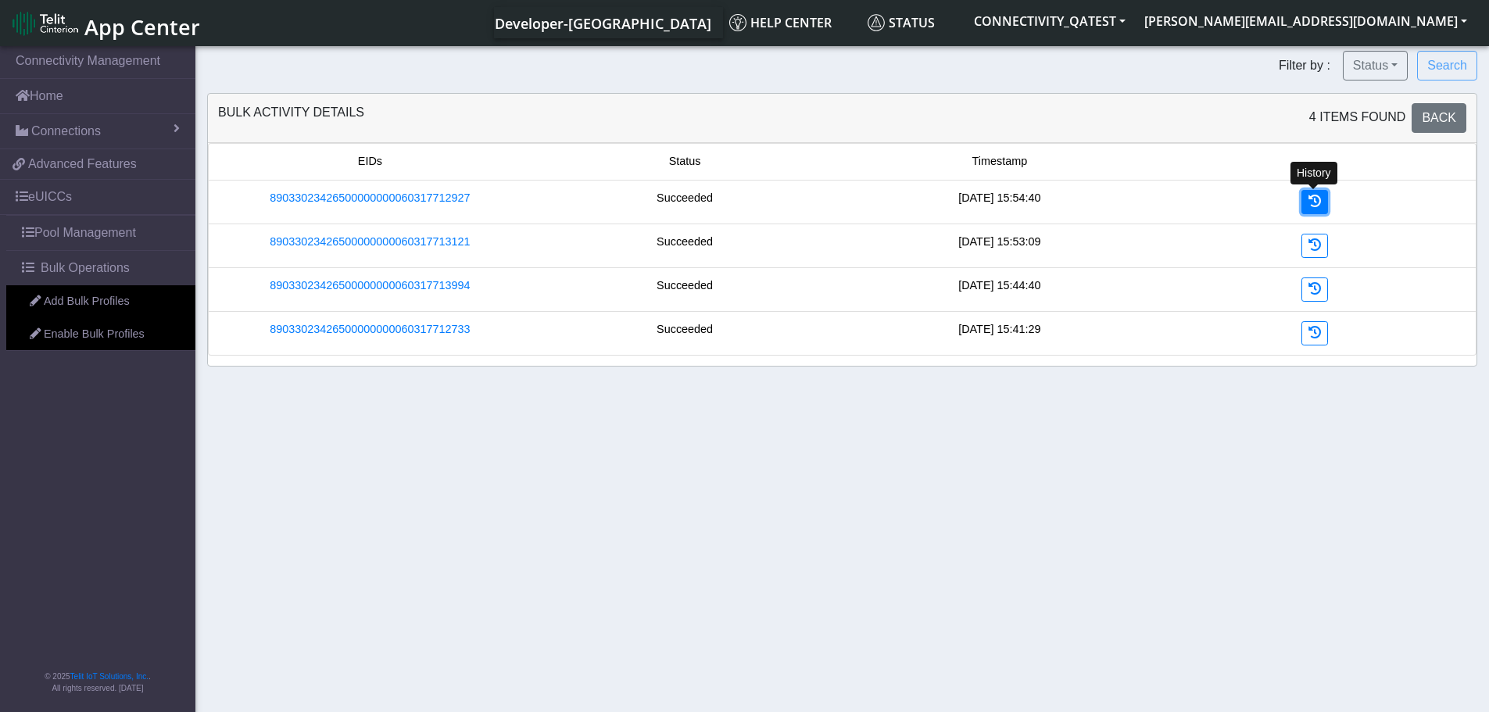
click at [1317, 199] on icon at bounding box center [1314, 201] width 13 height 13
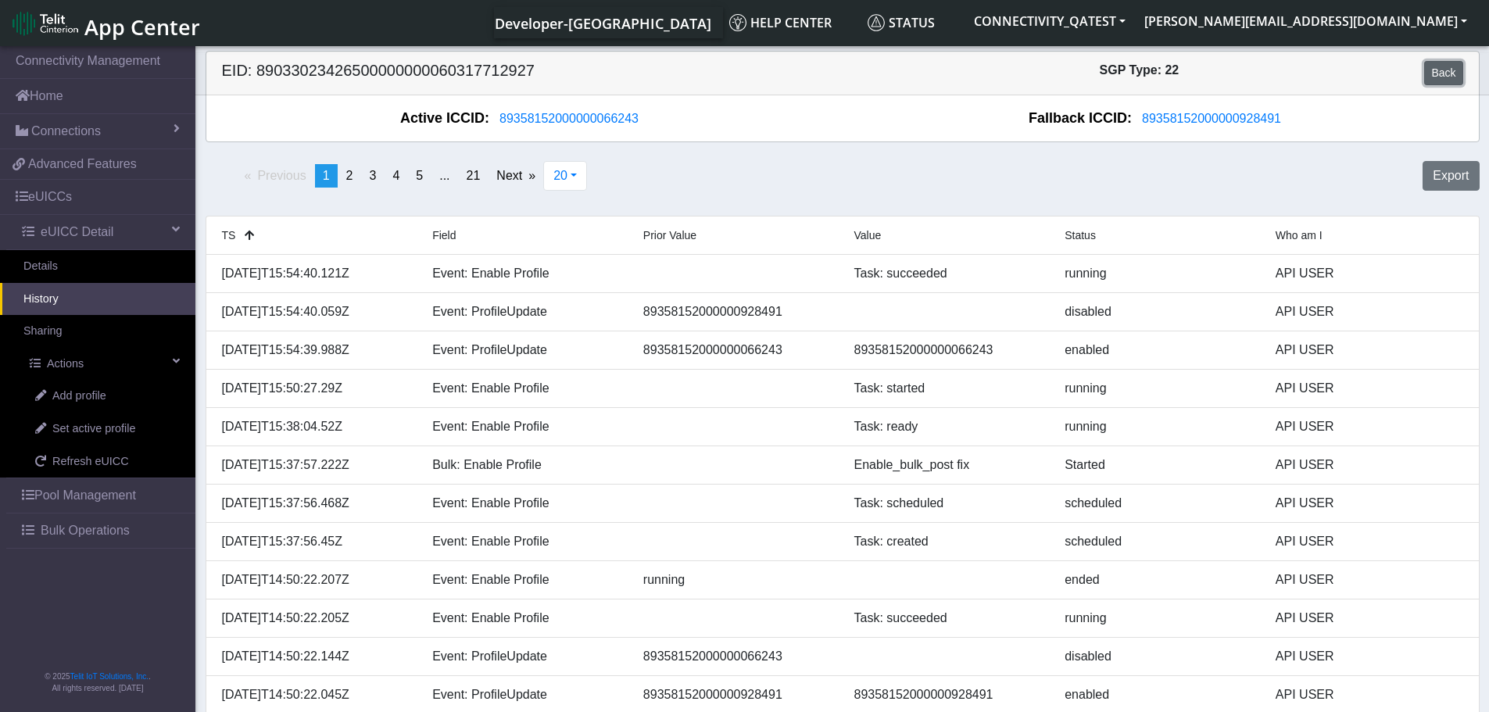
click at [1455, 67] on link "Back" at bounding box center [1443, 73] width 38 height 24
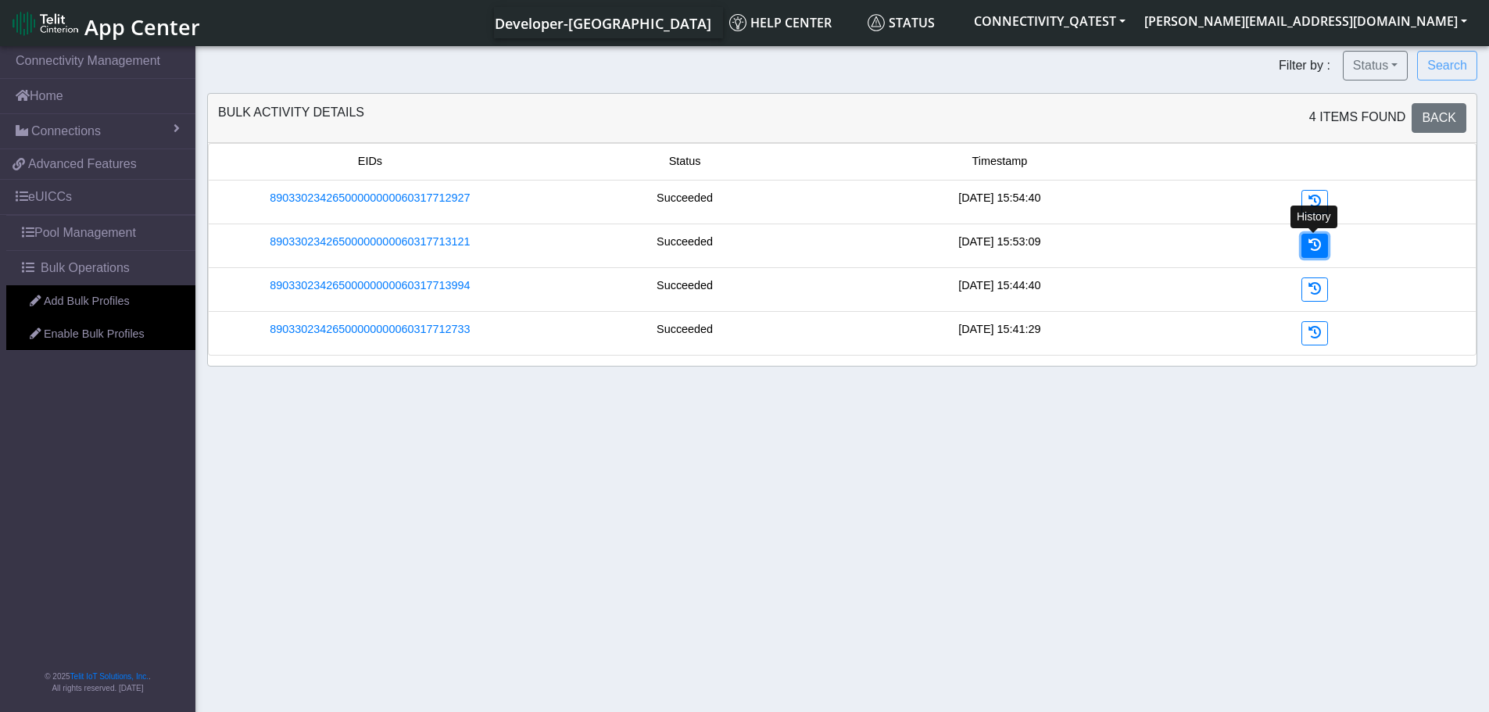
click at [1316, 244] on icon at bounding box center [1314, 244] width 13 height 13
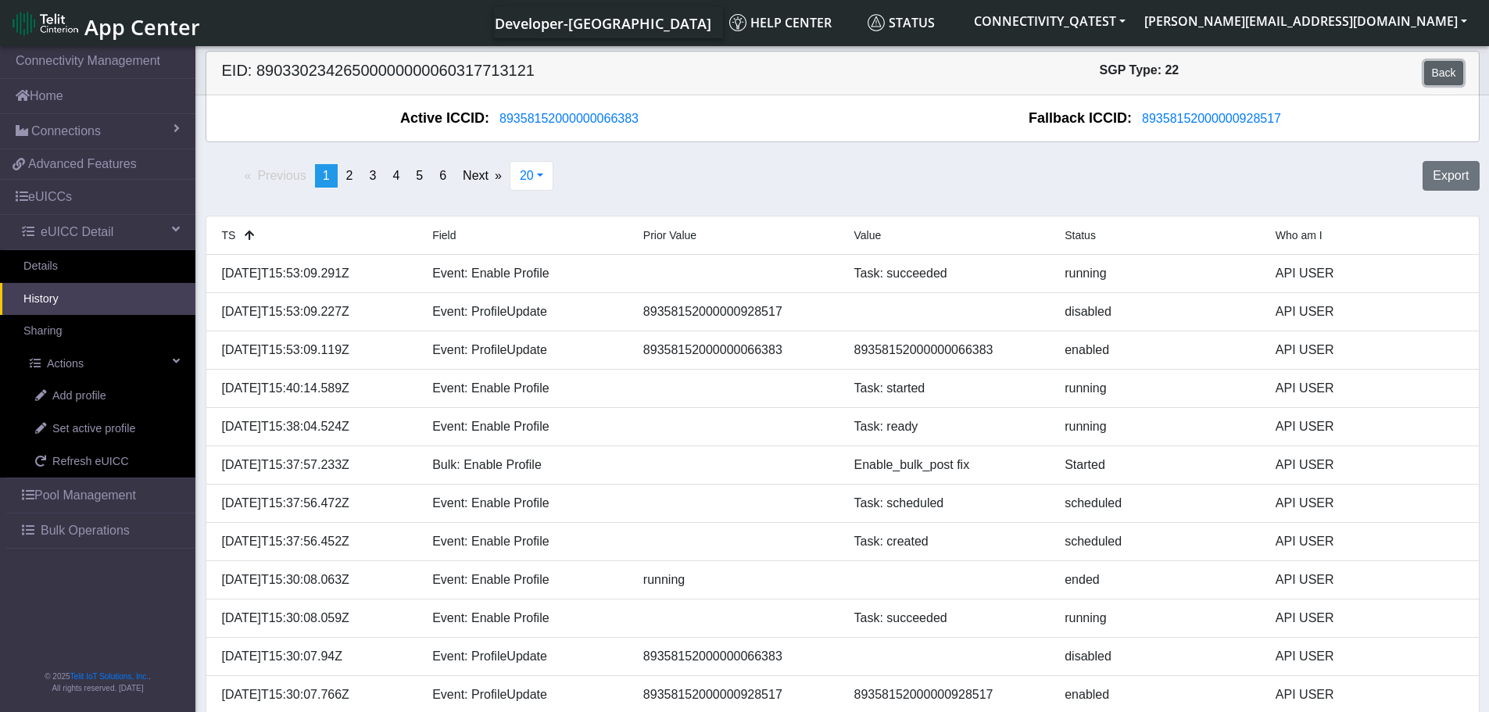
click at [1446, 77] on link "Back" at bounding box center [1443, 73] width 38 height 24
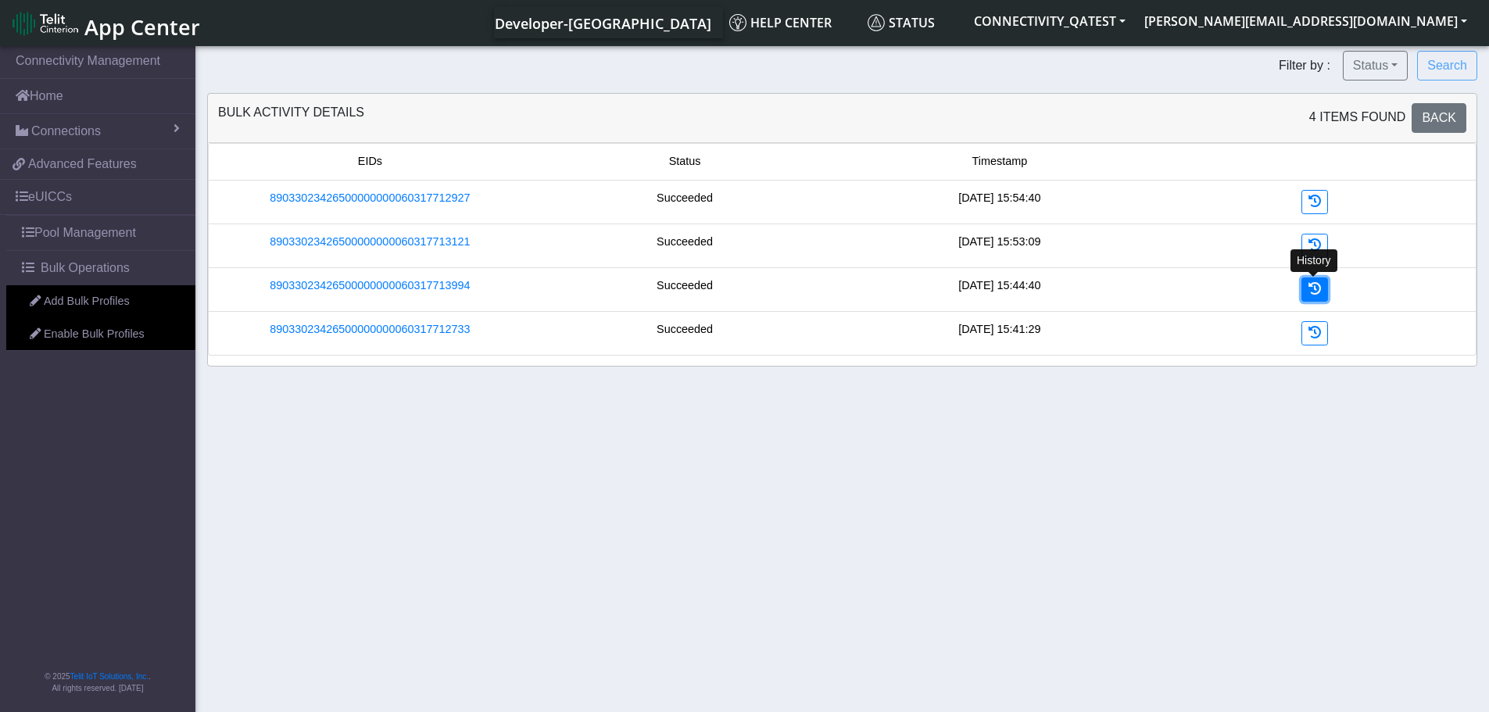
click at [1316, 292] on icon at bounding box center [1314, 288] width 13 height 13
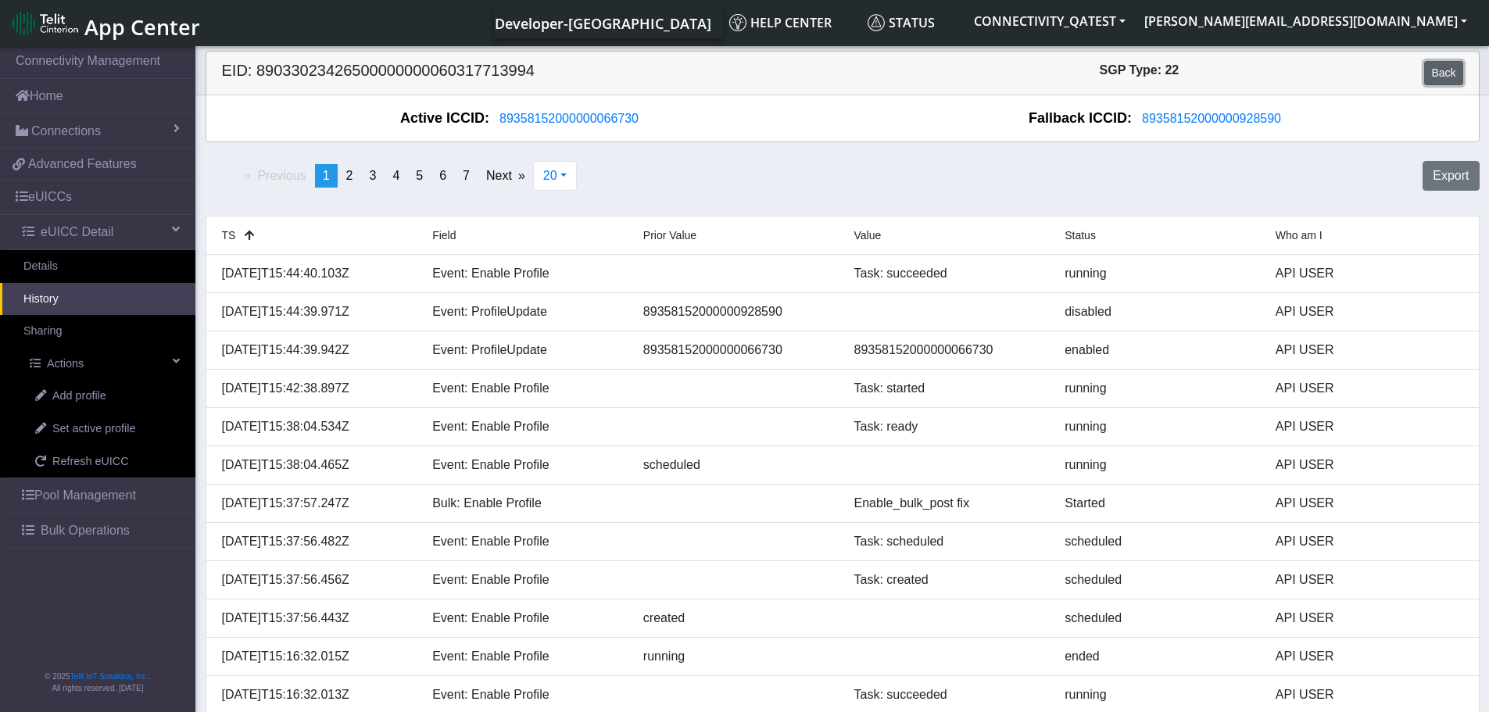
click at [1445, 73] on link "Back" at bounding box center [1443, 73] width 38 height 24
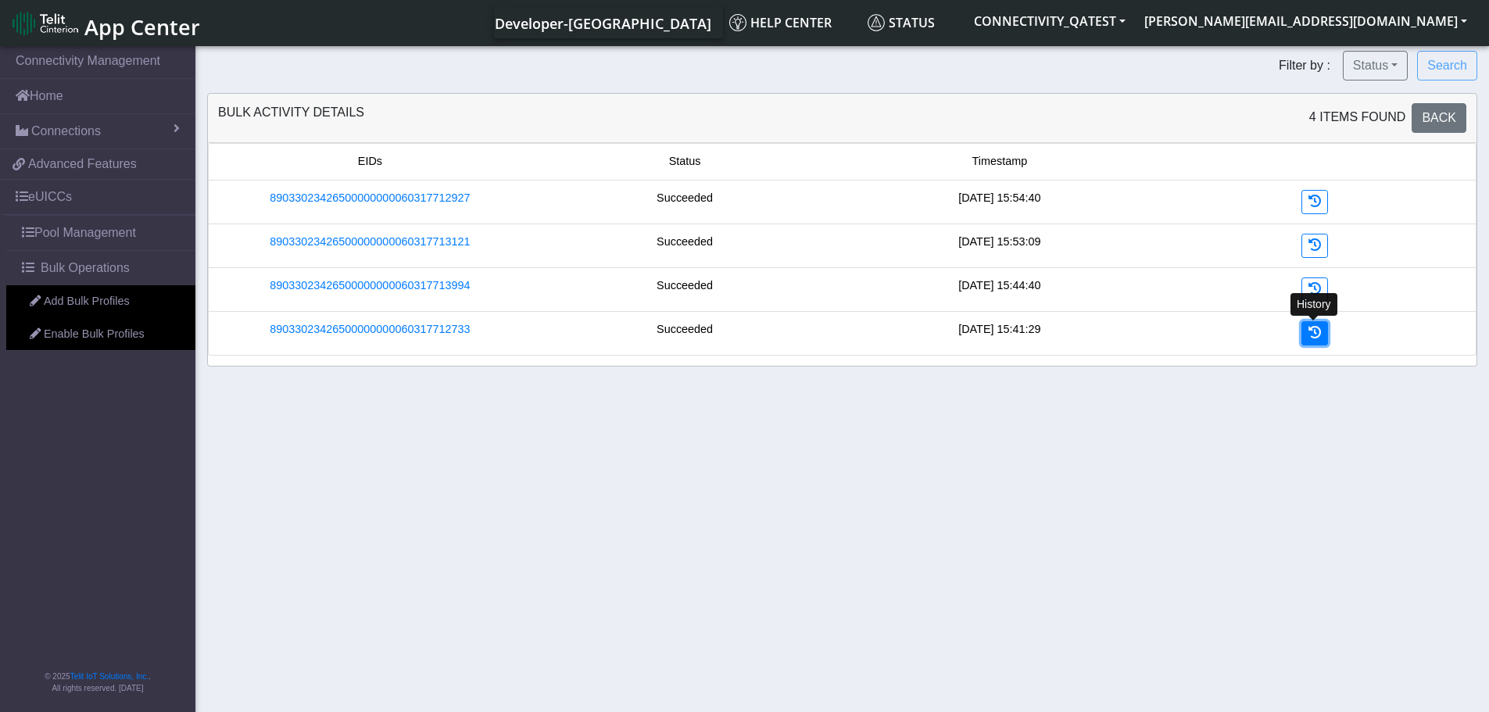
click at [1308, 331] on icon at bounding box center [1314, 332] width 13 height 13
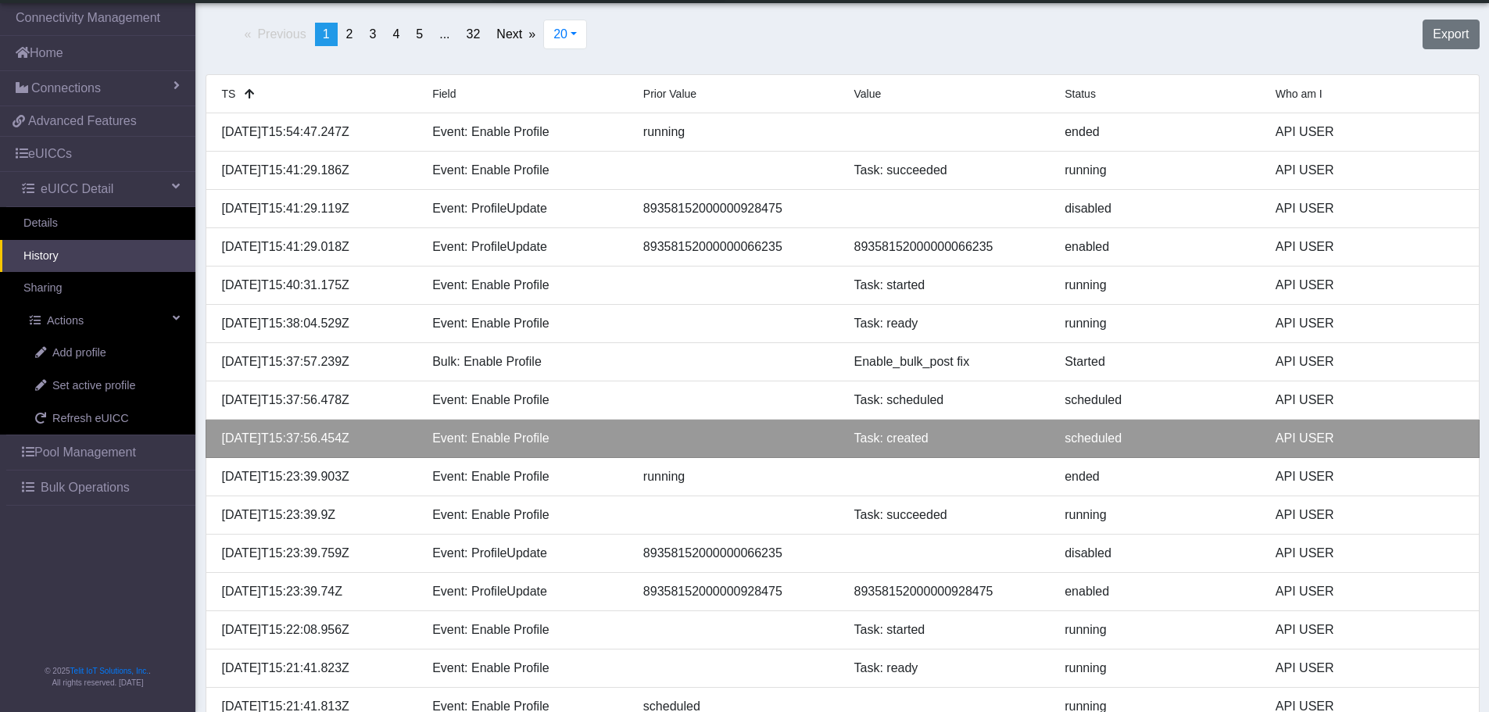
scroll to position [78, 0]
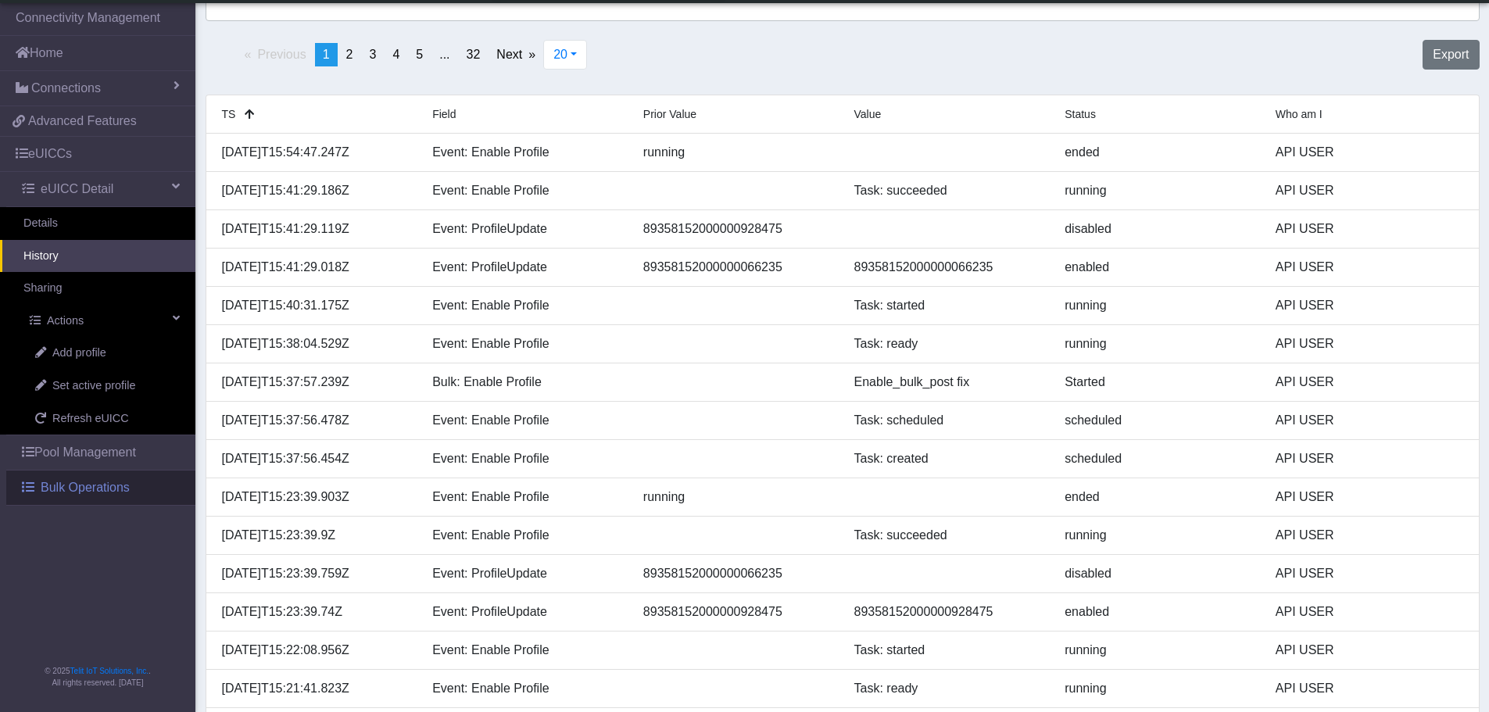
click at [101, 486] on span "Bulk Operations" at bounding box center [85, 487] width 89 height 19
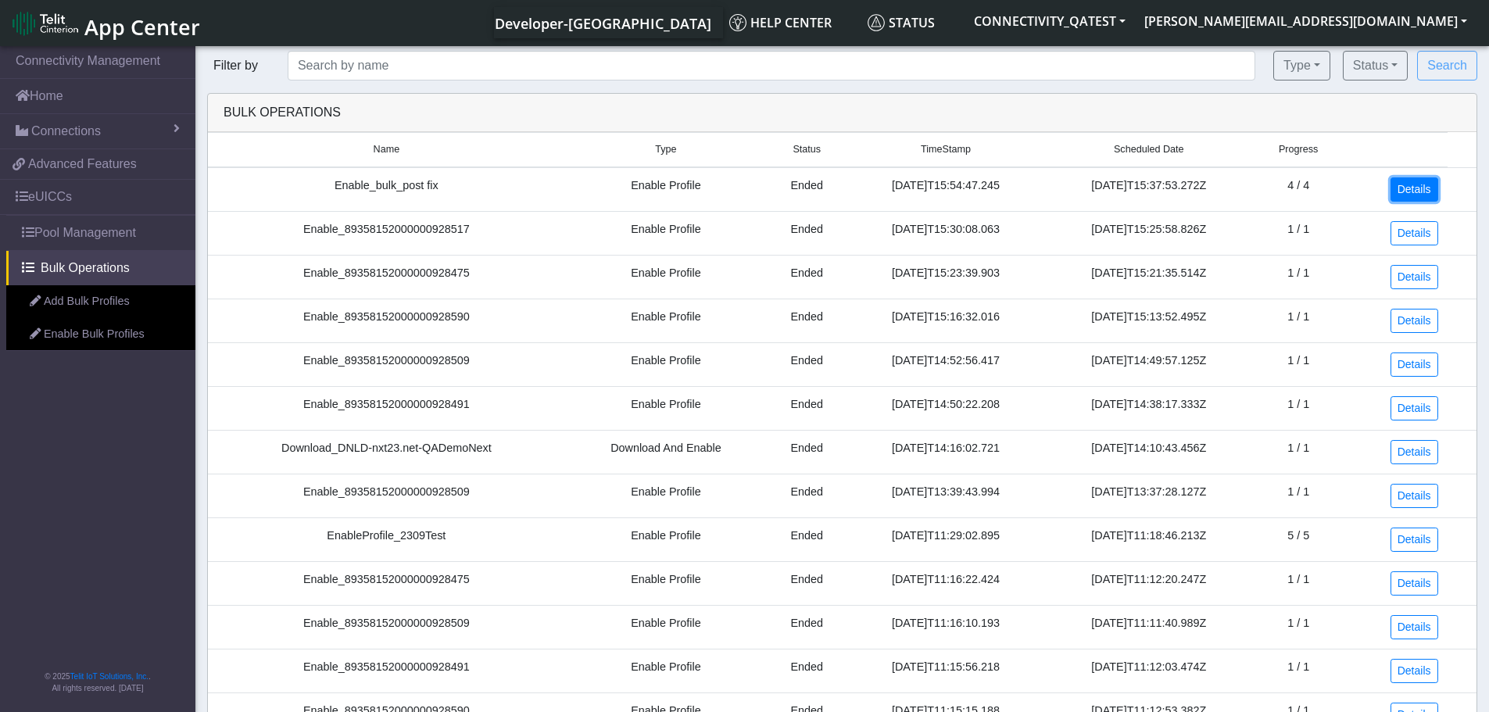
click at [1425, 189] on link "Details" at bounding box center [1414, 189] width 48 height 24
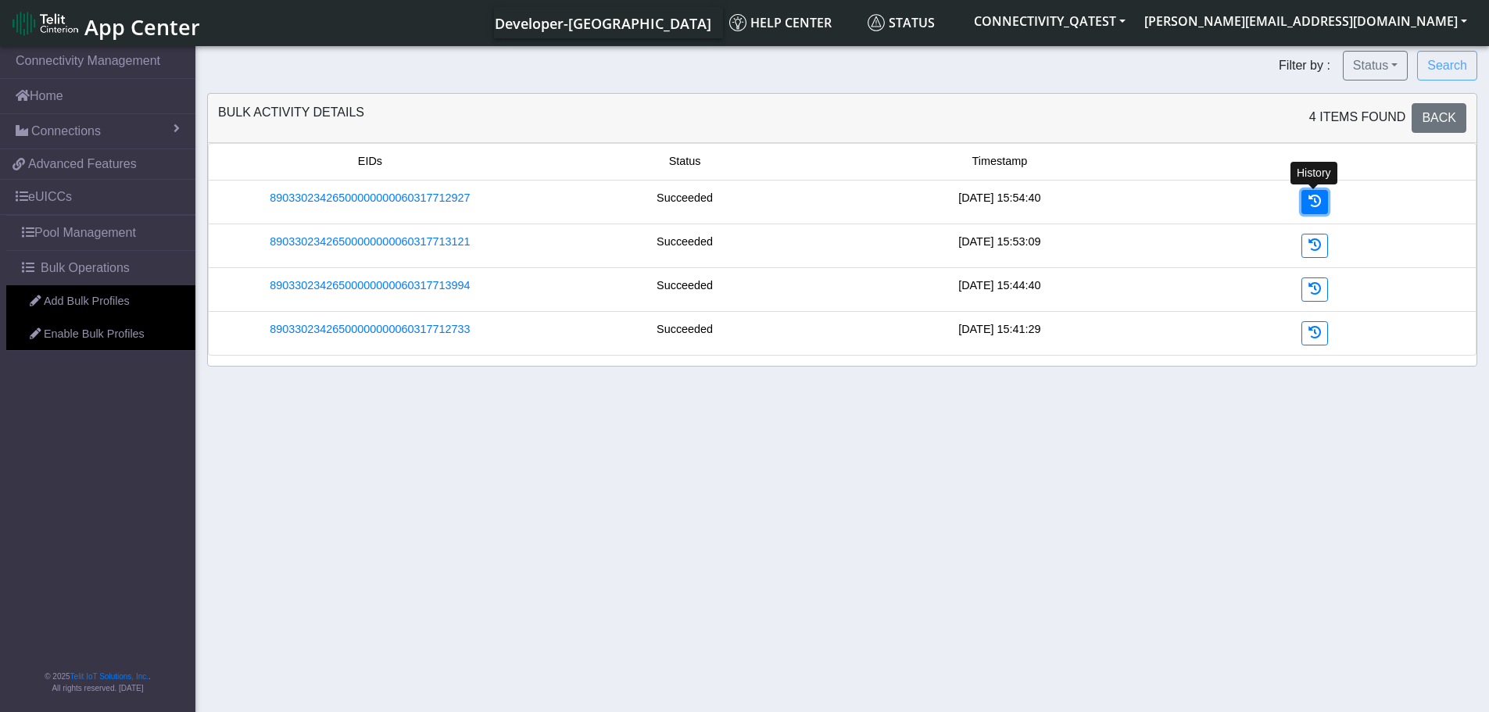
click at [1317, 202] on icon at bounding box center [1314, 201] width 13 height 13
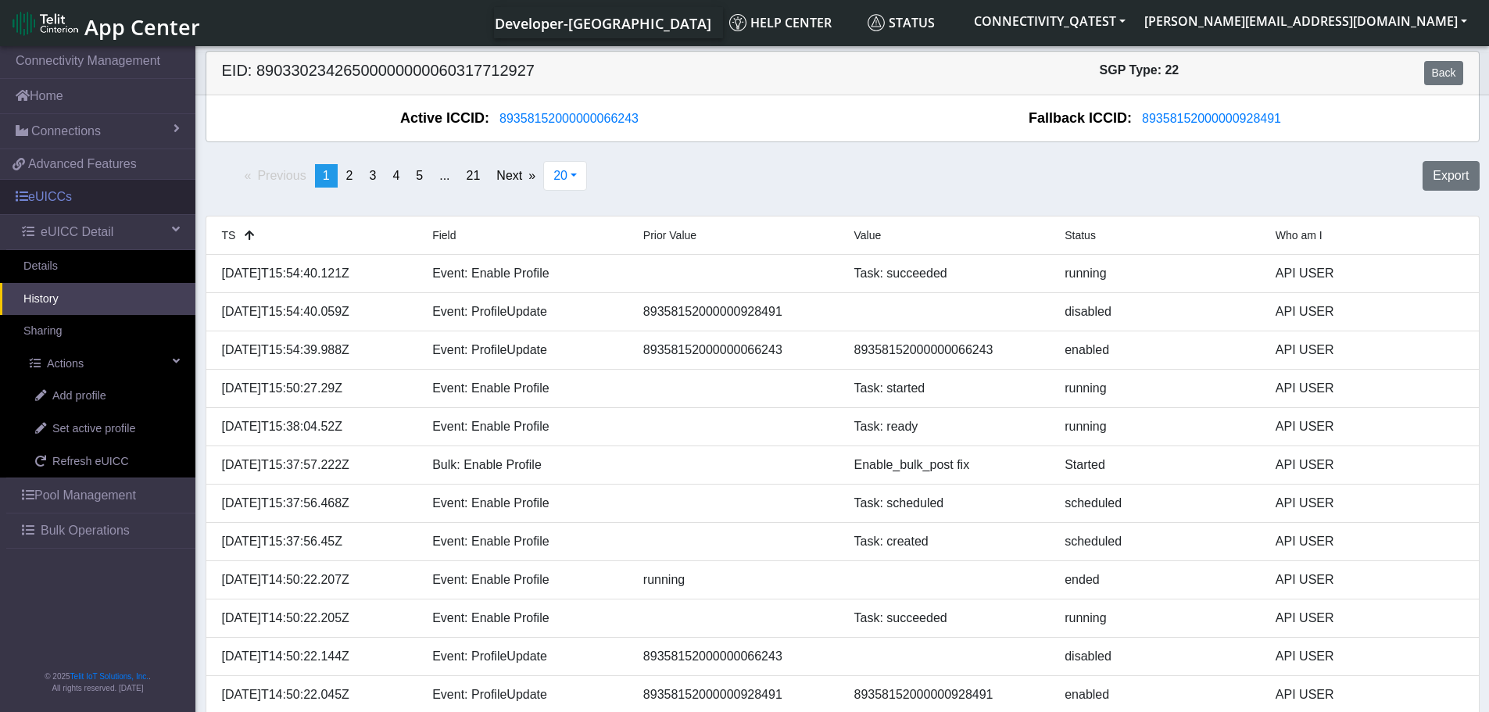
click at [55, 196] on link "eUICCs" at bounding box center [97, 197] width 195 height 34
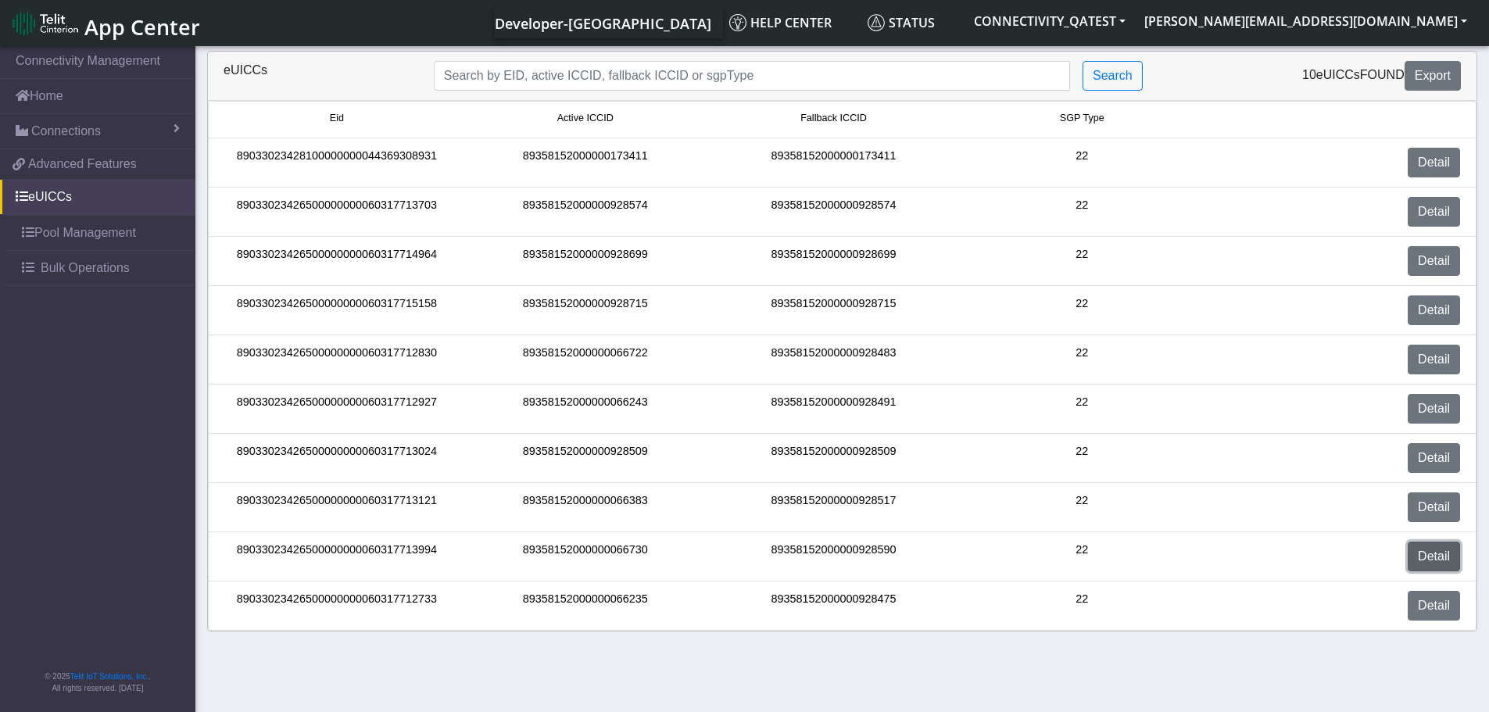
click at [1458, 553] on link "Detail" at bounding box center [1434, 557] width 52 height 30
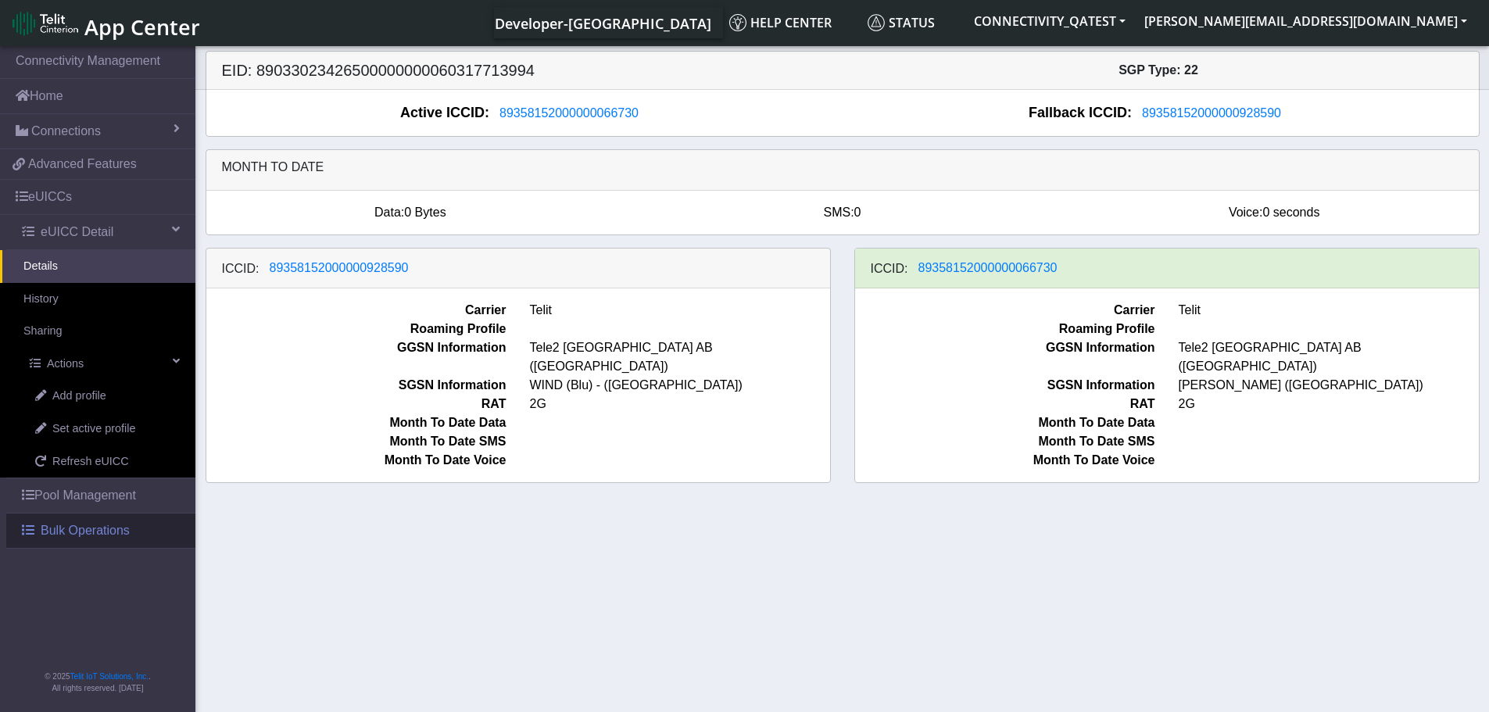
click at [68, 533] on span "Bulk Operations" at bounding box center [85, 530] width 89 height 19
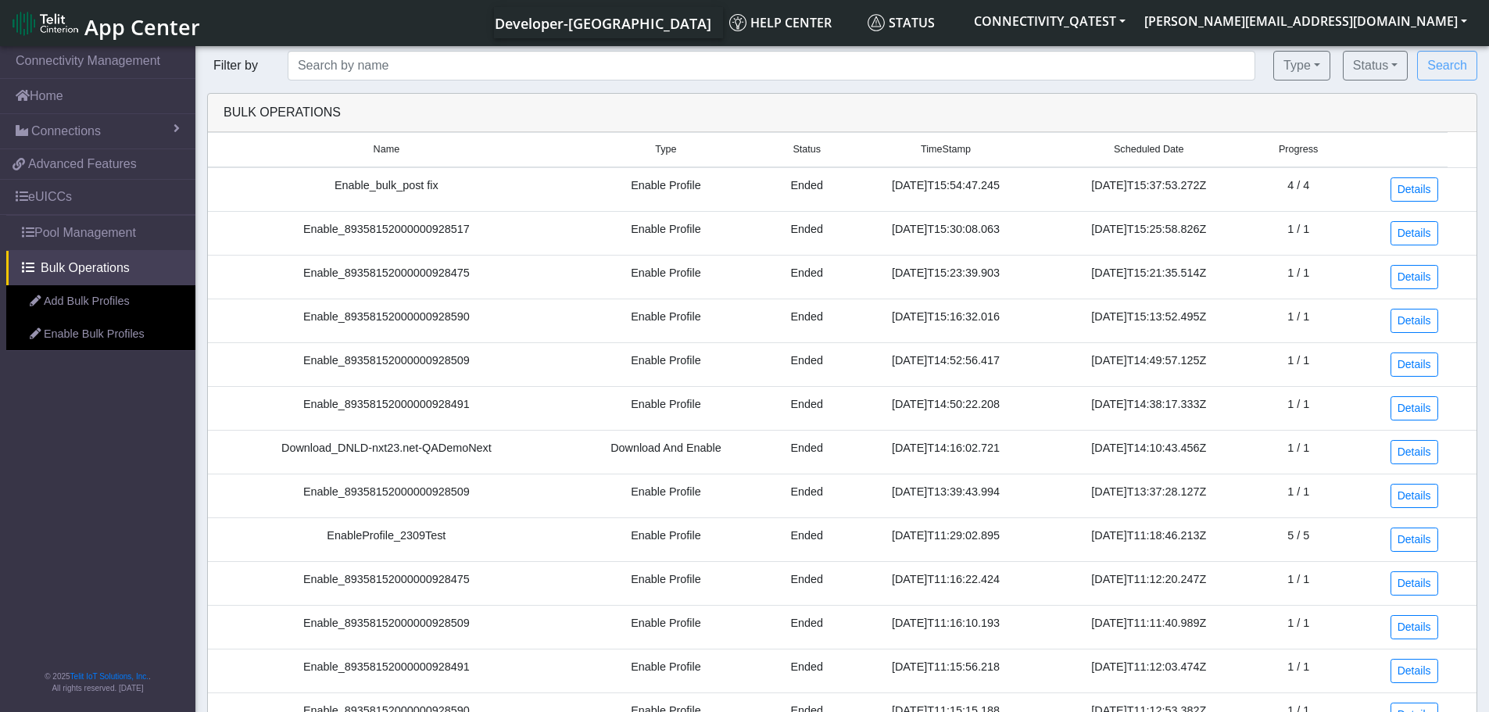
click at [102, 338] on link "Enable Bulk Profiles" at bounding box center [100, 334] width 189 height 33
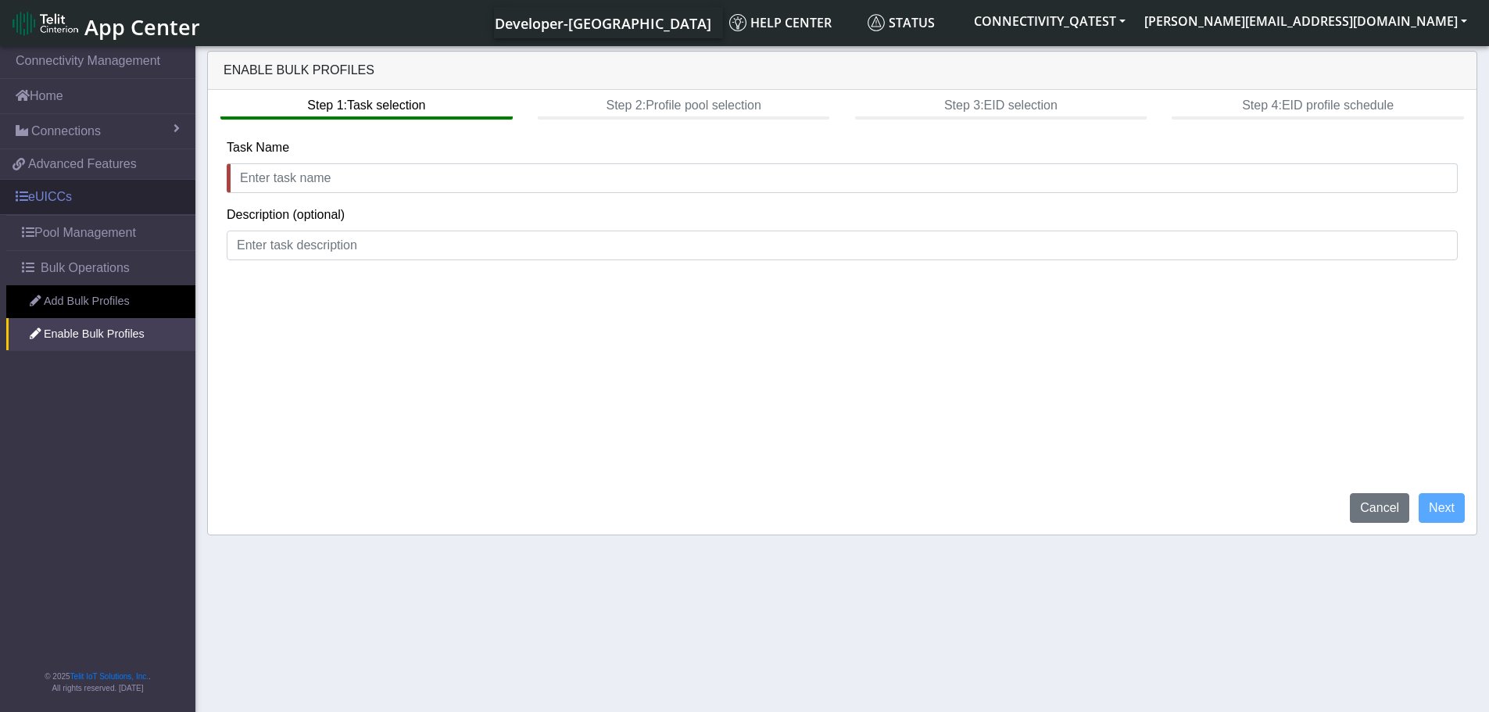
click at [66, 204] on link "eUICCs" at bounding box center [97, 197] width 195 height 34
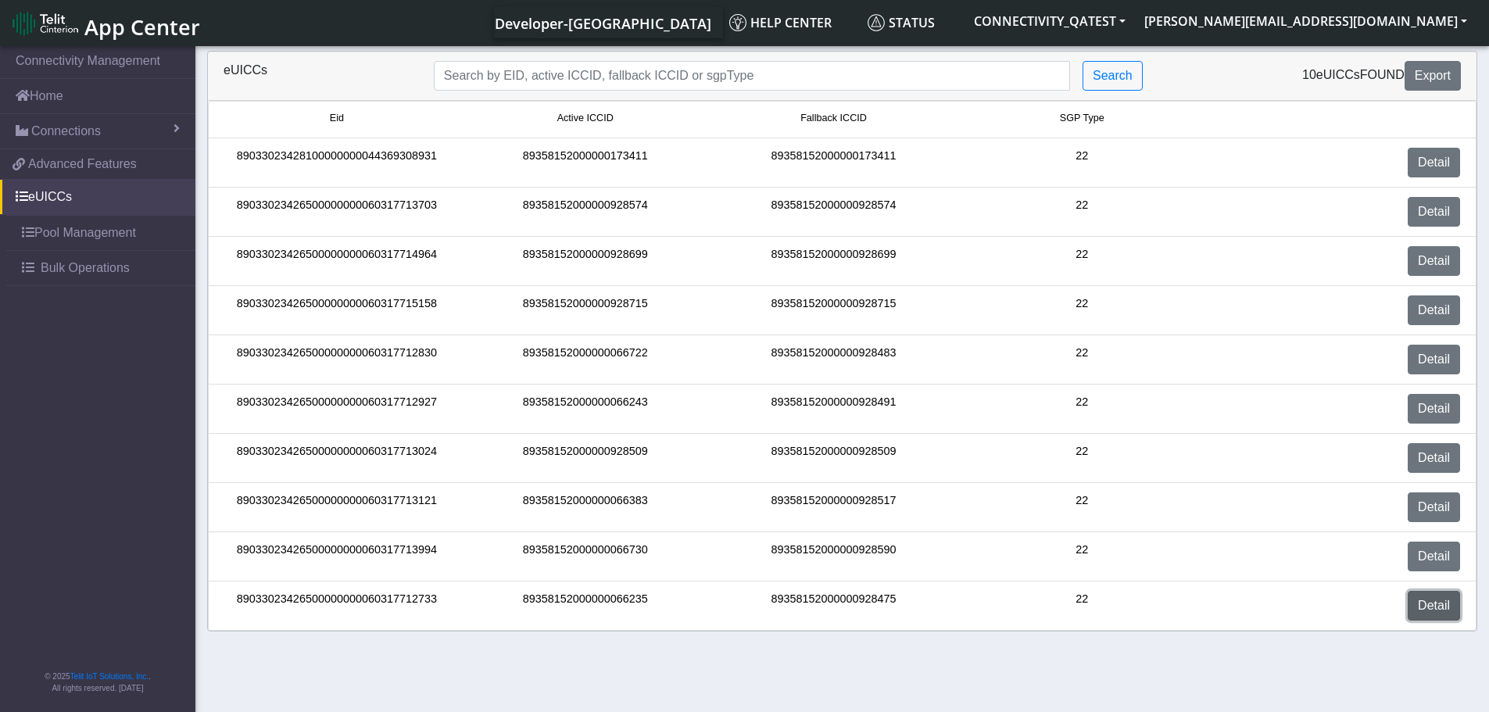
click at [1454, 612] on link "Detail" at bounding box center [1434, 606] width 52 height 30
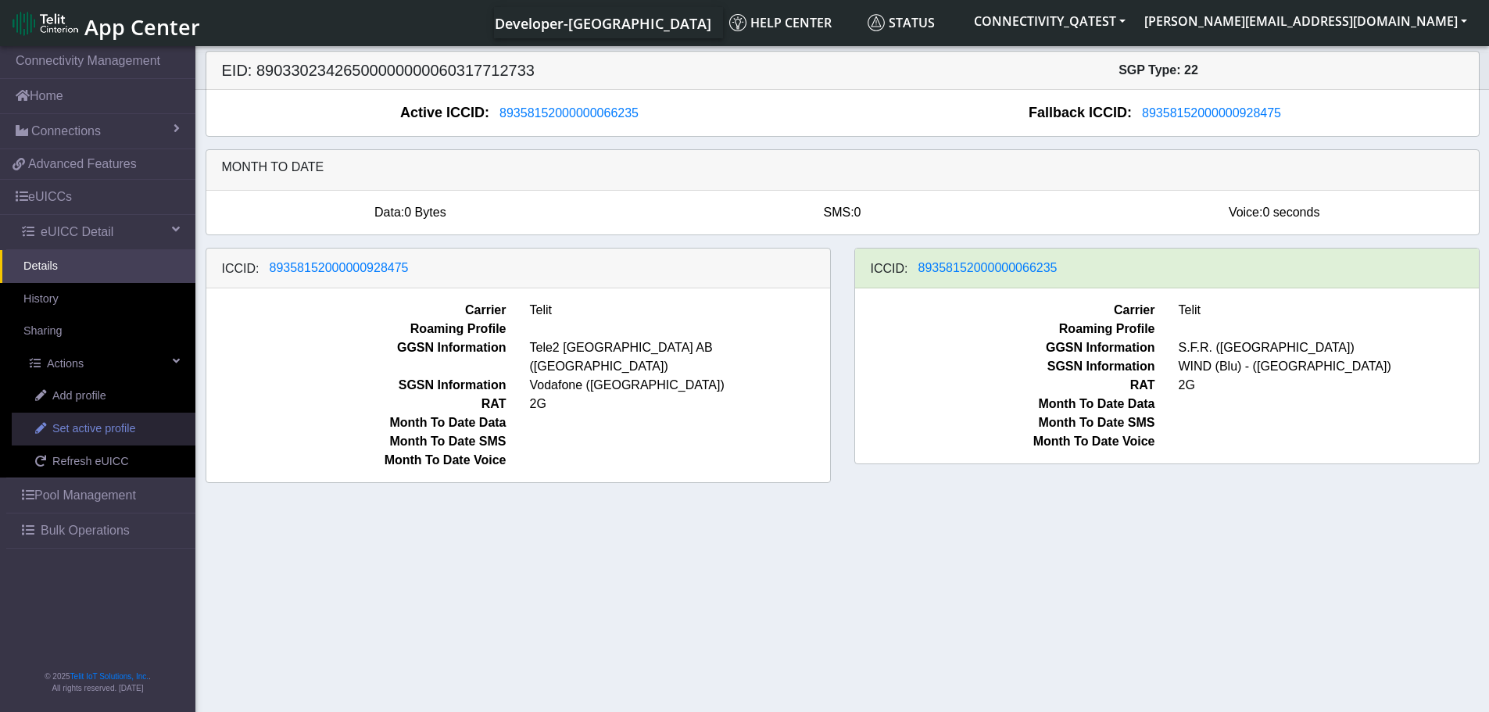
click at [93, 434] on span "Set active profile" at bounding box center [93, 429] width 83 height 17
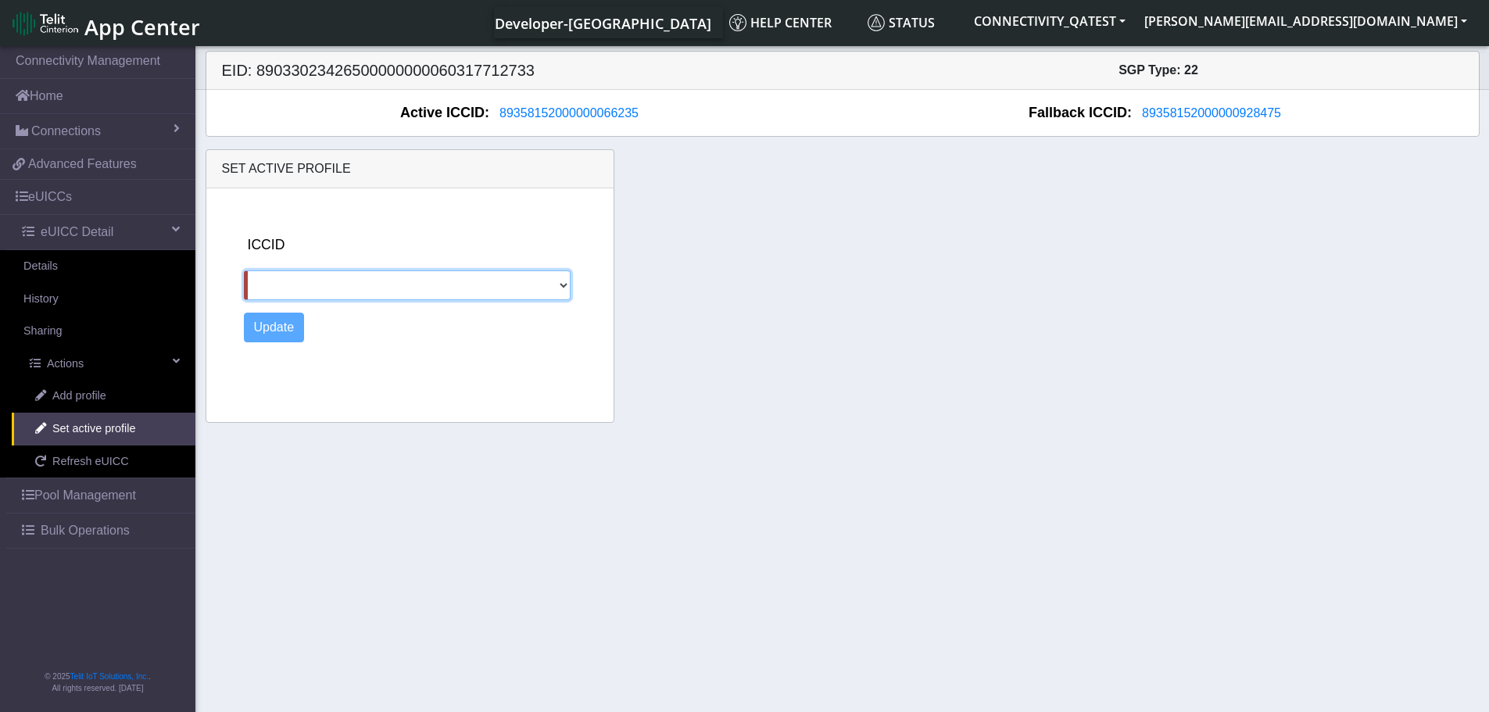
click at [522, 284] on select "89358152000000928475" at bounding box center [407, 285] width 327 height 30
select select "89358152000000928475"
click at [244, 270] on select "89358152000000928475" at bounding box center [407, 285] width 327 height 30
click at [279, 328] on button "Update" at bounding box center [274, 328] width 61 height 30
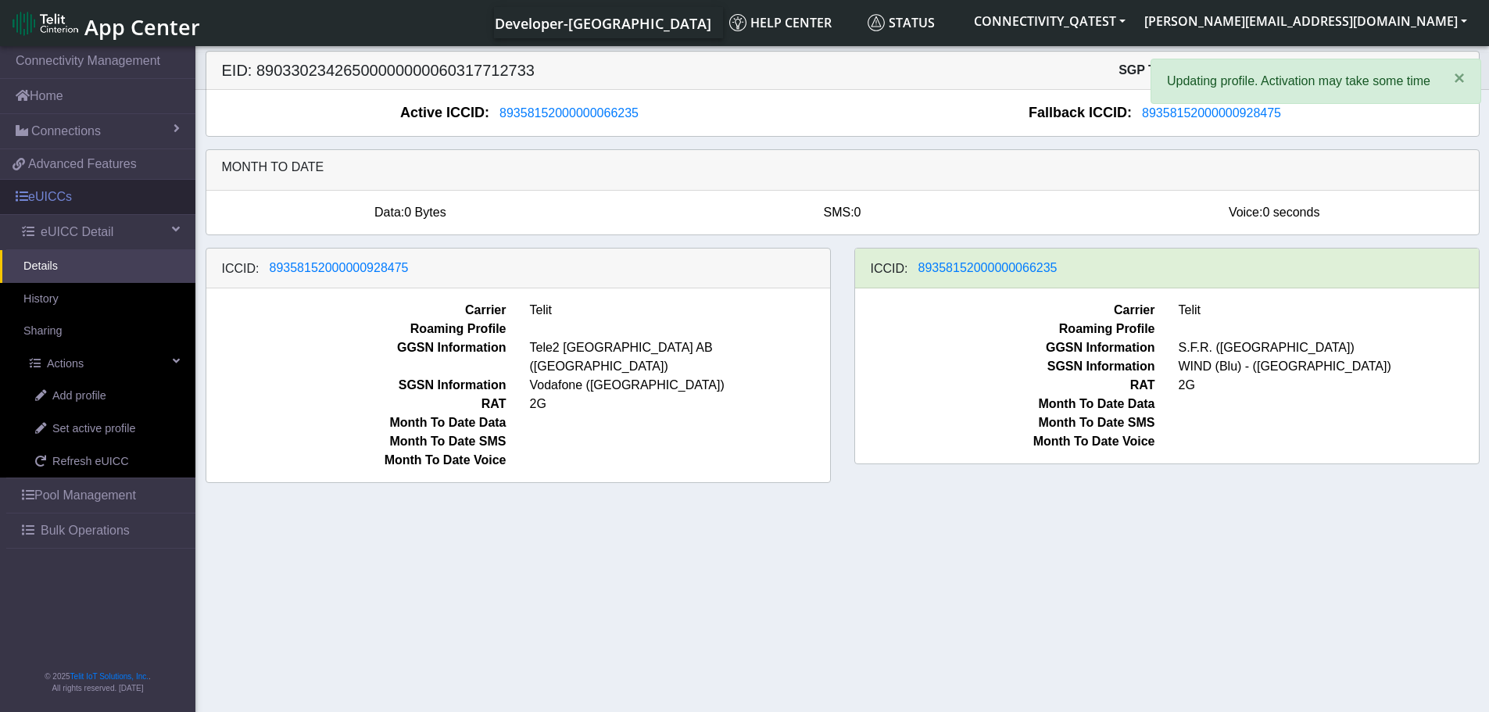
click at [53, 199] on link "eUICCs" at bounding box center [97, 197] width 195 height 34
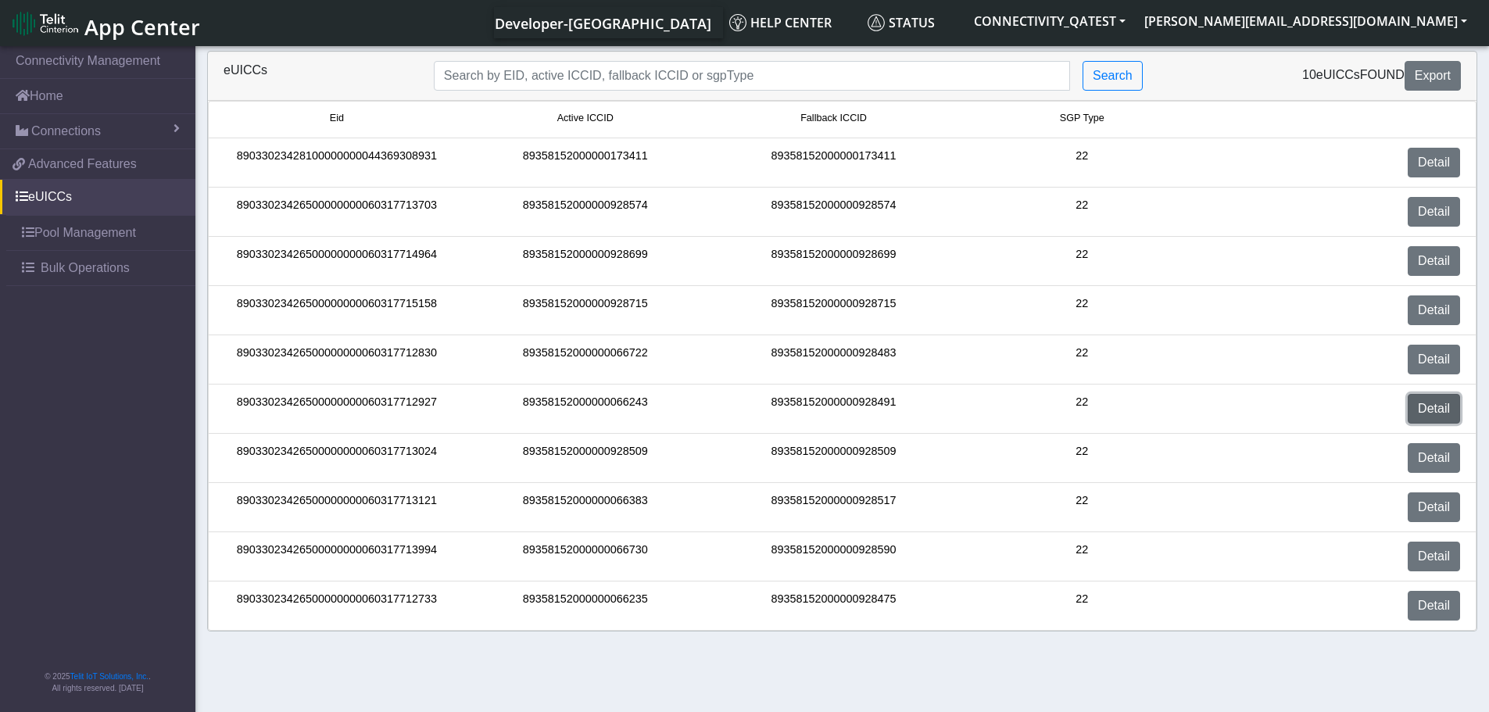
click at [1441, 410] on link "Detail" at bounding box center [1434, 409] width 52 height 30
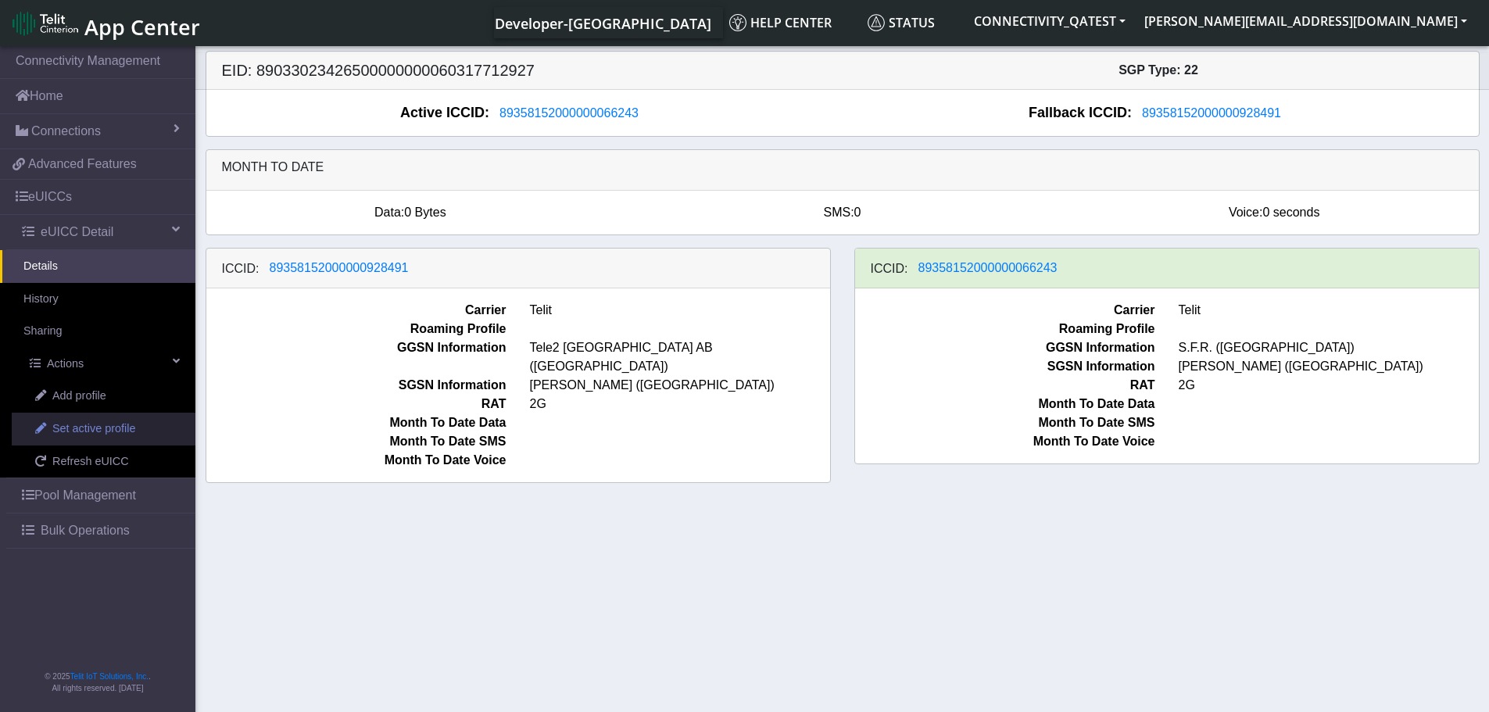
click at [62, 424] on span "Set active profile" at bounding box center [93, 429] width 83 height 17
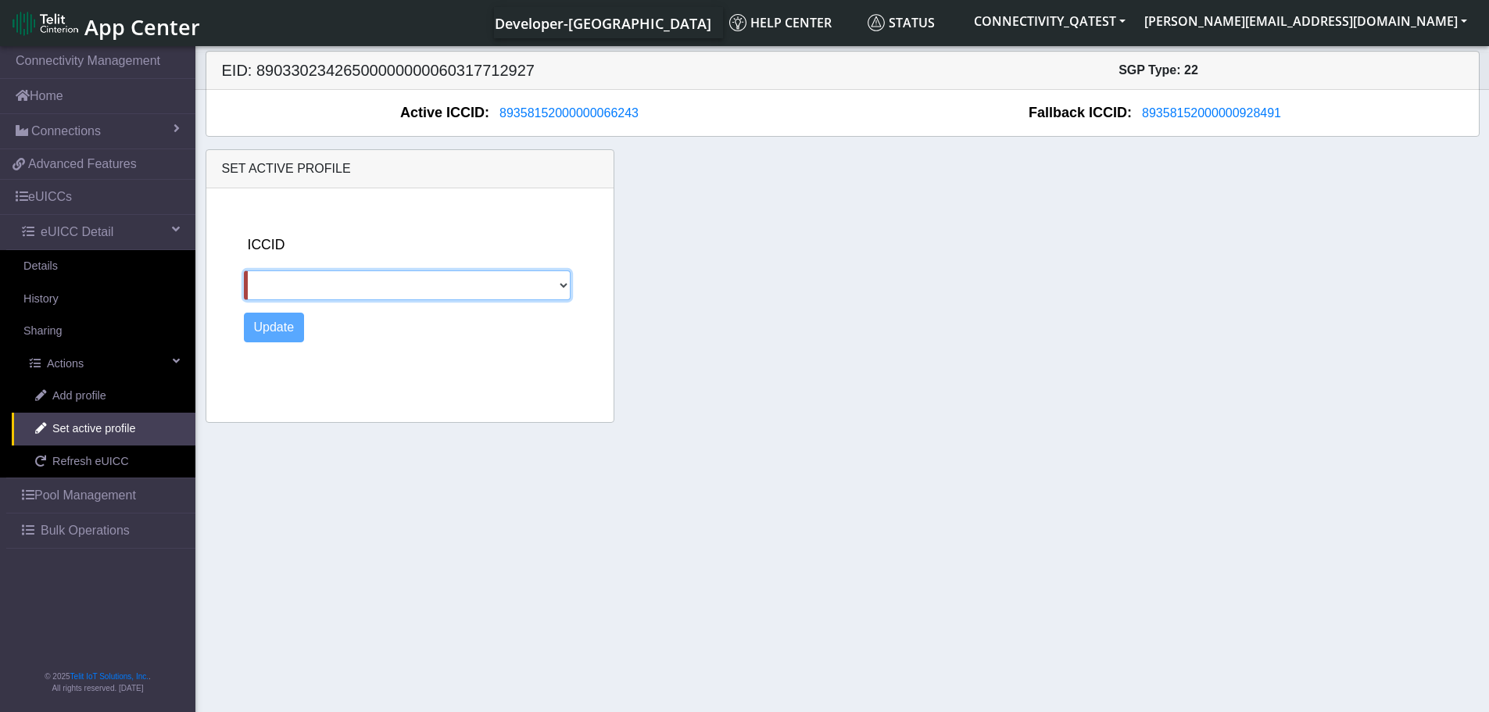
click at [474, 293] on select "89358152000000928491" at bounding box center [407, 285] width 327 height 30
select select "89358152000000928491"
click at [244, 270] on select "89358152000000928491" at bounding box center [407, 285] width 327 height 30
click at [281, 332] on button "Update" at bounding box center [274, 328] width 61 height 30
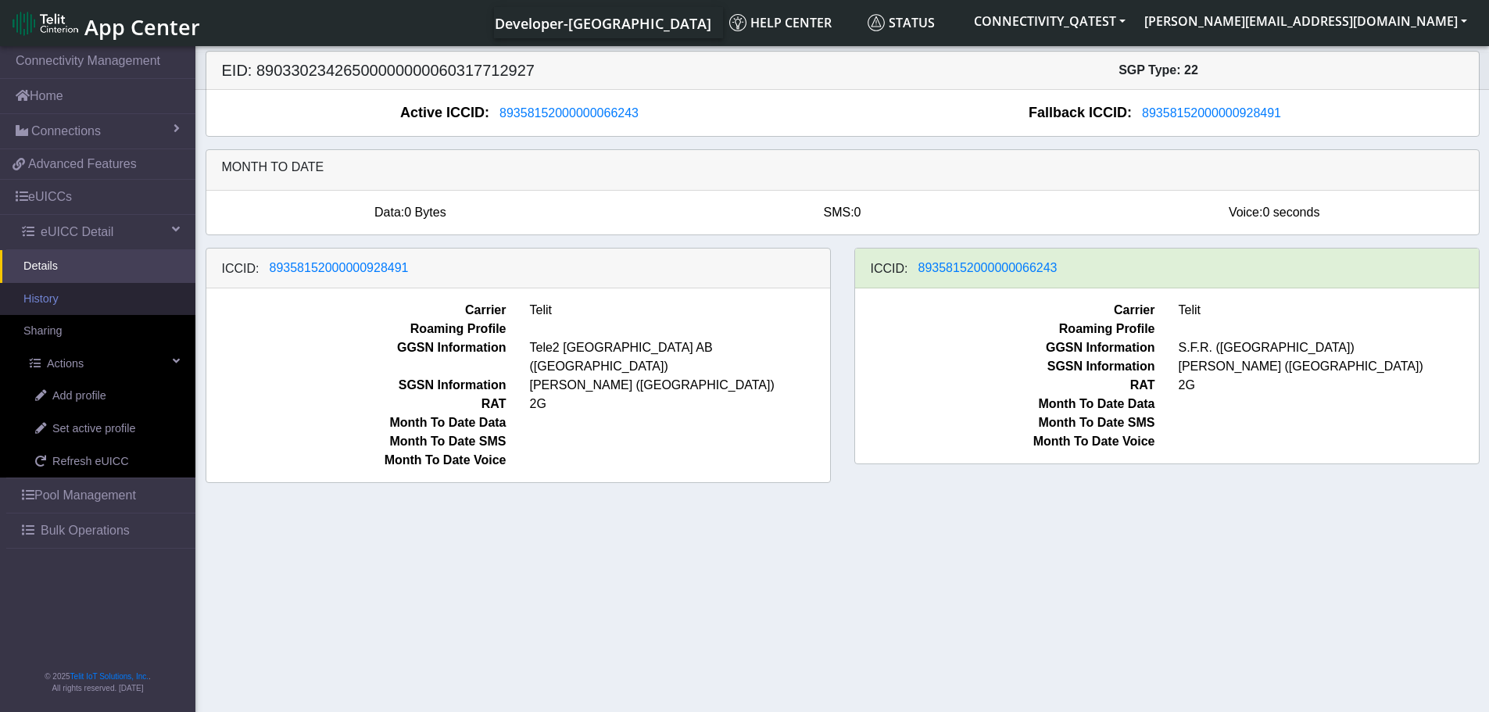
click at [62, 302] on link "History" at bounding box center [97, 299] width 195 height 33
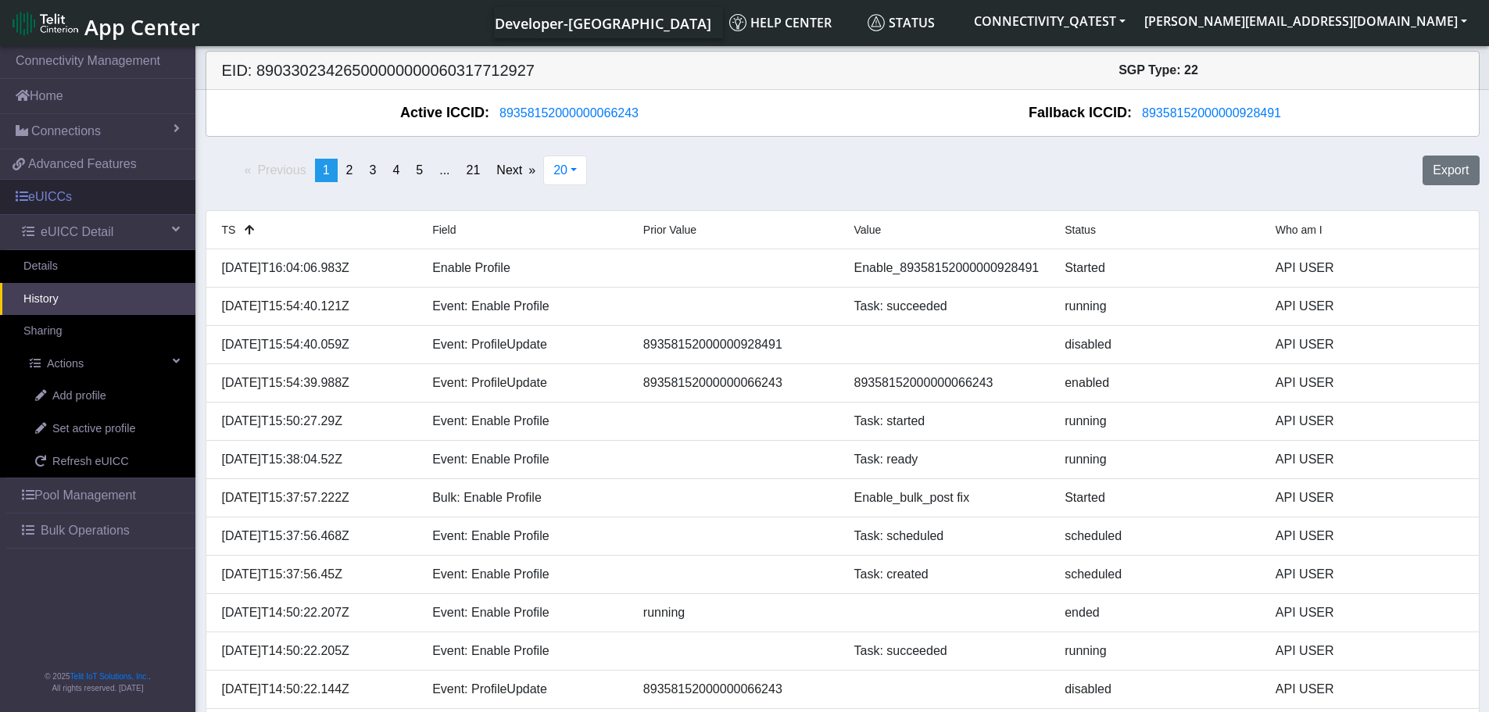
click at [58, 195] on link "eUICCs" at bounding box center [97, 197] width 195 height 34
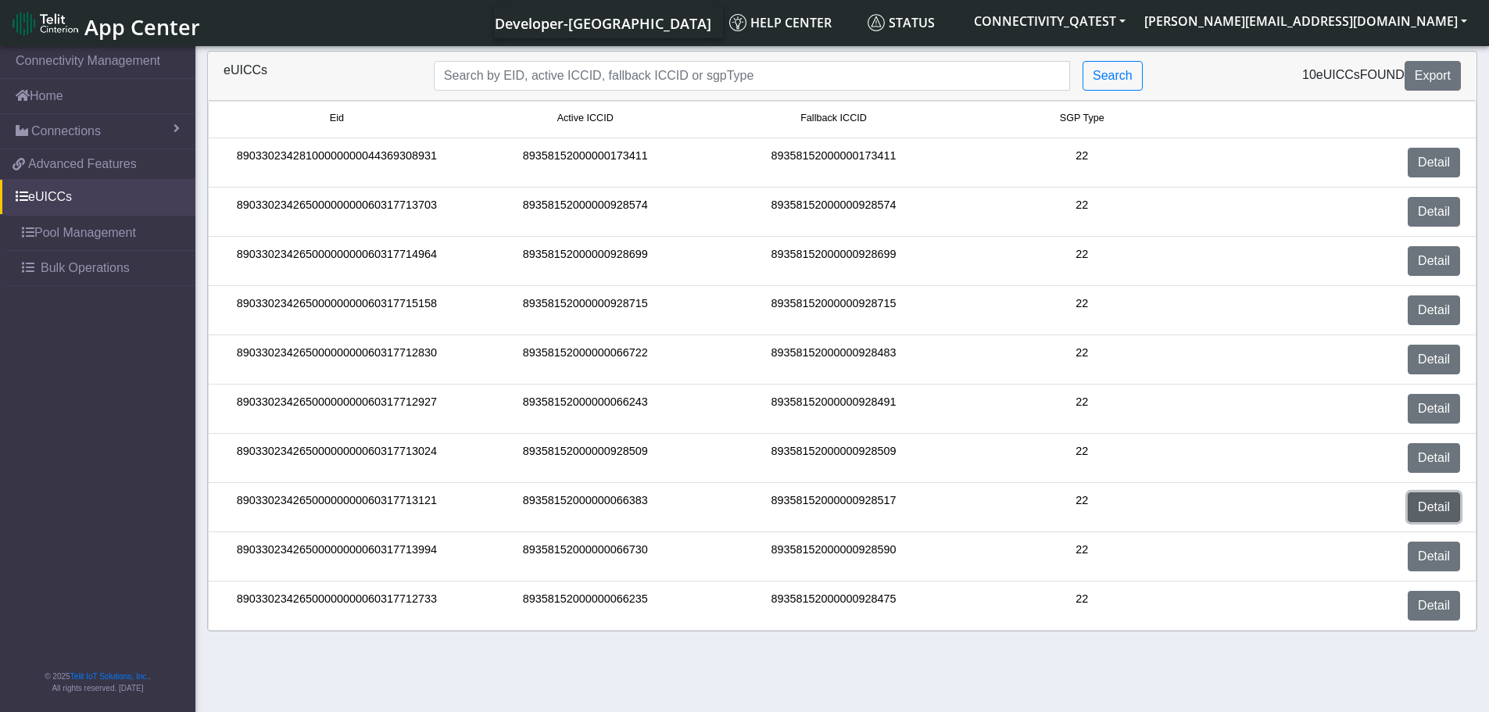
click at [1433, 507] on link "Detail" at bounding box center [1434, 507] width 52 height 30
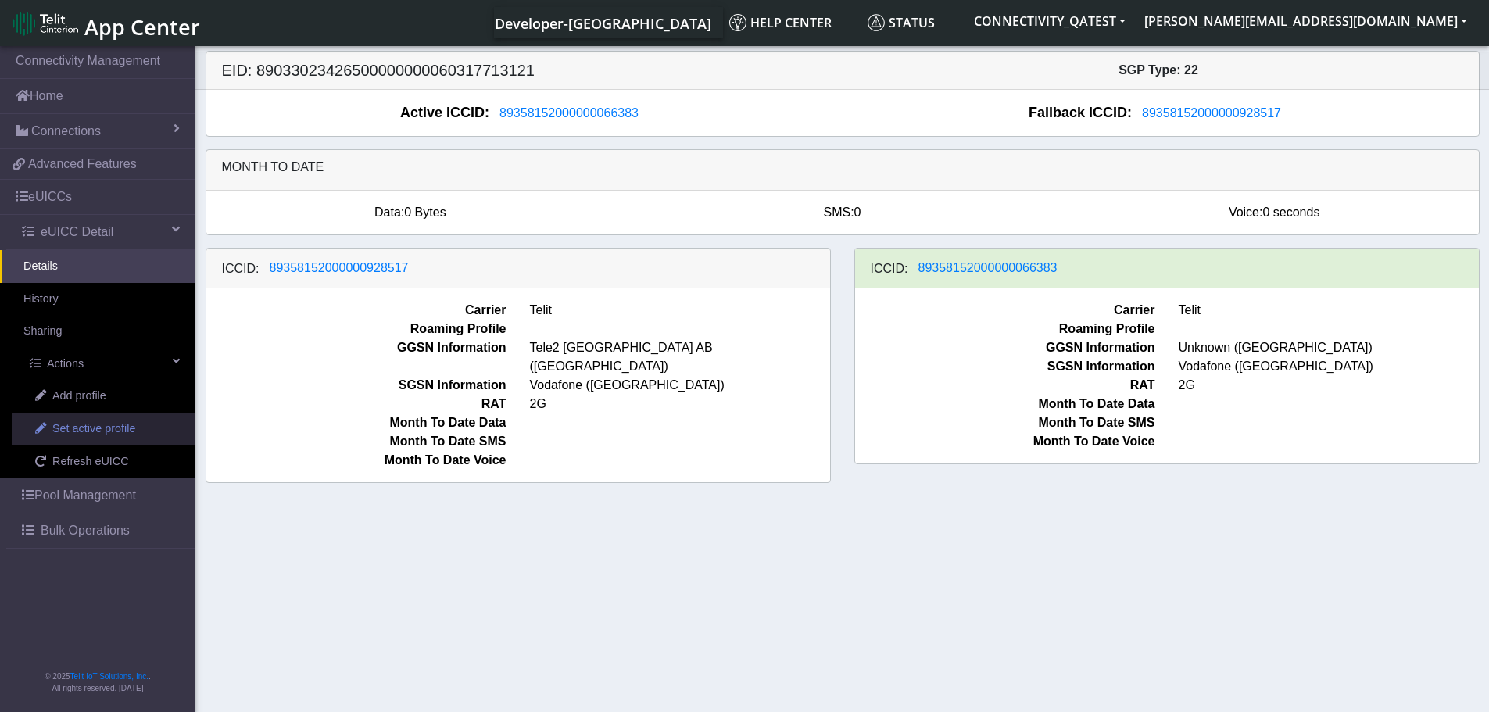
click at [69, 423] on span "Set active profile" at bounding box center [93, 429] width 83 height 17
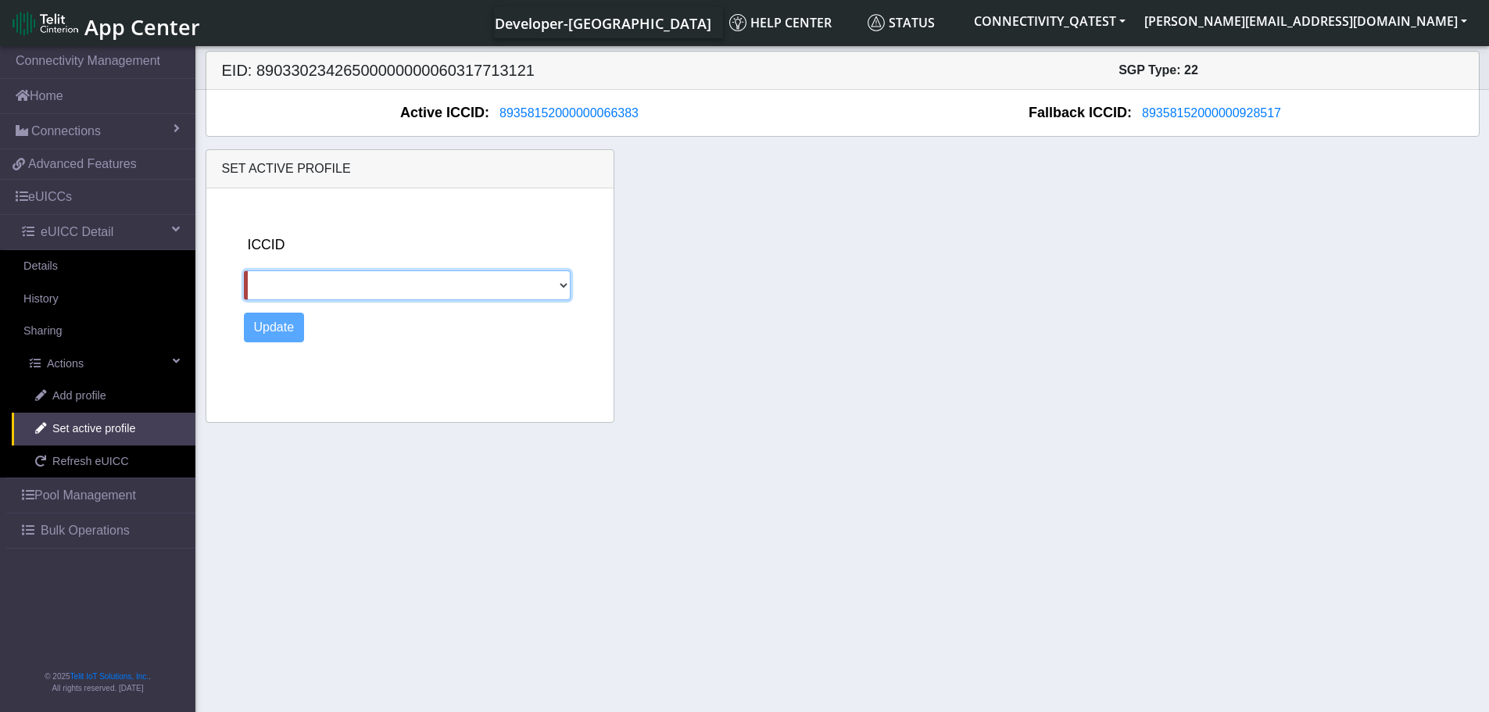
click at [418, 281] on select "89358152000000928517" at bounding box center [407, 285] width 327 height 30
select select "89358152000000928517"
click at [244, 270] on select "89358152000000928517" at bounding box center [407, 285] width 327 height 30
click at [281, 327] on button "Update" at bounding box center [274, 328] width 61 height 30
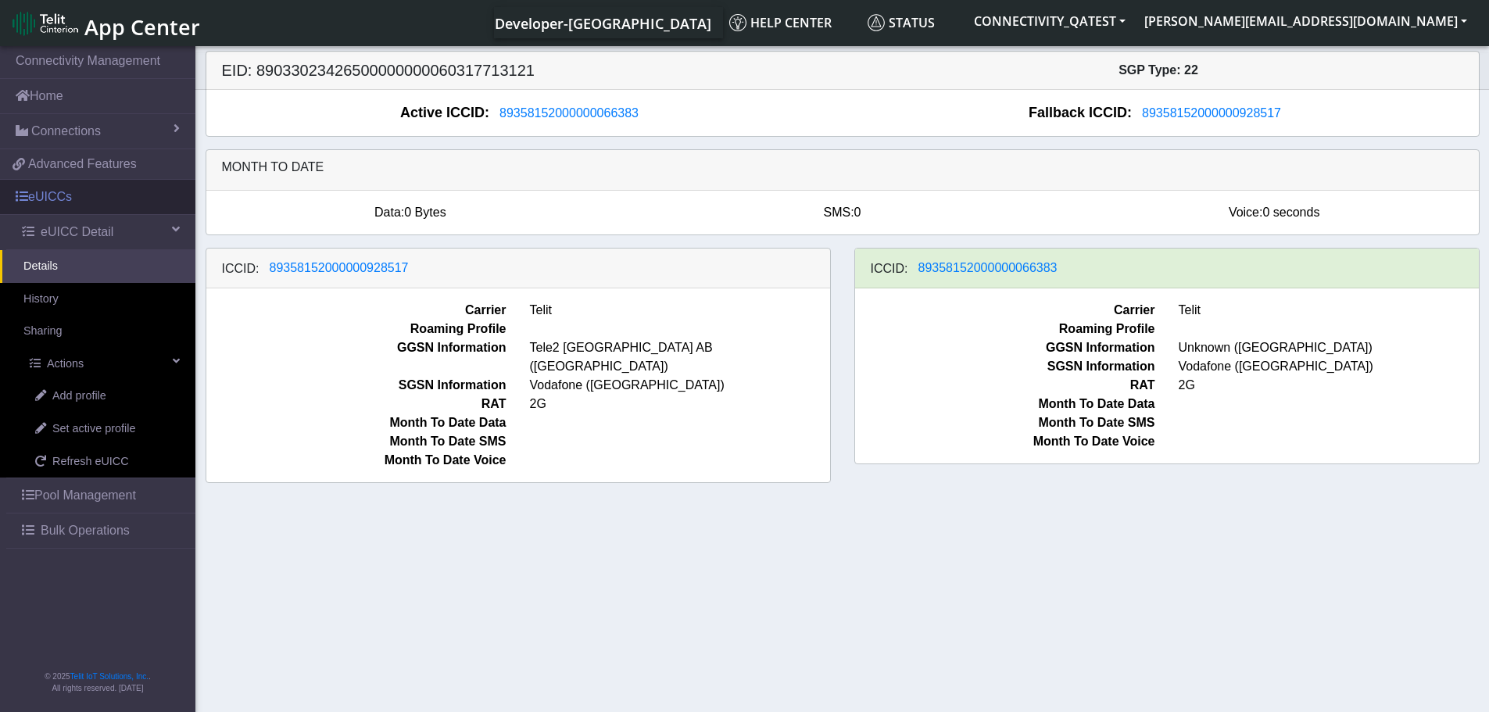
click at [55, 199] on link "eUICCs" at bounding box center [97, 197] width 195 height 34
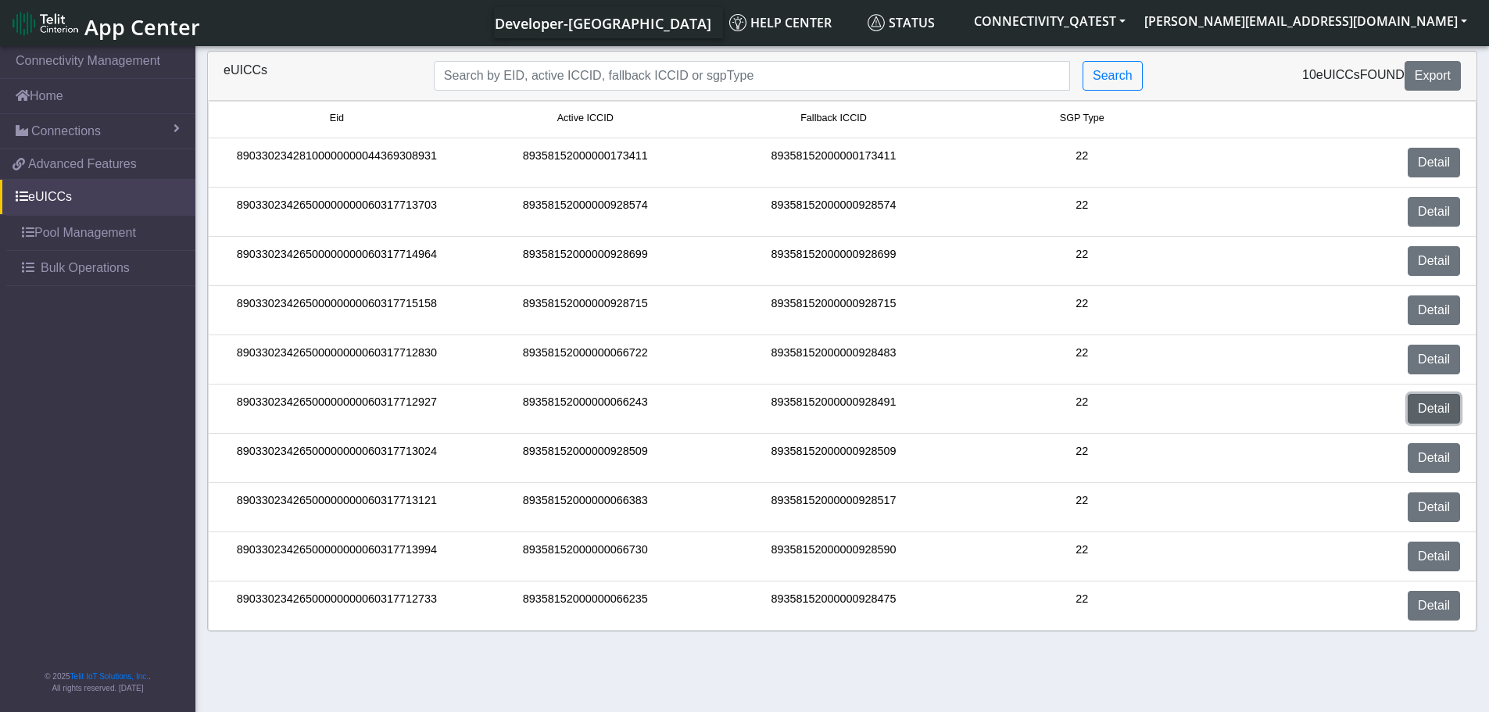
click at [1433, 413] on link "Detail" at bounding box center [1434, 409] width 52 height 30
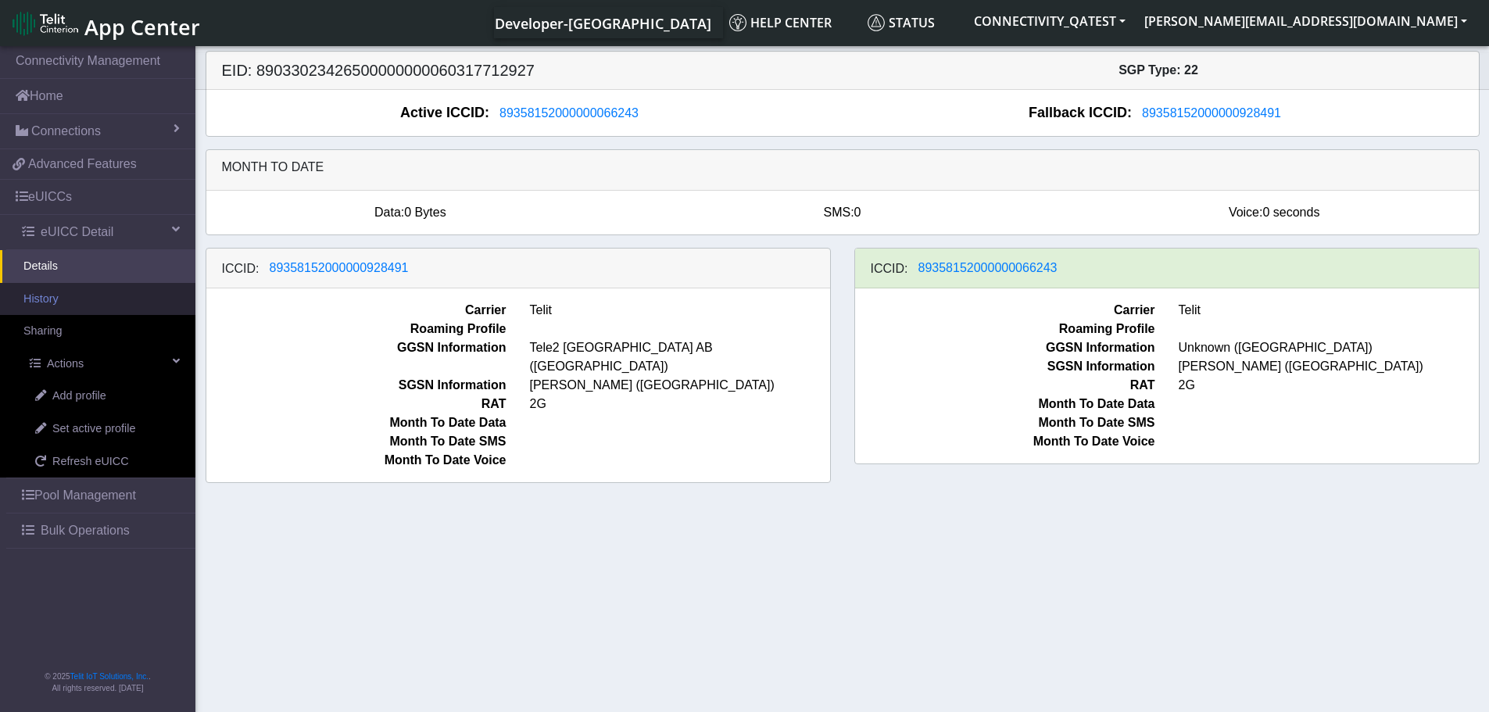
click at [59, 303] on link "History" at bounding box center [97, 299] width 195 height 33
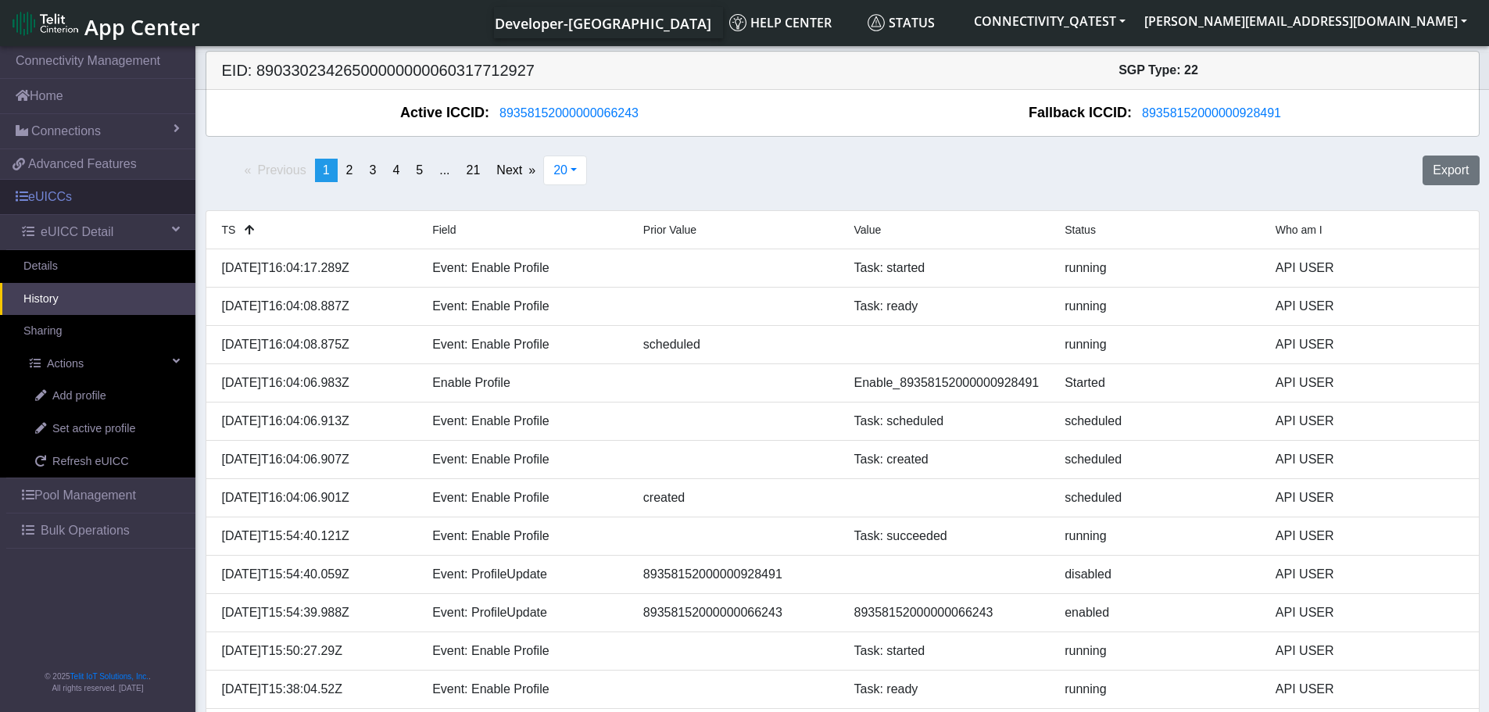
click at [78, 197] on link "eUICCs" at bounding box center [97, 197] width 195 height 34
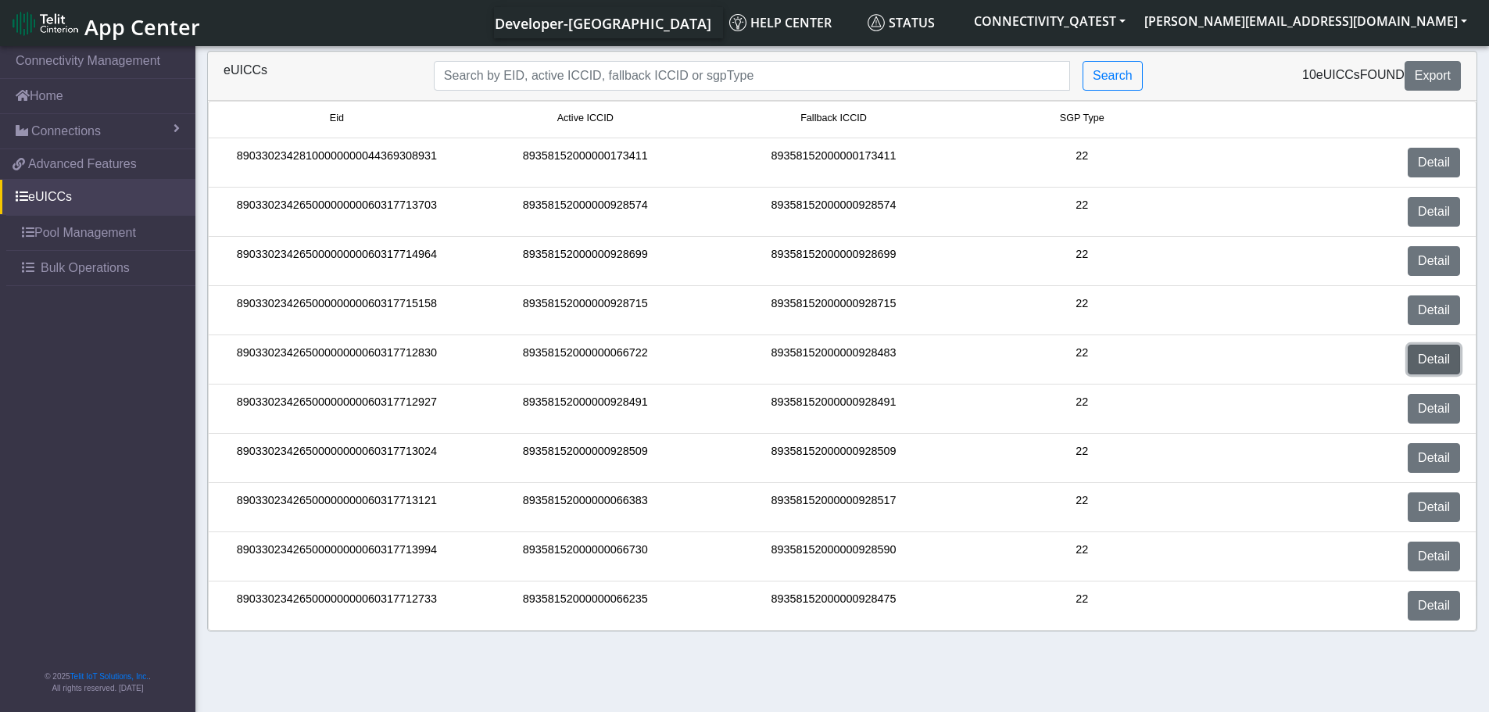
click at [1437, 362] on link "Detail" at bounding box center [1434, 360] width 52 height 30
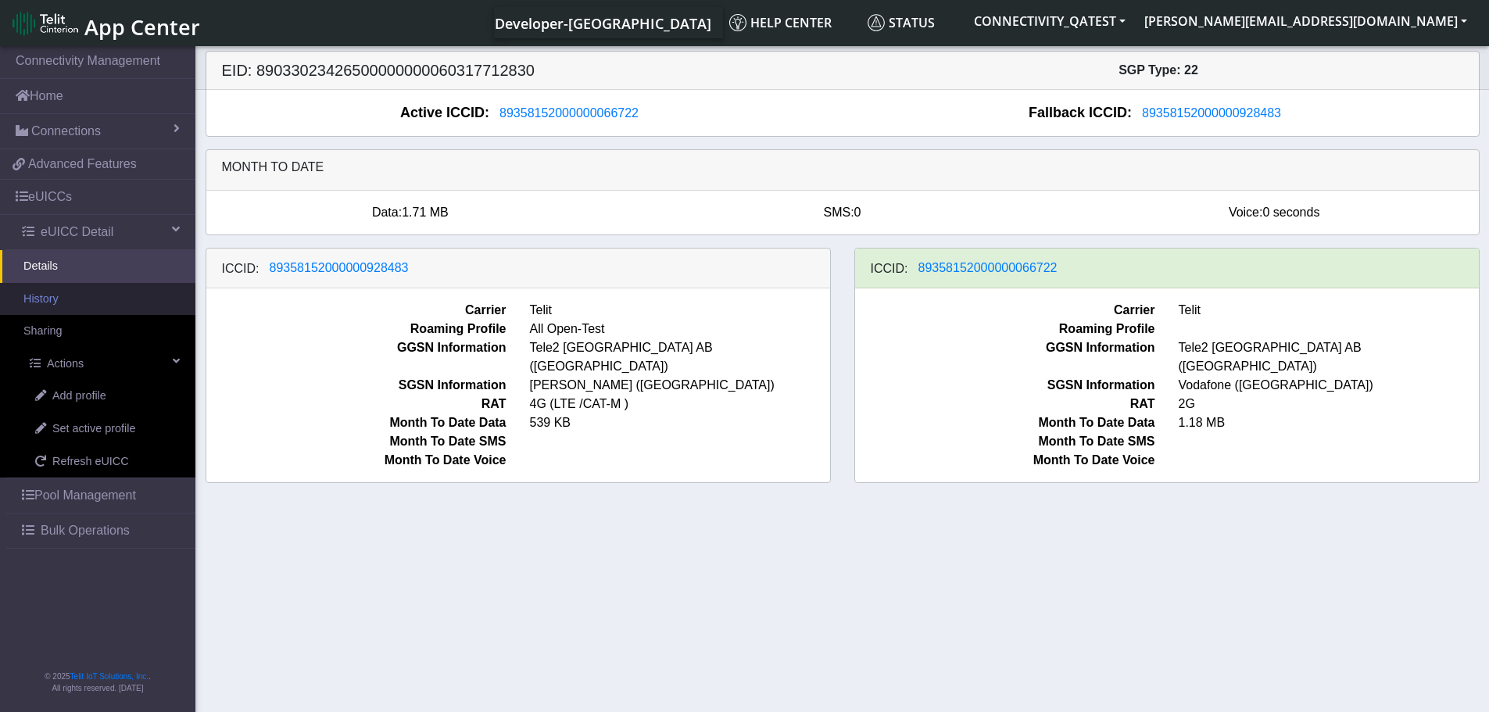
click at [70, 302] on link "History" at bounding box center [97, 299] width 195 height 33
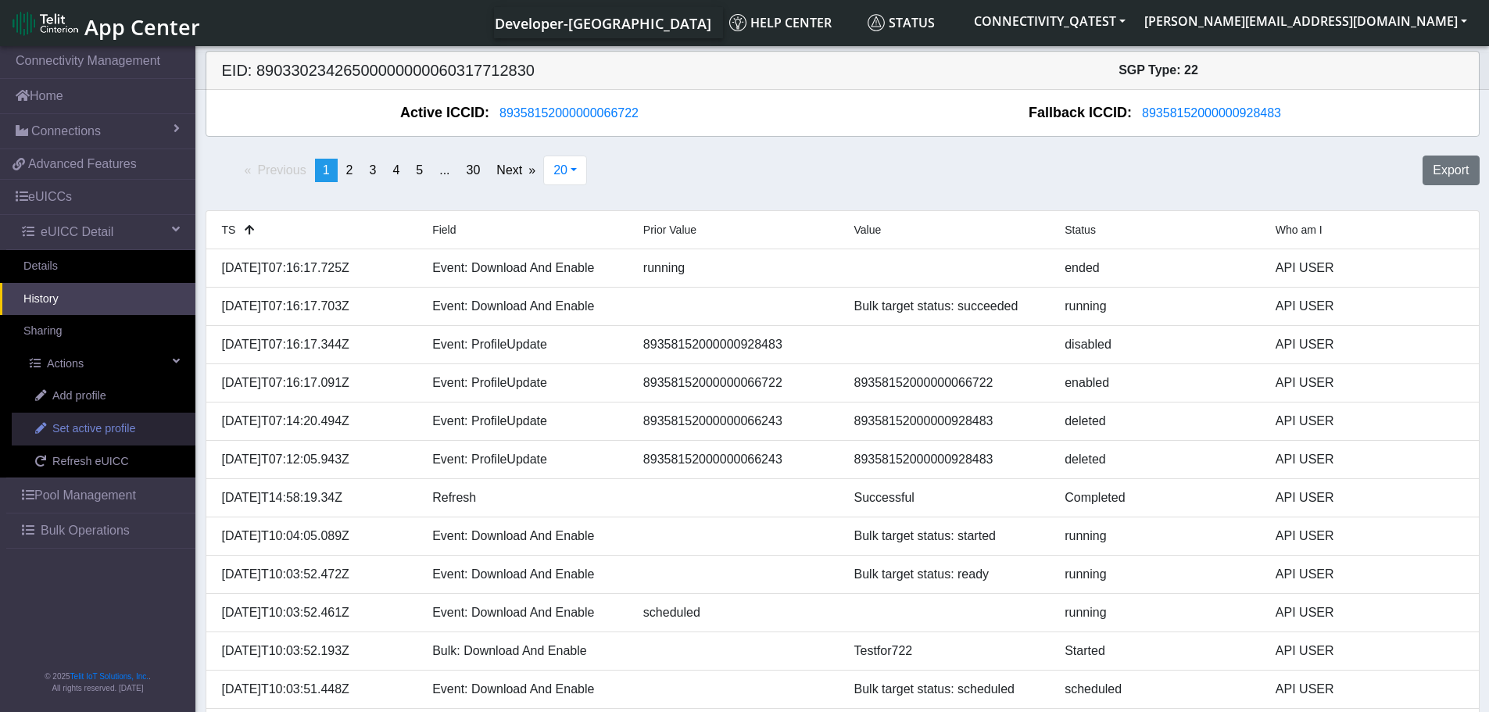
click at [81, 433] on span "Set active profile" at bounding box center [93, 429] width 83 height 17
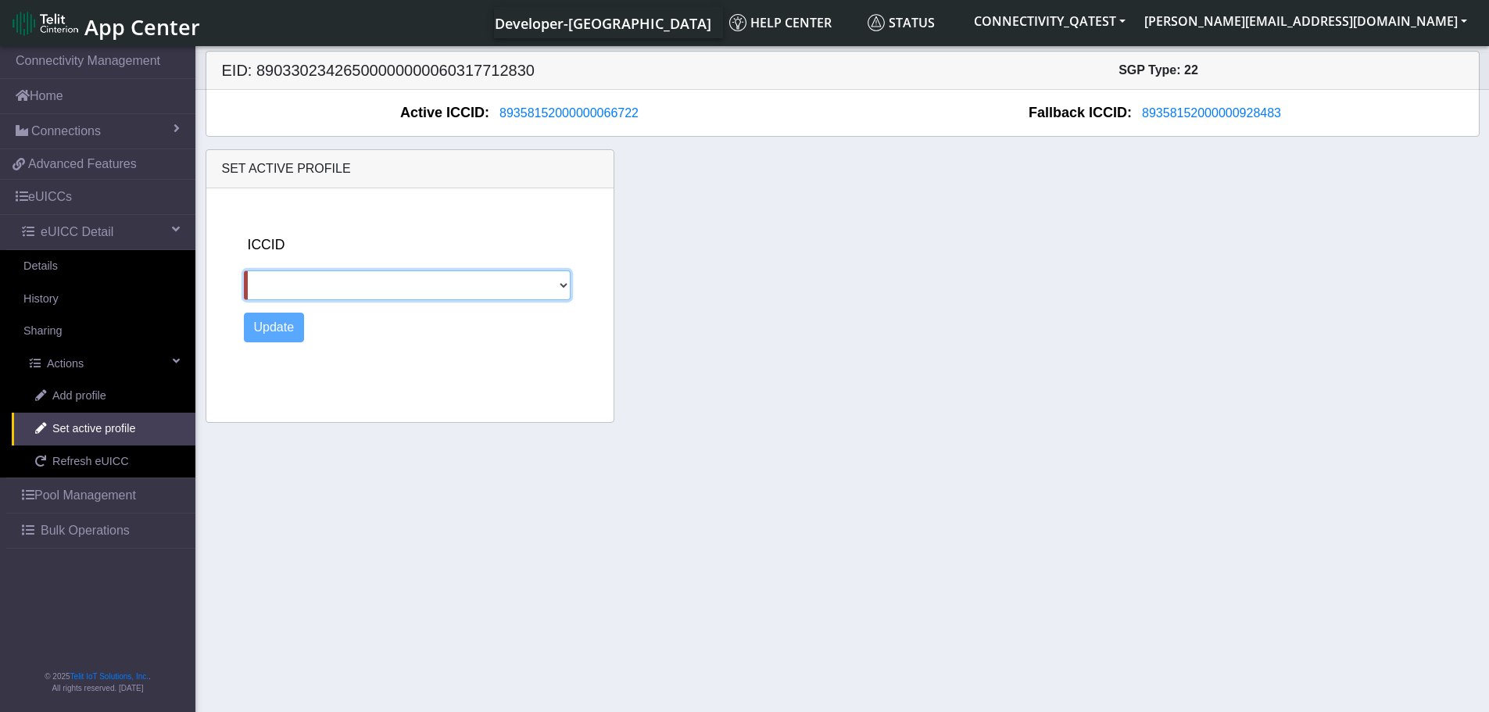
drag, startPoint x: 299, startPoint y: 285, endPoint x: 297, endPoint y: 295, distance: 11.1
click at [299, 285] on select "89358152000000928483" at bounding box center [407, 285] width 327 height 30
select select "89358152000000928483"
click at [244, 270] on select "89358152000000928483" at bounding box center [407, 285] width 327 height 30
click at [274, 331] on button "Update" at bounding box center [274, 328] width 61 height 30
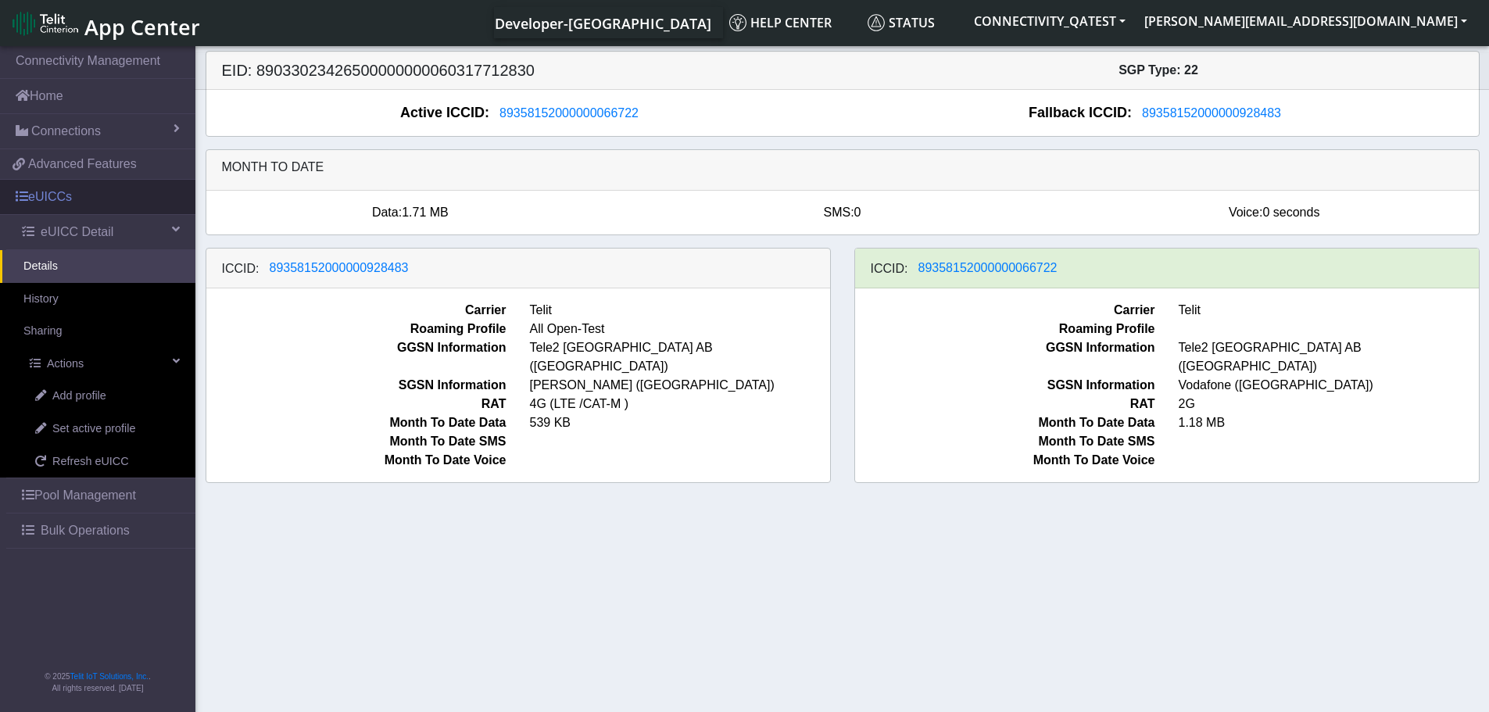
click at [67, 189] on link "eUICCs" at bounding box center [97, 197] width 195 height 34
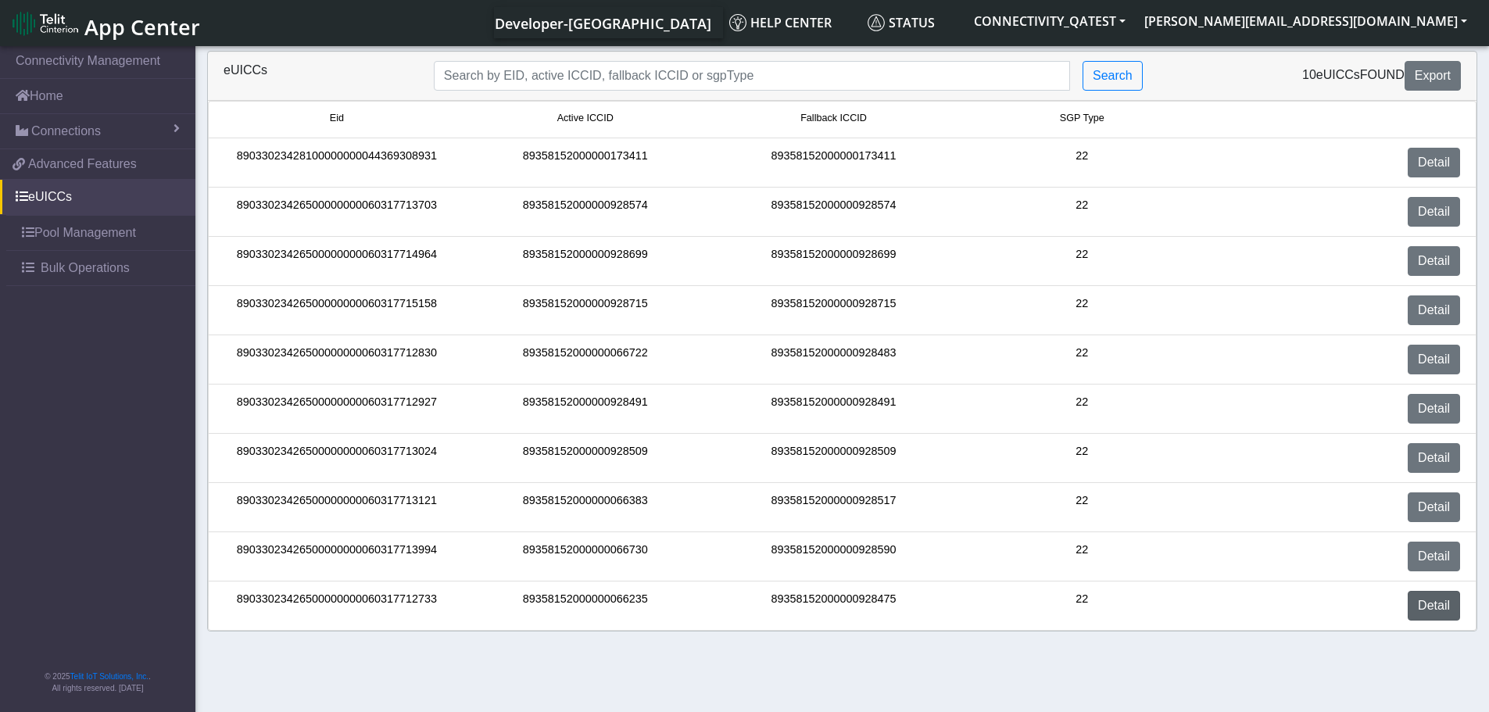
click at [1460, 610] on div "Detail" at bounding box center [1339, 606] width 266 height 30
click at [1446, 613] on link "Detail" at bounding box center [1434, 606] width 52 height 30
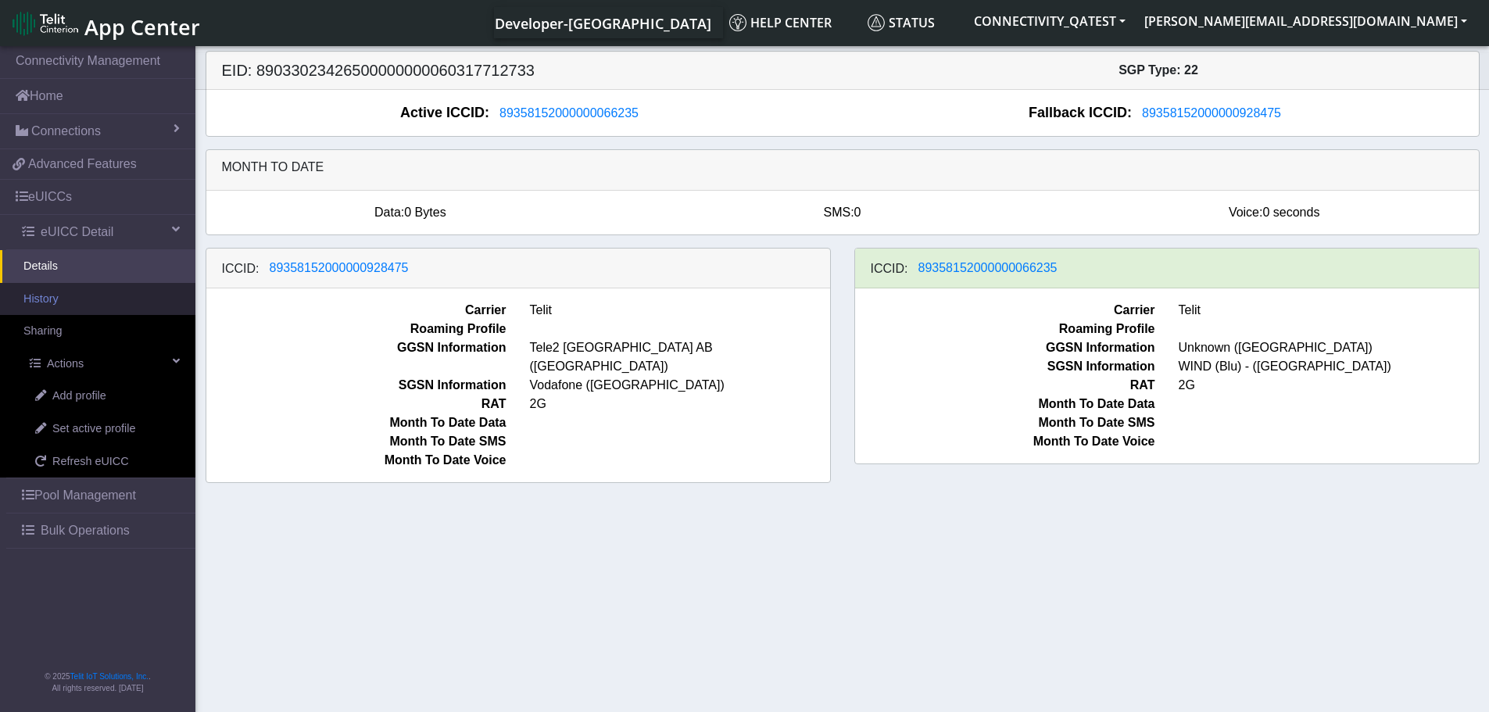
click at [64, 296] on link "History" at bounding box center [97, 299] width 195 height 33
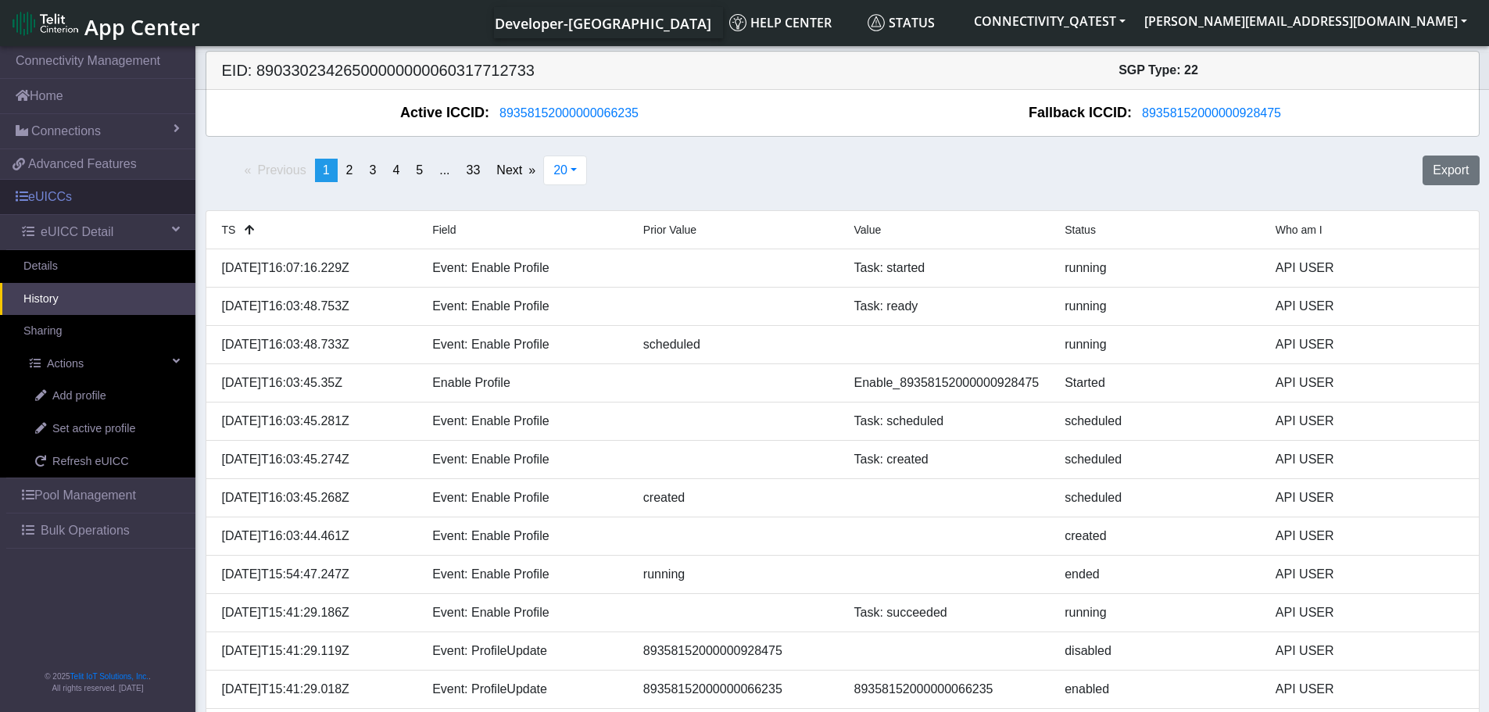
click at [66, 195] on link "eUICCs" at bounding box center [97, 197] width 195 height 34
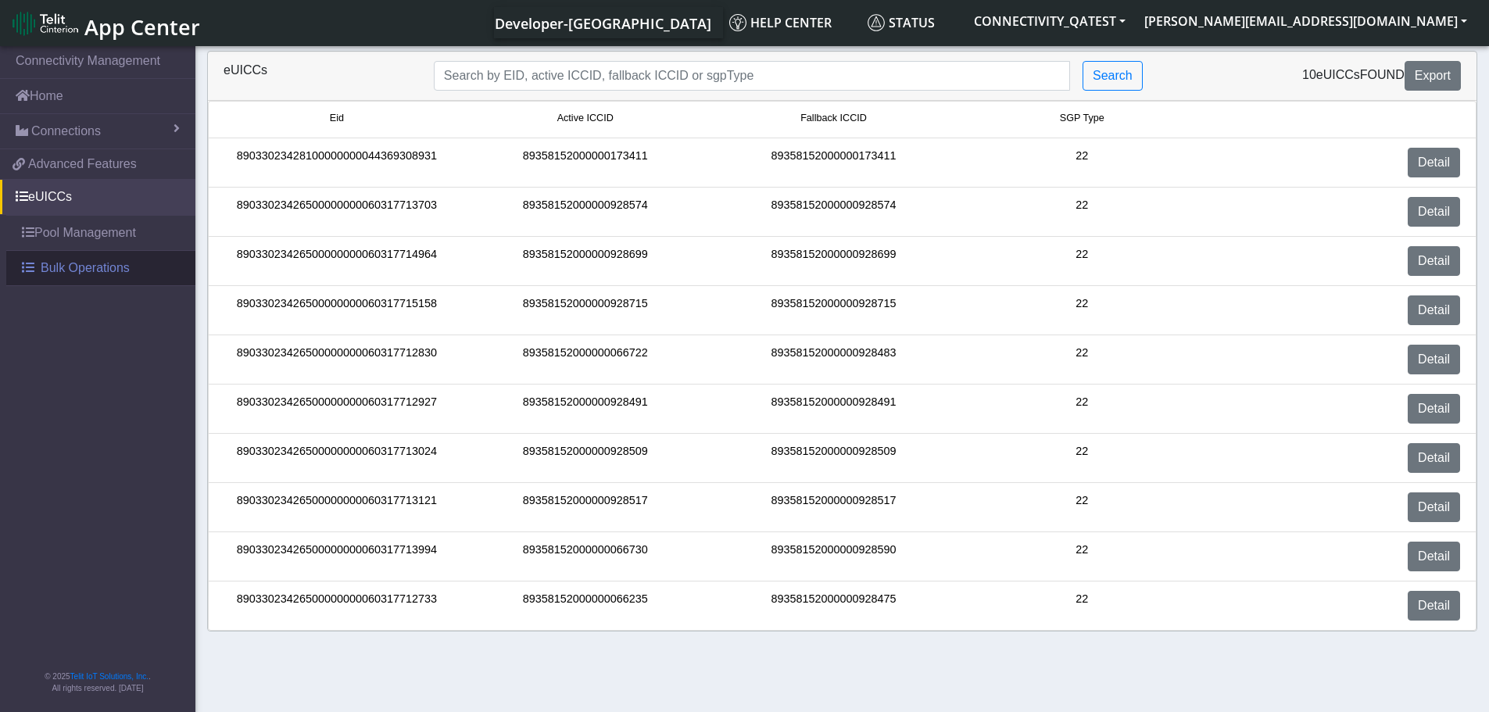
click at [82, 267] on span "Bulk Operations" at bounding box center [85, 268] width 89 height 19
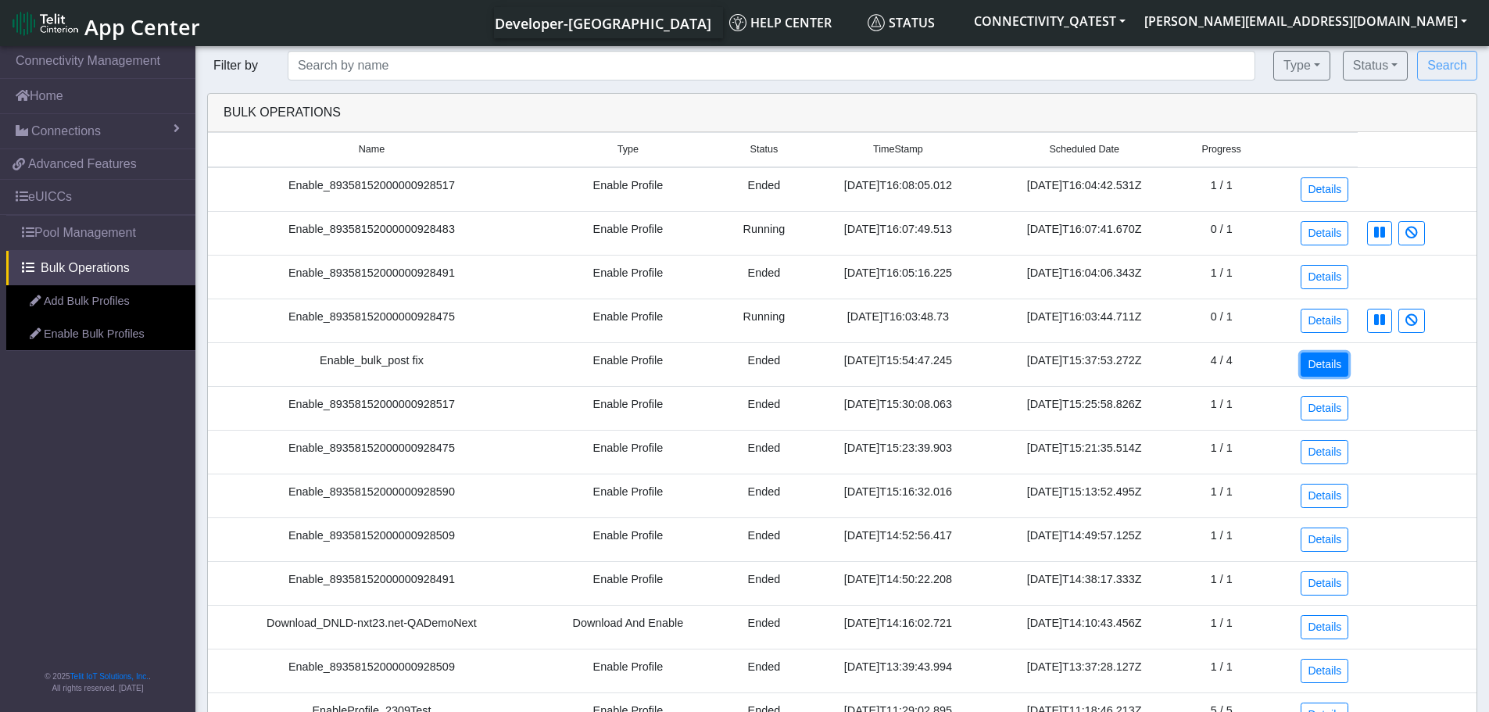
click at [1318, 369] on link "Details" at bounding box center [1325, 365] width 48 height 24
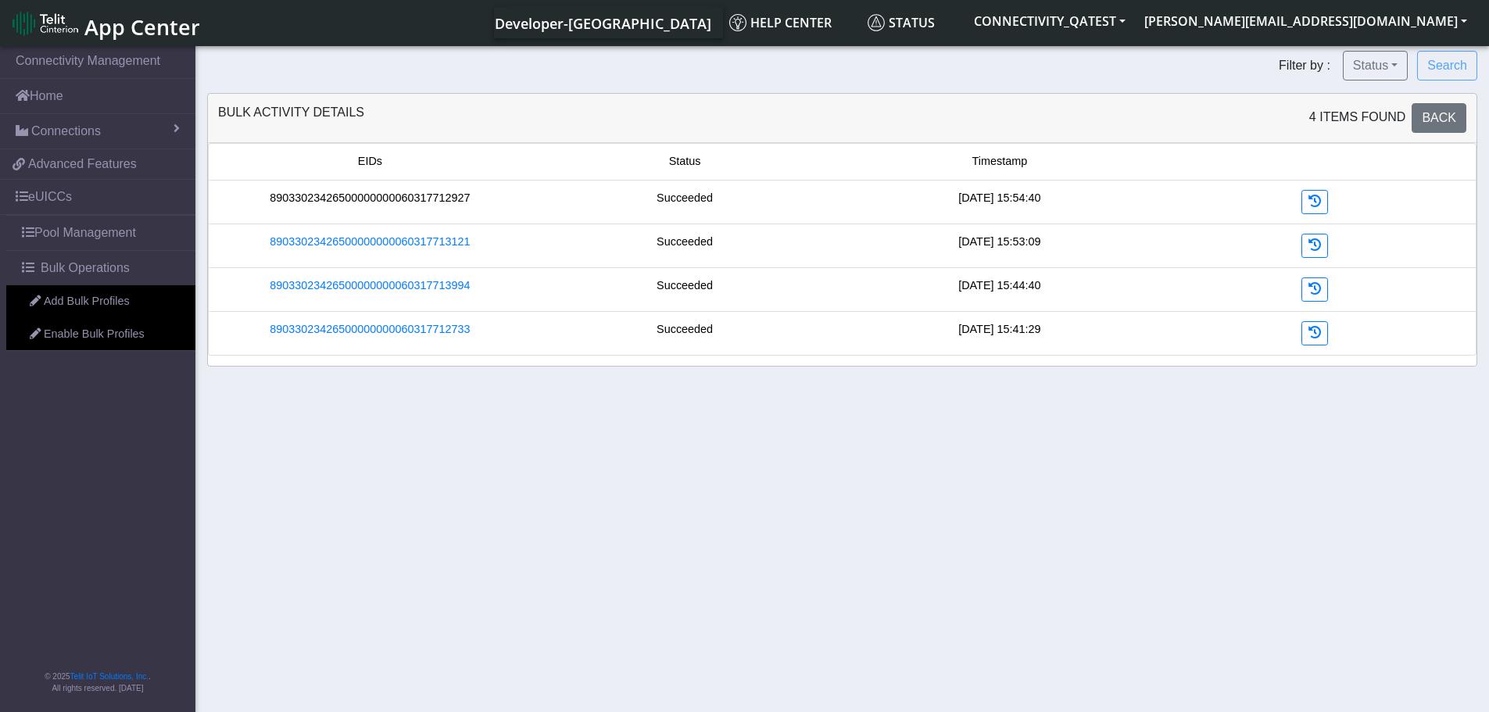
click at [431, 204] on link "89033023426500000000060317712927" at bounding box center [370, 198] width 200 height 17
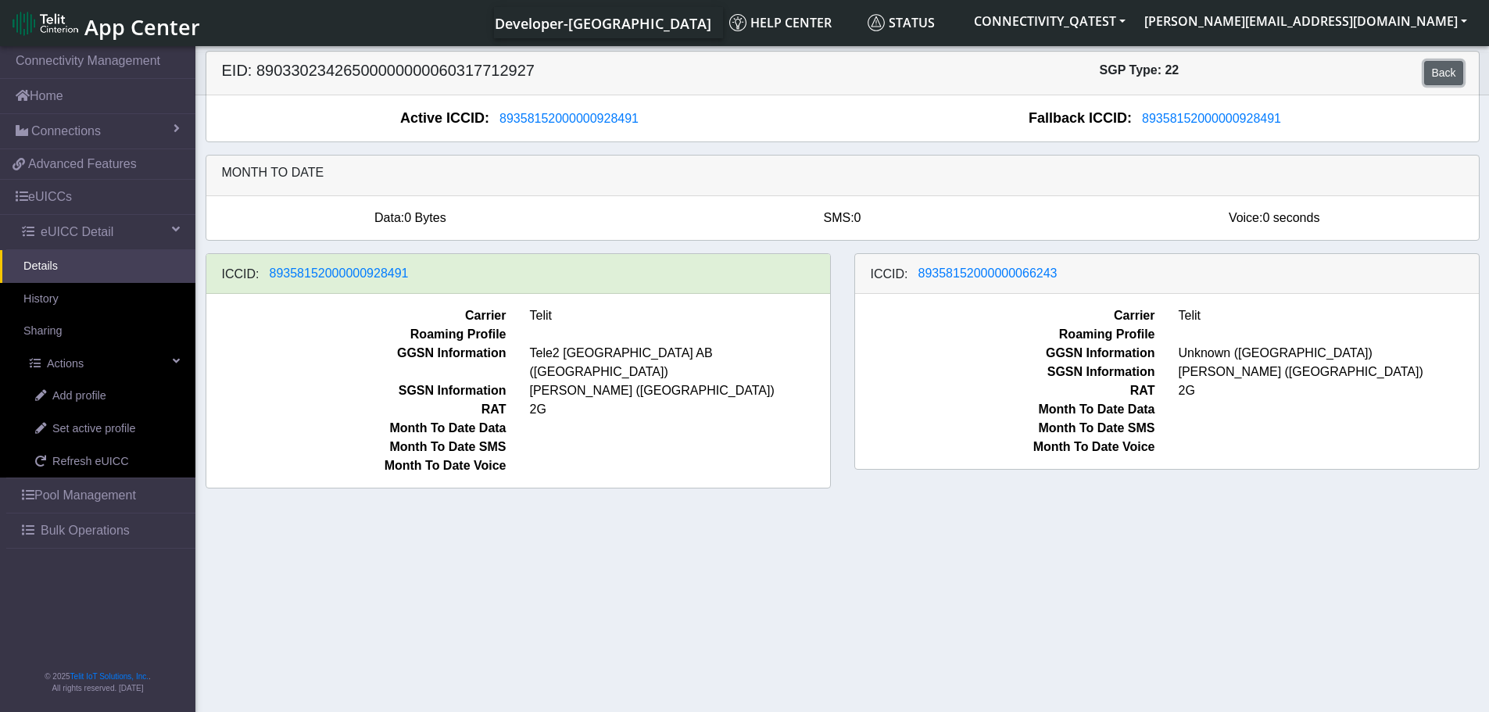
click at [1436, 73] on link "Back" at bounding box center [1443, 73] width 38 height 24
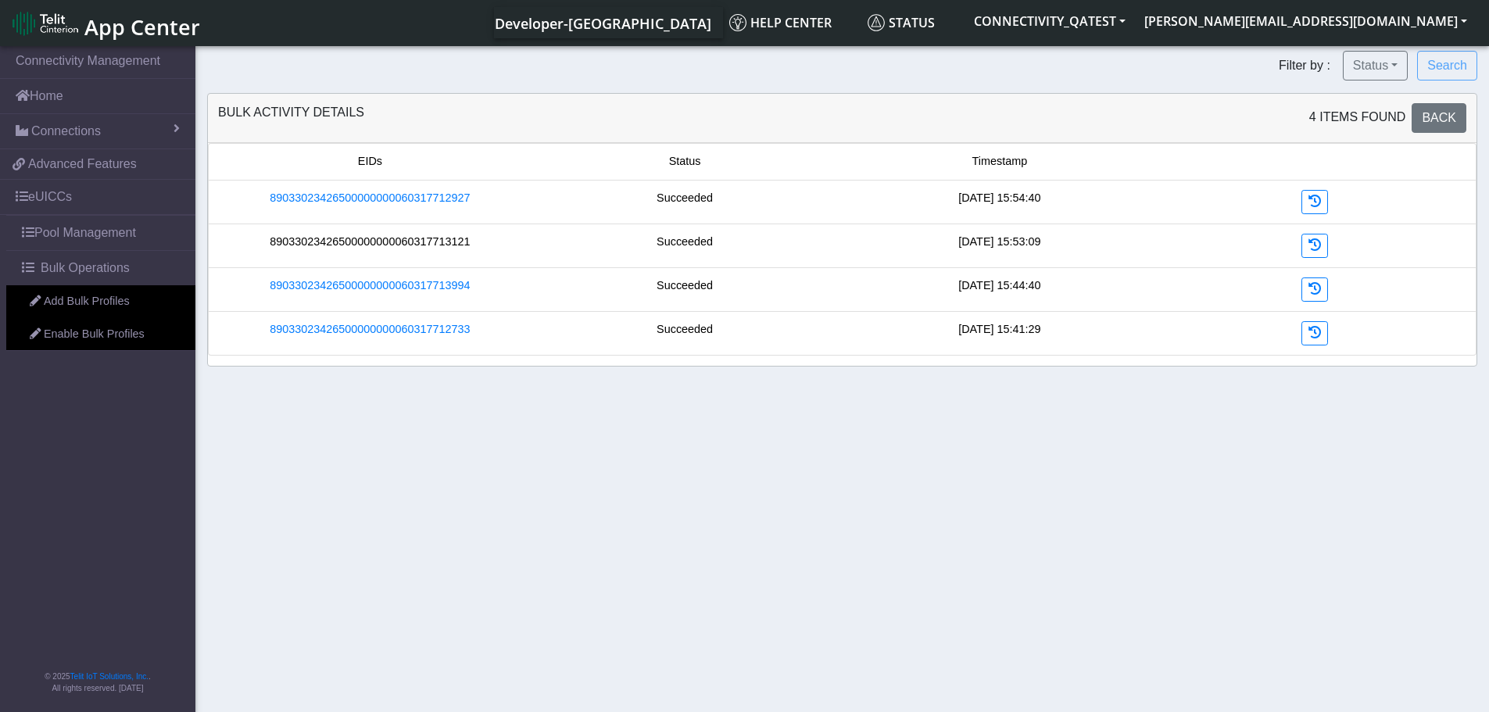
click at [434, 242] on link "89033023426500000000060317713121" at bounding box center [370, 242] width 200 height 17
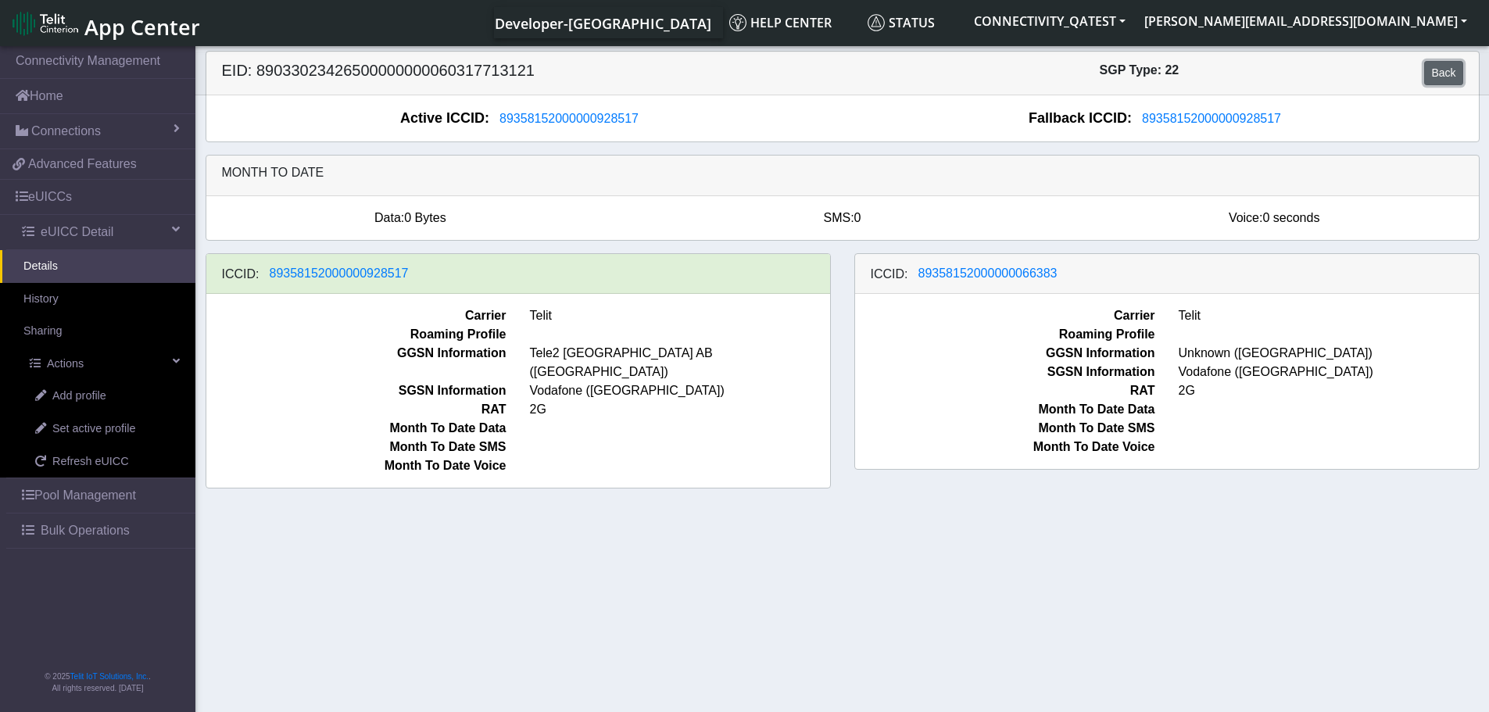
click at [1444, 70] on link "Back" at bounding box center [1443, 73] width 38 height 24
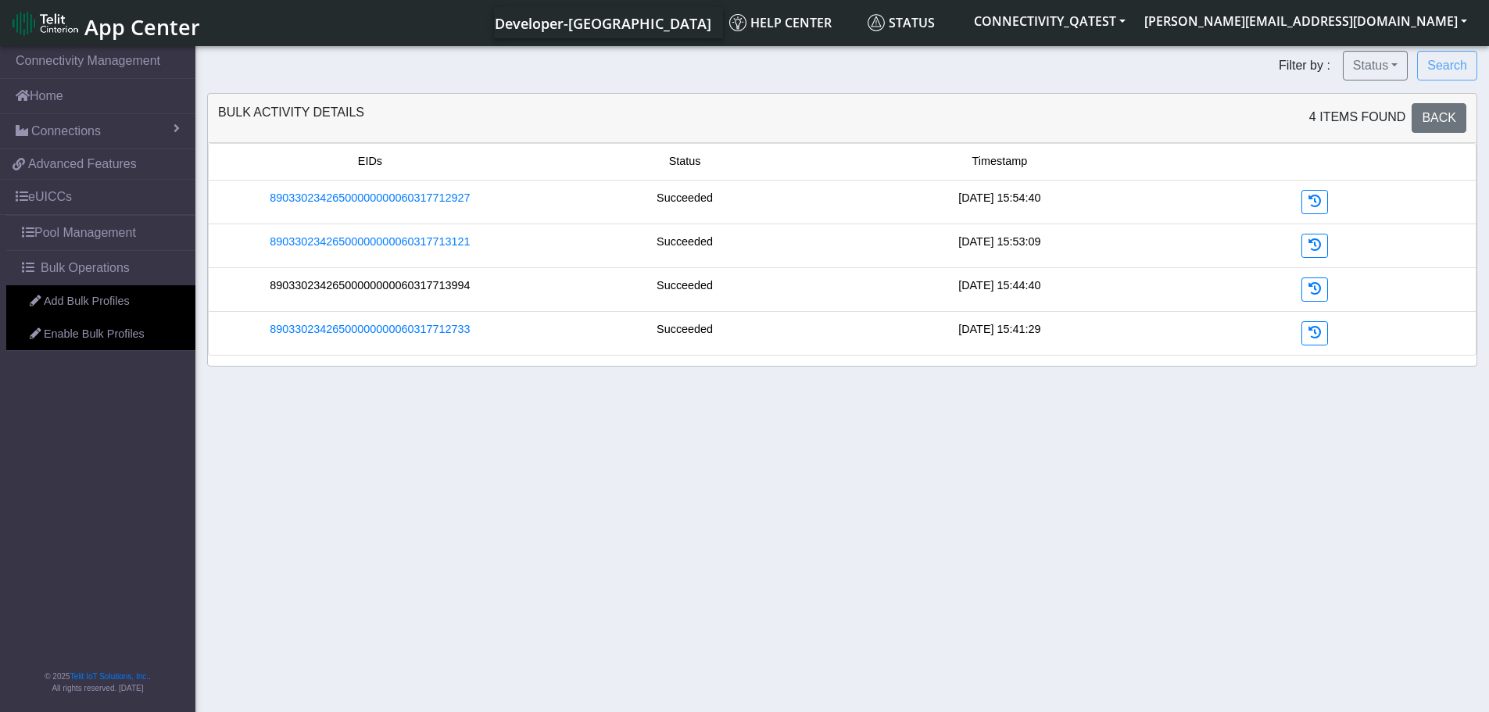
click at [421, 284] on link "89033023426500000000060317713994" at bounding box center [370, 285] width 200 height 17
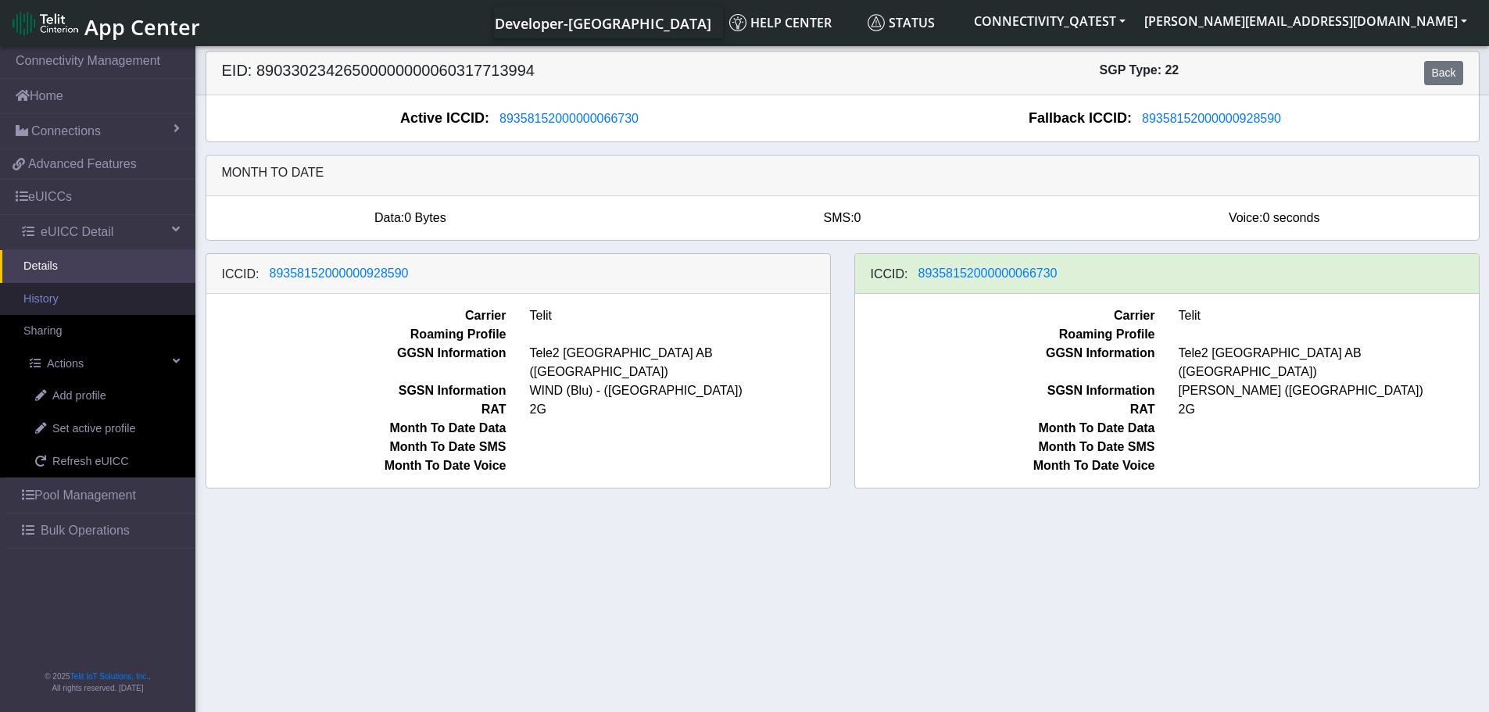
click at [64, 297] on link "History" at bounding box center [97, 299] width 195 height 33
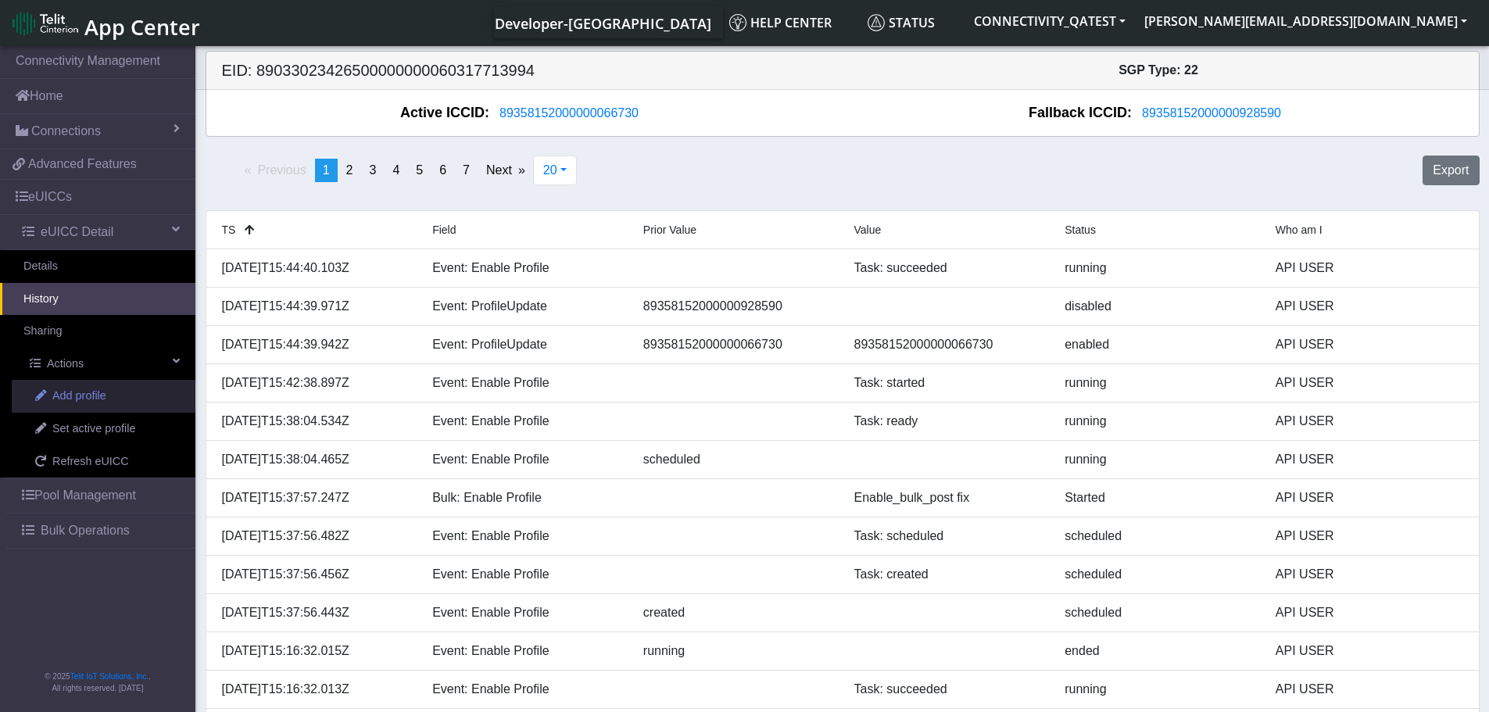
click at [62, 396] on span "Add profile" at bounding box center [79, 396] width 54 height 17
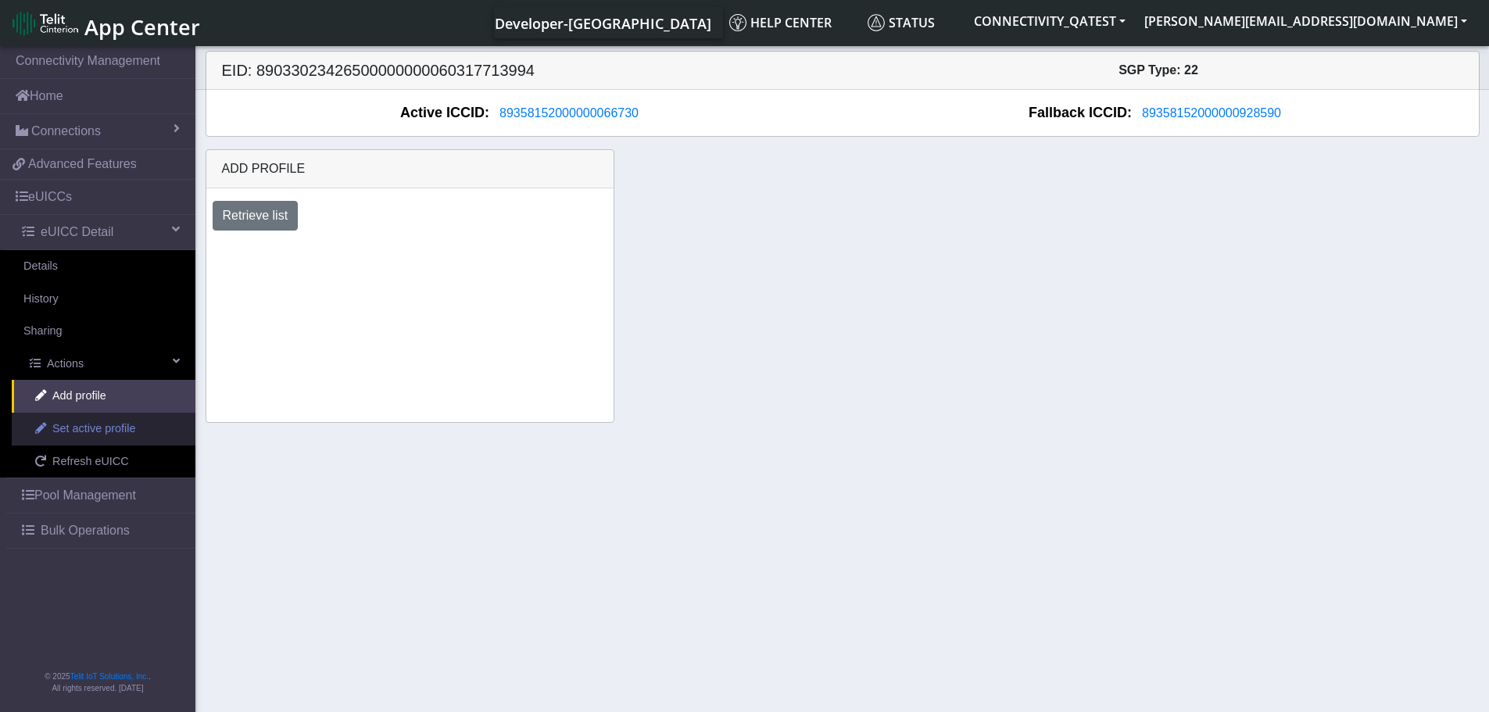
click at [72, 428] on span "Set active profile" at bounding box center [93, 429] width 83 height 17
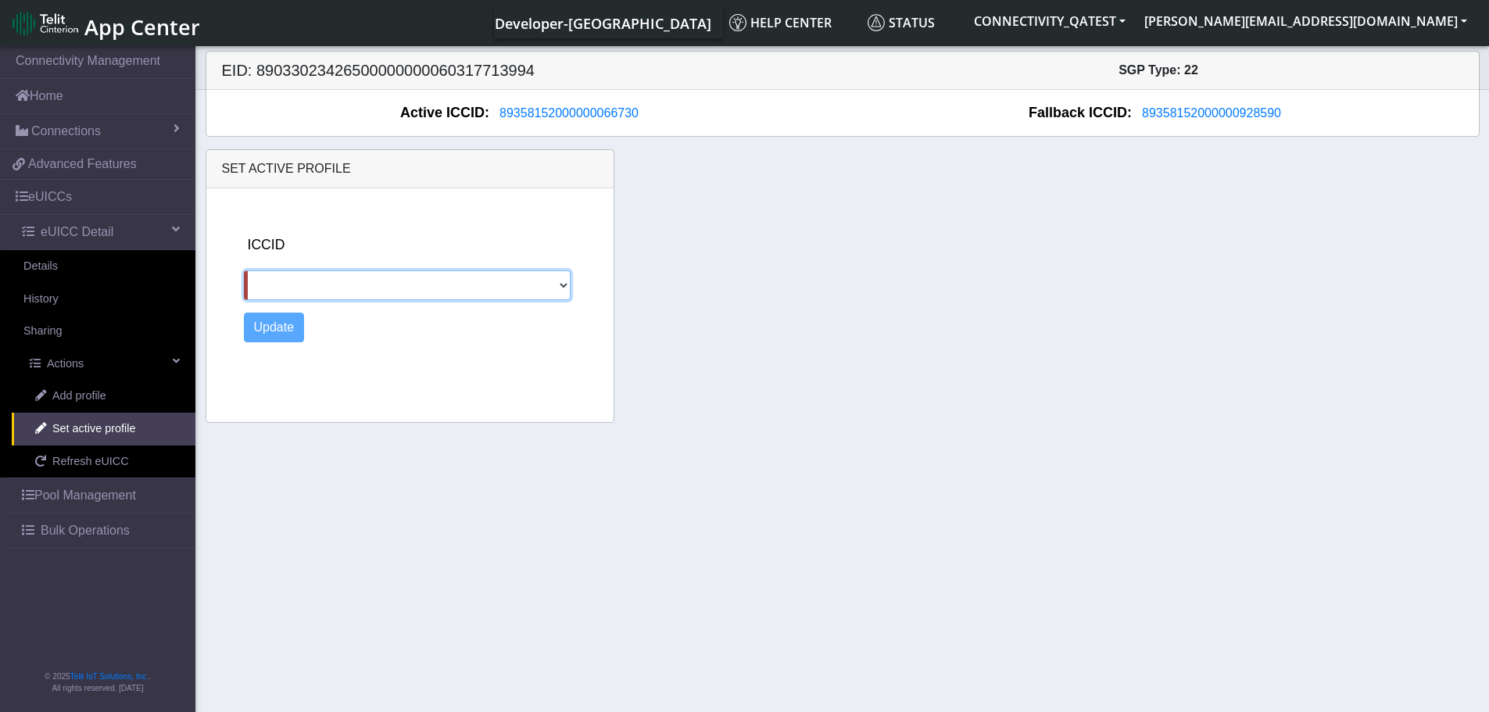
drag, startPoint x: 326, startPoint y: 285, endPoint x: 326, endPoint y: 296, distance: 11.7
click at [326, 285] on select "89358152000000928590" at bounding box center [407, 285] width 327 height 30
select select "89358152000000928590"
click at [244, 270] on select "89358152000000928590" at bounding box center [407, 285] width 327 height 30
click at [286, 329] on button "Update" at bounding box center [274, 328] width 61 height 30
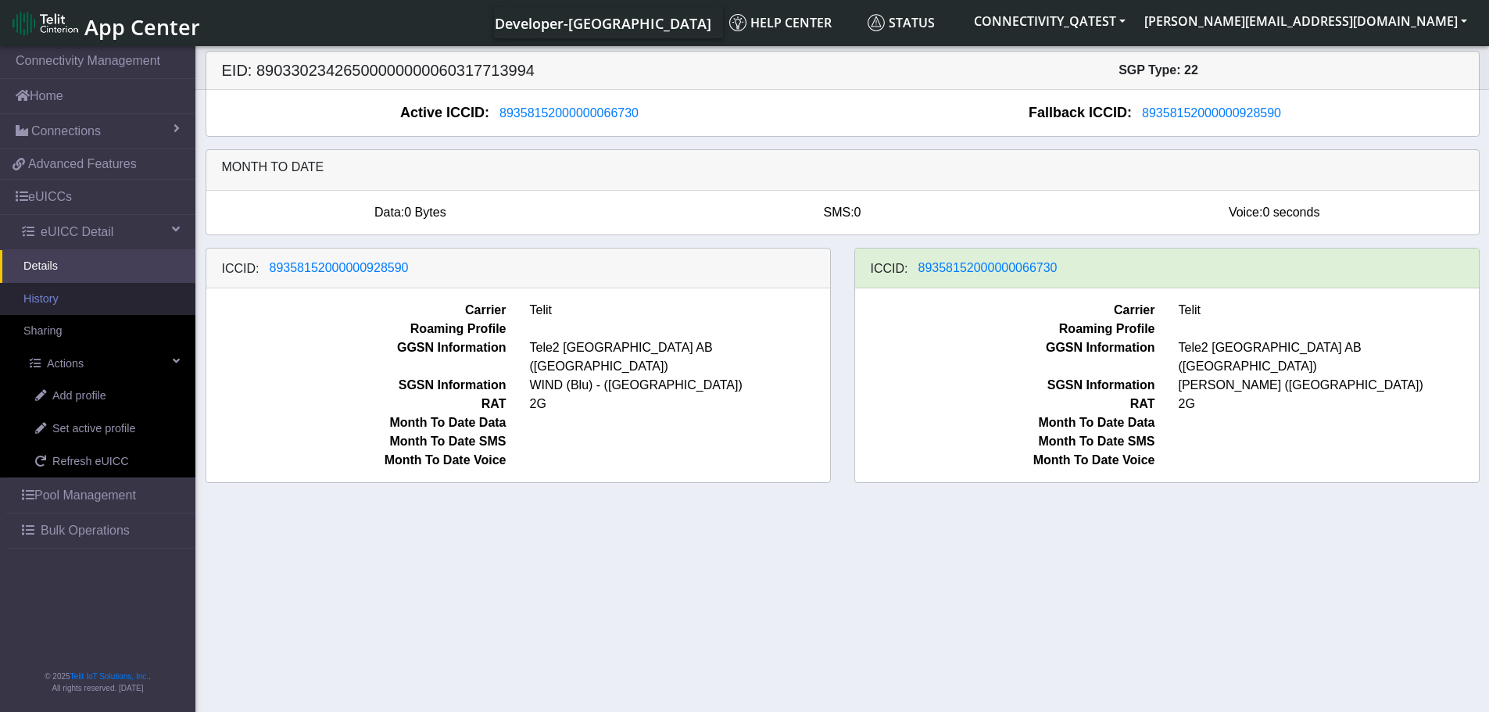
click at [48, 299] on link "History" at bounding box center [97, 299] width 195 height 33
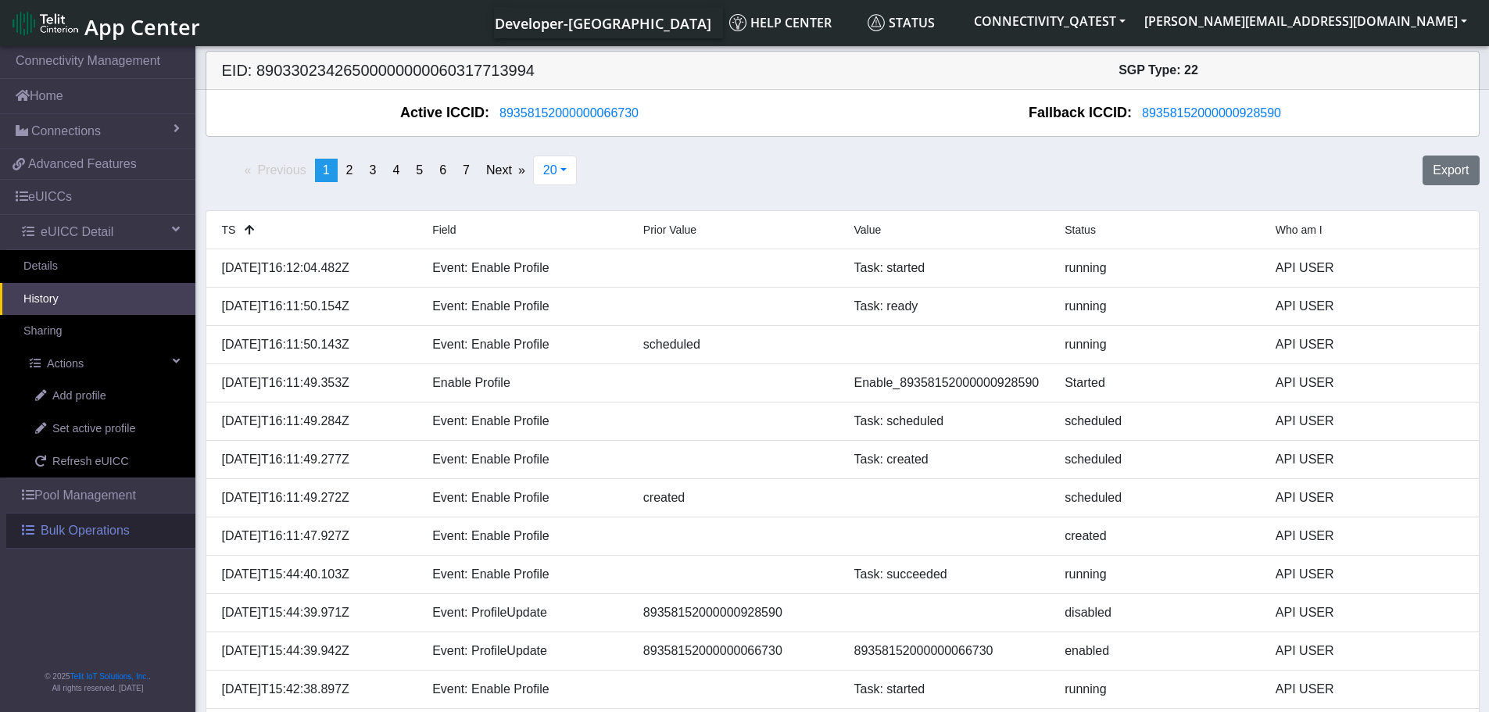
click at [70, 531] on span "Bulk Operations" at bounding box center [85, 530] width 89 height 19
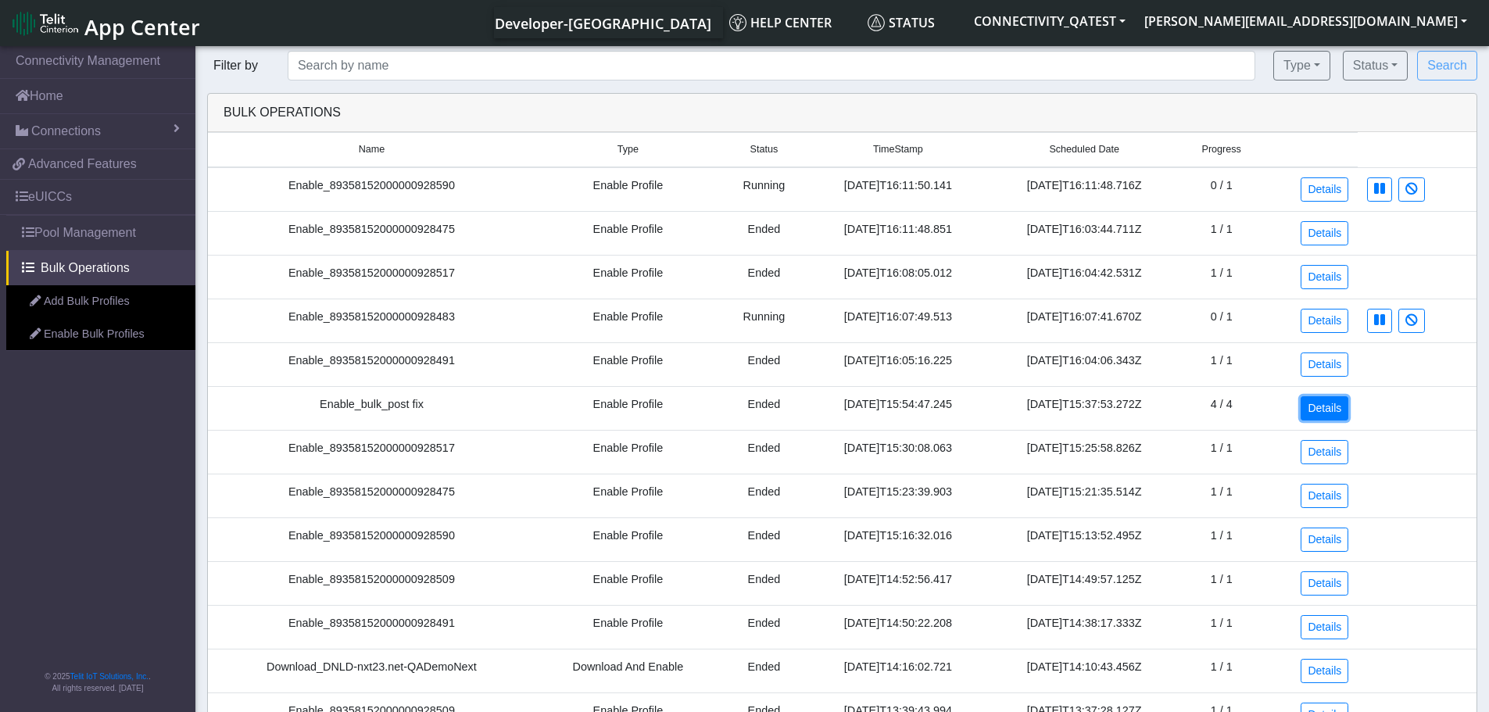
click at [1329, 413] on link "Details" at bounding box center [1325, 408] width 48 height 24
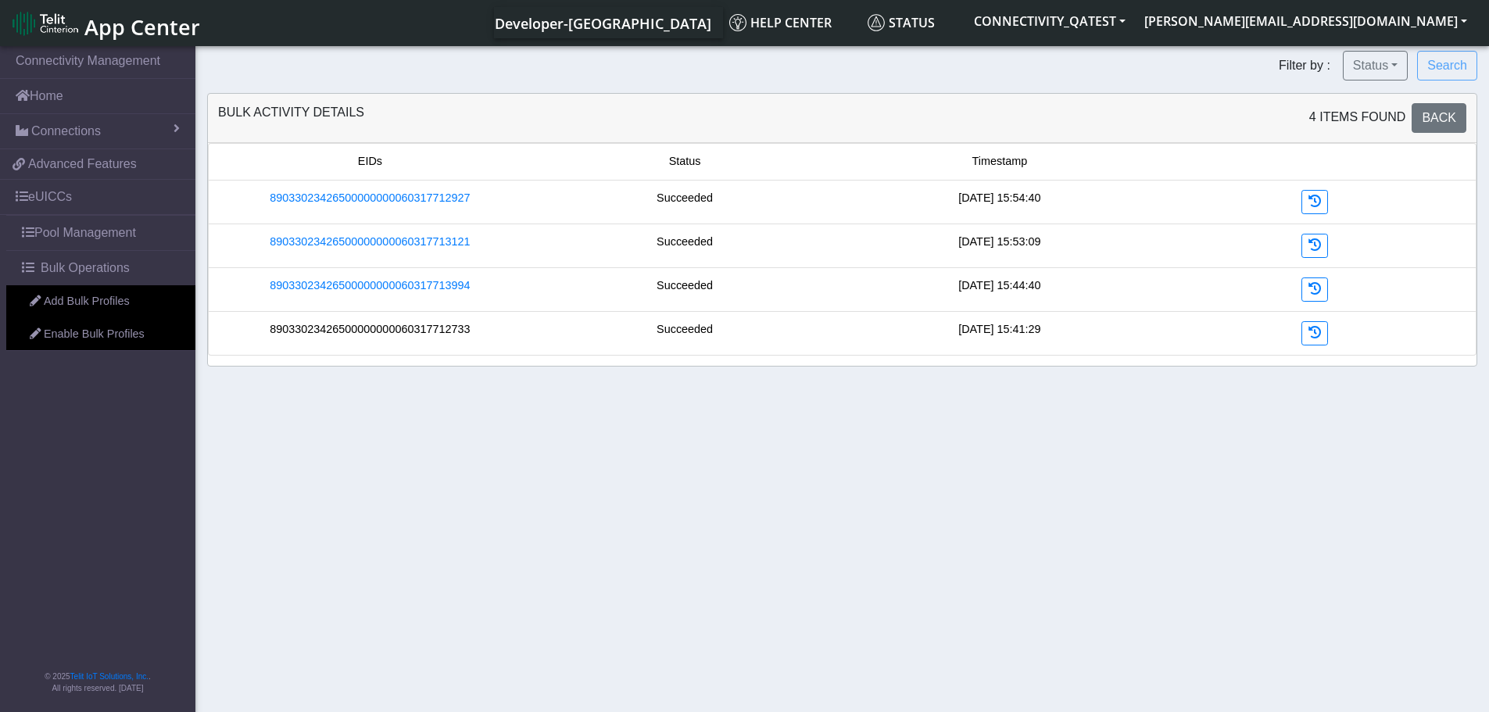
click at [449, 333] on link "89033023426500000000060317712733" at bounding box center [370, 329] width 200 height 17
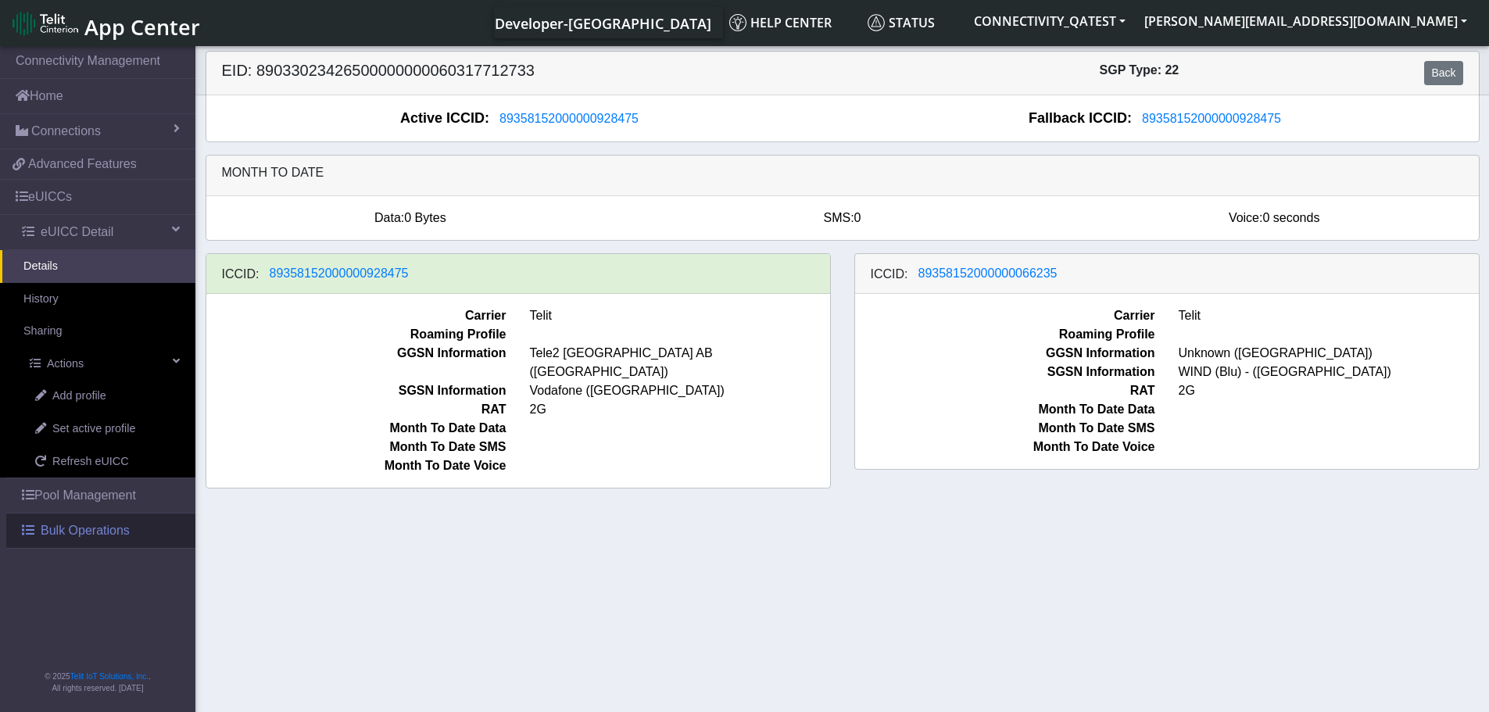
click at [139, 533] on link "Bulk Operations" at bounding box center [100, 531] width 189 height 34
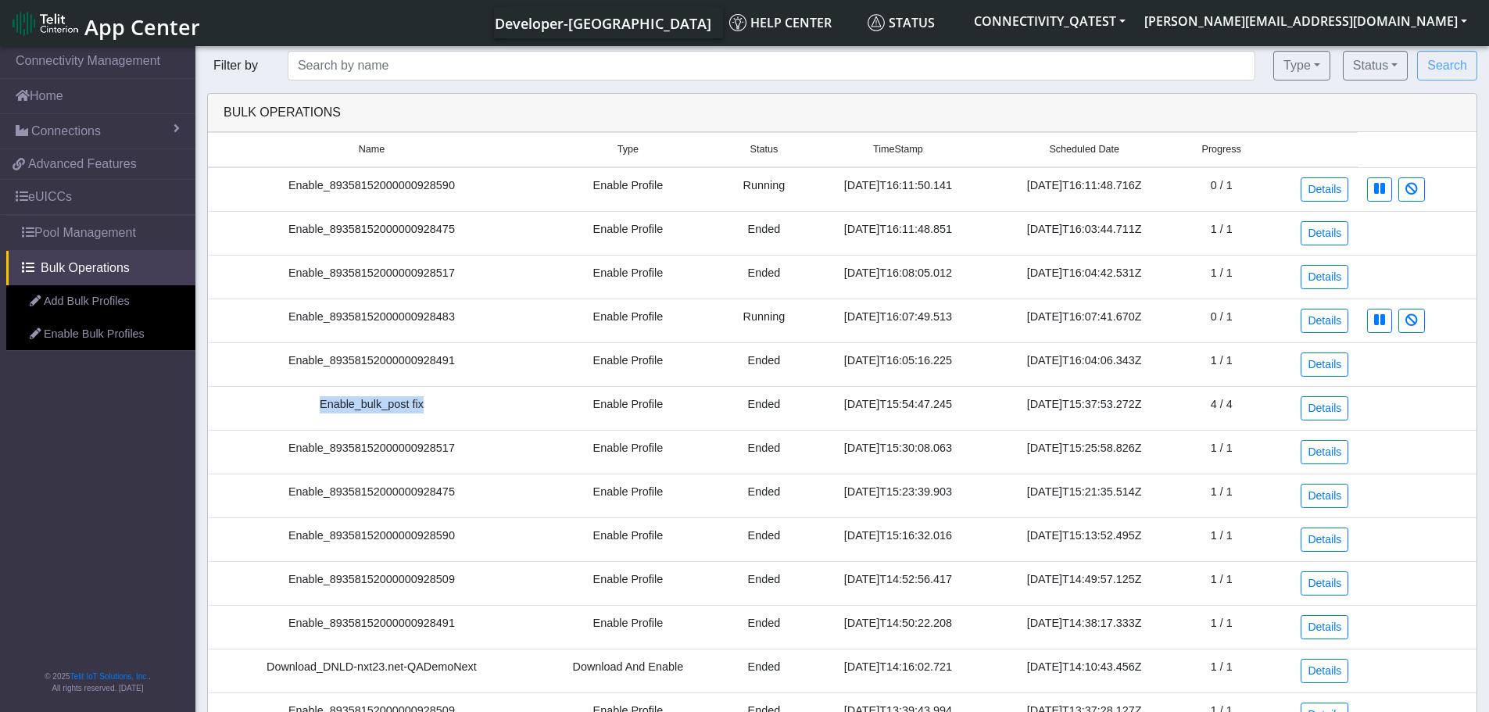
drag, startPoint x: 431, startPoint y: 406, endPoint x: 305, endPoint y: 410, distance: 126.7
click at [305, 410] on td "Enable_bulk_post fix" at bounding box center [371, 408] width 327 height 44
copy td "Enable_bulk_post fix"
click at [1333, 405] on link "Details" at bounding box center [1325, 408] width 48 height 24
